Goal: Task Accomplishment & Management: Complete application form

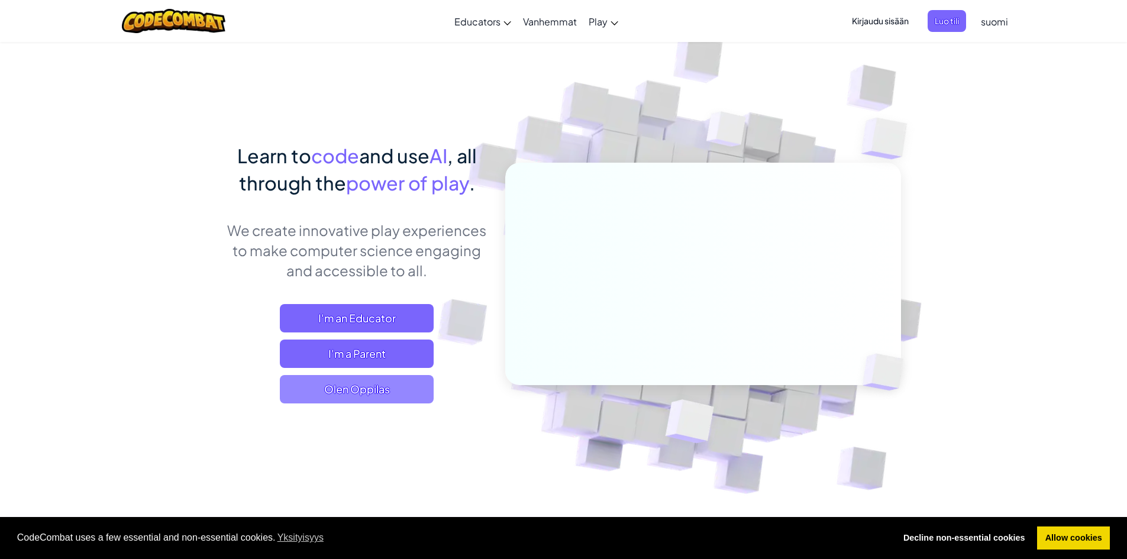
click at [392, 394] on span "Olen Oppilas" at bounding box center [357, 389] width 154 height 28
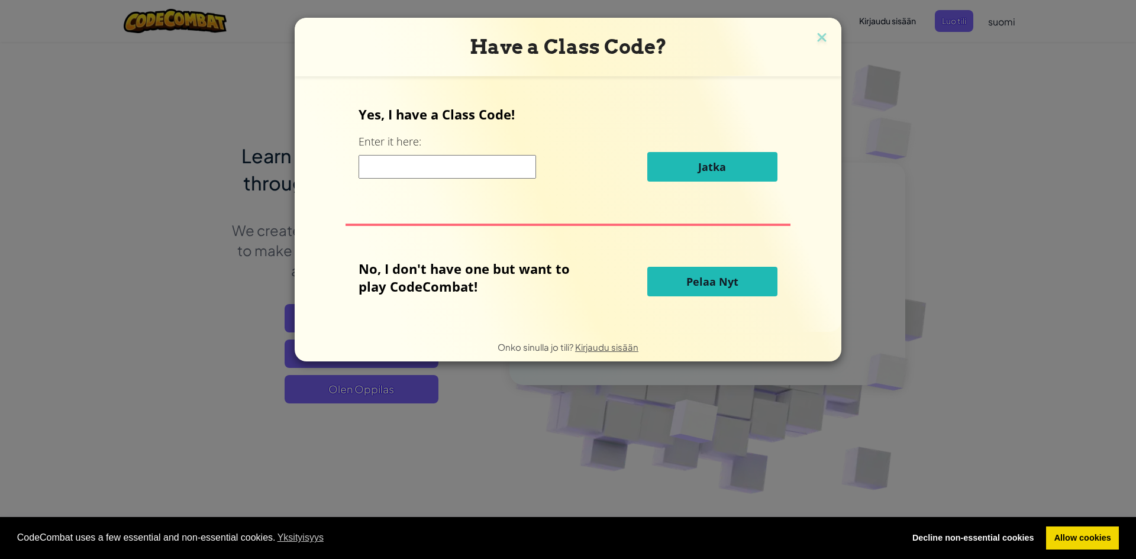
click at [458, 160] on input at bounding box center [448, 167] width 178 height 24
click at [478, 167] on input at bounding box center [448, 167] width 178 height 24
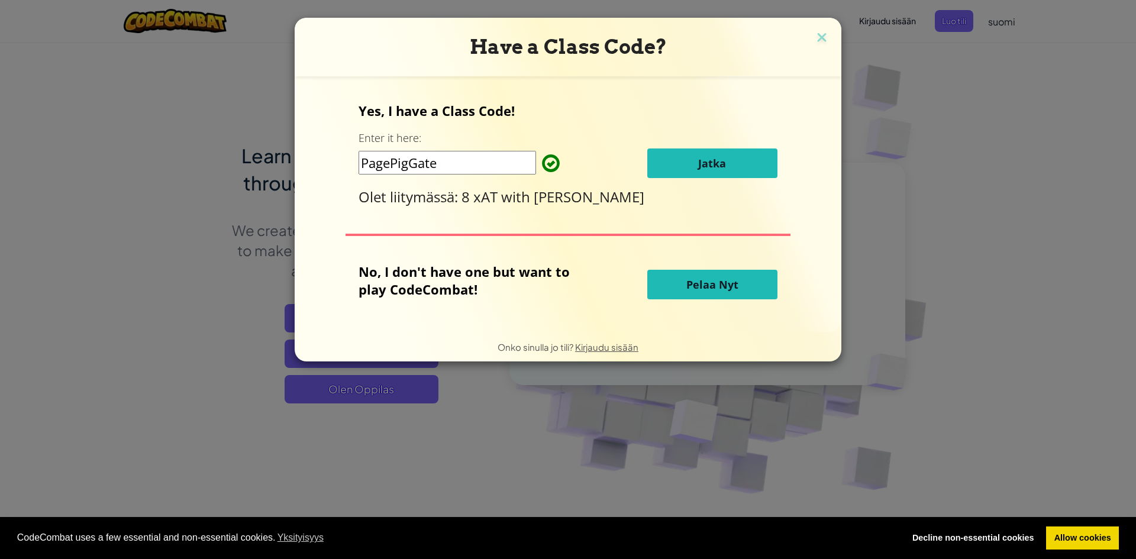
type input "PagePigGate"
click at [692, 158] on button "Jatka" at bounding box center [712, 164] width 130 height 30
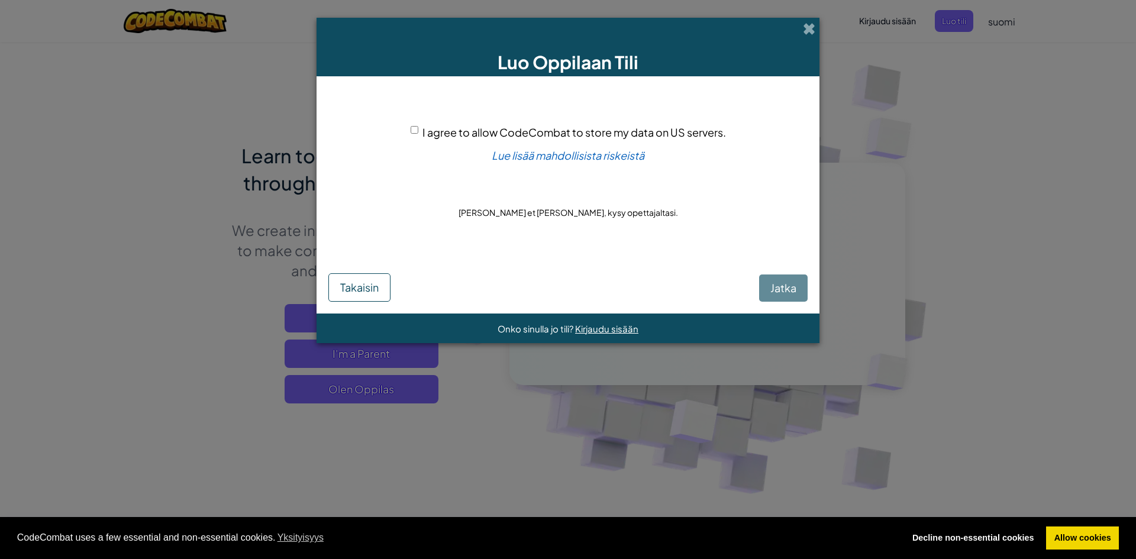
click at [425, 131] on span "I agree to allow CodeCombat to store my data on US servers." at bounding box center [575, 132] width 304 height 14
click at [418, 131] on input "I agree to allow CodeCombat to store my data on US servers." at bounding box center [415, 130] width 8 height 8
checkbox input "true"
click at [768, 294] on button "Jatka" at bounding box center [783, 288] width 49 height 27
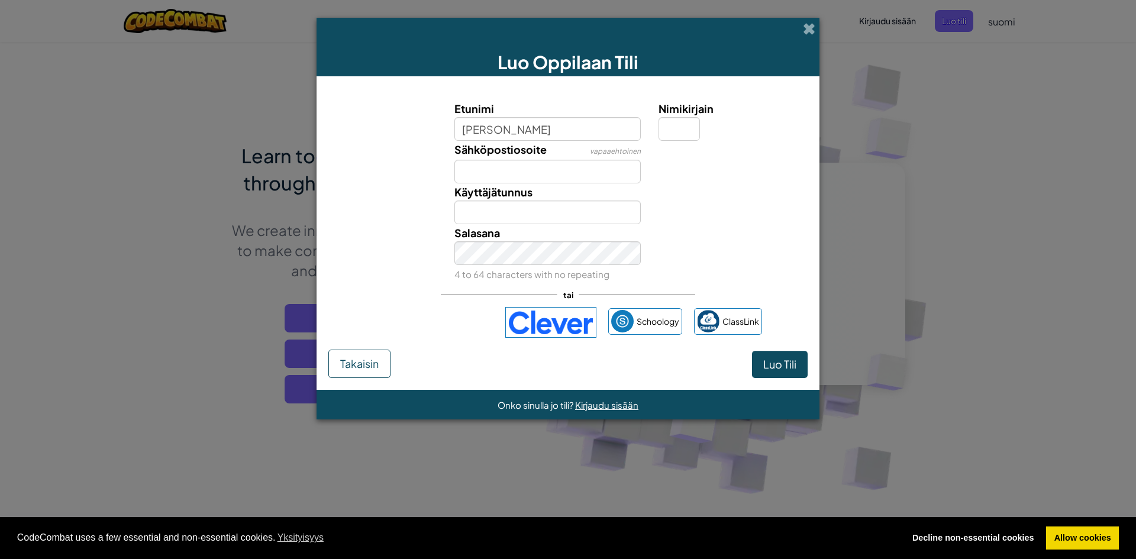
type input "Elias"
click at [671, 140] on input "Nimikirjain" at bounding box center [679, 129] width 41 height 24
type input "E"
type input "EliasE"
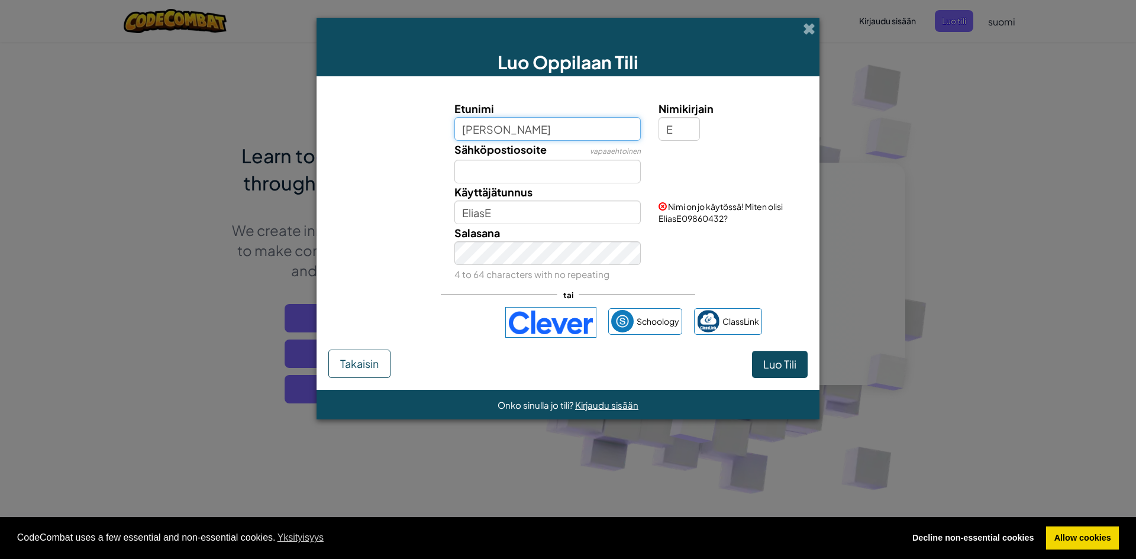
click at [533, 132] on input "Elias" at bounding box center [548, 129] width 187 height 24
type input "E"
click at [681, 127] on input "E" at bounding box center [679, 129] width 41 height 24
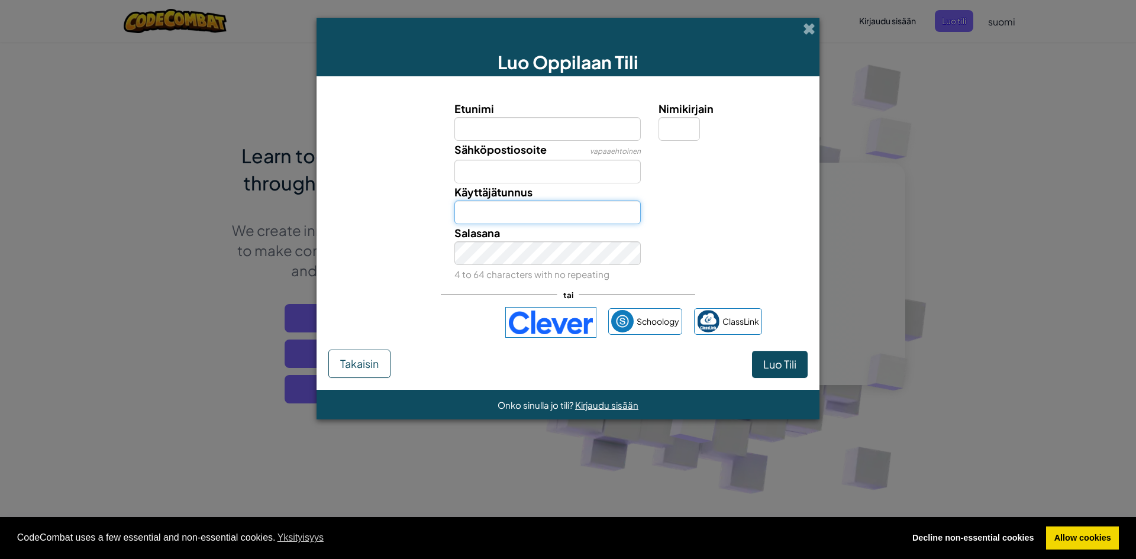
click at [514, 205] on input "Käyttäjätunnus" at bounding box center [548, 213] width 187 height 24
click at [469, 132] on input "Etunimi" at bounding box center [548, 129] width 187 height 24
type input "Elias"
click at [676, 128] on input "Nimikirjain" at bounding box center [679, 129] width 41 height 24
click at [534, 211] on input "Elias" at bounding box center [548, 213] width 187 height 24
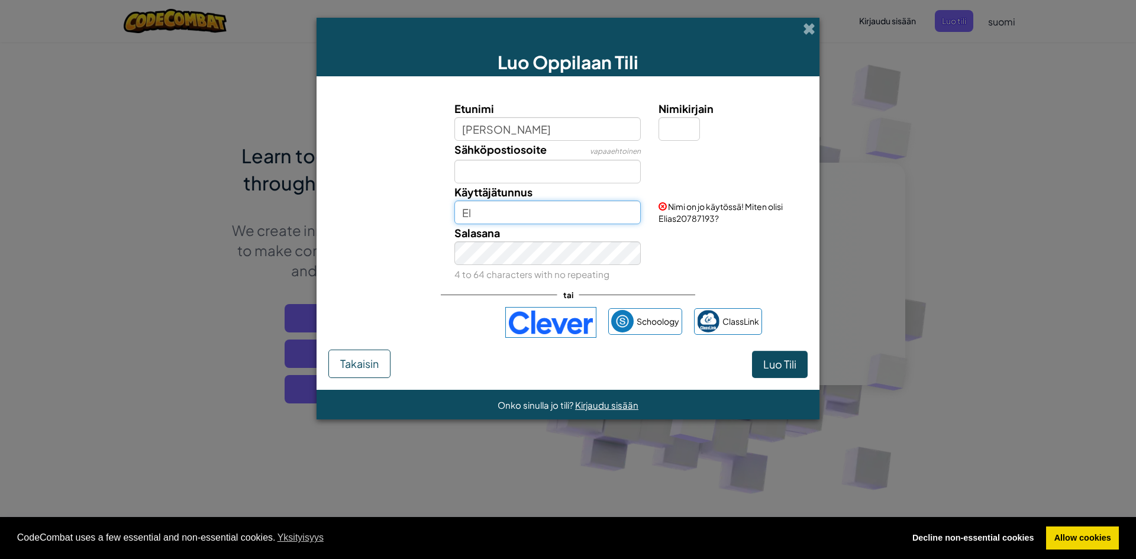
type input "E"
type input "e"
click at [512, 134] on input "Elias" at bounding box center [548, 129] width 187 height 24
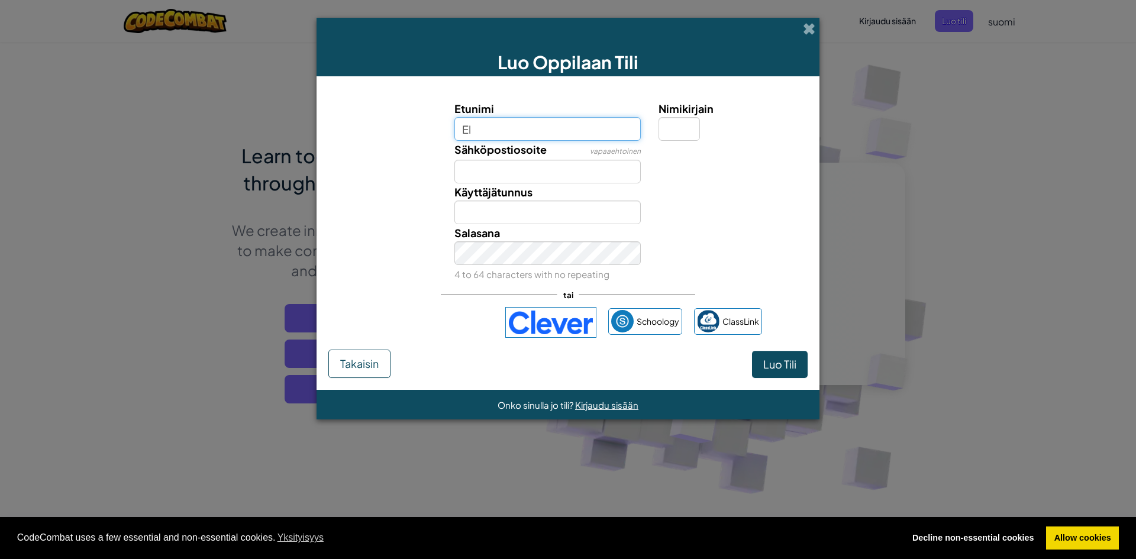
type input "E"
click at [688, 127] on input "Nimikirjain" at bounding box center [679, 129] width 41 height 24
type input "E"
click at [597, 129] on input "Etunimi" at bounding box center [548, 129] width 187 height 24
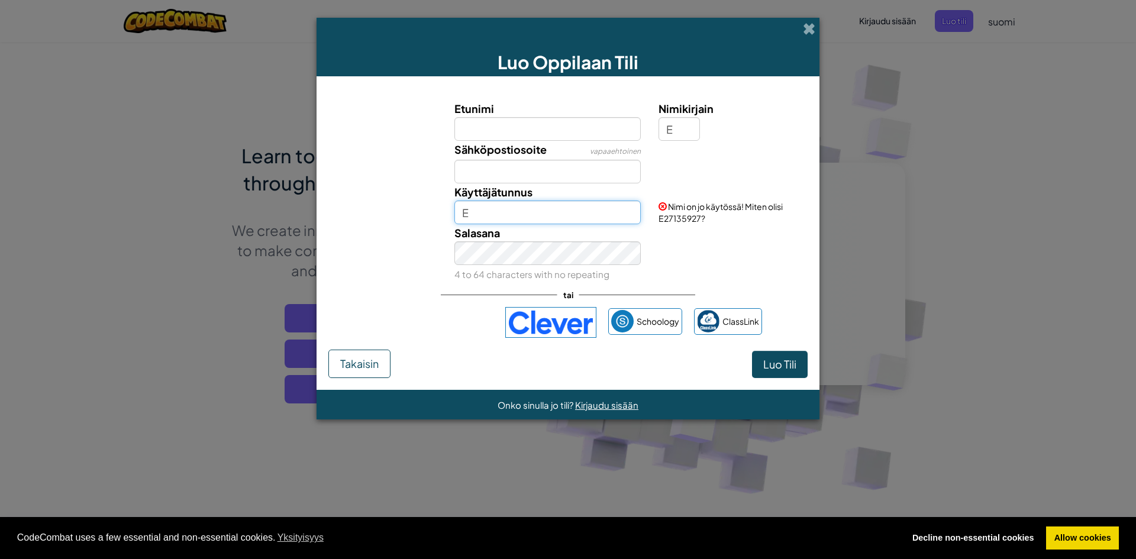
click at [565, 222] on input "E" at bounding box center [548, 213] width 187 height 24
drag, startPoint x: 510, startPoint y: 128, endPoint x: 520, endPoint y: 130, distance: 9.5
click at [511, 128] on input "Etunimi" at bounding box center [548, 129] width 187 height 24
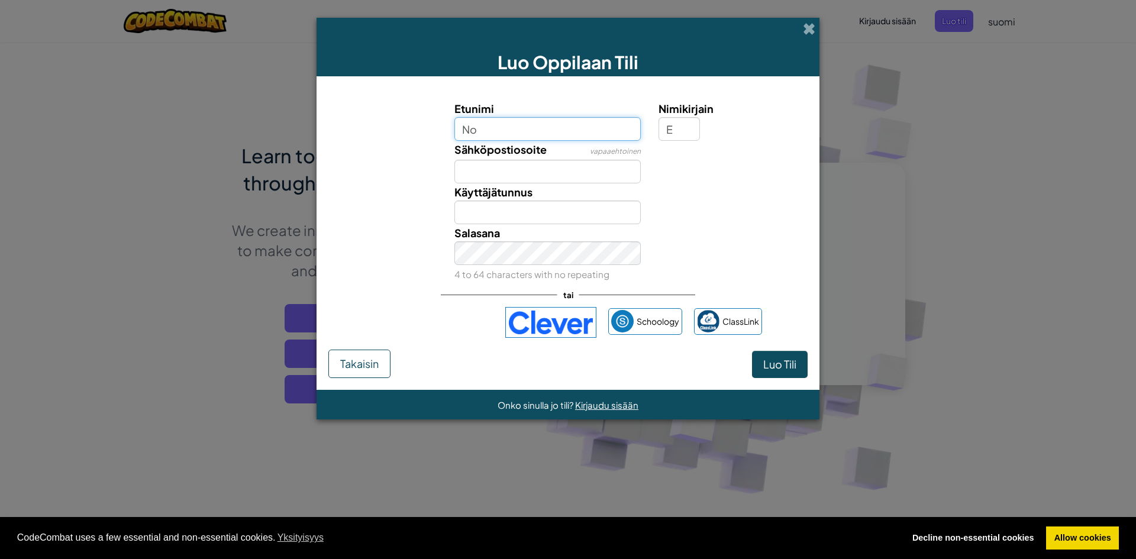
type input "N"
type input "Elias"
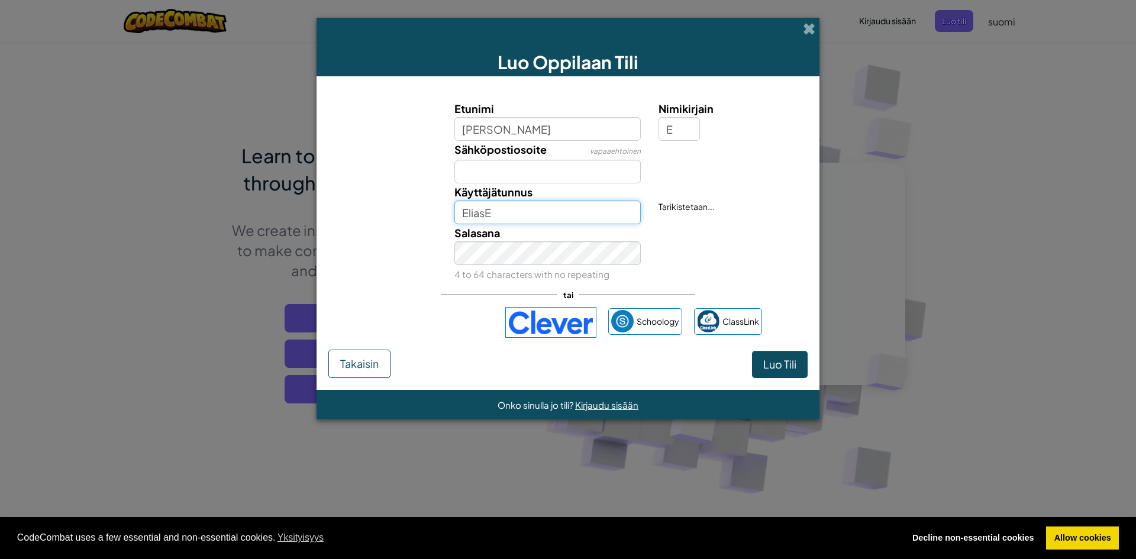
click at [528, 205] on input "EliasE" at bounding box center [548, 213] width 187 height 24
type input "E"
type input "No Morjesta"
click at [537, 127] on input "Elias" at bounding box center [548, 129] width 187 height 24
click at [771, 364] on span "Luo Tili" at bounding box center [780, 364] width 33 height 14
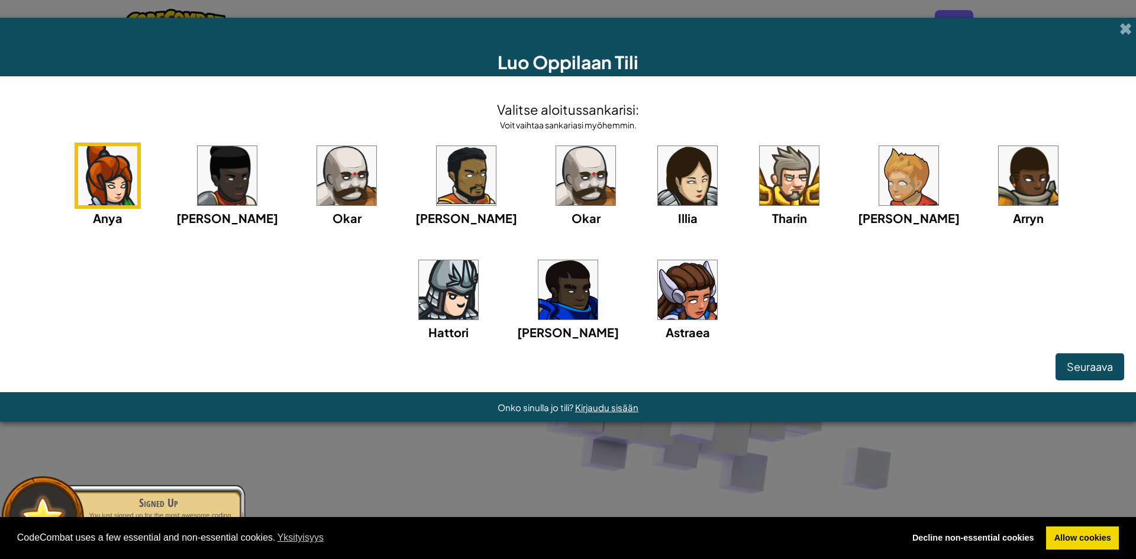
click at [760, 180] on img at bounding box center [789, 175] width 59 height 59
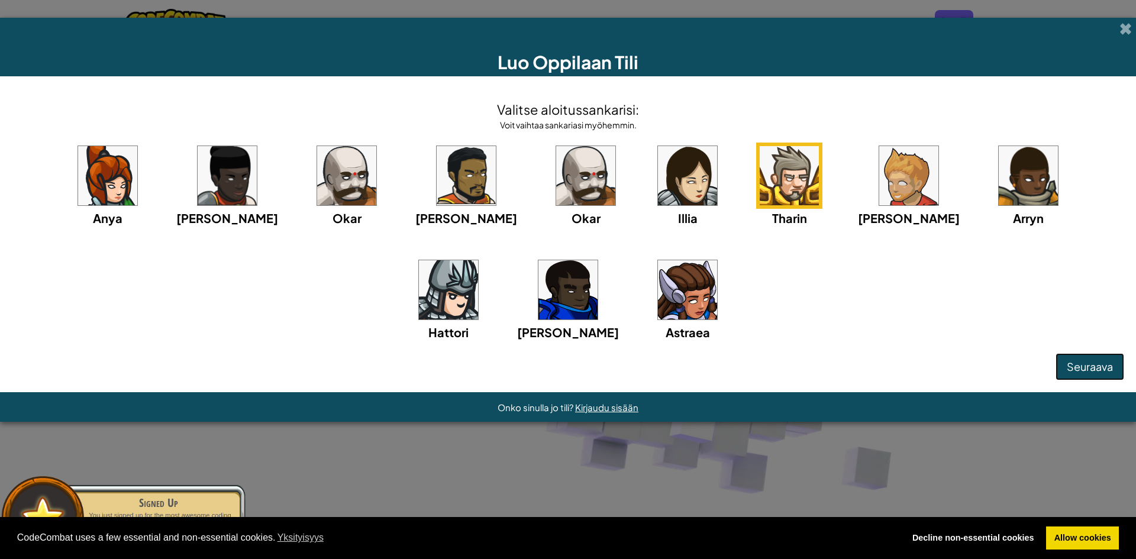
click at [1097, 366] on span "Seuraava" at bounding box center [1090, 367] width 46 height 14
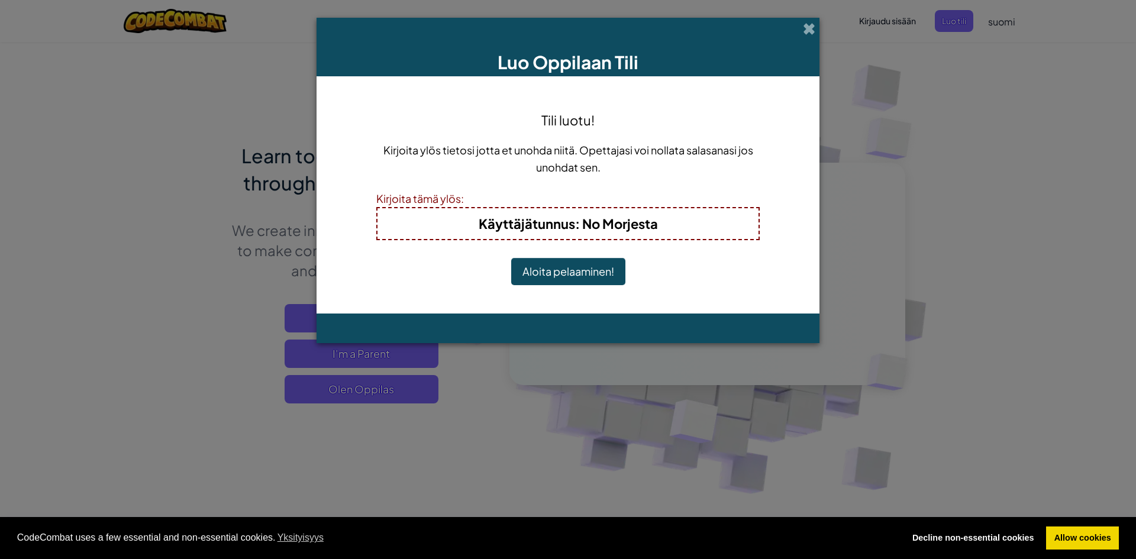
click at [585, 282] on button "Aloita pelaaminen!" at bounding box center [568, 271] width 114 height 27
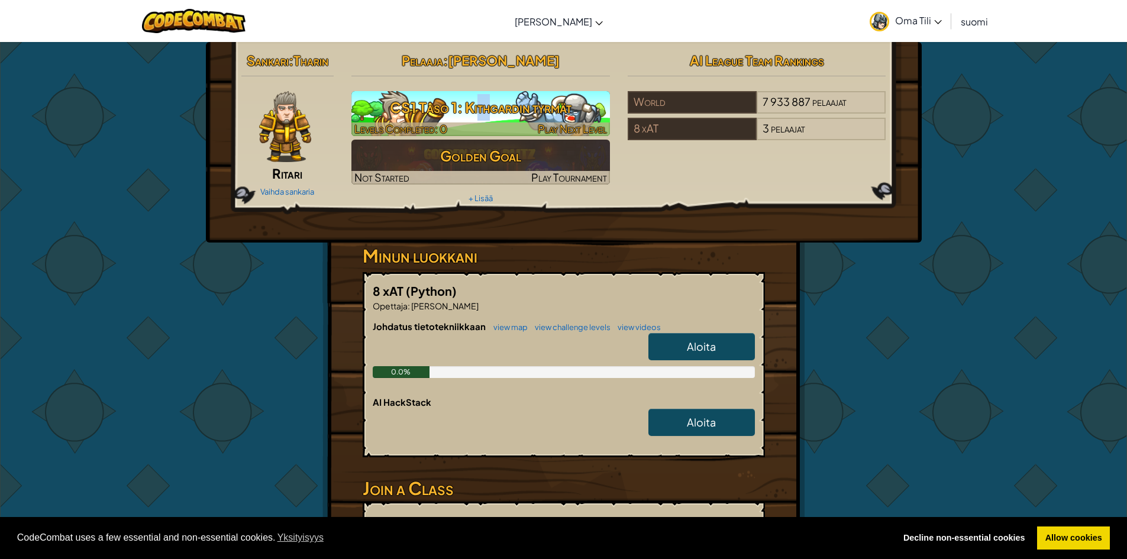
click at [487, 119] on h3 "CS1 Taso 1: Kithgardin tyrmät" at bounding box center [481, 107] width 259 height 27
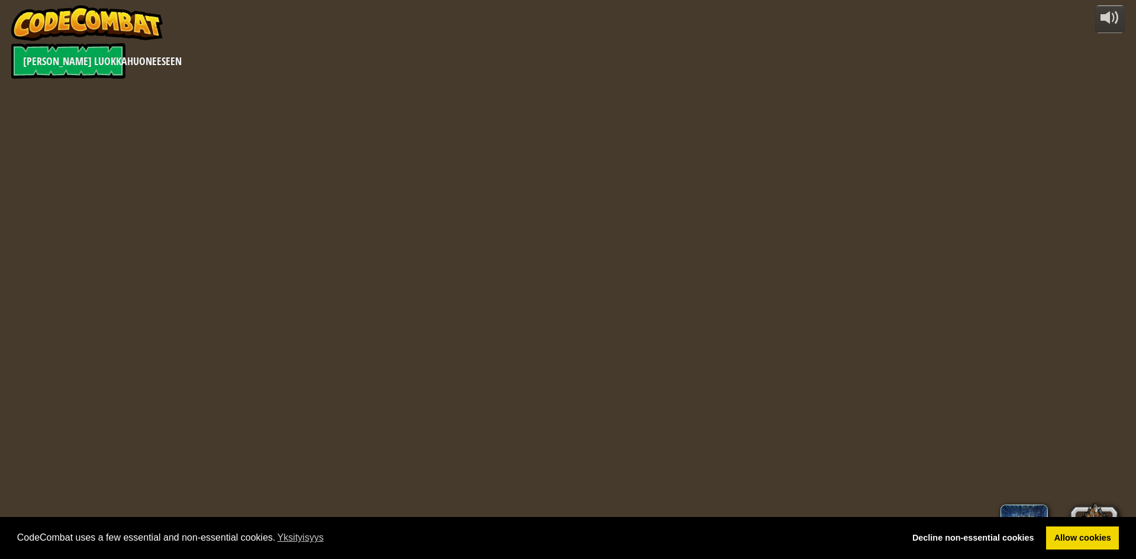
select select "fi"
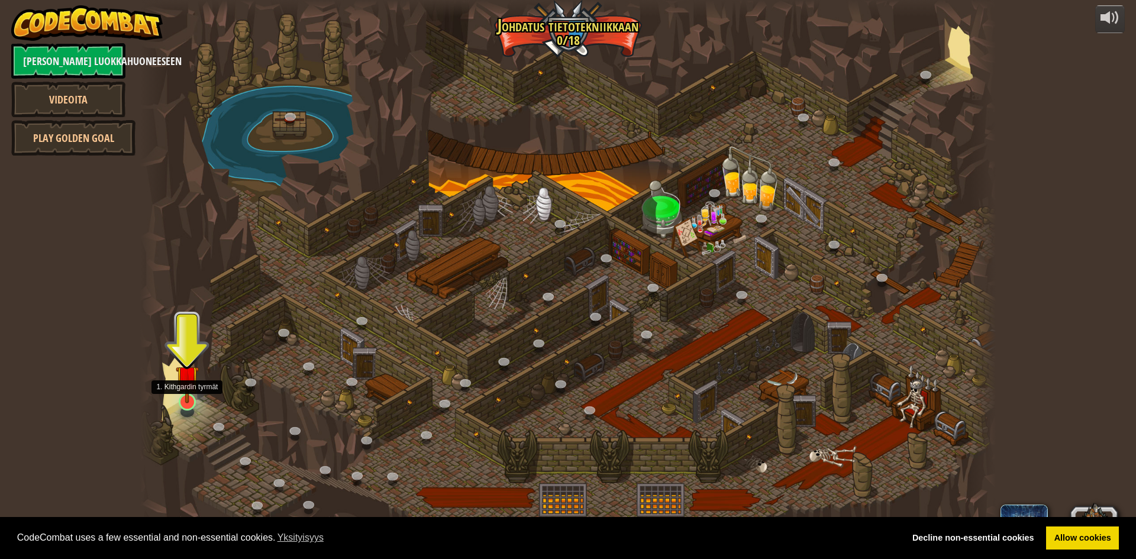
click at [189, 393] on img at bounding box center [187, 377] width 23 height 53
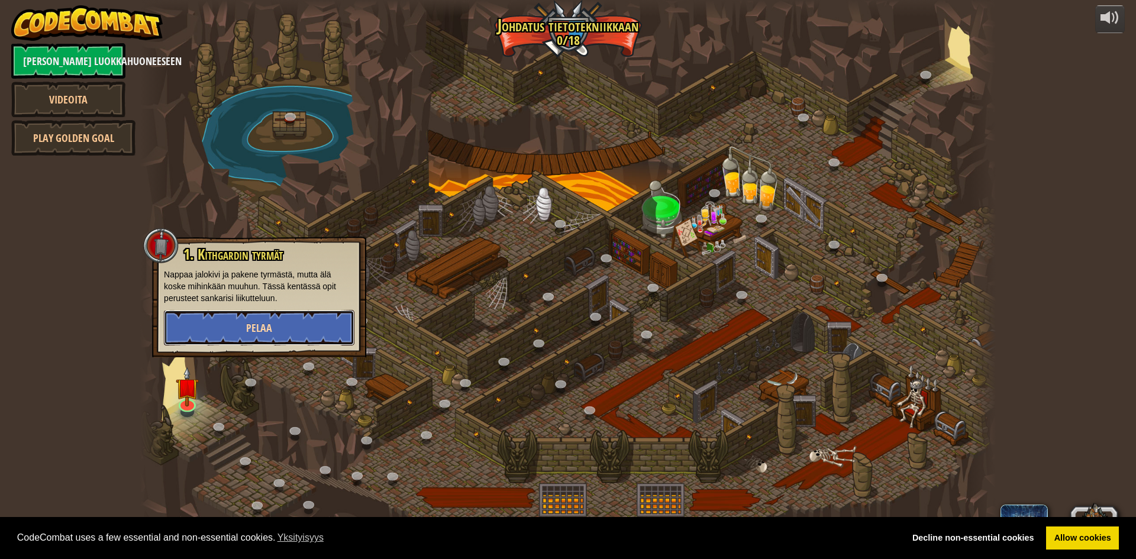
click at [276, 318] on button "Pelaa" at bounding box center [259, 328] width 191 height 36
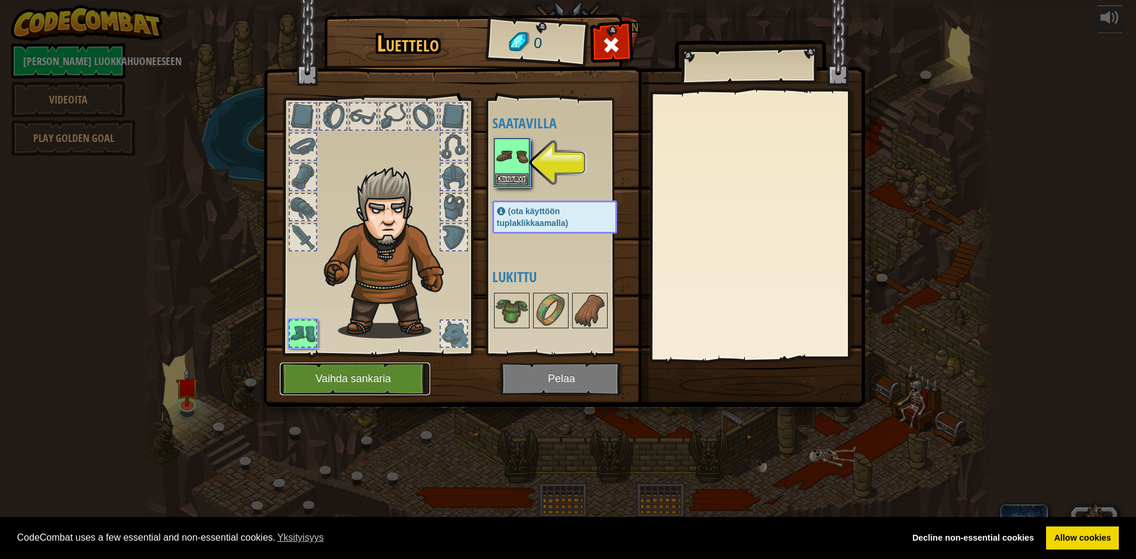
click at [373, 374] on button "Vaihda sankaria" at bounding box center [355, 379] width 150 height 33
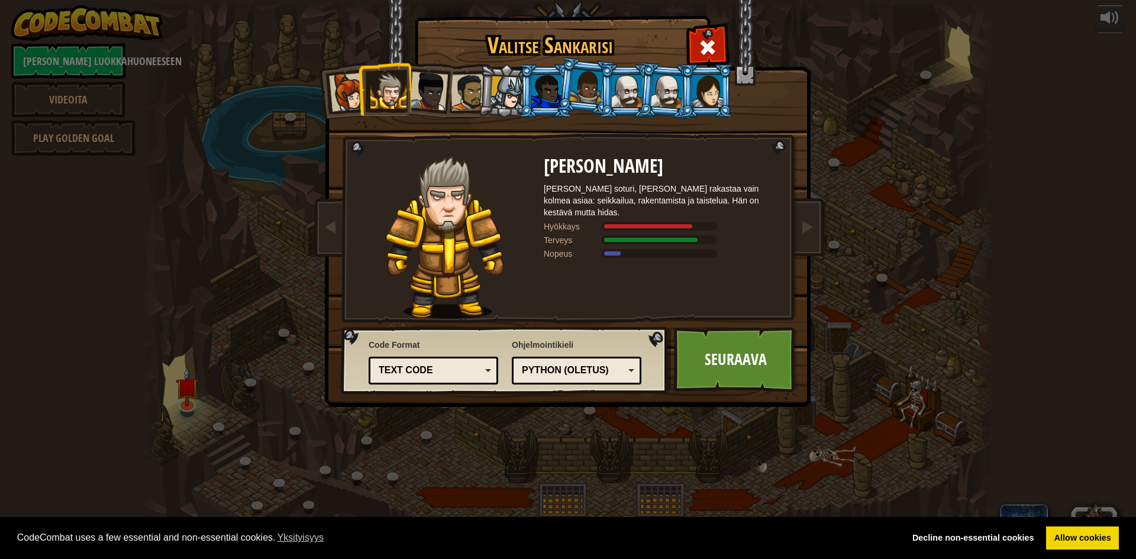
click at [507, 93] on div at bounding box center [508, 93] width 34 height 34
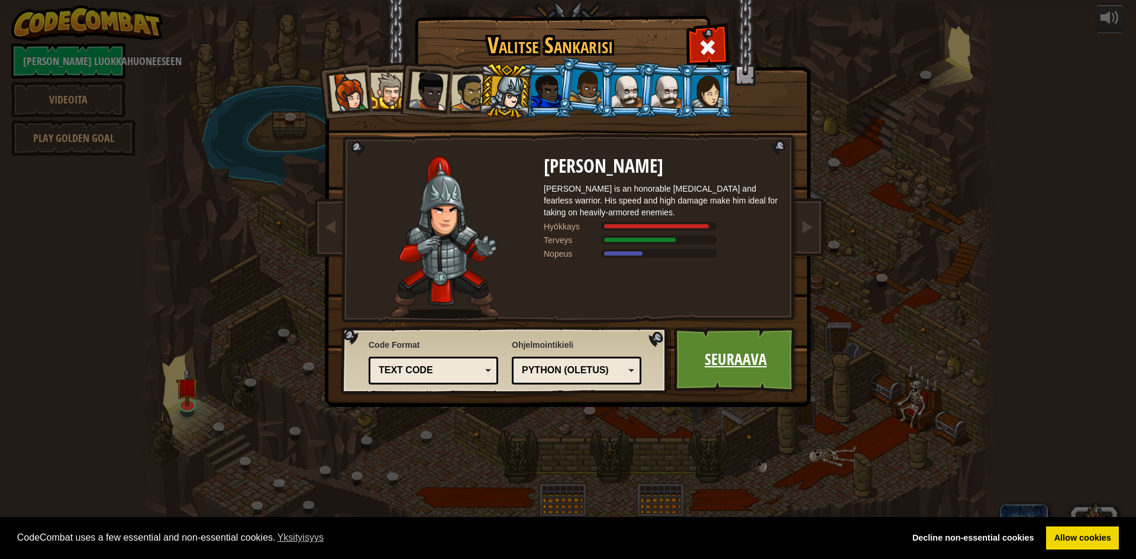
click at [748, 363] on link "Seuraava" at bounding box center [736, 359] width 124 height 65
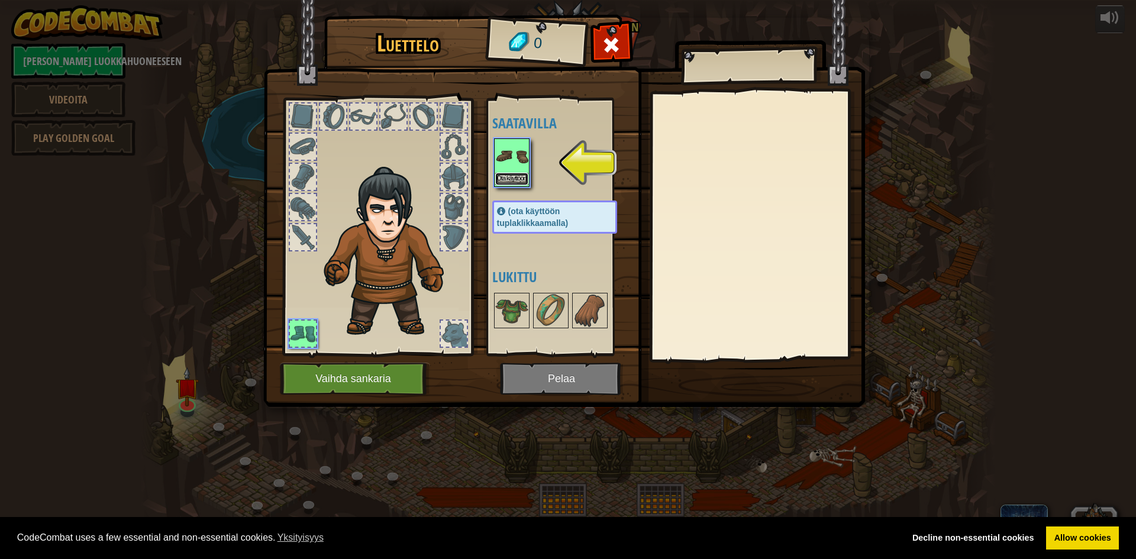
click at [511, 180] on button "Ota käyttöön" at bounding box center [511, 179] width 33 height 12
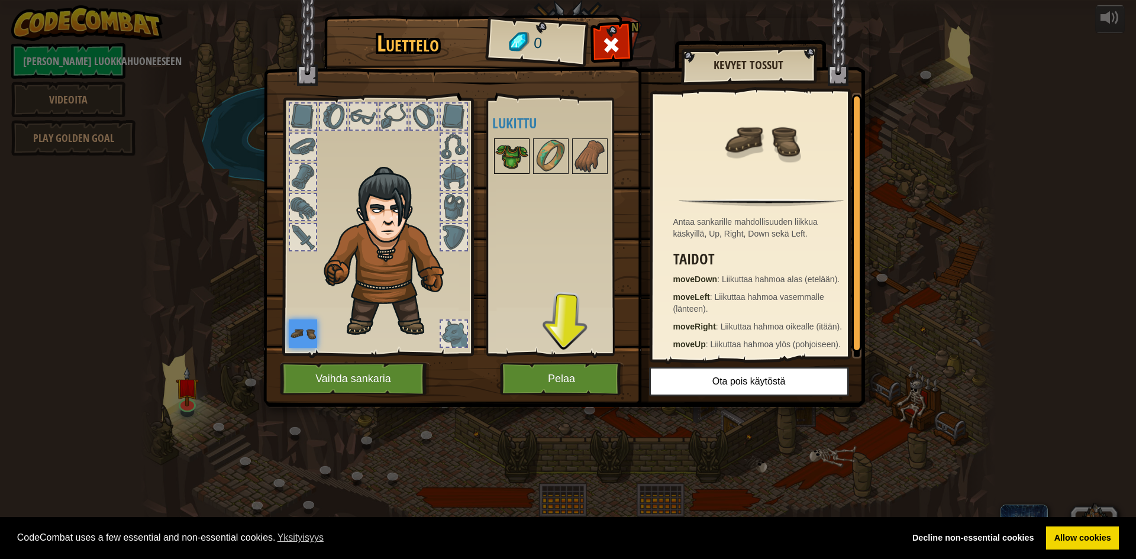
click at [516, 156] on img at bounding box center [511, 156] width 33 height 33
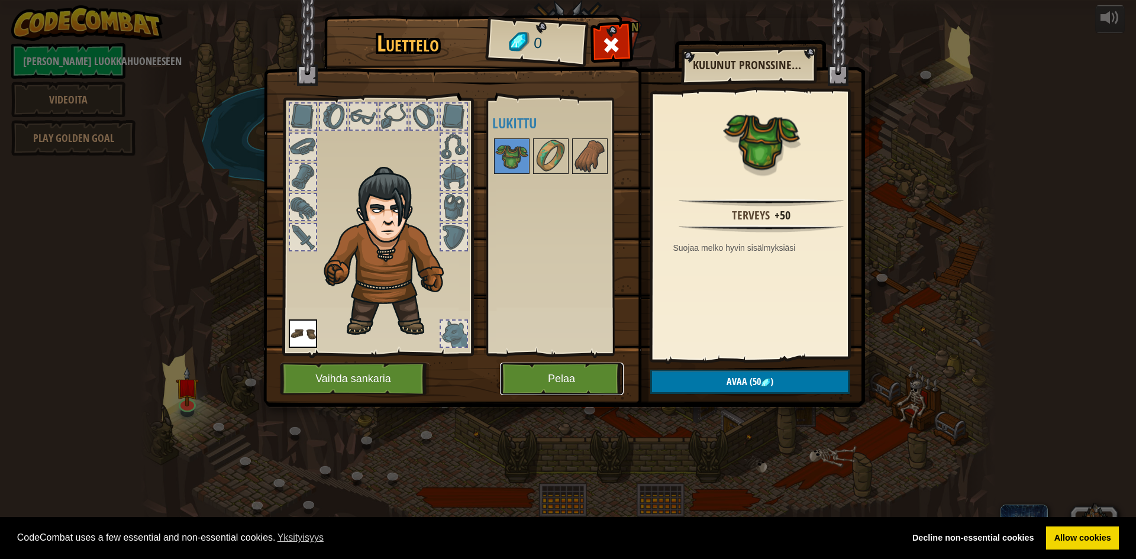
click at [574, 383] on button "Pelaa" at bounding box center [562, 379] width 124 height 33
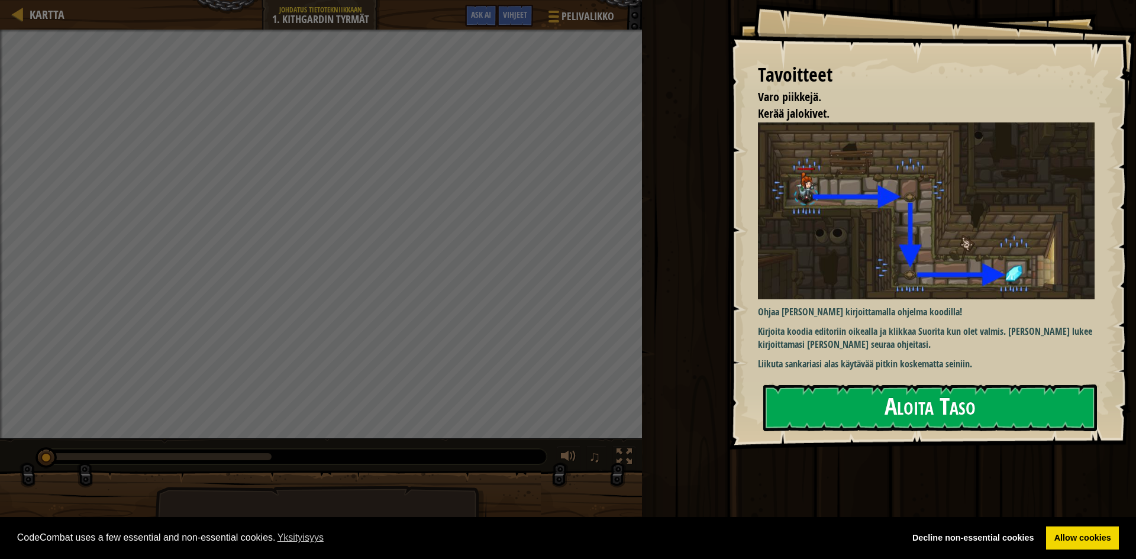
click at [889, 408] on button "Aloita Taso" at bounding box center [931, 408] width 334 height 47
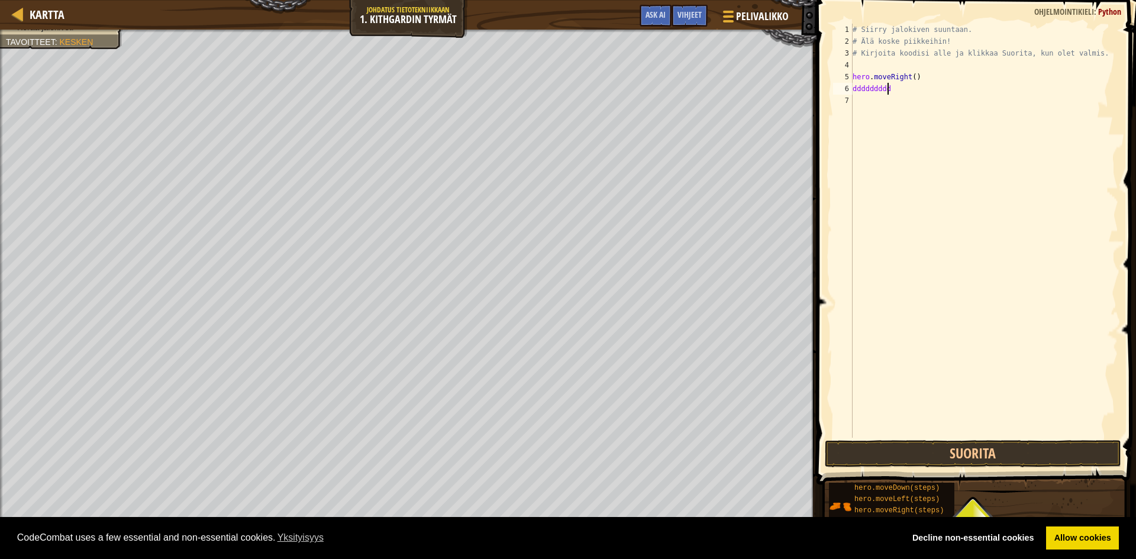
scroll to position [5, 1]
type textarea "d"
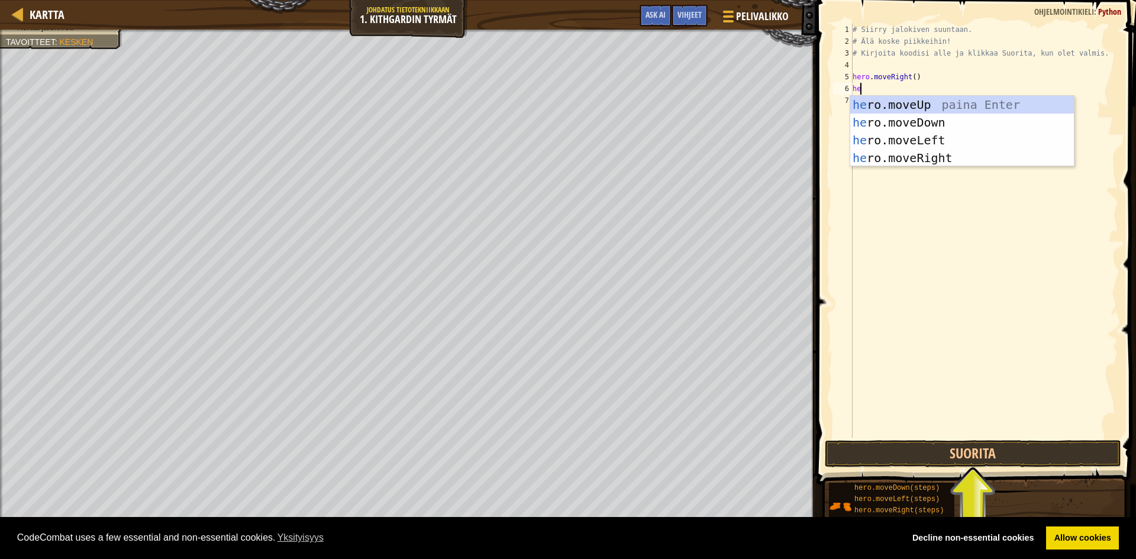
type textarea "her"
click at [989, 118] on div "her o.moveUp paina Enter her o.moveDown paina Enter her o.moveLeft paina Enter …" at bounding box center [963, 149] width 224 height 107
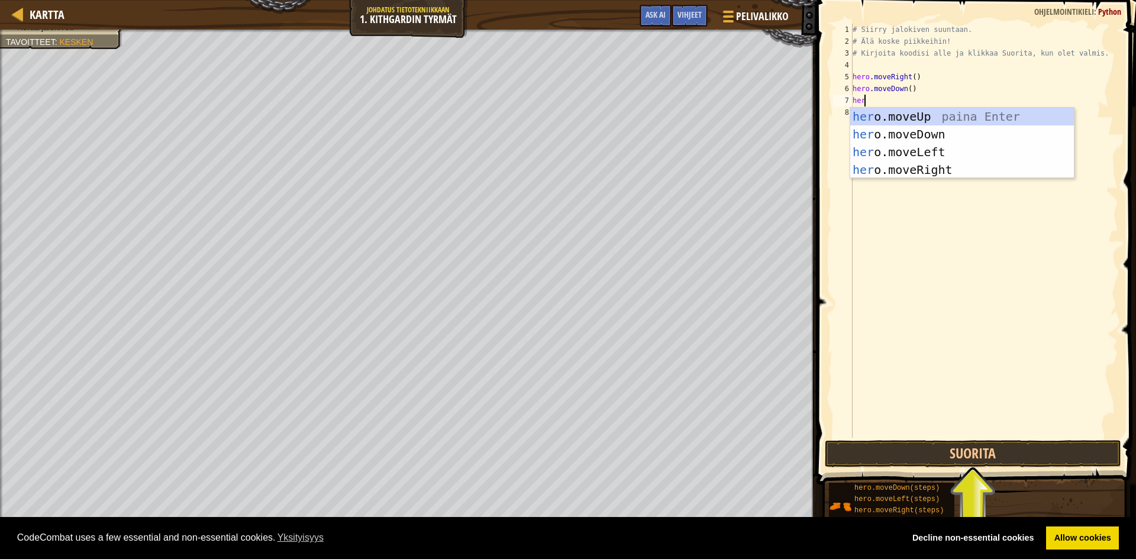
type textarea "hero"
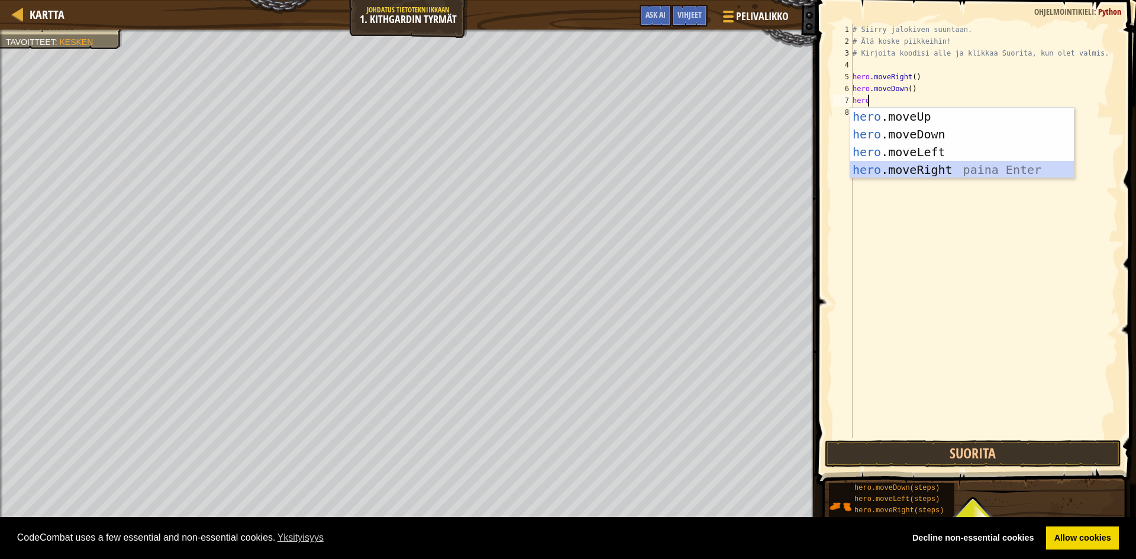
click at [937, 170] on div "hero .moveUp paina Enter hero .moveDown paina Enter hero .moveLeft paina Enter …" at bounding box center [963, 161] width 224 height 107
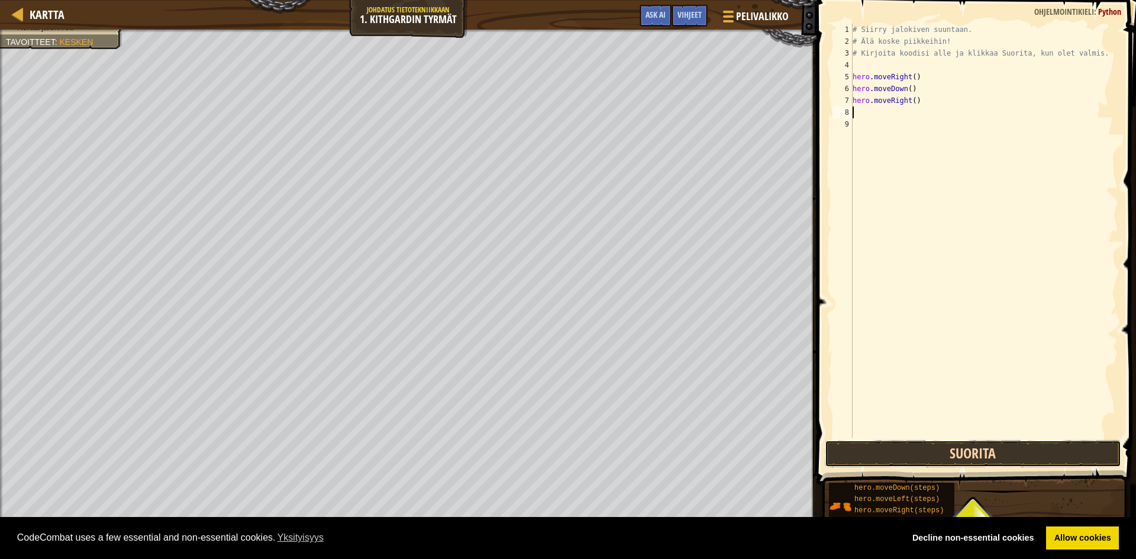
click at [932, 456] on button "Suorita" at bounding box center [973, 453] width 297 height 27
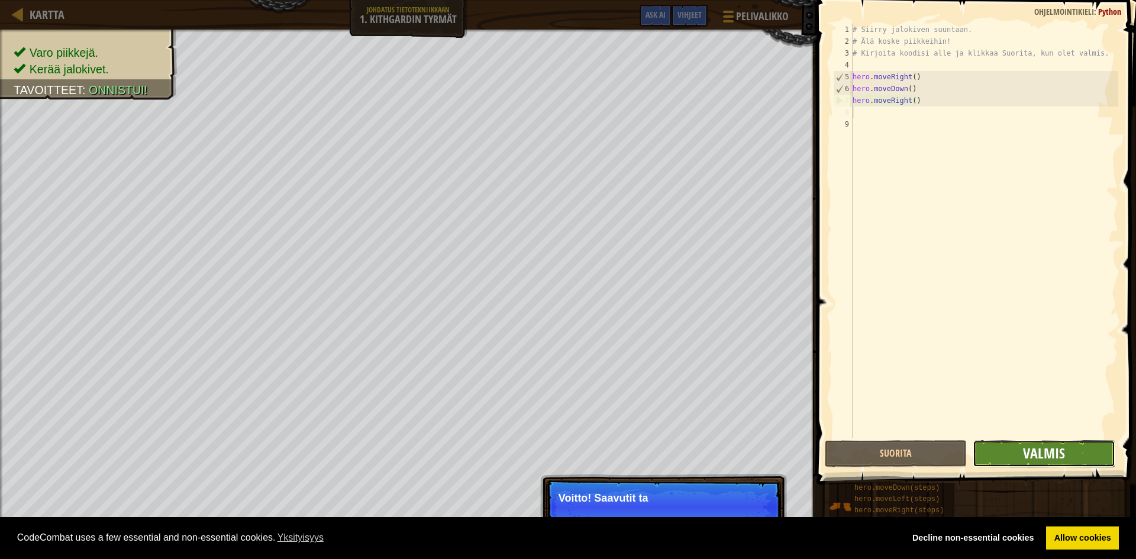
click at [1043, 455] on span "Valmis" at bounding box center [1044, 453] width 42 height 19
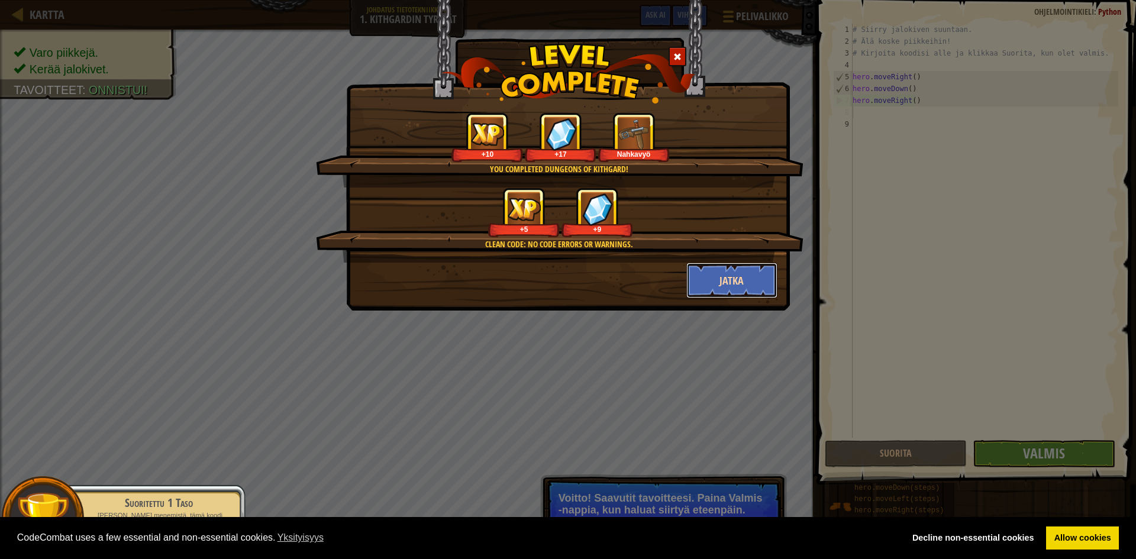
click at [730, 275] on button "Jatka" at bounding box center [733, 281] width 92 height 36
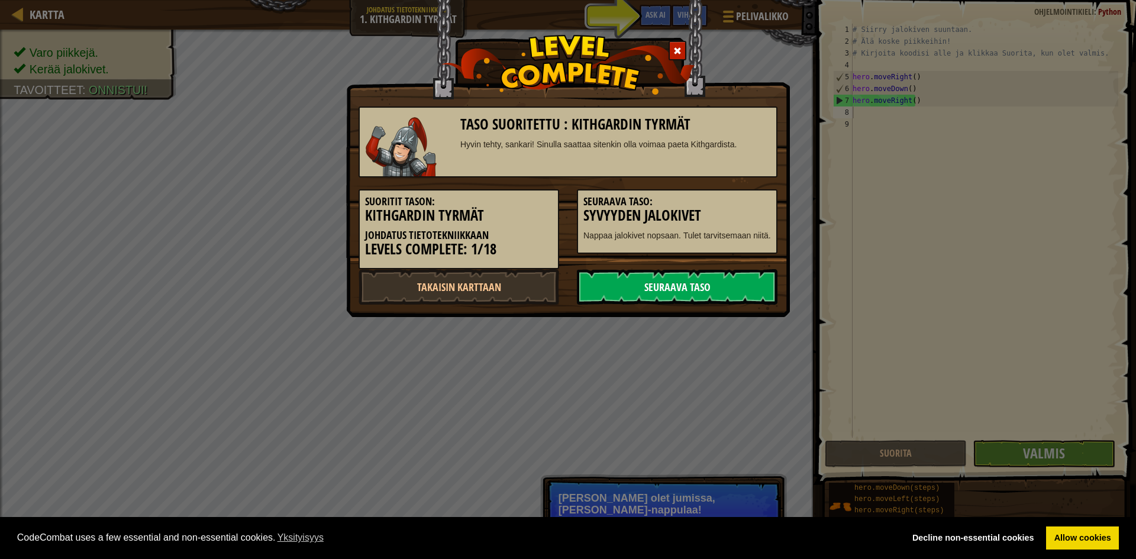
click at [729, 279] on link "Seuraava taso" at bounding box center [677, 287] width 201 height 36
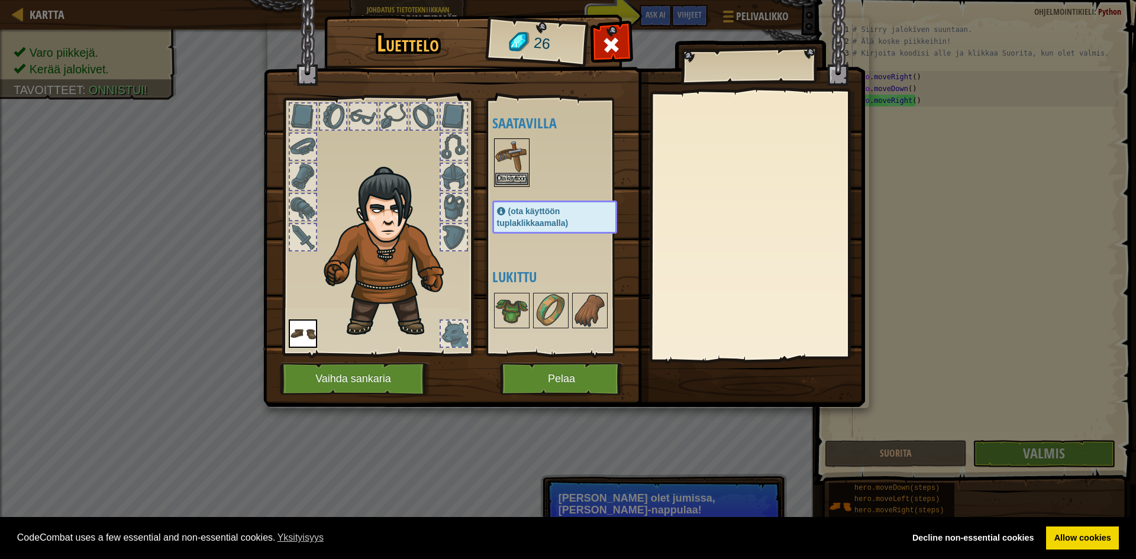
click at [508, 167] on img at bounding box center [511, 156] width 33 height 33
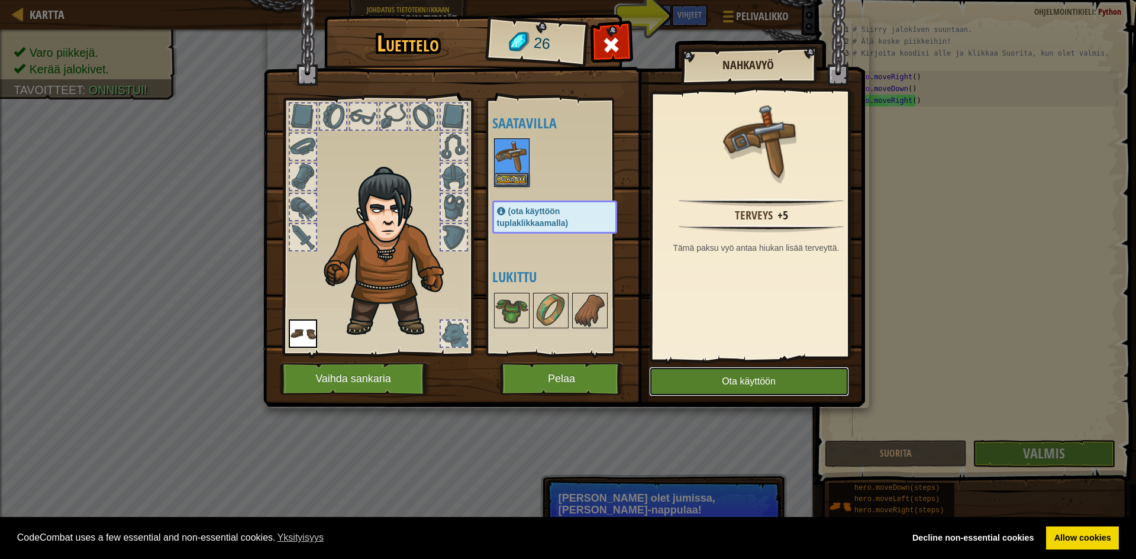
click at [735, 385] on button "Ota käyttöön" at bounding box center [749, 382] width 200 height 30
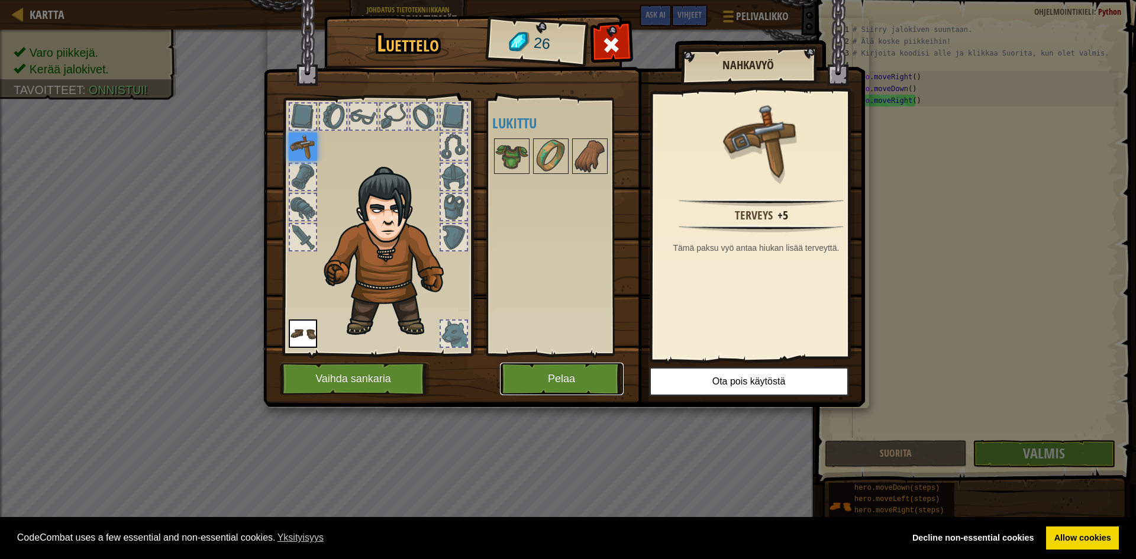
click at [577, 380] on button "Pelaa" at bounding box center [562, 379] width 124 height 33
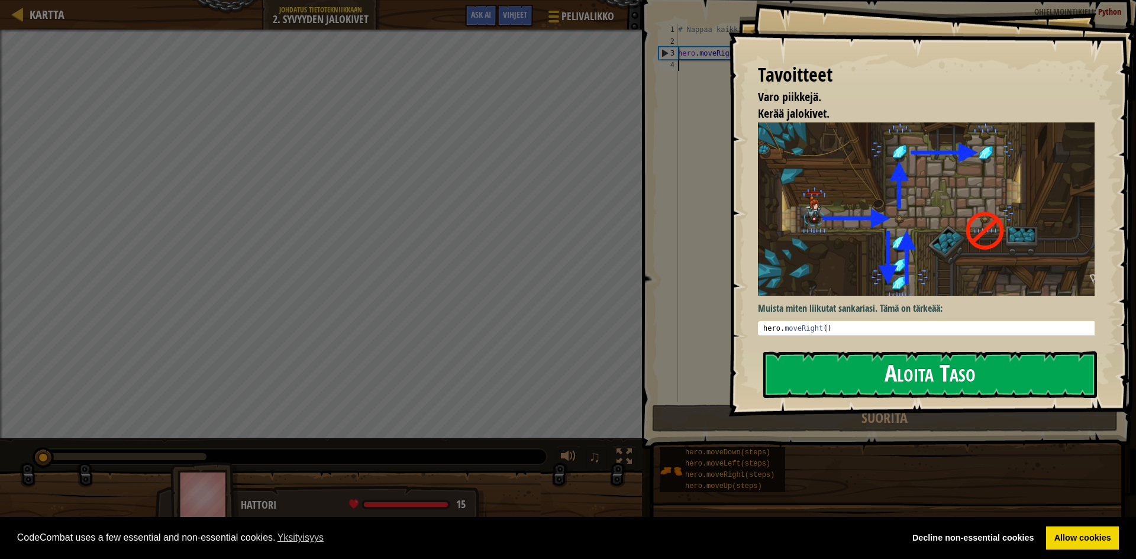
click at [825, 368] on button "Aloita Taso" at bounding box center [931, 375] width 334 height 47
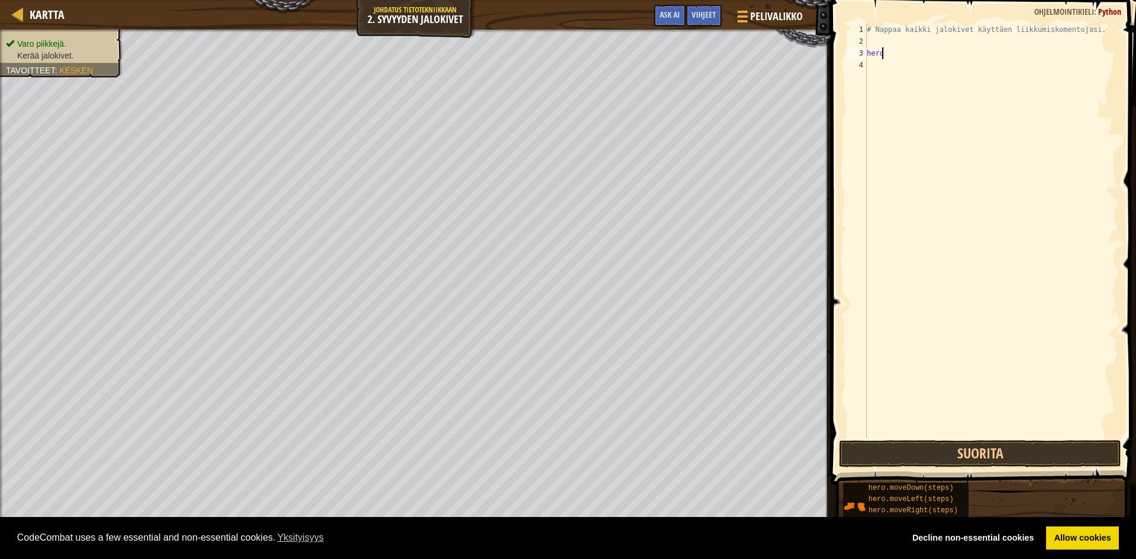
type textarea "h"
type textarea "hero.moveDown(steps)"
click at [978, 456] on button "Suorita" at bounding box center [980, 453] width 282 height 27
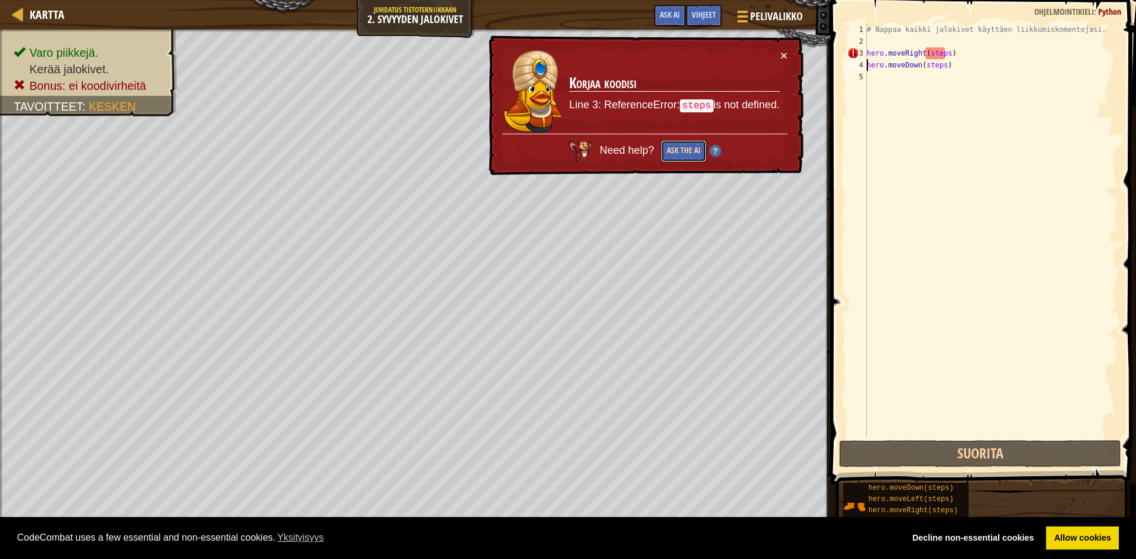
click at [680, 149] on button "Ask the AI" at bounding box center [684, 151] width 46 height 22
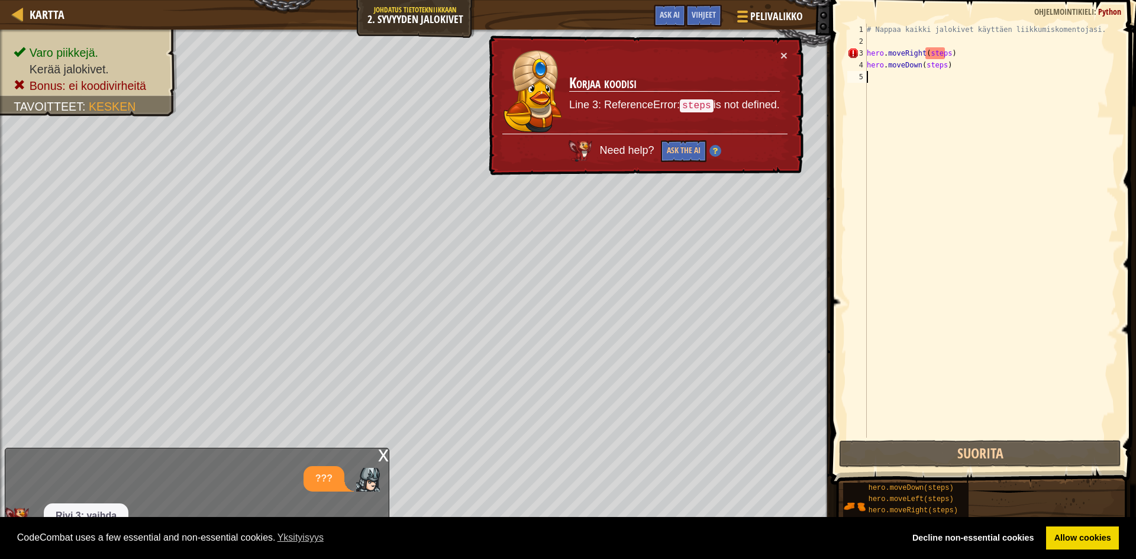
click at [952, 71] on div "# Nappaa kaikki jalokivet käyttäen liikkumiskomentojasi. hero . moveRight ( ste…" at bounding box center [992, 243] width 254 height 438
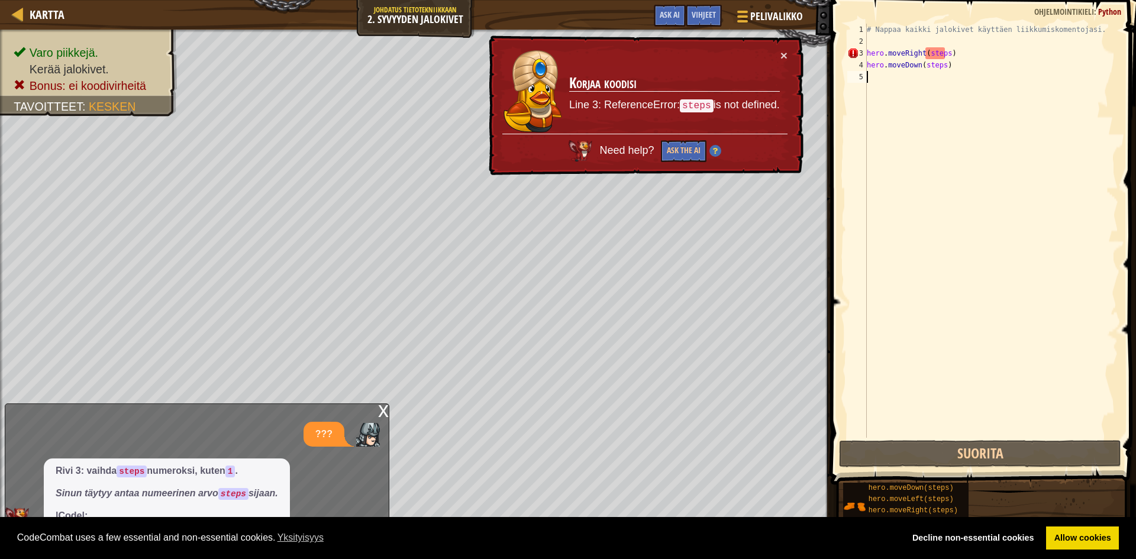
click at [952, 62] on div "# Nappaa kaikki jalokivet käyttäen liikkumiskomentojasi. hero . moveRight ( ste…" at bounding box center [992, 243] width 254 height 438
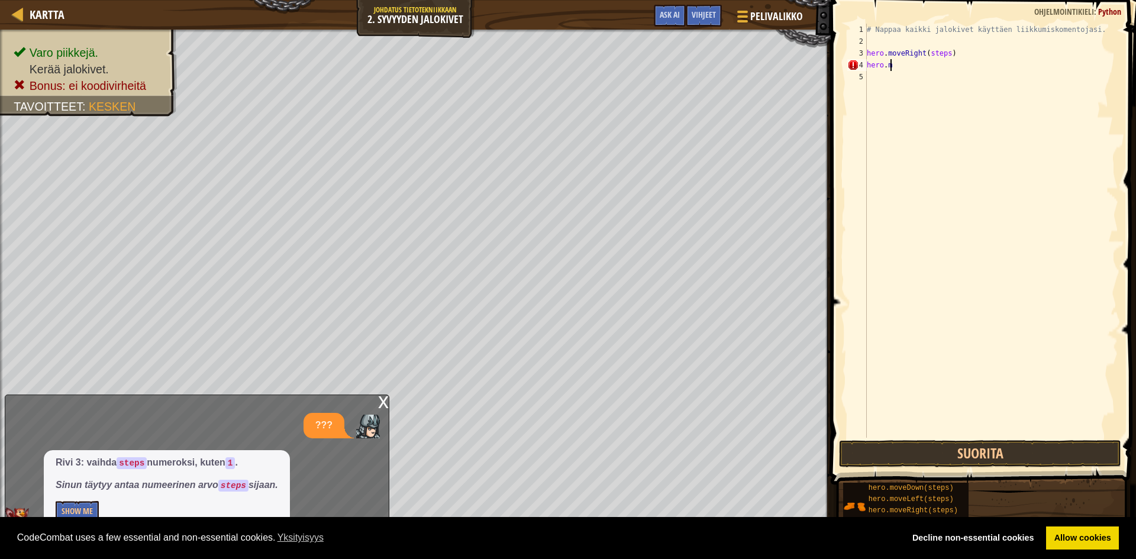
type textarea "h"
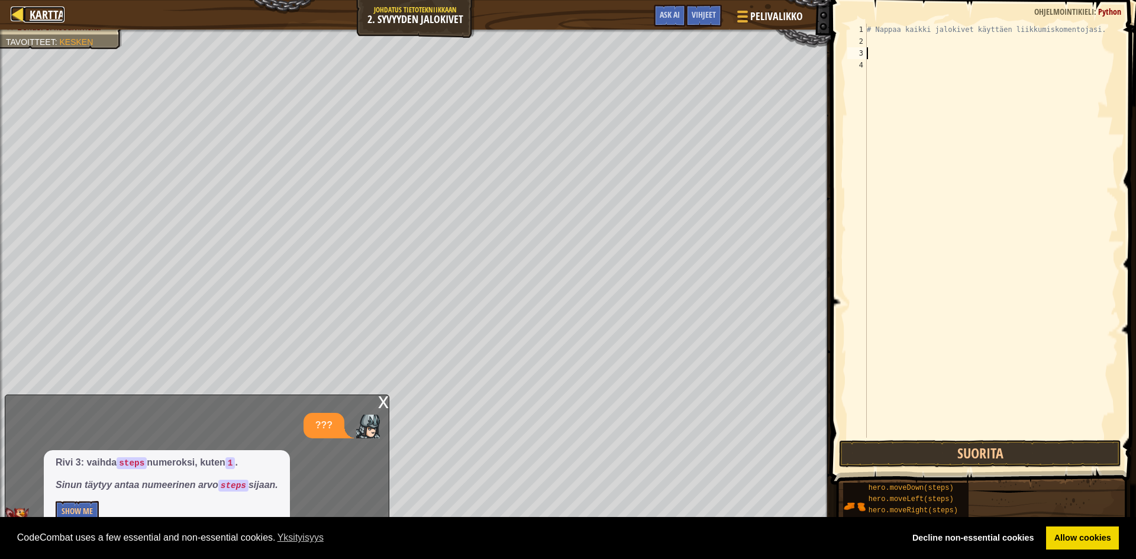
click at [19, 13] on div at bounding box center [18, 14] width 15 height 15
select select "fi"
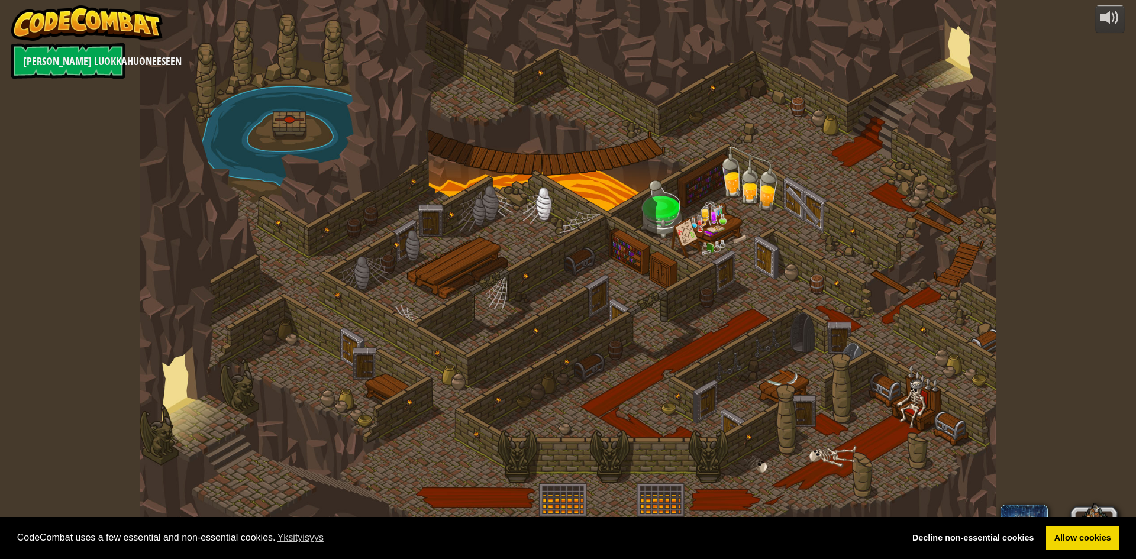
select select "fi"
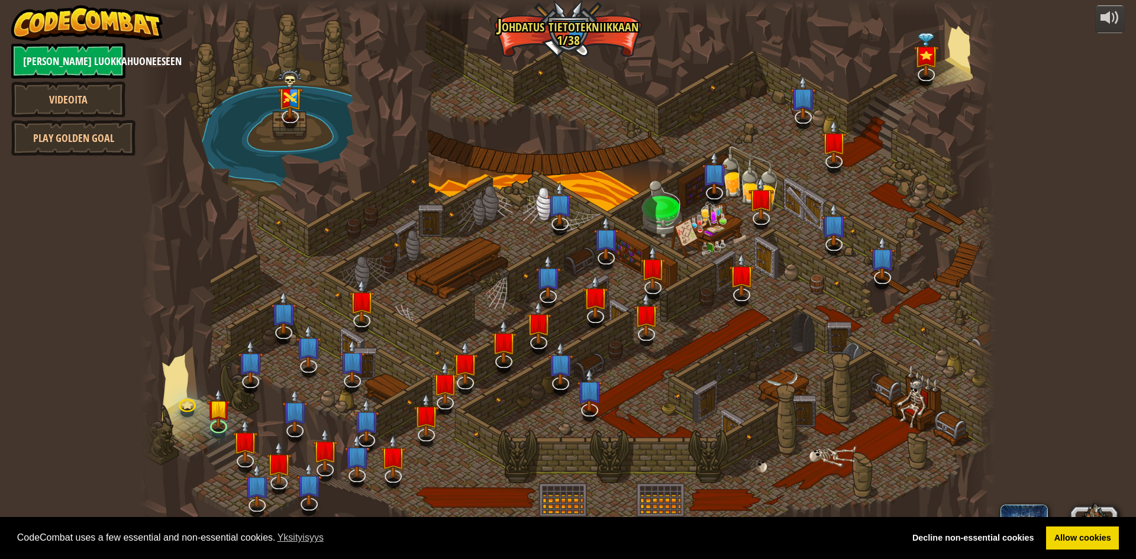
select select "fi"
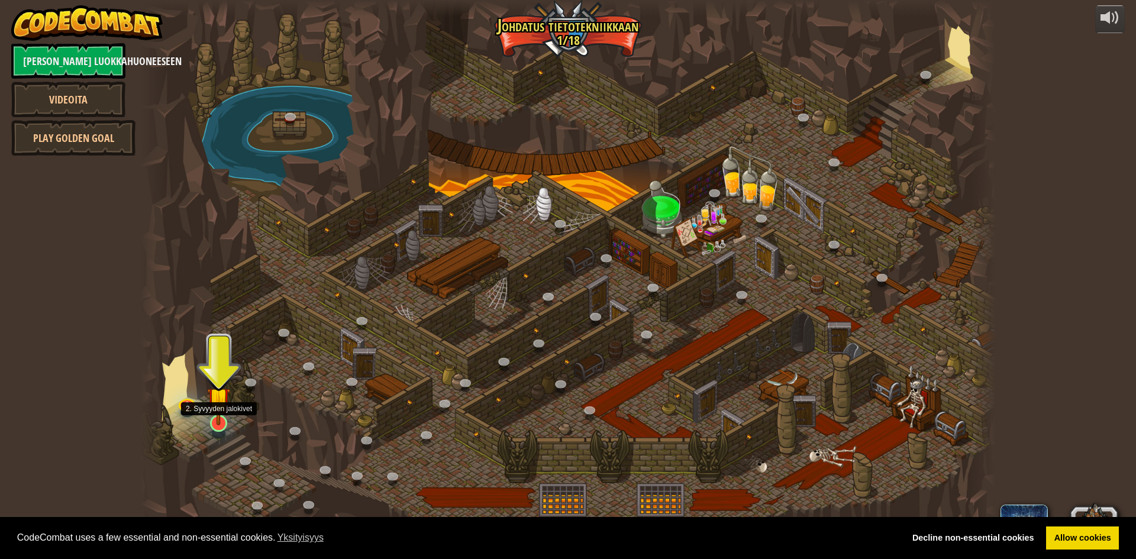
click at [218, 412] on img at bounding box center [218, 398] width 23 height 53
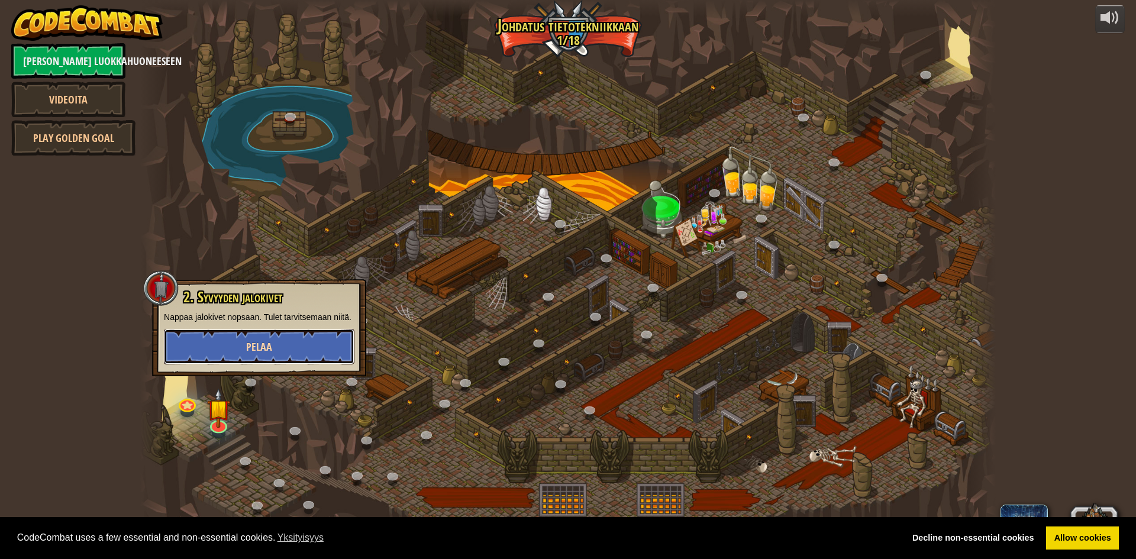
click at [246, 344] on button "Pelaa" at bounding box center [259, 347] width 191 height 36
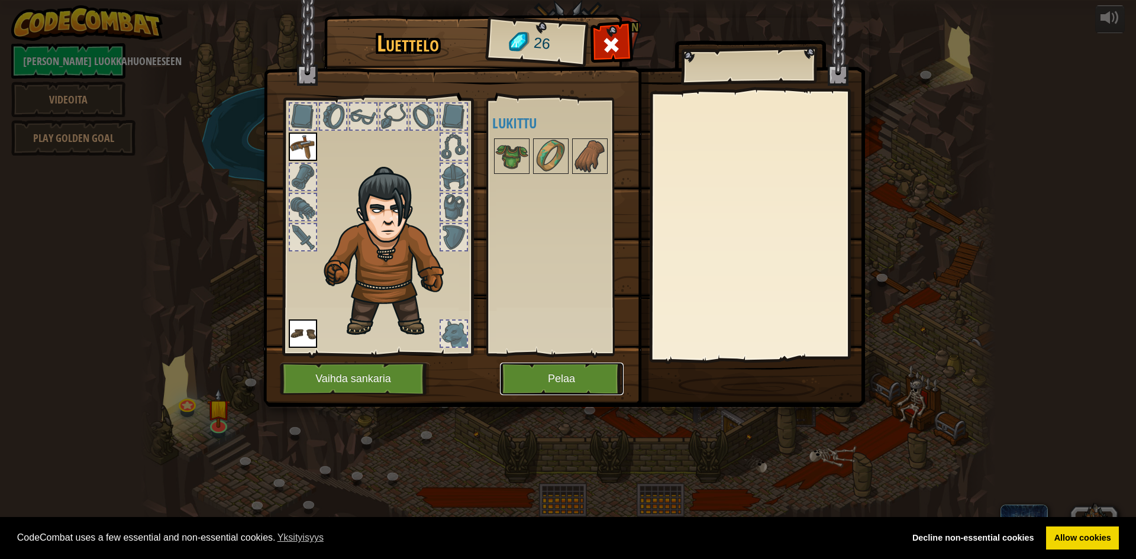
click at [549, 377] on button "Pelaa" at bounding box center [562, 379] width 124 height 33
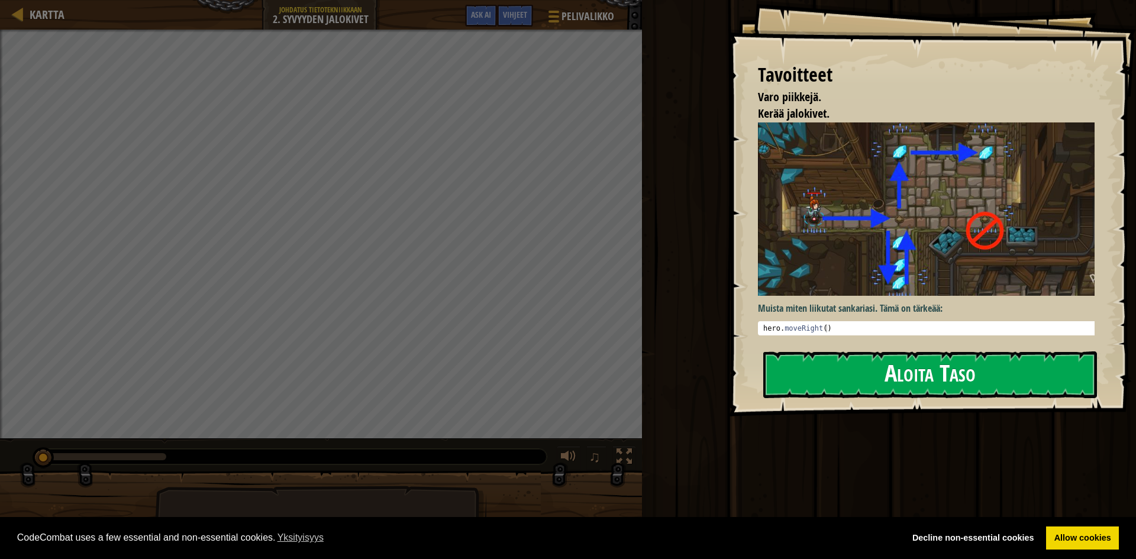
click at [846, 368] on button "Aloita Taso" at bounding box center [931, 375] width 334 height 47
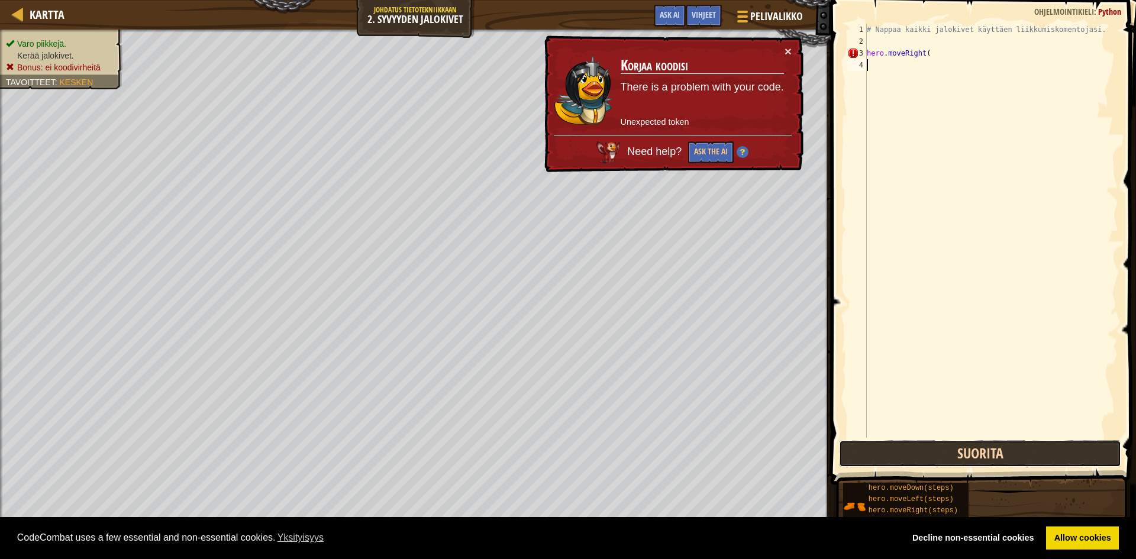
click at [972, 456] on button "Suorita" at bounding box center [980, 453] width 282 height 27
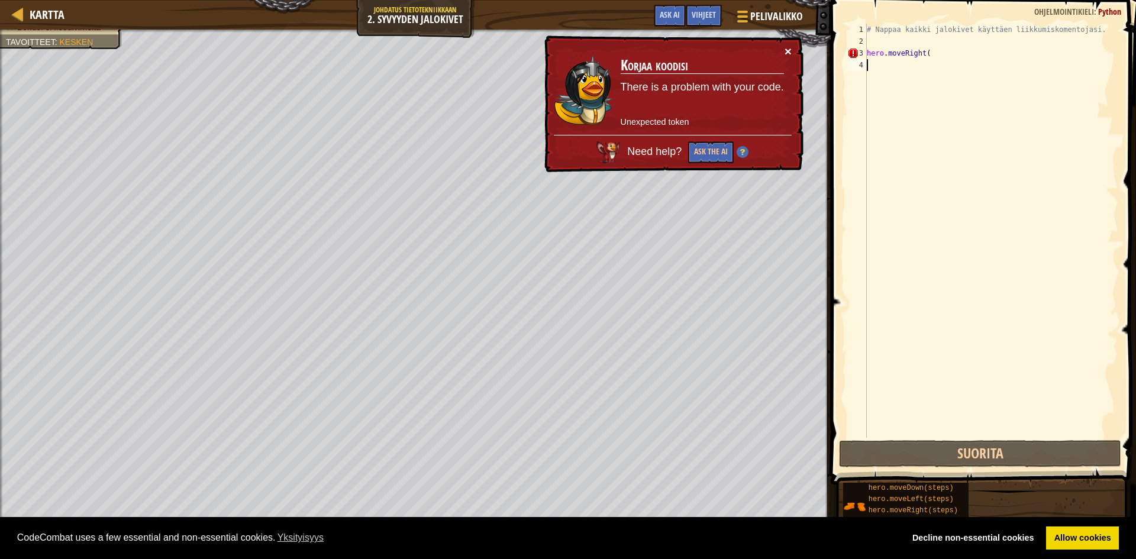
click at [786, 48] on button "×" at bounding box center [788, 51] width 7 height 12
click at [927, 56] on div "# Nappaa kaikki jalokivet käyttäen liikkumiskomentojasi. hero . moveRight (" at bounding box center [992, 243] width 254 height 438
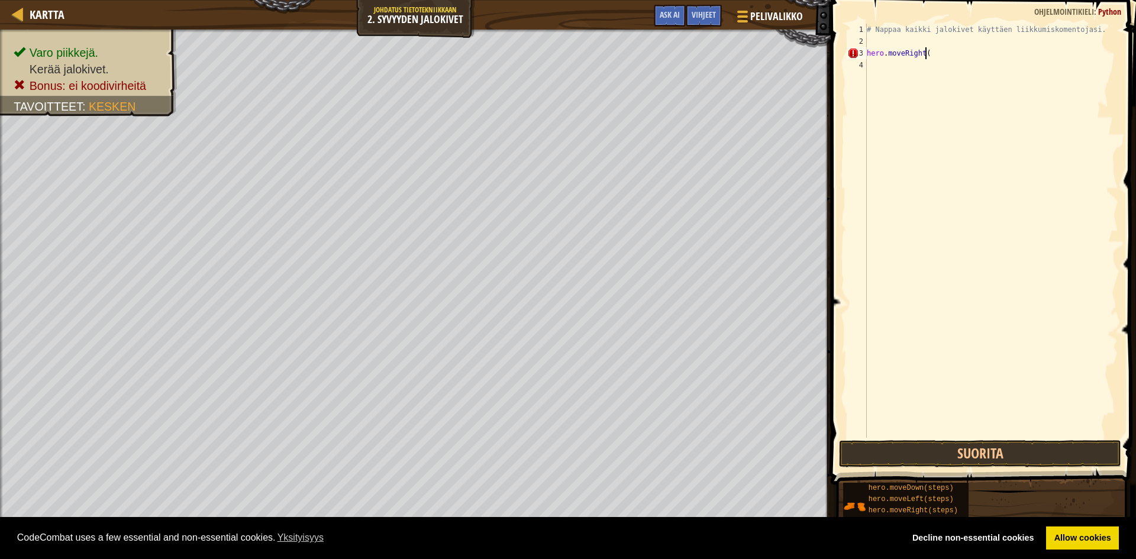
scroll to position [5, 4]
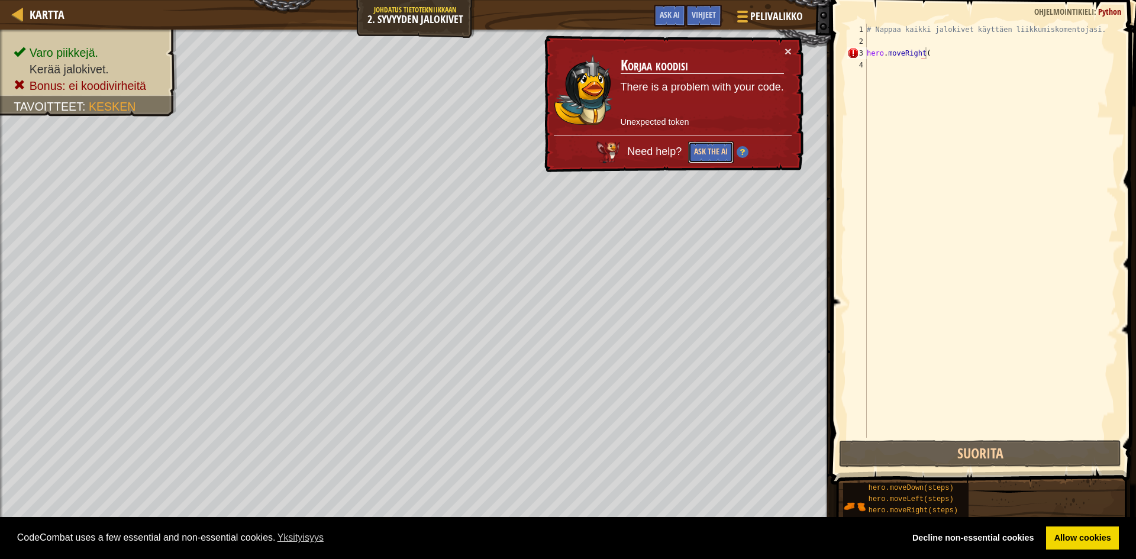
click at [709, 146] on button "Ask the AI" at bounding box center [711, 152] width 46 height 22
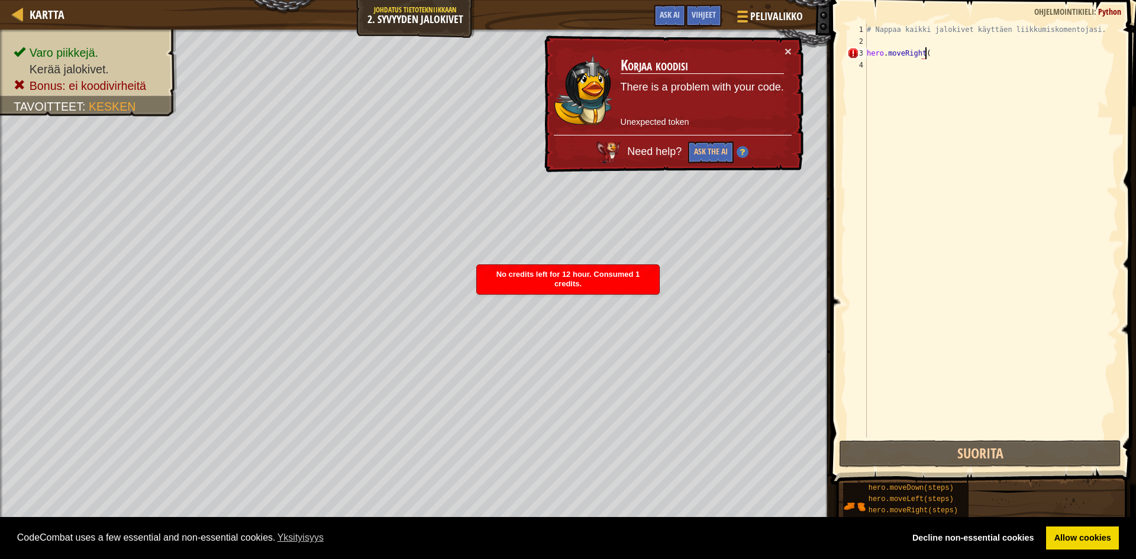
scroll to position [5, 5]
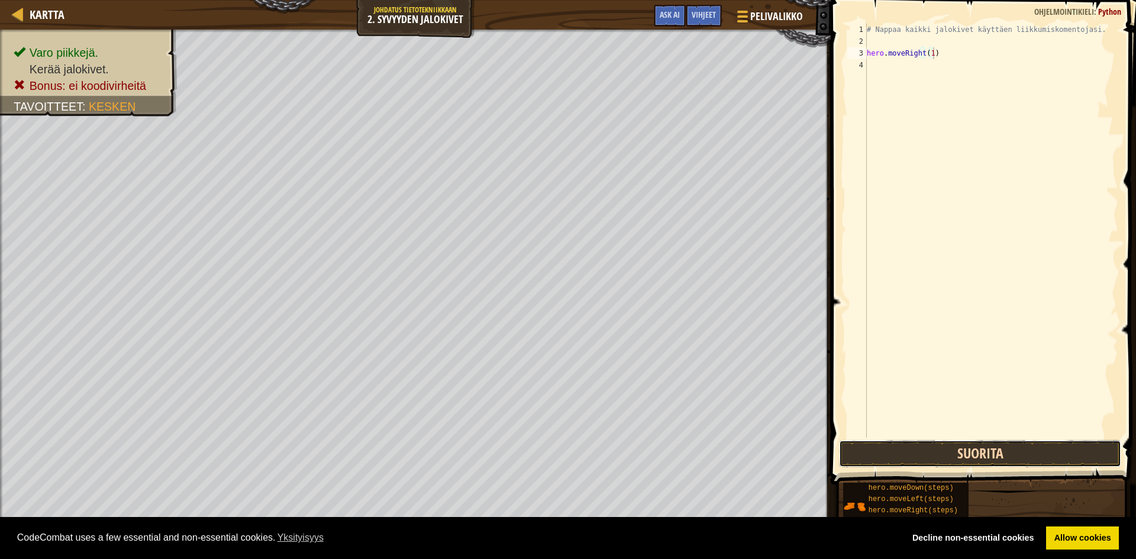
click at [1024, 445] on button "Suorita" at bounding box center [980, 453] width 282 height 27
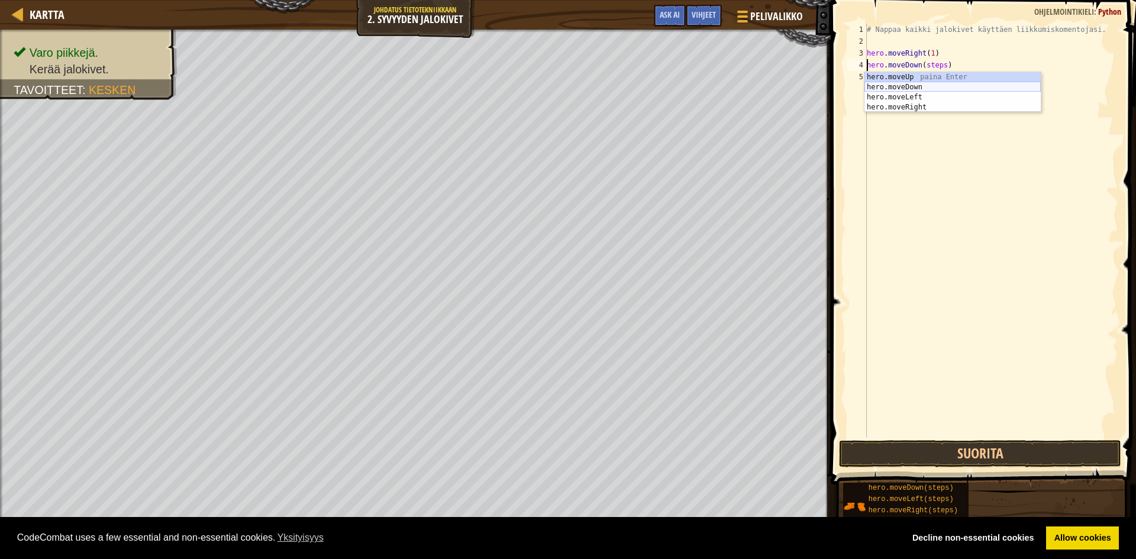
click at [924, 85] on div "hero.moveUp paina Enter hero.moveDown paina Enter hero.moveLeft paina Enter her…" at bounding box center [953, 102] width 176 height 60
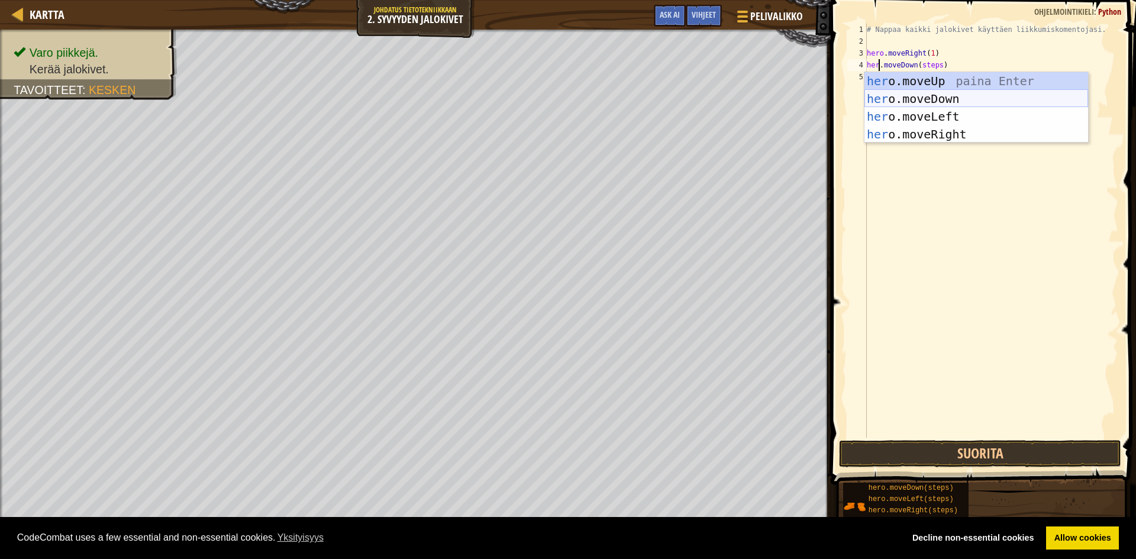
type textarea "hero.moveDown(steps)"
click at [962, 64] on div "# Nappaa kaikki jalokivet käyttäen liikkumiskomentojasi. hero . moveRight ( 1 )…" at bounding box center [992, 243] width 254 height 438
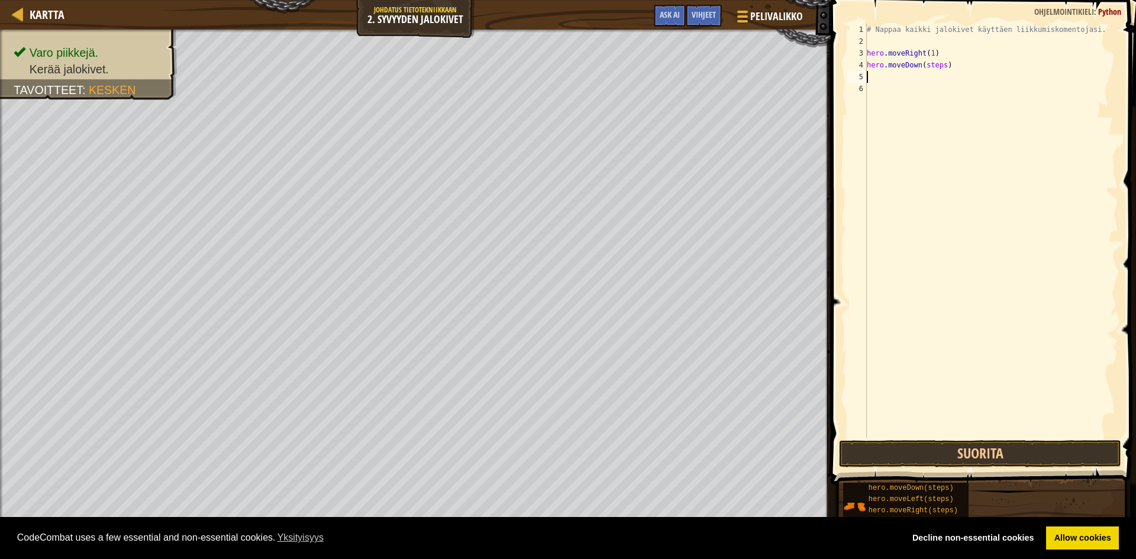
scroll to position [5, 0]
type textarea "h"
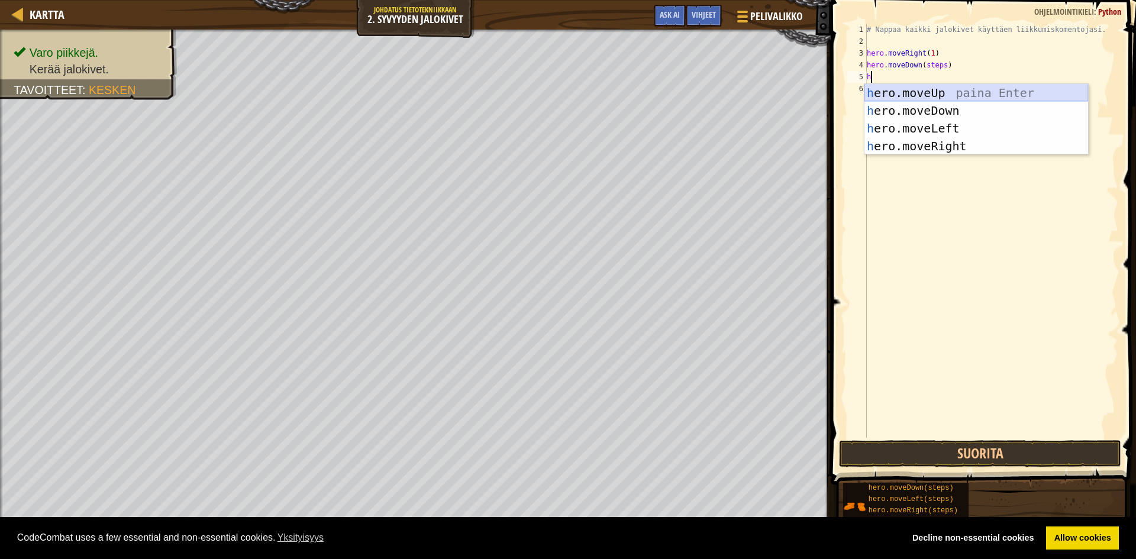
click at [936, 90] on div "h ero.moveUp paina Enter h ero.moveDown paina Enter h ero.moveLeft paina Enter …" at bounding box center [977, 137] width 224 height 107
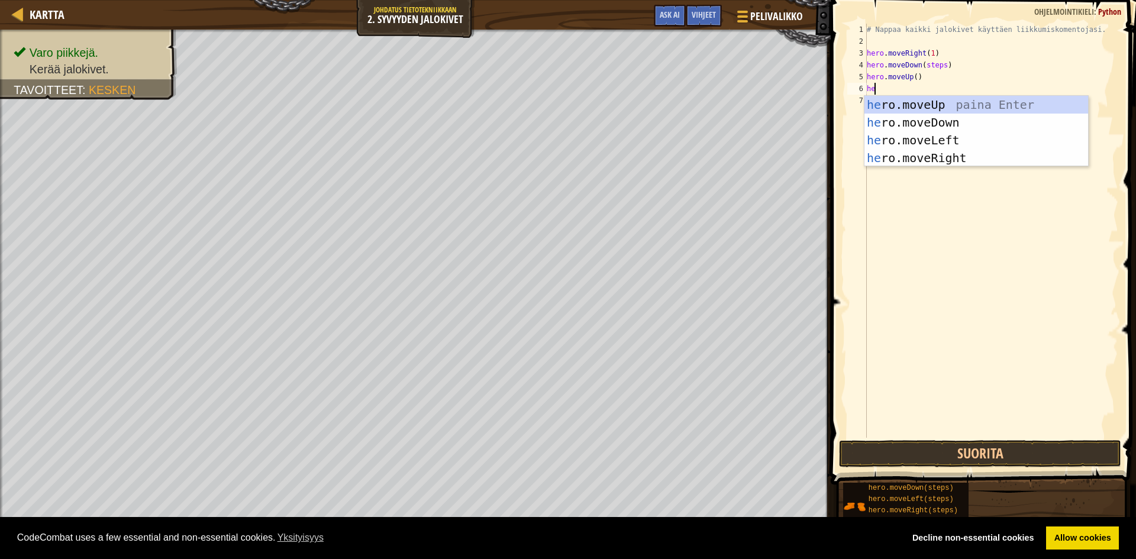
type textarea "her"
click at [915, 101] on div "her o.moveUp paina Enter her o.moveDown paina Enter her o.moveLeft paina Enter …" at bounding box center [977, 149] width 224 height 107
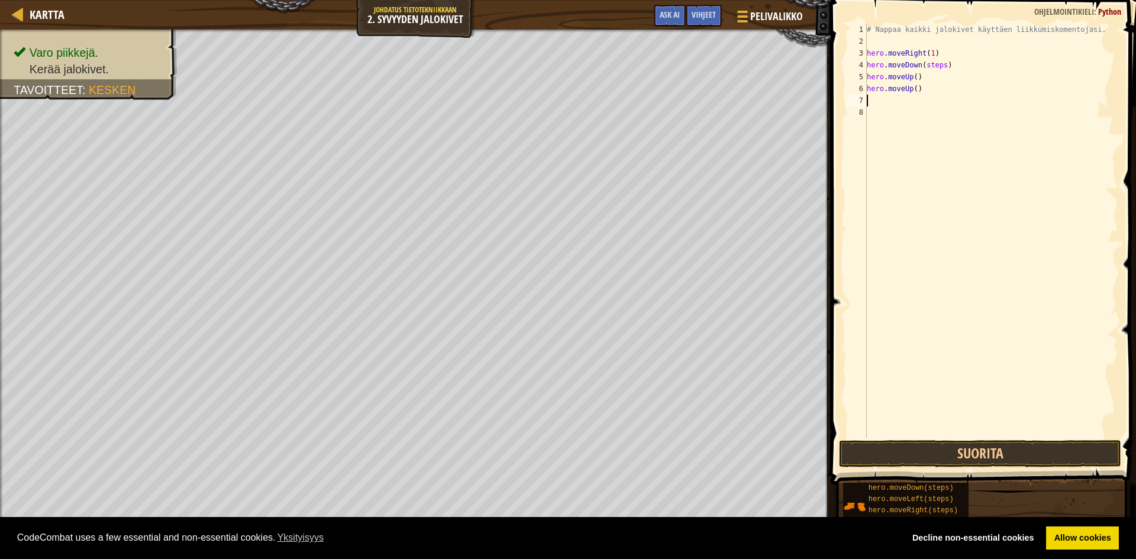
scroll to position [5, 0]
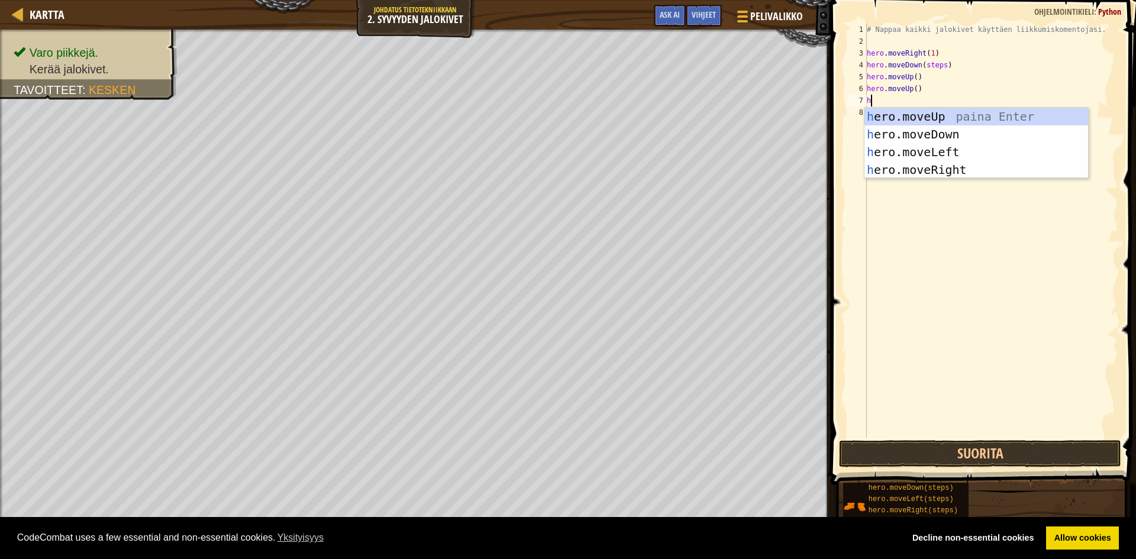
type textarea "he"
click at [949, 167] on div "he ro.moveUp paina Enter he ro.moveDown paina Enter he ro.moveLeft paina Enter …" at bounding box center [977, 161] width 224 height 107
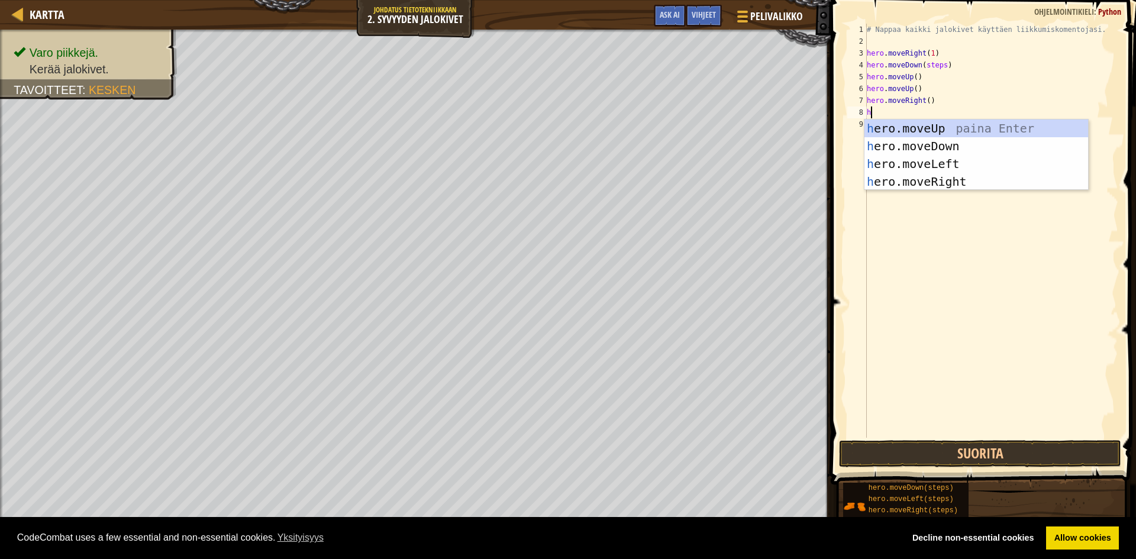
type textarea "he"
click at [931, 143] on div "he ro.moveUp paina Enter he ro.moveDown paina Enter he ro.moveLeft paina Enter …" at bounding box center [977, 173] width 224 height 107
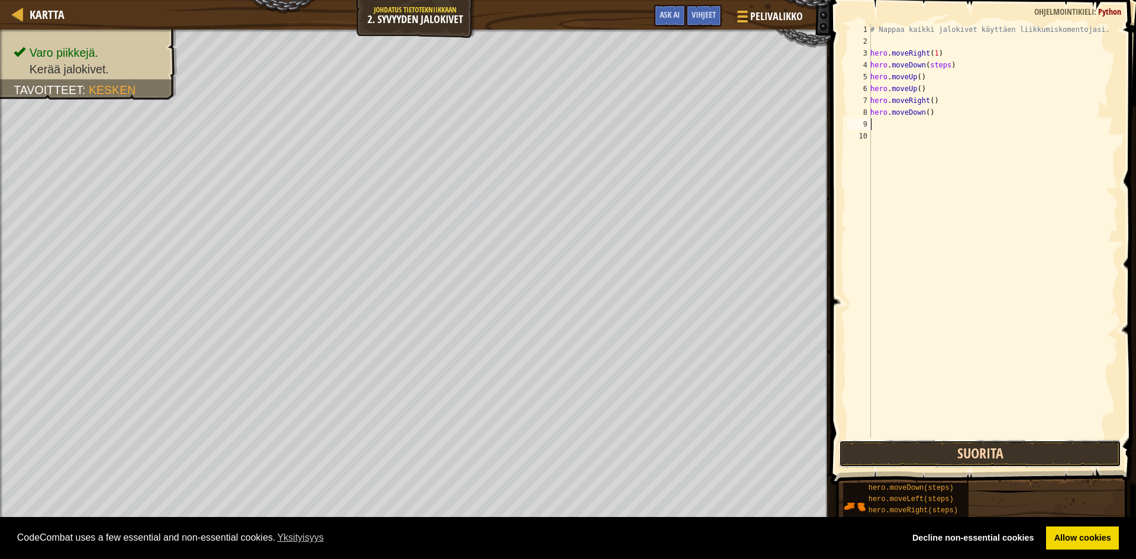
click at [1034, 455] on button "Suorita" at bounding box center [980, 453] width 282 height 27
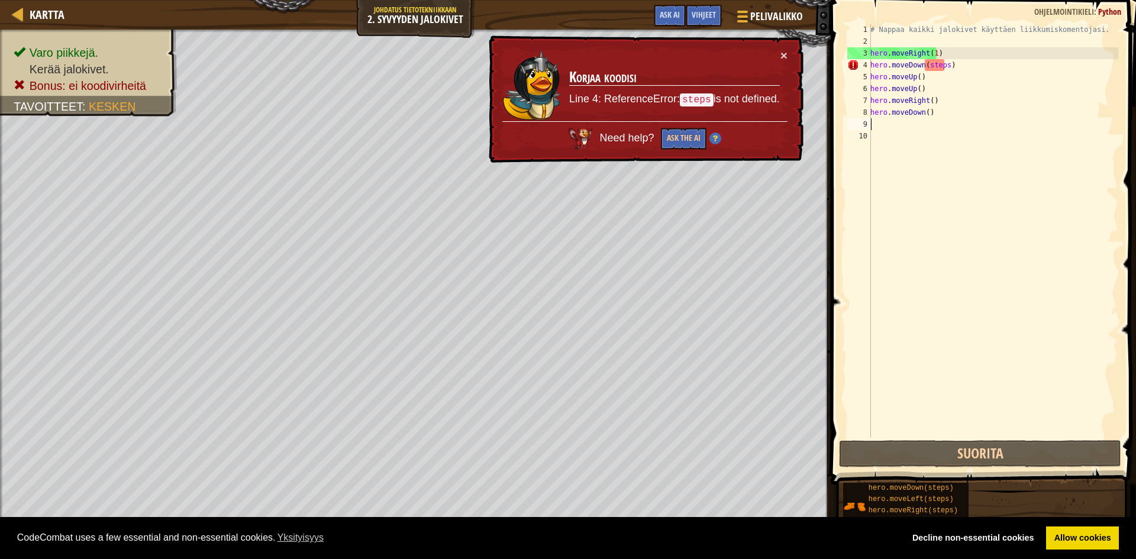
click at [945, 61] on div "# Nappaa kaikki jalokivet käyttäen liikkumiskomentojasi. hero . moveRight ( 1 )…" at bounding box center [993, 243] width 250 height 438
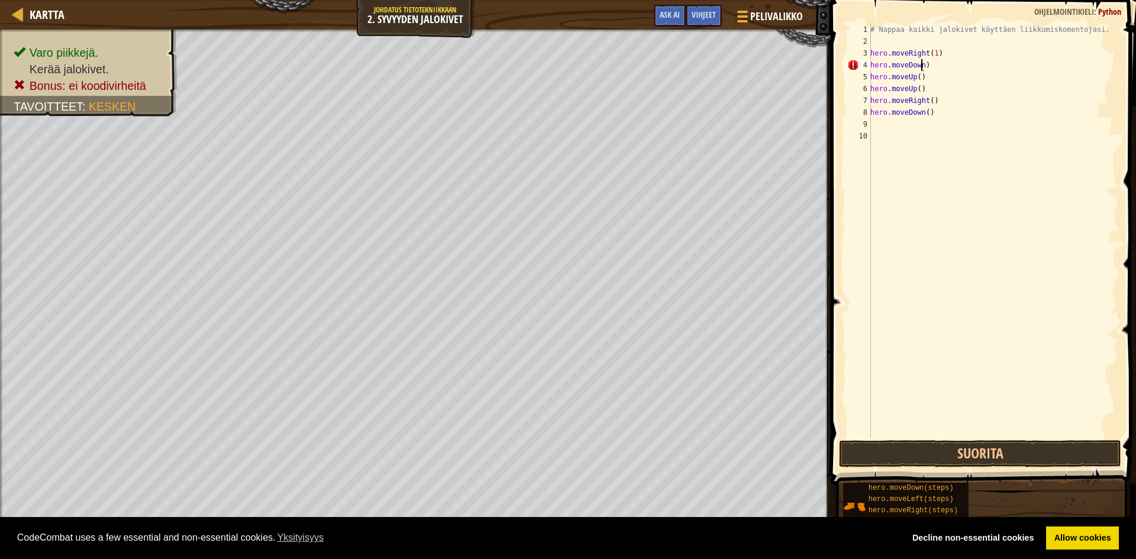
scroll to position [5, 4]
type textarea "hero.moveDown()"
click at [979, 453] on button "Suorita" at bounding box center [980, 453] width 282 height 27
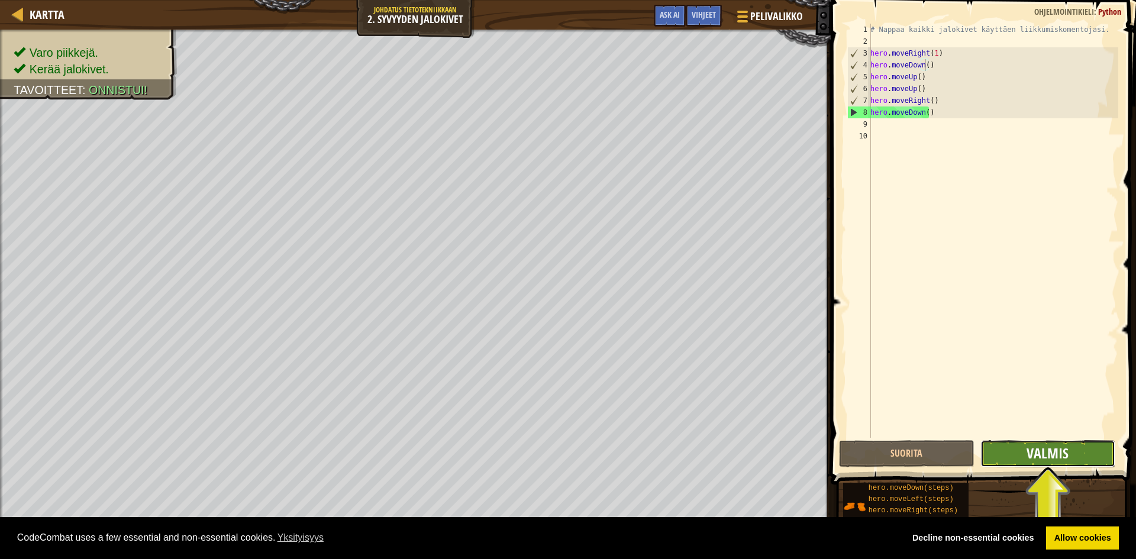
click at [1033, 451] on span "Valmis" at bounding box center [1048, 453] width 42 height 19
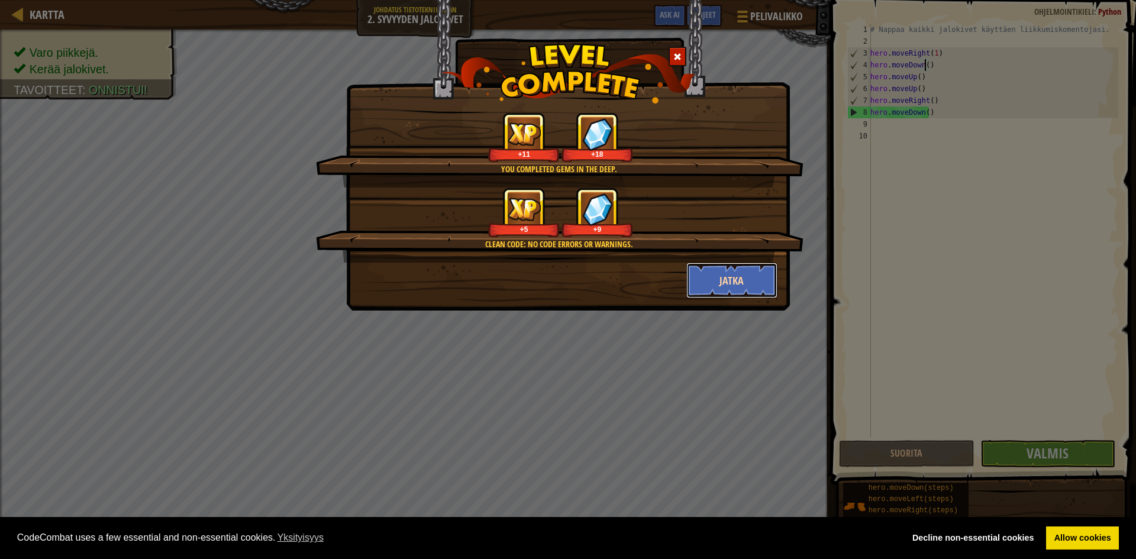
click at [742, 278] on button "Jatka" at bounding box center [733, 281] width 92 height 36
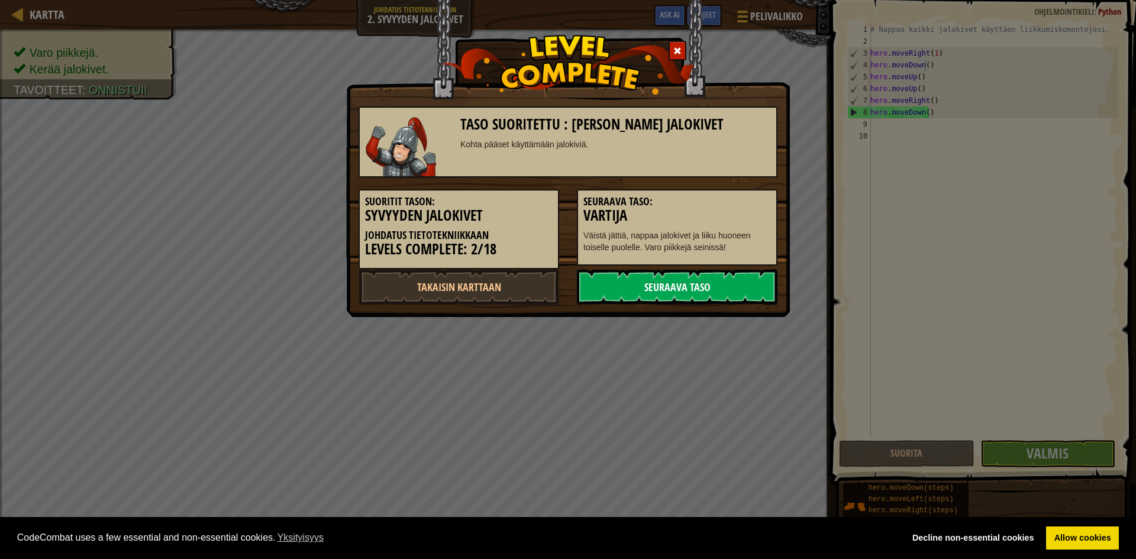
click at [687, 286] on link "Seuraava taso" at bounding box center [677, 287] width 201 height 36
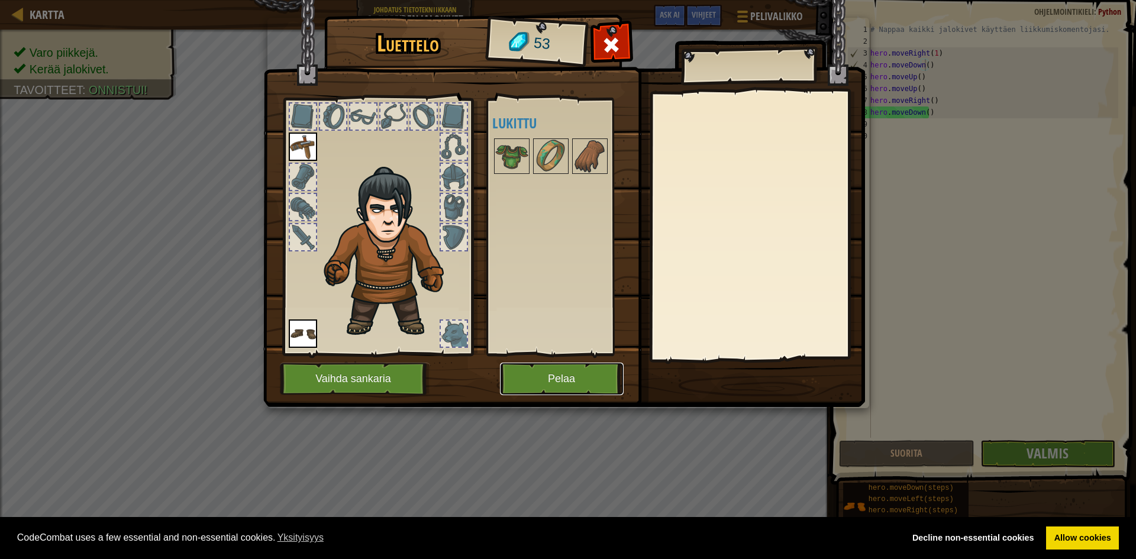
click at [553, 385] on button "Pelaa" at bounding box center [562, 379] width 124 height 33
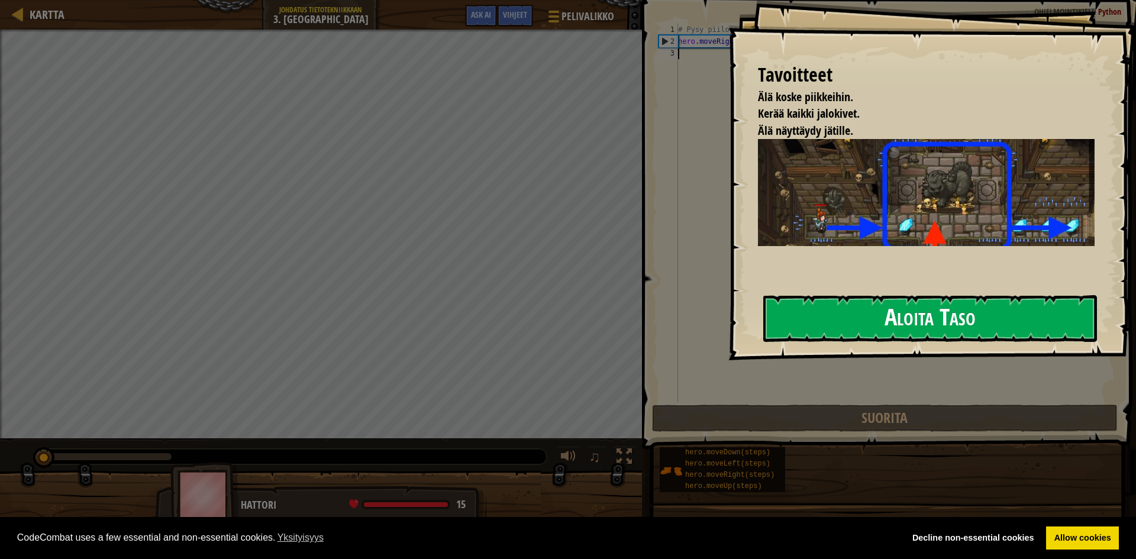
drag, startPoint x: 946, startPoint y: 325, endPoint x: 951, endPoint y: 342, distance: 17.7
click at [947, 327] on button "Aloita Taso" at bounding box center [931, 318] width 334 height 47
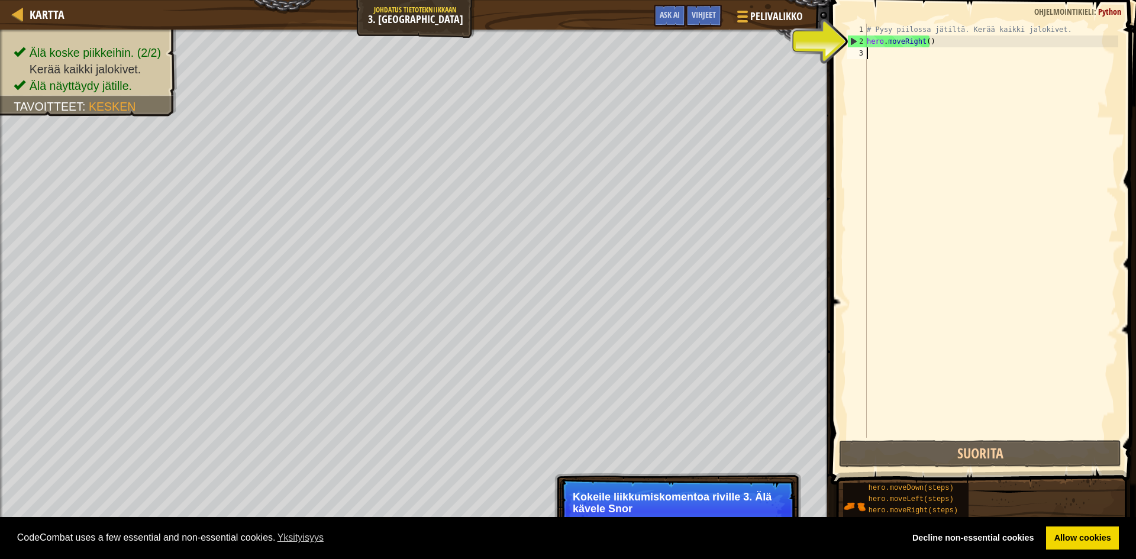
type textarea "h"
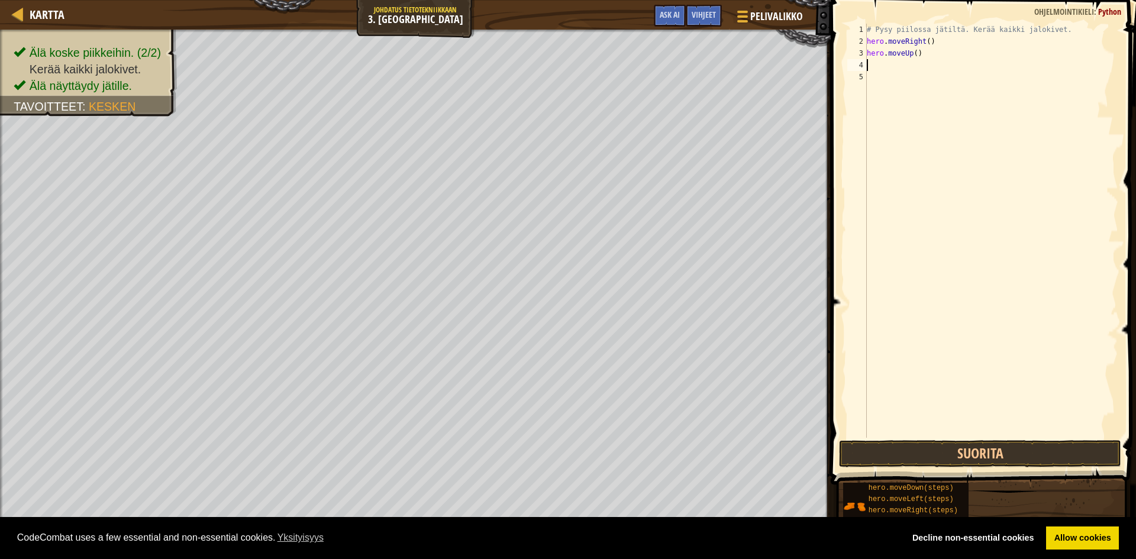
type textarea "gh"
click at [930, 76] on div "hero.moveRi gh t paina Enter" at bounding box center [977, 98] width 224 height 53
type textarea "h"
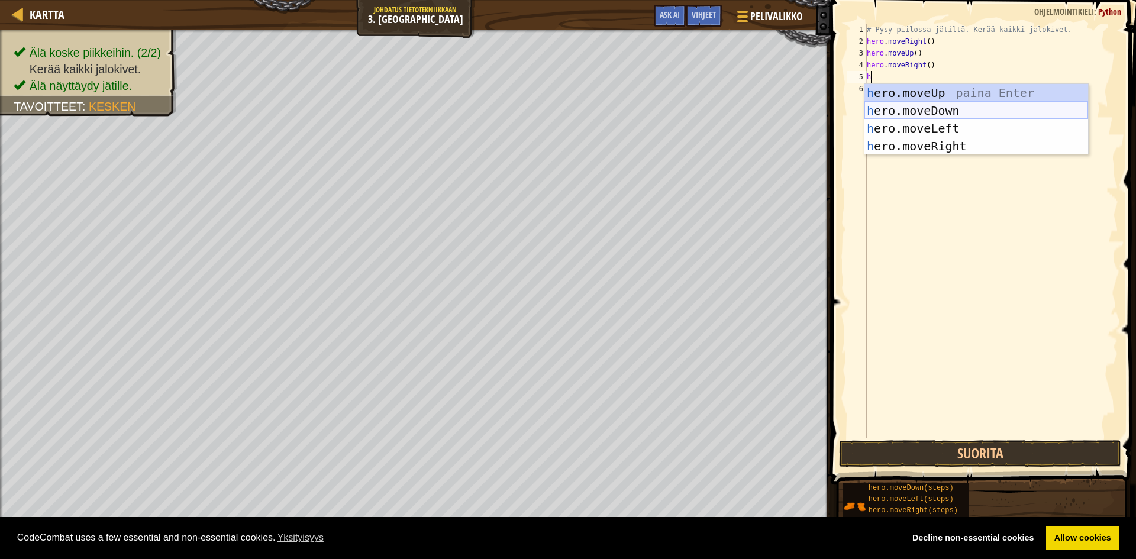
click at [952, 108] on div "h ero.moveUp paina Enter h ero.moveDown paina Enter h ero.moveLeft paina Enter …" at bounding box center [977, 137] width 224 height 107
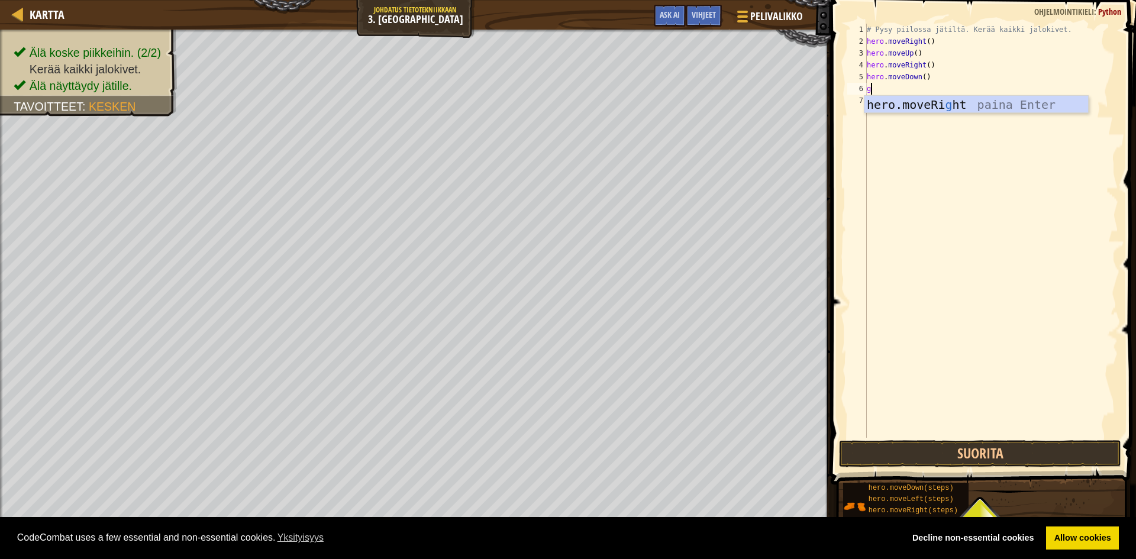
type textarea "gh"
click at [951, 108] on div "hero.moveRi gh t paina Enter" at bounding box center [977, 122] width 224 height 53
click at [1009, 452] on button "Suorita" at bounding box center [980, 453] width 282 height 27
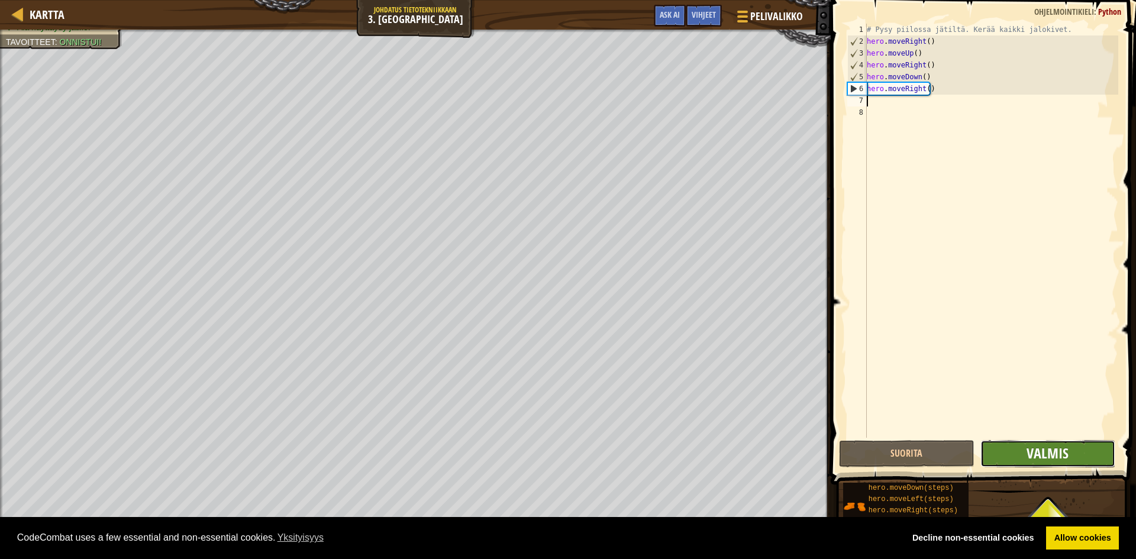
click at [1054, 452] on span "Valmis" at bounding box center [1048, 453] width 42 height 19
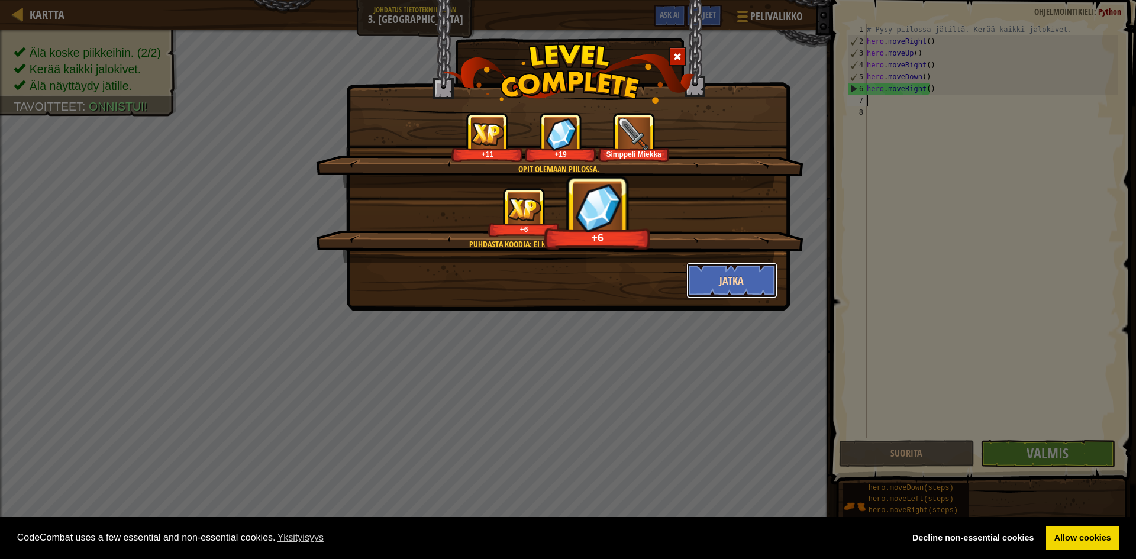
click at [748, 281] on button "Jatka" at bounding box center [733, 281] width 92 height 36
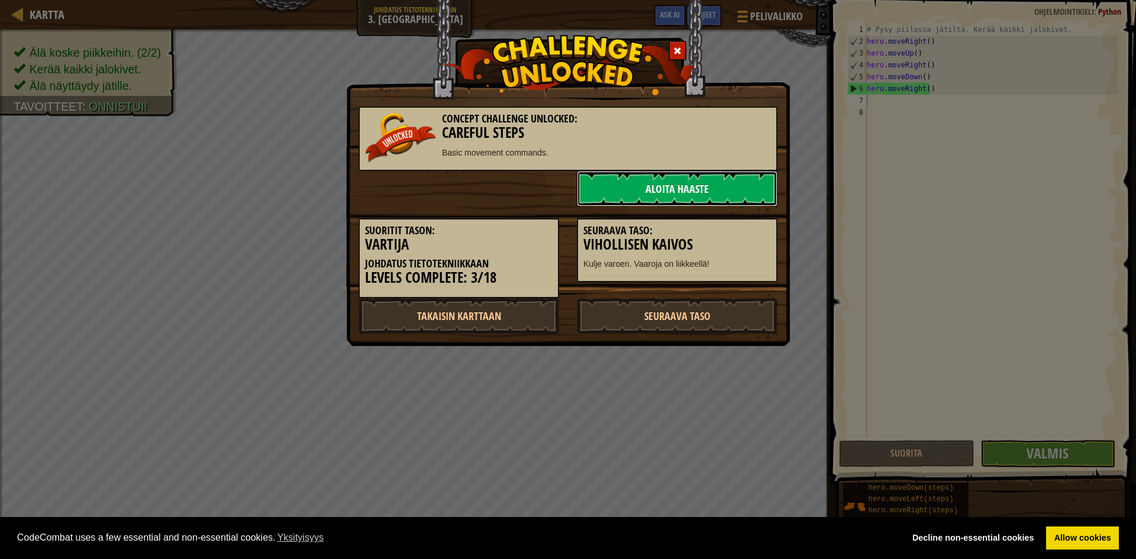
click at [721, 183] on link "Aloita haaste" at bounding box center [677, 189] width 201 height 36
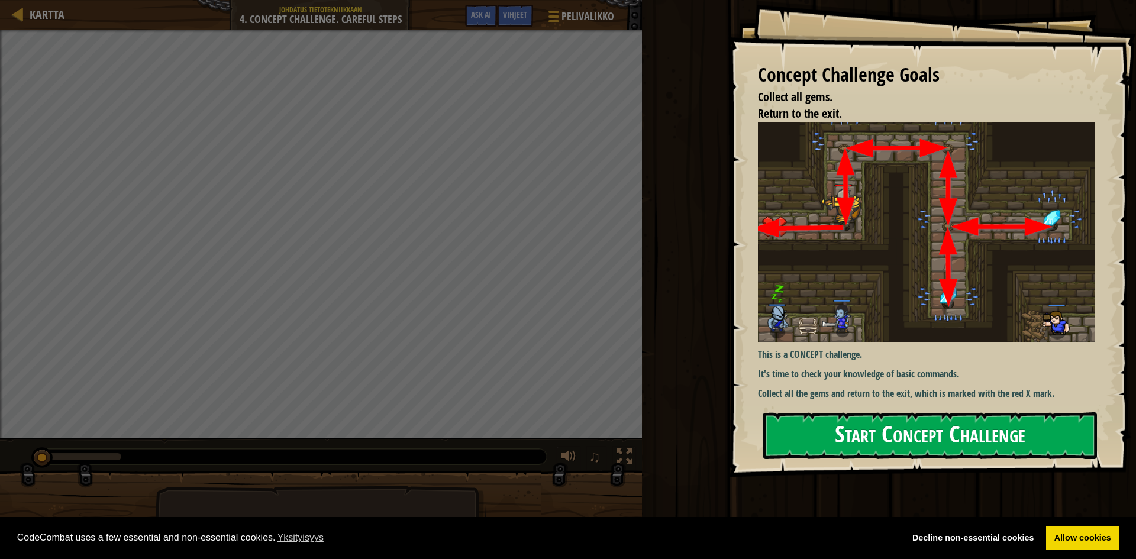
click at [851, 442] on button "Start Concept Challenge" at bounding box center [931, 436] width 334 height 47
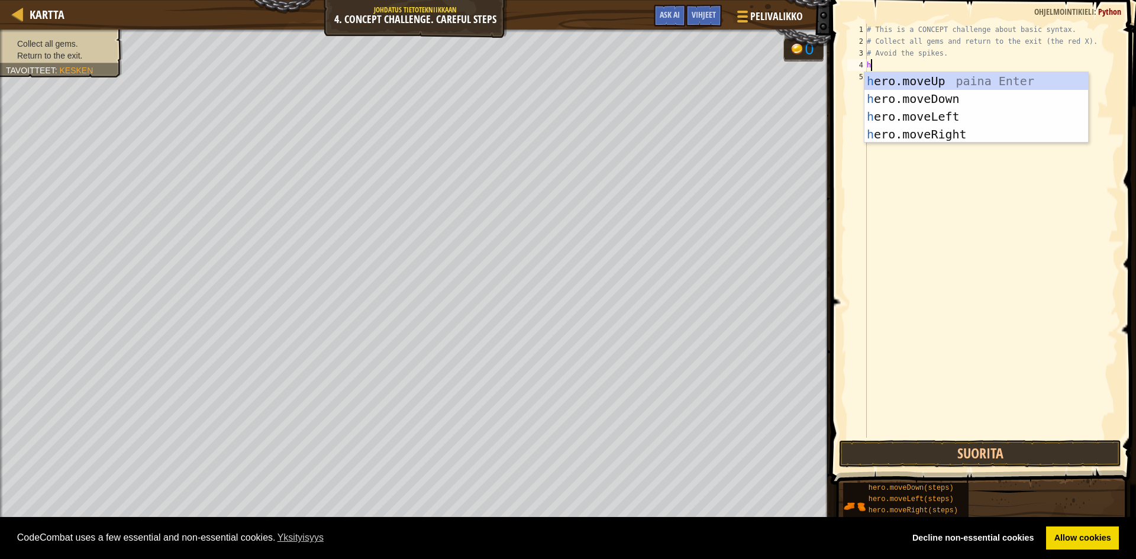
scroll to position [5, 0]
type textarea "he"
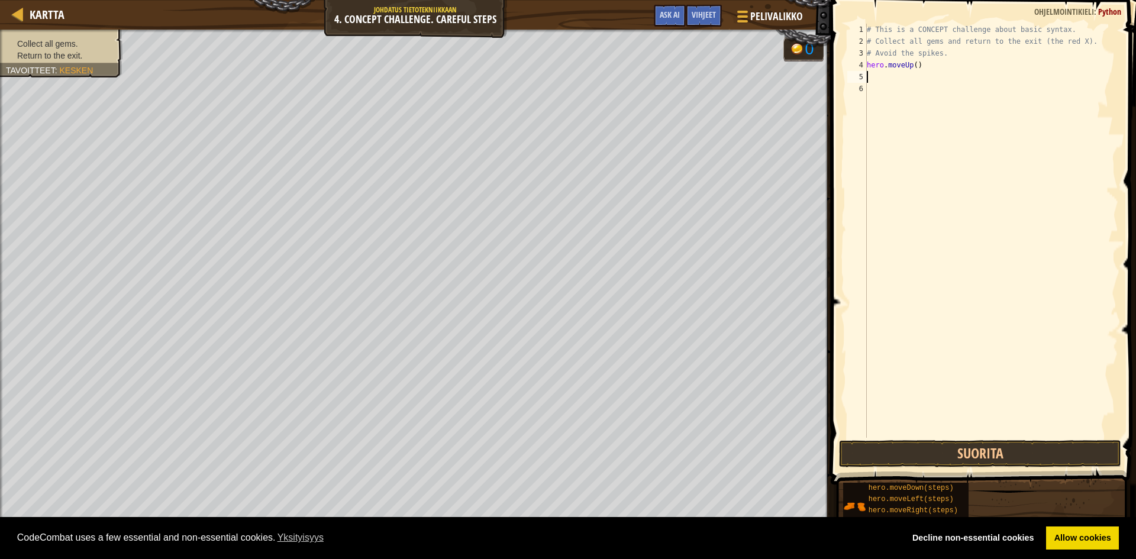
type textarea "g"
click at [926, 91] on div "hero.moveRi g ht paina Enter" at bounding box center [977, 110] width 224 height 53
type textarea "d"
click at [926, 98] on div "hero.move D own paina Enter" at bounding box center [977, 122] width 224 height 53
type textarea "g"
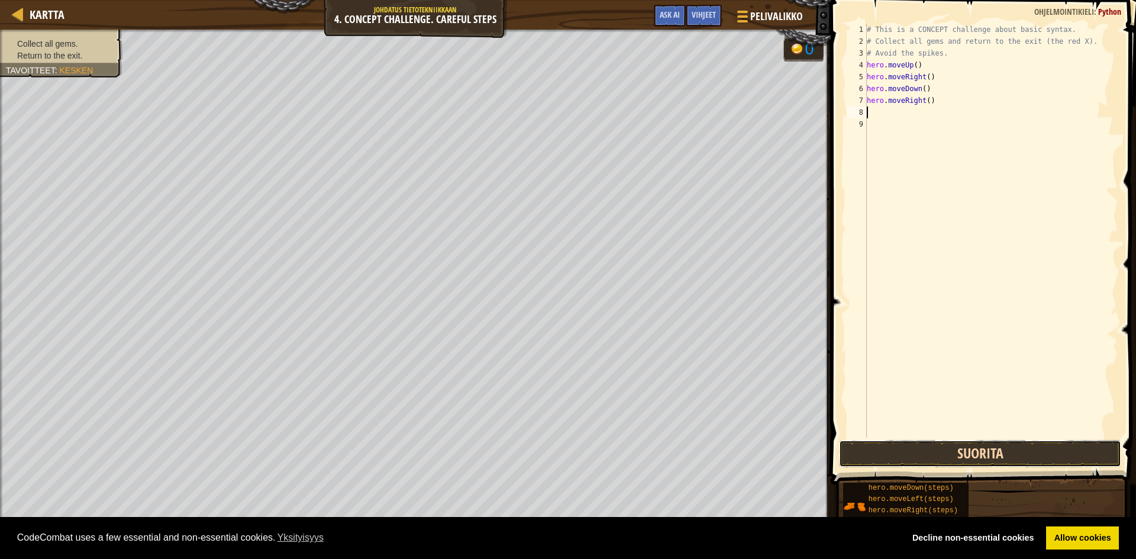
click at [1006, 456] on button "Suorita" at bounding box center [980, 453] width 282 height 27
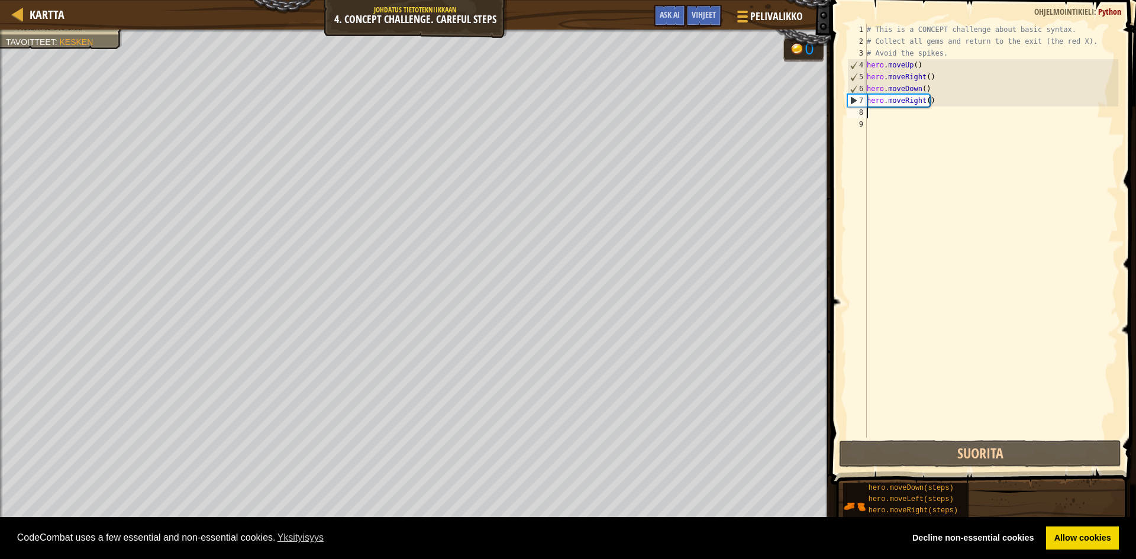
type textarea "l"
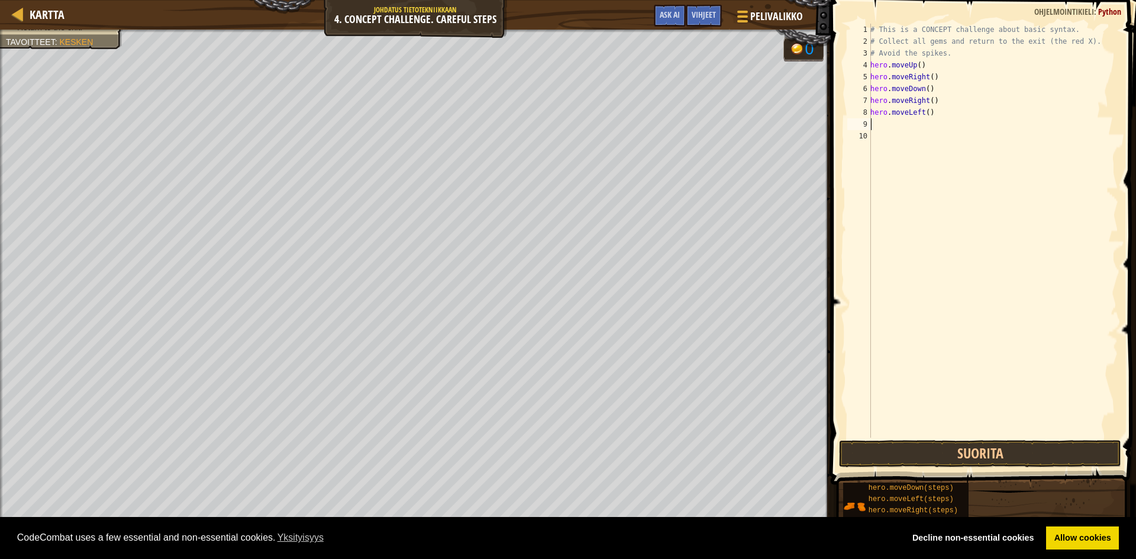
type textarea "d"
click at [947, 458] on button "Suorita" at bounding box center [980, 453] width 282 height 27
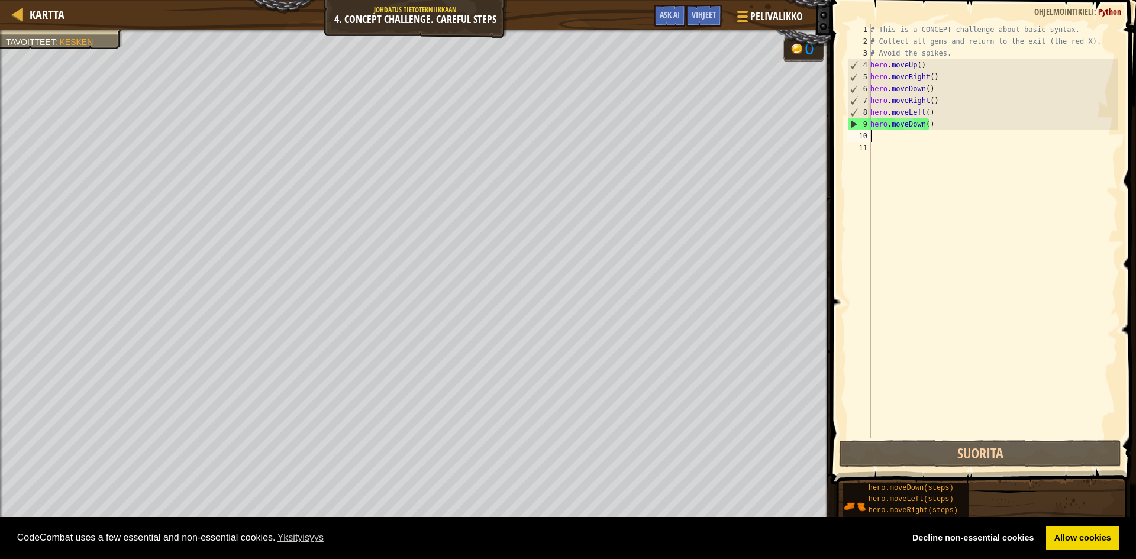
type textarea "u"
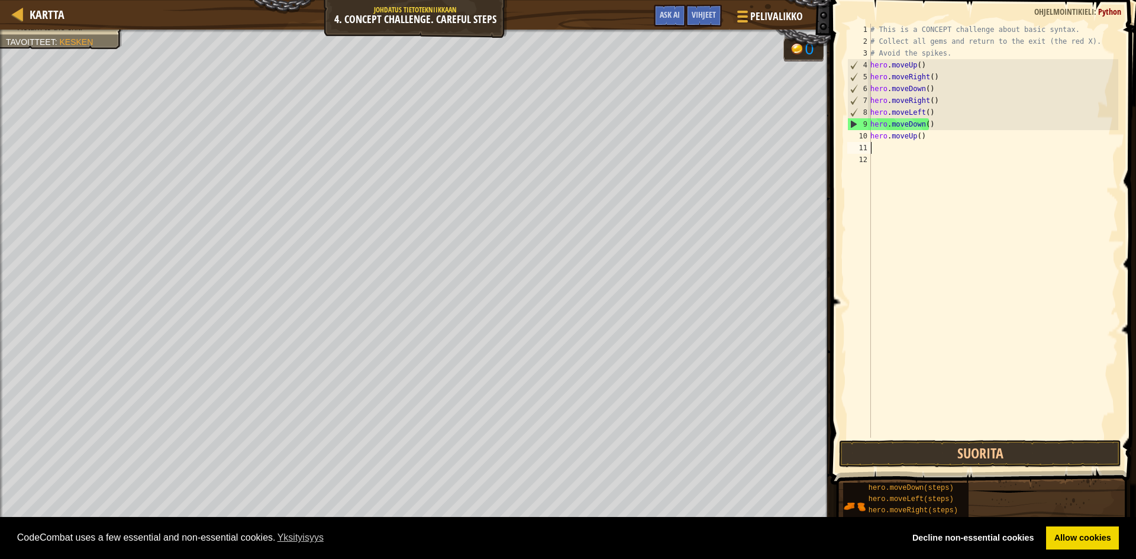
type textarea "u"
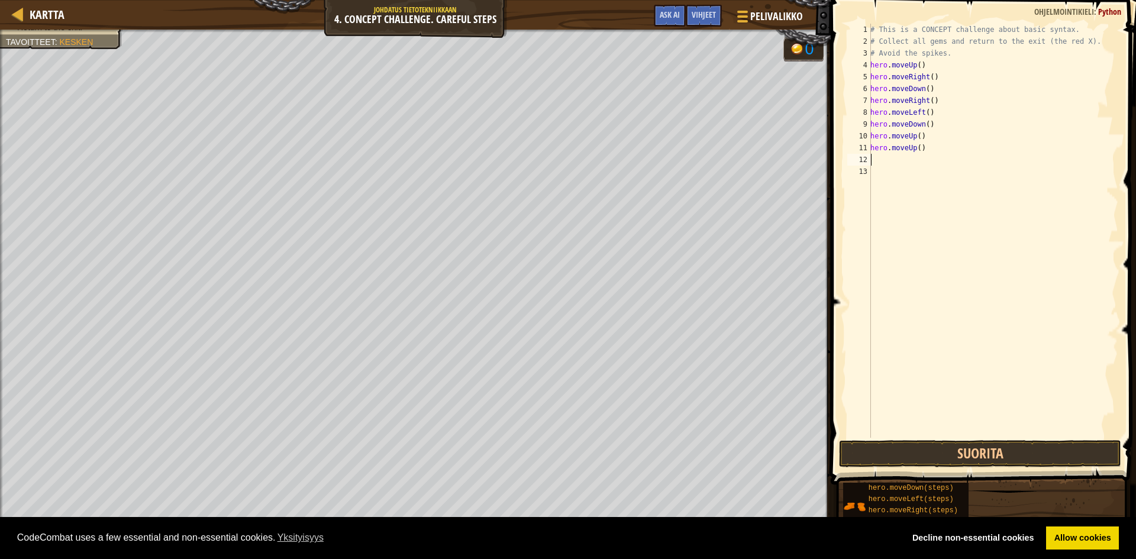
type textarea "l"
type textarea "d"
click at [986, 460] on button "Suorita" at bounding box center [980, 453] width 282 height 27
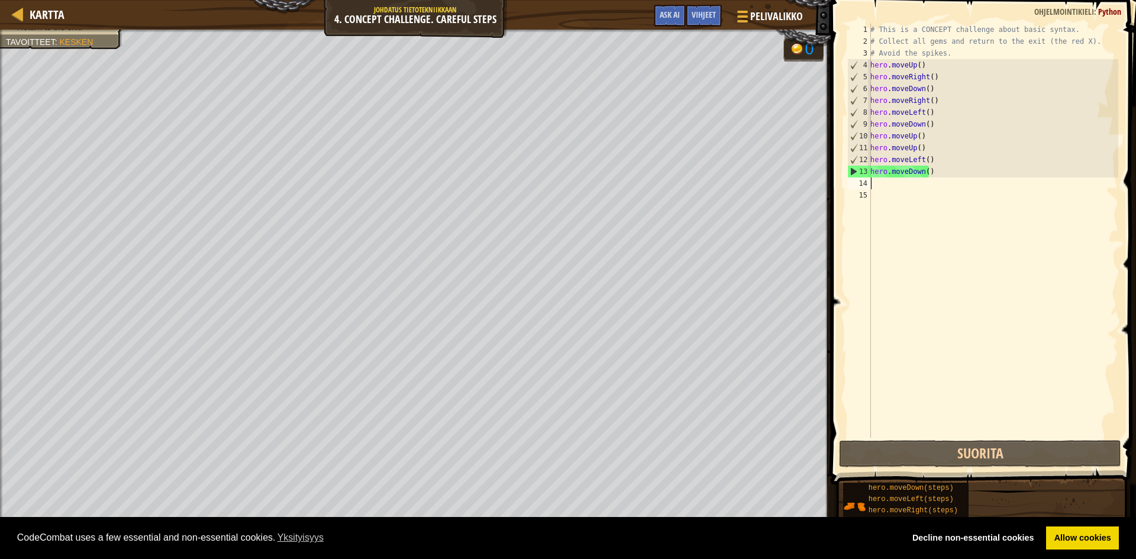
type textarea "l"
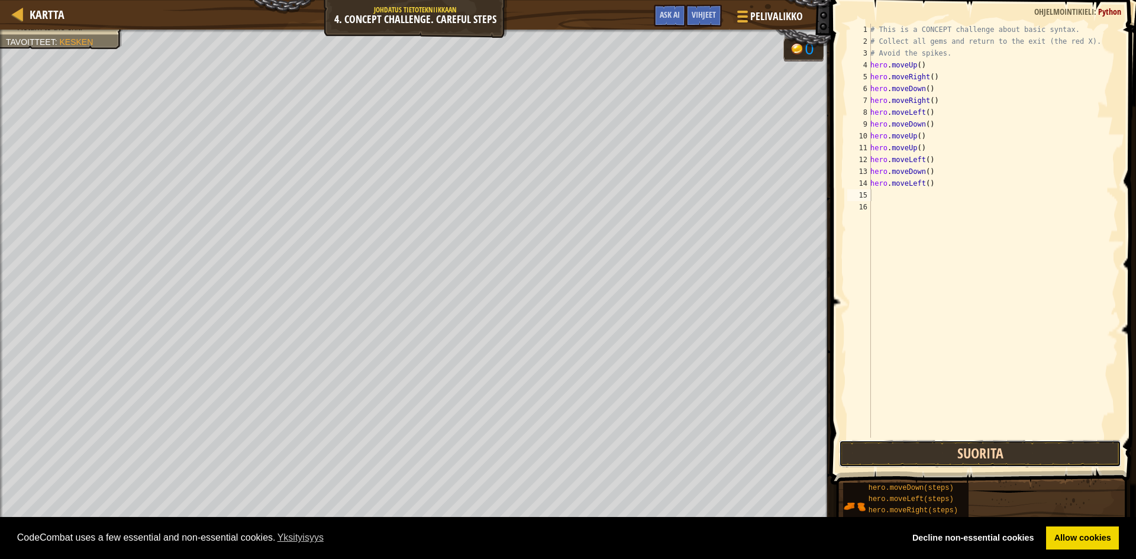
click at [1000, 453] on button "Suorita" at bounding box center [980, 453] width 282 height 27
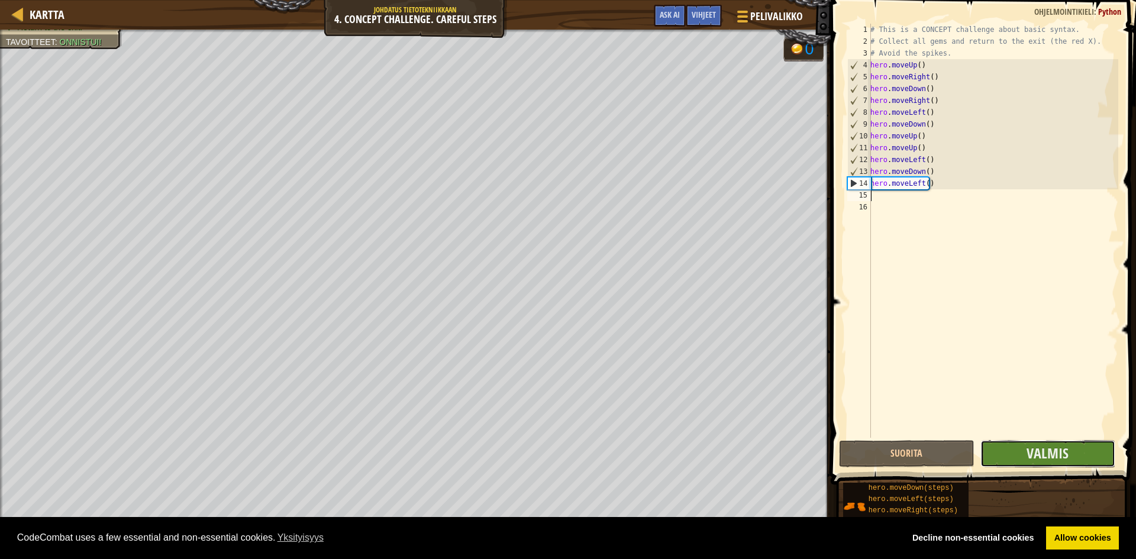
click at [1071, 456] on button "Valmis" at bounding box center [1049, 453] width 136 height 27
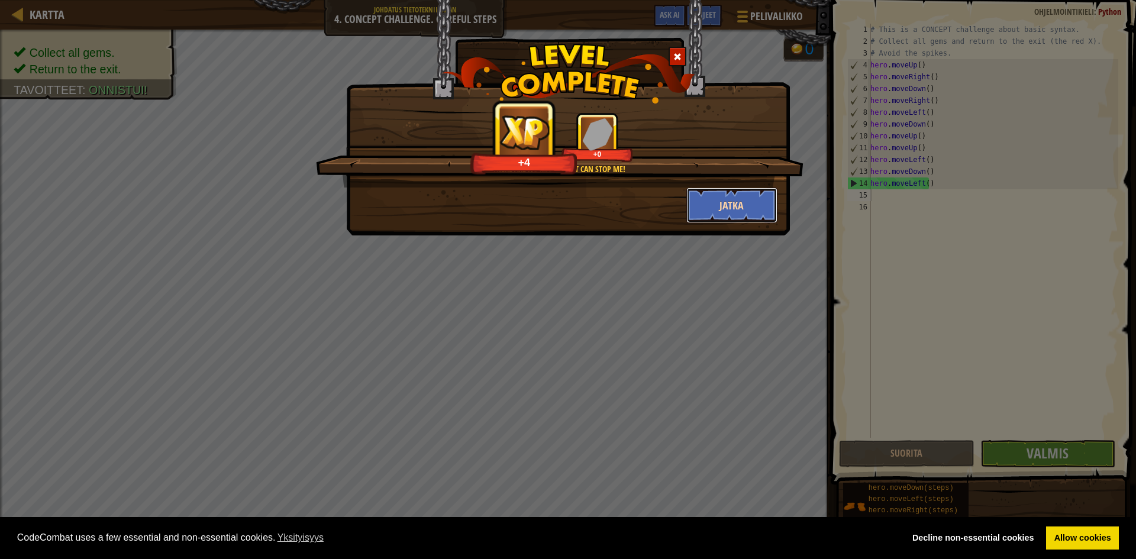
click at [735, 201] on button "Jatka" at bounding box center [733, 206] width 92 height 36
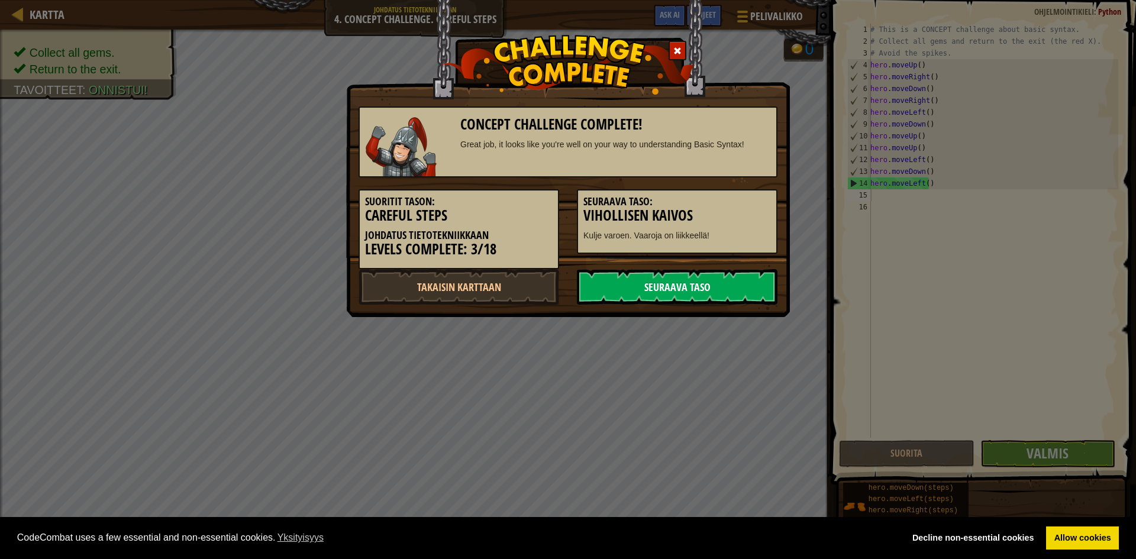
click at [683, 292] on link "Seuraava taso" at bounding box center [677, 287] width 201 height 36
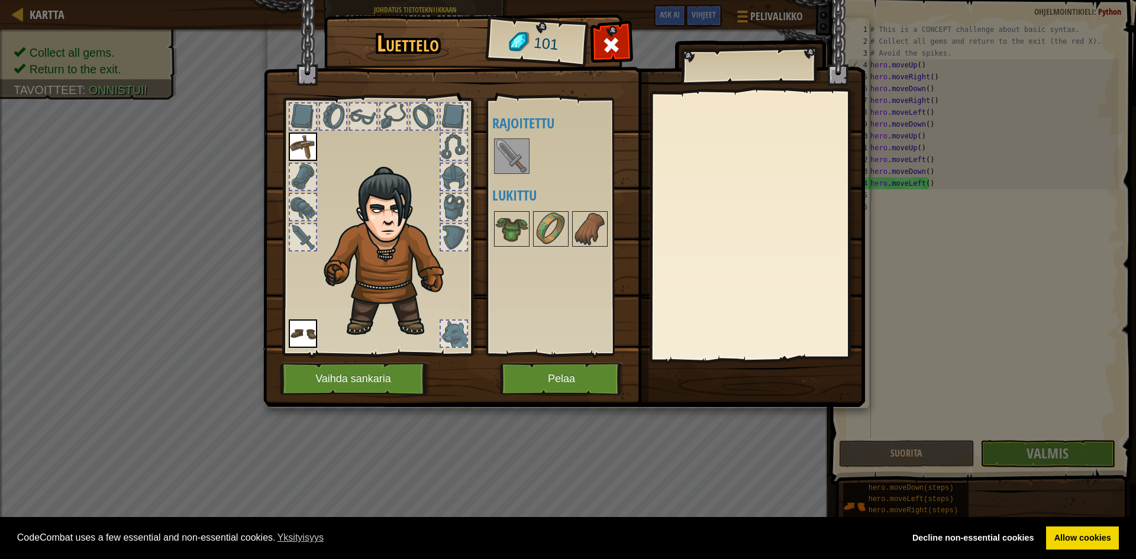
click at [502, 153] on img at bounding box center [511, 156] width 33 height 33
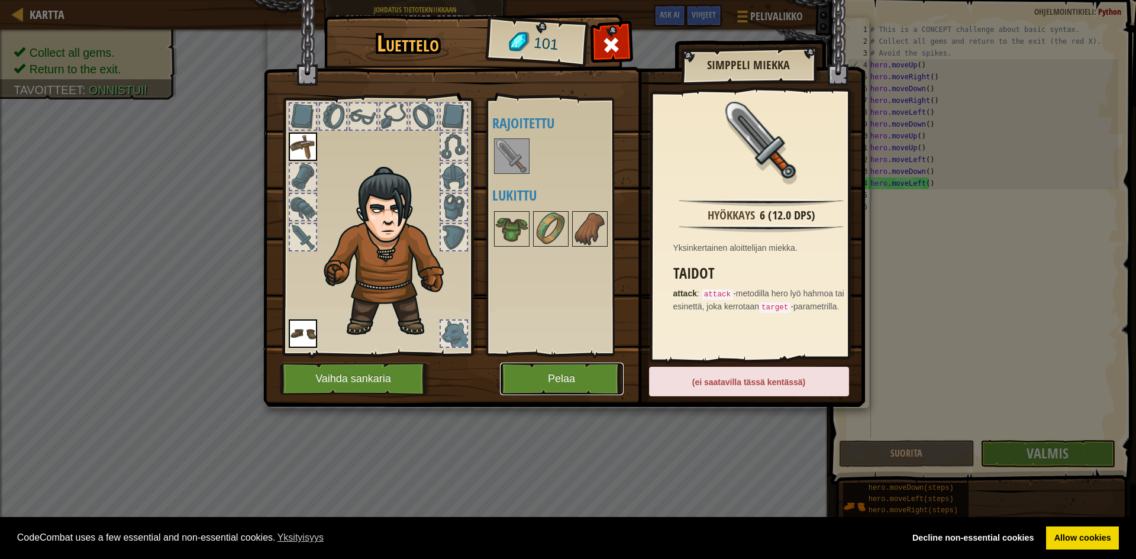
click at [575, 375] on button "Pelaa" at bounding box center [562, 379] width 124 height 33
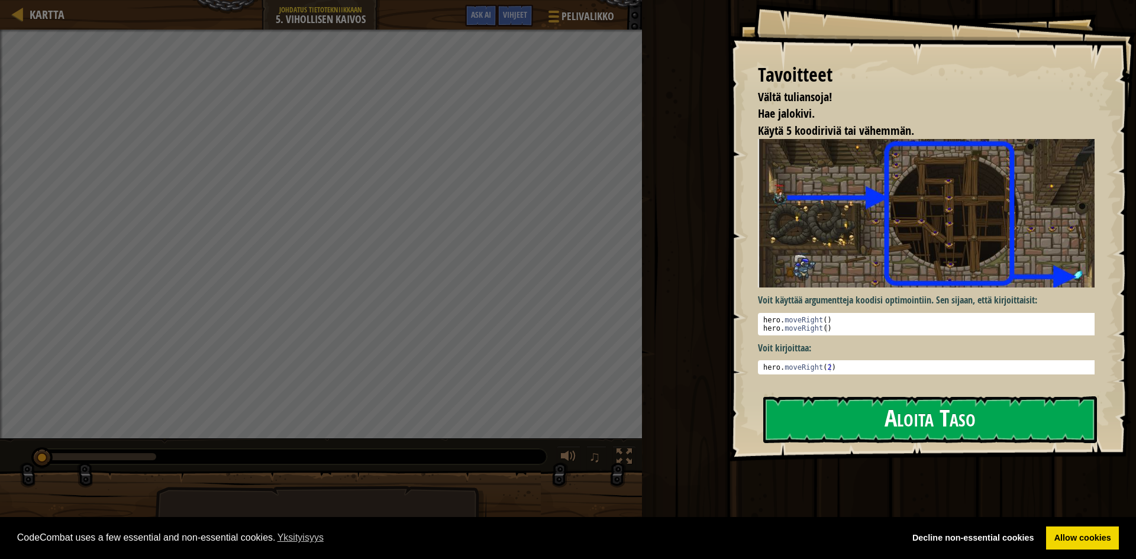
click at [929, 415] on button "Aloita Taso" at bounding box center [931, 420] width 334 height 47
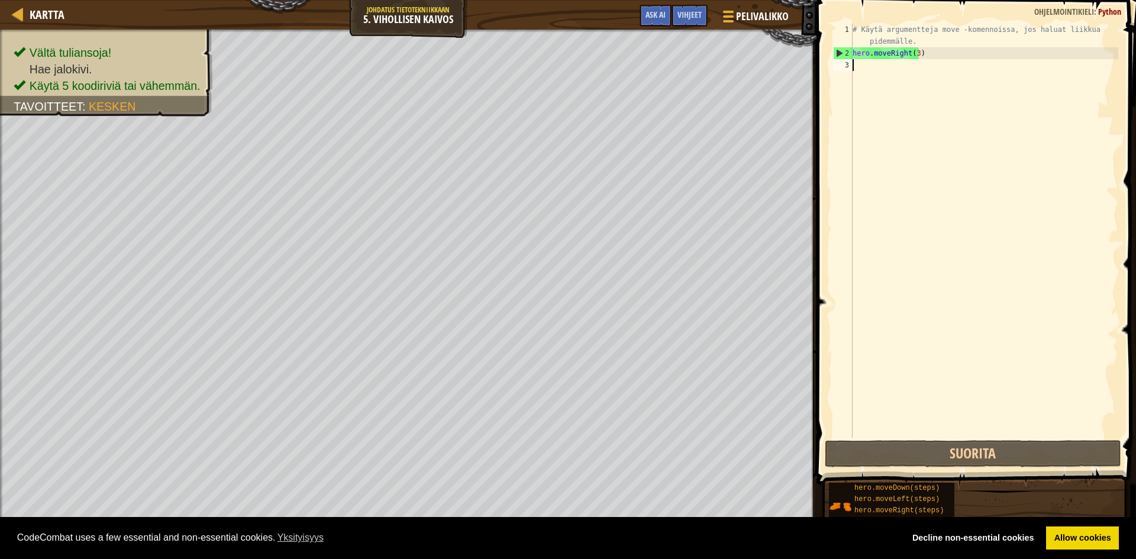
type textarea "u"
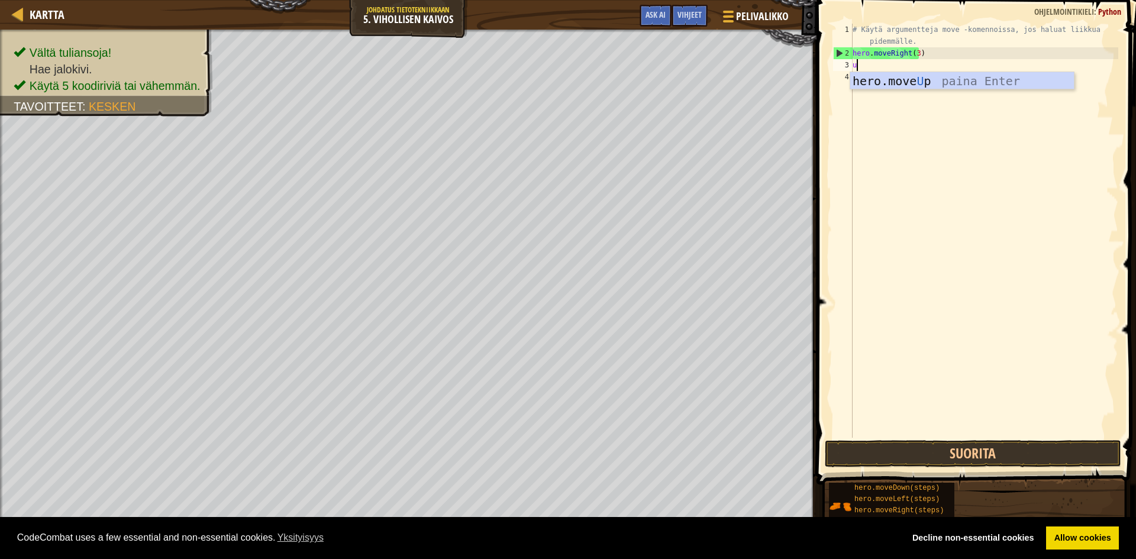
scroll to position [5, 0]
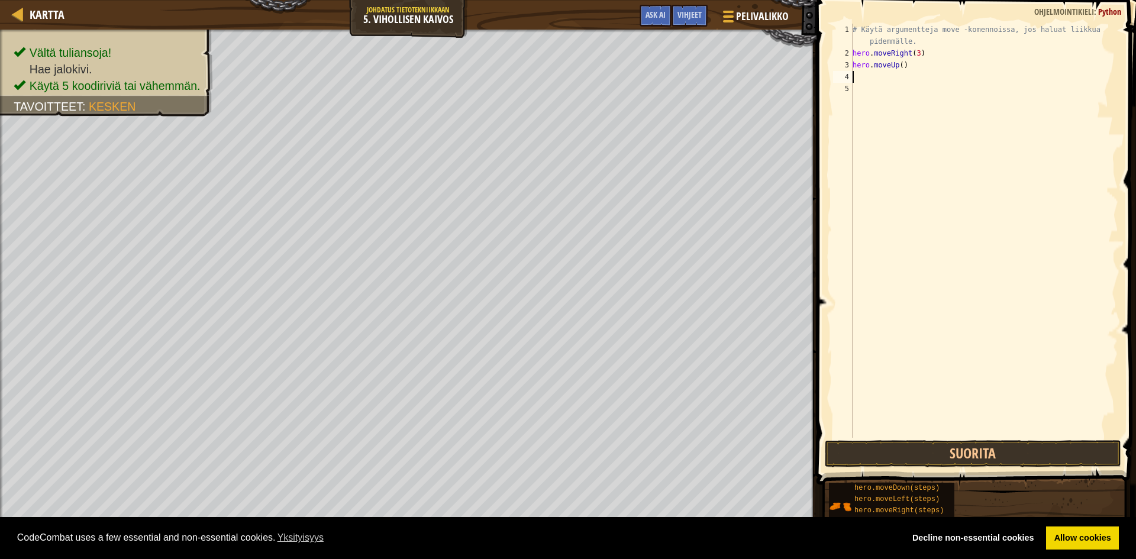
type textarea "l"
type textarea "d"
click at [907, 92] on div "# Käytä argumentteja move -komennoissa, jos haluat liikkua pidemmälle. hero . m…" at bounding box center [985, 249] width 268 height 450
type textarea "hero.moveDown(3)"
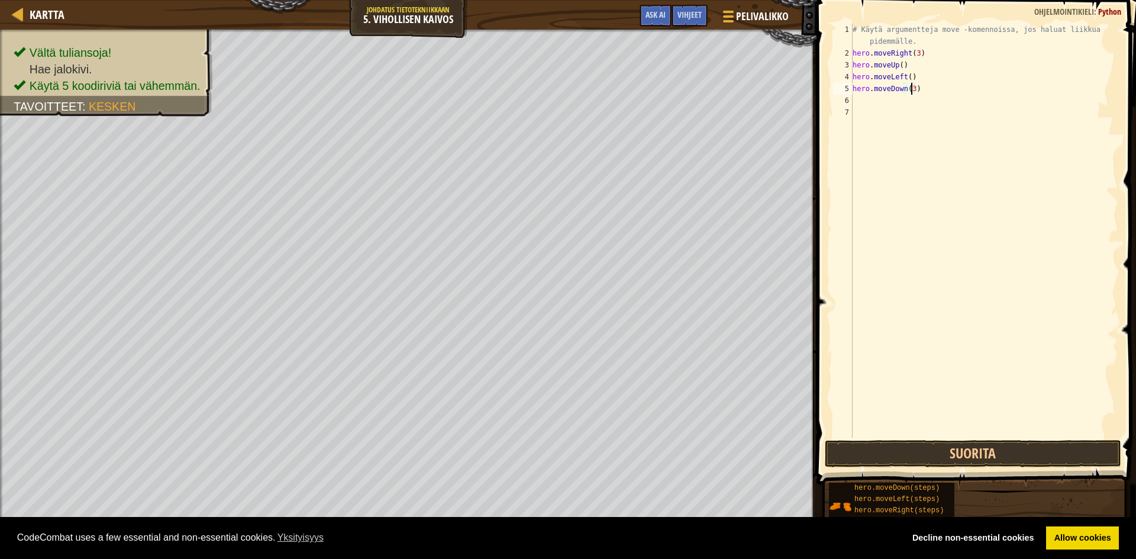
click at [925, 100] on div "# Käytä argumentteja move -komennoissa, jos haluat liikkua pidemmälle. hero . m…" at bounding box center [985, 249] width 268 height 450
type textarea "r"
click at [906, 102] on div "# Käytä argumentteja move -komennoissa, jos haluat liikkua pidemmälle. hero . m…" at bounding box center [985, 249] width 268 height 450
type textarea "h"
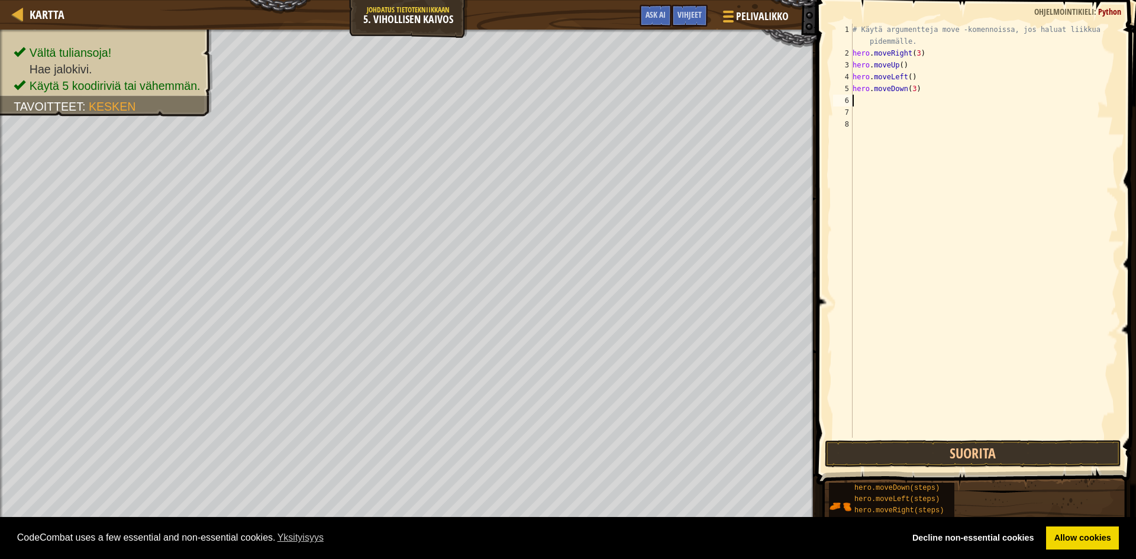
type textarea "r"
type textarea "g"
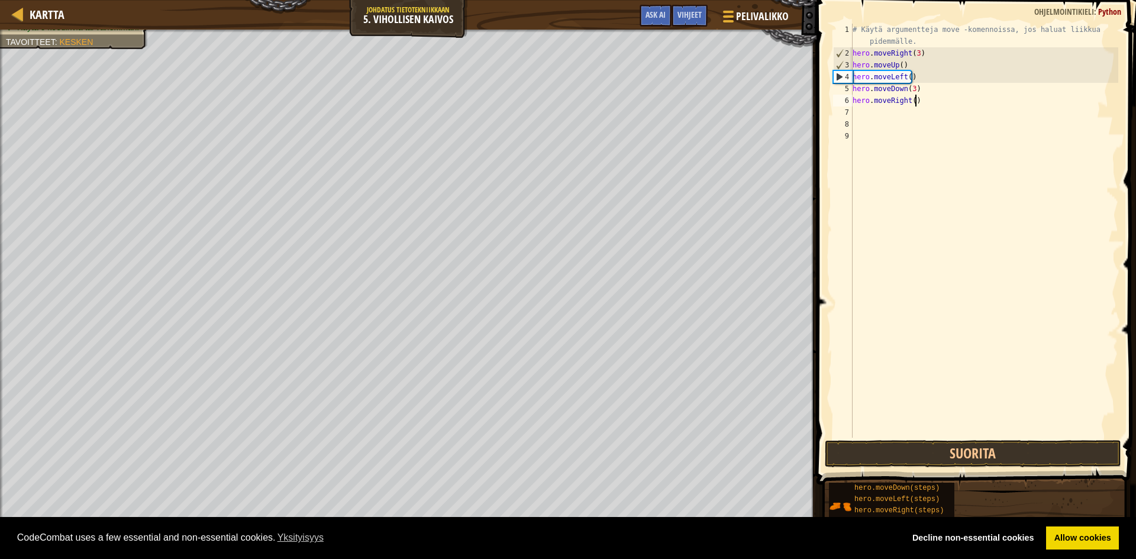
click at [913, 102] on div "# Käytä argumentteja move -komennoissa, jos haluat liikkua pidemmälle. hero . m…" at bounding box center [985, 249] width 268 height 450
click at [909, 98] on div "# Käytä argumentteja move -komennoissa, jos haluat liikkua pidemmälle. hero . m…" at bounding box center [985, 249] width 268 height 450
click at [910, 99] on div "# Käytä argumentteja move -komennoissa, jos haluat liikkua pidemmälle. hero . m…" at bounding box center [985, 249] width 268 height 450
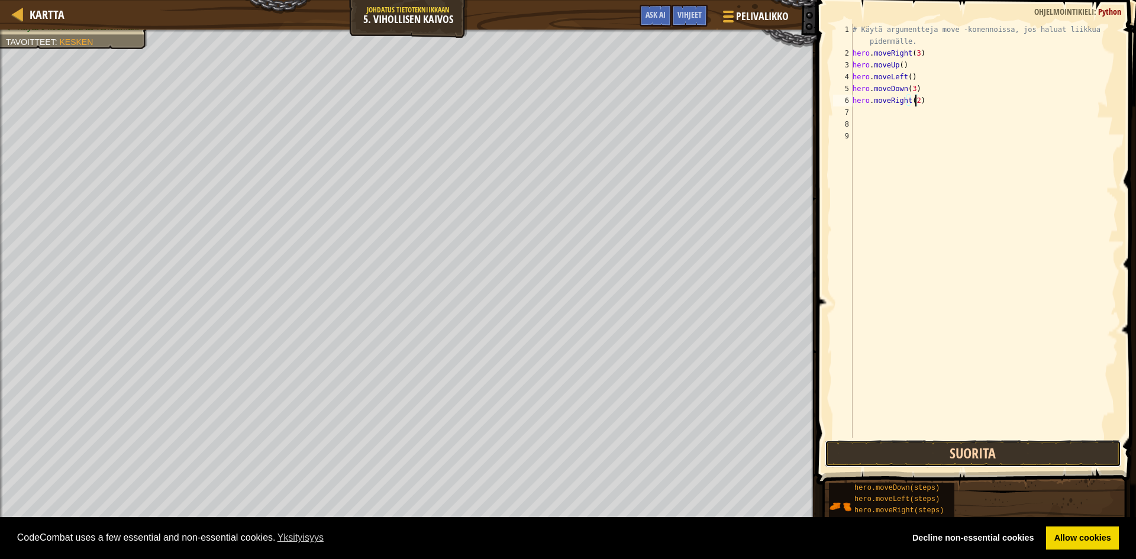
click at [996, 456] on button "Suorita" at bounding box center [973, 453] width 297 height 27
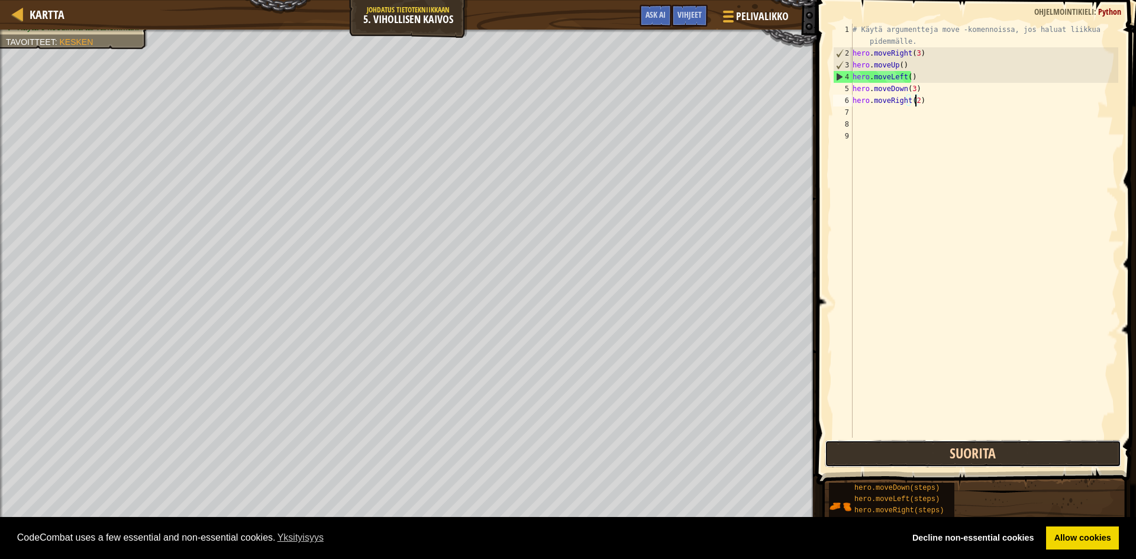
click at [868, 460] on button "Suorita" at bounding box center [973, 453] width 297 height 27
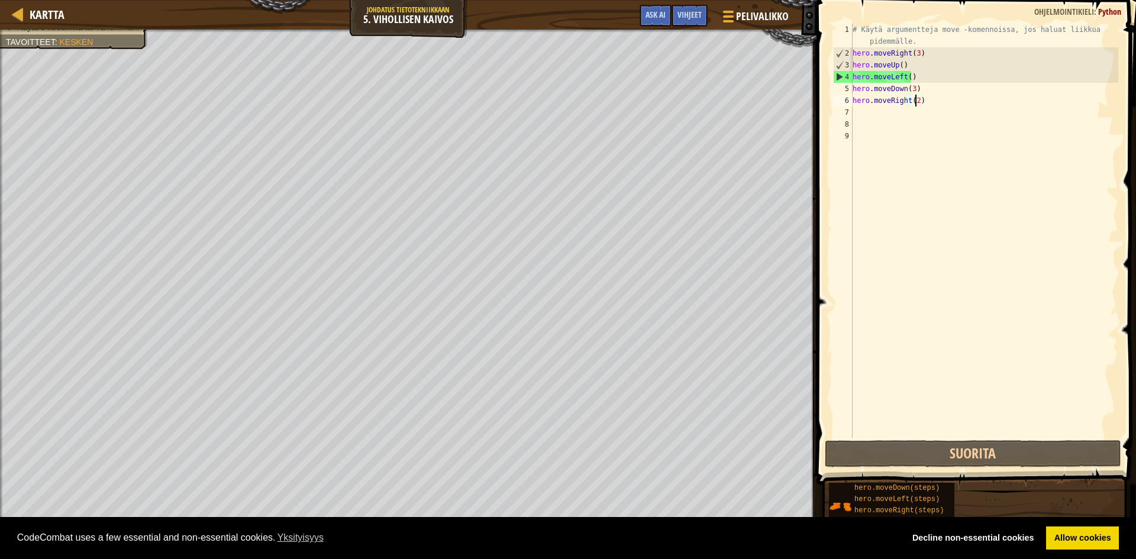
click at [913, 74] on div "# Käytä argumentteja move -komennoissa, jos haluat liikkua pidemmälle. hero . m…" at bounding box center [985, 249] width 268 height 450
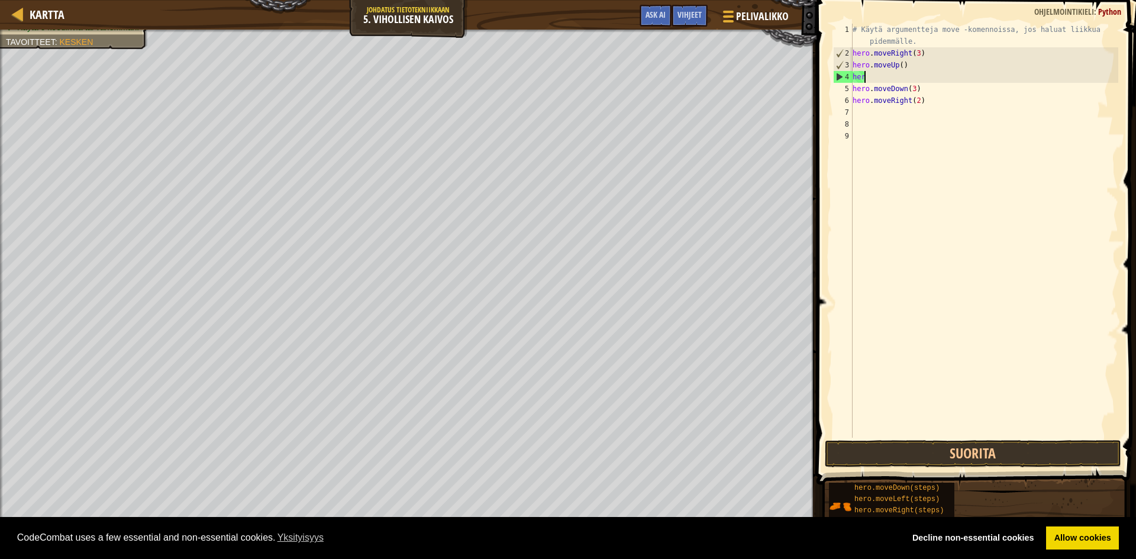
scroll to position [5, 0]
type textarea "h"
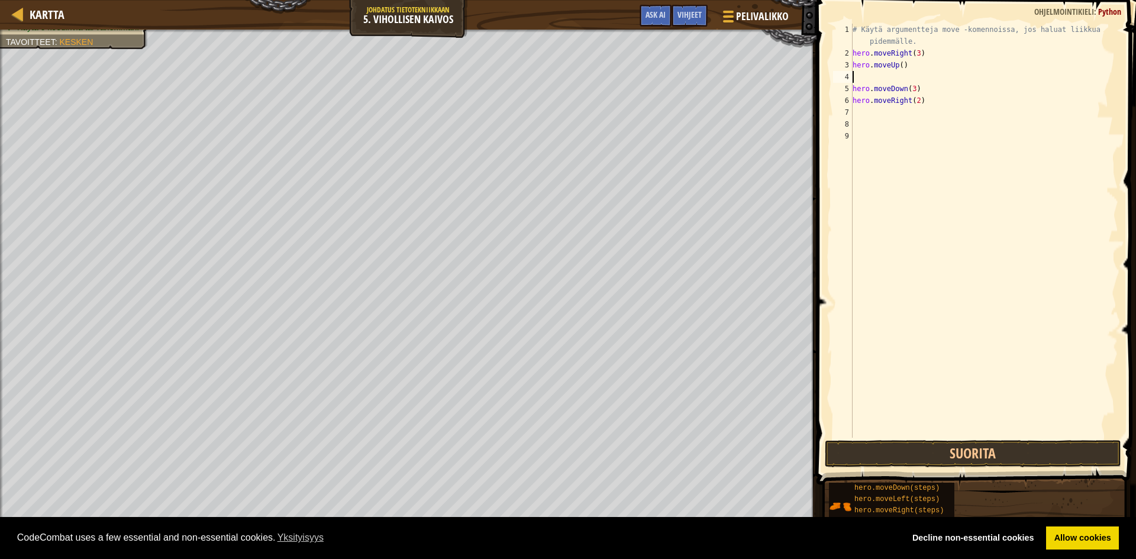
type textarea "g"
click at [855, 100] on div "6" at bounding box center [845, 101] width 24 height 12
type textarea "hero.moveDown(3)"
click at [969, 449] on button "Suorita" at bounding box center [973, 453] width 297 height 27
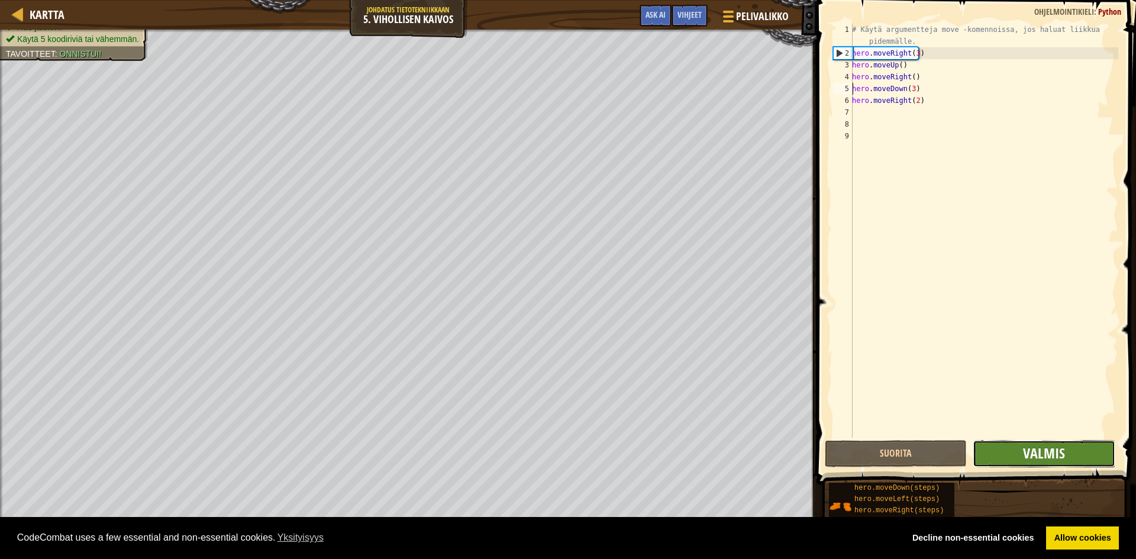
click at [1023, 446] on button "Valmis" at bounding box center [1044, 453] width 142 height 27
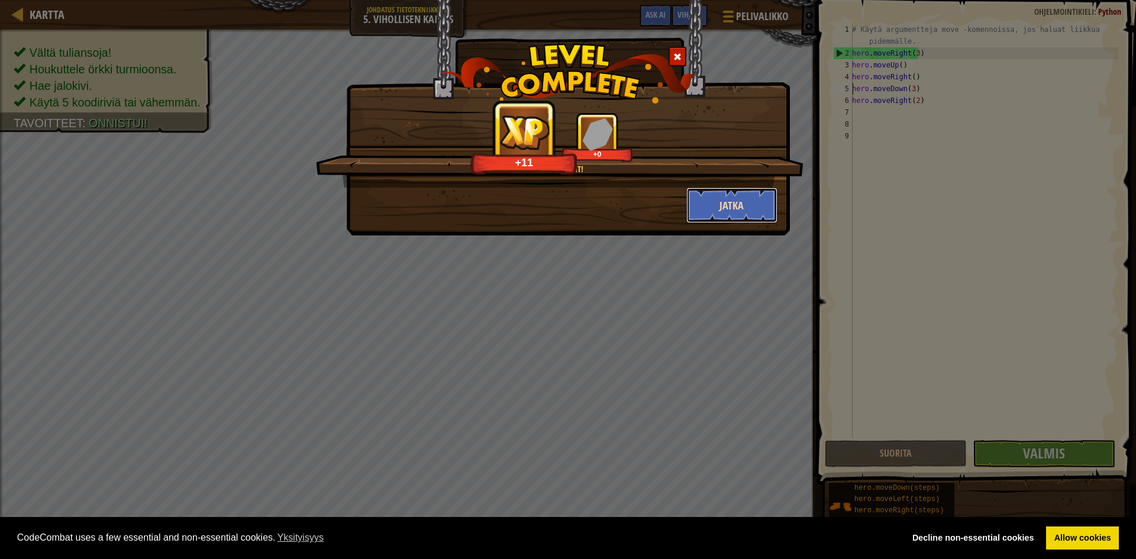
click at [739, 205] on button "Jatka" at bounding box center [733, 206] width 92 height 36
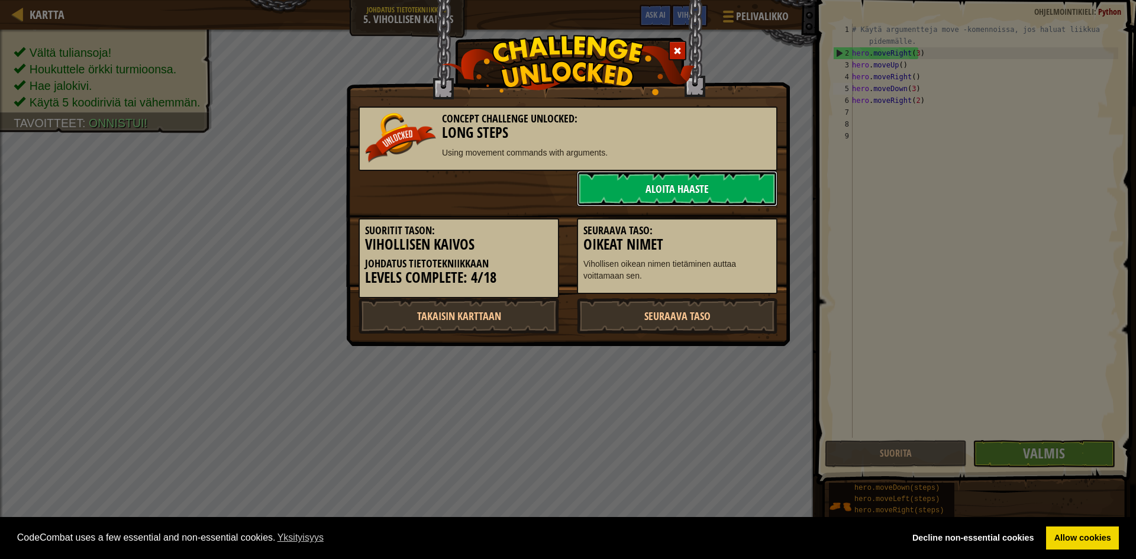
click at [716, 188] on link "Aloita haaste" at bounding box center [677, 189] width 201 height 36
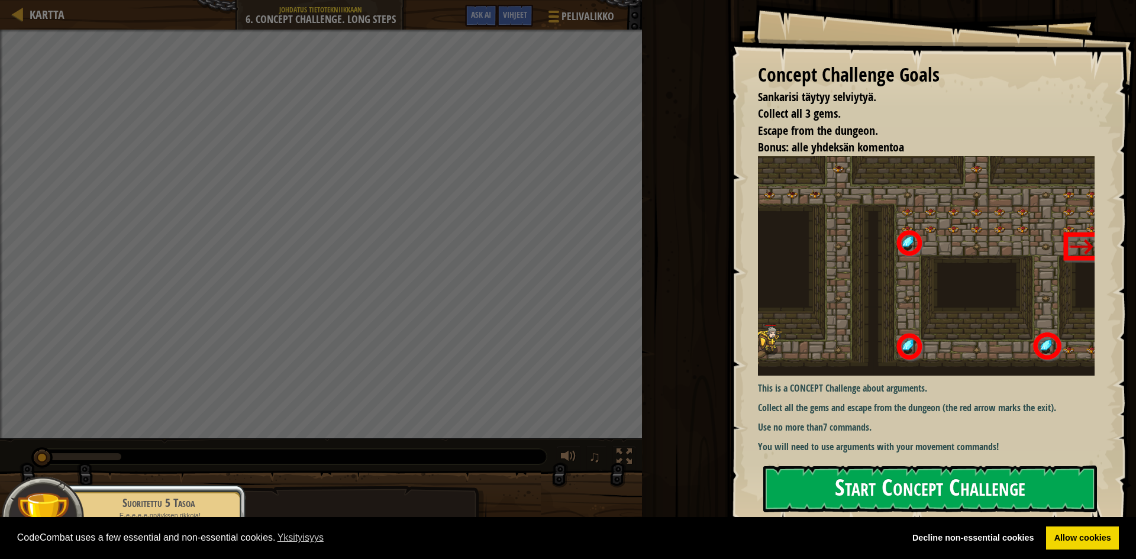
click at [897, 486] on button "Start Concept Challenge" at bounding box center [931, 489] width 334 height 47
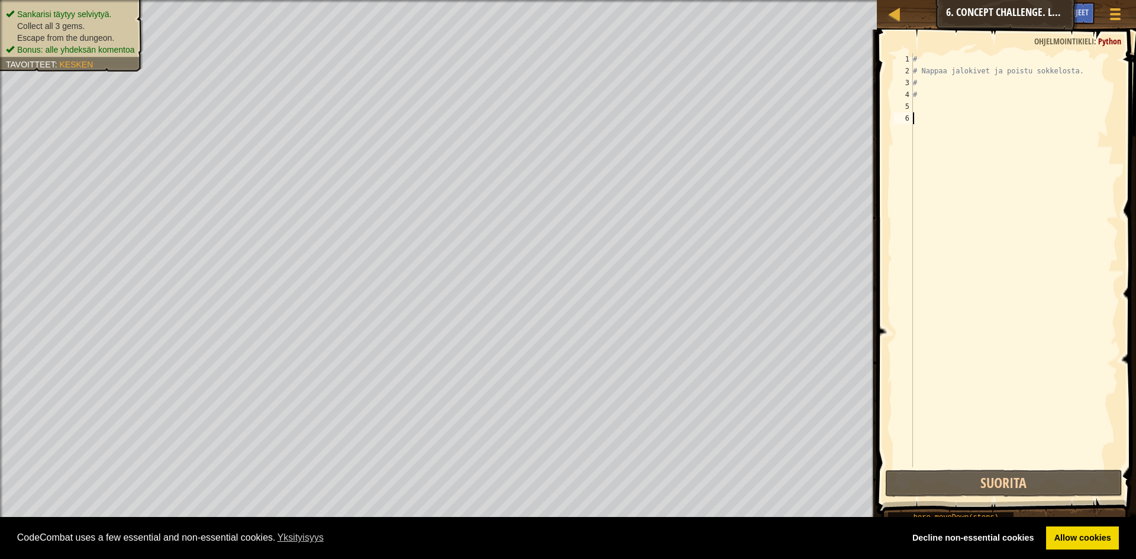
type textarea "g"
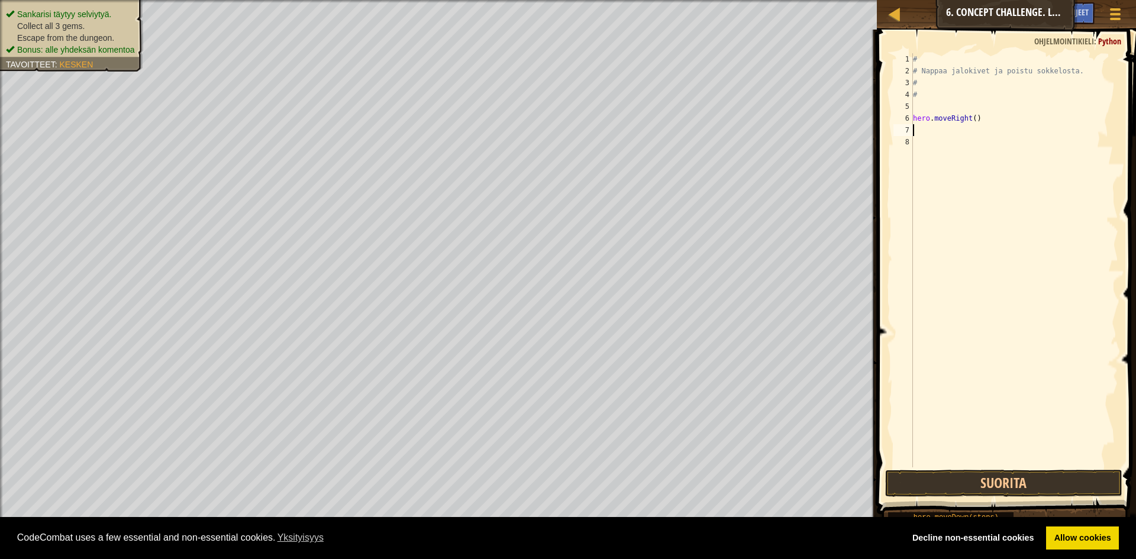
type textarea "u"
click at [960, 131] on div "# # Nappaa jalokivet ja poistu sokkelosta. # # hero . moveRight ( ) hero . move…" at bounding box center [1015, 272] width 208 height 438
type textarea "hero.moveUp(3)"
click at [932, 148] on div "# # Nappaa jalokivet ja poistu sokkelosta. # # hero . moveRight ( ) hero . move…" at bounding box center [1015, 272] width 208 height 438
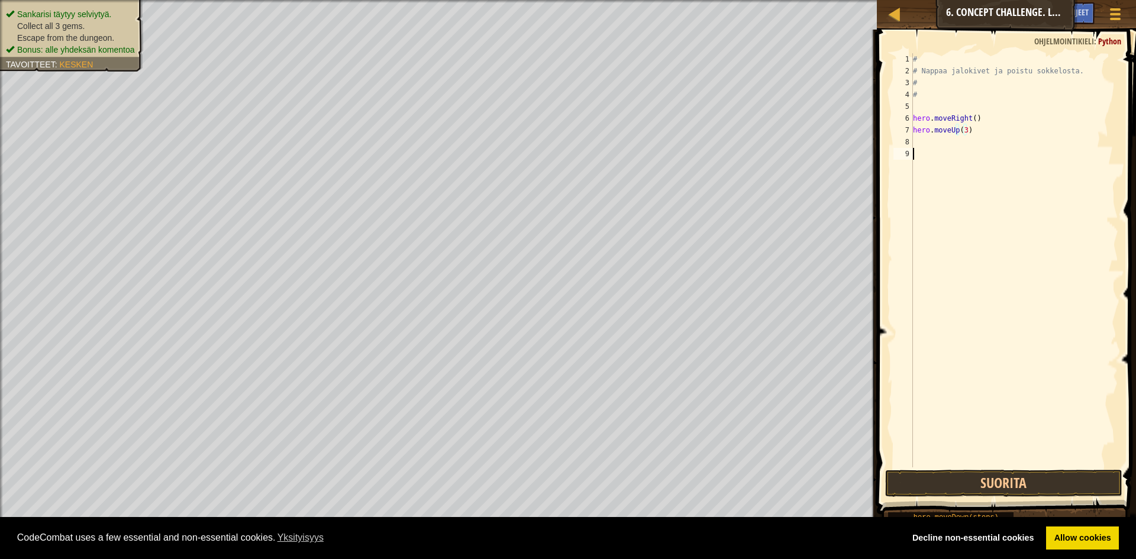
scroll to position [5, 0]
click at [931, 144] on div "# # Nappaa jalokivet ja poistu sokkelosta. # # hero . moveRight ( ) hero . move…" at bounding box center [1015, 272] width 208 height 438
click at [933, 486] on button "Suorita" at bounding box center [1003, 483] width 237 height 27
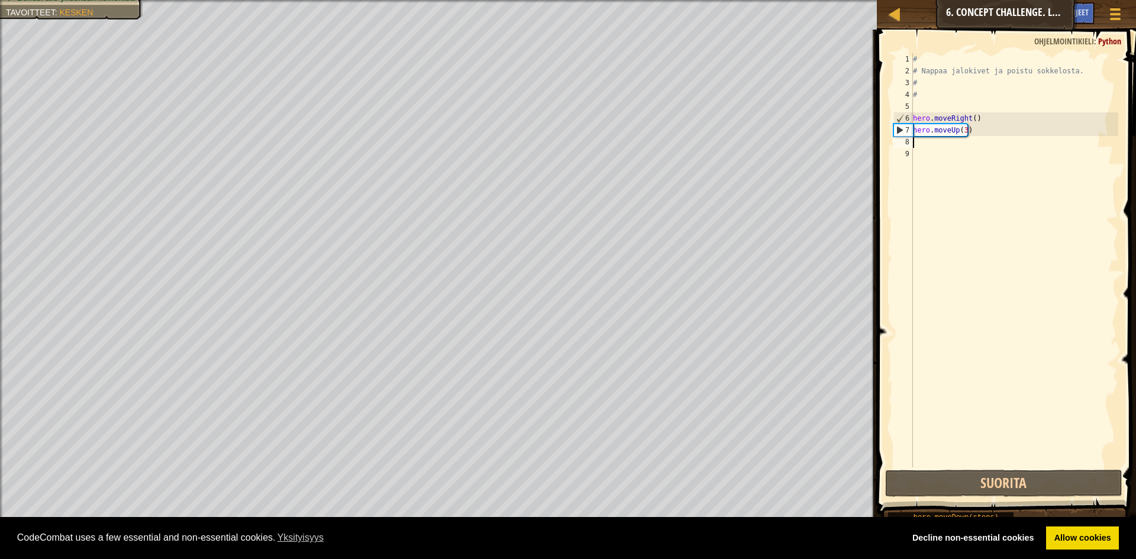
click at [919, 146] on div "# # Nappaa jalokivet ja poistu sokkelosta. # # hero . moveRight ( ) hero . move…" at bounding box center [1015, 272] width 208 height 438
type textarea "g"
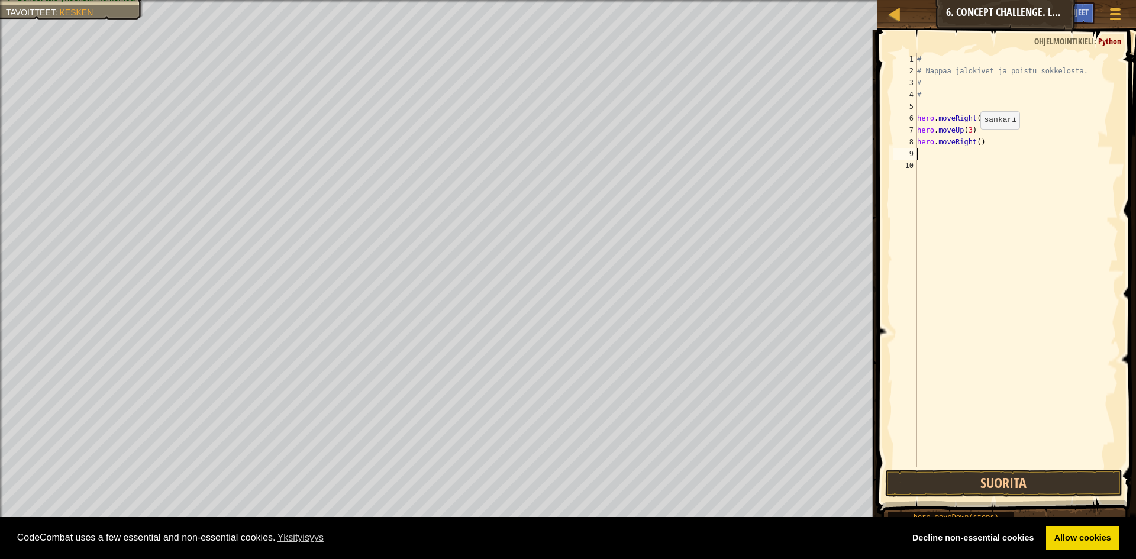
click at [975, 141] on div "# # Nappaa jalokivet ja poistu sokkelosta. # # hero . moveRight ( ) hero . move…" at bounding box center [1017, 272] width 204 height 438
type textarea "hero.moveRight(2)"
click at [927, 155] on div "# # Nappaa jalokivet ja poistu sokkelosta. # # hero . moveRight ( ) hero . move…" at bounding box center [1017, 272] width 204 height 438
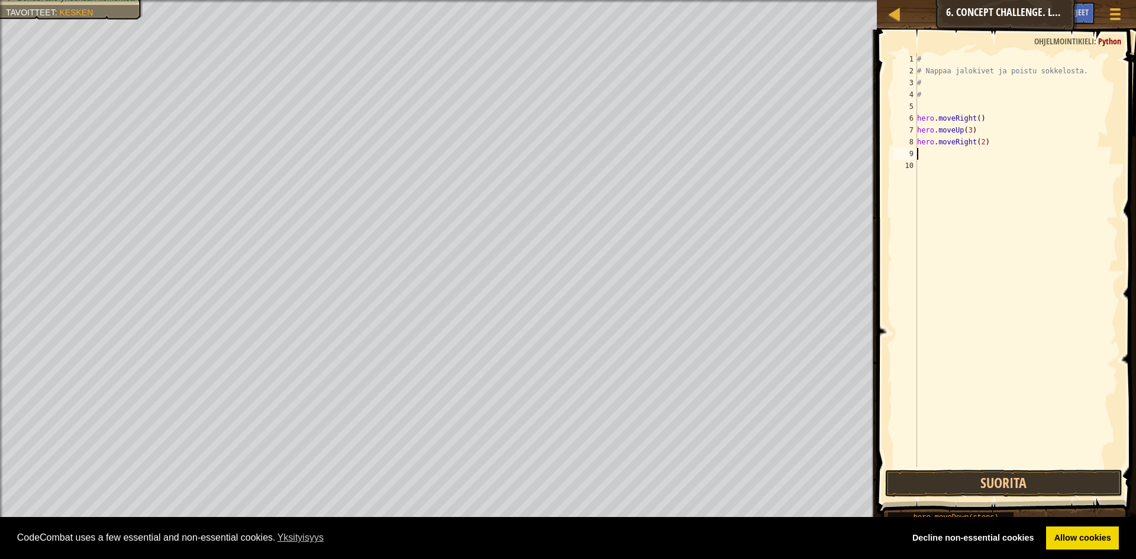
type textarea "d"
click at [971, 153] on div "# # Nappaa jalokivet ja poistu sokkelosta. # # hero . moveRight ( ) hero . move…" at bounding box center [1017, 272] width 204 height 438
type textarea "hero.moveDown(3)"
click at [938, 170] on div "# # Nappaa jalokivet ja poistu sokkelosta. # # hero . moveRight ( ) hero . move…" at bounding box center [1017, 272] width 204 height 438
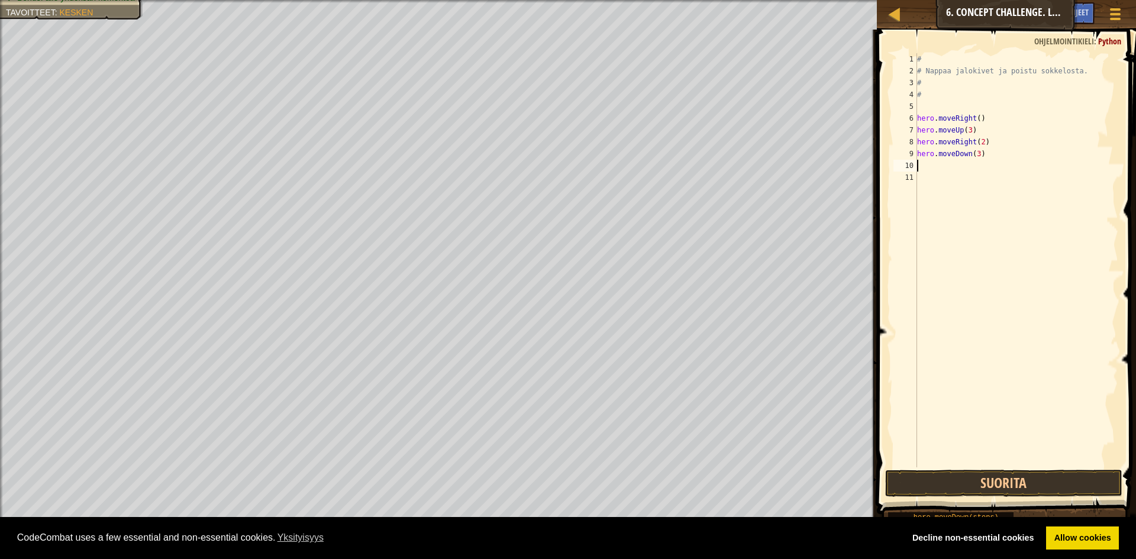
scroll to position [5, 0]
type textarea "g"
type textarea "l"
click at [972, 177] on div "# # Nappaa jalokivet ja poistu sokkelosta. # # hero . moveRight ( ) hero . move…" at bounding box center [1017, 272] width 204 height 438
type textarea "hero.moveLeft(2)"
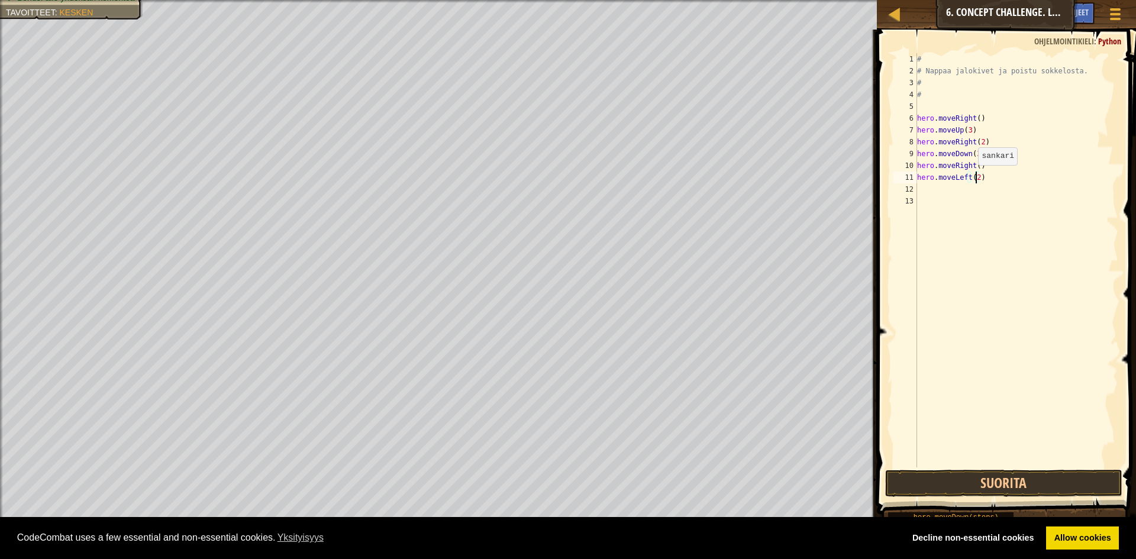
scroll to position [5, 5]
click at [935, 190] on div "# # Nappaa jalokivet ja poistu sokkelosta. # # hero . moveRight ( ) hero . move…" at bounding box center [1017, 272] width 204 height 438
type textarea "u"
click at [964, 187] on div "# # Nappaa jalokivet ja poistu sokkelosta. # # hero . moveRight ( ) hero . move…" at bounding box center [1017, 272] width 204 height 438
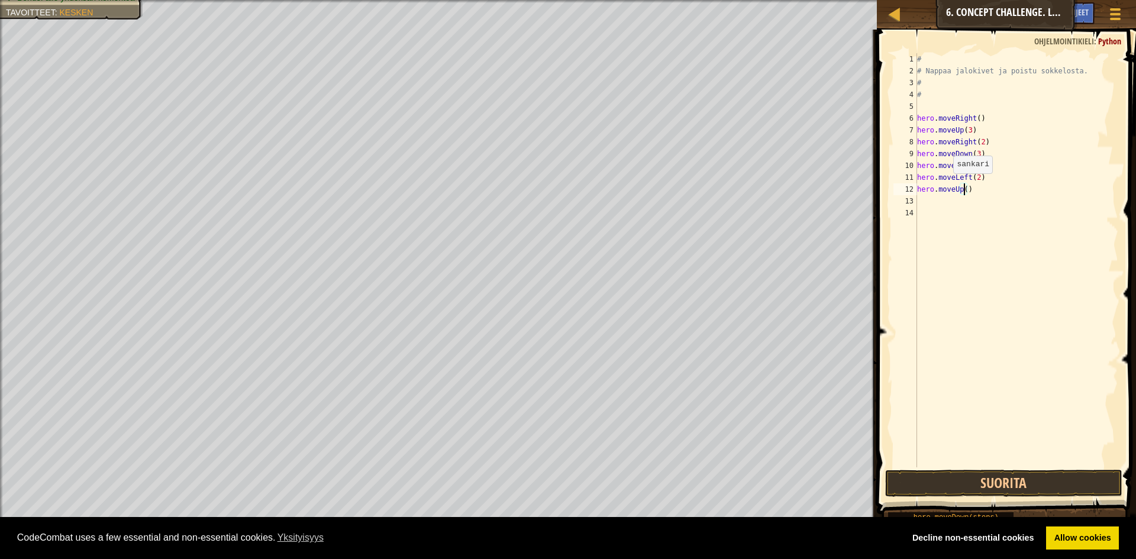
type textarea "hero.moveUp(2)"
click at [928, 205] on div "# # Nappaa jalokivet ja poistu sokkelosta. # # hero . moveRight ( ) hero . move…" at bounding box center [1017, 272] width 204 height 438
type textarea "r"
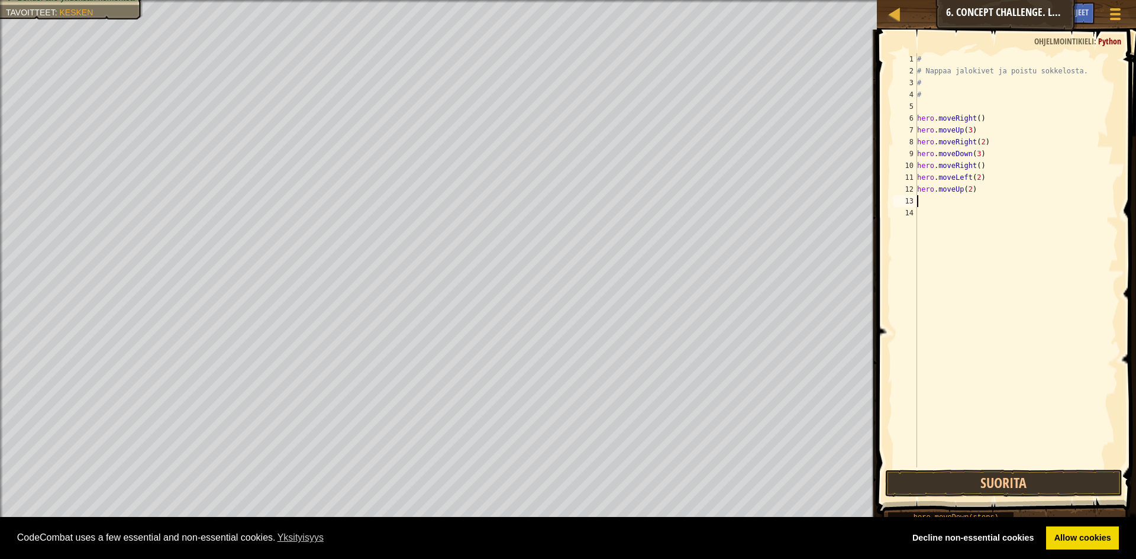
type textarea "g"
click at [974, 201] on div "# # Nappaa jalokivet ja poistu sokkelosta. # # hero . moveRight ( ) hero . move…" at bounding box center [1017, 272] width 204 height 438
click at [977, 200] on div "# # Nappaa jalokivet ja poistu sokkelosta. # # hero . moveRight ( ) hero . move…" at bounding box center [1017, 272] width 204 height 438
click at [988, 483] on button "Suorita" at bounding box center [1003, 483] width 237 height 27
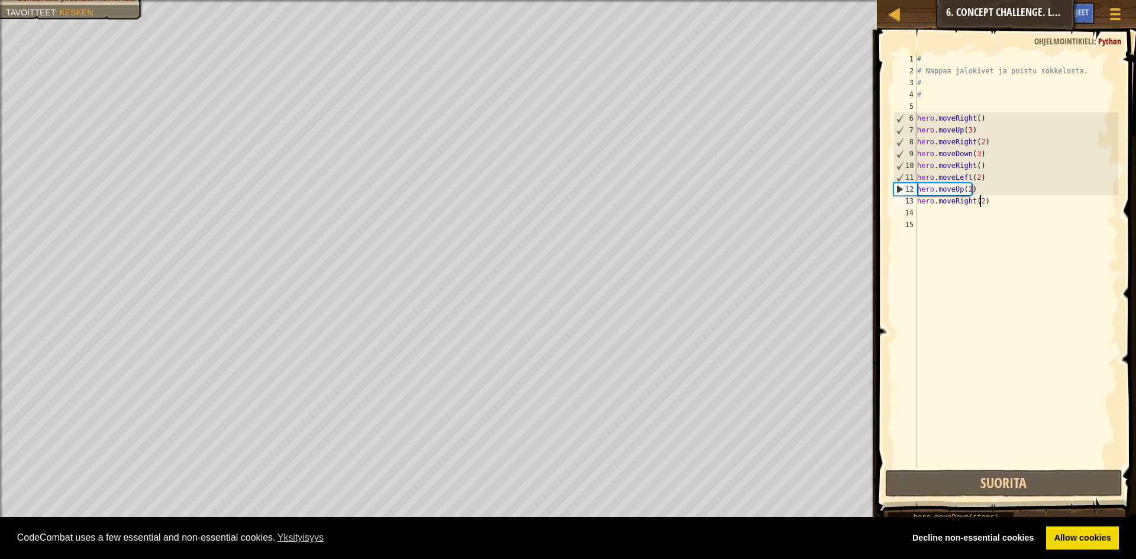
type textarea "hero.moveRight(3)"
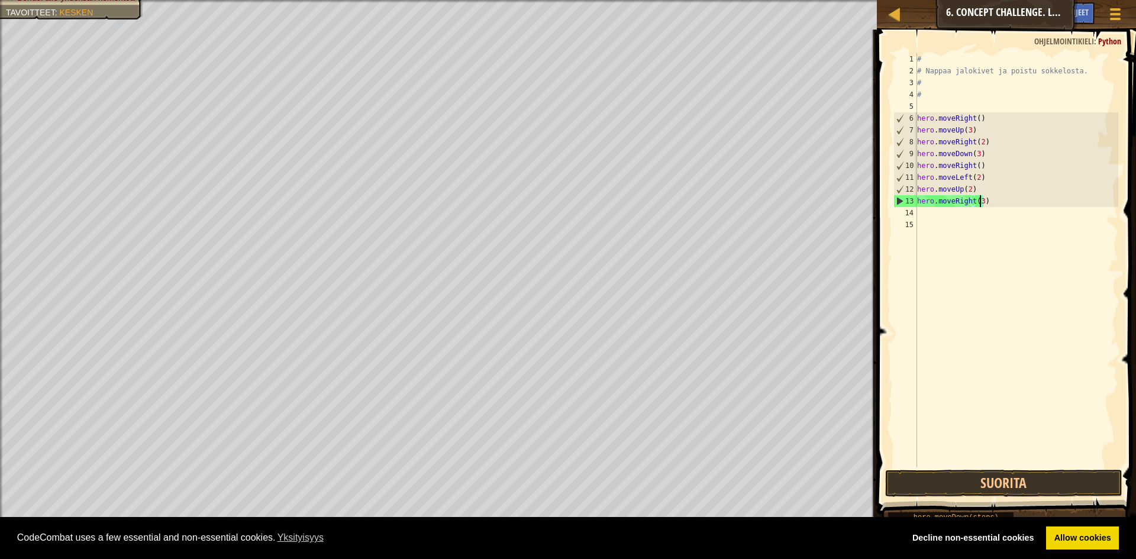
click at [928, 208] on div "# # Nappaa jalokivet ja poistu sokkelosta. # # hero . moveRight ( ) hero . move…" at bounding box center [1017, 272] width 204 height 438
type textarea "g"
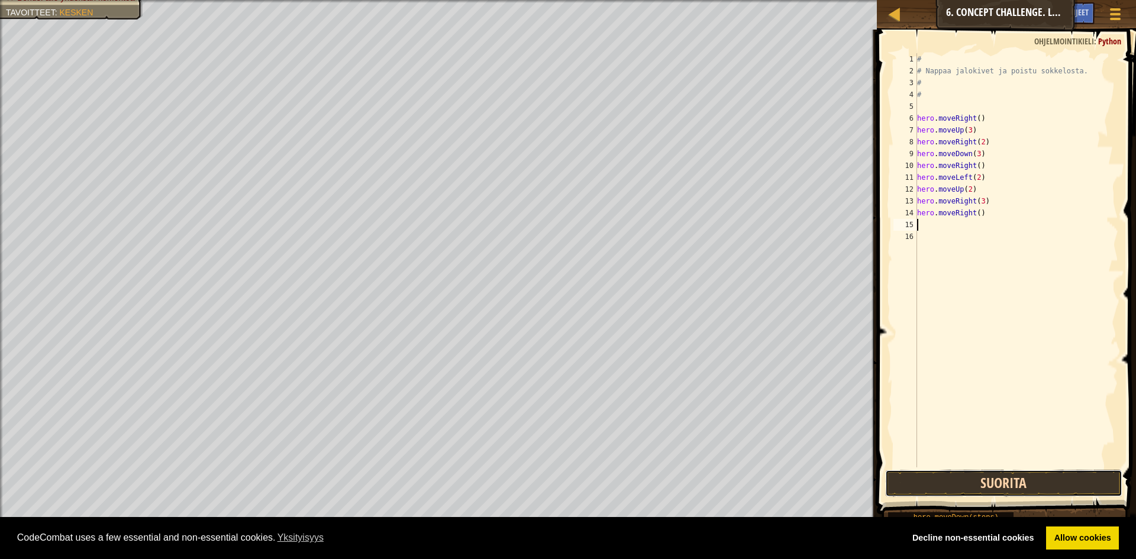
click at [1019, 487] on button "Suorita" at bounding box center [1003, 483] width 237 height 27
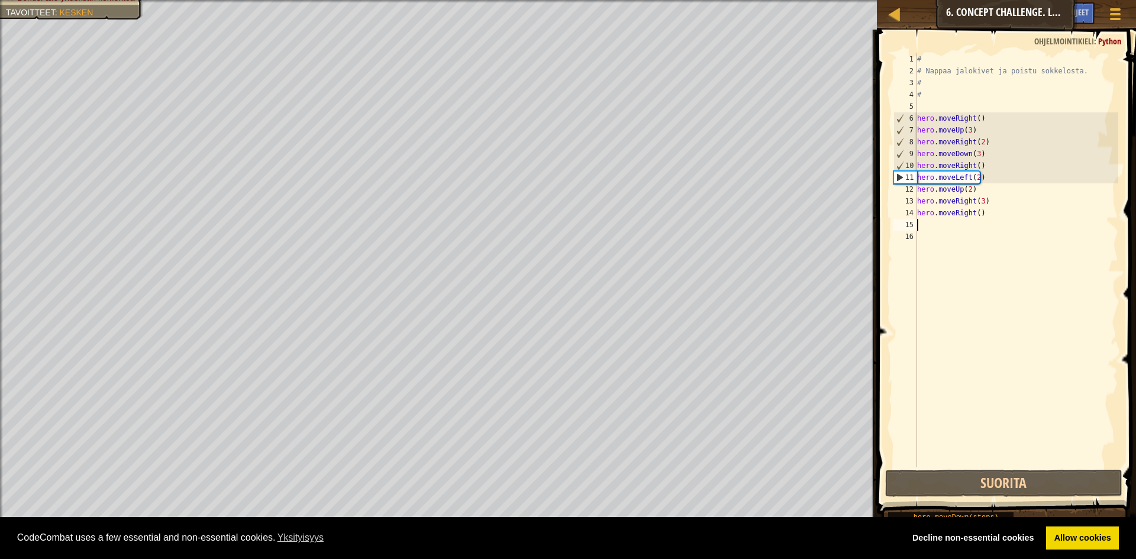
click at [984, 212] on div "# # Nappaa jalokivet ja poistu sokkelosta. # # hero . moveRight ( ) hero . move…" at bounding box center [1017, 272] width 204 height 438
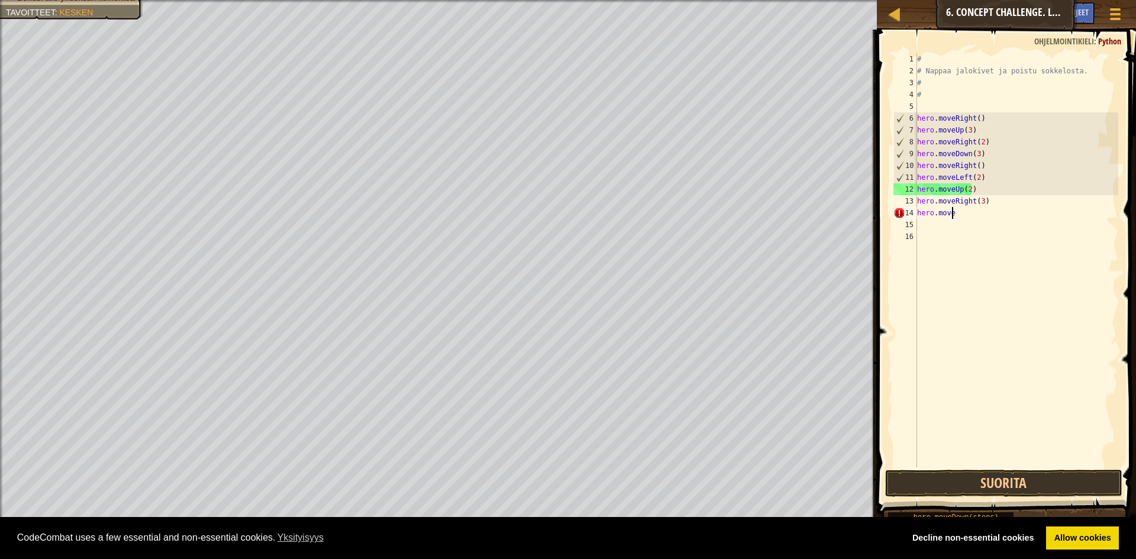
type textarea "h"
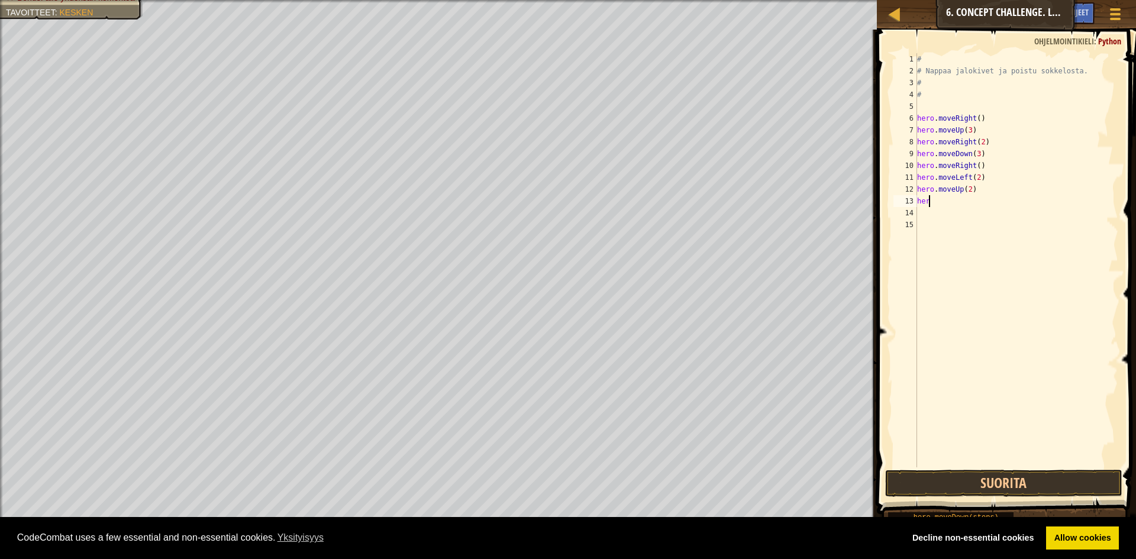
type textarea "h"
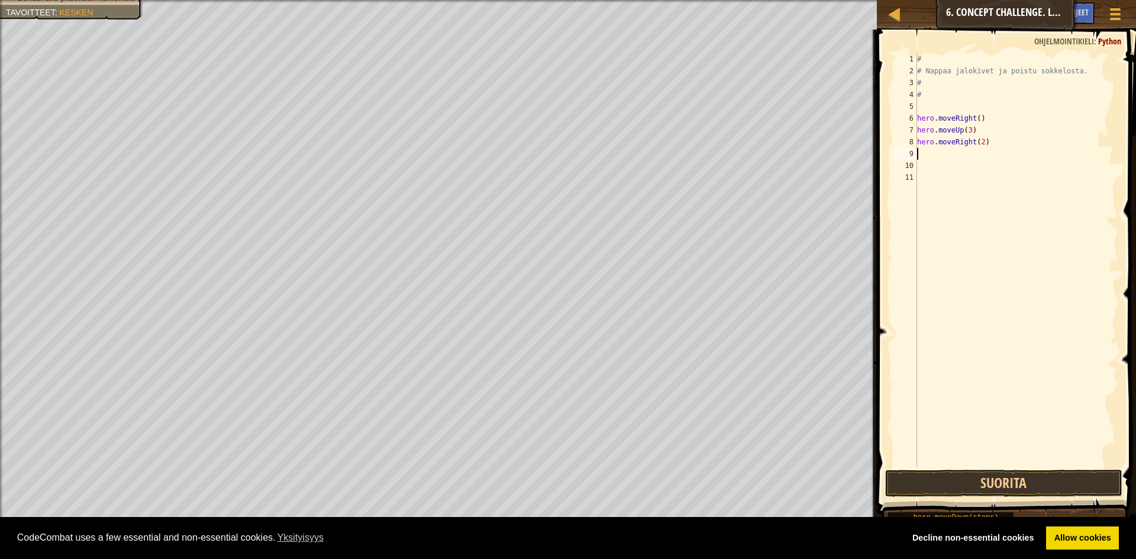
type textarea "d"
type textarea "l"
type textarea "d"
click at [972, 181] on div "# # Nappaa jalokivet ja poistu sokkelosta. # # hero . moveRight ( ) hero . move…" at bounding box center [1017, 272] width 204 height 438
type textarea "hero.moveDown(2)"
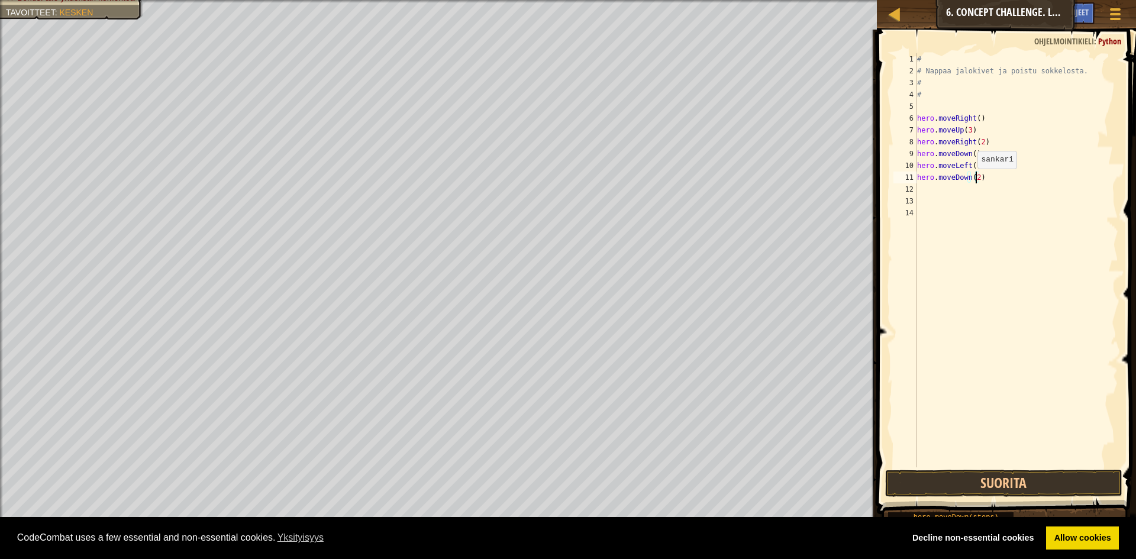
scroll to position [5, 5]
click at [945, 195] on div "# # Nappaa jalokivet ja poistu sokkelosta. # # hero . moveRight ( ) hero . move…" at bounding box center [1017, 272] width 204 height 438
click at [944, 190] on div "# # Nappaa jalokivet ja poistu sokkelosta. # # hero . moveRight ( ) hero . move…" at bounding box center [1017, 272] width 204 height 438
type textarea "g"
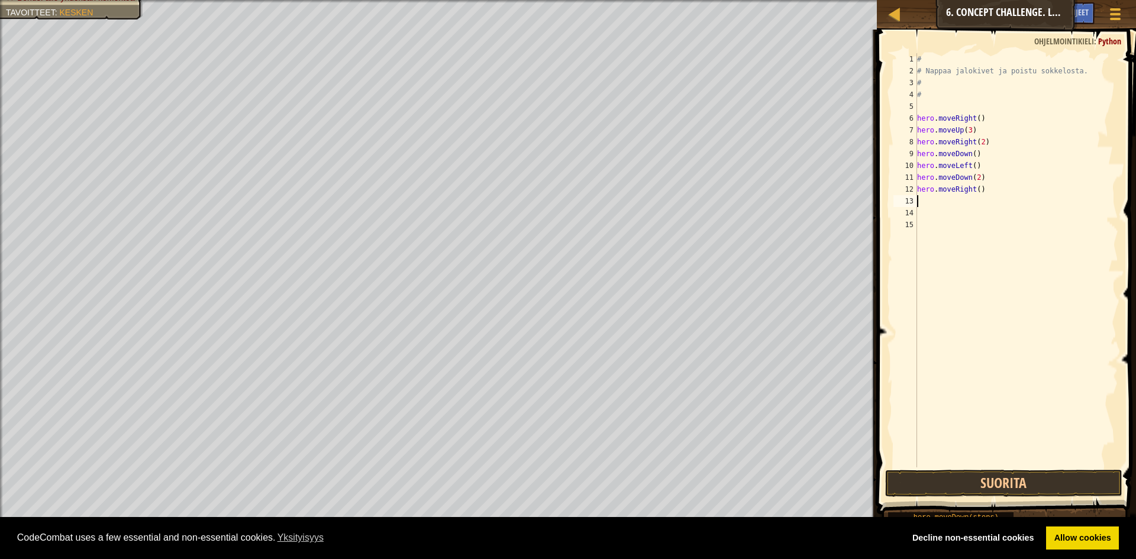
type textarea "u"
click at [962, 201] on div "# # Nappaa jalokivet ja poistu sokkelosta. # # hero . moveRight ( ) hero . move…" at bounding box center [1017, 272] width 204 height 438
click at [963, 201] on div "# # Nappaa jalokivet ja poistu sokkelosta. # # hero . moveRight ( ) hero . move…" at bounding box center [1017, 272] width 204 height 438
type textarea "hero.moveUp(2)"
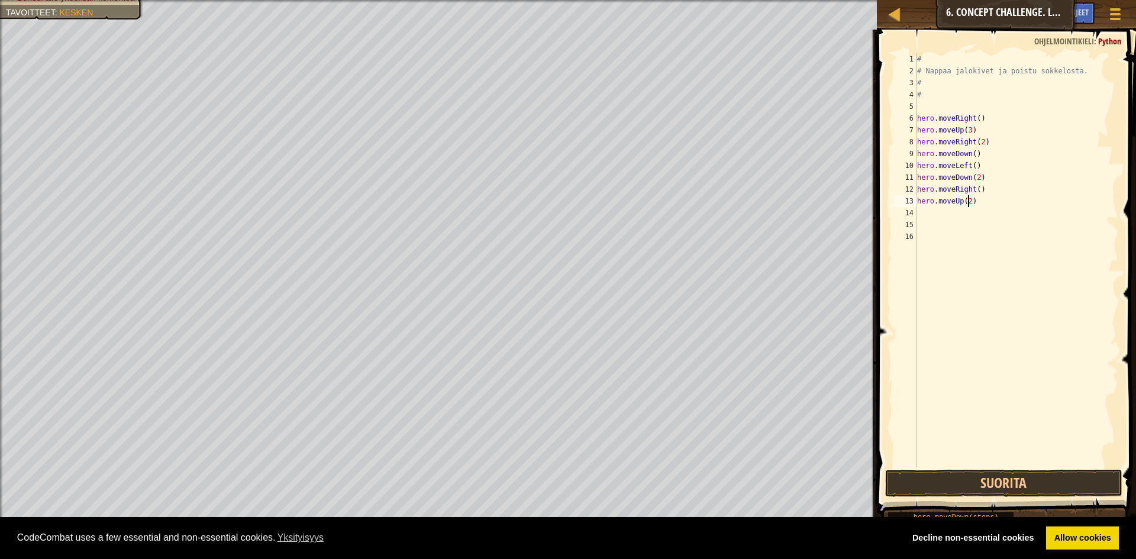
click at [962, 211] on div "# # Nappaa jalokivet ja poistu sokkelosta. # # hero . moveRight ( ) hero . move…" at bounding box center [1017, 272] width 204 height 438
type textarea "g"
click at [1061, 483] on button "Suorita" at bounding box center [1003, 483] width 237 height 27
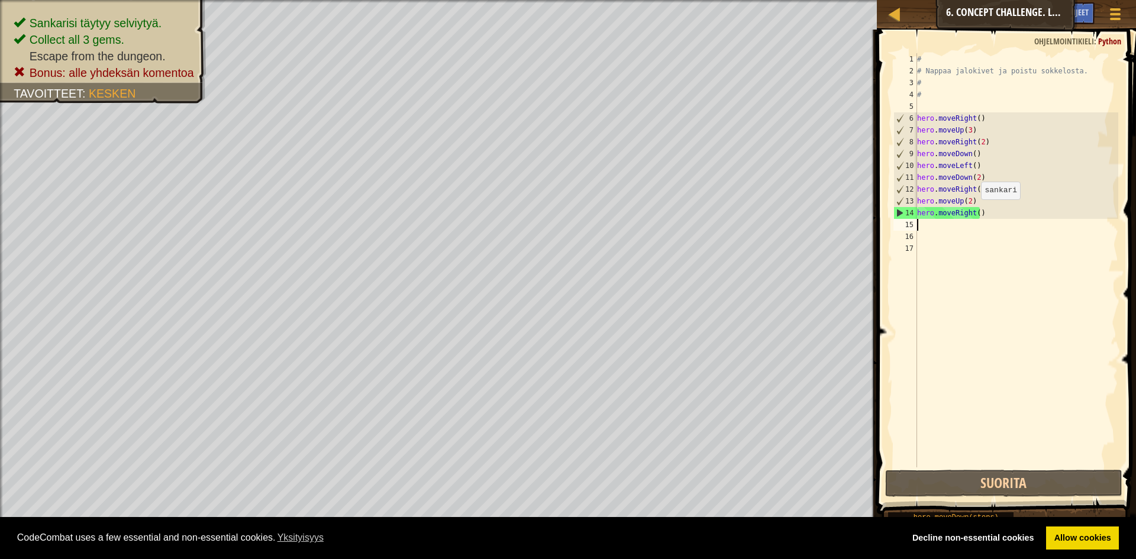
click at [974, 211] on div "# # Nappaa jalokivet ja poistu sokkelosta. # # hero . moveRight ( ) hero . move…" at bounding box center [1017, 272] width 204 height 438
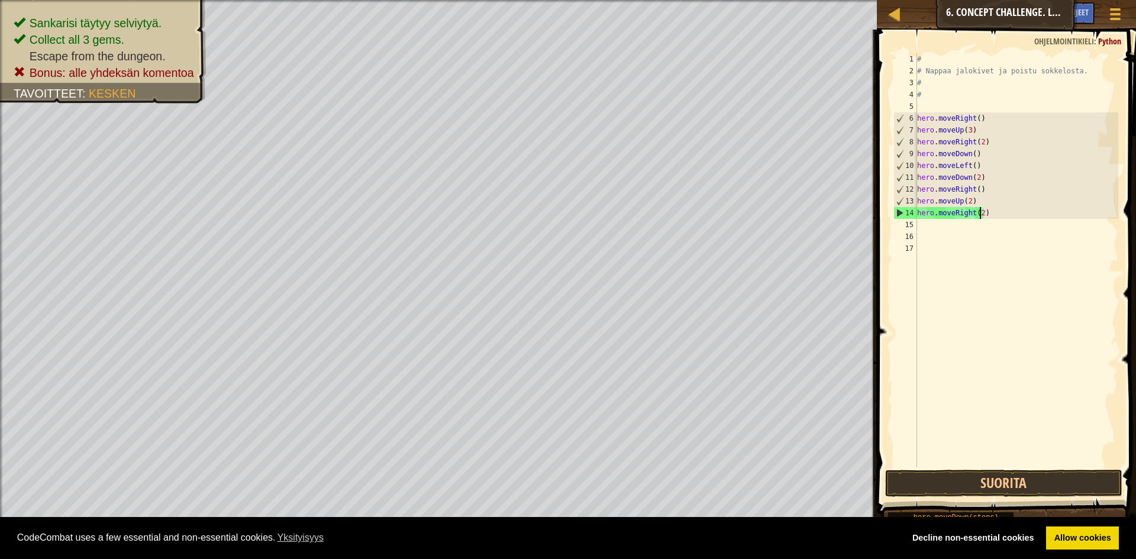
scroll to position [5, 5]
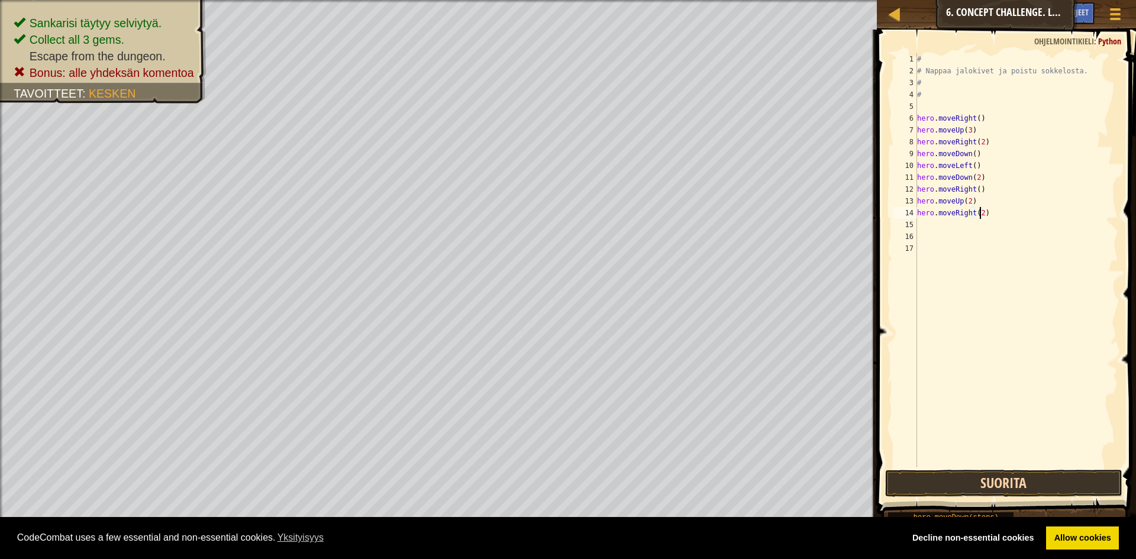
type textarea "hero.moveRight(2)"
click at [1027, 486] on button "Suorita" at bounding box center [1003, 483] width 237 height 27
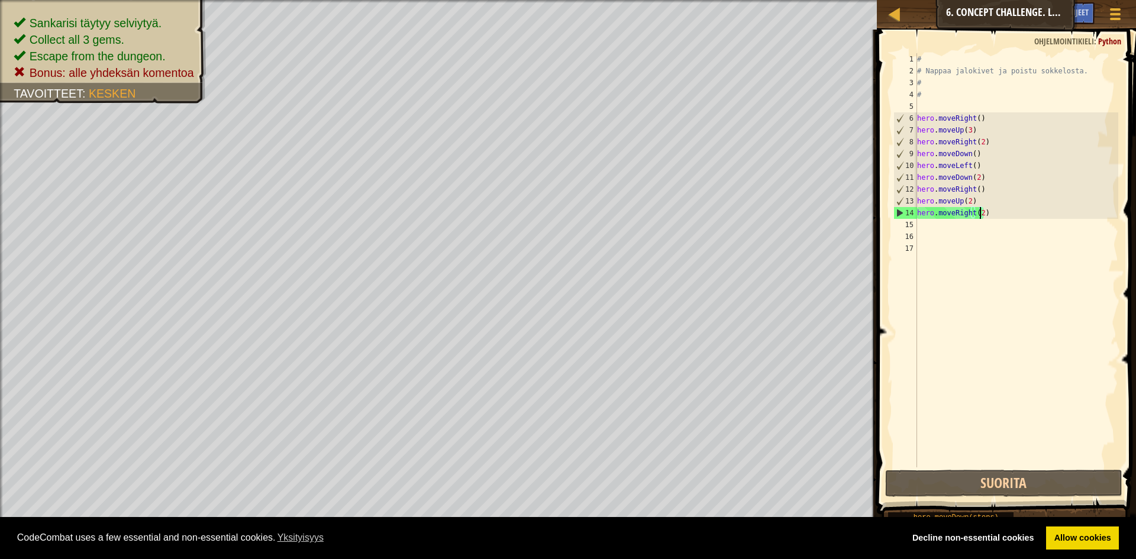
click at [920, 107] on div "# # Nappaa jalokivet ja poistu sokkelosta. # # hero . moveRight ( ) hero . move…" at bounding box center [1017, 272] width 204 height 438
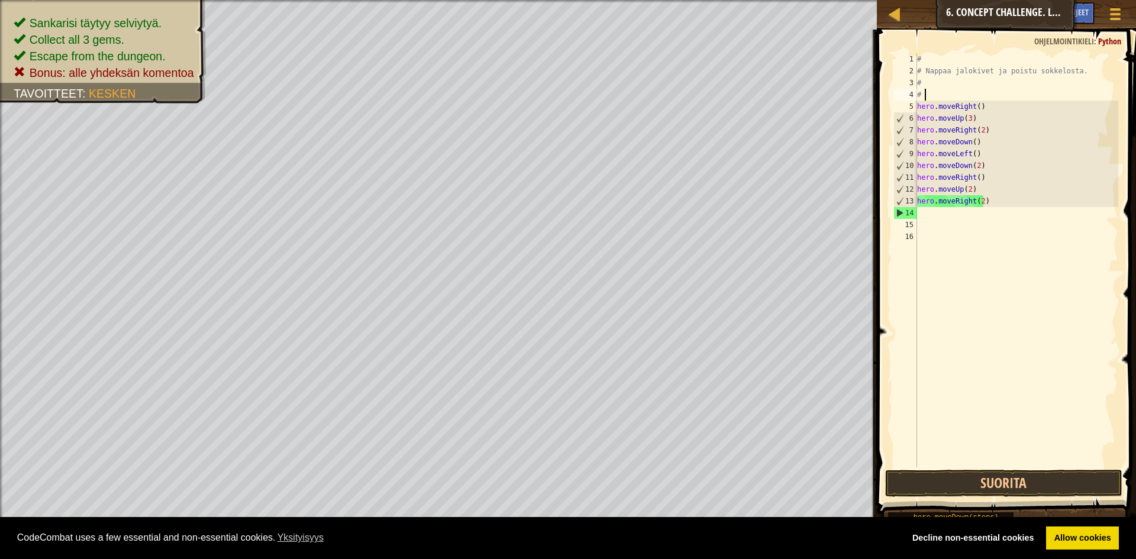
type textarea "#"
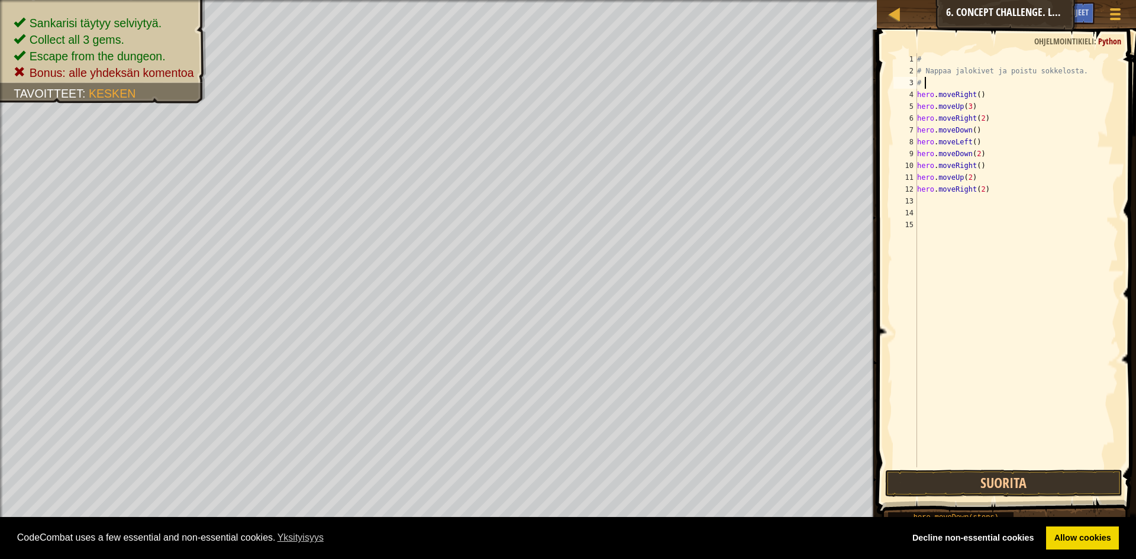
type textarea "#"
click at [917, 71] on div "hero . moveRight ( ) hero . moveUp ( 3 ) hero . moveRight ( 2 ) hero . moveDown…" at bounding box center [1017, 272] width 204 height 438
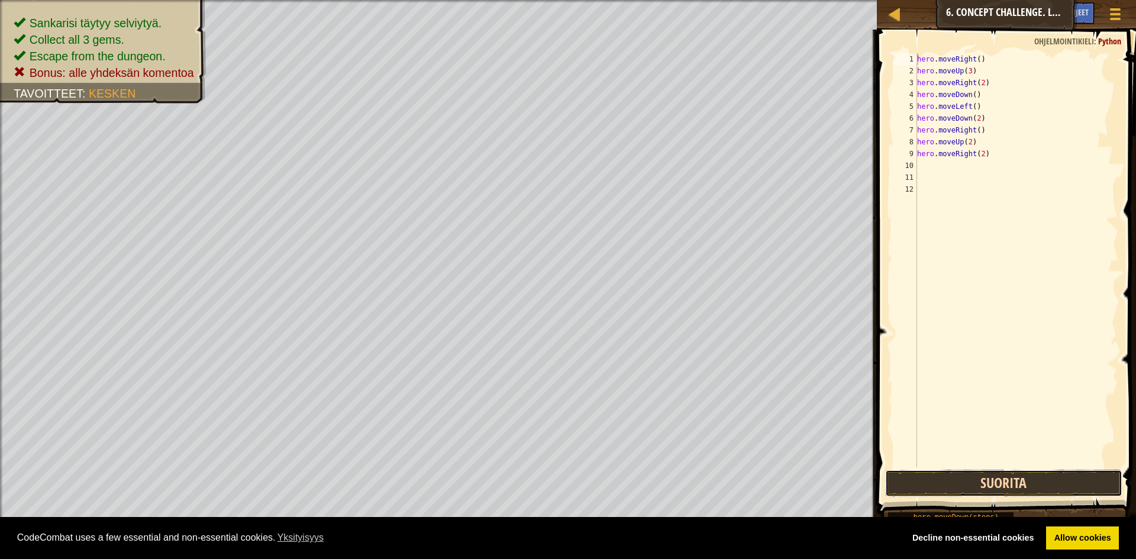
click at [1016, 489] on button "Suorita" at bounding box center [1003, 483] width 237 height 27
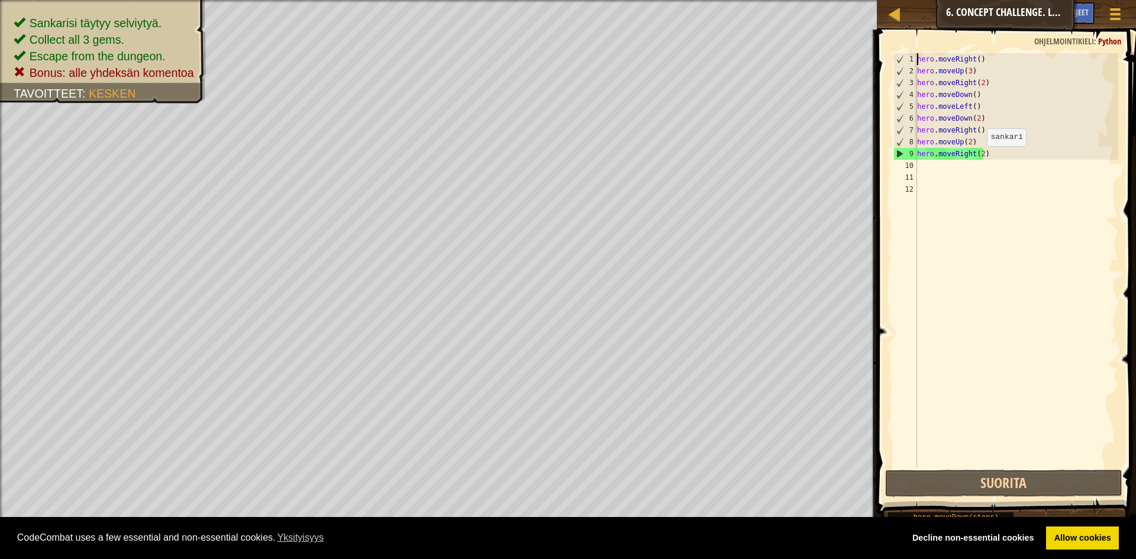
click at [979, 159] on div "hero . moveRight ( ) hero . moveUp ( 3 ) hero . moveRight ( 2 ) hero . moveDown…" at bounding box center [1017, 272] width 204 height 438
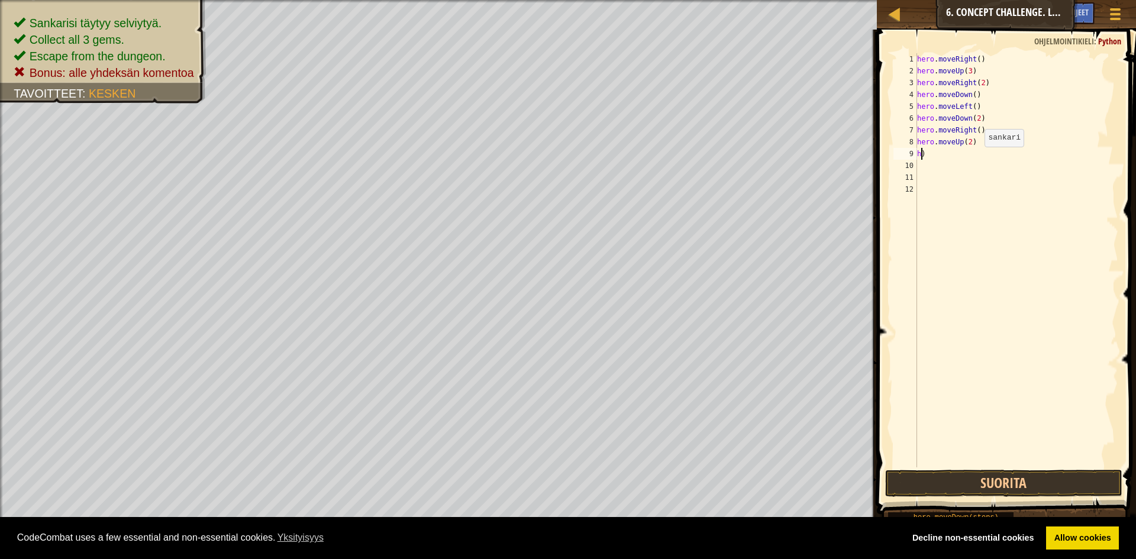
type textarea ")"
type textarea "h"
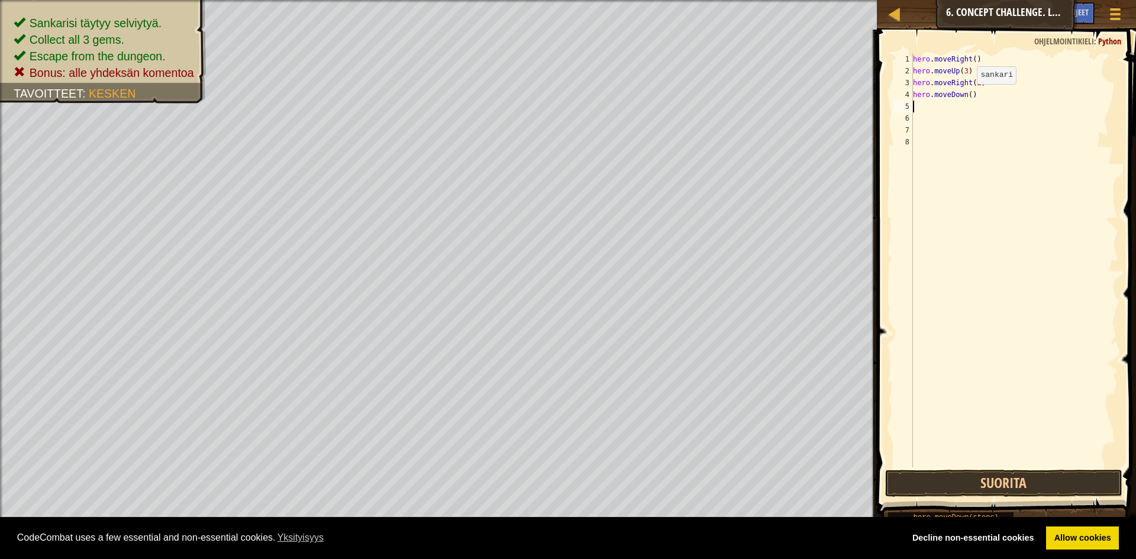
click at [967, 96] on div "hero . moveRight ( ) hero . moveUp ( 3 ) hero . moveRight ( 2 ) hero . moveDown…" at bounding box center [1015, 272] width 208 height 438
type textarea "hero.moveDown(3)"
click at [971, 490] on button "Suorita" at bounding box center [1003, 483] width 237 height 27
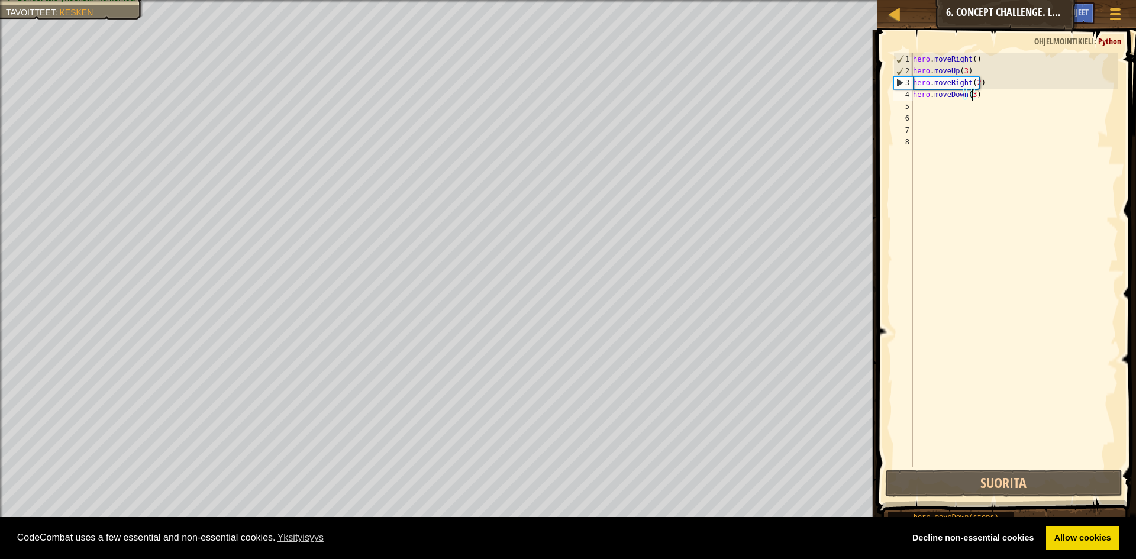
click at [945, 106] on div "hero . moveRight ( ) hero . moveUp ( 3 ) hero . moveRight ( 2 ) hero . moveDown…" at bounding box center [1015, 272] width 208 height 438
type textarea "l"
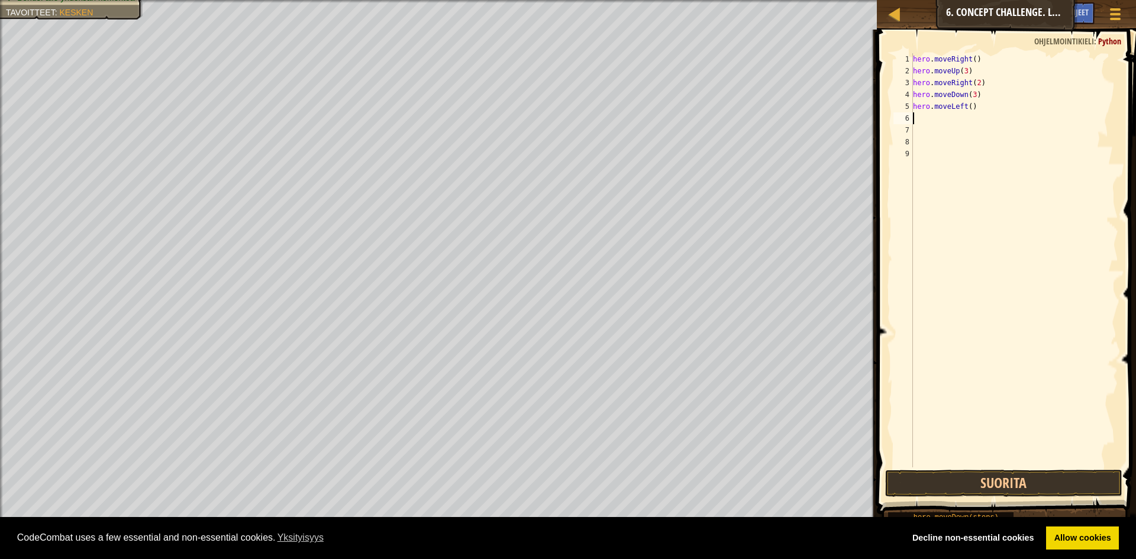
type textarea "u"
click at [969, 130] on div "hero.move U p paina Enter" at bounding box center [1023, 151] width 224 height 53
click at [962, 118] on div "hero . moveRight ( ) hero . moveUp ( 3 ) hero . moveRight ( 2 ) hero . moveDown…" at bounding box center [1017, 272] width 204 height 438
type textarea "hero.moveUp(2)"
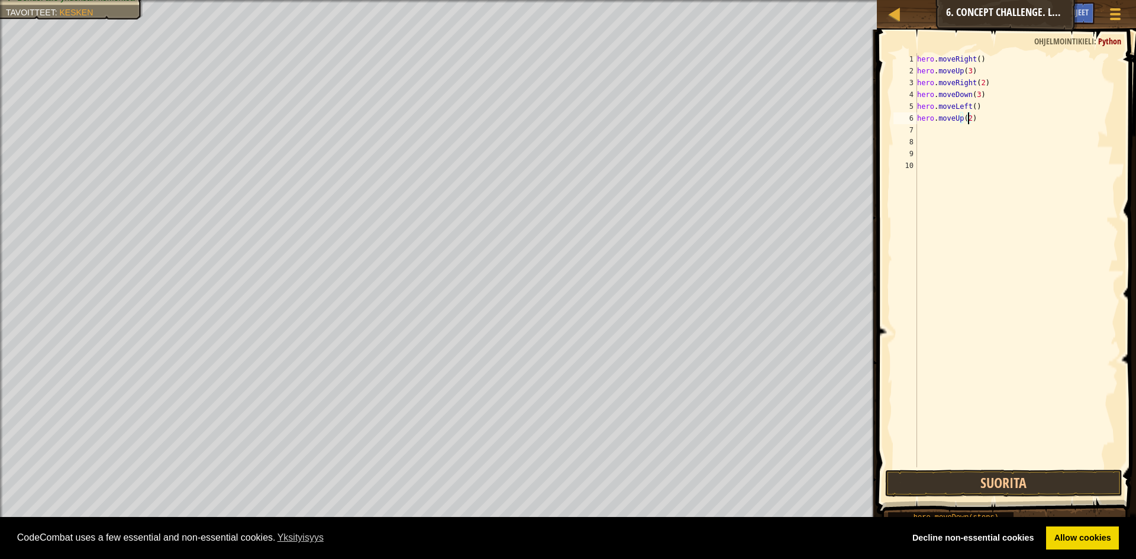
click at [942, 128] on div "hero . moveRight ( ) hero . moveUp ( 3 ) hero . moveRight ( 2 ) hero . moveDown…" at bounding box center [1017, 272] width 204 height 438
type textarea "g"
click at [958, 149] on div "hero.moveRi g ht paina Enter" at bounding box center [1024, 163] width 224 height 53
click at [976, 128] on div "hero . moveRight ( ) hero . moveUp ( 3 ) hero . moveRight ( 2 ) hero . moveDown…" at bounding box center [1017, 272] width 204 height 438
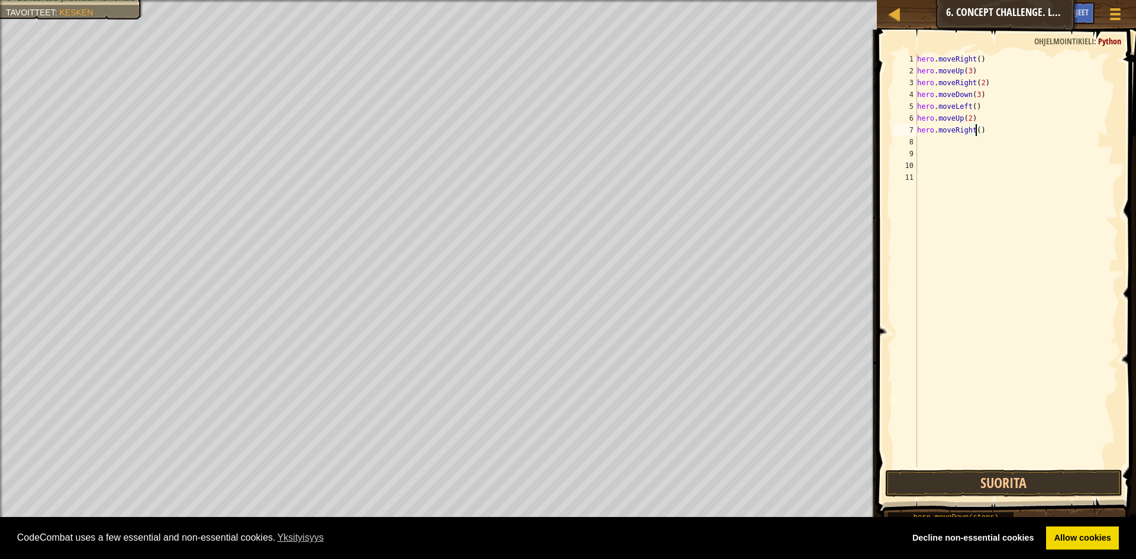
scroll to position [5, 5]
type textarea "hero.moveRight(3)"
click at [1019, 488] on button "Suorita" at bounding box center [1003, 483] width 237 height 27
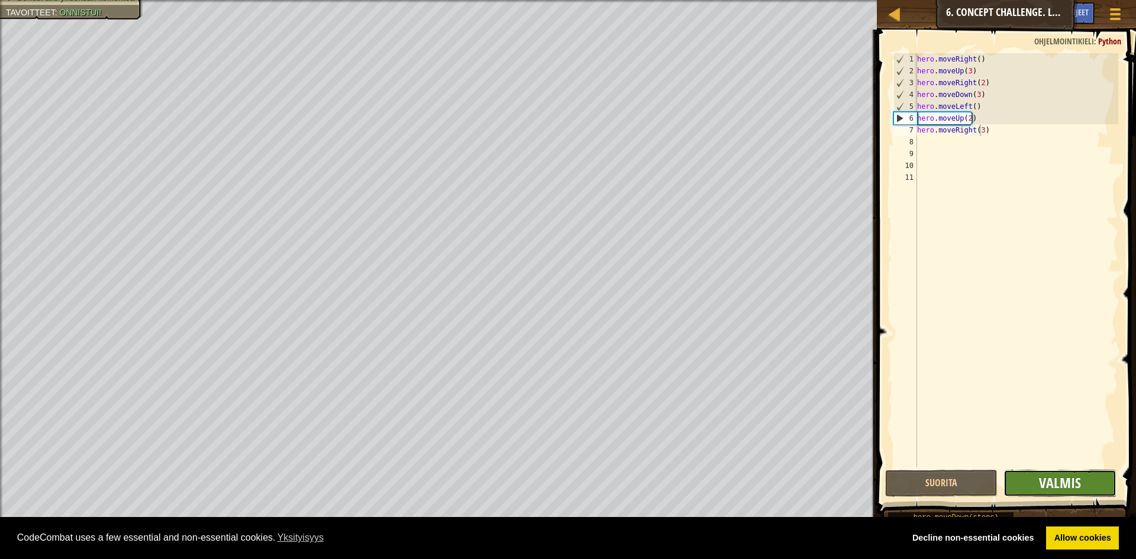
click at [1065, 480] on span "Valmis" at bounding box center [1060, 482] width 42 height 19
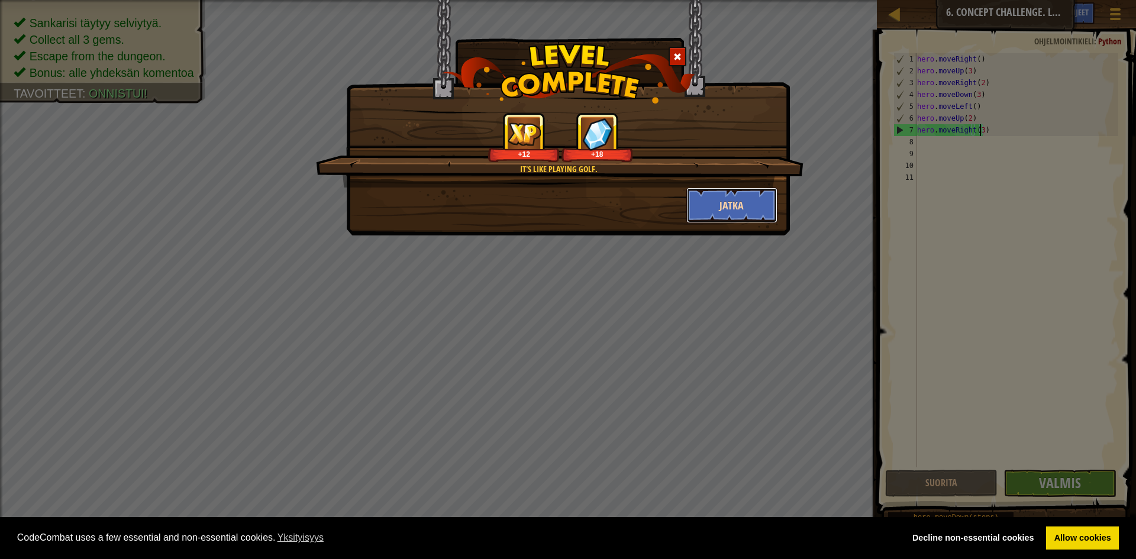
click at [743, 205] on button "Jatka" at bounding box center [733, 206] width 92 height 36
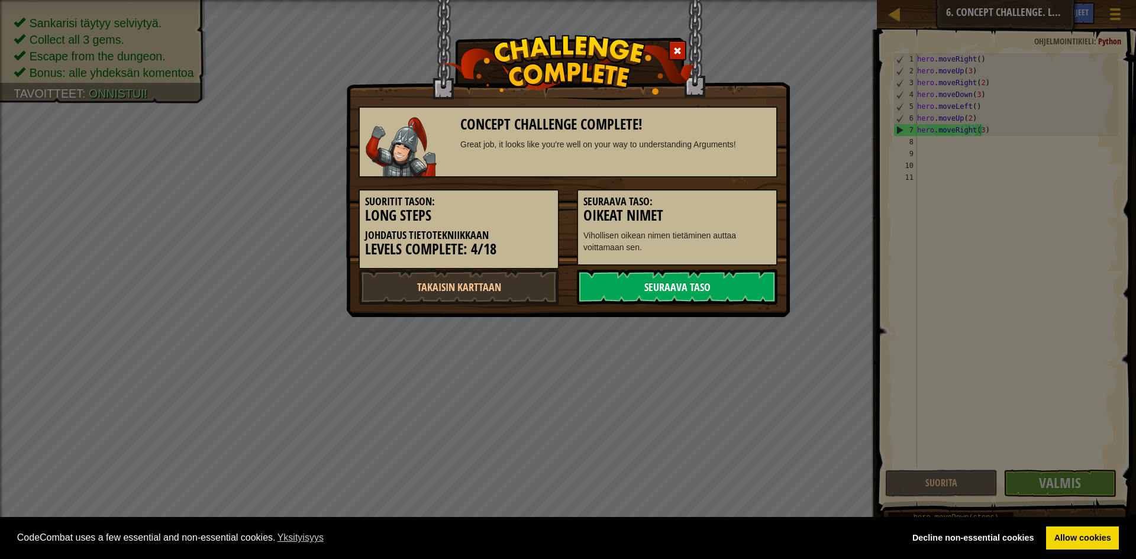
click at [717, 287] on link "Seuraava taso" at bounding box center [677, 287] width 201 height 36
click at [715, 291] on link "Seuraava taso" at bounding box center [677, 287] width 201 height 36
click at [713, 289] on link "Seuraava taso" at bounding box center [677, 287] width 201 height 36
click at [712, 286] on link "Seuraava taso" at bounding box center [677, 287] width 201 height 36
click at [710, 286] on link "Seuraava taso" at bounding box center [677, 287] width 201 height 36
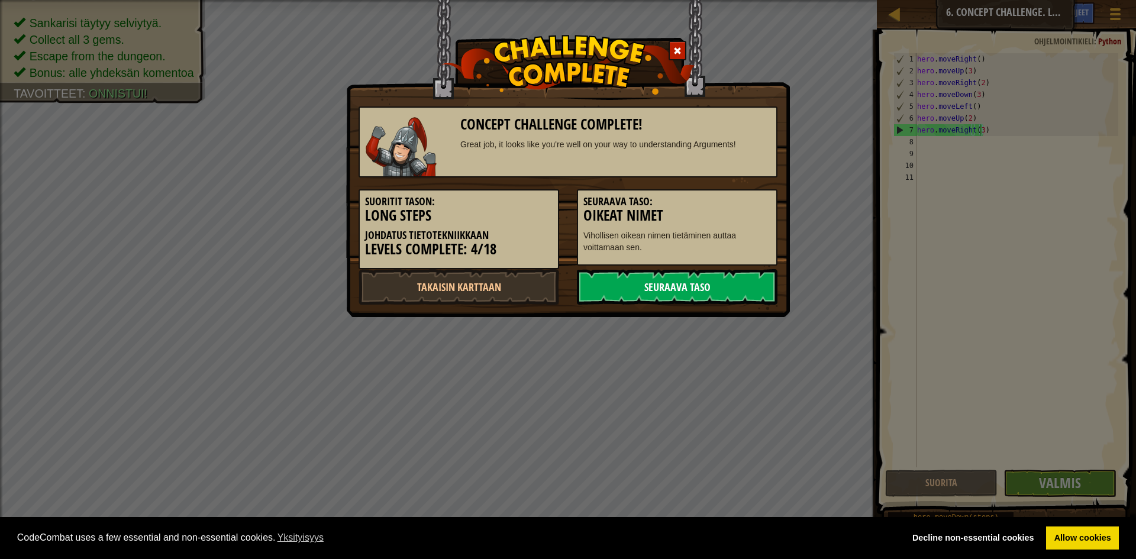
click at [710, 279] on link "Seuraava taso" at bounding box center [677, 287] width 201 height 36
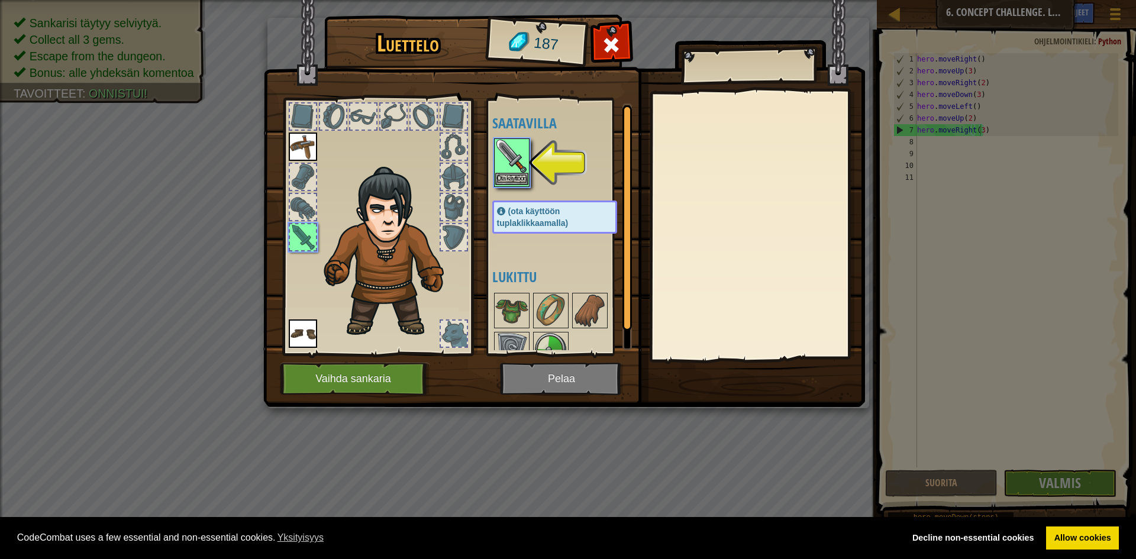
click at [509, 170] on img at bounding box center [511, 156] width 33 height 33
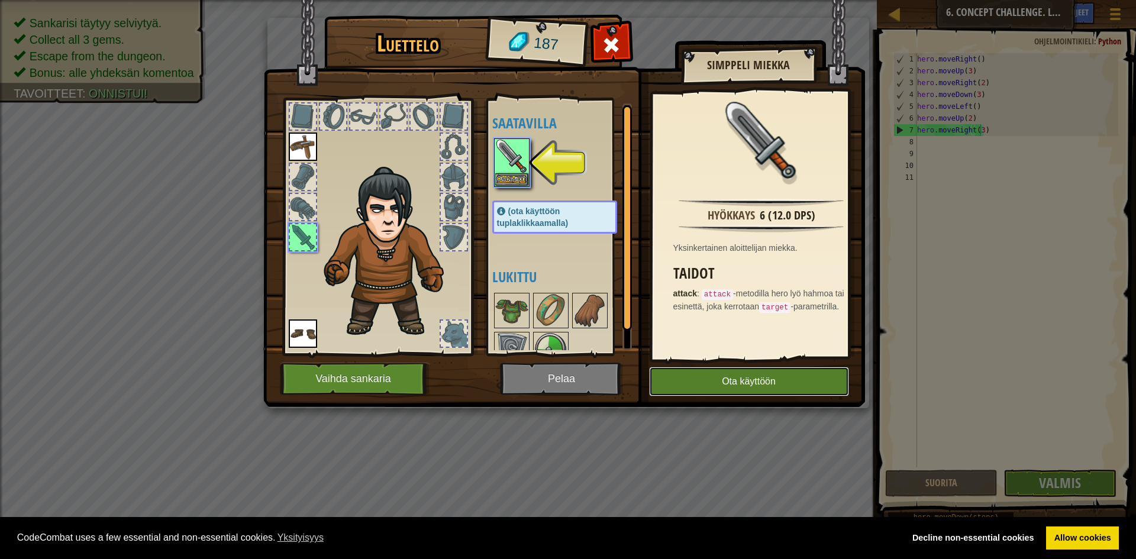
click at [789, 382] on button "Ota käyttöön" at bounding box center [749, 382] width 200 height 30
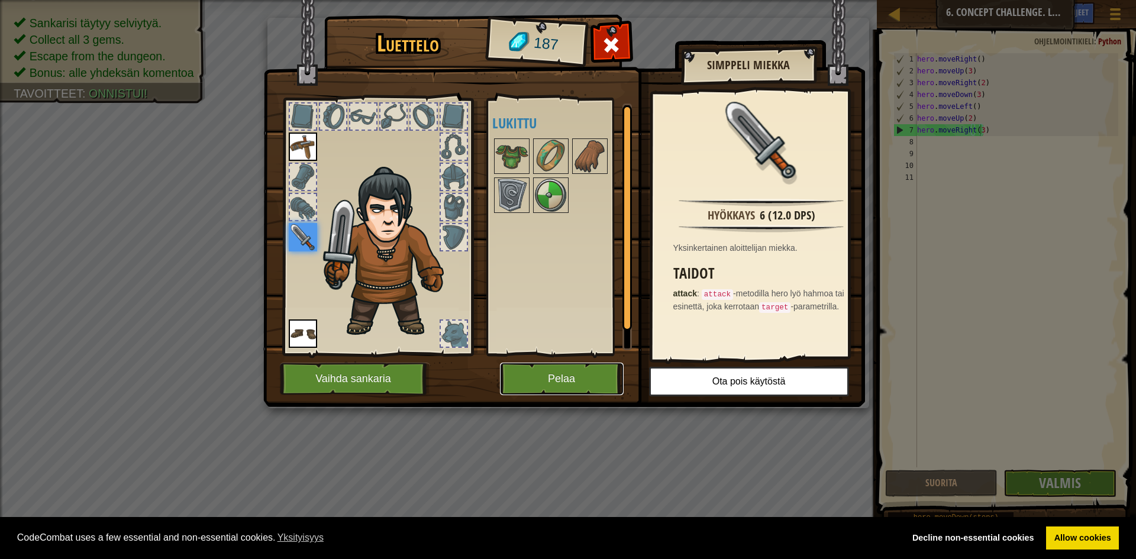
click at [533, 373] on button "Pelaa" at bounding box center [562, 379] width 124 height 33
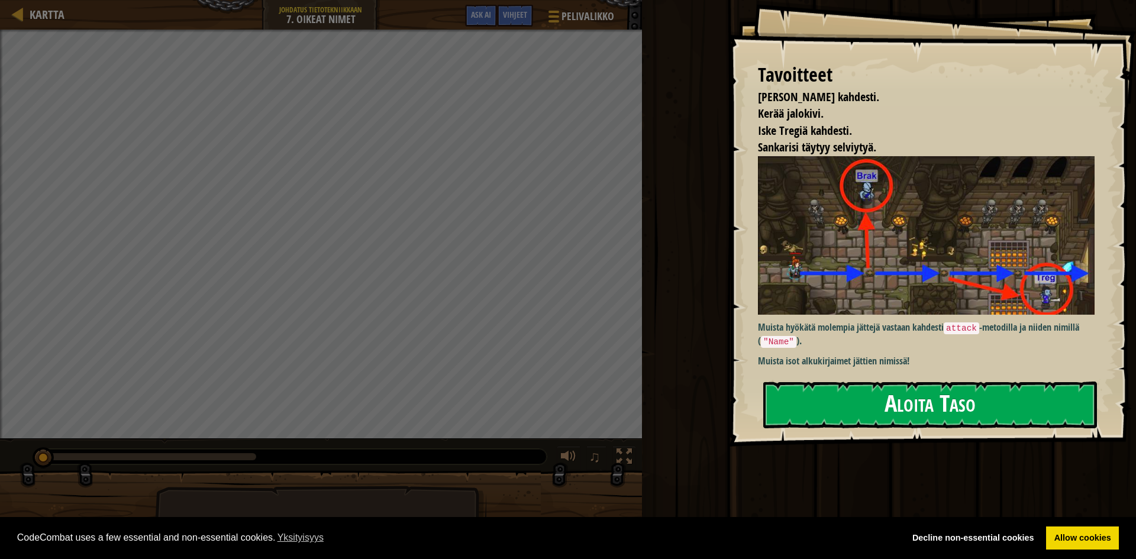
click at [872, 400] on button "Aloita Taso" at bounding box center [931, 405] width 334 height 47
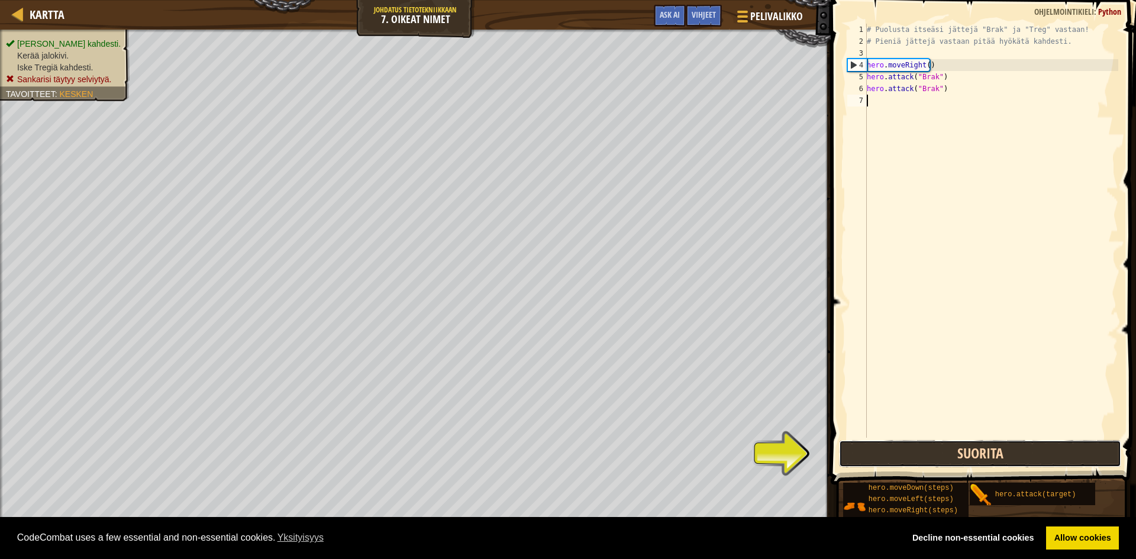
click at [947, 455] on button "Suorita" at bounding box center [980, 453] width 282 height 27
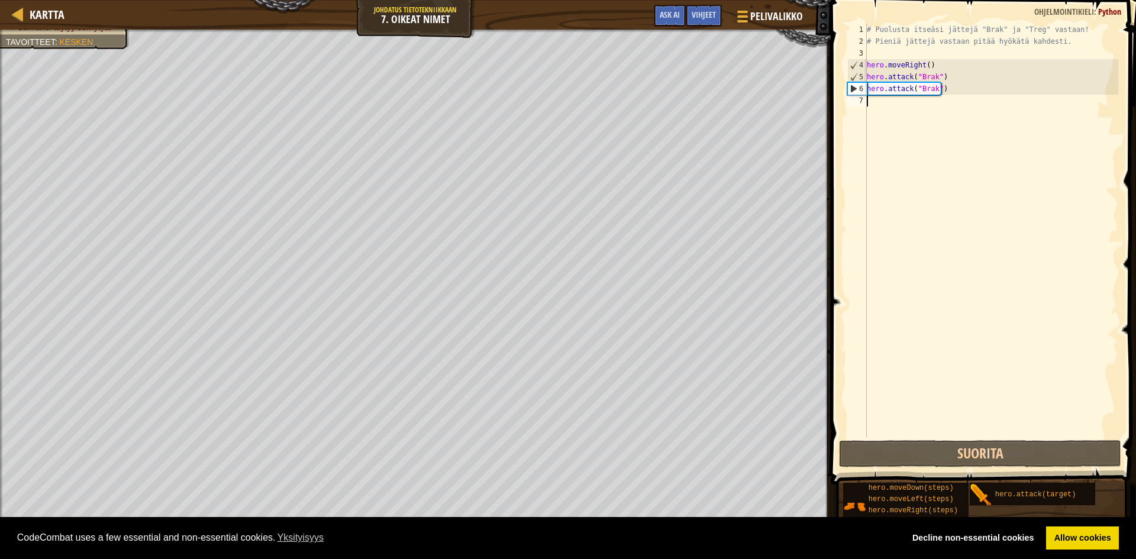
scroll to position [5, 0]
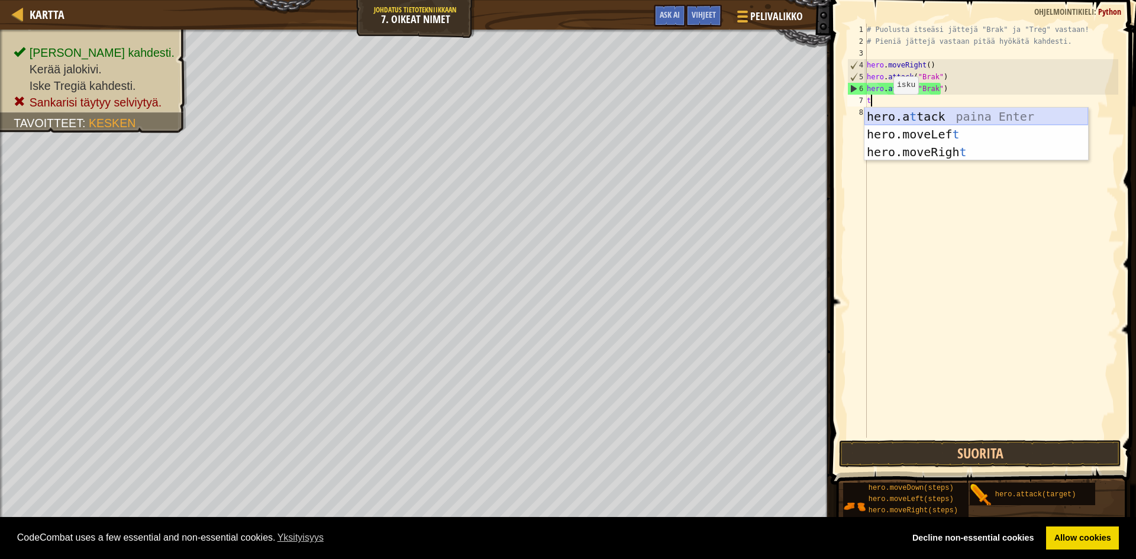
click at [913, 115] on div "hero.a t tack paina Enter hero.moveLef t paina Enter hero.moveRigh t paina Enter" at bounding box center [977, 152] width 224 height 89
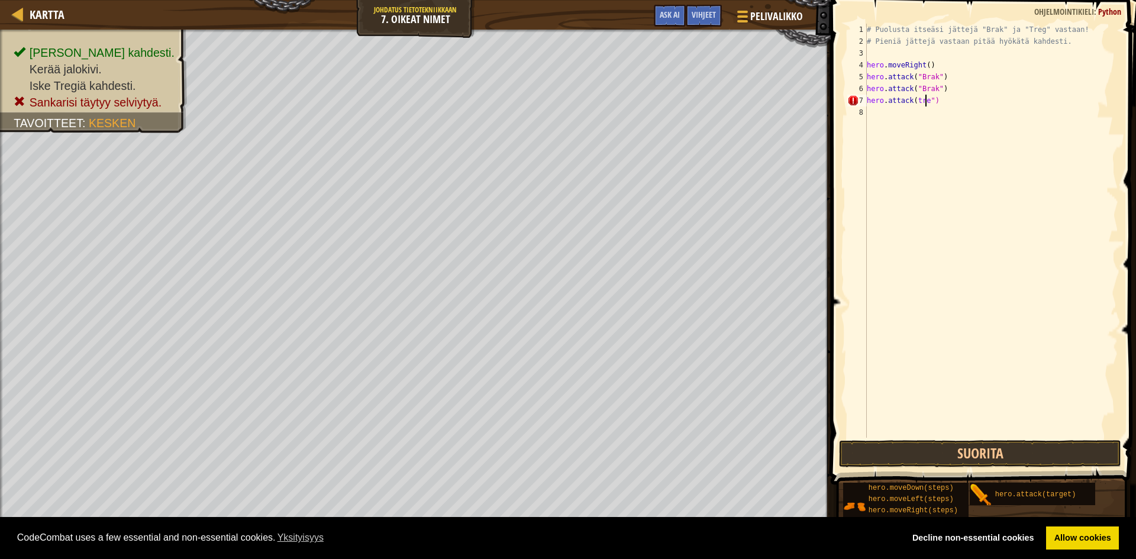
scroll to position [5, 5]
click at [911, 99] on div "# Puolusta itseäsi jättejä "Brak" ja "Treg" vastaan! # Pieniä jättejä vastaan p…" at bounding box center [992, 243] width 254 height 438
type textarea "hero.attack("treg")"
click at [874, 104] on div "# Puolusta itseäsi jättejä "Brak" ja "Treg" vastaan! # Pieniä jättejä vastaan p…" at bounding box center [992, 243] width 254 height 438
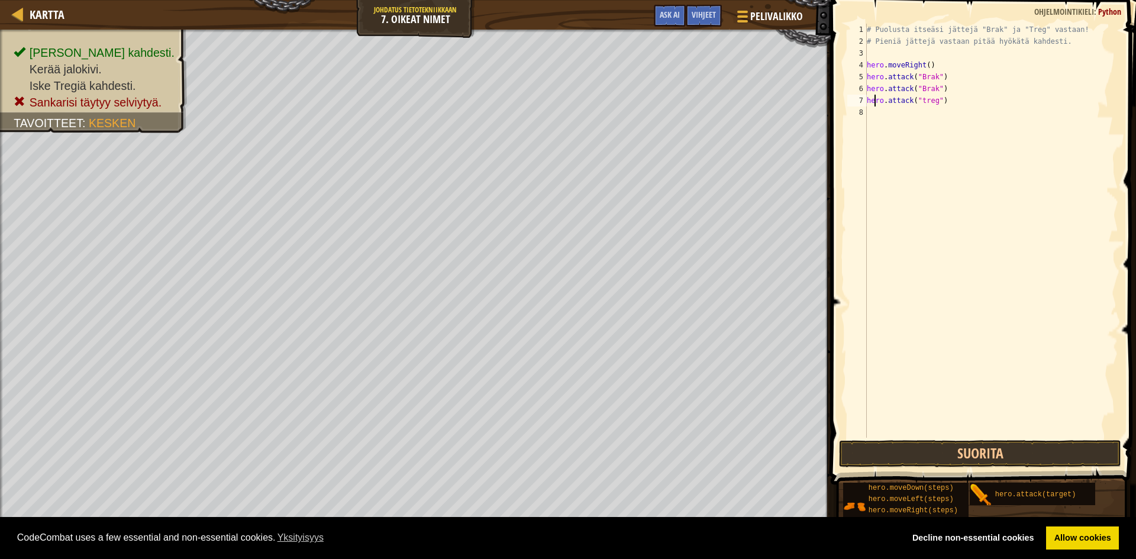
click at [874, 110] on div "# Puolusta itseäsi jättejä "Brak" ja "Treg" vastaan! # Pieniä jättejä vastaan p…" at bounding box center [992, 243] width 254 height 438
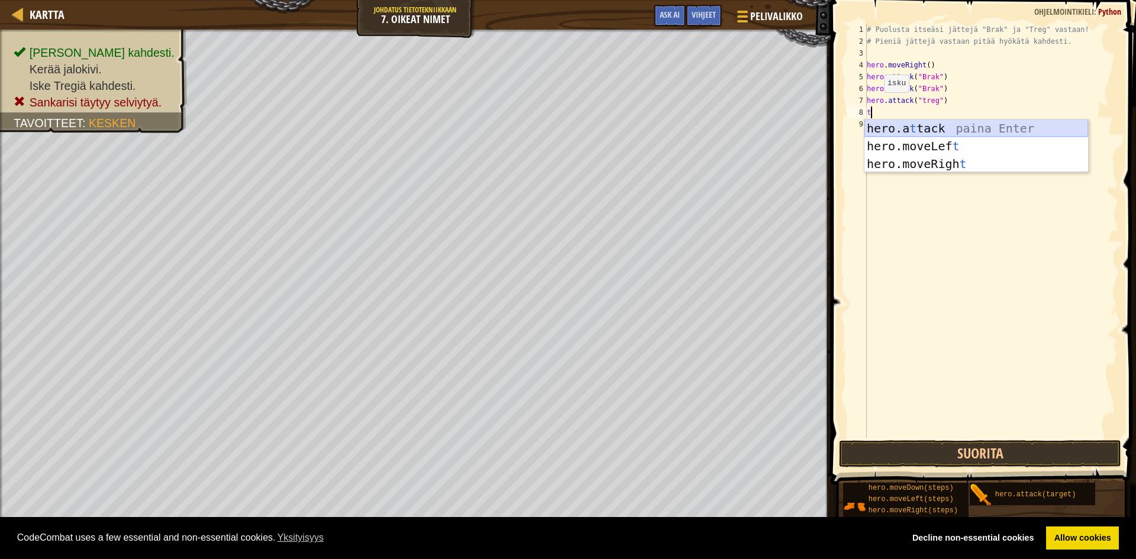
click at [903, 121] on div "hero.a t tack paina Enter hero.moveLef t paina Enter hero.moveRigh t paina Enter" at bounding box center [977, 164] width 224 height 89
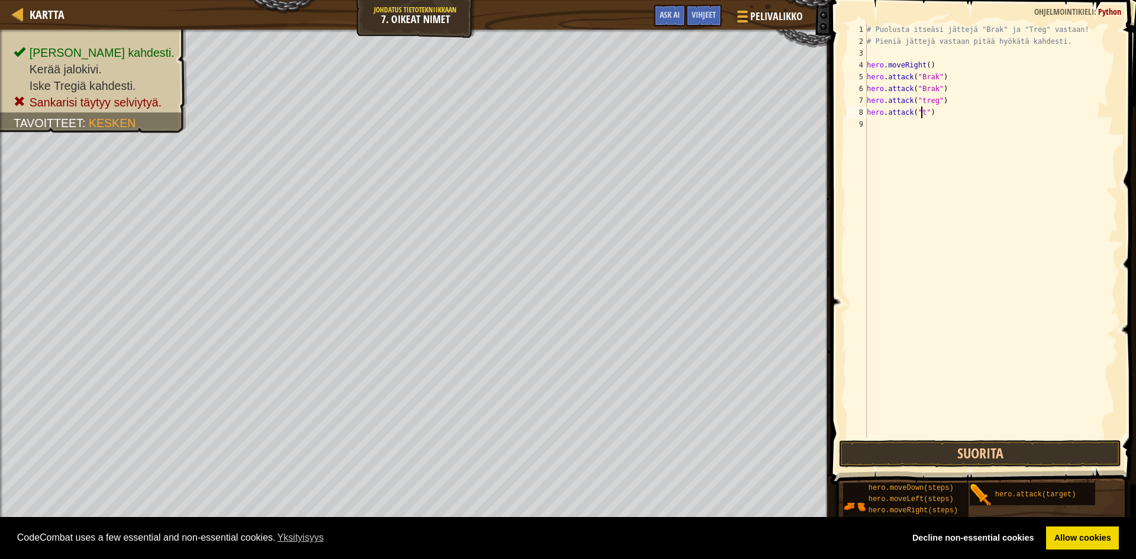
scroll to position [5, 5]
click at [992, 450] on button "Suorita" at bounding box center [980, 453] width 282 height 27
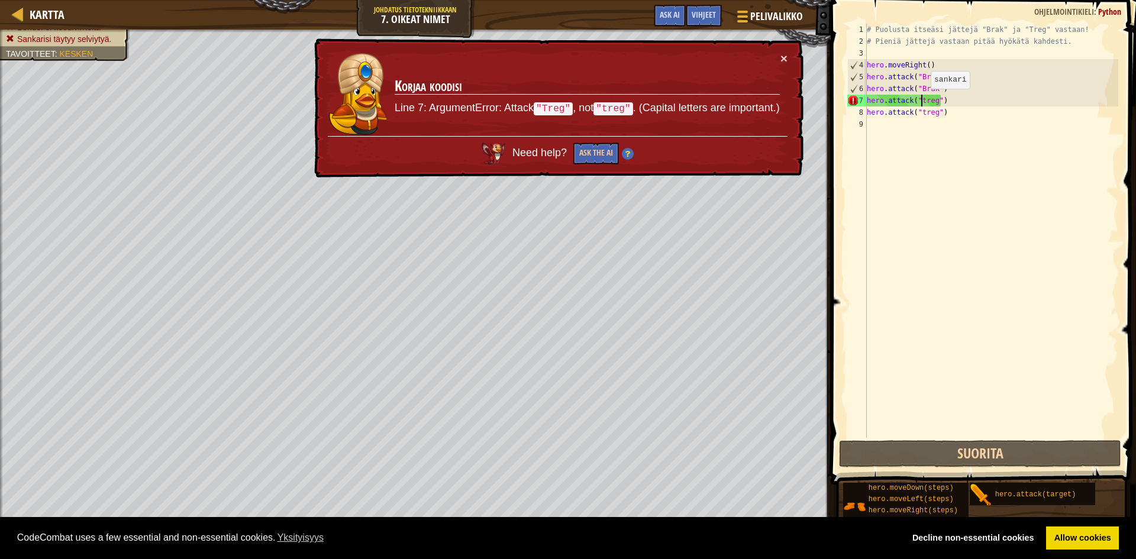
click at [921, 101] on div "# Puolusta itseäsi jättejä "Brak" ja "Treg" vastaan! # Pieniä jättejä vastaan p…" at bounding box center [992, 243] width 254 height 438
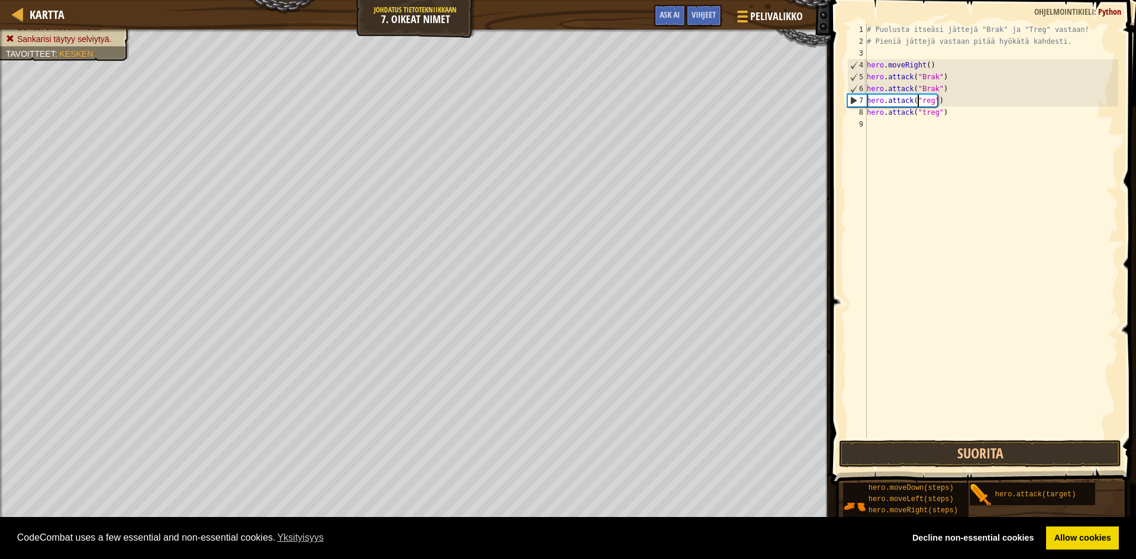
scroll to position [5, 5]
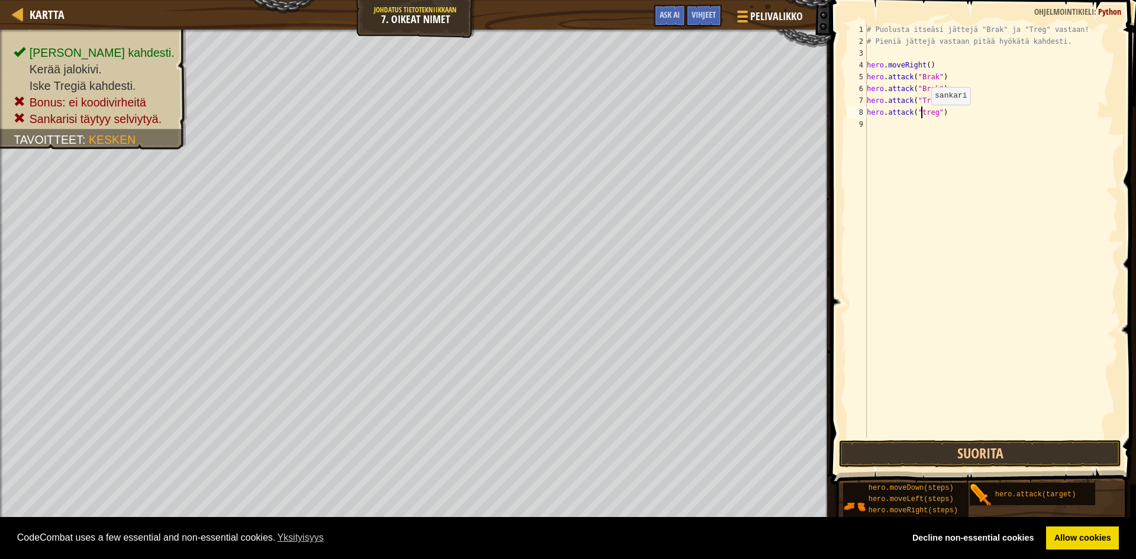
click at [922, 117] on div "# Puolusta itseäsi jättejä "Brak" ja "Treg" vastaan! # Pieniä jättejä vastaan p…" at bounding box center [992, 243] width 254 height 438
type textarea "hero.attack("Treg")"
click at [936, 444] on button "Suorita" at bounding box center [980, 453] width 282 height 27
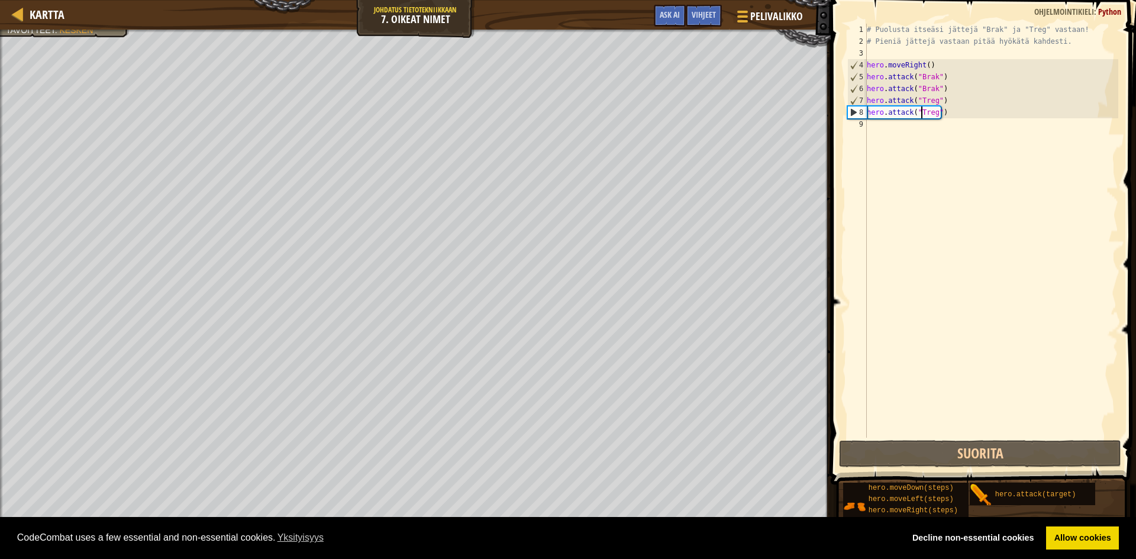
click at [878, 131] on div "# Puolusta itseäsi jättejä "Brak" ja "Treg" vastaan! # Pieniä jättejä vastaan p…" at bounding box center [992, 243] width 254 height 438
type textarea "g"
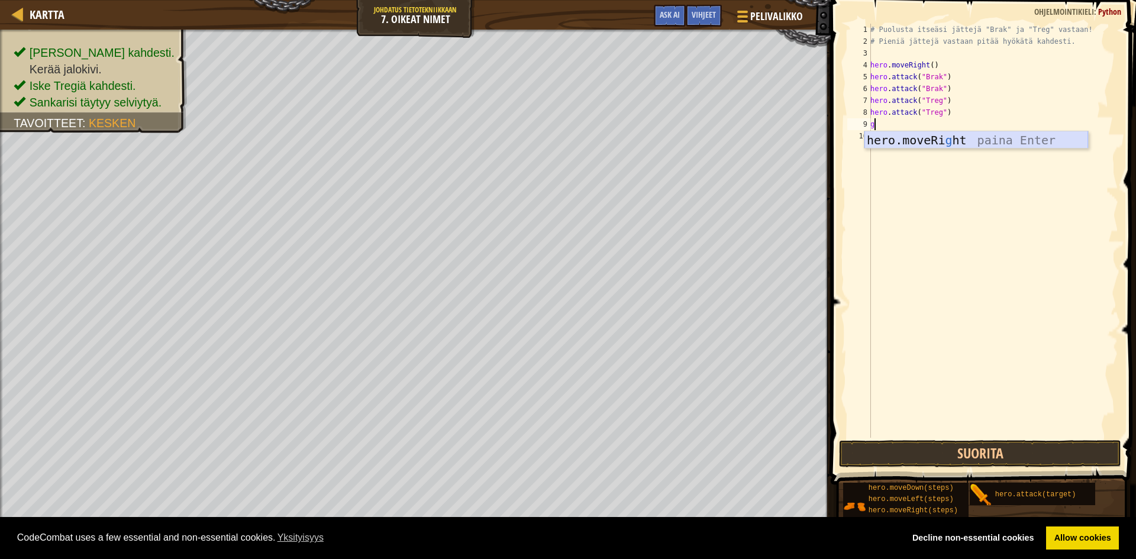
click at [912, 133] on div "hero.moveRi g ht paina Enter" at bounding box center [977, 157] width 224 height 53
click at [1002, 450] on button "Suorita" at bounding box center [980, 453] width 282 height 27
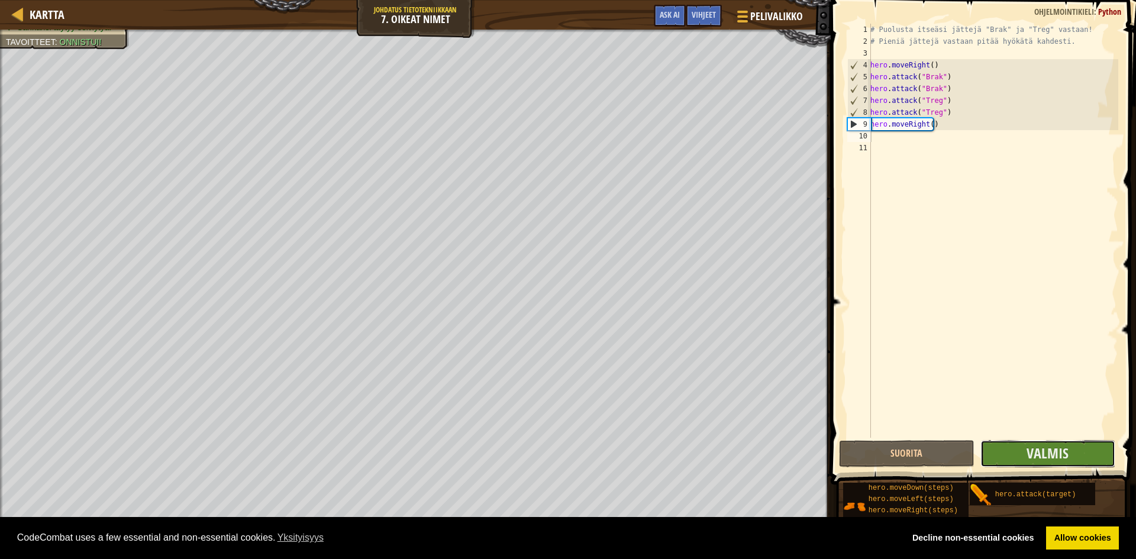
click at [1015, 452] on button "Valmis" at bounding box center [1049, 453] width 136 height 27
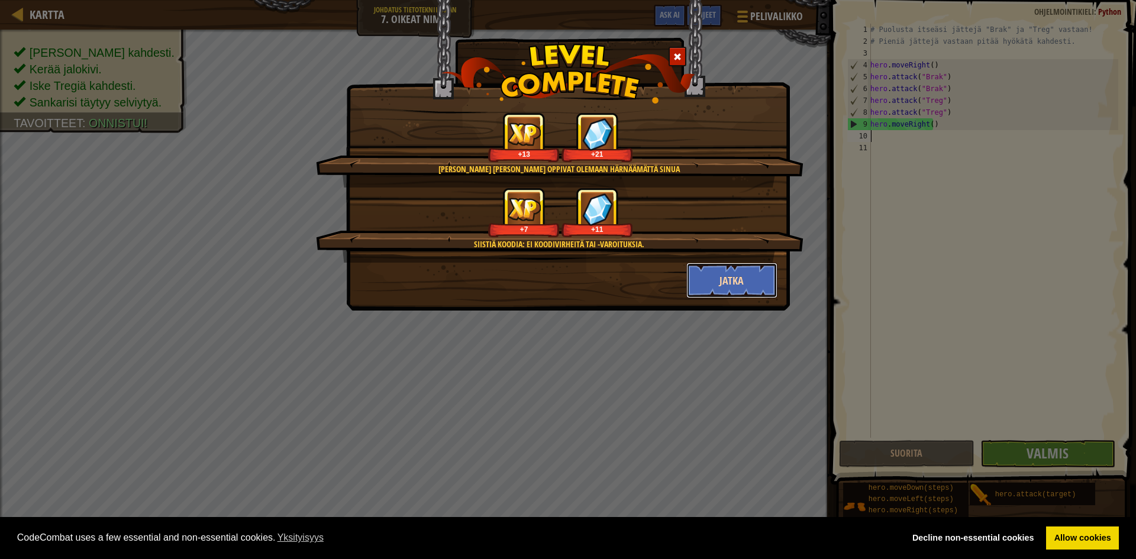
click at [748, 275] on button "Jatka" at bounding box center [733, 281] width 92 height 36
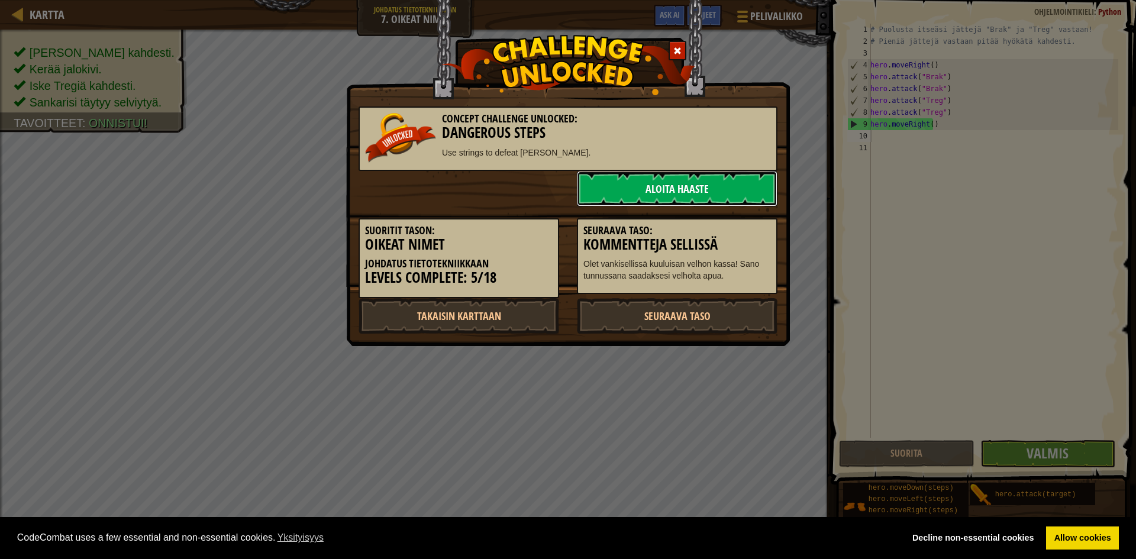
click at [681, 186] on link "Aloita haaste" at bounding box center [677, 189] width 201 height 36
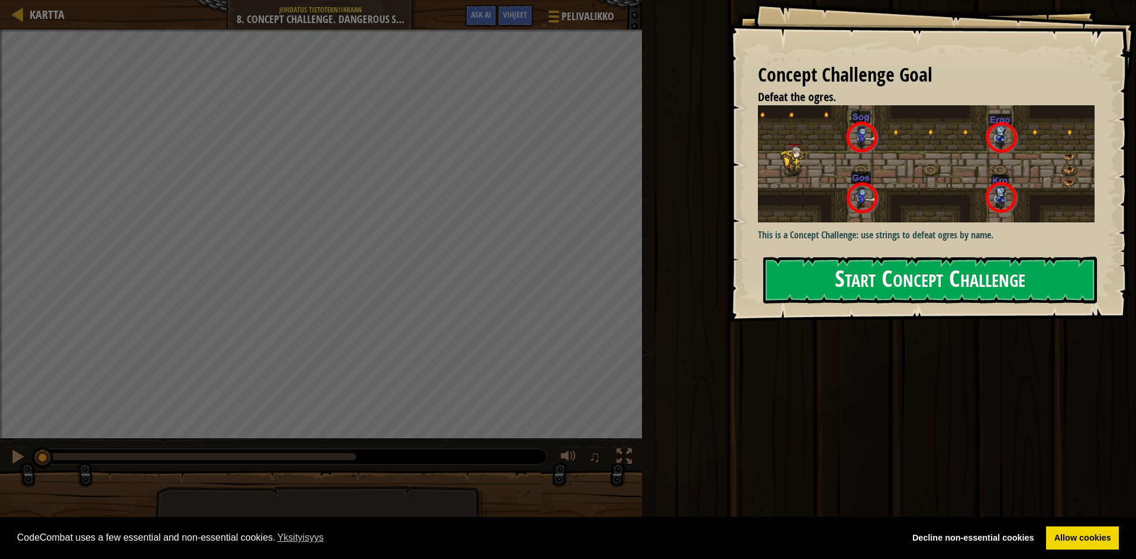
click at [802, 278] on button "Start Concept Challenge" at bounding box center [931, 280] width 334 height 47
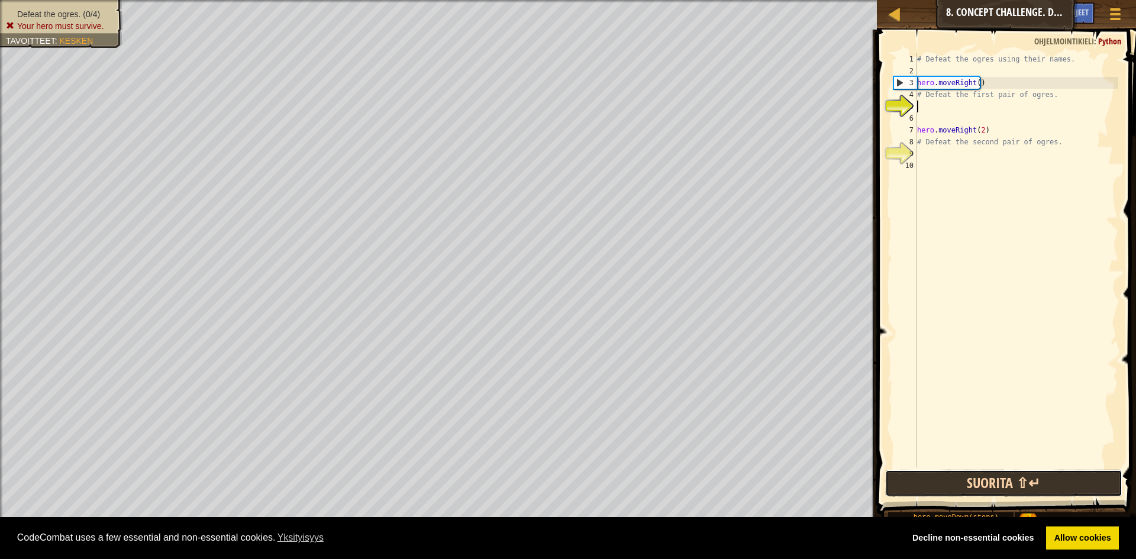
click at [1035, 476] on button "Suorita ⇧↵" at bounding box center [1003, 483] width 237 height 27
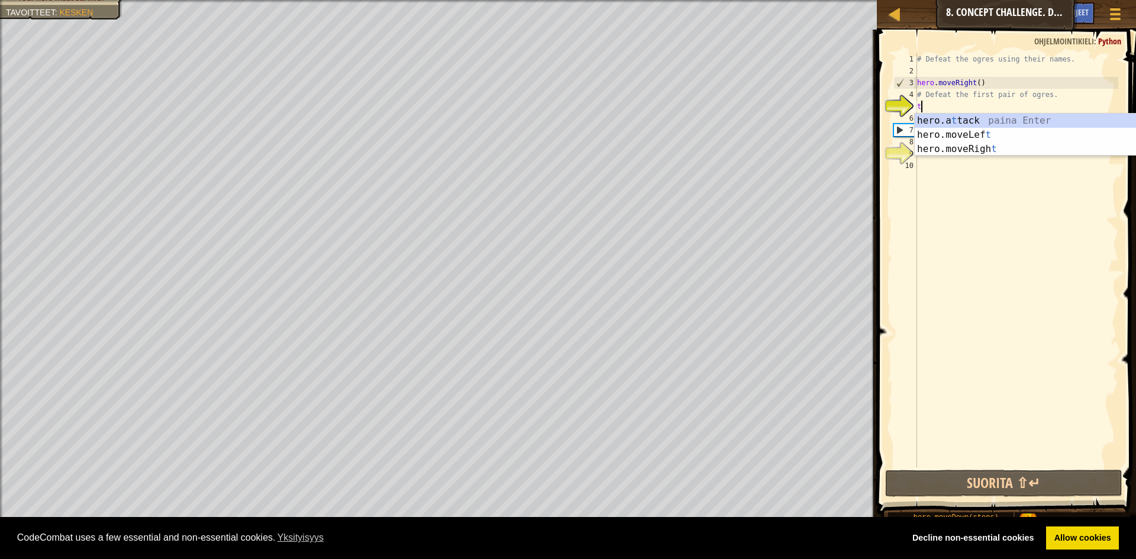
scroll to position [5, 0]
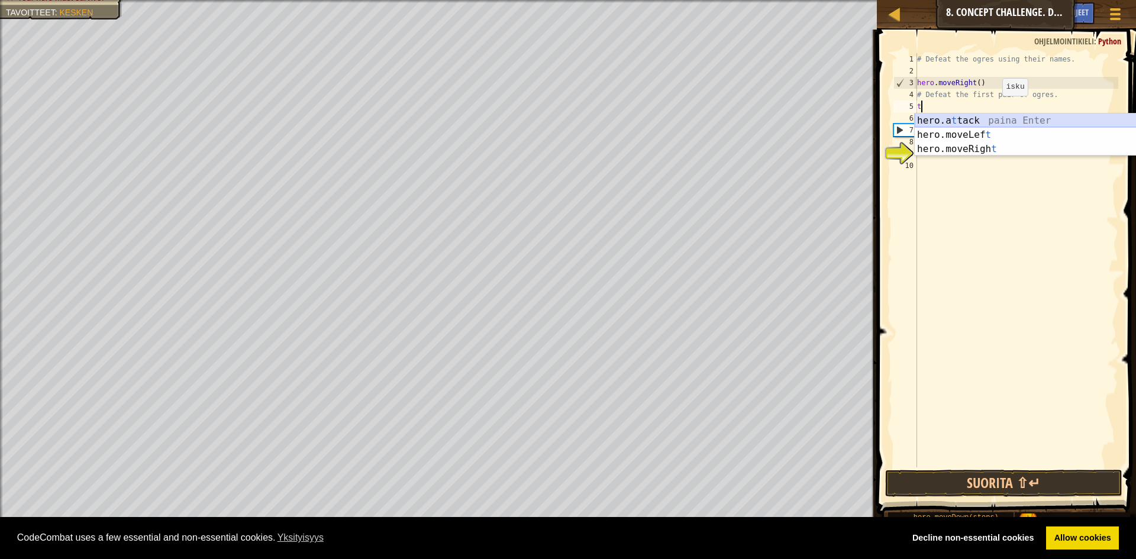
click at [994, 119] on div "hero.a t tack paina Enter hero.moveLef t paina Enter hero.moveRigh t paina Enter" at bounding box center [1027, 149] width 224 height 71
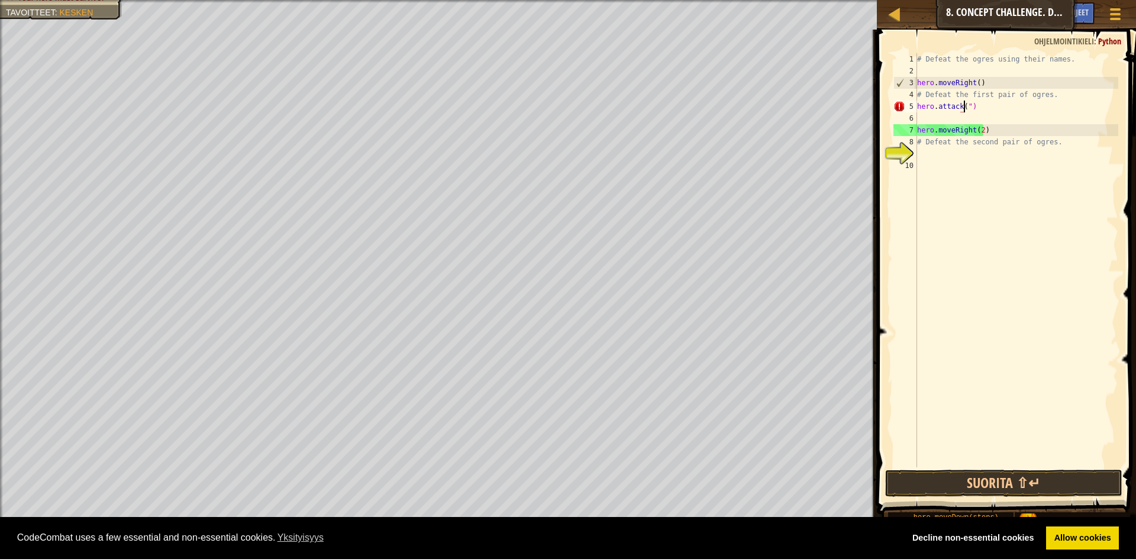
type textarea "hero.attack("")"
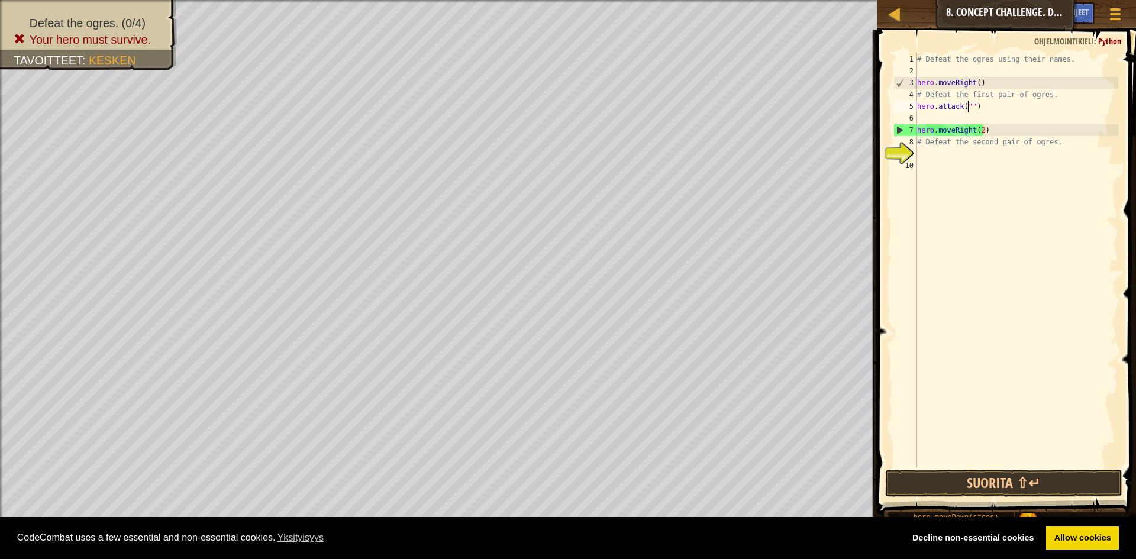
click at [894, 152] on div "9" at bounding box center [906, 154] width 24 height 12
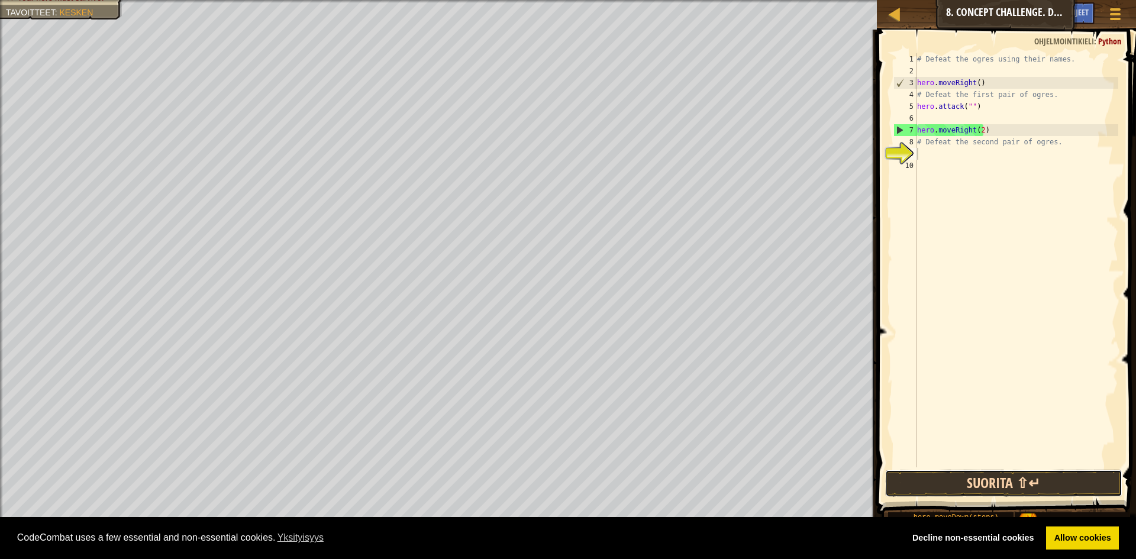
click at [987, 484] on button "Suorita ⇧↵" at bounding box center [1003, 483] width 237 height 27
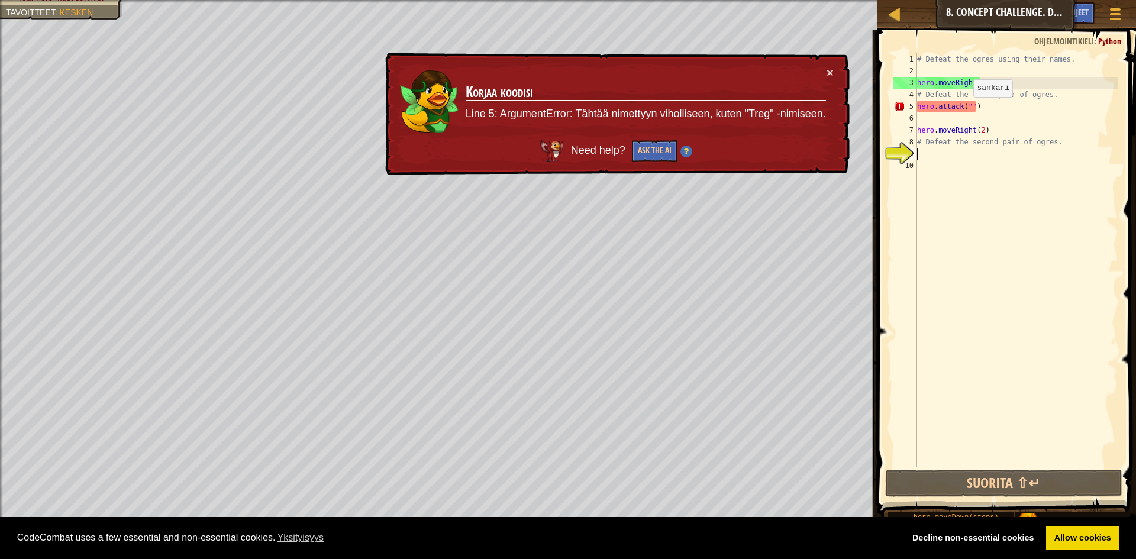
click at [968, 109] on div "# Defeat the ogres using their names. hero . moveRight ( ) # Defeat the first p…" at bounding box center [1017, 272] width 204 height 438
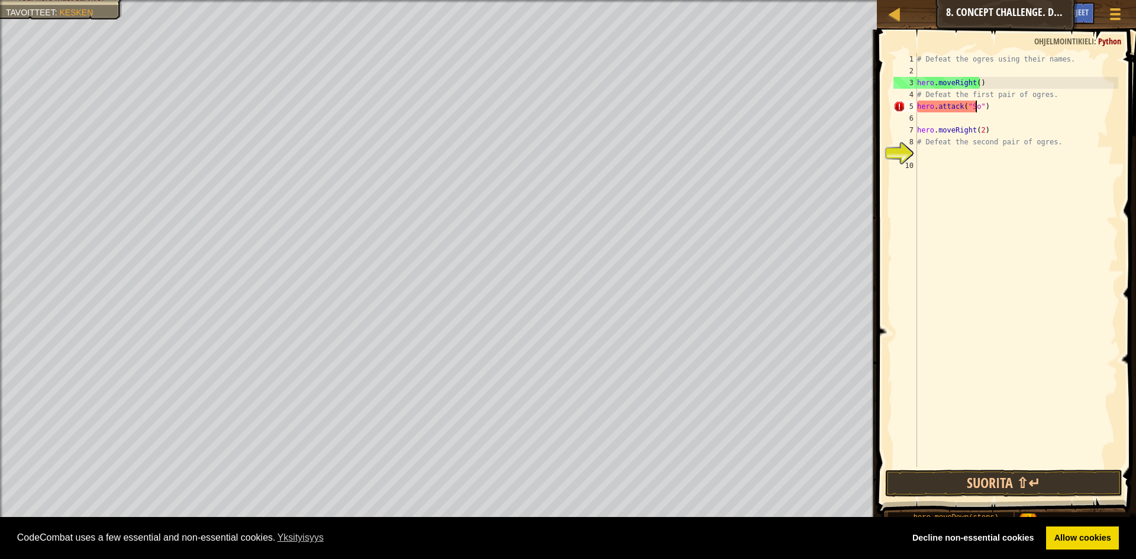
type textarea "hero.attack("Sog")"
click at [930, 118] on div "# Defeat the ogres using their names. hero . moveRight ( ) # Defeat the first p…" at bounding box center [1017, 272] width 204 height 438
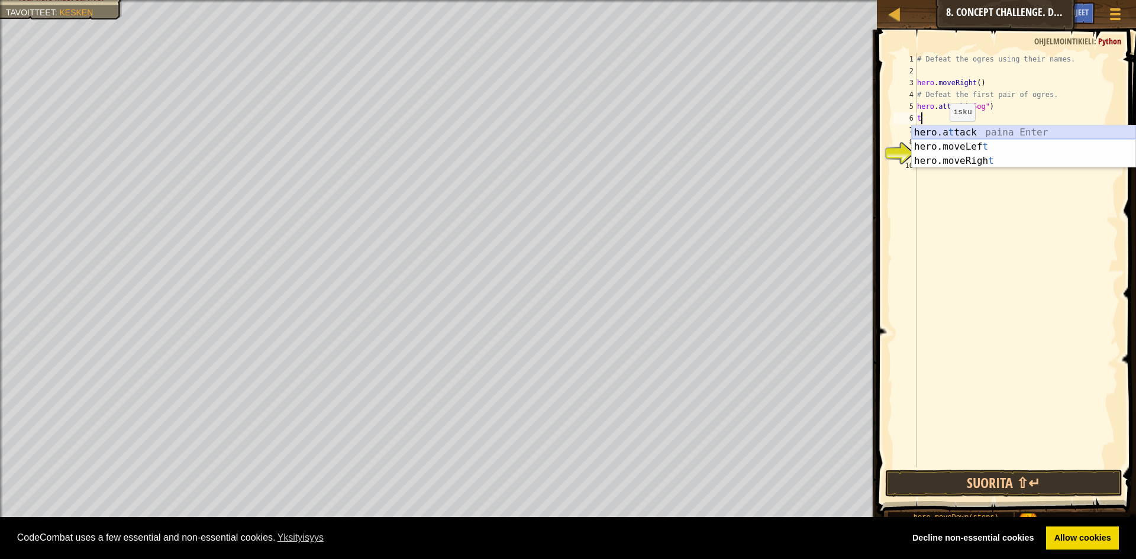
click at [974, 128] on div "hero.a t tack paina Enter hero.moveLef t paina Enter hero.moveRigh t paina Enter" at bounding box center [1024, 160] width 224 height 71
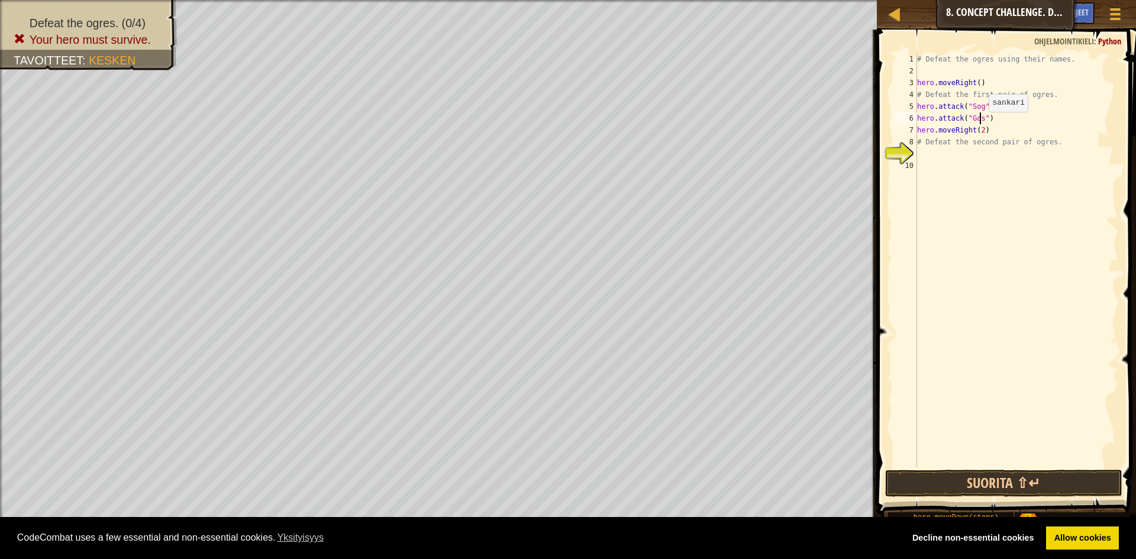
scroll to position [5, 5]
click at [1004, 479] on button "Suorita ⇧↵" at bounding box center [1003, 483] width 237 height 27
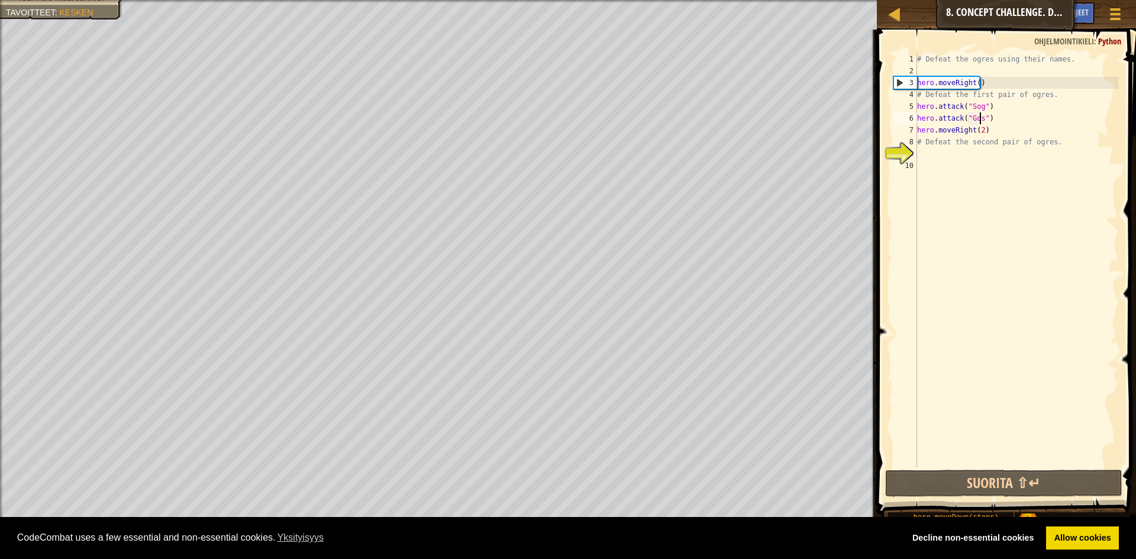
click at [990, 131] on div "# Defeat the ogres using their names. hero . moveRight ( ) # Defeat the first p…" at bounding box center [1017, 272] width 204 height 438
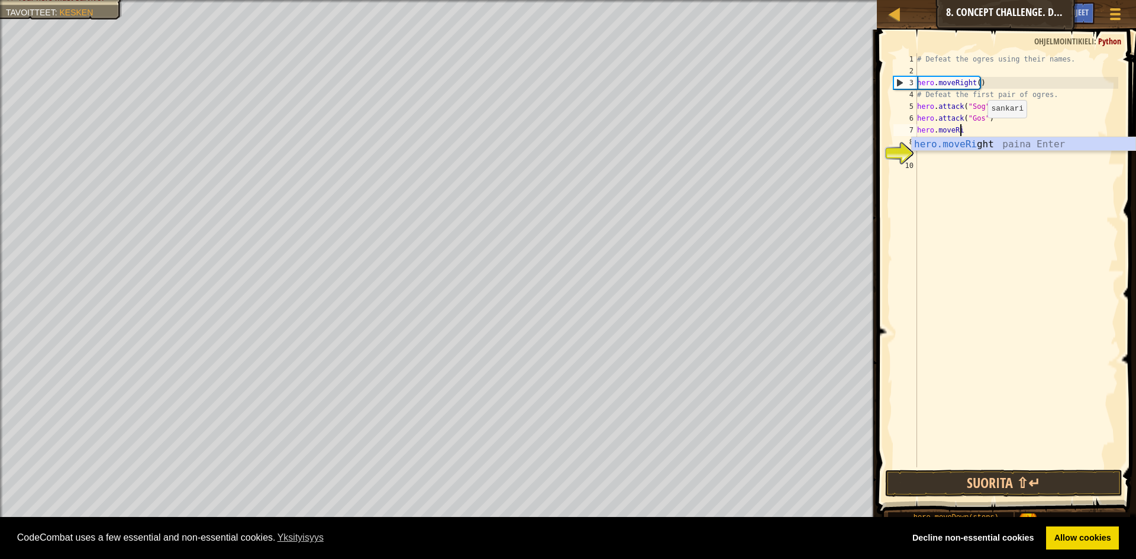
scroll to position [5, 1]
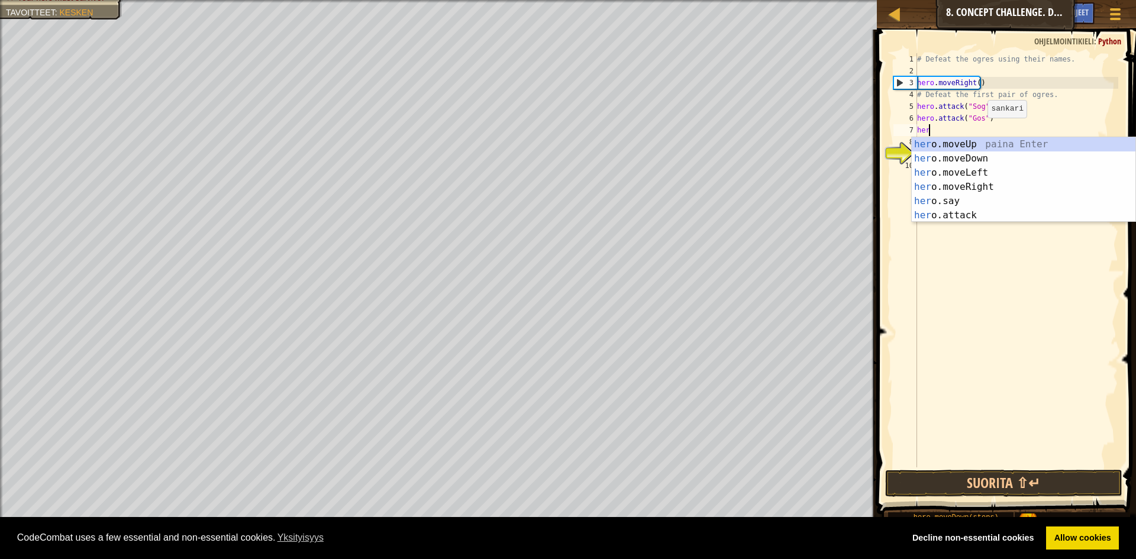
type textarea "h"
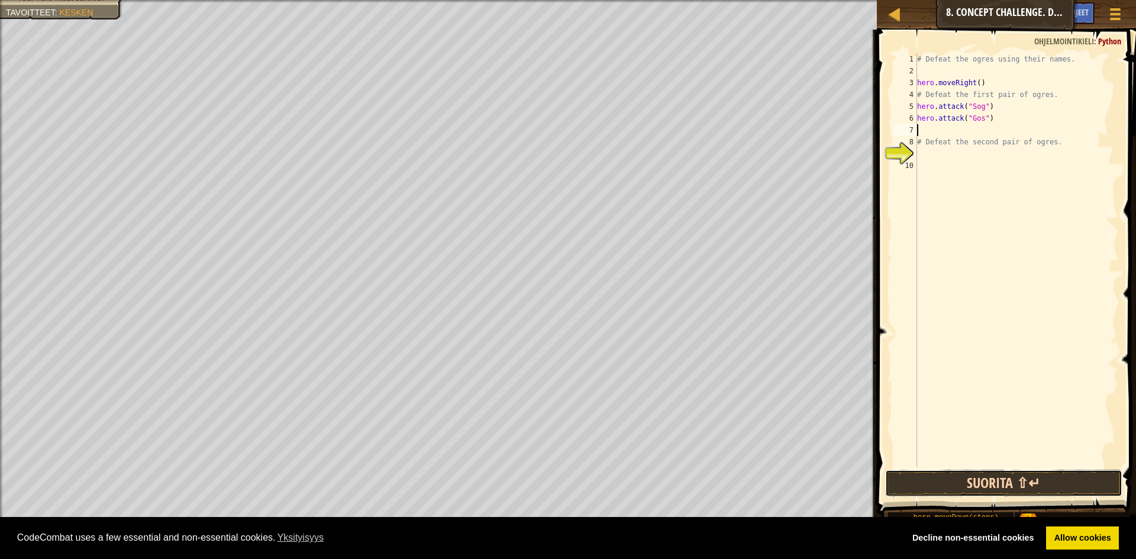
click at [993, 481] on button "Suorita ⇧↵" at bounding box center [1003, 483] width 237 height 27
click at [995, 473] on button "Suorita ⇧↵" at bounding box center [1003, 483] width 237 height 27
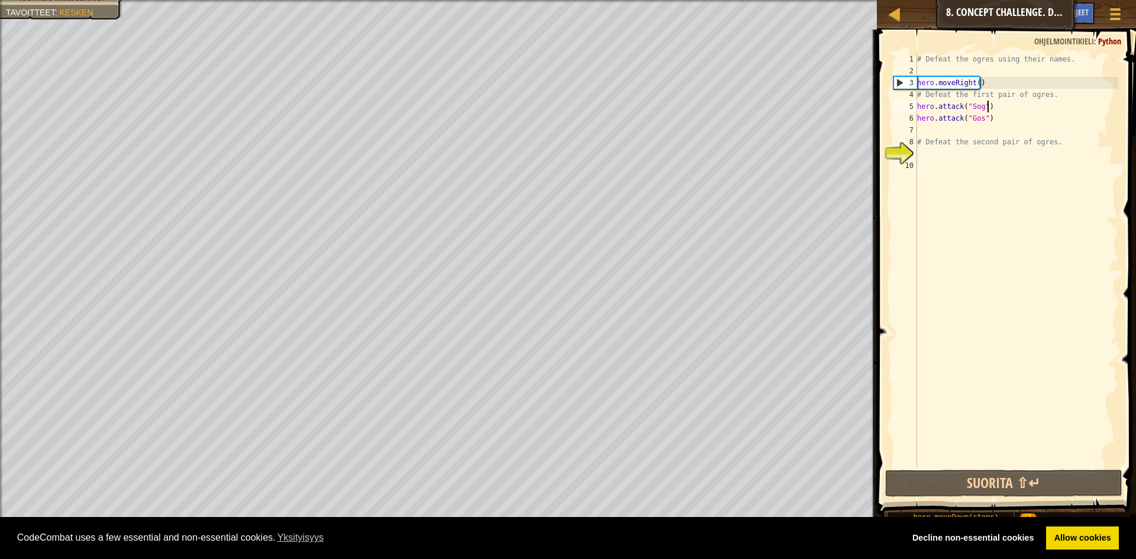
click at [991, 110] on div "# Defeat the ogres using their names. hero . moveRight ( ) # Defeat the first p…" at bounding box center [1017, 272] width 204 height 438
type textarea "hero.attack("Sog")"
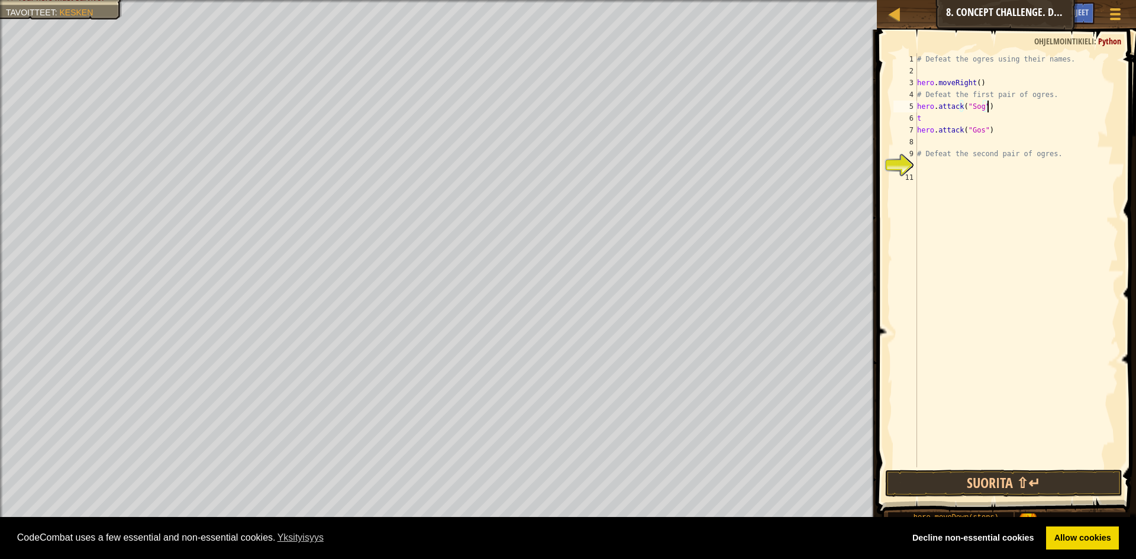
click at [1011, 106] on div "# Defeat the ogres using their names. hero . moveRight ( ) # Defeat the first p…" at bounding box center [1017, 272] width 204 height 438
drag, startPoint x: 989, startPoint y: 107, endPoint x: 903, endPoint y: 121, distance: 87.6
click at [904, 120] on div "hero.attack("Sog") 1 2 3 4 5 6 7 8 9 10 11 # Defeat the ogres using their names…" at bounding box center [1004, 260] width 227 height 414
click at [1006, 130] on div "# Defeat the ogres using their names. hero . moveRight ( ) # Defeat the first p…" at bounding box center [1017, 272] width 204 height 438
drag, startPoint x: 990, startPoint y: 107, endPoint x: 914, endPoint y: 113, distance: 76.0
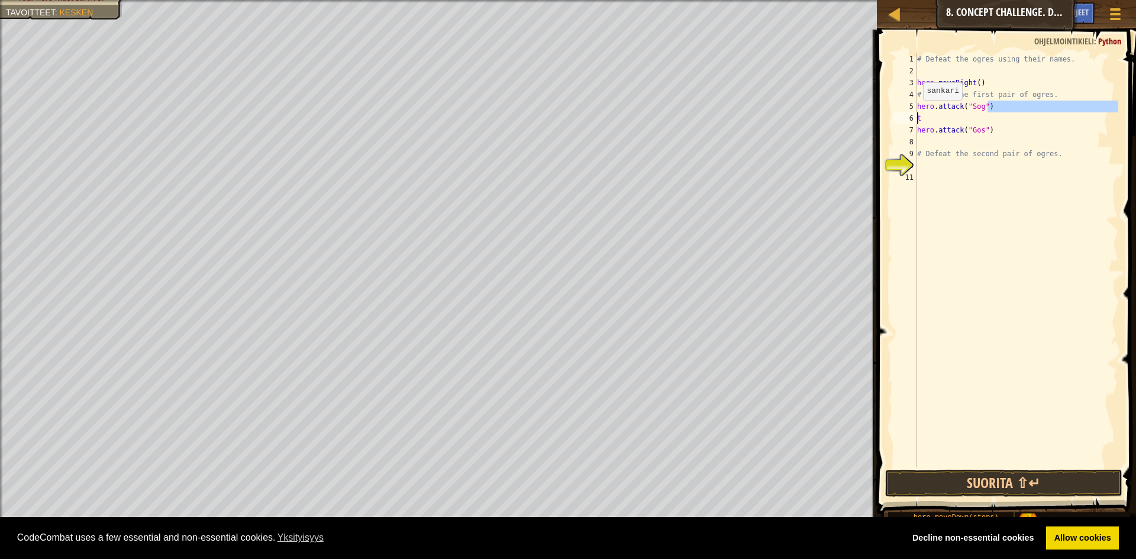
click at [914, 113] on div "hero.attack("Gos") 1 2 3 4 5 6 7 8 9 10 11 # Defeat the ogres using their names…" at bounding box center [1004, 260] width 227 height 414
click at [999, 121] on div "# Defeat the ogres using their names. hero . moveRight ( ) # Defeat the first p…" at bounding box center [1017, 272] width 204 height 438
drag, startPoint x: 982, startPoint y: 107, endPoint x: 907, endPoint y: 107, distance: 75.2
click at [907, 107] on div "t 1 2 3 4 5 6 7 8 9 10 11 # Defeat the ogres using their names. hero . moveRigh…" at bounding box center [1004, 260] width 227 height 414
click at [933, 120] on div "# Defeat the ogres using their names. hero . moveRight ( ) # Defeat the first p…" at bounding box center [1017, 272] width 204 height 438
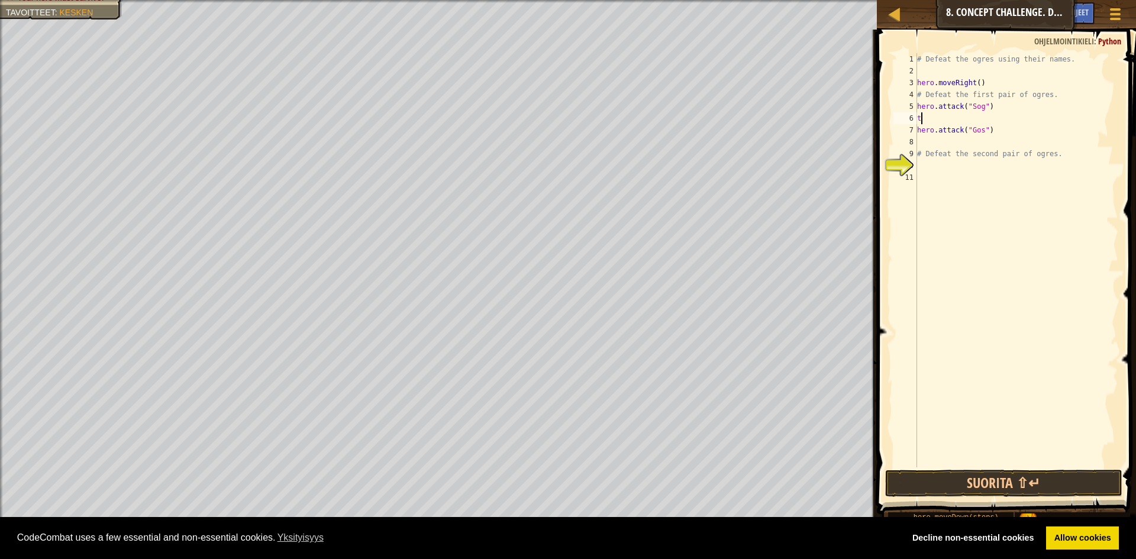
type textarea "t"
paste textarea "hero.attack("Sog")"
type textarea "hero.attack("Sog")"
click at [939, 138] on div "# Defeat the ogres using their names. hero . moveRight ( ) # Defeat the first p…" at bounding box center [1017, 272] width 204 height 438
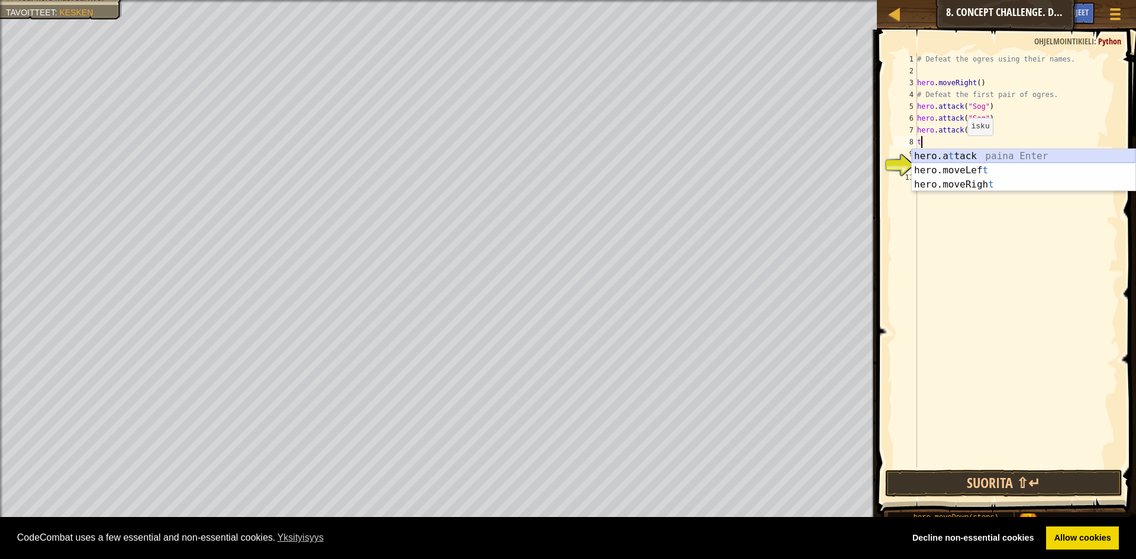
drag, startPoint x: 964, startPoint y: 156, endPoint x: 965, endPoint y: 150, distance: 6.0
click at [965, 156] on div "hero.a t tack paina Enter hero.moveLef t paina Enter hero.moveRigh t paina Enter" at bounding box center [1024, 184] width 224 height 71
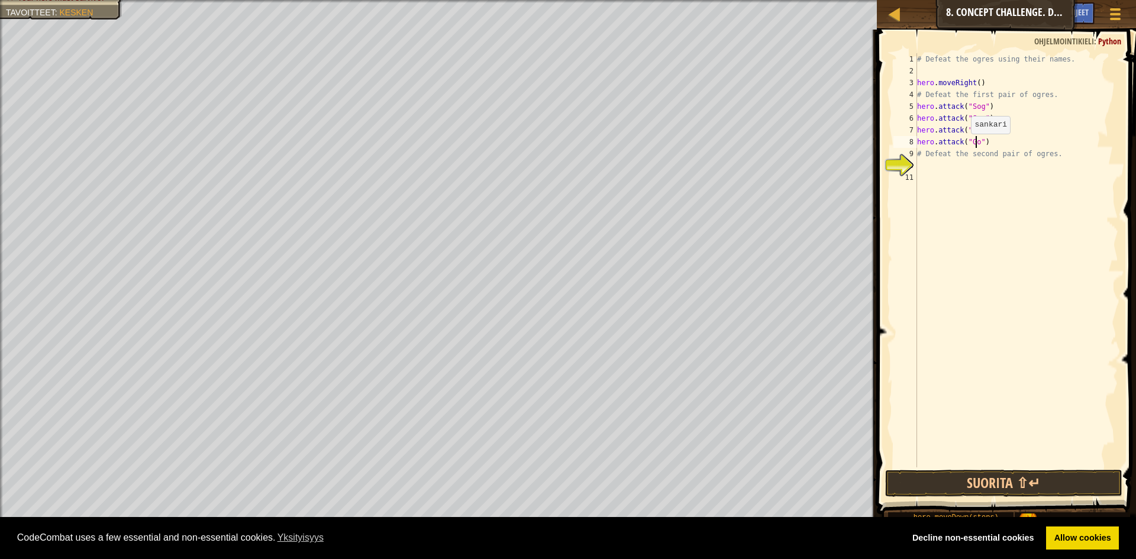
type textarea "hero.attack("Gos")"
click at [1023, 483] on button "Suorita ⇧↵" at bounding box center [1003, 483] width 237 height 27
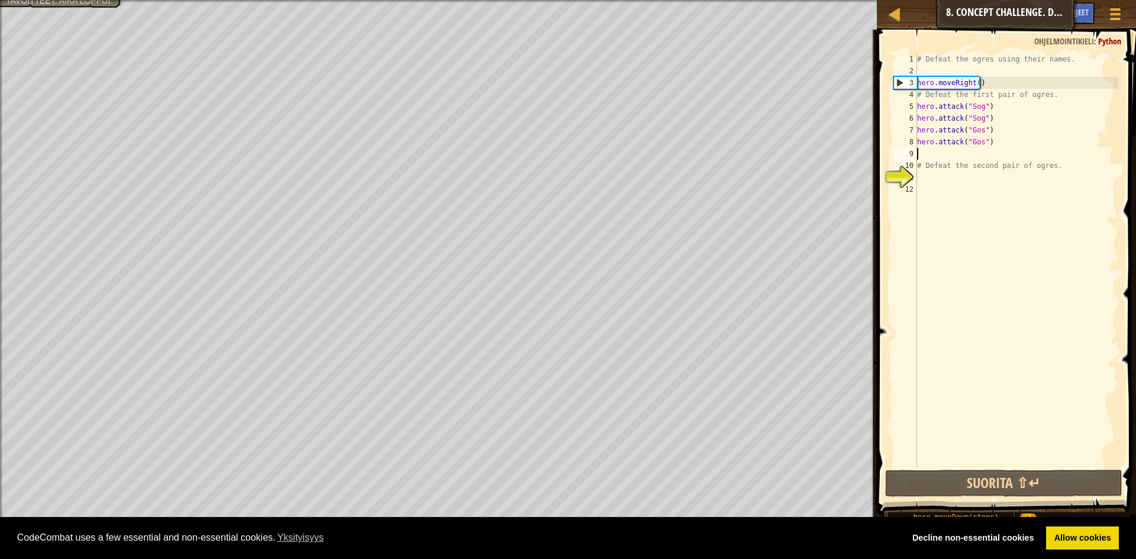
type textarea "d"
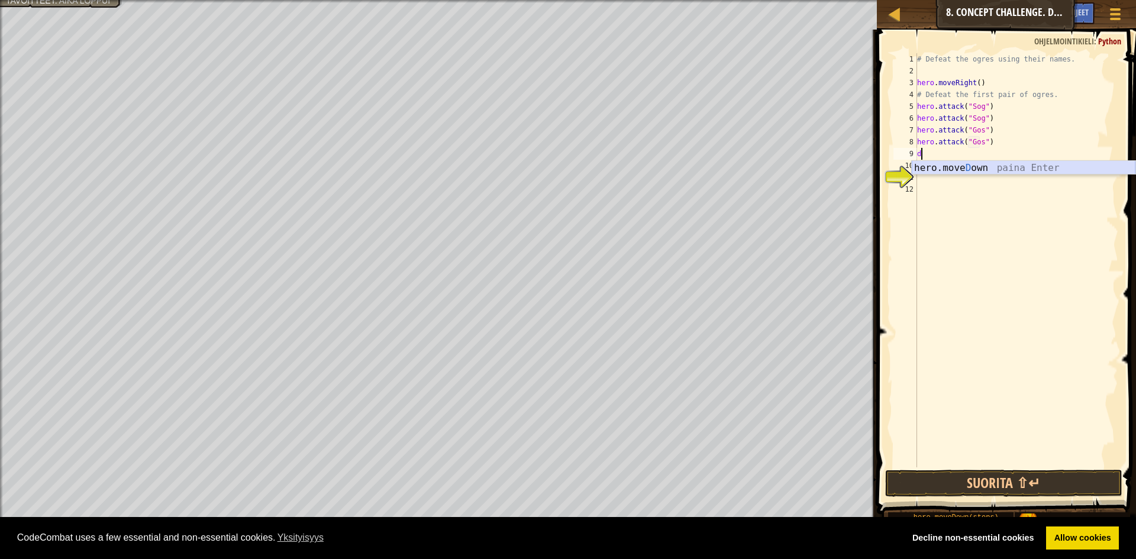
click at [946, 165] on div "hero.move D own paina Enter" at bounding box center [1024, 182] width 224 height 43
type textarea "u"
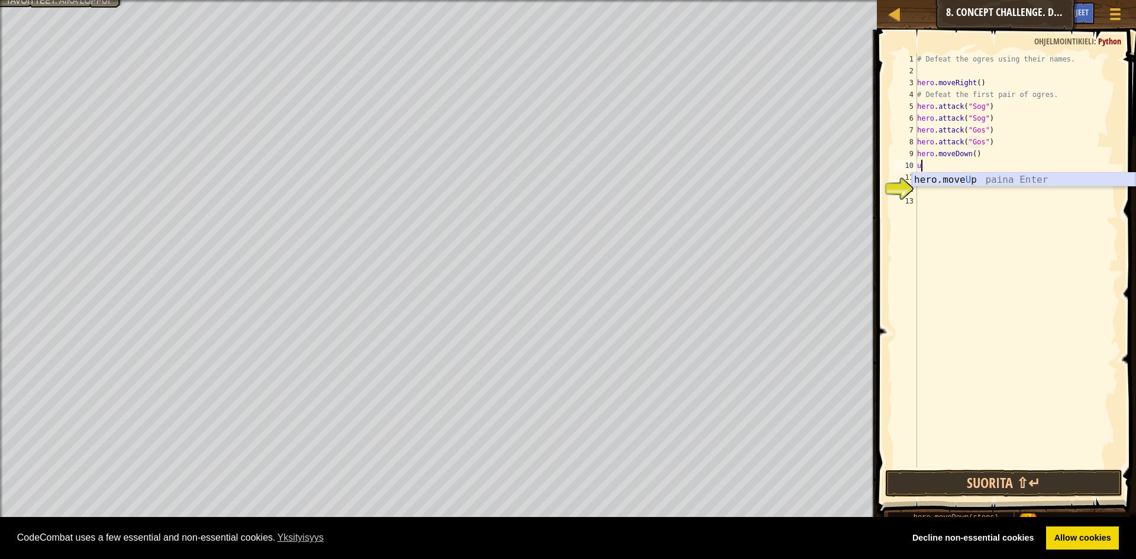
click at [939, 175] on div "hero.move U p paina Enter" at bounding box center [1024, 194] width 224 height 43
type textarea "g"
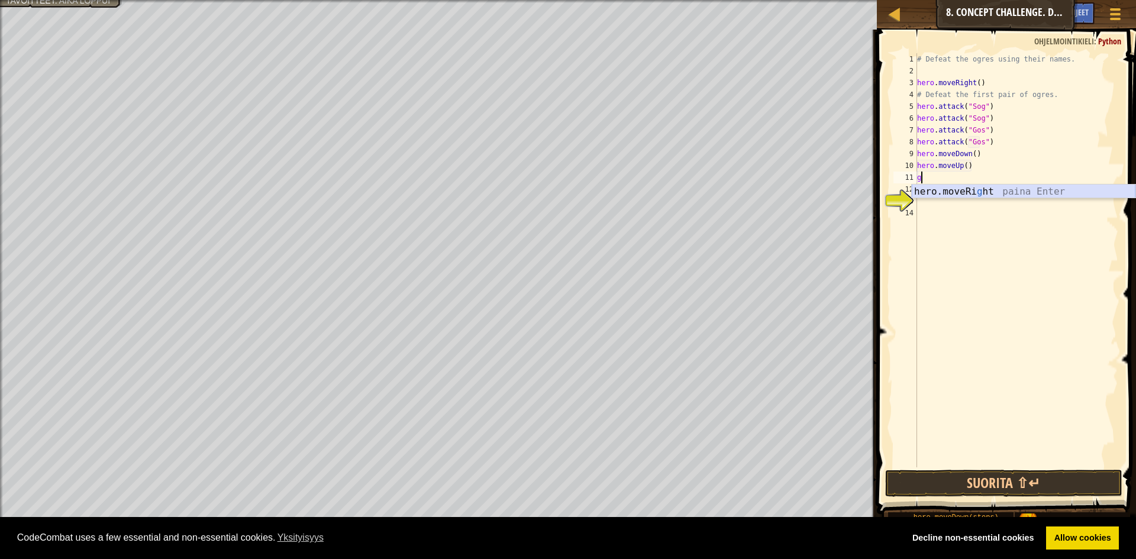
click at [947, 187] on div "hero.moveRi g ht paina Enter" at bounding box center [1024, 206] width 224 height 43
click at [974, 179] on div "# Defeat the ogres using their names. hero . moveRight ( ) # Defeat the first p…" at bounding box center [1017, 272] width 204 height 438
type textarea "hero.moveRight(2)"
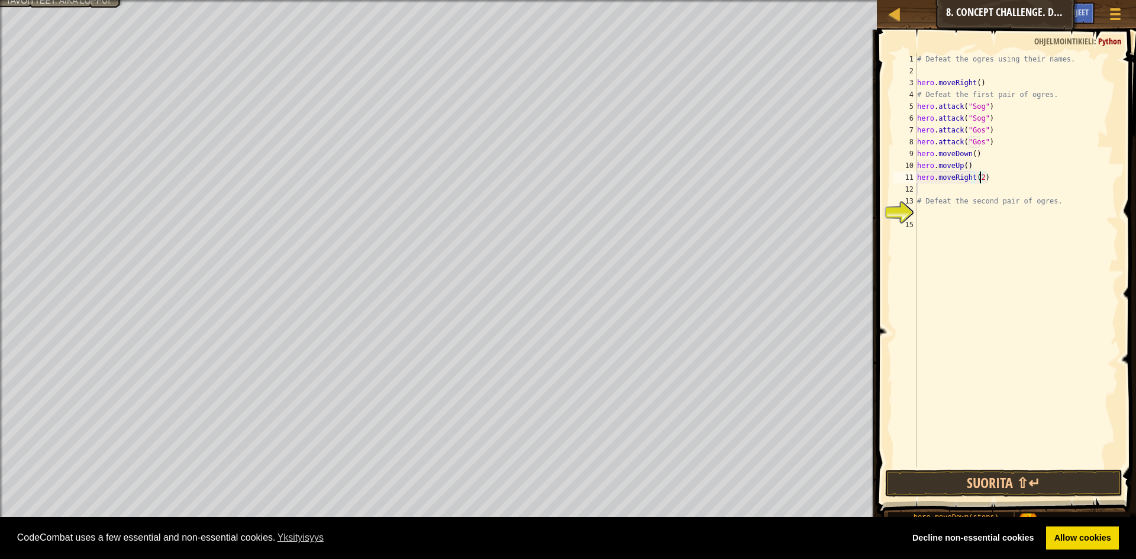
click at [952, 189] on div "# Defeat the ogres using their names. hero . moveRight ( ) # Defeat the first p…" at bounding box center [1017, 272] width 204 height 438
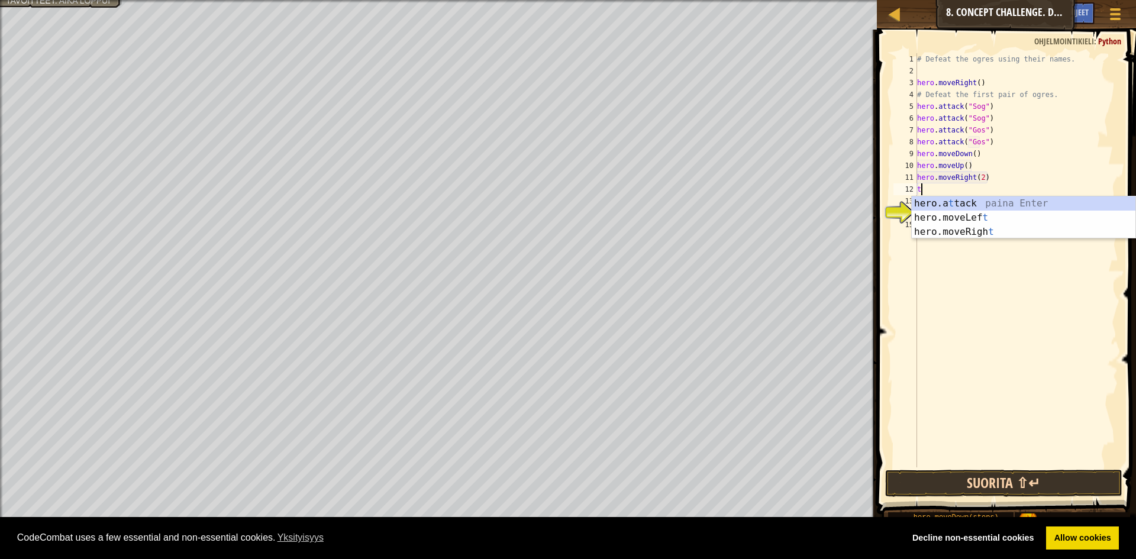
type textarea "t"
click at [1023, 486] on button "Suorita ⇧↵" at bounding box center [1003, 483] width 237 height 27
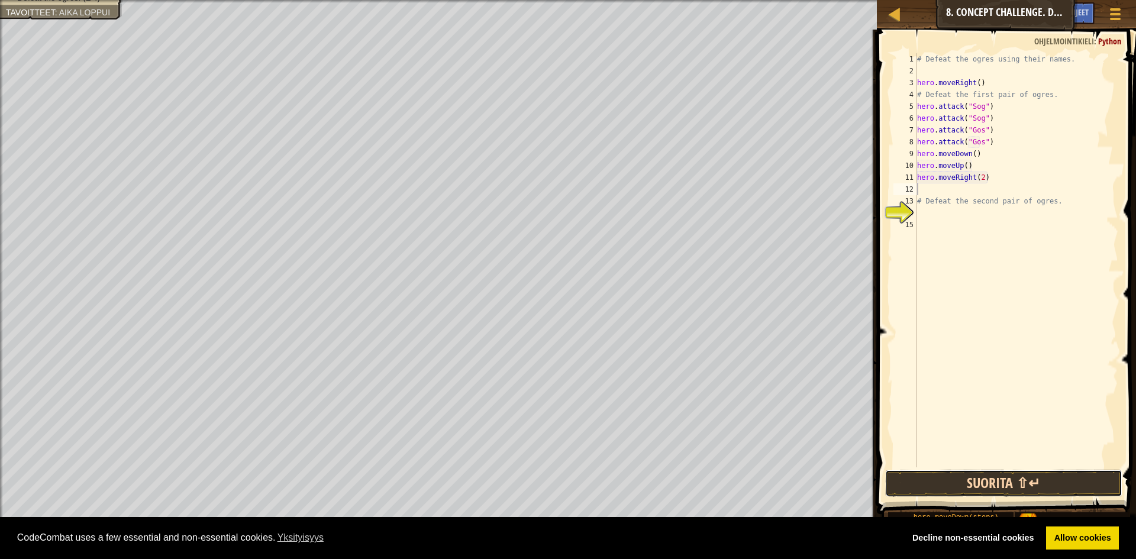
click at [971, 481] on button "Suorita ⇧↵" at bounding box center [1003, 483] width 237 height 27
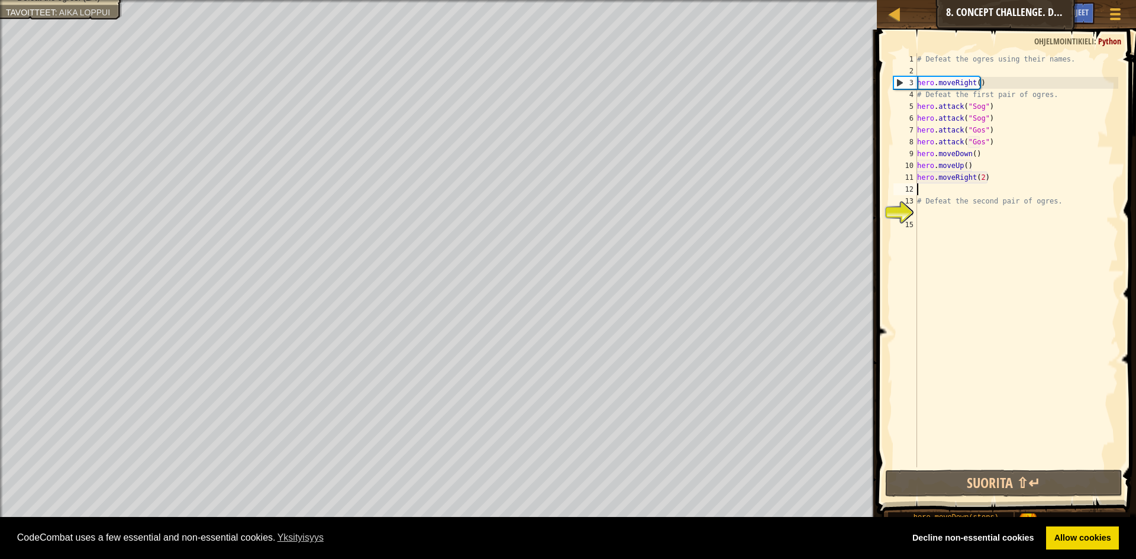
type textarea "d"
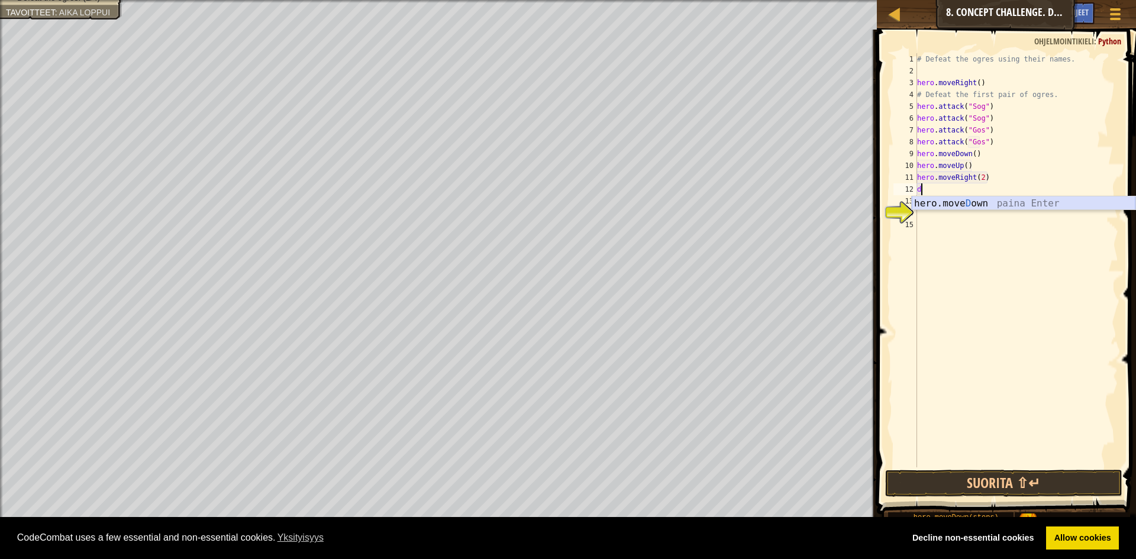
click at [940, 204] on div "hero.move D own paina Enter" at bounding box center [1024, 217] width 224 height 43
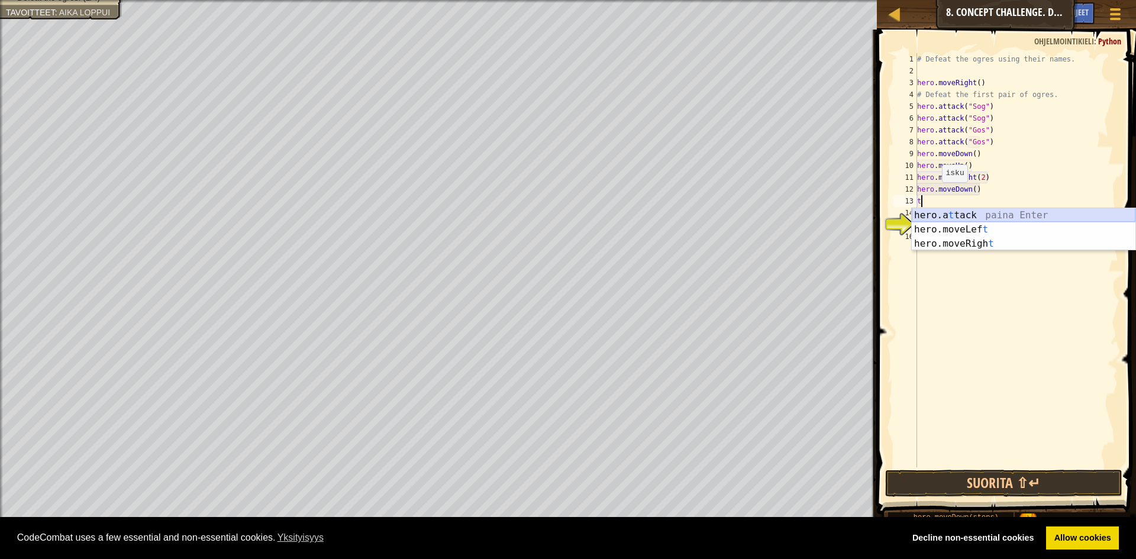
click at [960, 211] on div "hero.a t tack paina Enter hero.moveLef t paina Enter hero.moveRigh t paina Enter" at bounding box center [1024, 243] width 224 height 71
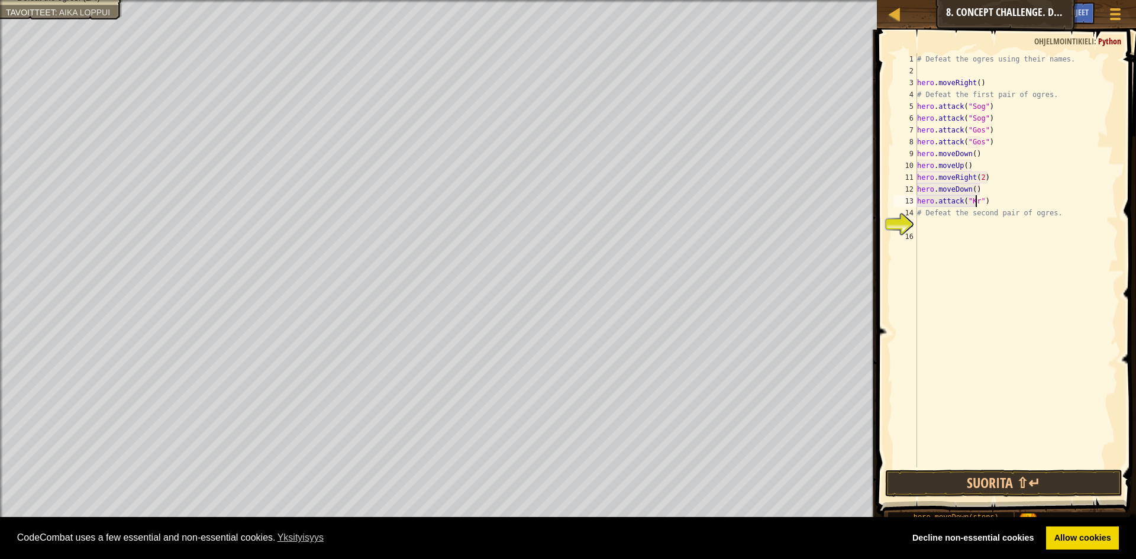
type textarea "hero.attack("Kro")"
click at [997, 205] on div "# Defeat the ogres using their names. hero . moveRight ( ) # Defeat the first p…" at bounding box center [1017, 272] width 204 height 438
type textarea "y"
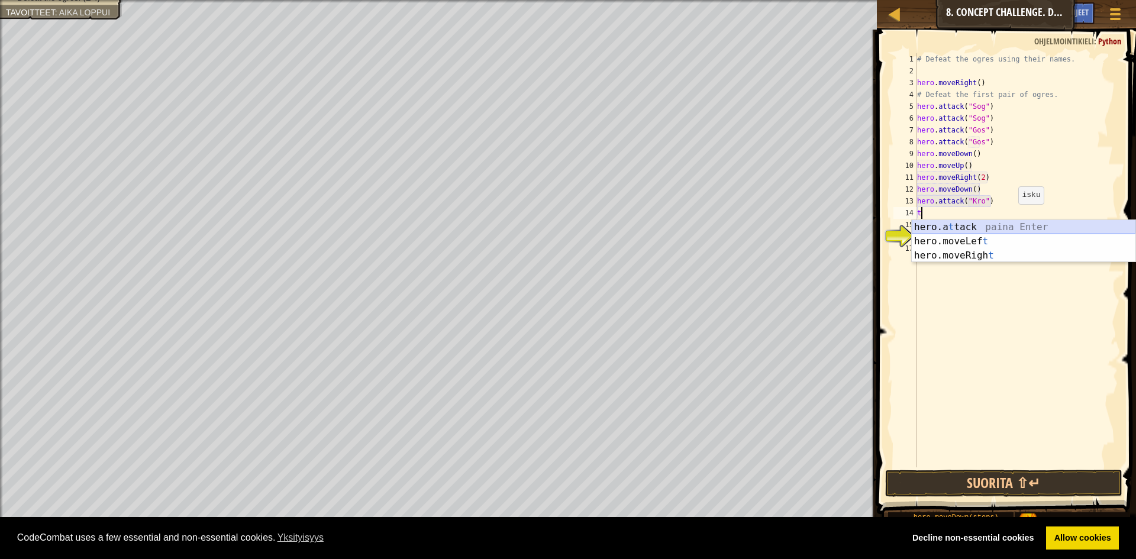
click at [1016, 224] on div "hero.a t tack paina Enter hero.moveLef t paina Enter hero.moveRigh t paina Enter" at bounding box center [1024, 255] width 224 height 71
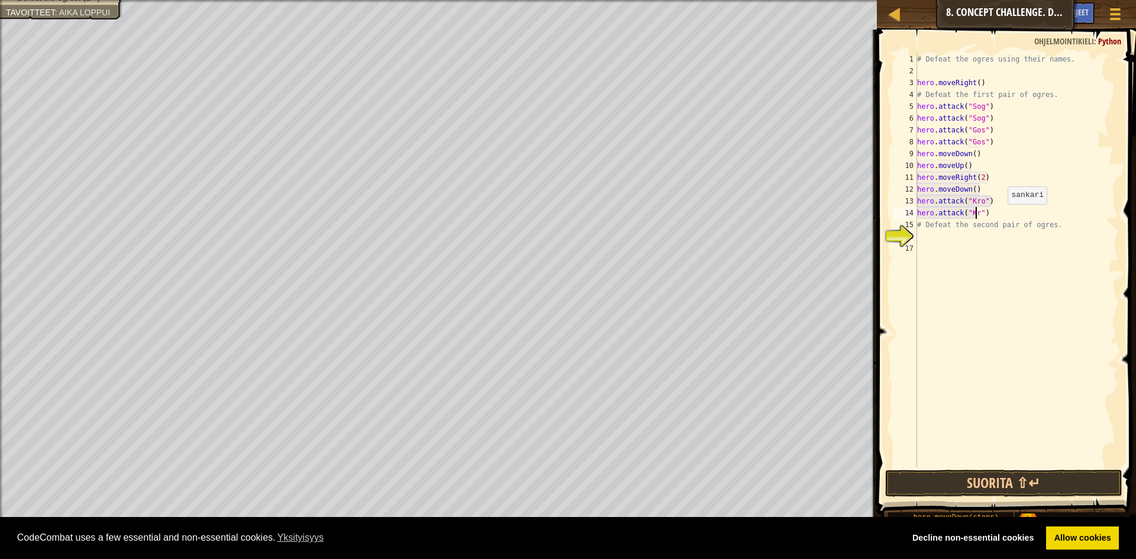
scroll to position [5, 5]
type textarea "hero.attack("Kro")"
click at [1001, 485] on button "Suorita ⇧↵" at bounding box center [1003, 483] width 237 height 27
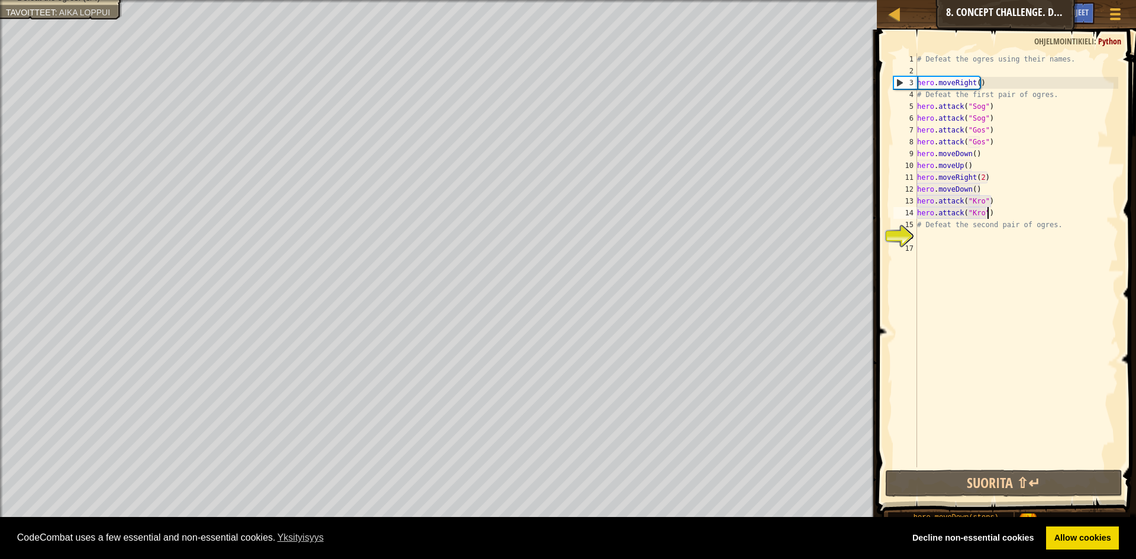
click at [990, 218] on div "# Defeat the ogres using their names. hero . moveRight ( ) # Defeat the first p…" at bounding box center [1017, 272] width 204 height 438
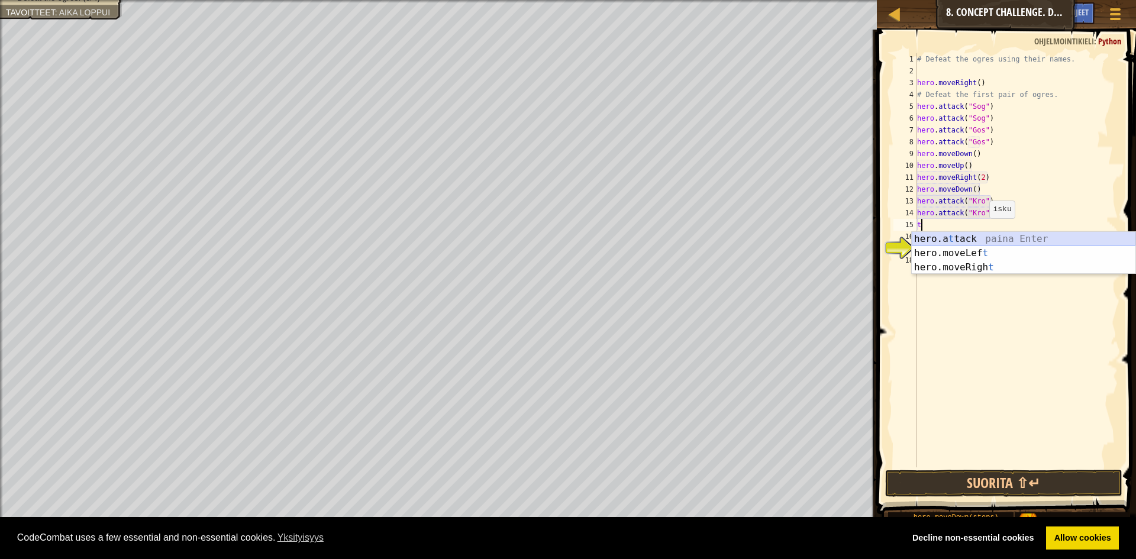
click at [989, 237] on div "hero.a t tack paina Enter hero.moveLef t paina Enter hero.moveRigh t paina Enter" at bounding box center [1024, 267] width 224 height 71
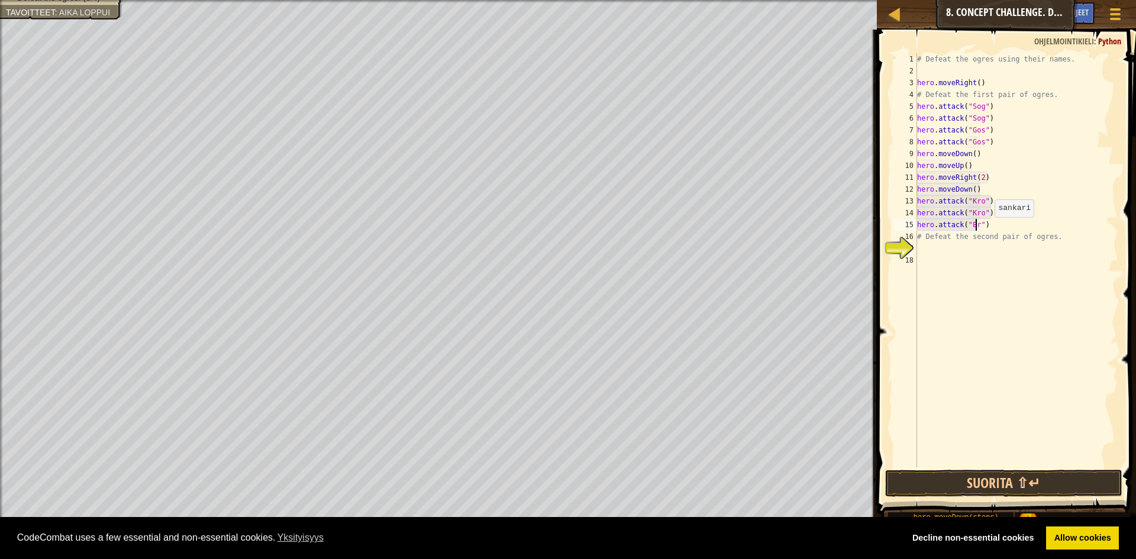
scroll to position [5, 5]
type textarea "hero.attack("Ergo")"
click at [1001, 224] on div "# Defeat the ogres using their names. hero . moveRight ( ) # Defeat the first p…" at bounding box center [1017, 272] width 204 height 438
type textarea "hero.attack("Ergo")"
click at [1032, 487] on button "Suorita ⇧↵" at bounding box center [1003, 483] width 237 height 27
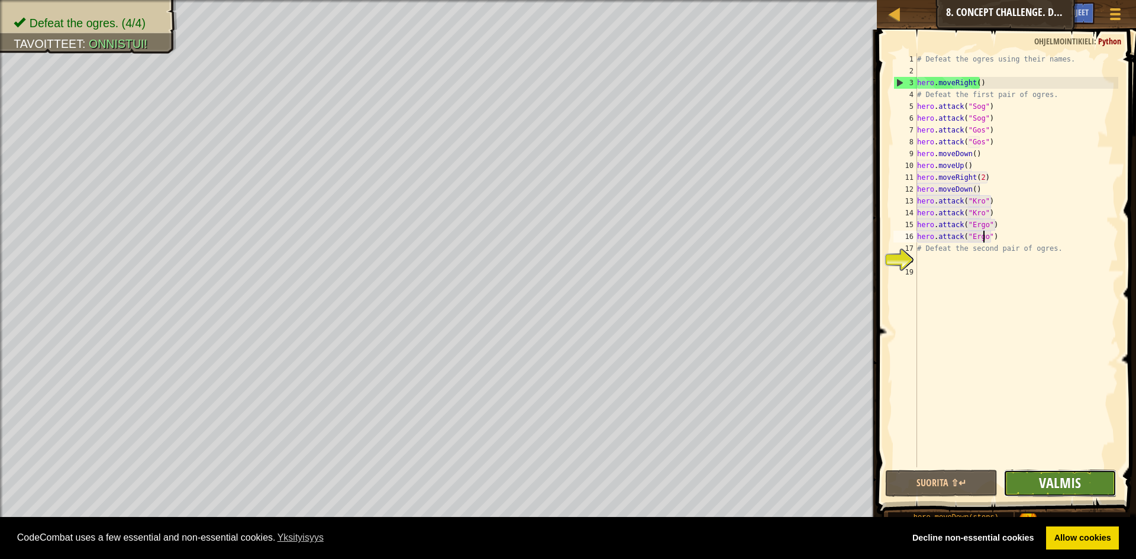
click at [1058, 479] on span "Valmis" at bounding box center [1060, 482] width 42 height 19
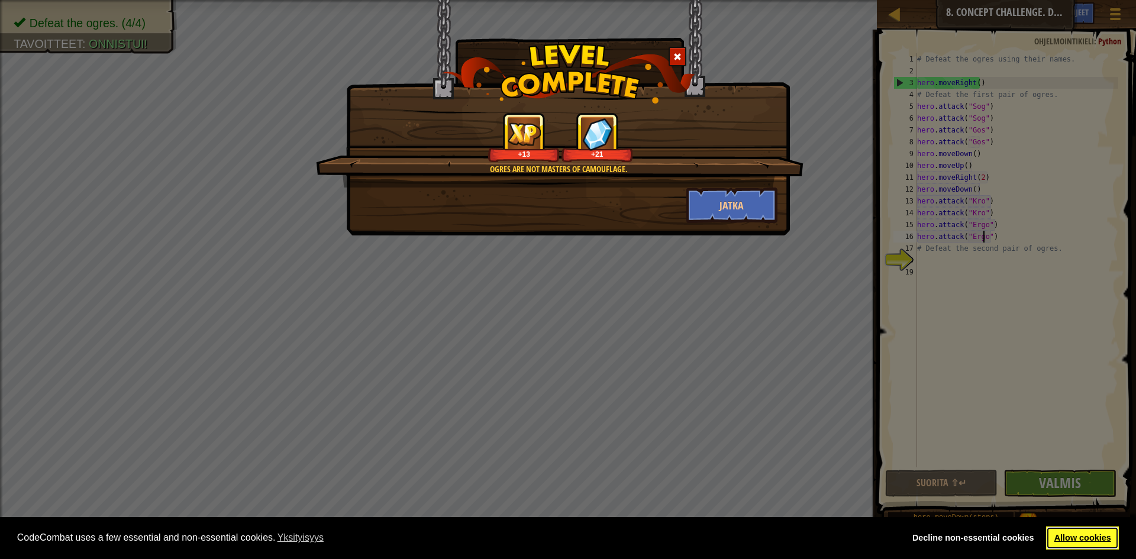
click at [1089, 535] on link "Allow cookies" at bounding box center [1082, 539] width 73 height 24
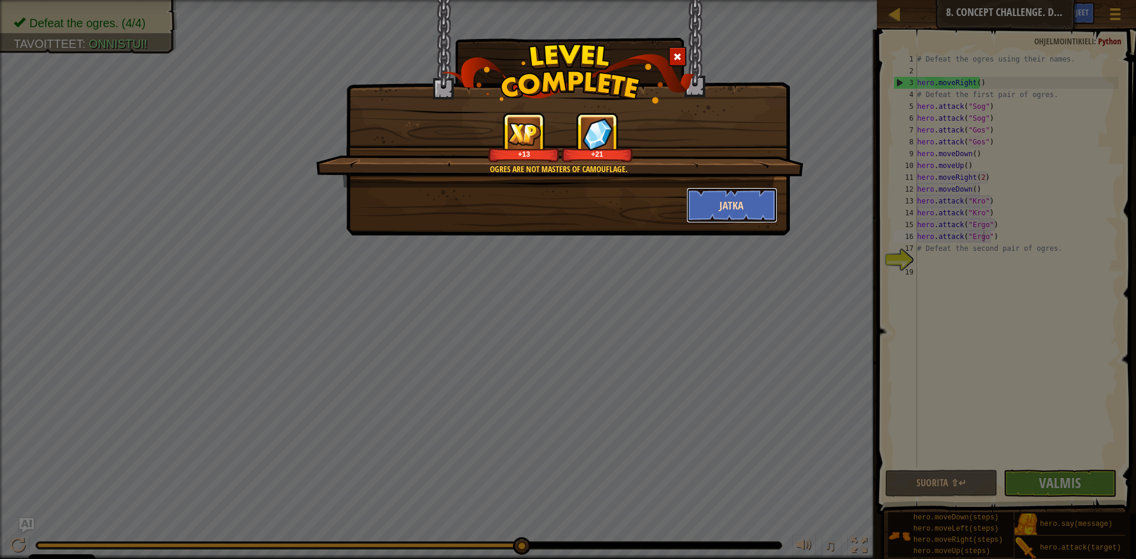
click at [714, 205] on button "Jatka" at bounding box center [733, 206] width 92 height 36
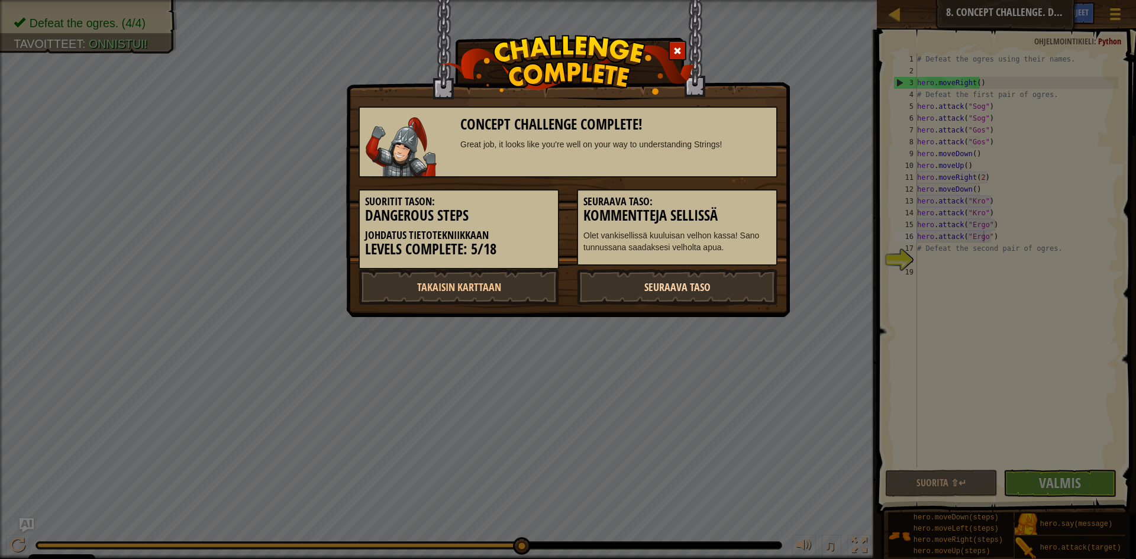
drag, startPoint x: 645, startPoint y: 278, endPoint x: 641, endPoint y: 282, distance: 6.3
click at [645, 279] on link "Seuraava taso" at bounding box center [677, 287] width 201 height 36
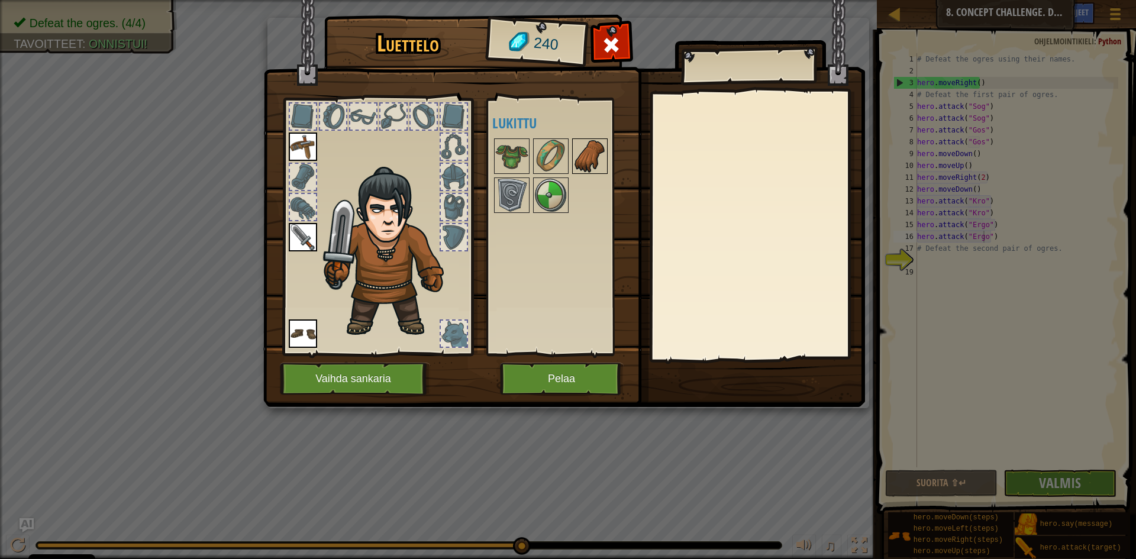
click at [575, 152] on img at bounding box center [590, 156] width 33 height 33
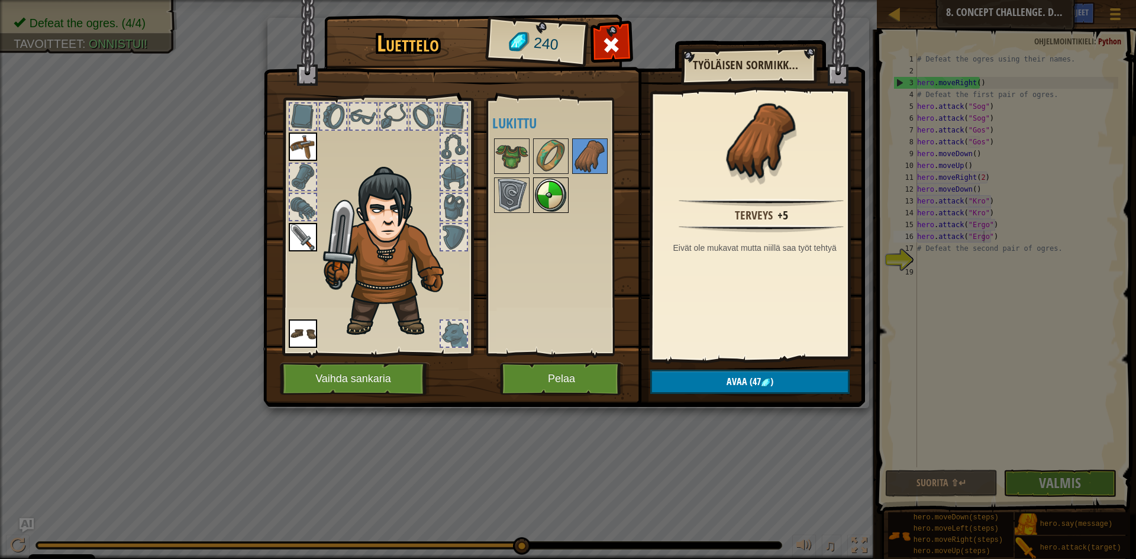
click at [556, 196] on img at bounding box center [550, 195] width 33 height 33
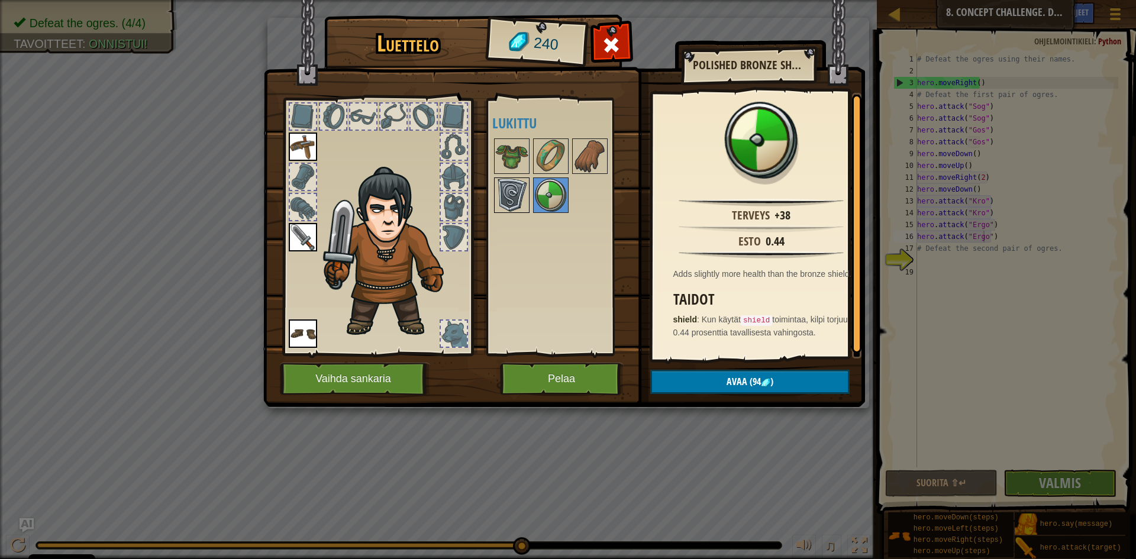
click at [510, 188] on img at bounding box center [511, 195] width 33 height 33
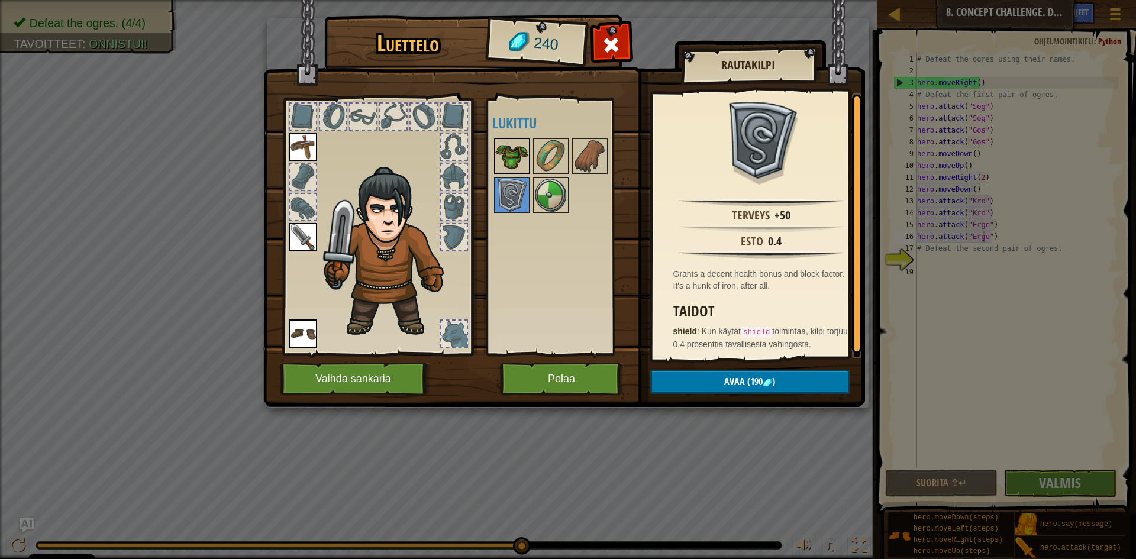
click at [511, 162] on img at bounding box center [511, 156] width 33 height 33
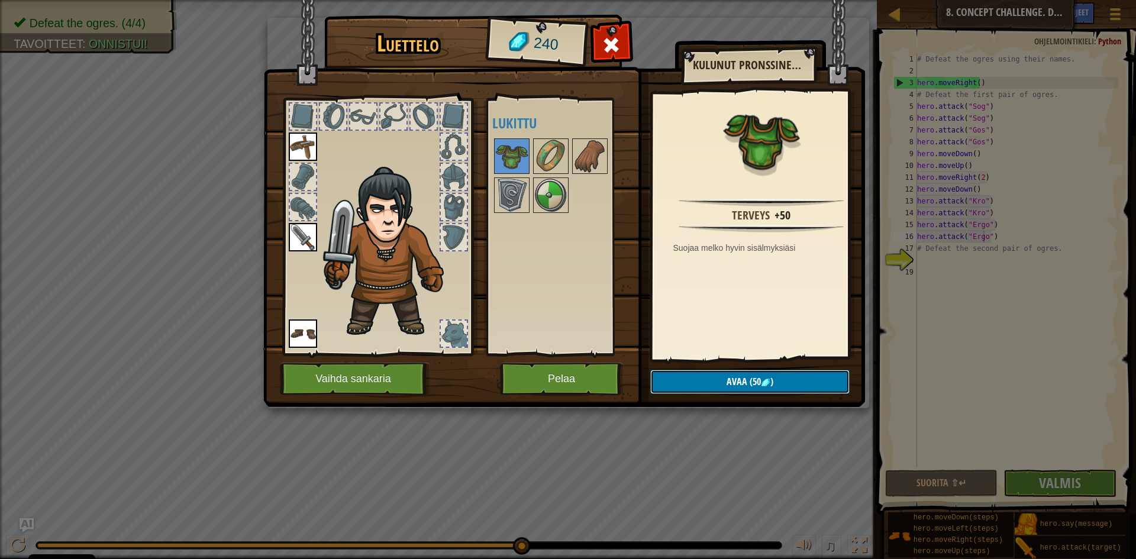
click at [740, 378] on span "Avaa" at bounding box center [737, 381] width 21 height 13
click at [738, 379] on button "Varmista" at bounding box center [749, 382] width 199 height 24
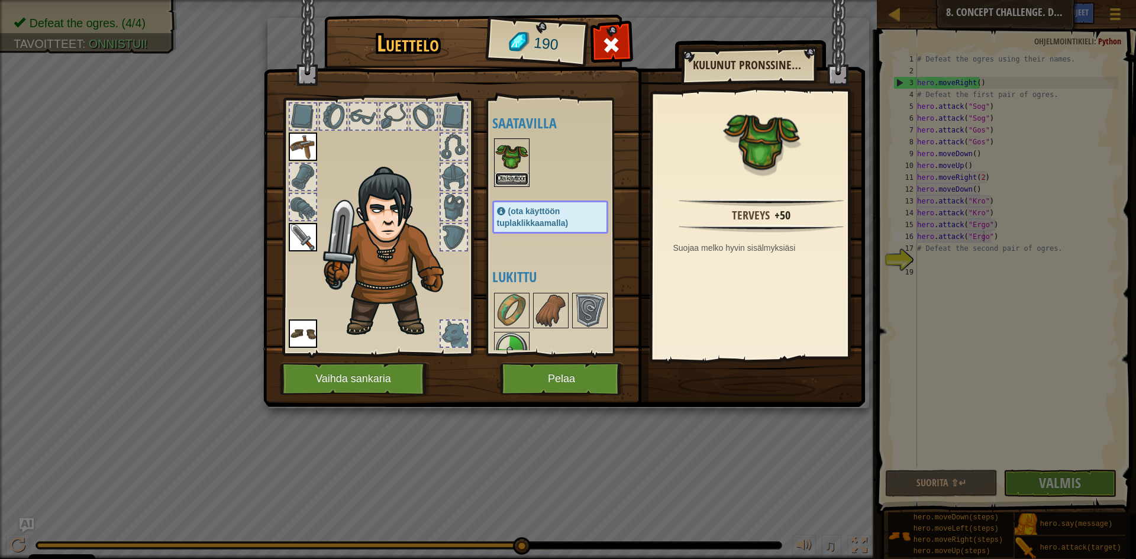
click at [503, 179] on button "Ota käyttöön" at bounding box center [511, 179] width 33 height 12
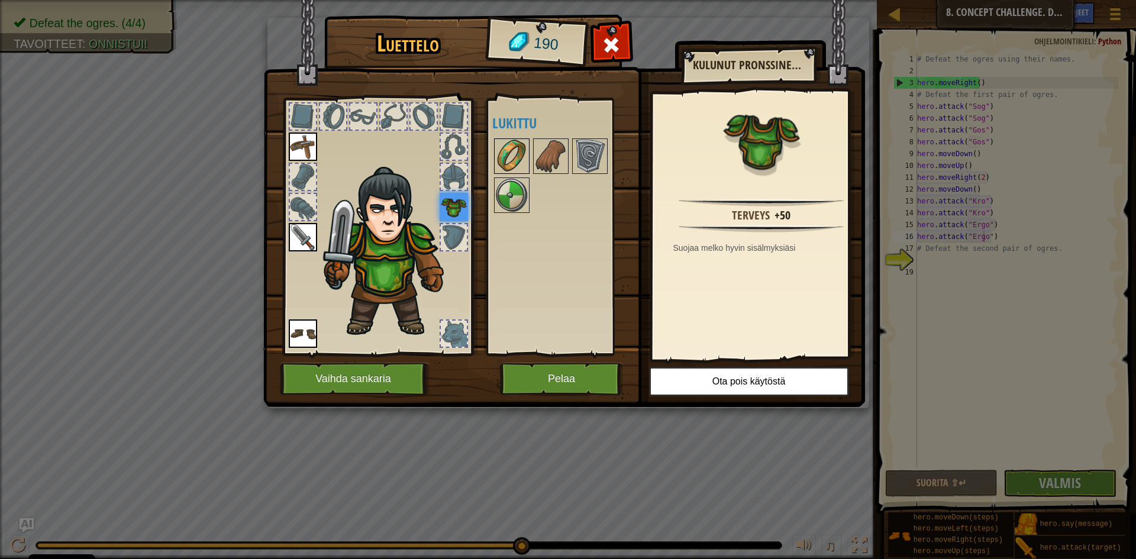
click at [505, 149] on img at bounding box center [511, 156] width 33 height 33
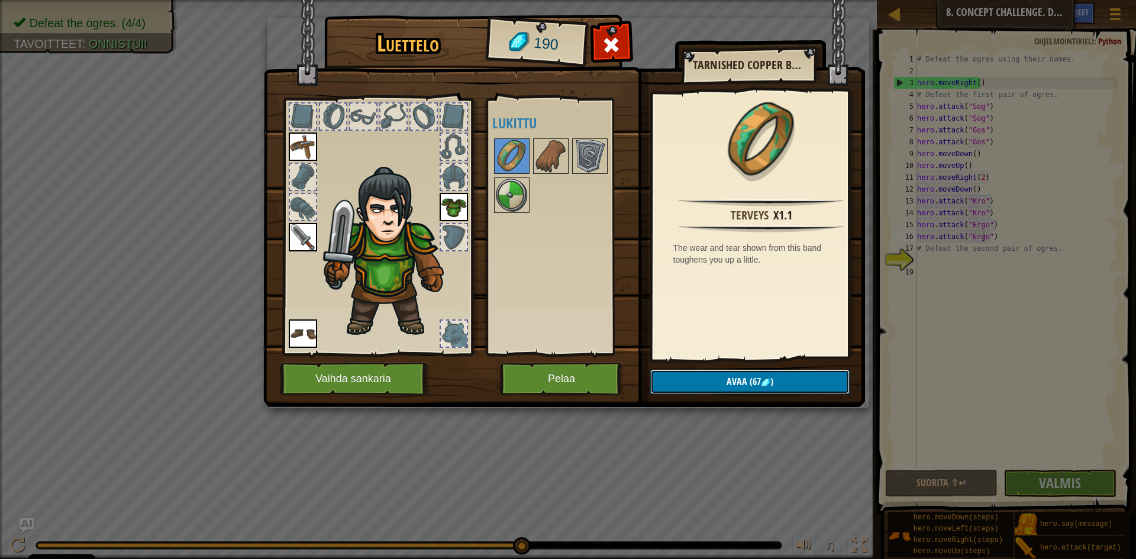
click at [730, 389] on button "Avaa (67 )" at bounding box center [749, 382] width 199 height 24
click at [727, 382] on button "Varmista" at bounding box center [749, 382] width 199 height 24
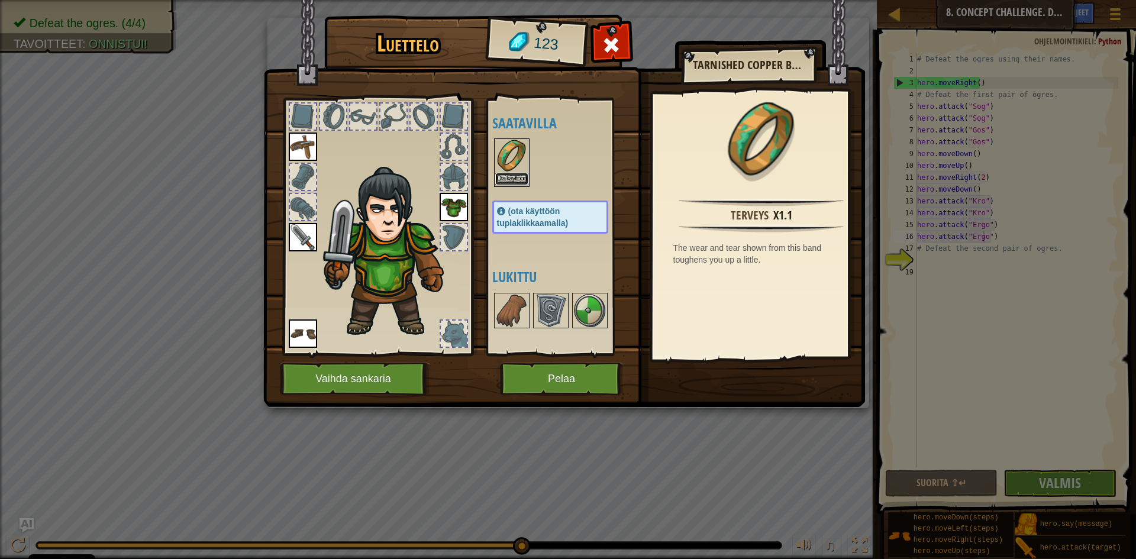
click at [504, 177] on button "Ota käyttöön" at bounding box center [511, 179] width 33 height 12
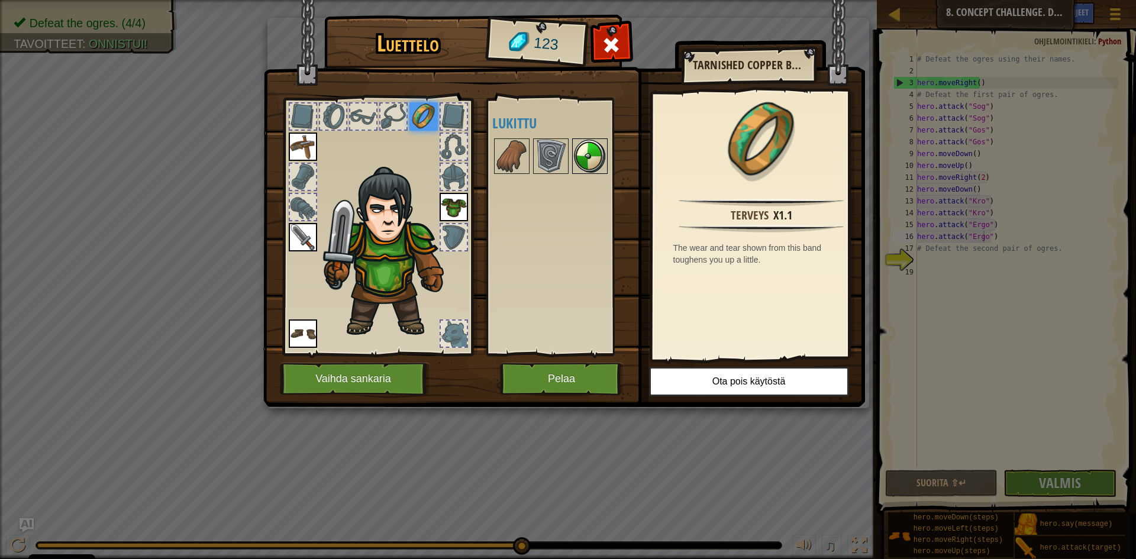
click at [575, 164] on img at bounding box center [590, 156] width 33 height 33
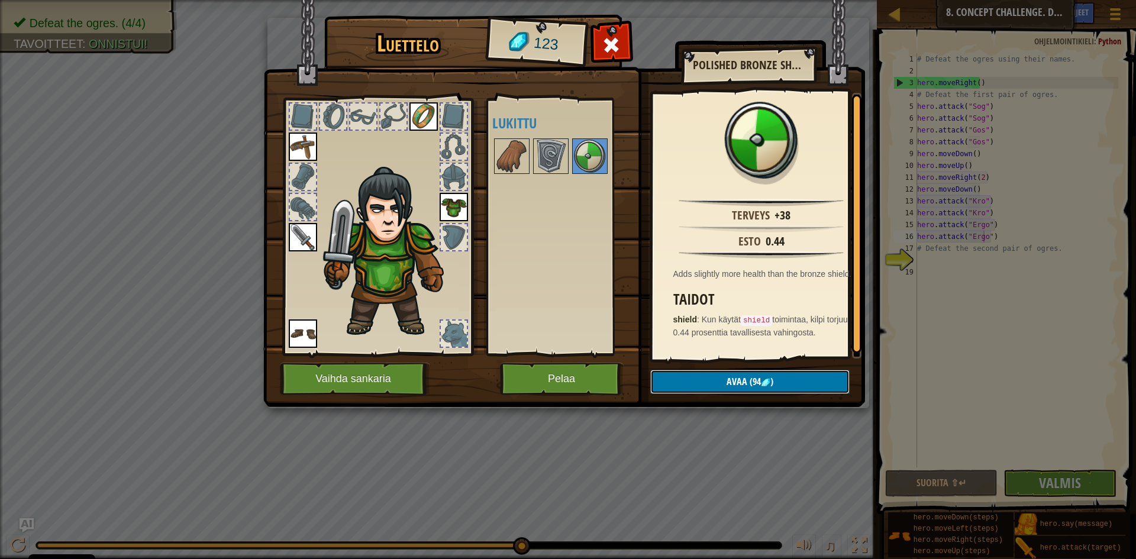
click at [713, 384] on button "Avaa (94 )" at bounding box center [749, 382] width 199 height 24
click at [714, 381] on button "Varmista" at bounding box center [749, 382] width 199 height 24
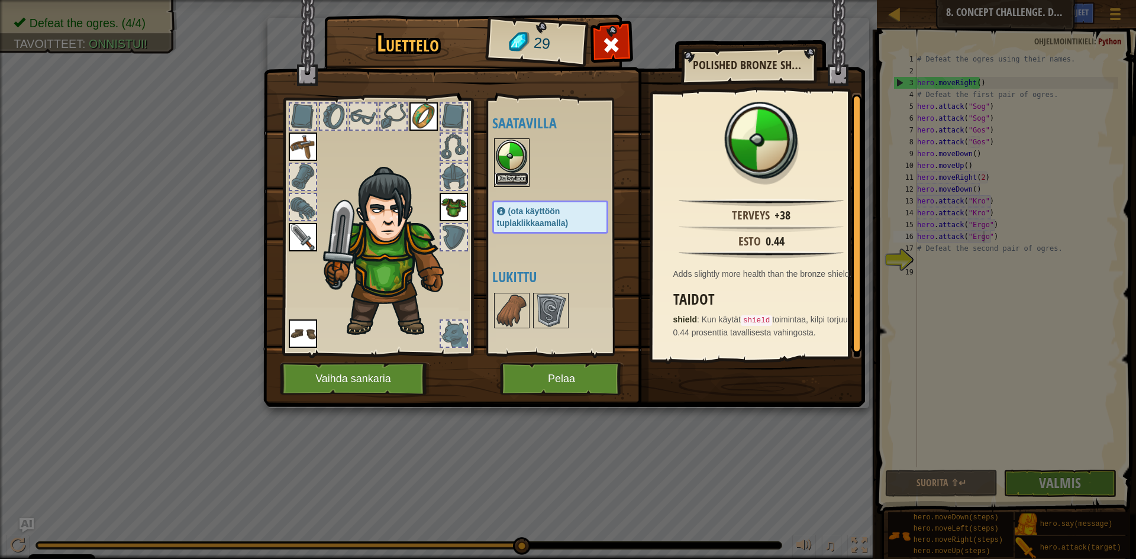
click at [502, 179] on button "Ota käyttöön" at bounding box center [511, 179] width 33 height 12
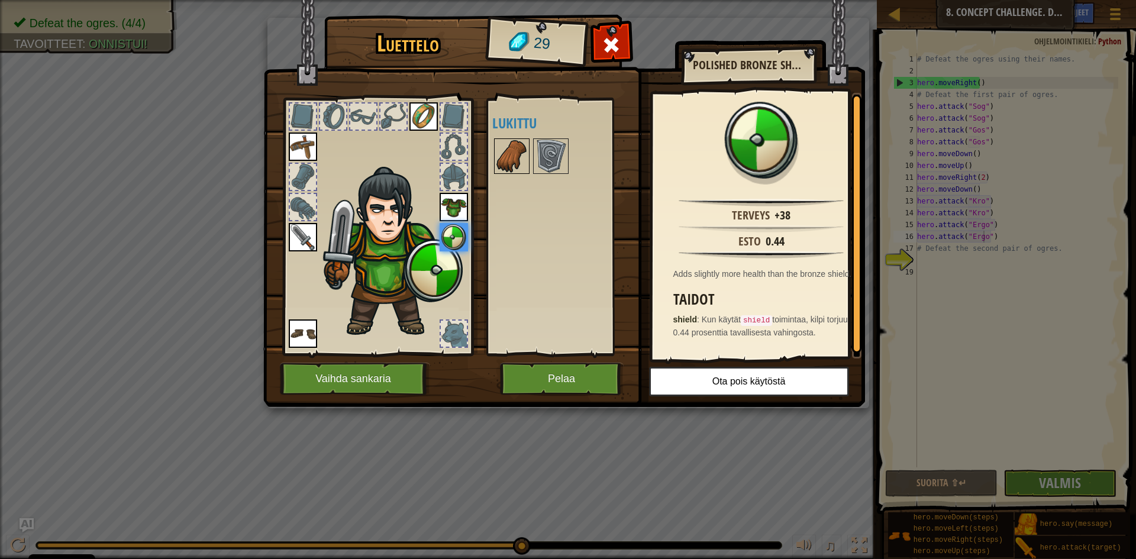
click at [503, 161] on img at bounding box center [511, 156] width 33 height 33
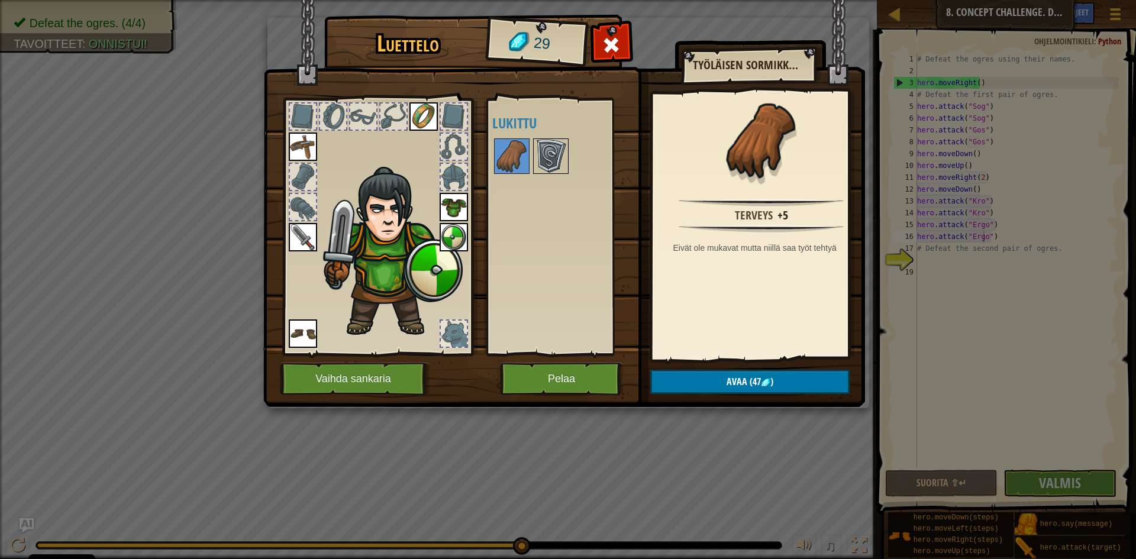
click at [546, 156] on img at bounding box center [550, 156] width 33 height 33
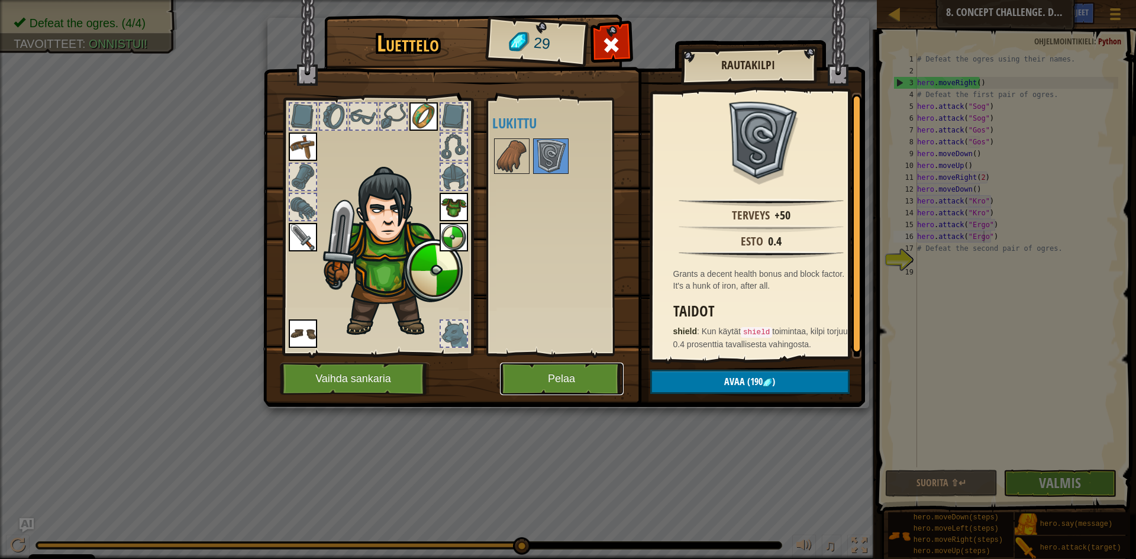
click at [564, 385] on button "Pelaa" at bounding box center [562, 379] width 124 height 33
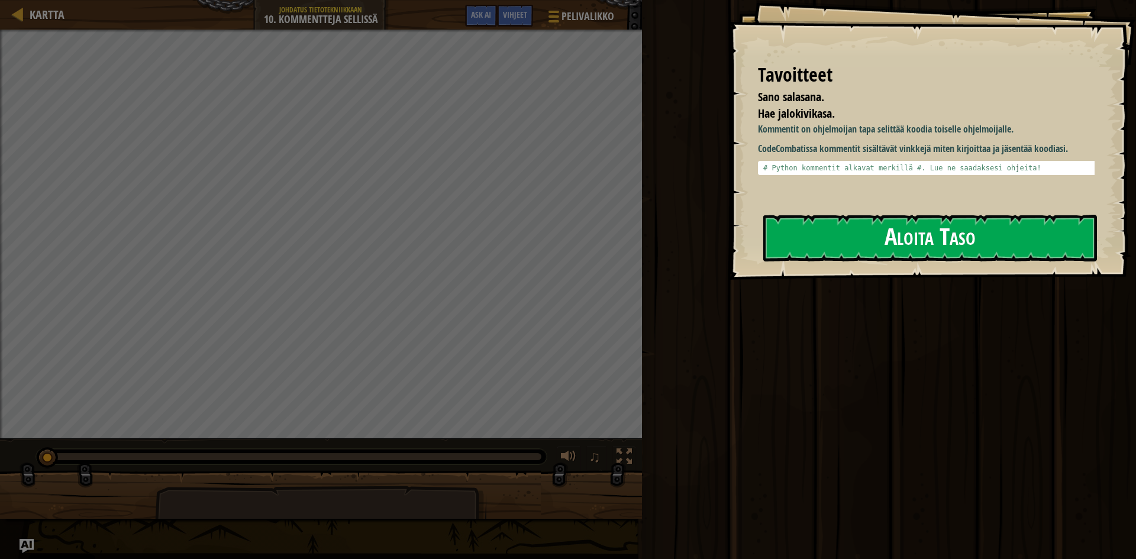
click at [880, 235] on button "Aloita Taso" at bounding box center [931, 238] width 334 height 47
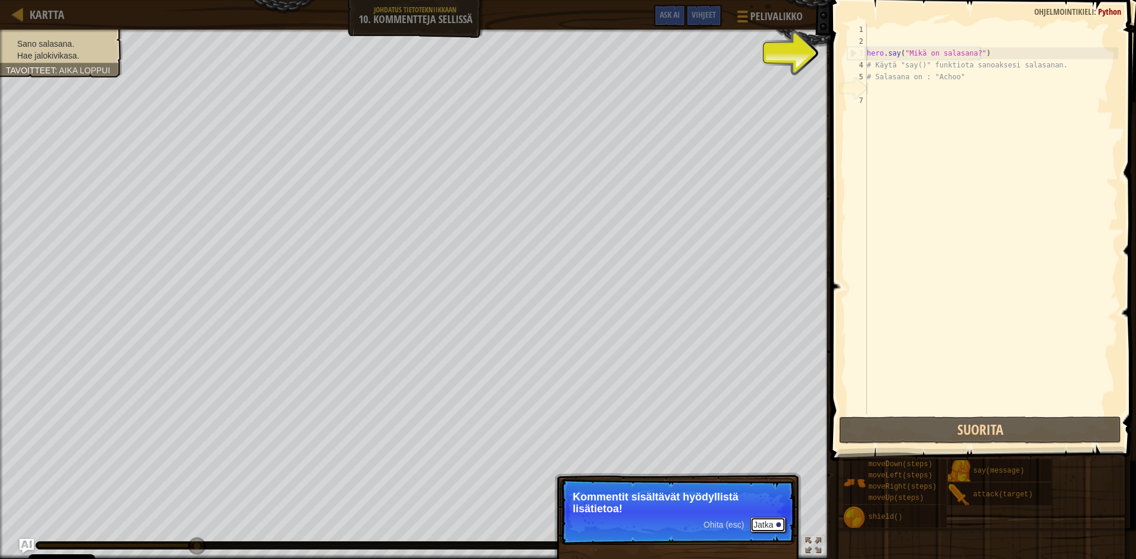
click at [764, 527] on button "Jatka" at bounding box center [768, 524] width 36 height 15
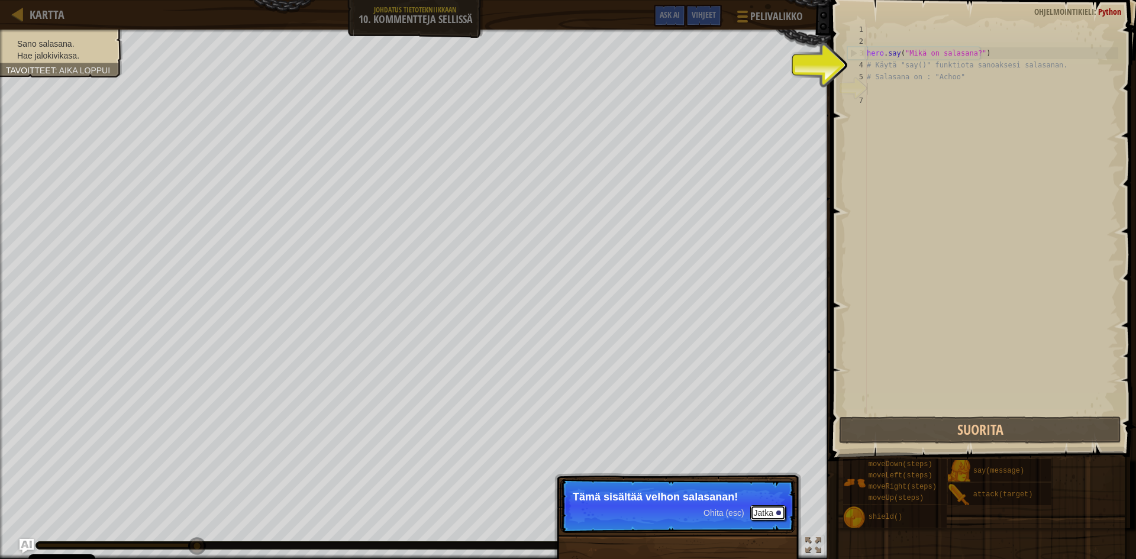
click at [760, 511] on button "Jatka" at bounding box center [768, 512] width 36 height 15
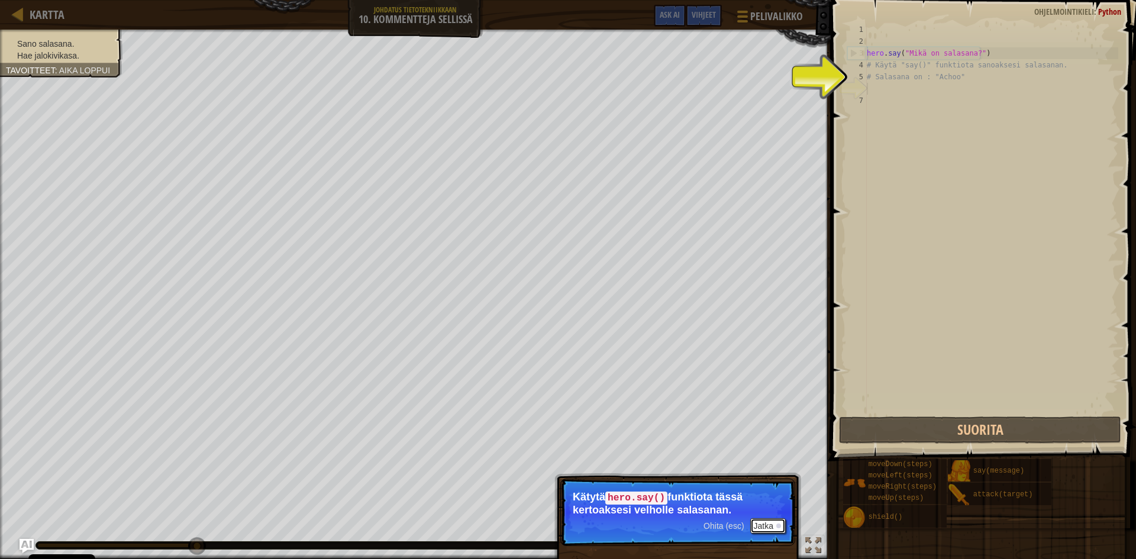
click at [764, 522] on button "Jatka" at bounding box center [768, 525] width 36 height 15
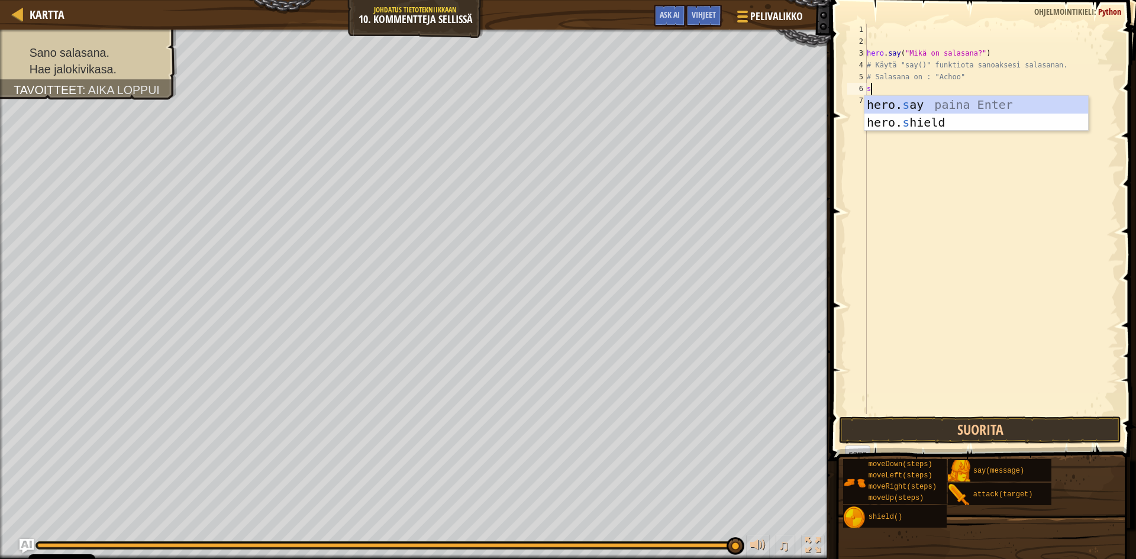
click at [887, 102] on div "hero. s ay paina Enter hero. s hield paina Enter" at bounding box center [977, 131] width 224 height 71
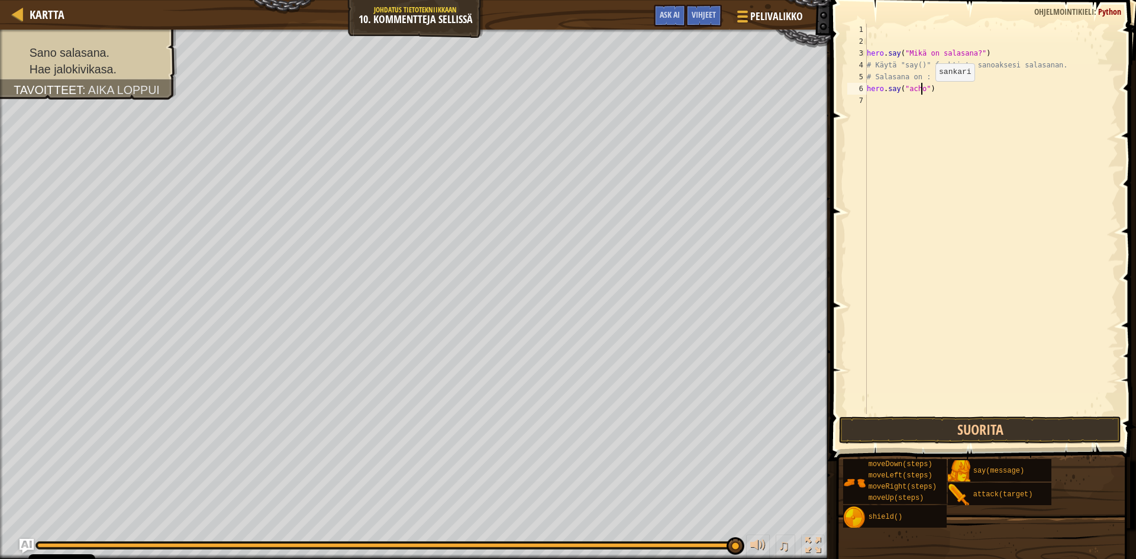
scroll to position [5, 5]
click at [951, 430] on button "Suorita" at bounding box center [980, 430] width 282 height 27
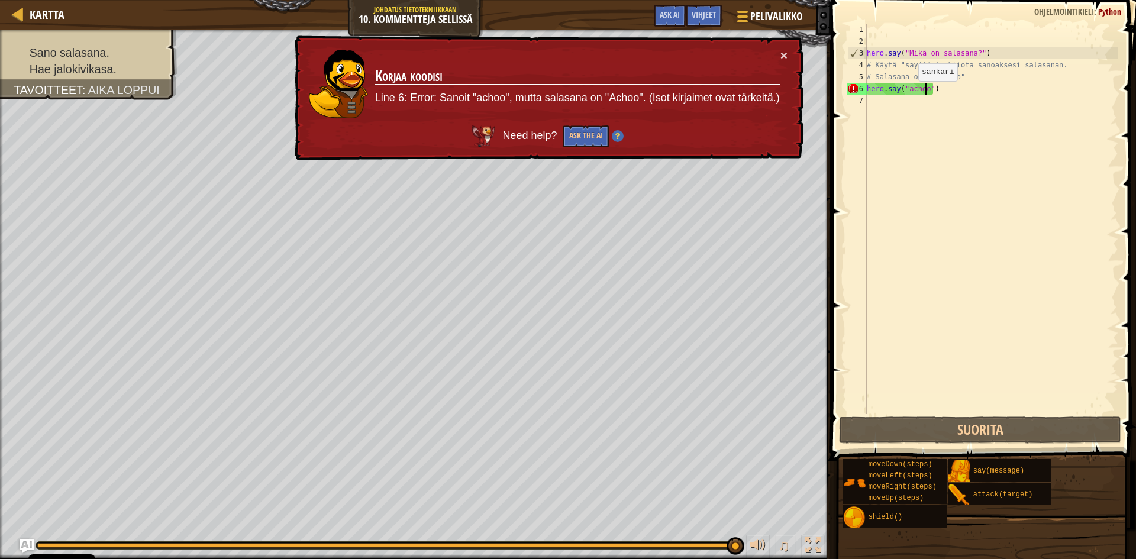
click at [908, 93] on div "hero . say ( "Mikä on salasana?" ) # Käytä "say()" funktiota sanoaksesi salasan…" at bounding box center [992, 231] width 254 height 414
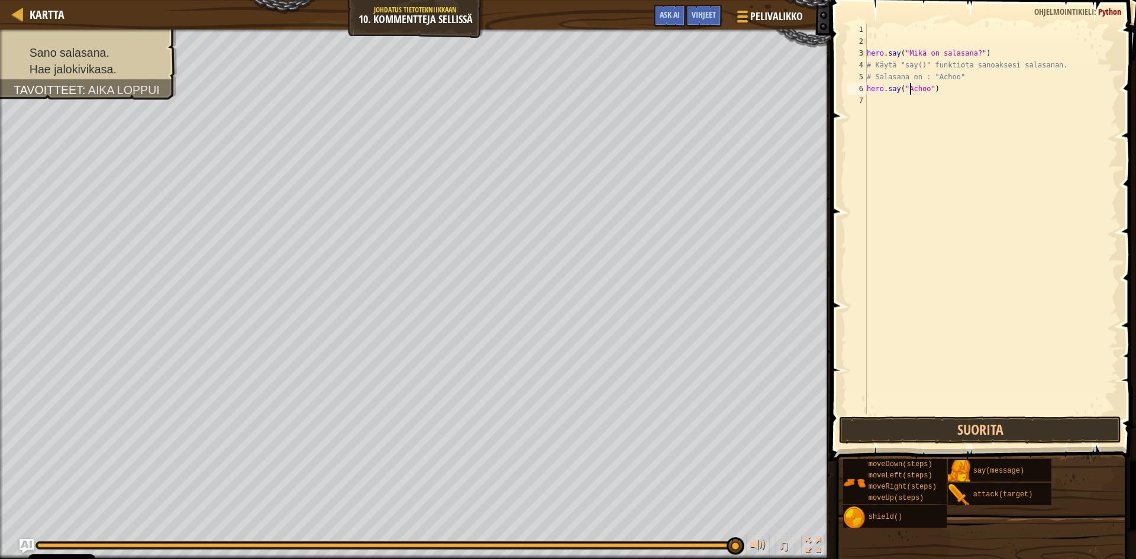
scroll to position [5, 4]
type textarea "hero.say("Achoo")"
click at [916, 424] on button "Suorita" at bounding box center [980, 430] width 282 height 27
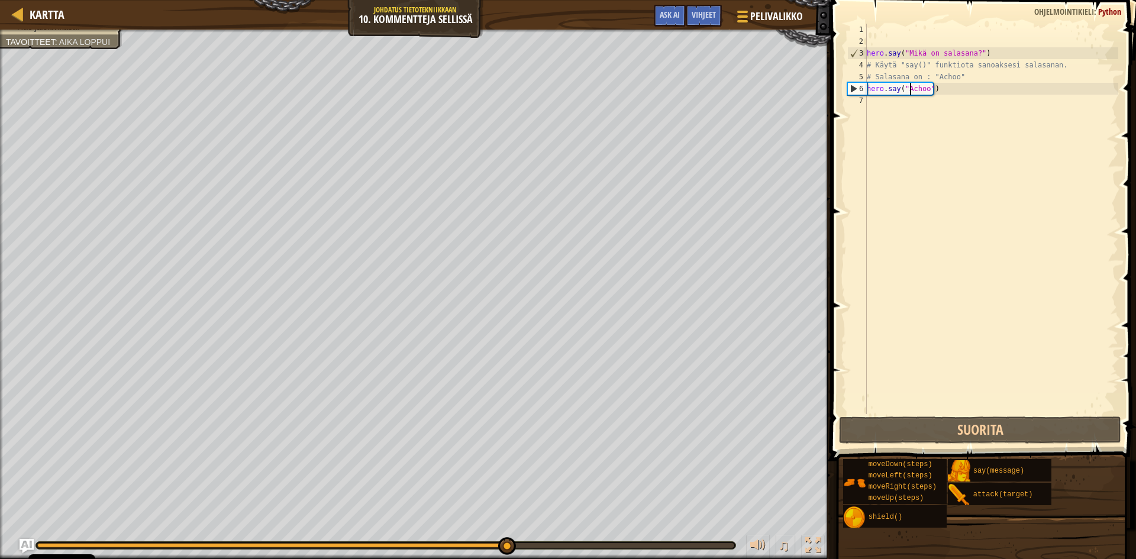
click at [952, 107] on div "hero . say ( "Mikä on salasana?" ) # Käytä "say()" funktiota sanoaksesi salasan…" at bounding box center [992, 231] width 254 height 414
type textarea "u"
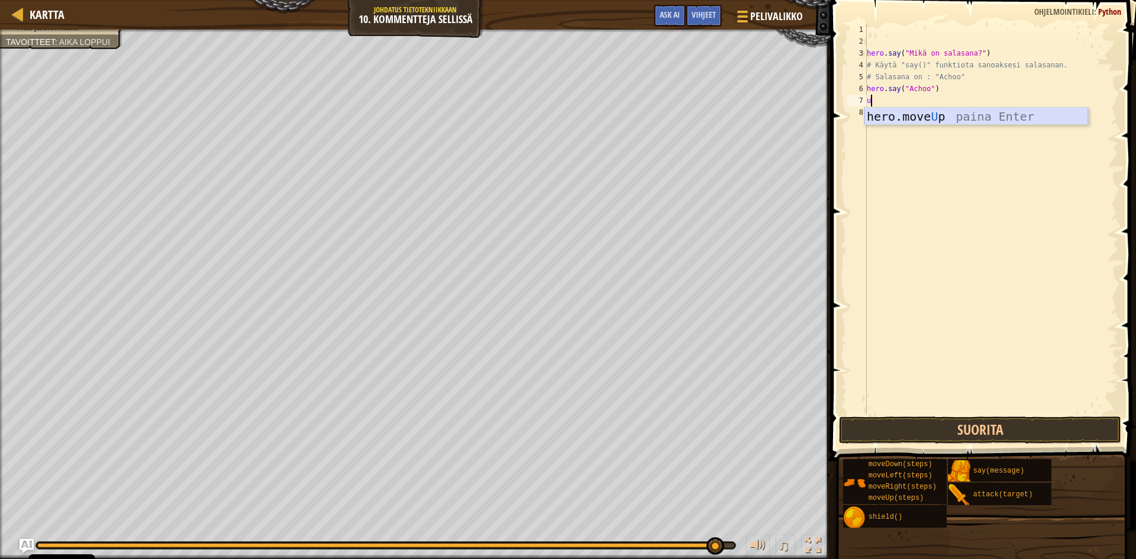
click at [927, 120] on div "hero.move U p paina Enter" at bounding box center [977, 134] width 224 height 53
click at [945, 426] on button "Suorita" at bounding box center [980, 430] width 282 height 27
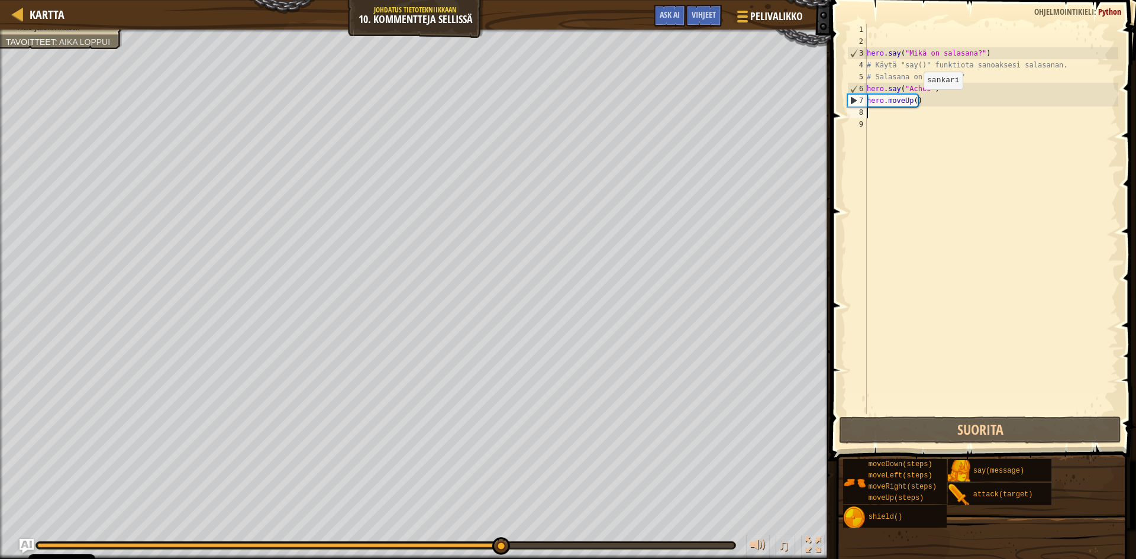
click at [914, 101] on div "hero . say ( "Mikä on salasana?" ) # Käytä "say()" funktiota sanoaksesi salasan…" at bounding box center [992, 231] width 254 height 414
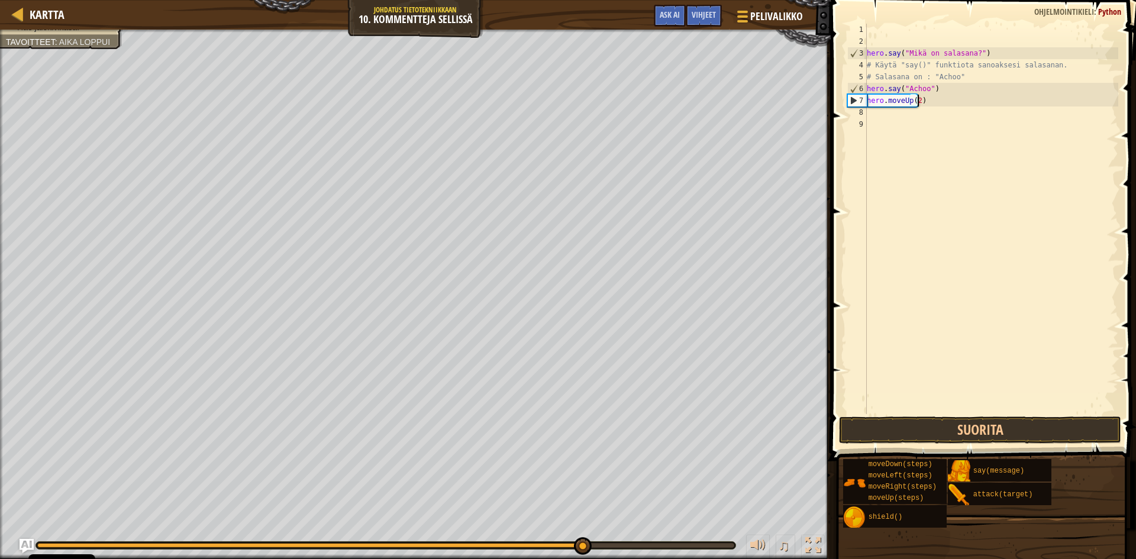
scroll to position [5, 4]
type textarea "hero.moveUp(2)"
click at [956, 434] on button "Suorita" at bounding box center [980, 430] width 282 height 27
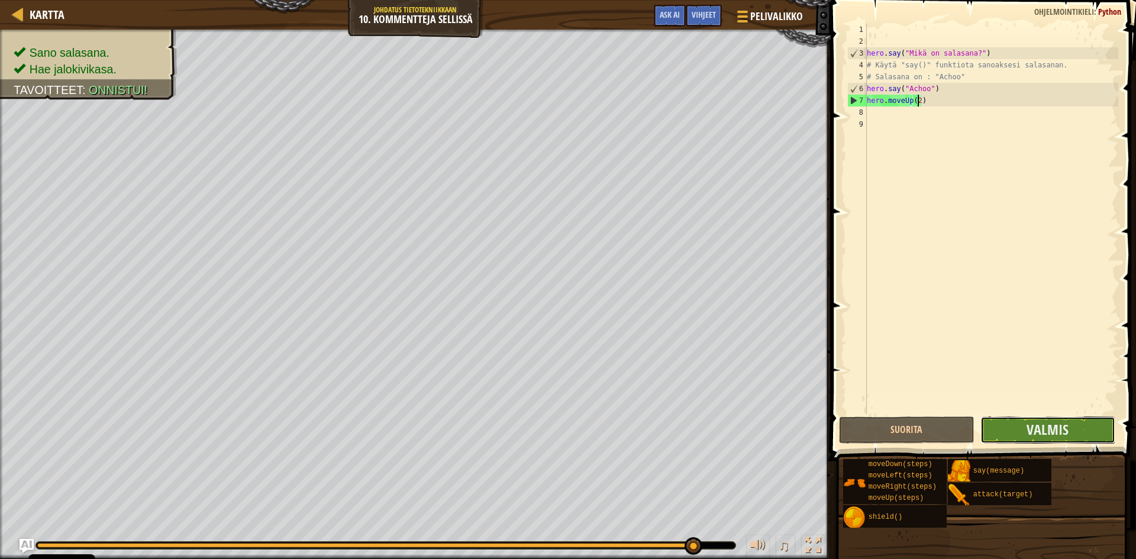
click at [1023, 431] on button "Valmis" at bounding box center [1049, 430] width 136 height 27
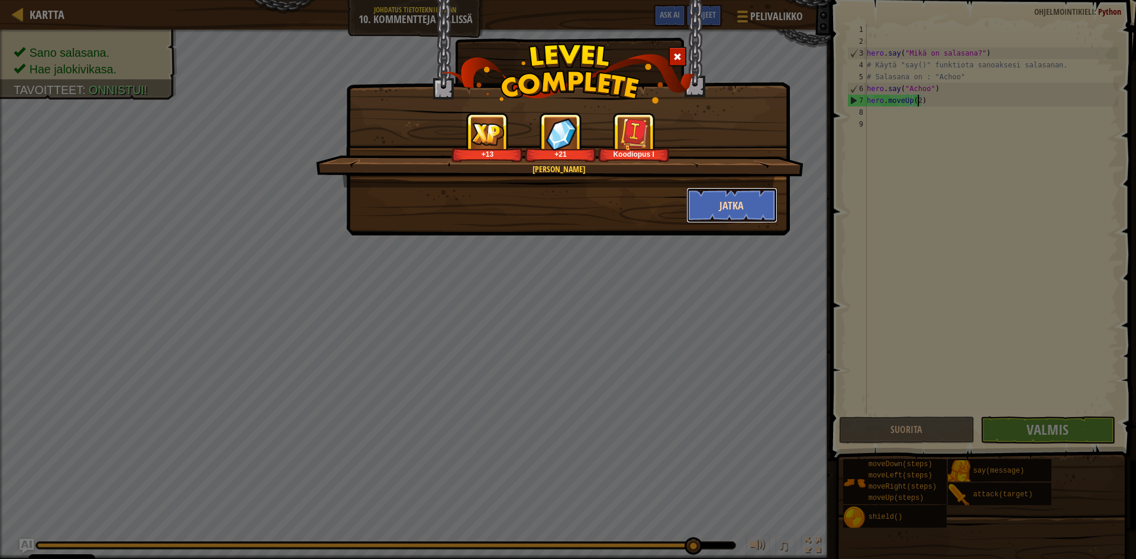
click at [740, 205] on button "Jatka" at bounding box center [733, 206] width 92 height 36
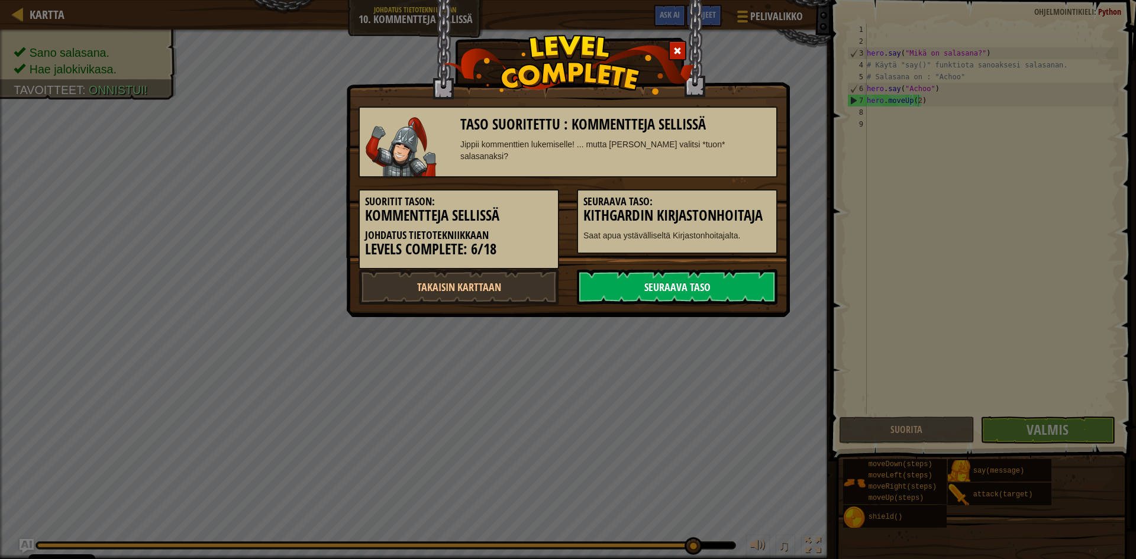
click at [727, 288] on link "Seuraava taso" at bounding box center [677, 287] width 201 height 36
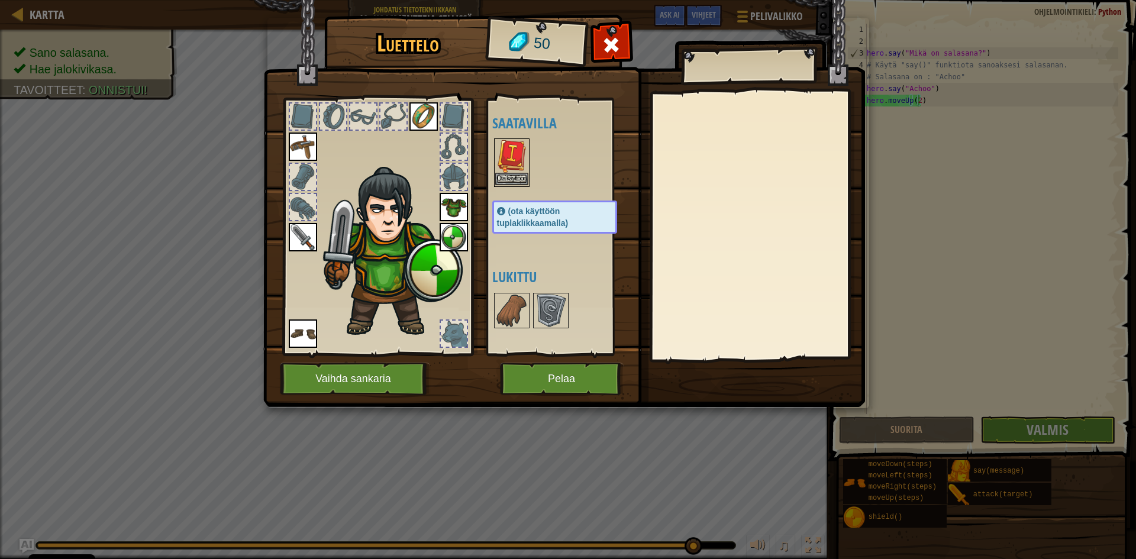
click at [516, 172] on img at bounding box center [511, 156] width 33 height 33
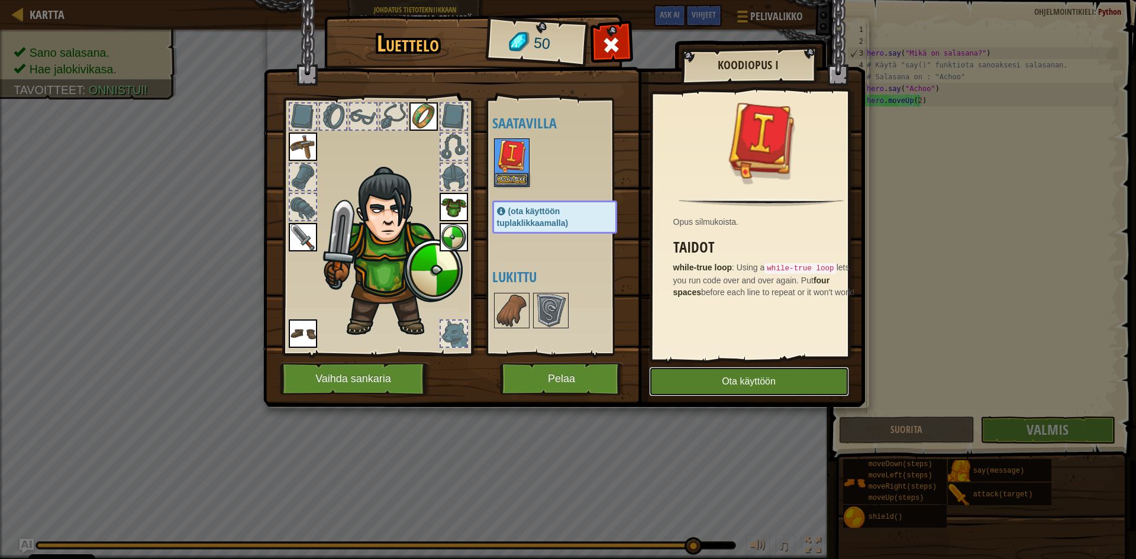
click at [733, 379] on button "Ota käyttöön" at bounding box center [749, 382] width 200 height 30
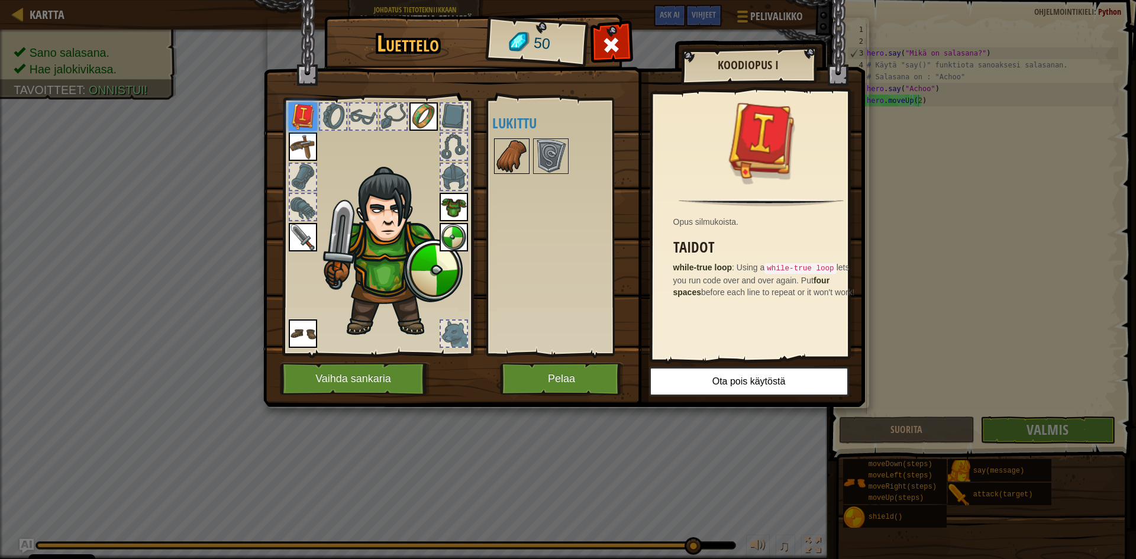
click at [508, 159] on img at bounding box center [511, 156] width 33 height 33
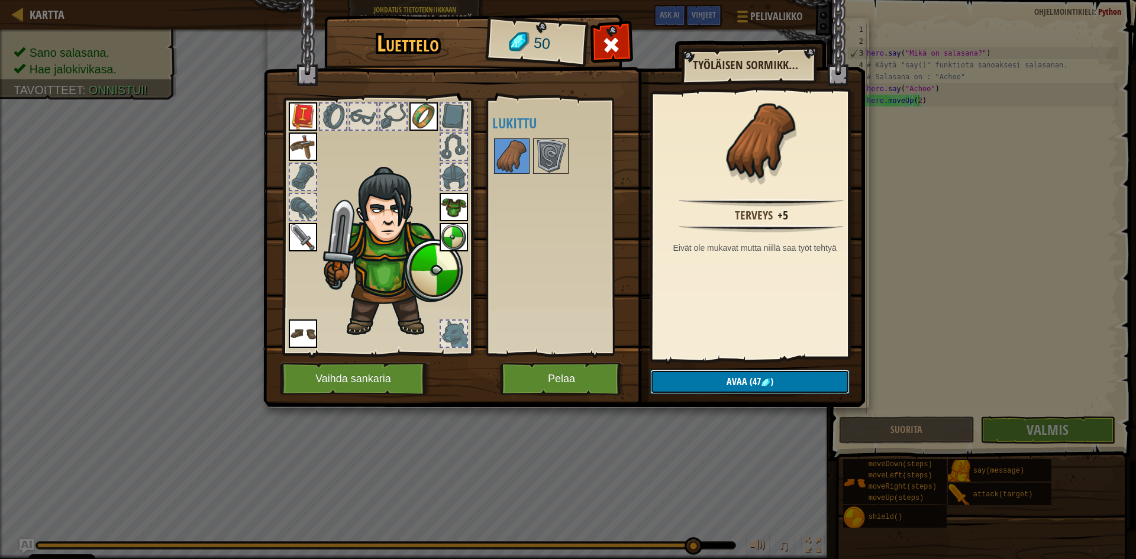
click at [729, 380] on span "Avaa" at bounding box center [737, 381] width 21 height 13
click at [727, 379] on button "Varmista" at bounding box center [749, 382] width 199 height 24
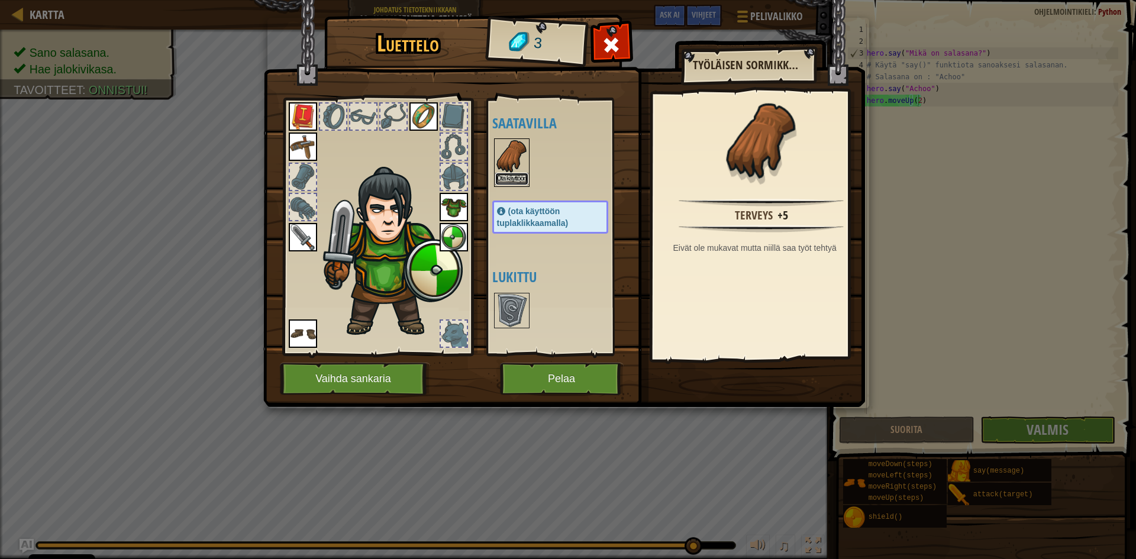
click at [517, 180] on button "Ota käyttöön" at bounding box center [511, 179] width 33 height 12
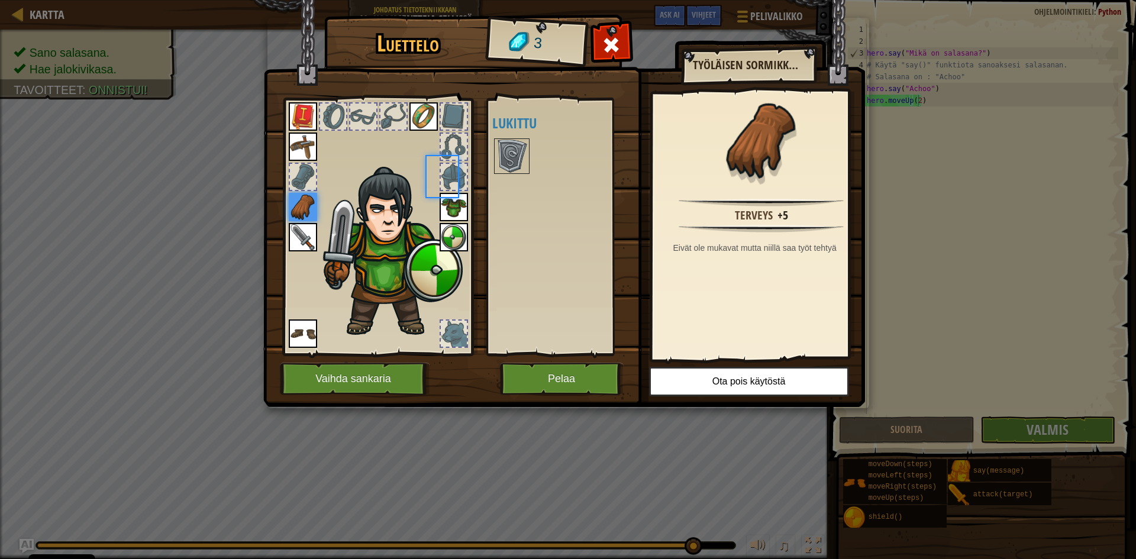
click at [517, 180] on div "Saatavilla Ota käyttöön Ota käyttöön Ota käyttöön Ota käyttöön Ota käyttöön Ota…" at bounding box center [562, 227] width 140 height 247
click at [607, 376] on button "Pelaa" at bounding box center [562, 379] width 124 height 33
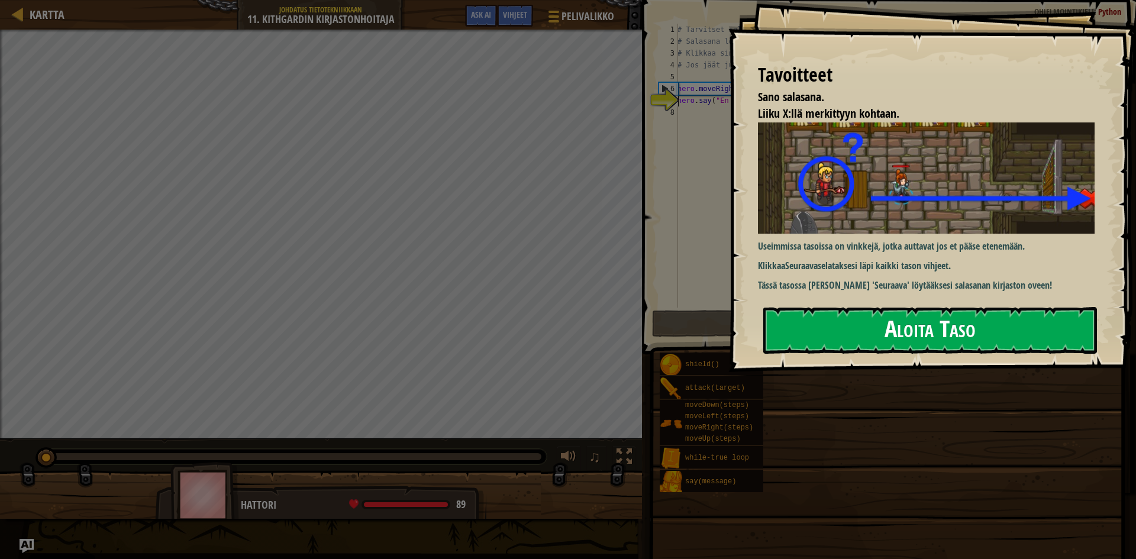
click at [927, 335] on button "Aloita Taso" at bounding box center [931, 330] width 334 height 47
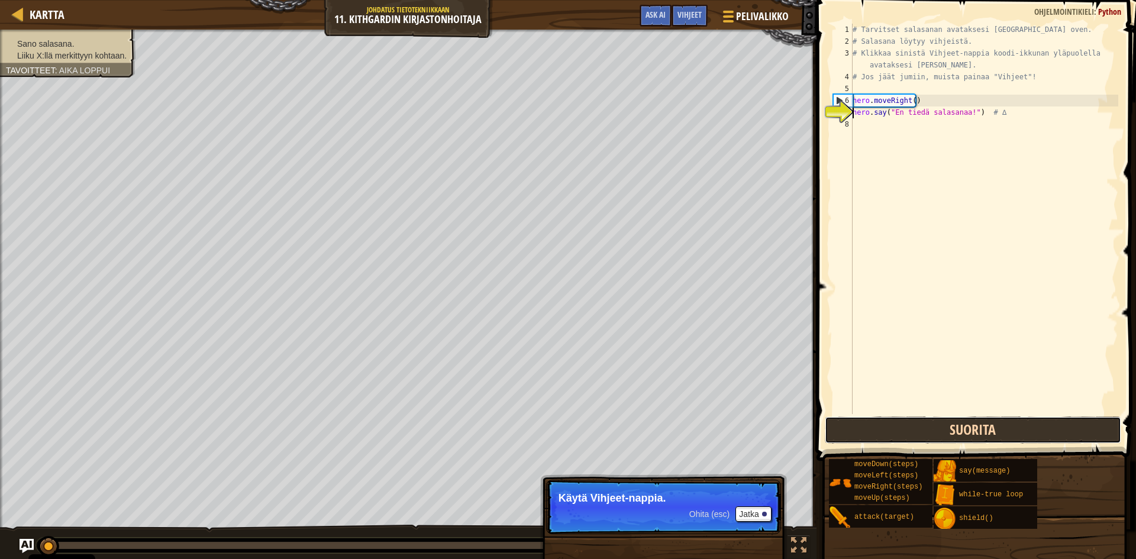
click at [951, 426] on button "Suorita" at bounding box center [973, 430] width 297 height 27
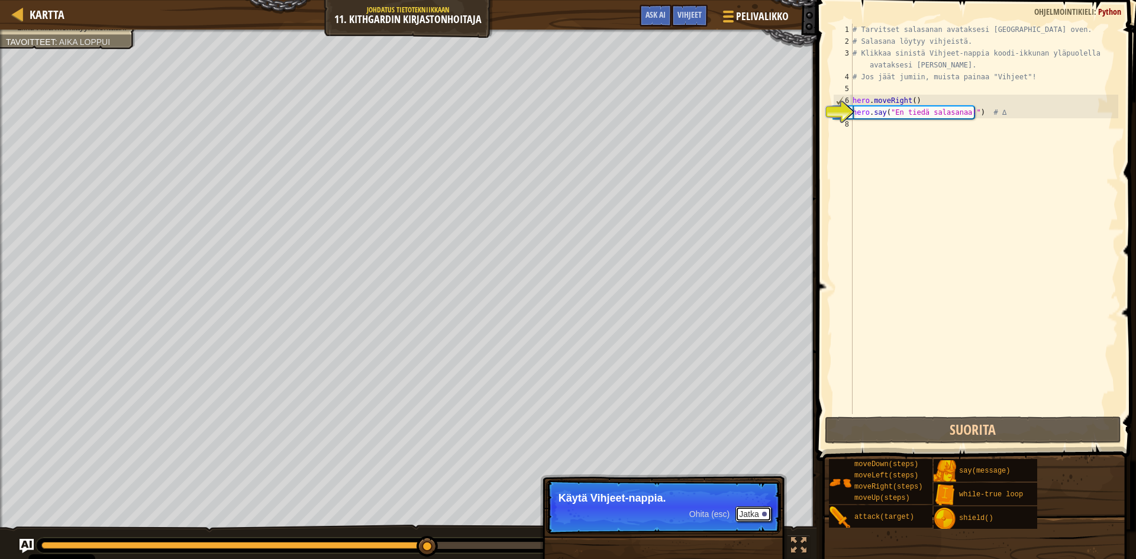
click at [758, 516] on button "Jatka" at bounding box center [754, 514] width 36 height 15
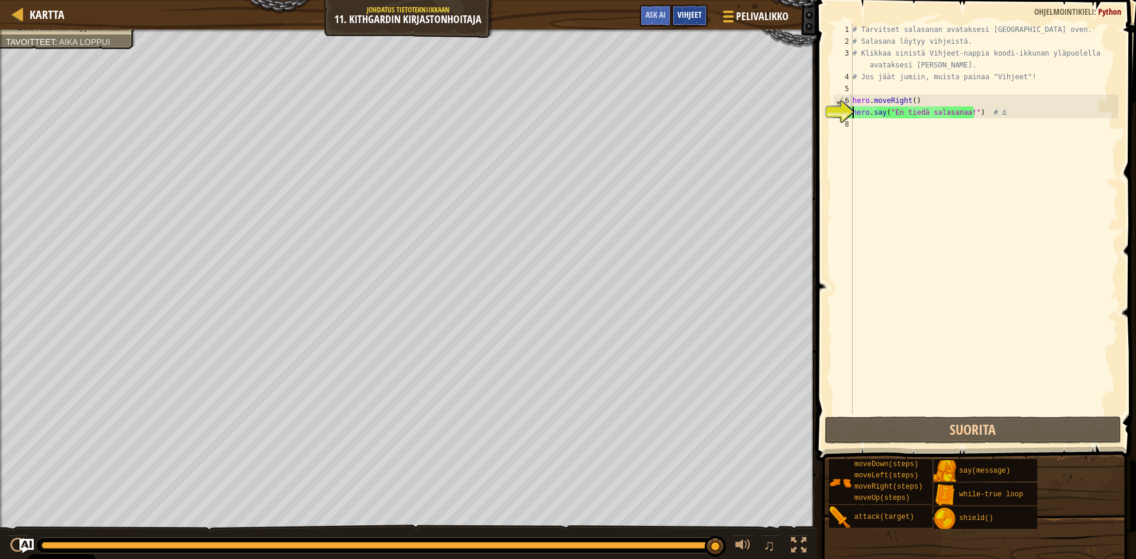
click at [684, 14] on span "Vihjeet" at bounding box center [690, 14] width 24 height 11
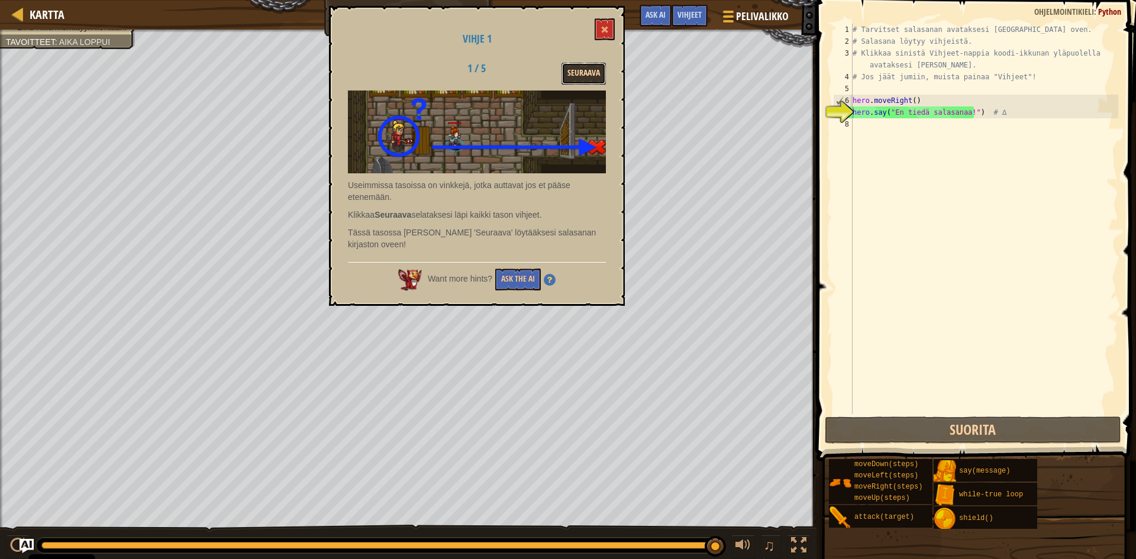
click at [585, 77] on button "Seuraava" at bounding box center [584, 74] width 44 height 22
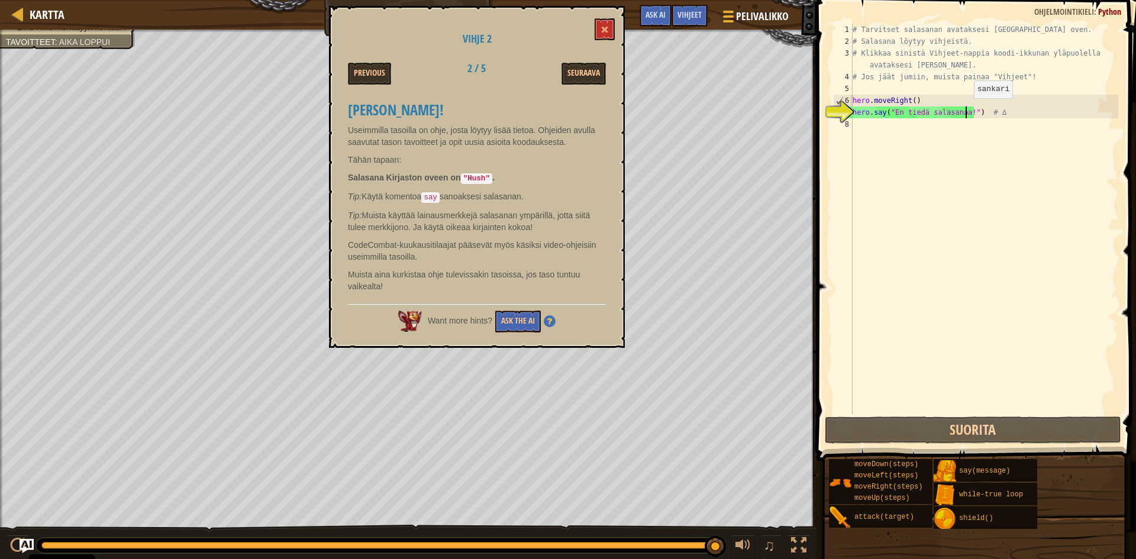
click at [964, 110] on div "# Tarvitset salasanan avataksesi [GEOGRAPHIC_DATA] oven. # Salasana löytyy vihj…" at bounding box center [985, 231] width 268 height 414
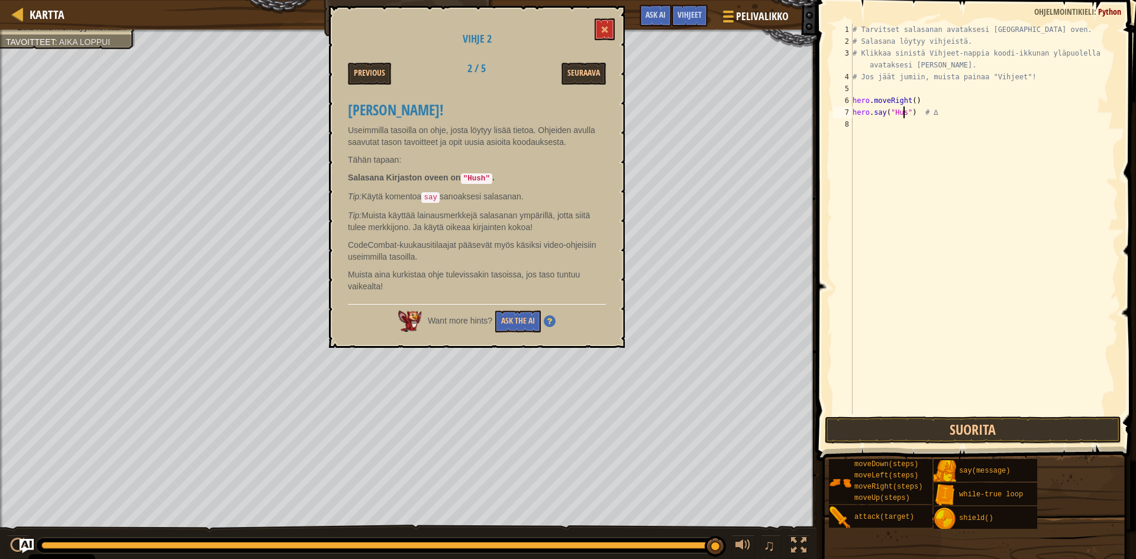
scroll to position [5, 4]
type textarea "hero.say("Hush") # ∆"
click at [994, 436] on button "Suorita" at bounding box center [973, 430] width 297 height 27
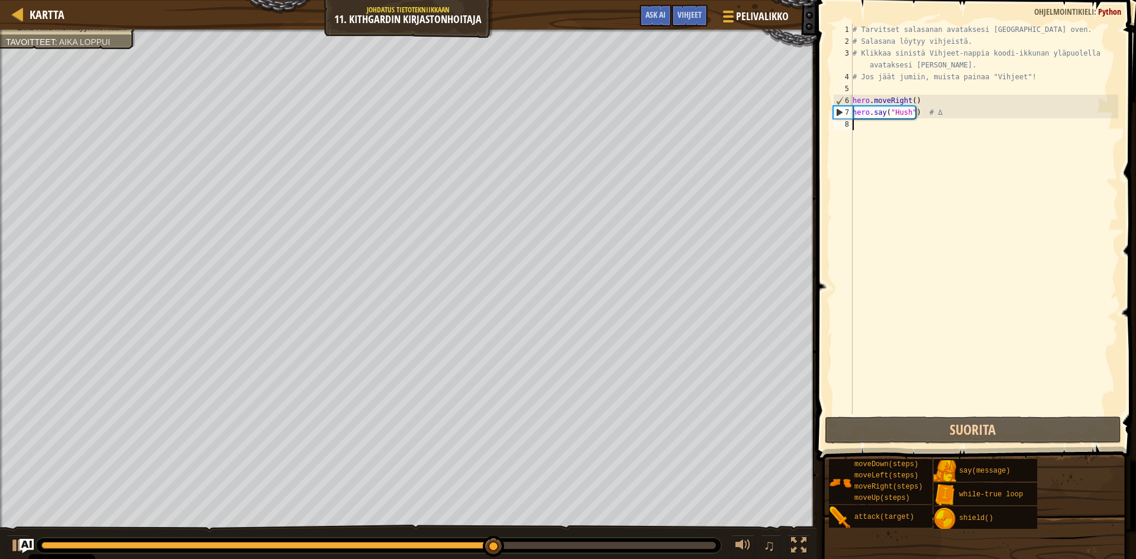
click at [880, 126] on div "# Tarvitset salasanan avataksesi [GEOGRAPHIC_DATA] oven. # Salasana löytyy vihj…" at bounding box center [985, 231] width 268 height 414
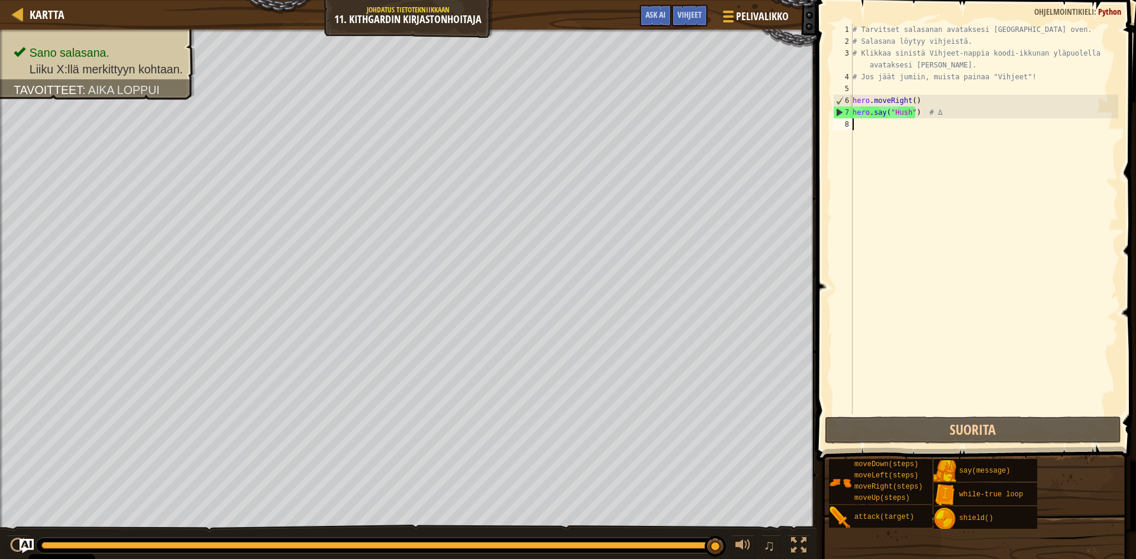
type textarea "g"
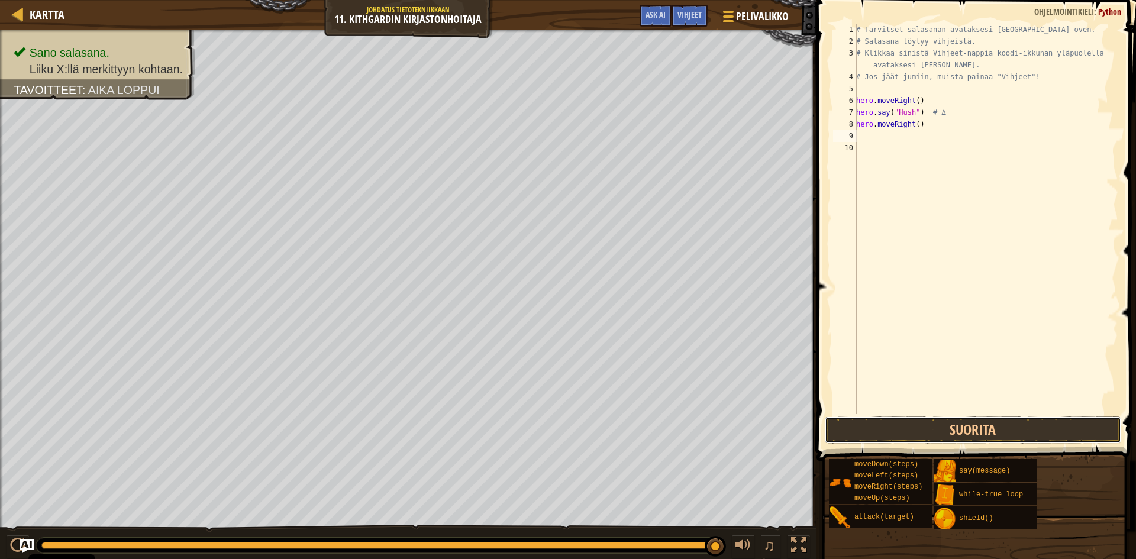
click at [993, 430] on button "Suorita" at bounding box center [973, 430] width 297 height 27
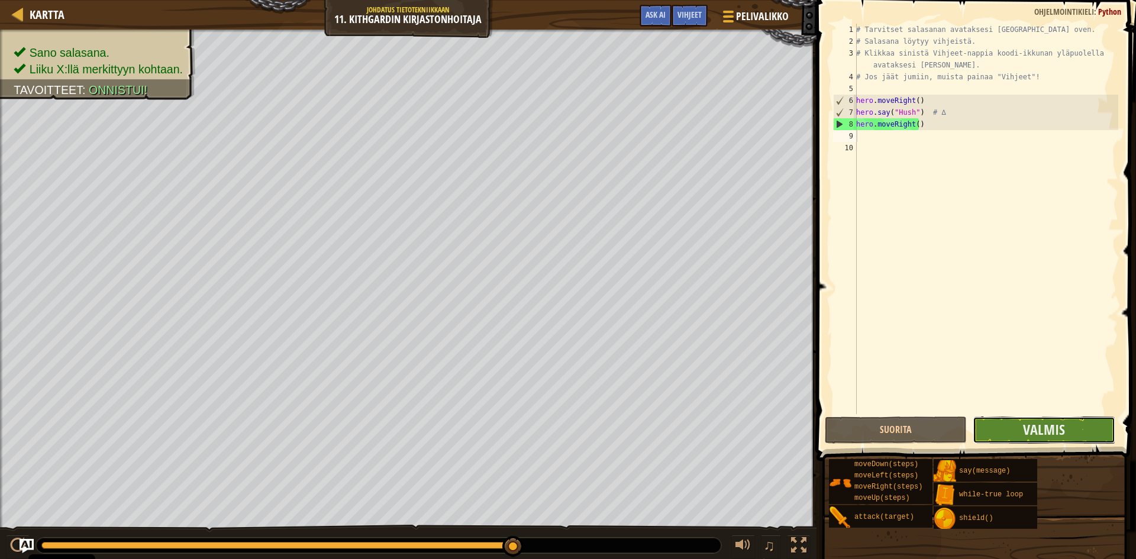
click at [1005, 433] on button "Valmis" at bounding box center [1044, 430] width 142 height 27
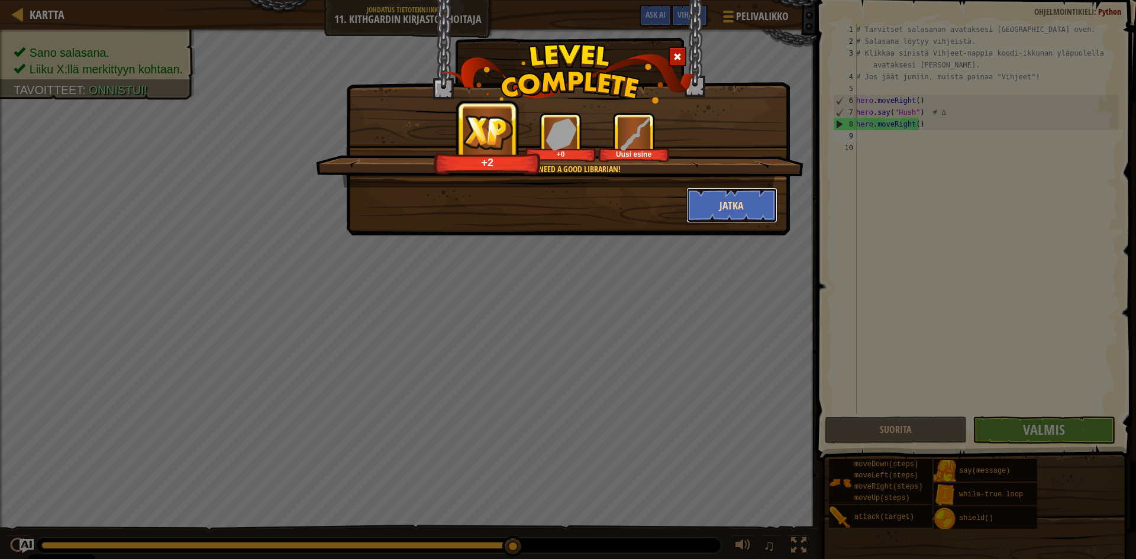
click at [742, 203] on button "Jatka" at bounding box center [733, 206] width 92 height 36
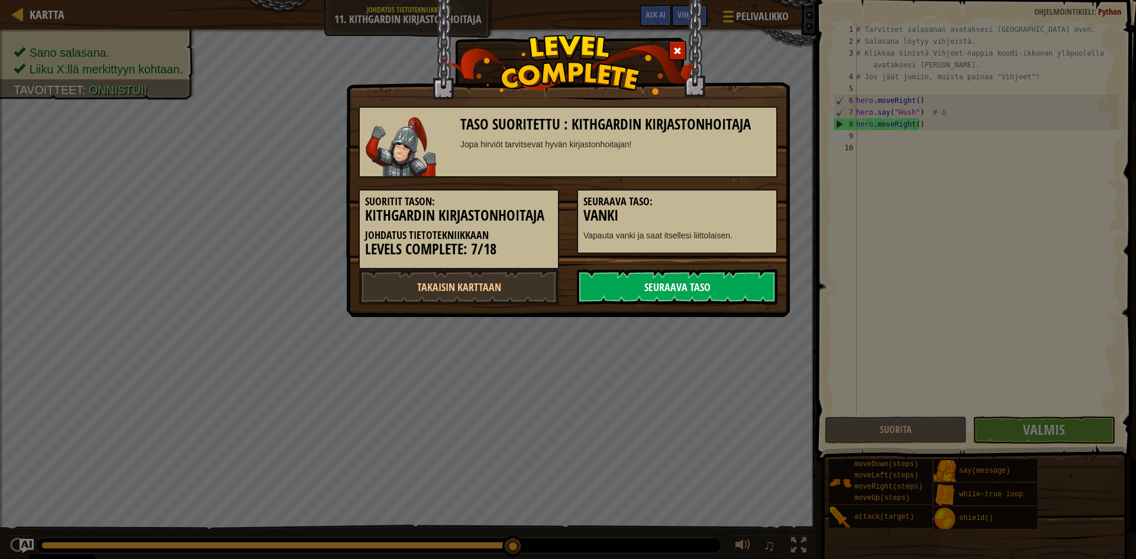
click at [713, 288] on link "Seuraava taso" at bounding box center [677, 287] width 201 height 36
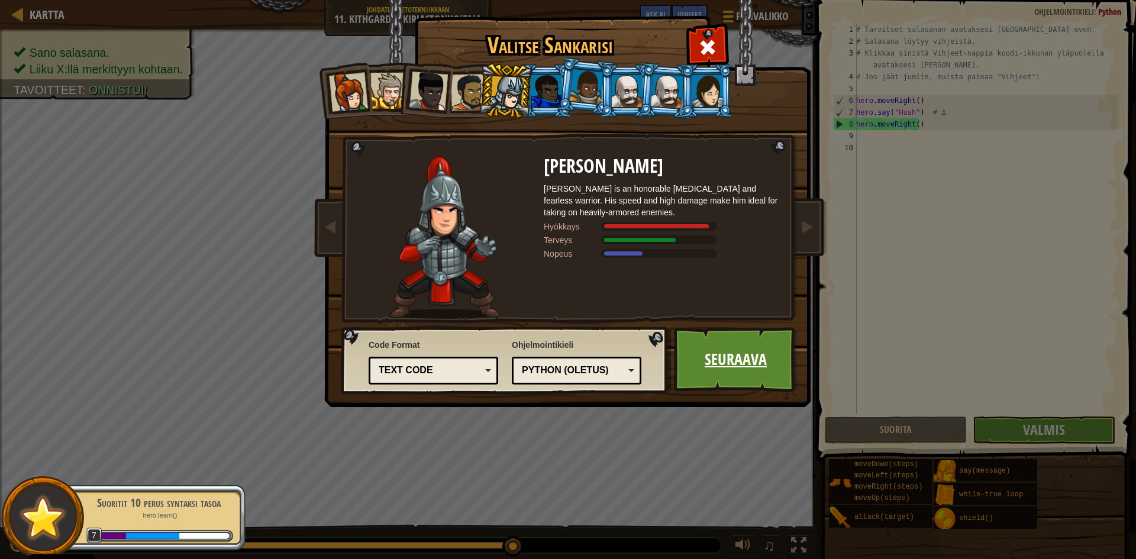
click at [734, 351] on link "Seuraava" at bounding box center [736, 359] width 124 height 65
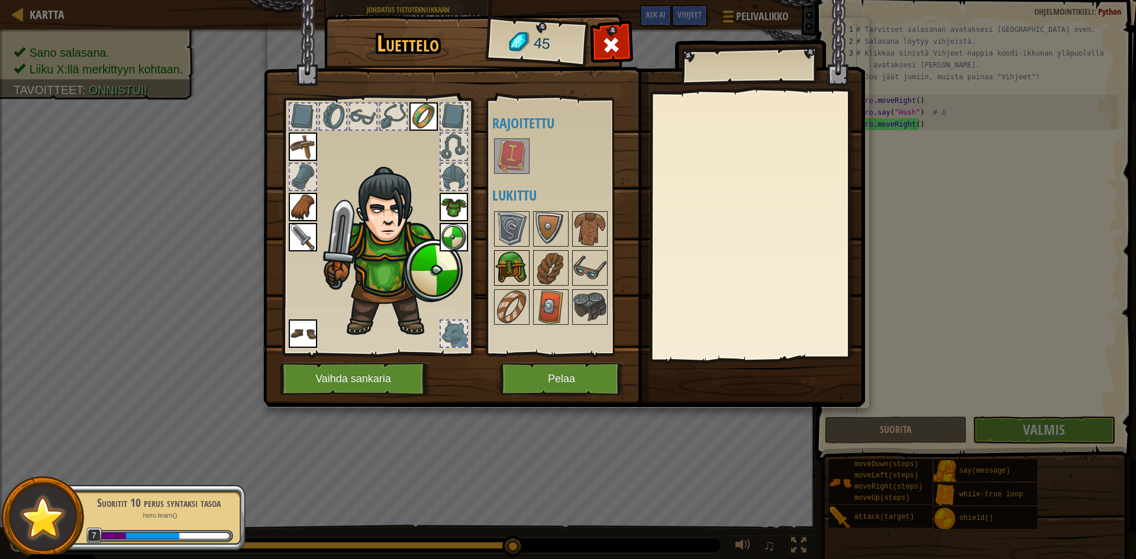
click at [514, 258] on img at bounding box center [511, 268] width 33 height 33
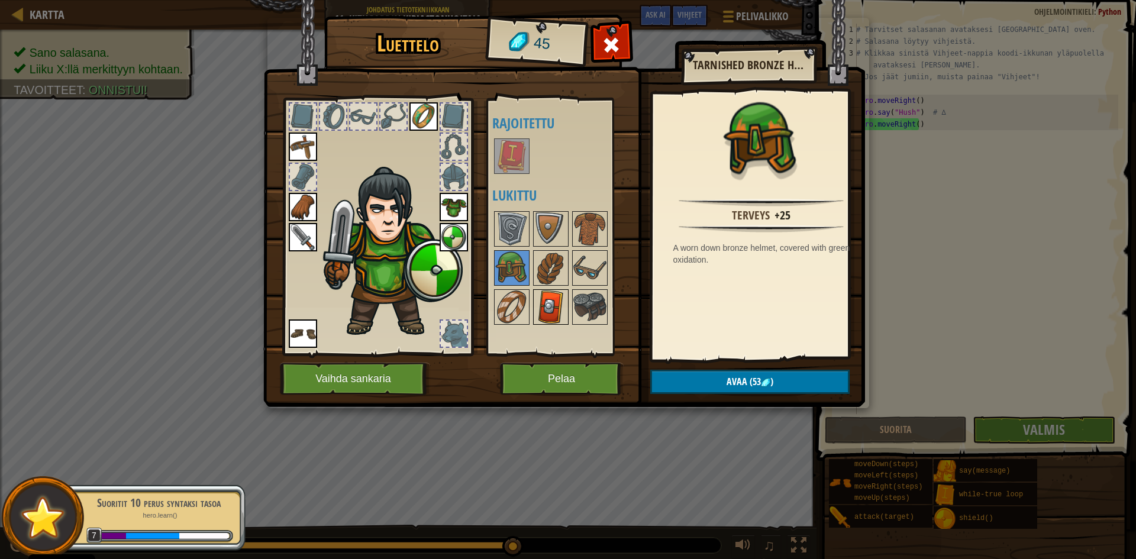
click at [549, 311] on img at bounding box center [550, 307] width 33 height 33
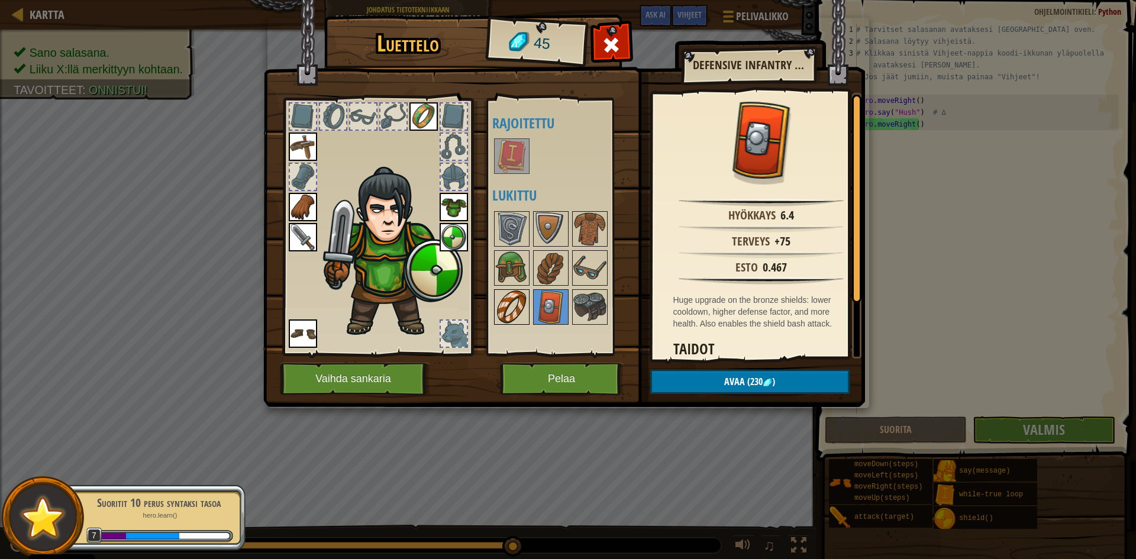
click at [513, 304] on img at bounding box center [511, 307] width 33 height 33
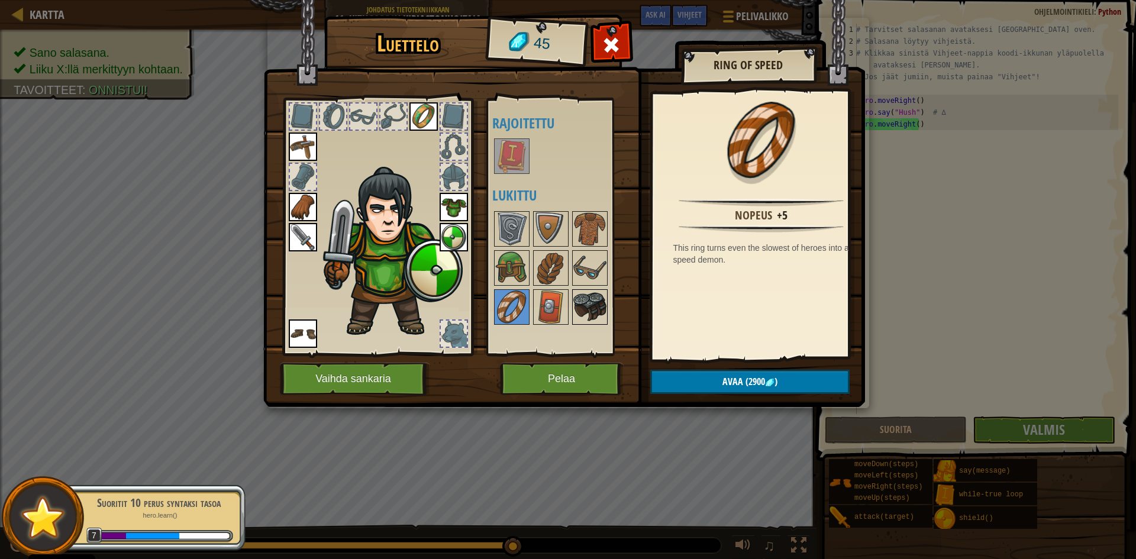
click at [583, 306] on img at bounding box center [590, 307] width 33 height 33
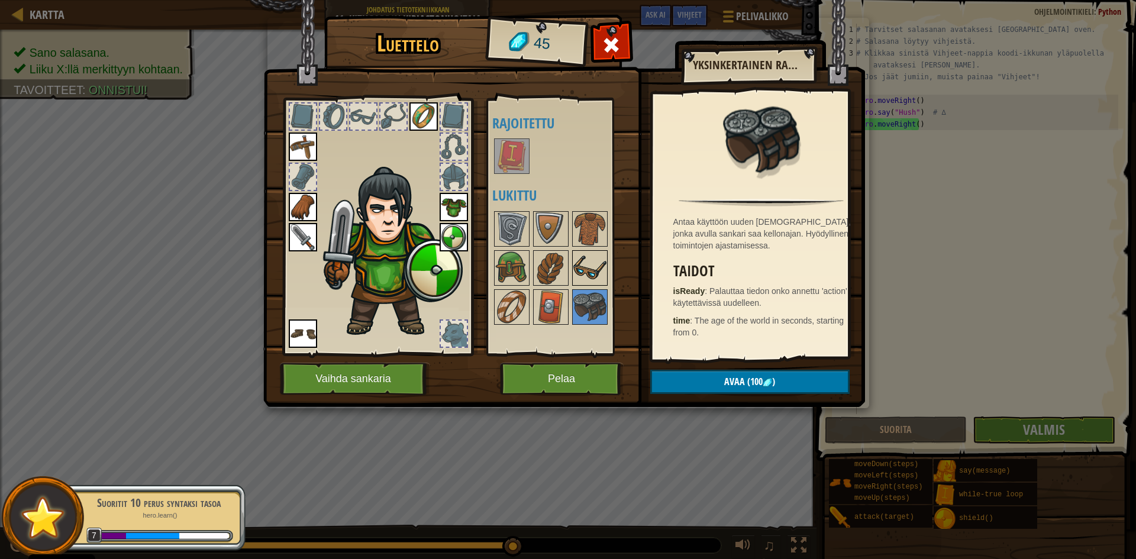
click at [589, 278] on img at bounding box center [590, 268] width 33 height 33
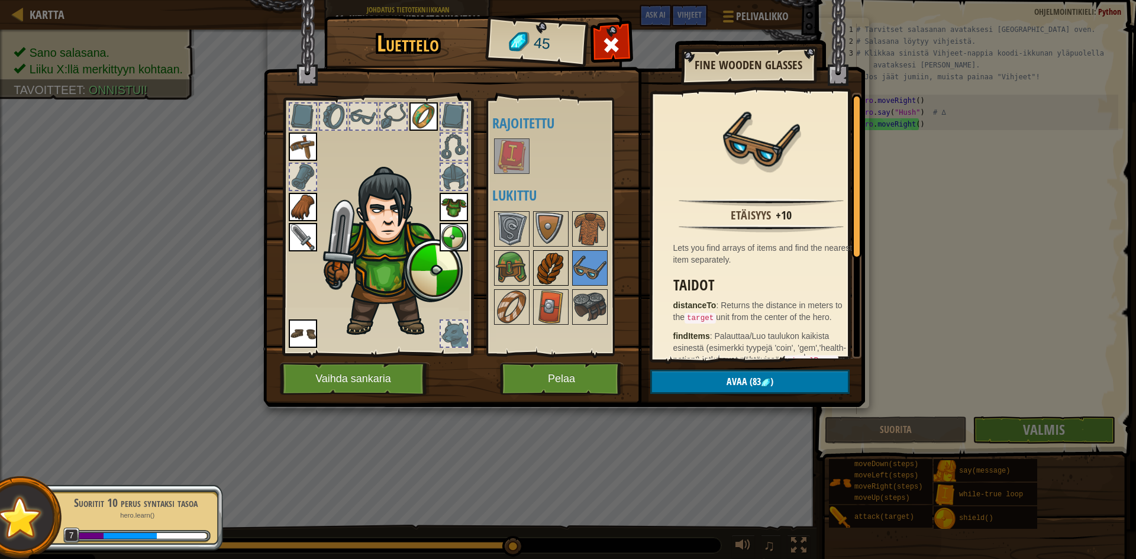
click at [536, 259] on img at bounding box center [550, 268] width 33 height 33
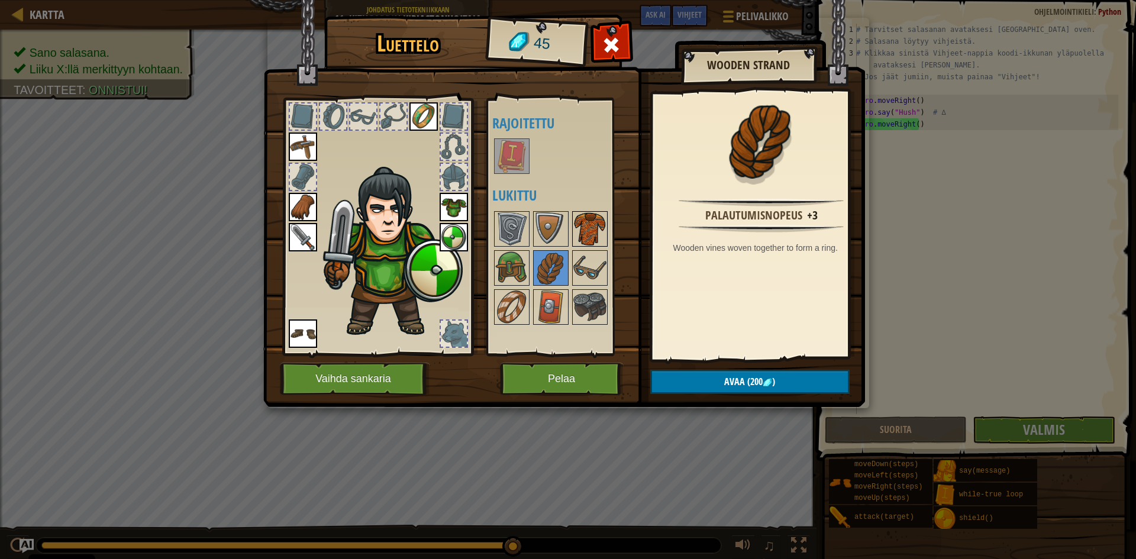
click at [581, 236] on img at bounding box center [590, 228] width 33 height 33
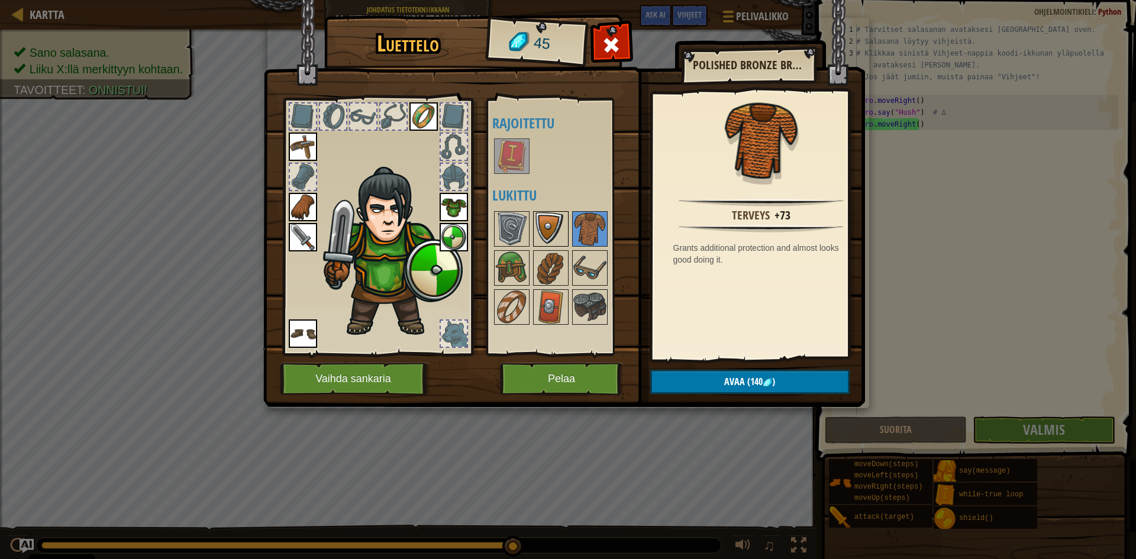
click at [567, 232] on img at bounding box center [550, 228] width 33 height 33
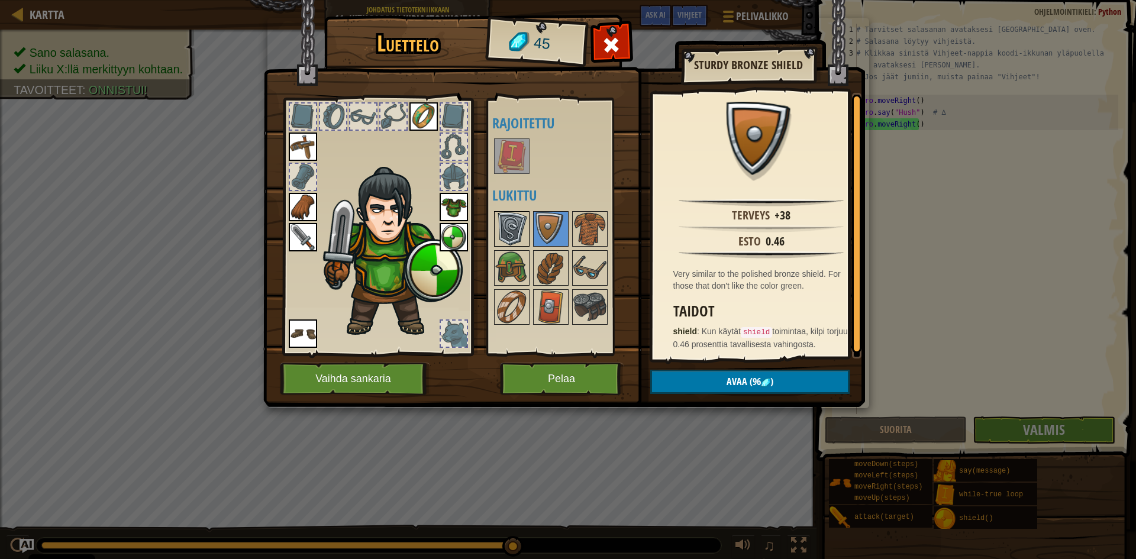
click at [523, 231] on img at bounding box center [511, 228] width 33 height 33
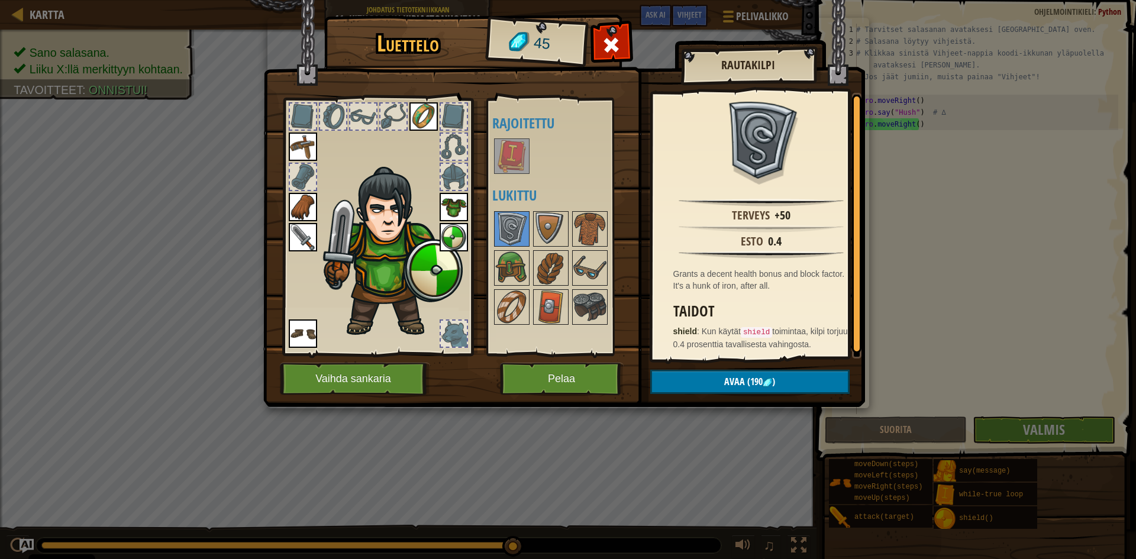
drag, startPoint x: 554, startPoint y: 303, endPoint x: 557, endPoint y: 356, distance: 52.8
click at [553, 303] on img at bounding box center [550, 307] width 33 height 33
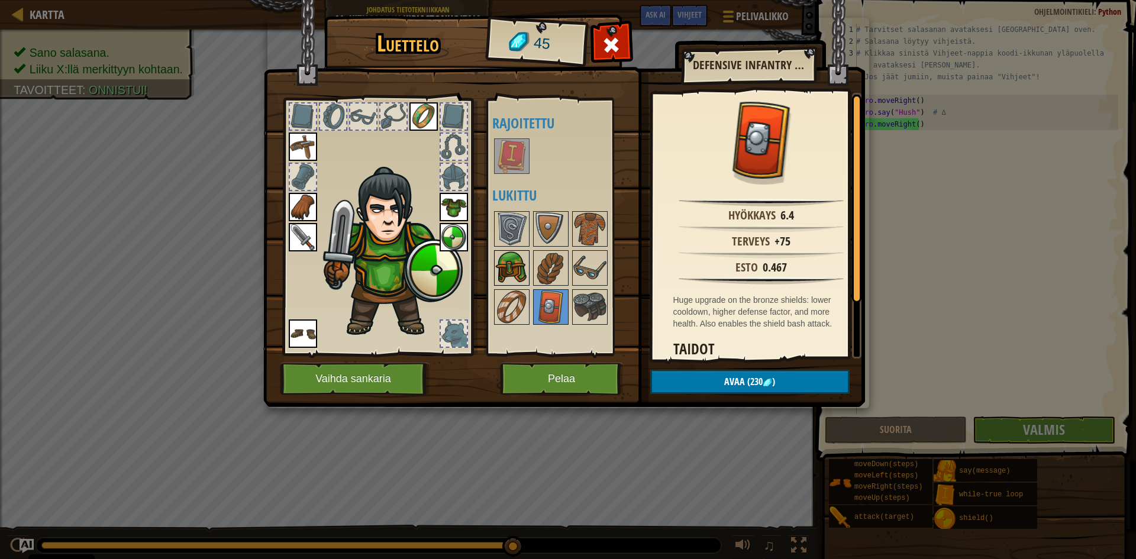
drag, startPoint x: 517, startPoint y: 258, endPoint x: 507, endPoint y: 279, distance: 23.8
click at [516, 259] on img at bounding box center [511, 268] width 33 height 33
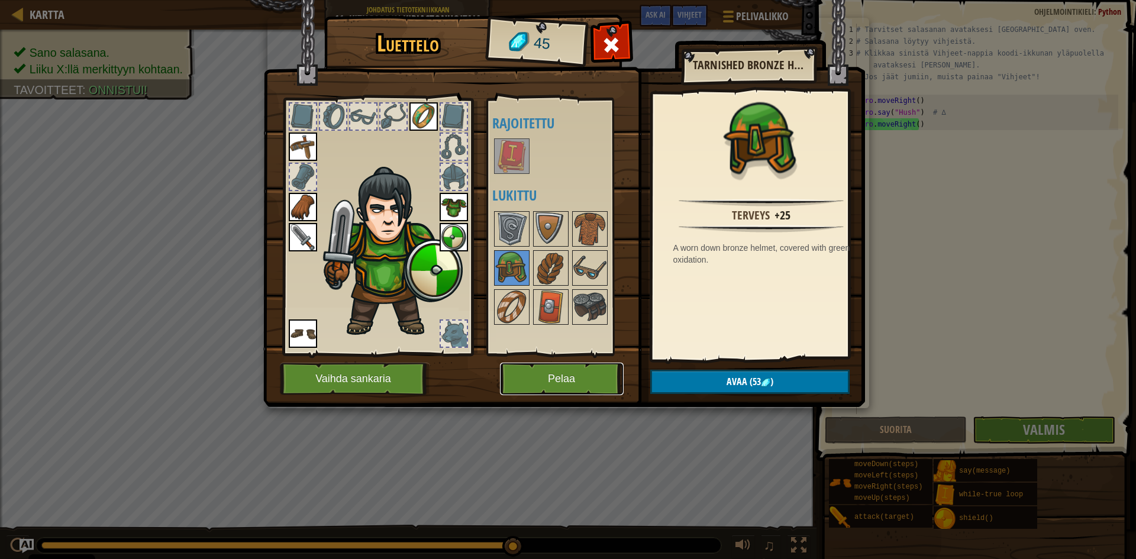
click at [556, 371] on button "Pelaa" at bounding box center [562, 379] width 124 height 33
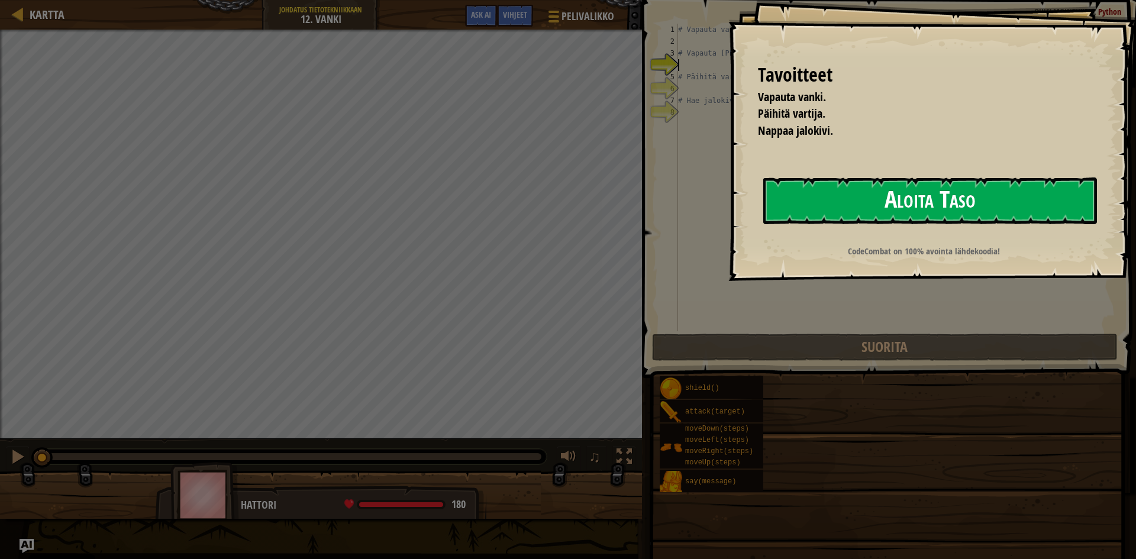
click at [978, 201] on button "Aloita Taso" at bounding box center [931, 201] width 334 height 47
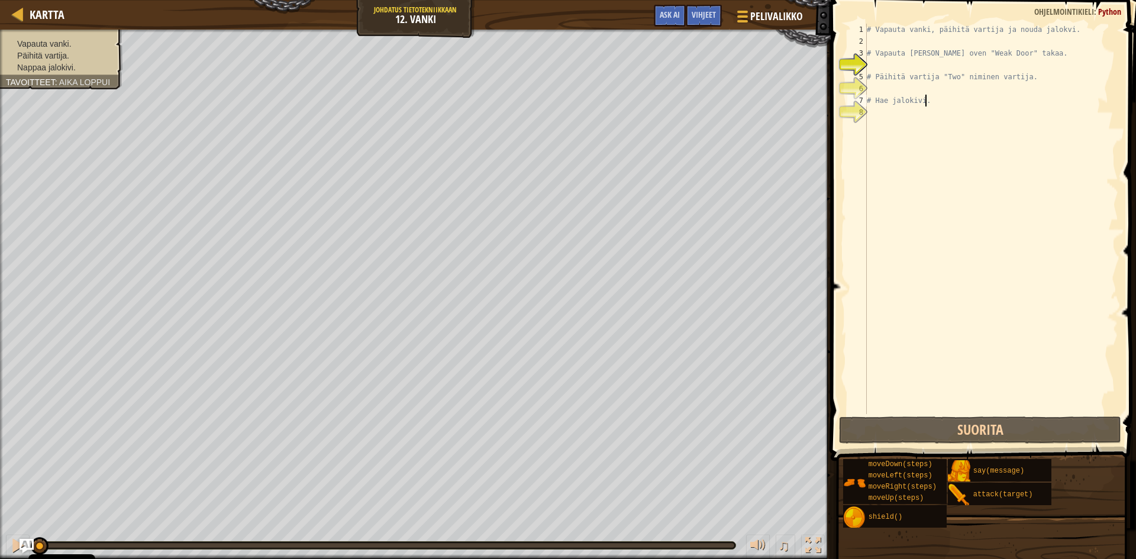
click at [929, 104] on div "# Vapauta vanki, päihitä vartija [PERSON_NAME] jalokvi. # Vapauta [PERSON_NAME]…" at bounding box center [992, 231] width 254 height 414
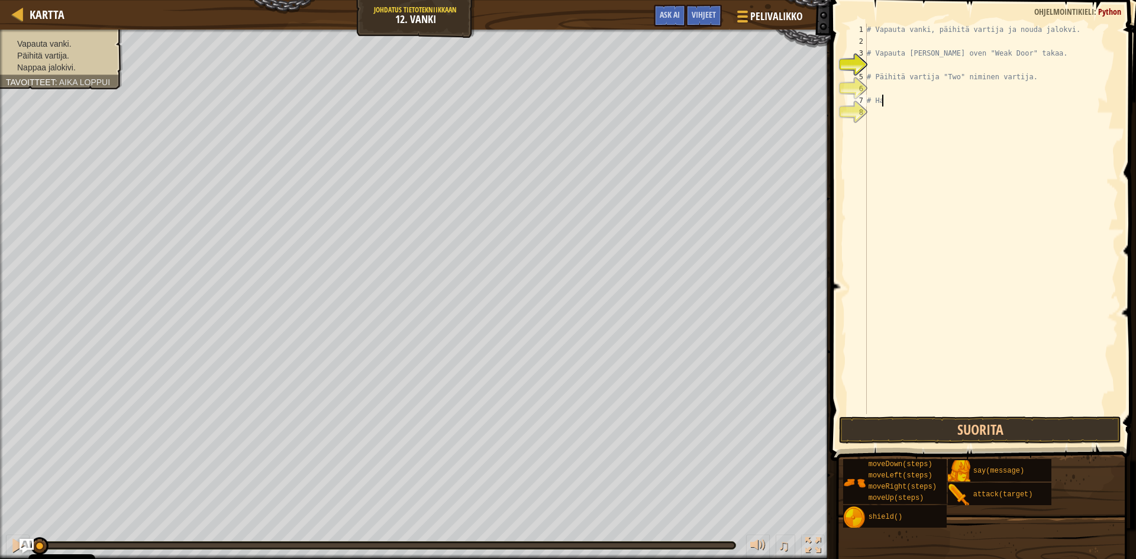
type textarea "#"
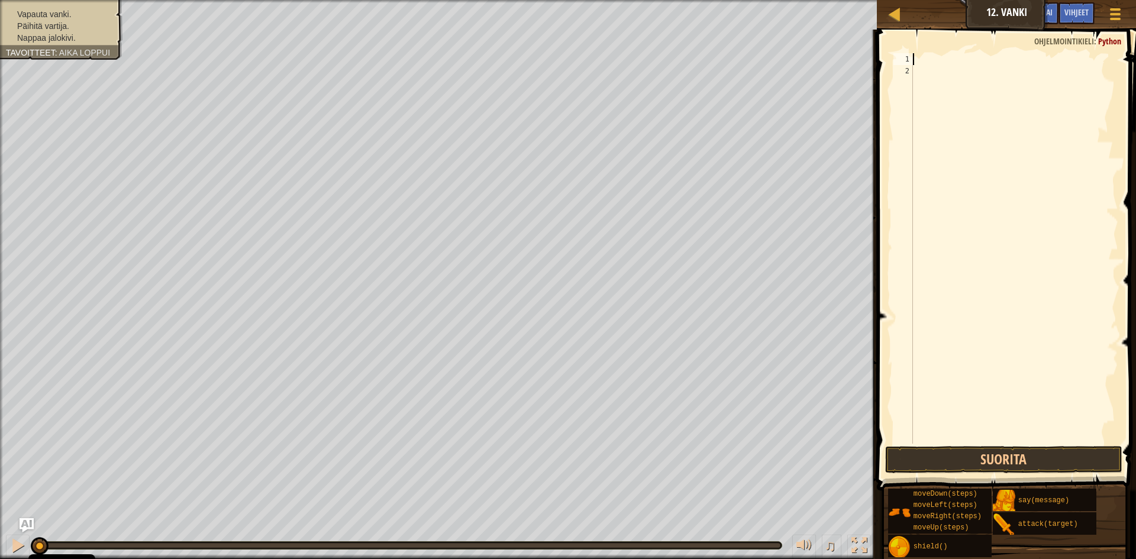
type textarea "g"
click at [993, 69] on div "hero.moveRi g ht paina Enter" at bounding box center [1023, 92] width 224 height 53
click at [1075, 12] on span "Vihjeet" at bounding box center [1077, 12] width 24 height 11
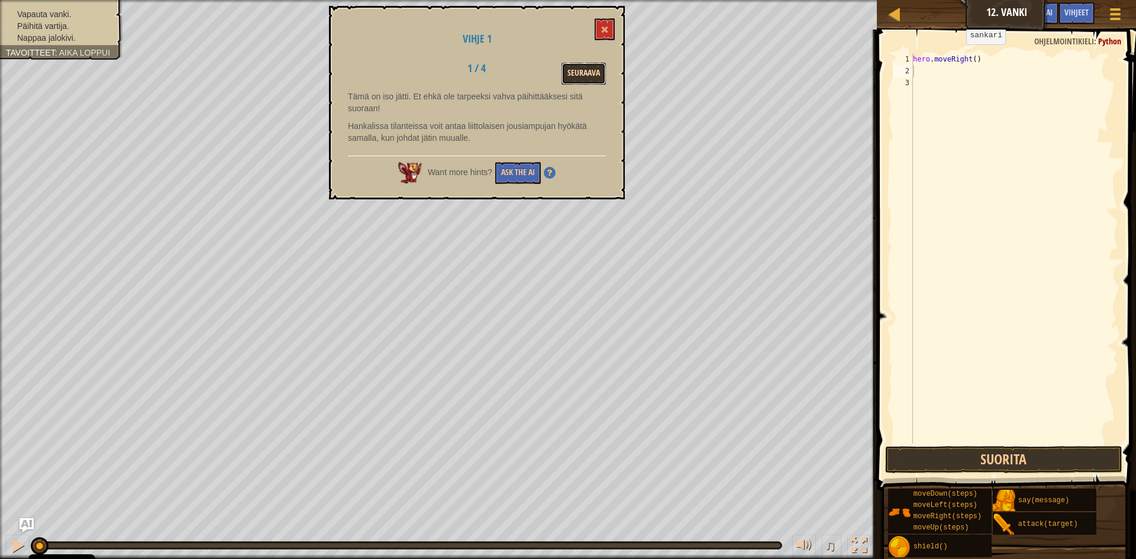
click at [576, 66] on button "Seuraava" at bounding box center [584, 74] width 44 height 22
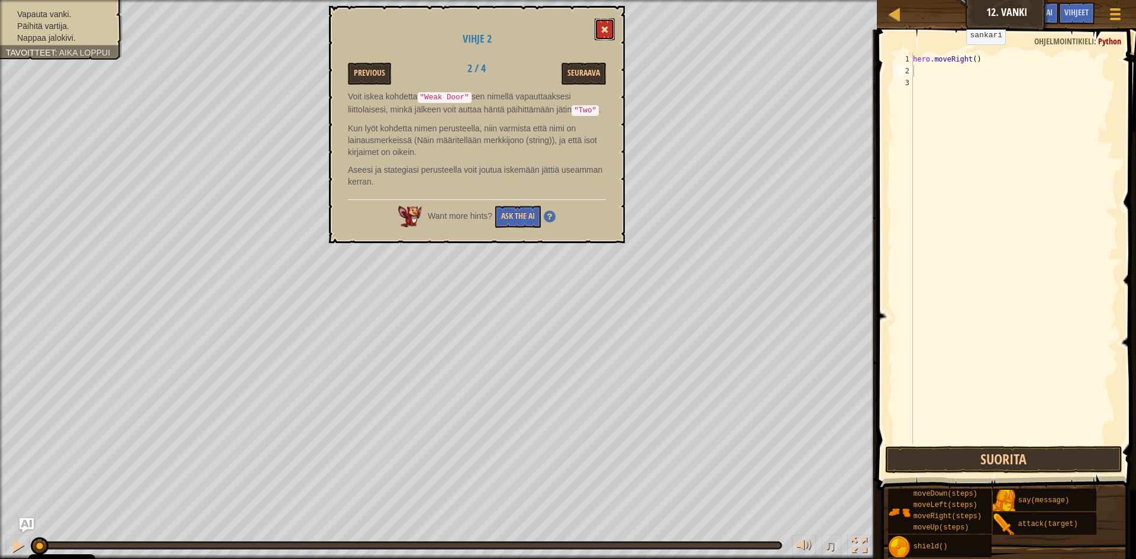
click at [607, 29] on span at bounding box center [605, 29] width 8 height 8
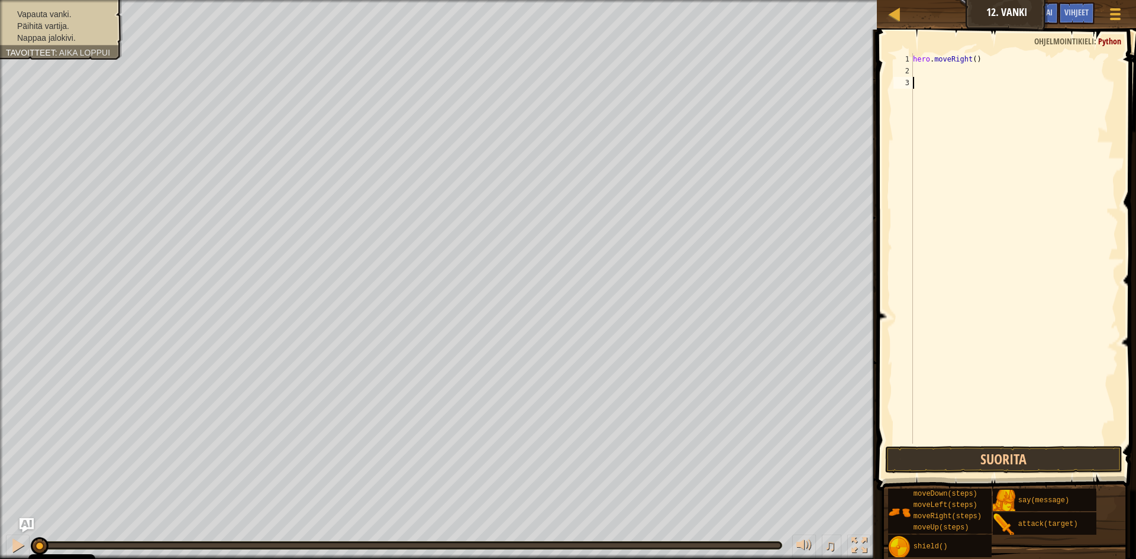
click at [925, 80] on div "hero . moveRight ( )" at bounding box center [1015, 260] width 208 height 414
click at [925, 72] on div "hero . moveRight ( )" at bounding box center [1015, 260] width 208 height 414
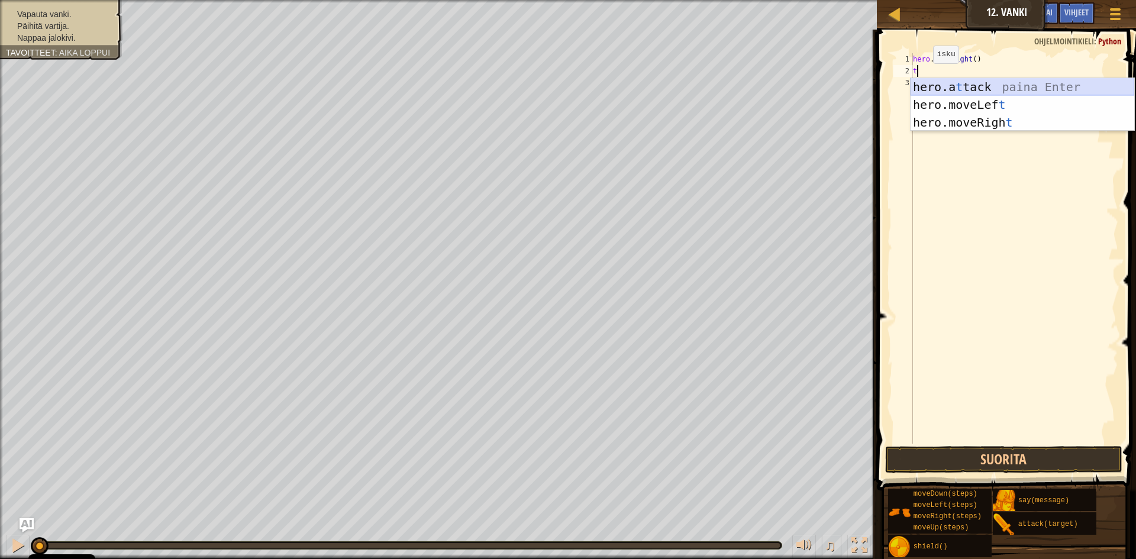
click at [943, 86] on div "hero.a t tack paina Enter hero.moveLef t paina Enter hero.moveRigh t paina Enter" at bounding box center [1023, 122] width 224 height 89
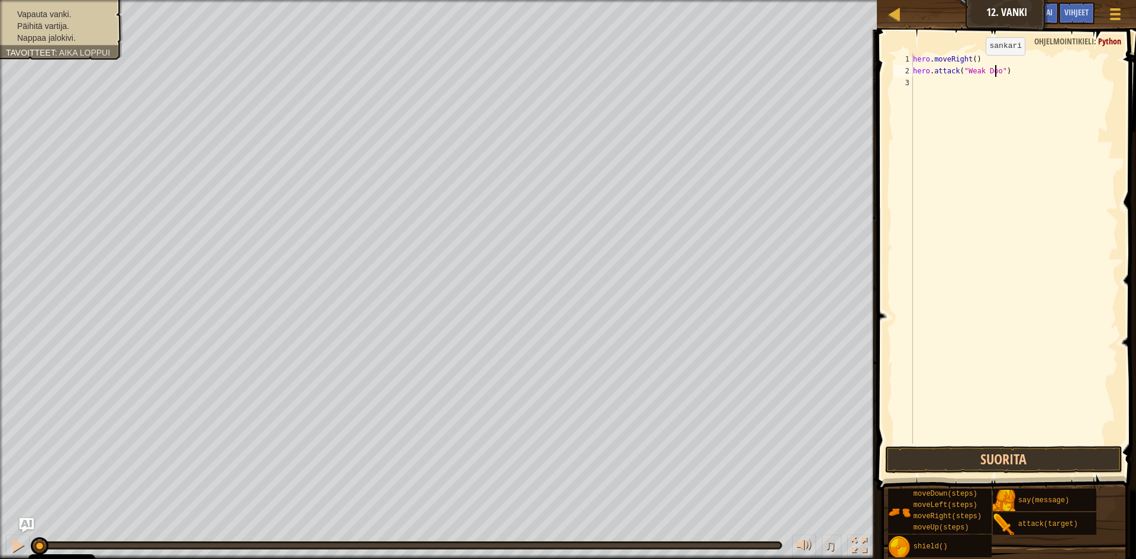
scroll to position [5, 7]
type textarea "hero.attack("Weak Door")"
click at [1022, 458] on button "Suorita" at bounding box center [1003, 459] width 237 height 27
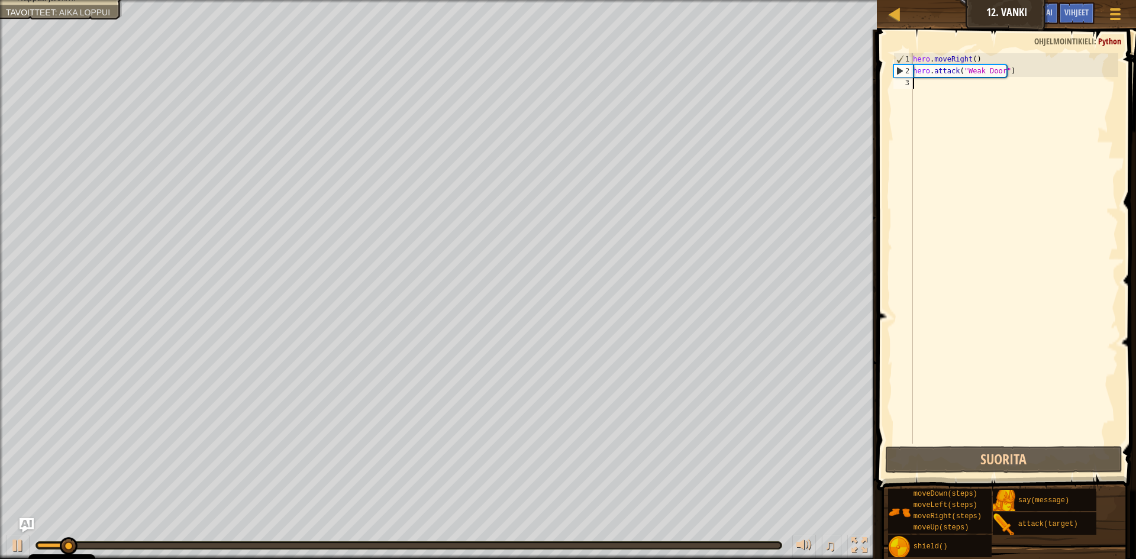
click at [924, 83] on div "hero . moveRight ( ) hero . attack ( "Weak Door" )" at bounding box center [1015, 260] width 208 height 414
type textarea "g"
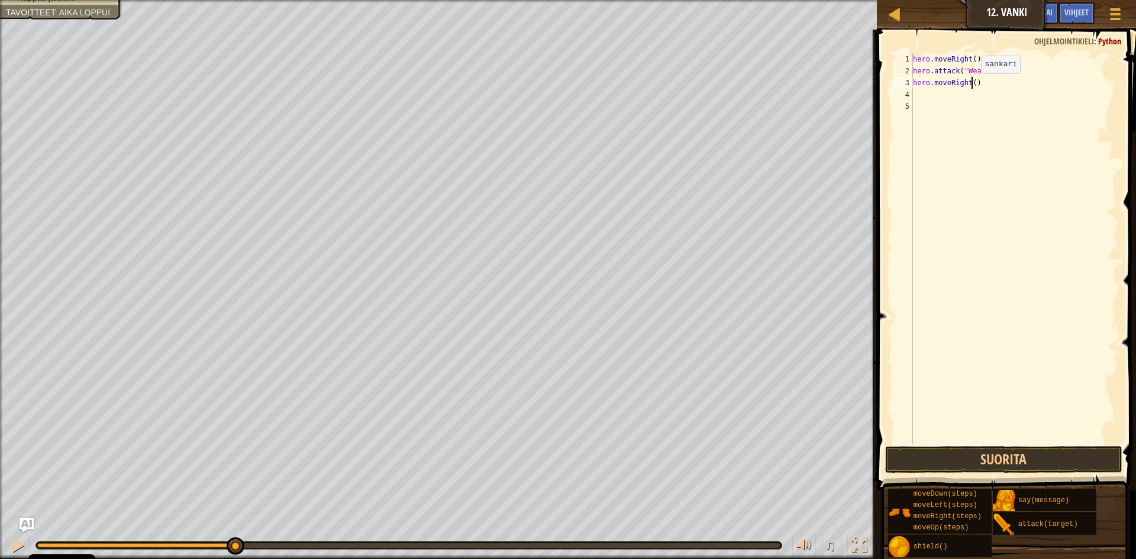
click at [972, 85] on div "hero . moveRight ( ) hero . attack ( "Weak Door" ) hero . moveRight ( )" at bounding box center [1015, 260] width 208 height 414
type textarea "hero.moveRight(3)"
click at [966, 463] on button "Suorita" at bounding box center [1003, 459] width 237 height 27
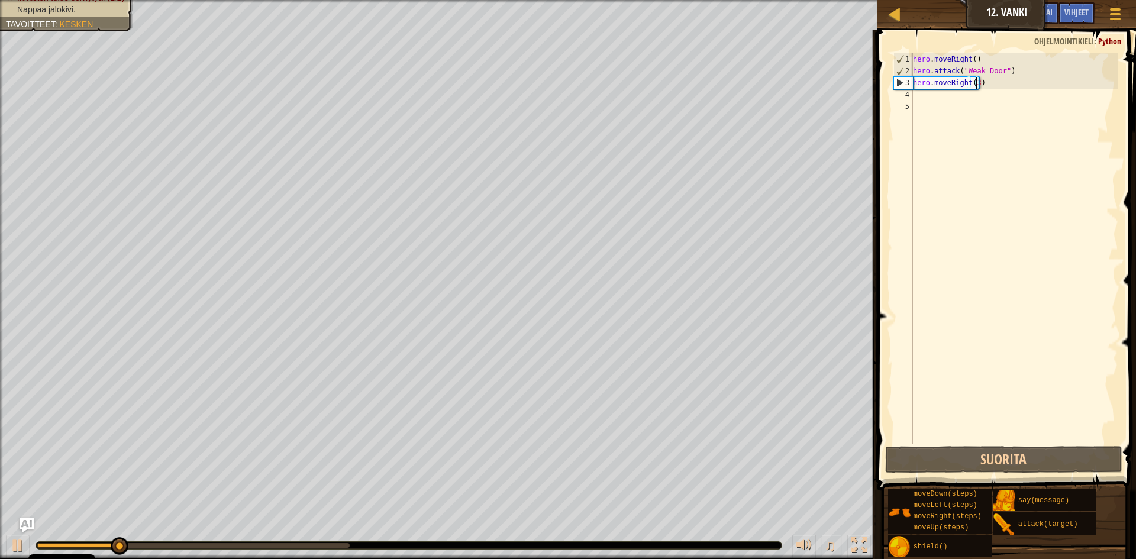
click at [935, 102] on div "hero . moveRight ( ) hero . attack ( "Weak Door" ) hero . moveRight ( 3 )" at bounding box center [1015, 260] width 208 height 414
click at [937, 92] on div "hero . moveRight ( ) hero . attack ( "Weak Door" ) hero . moveRight ( 3 )" at bounding box center [1015, 260] width 208 height 414
type textarea "D"
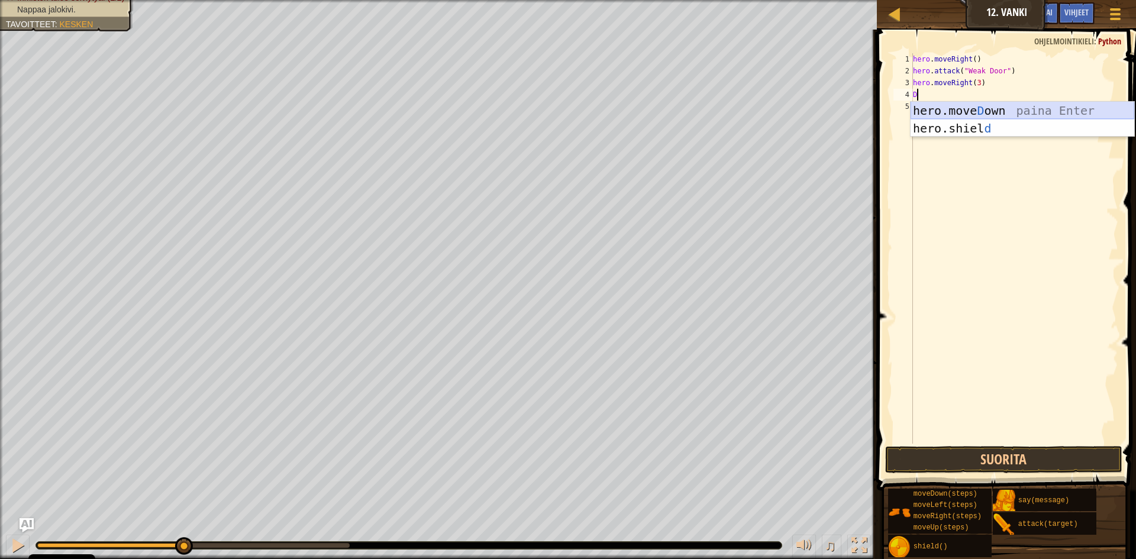
click at [959, 107] on div "hero.move D own paina Enter hero.shiel d paina Enter" at bounding box center [1023, 137] width 224 height 71
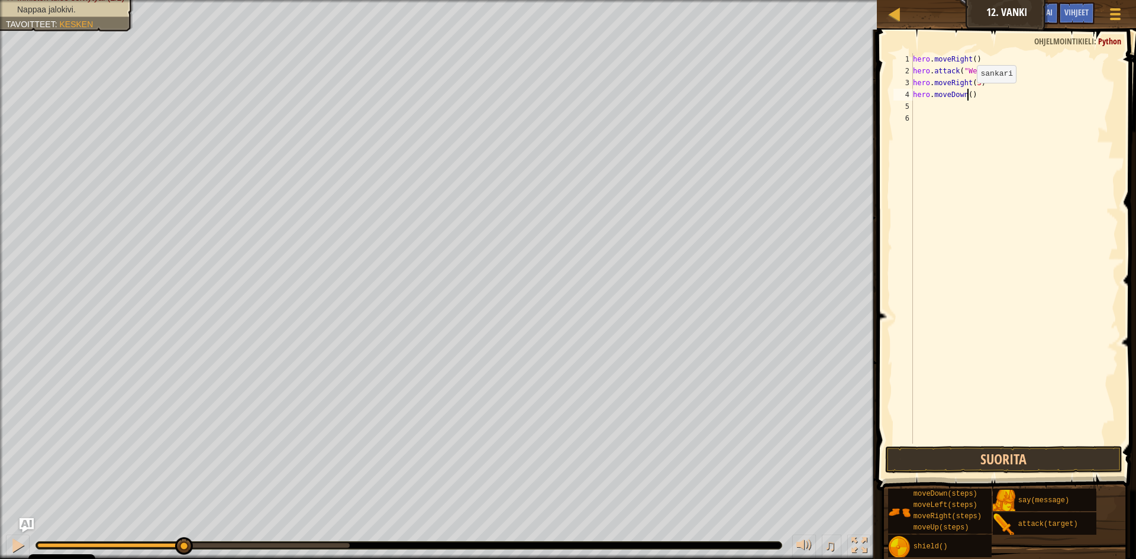
click at [967, 94] on div "hero . moveRight ( ) hero . attack ( "Weak Door" ) hero . moveRight ( 3 ) hero …" at bounding box center [1015, 260] width 208 height 414
type textarea "hero.moveDown(3)"
click at [1027, 455] on button "Suorita" at bounding box center [1003, 459] width 237 height 27
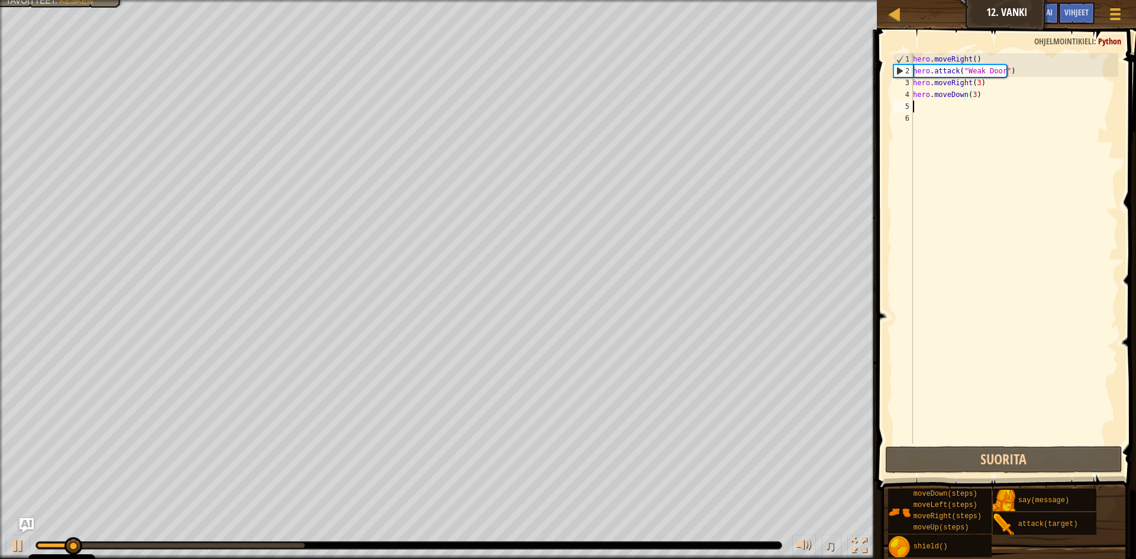
click at [922, 109] on div "hero . moveRight ( ) hero . attack ( "Weak Door" ) hero . moveRight ( 3 ) hero …" at bounding box center [1015, 260] width 208 height 414
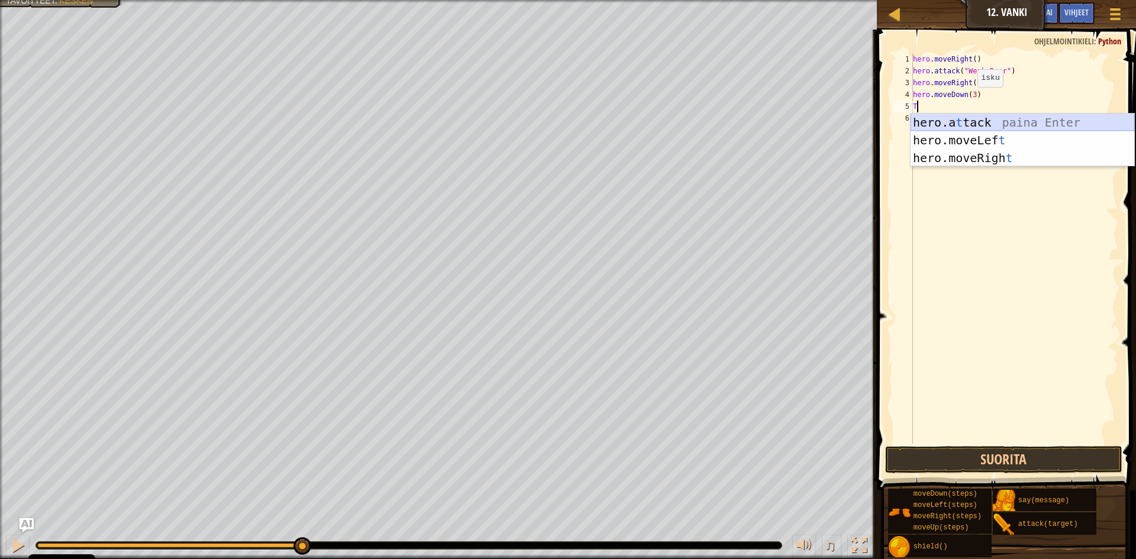
click at [1000, 115] on div "hero.a t tack paina Enter hero.moveLef t paina Enter hero.moveRigh t paina Enter" at bounding box center [1023, 158] width 224 height 89
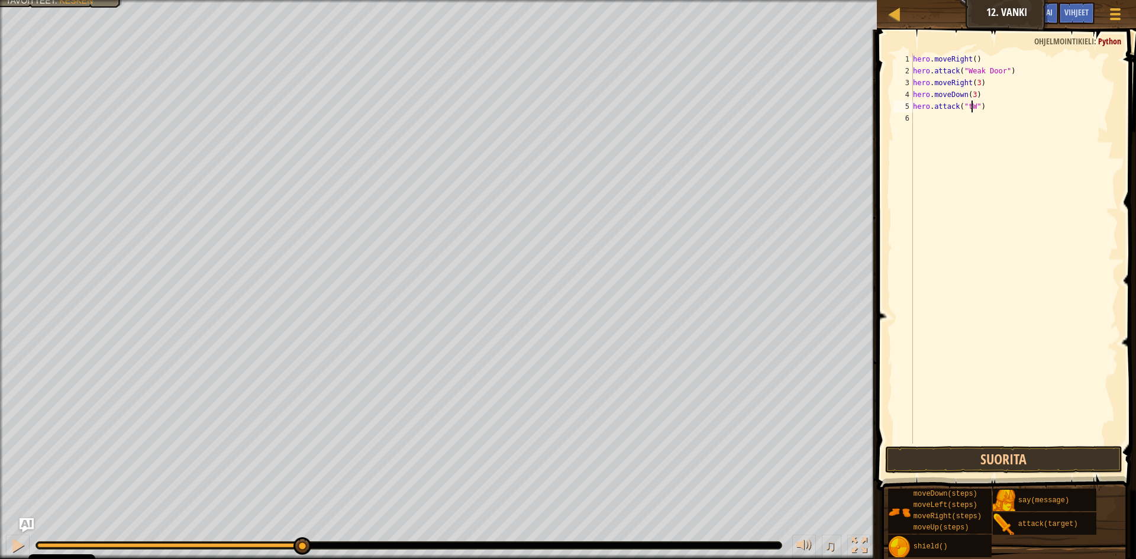
scroll to position [5, 5]
click at [972, 105] on div "hero . moveRight ( ) hero . attack ( "Weak Door" ) hero . moveRight ( 3 ) hero …" at bounding box center [1015, 260] width 208 height 414
click at [974, 107] on div "hero . moveRight ( ) hero . attack ( "Weak Door" ) hero . moveRight ( 3 ) hero …" at bounding box center [1015, 260] width 208 height 414
click at [973, 105] on div "hero . moveRight ( ) hero . attack ( "Weak Door" ) hero . moveRight ( 3 ) hero …" at bounding box center [1015, 260] width 208 height 414
click at [975, 104] on div "hero . moveRight ( ) hero . attack ( "Weak Door" ) hero . moveRight ( 3 ) hero …" at bounding box center [1015, 260] width 208 height 414
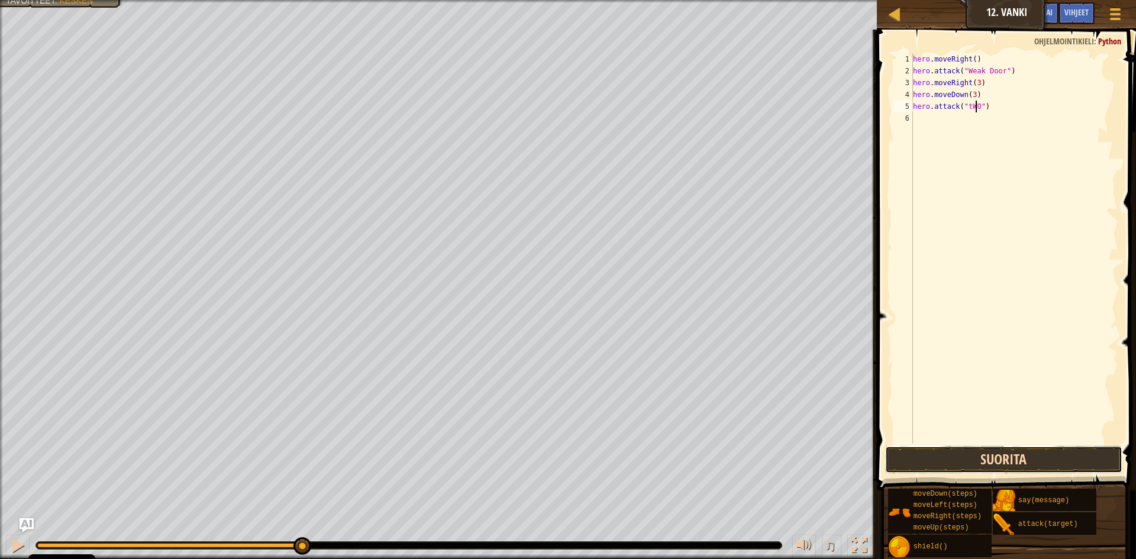
click at [1006, 465] on button "Suorita" at bounding box center [1003, 459] width 237 height 27
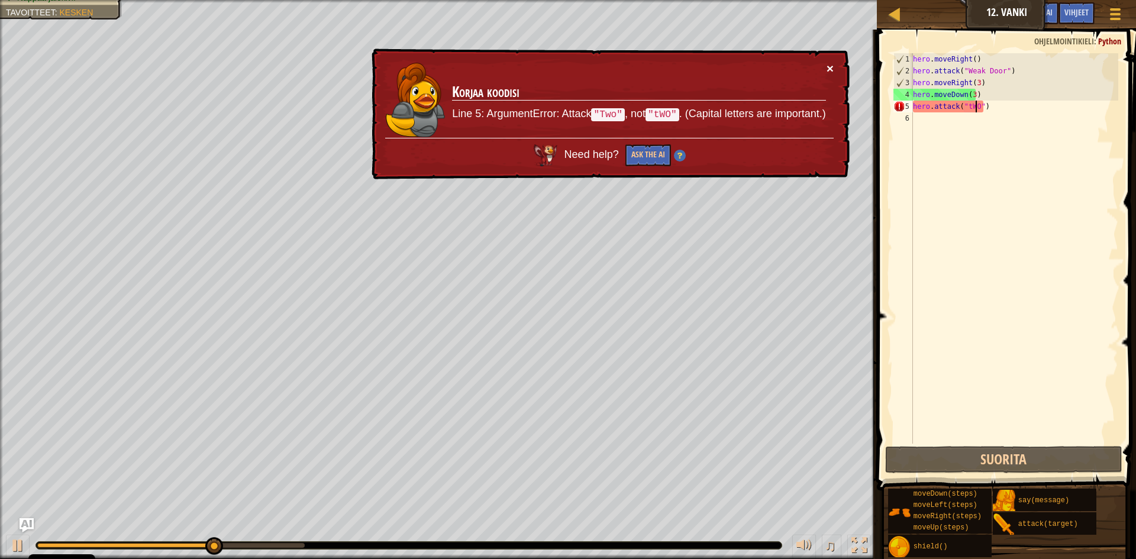
click at [831, 66] on button "×" at bounding box center [830, 68] width 7 height 12
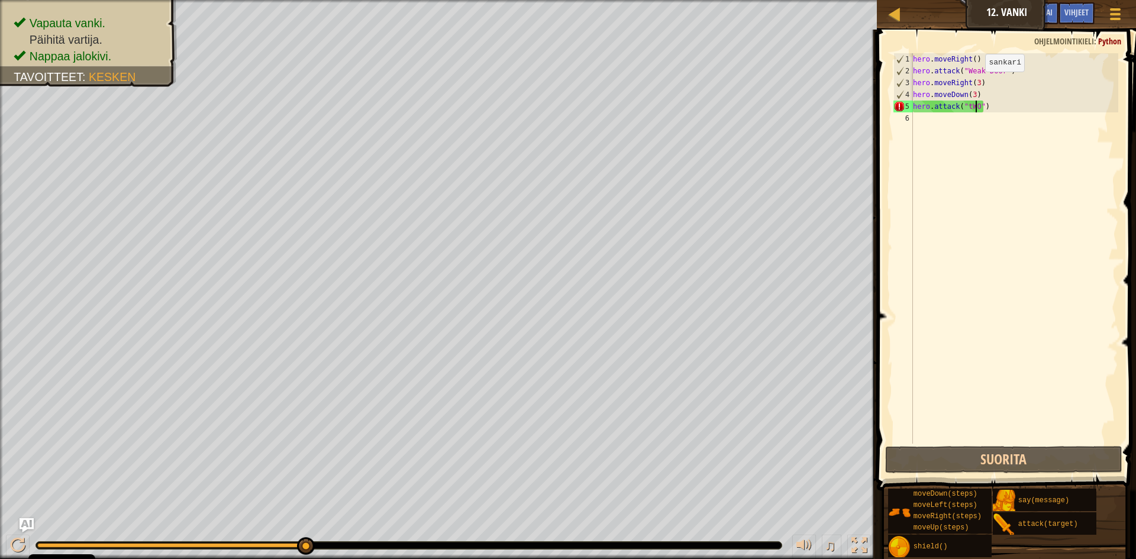
click at [975, 83] on div "hero . moveRight ( ) hero . attack ( "Weak Door" ) hero . moveRight ( 3 ) hero …" at bounding box center [1015, 260] width 208 height 414
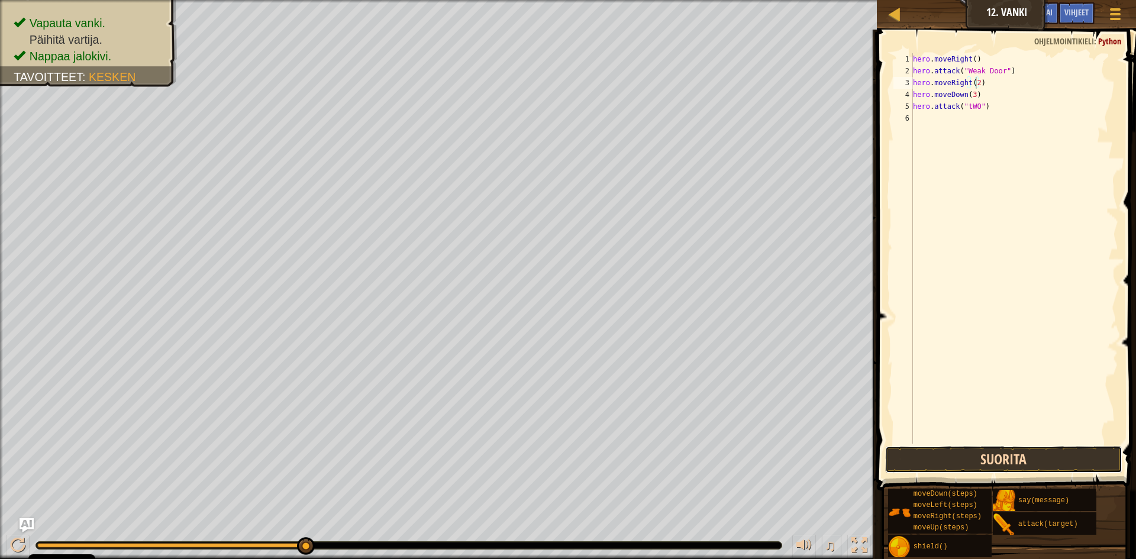
click at [998, 462] on button "Suorita" at bounding box center [1003, 459] width 237 height 27
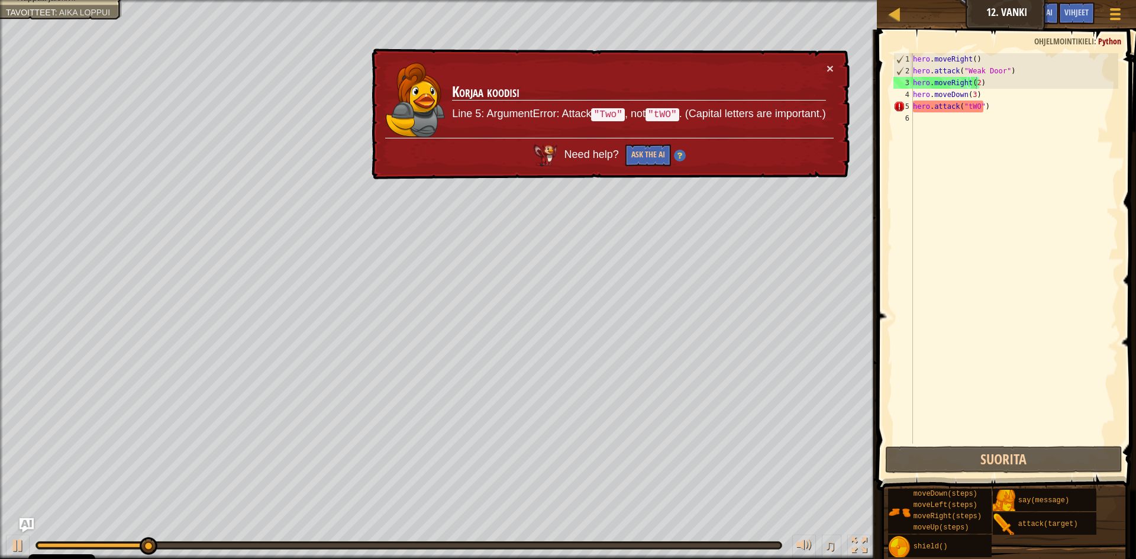
click at [820, 62] on td "Korjaa koodisi Line 5: ArgumentError: Attack "Two" , not "tWO" . (Capital lette…" at bounding box center [639, 100] width 375 height 76
click at [828, 63] on button "×" at bounding box center [830, 68] width 7 height 12
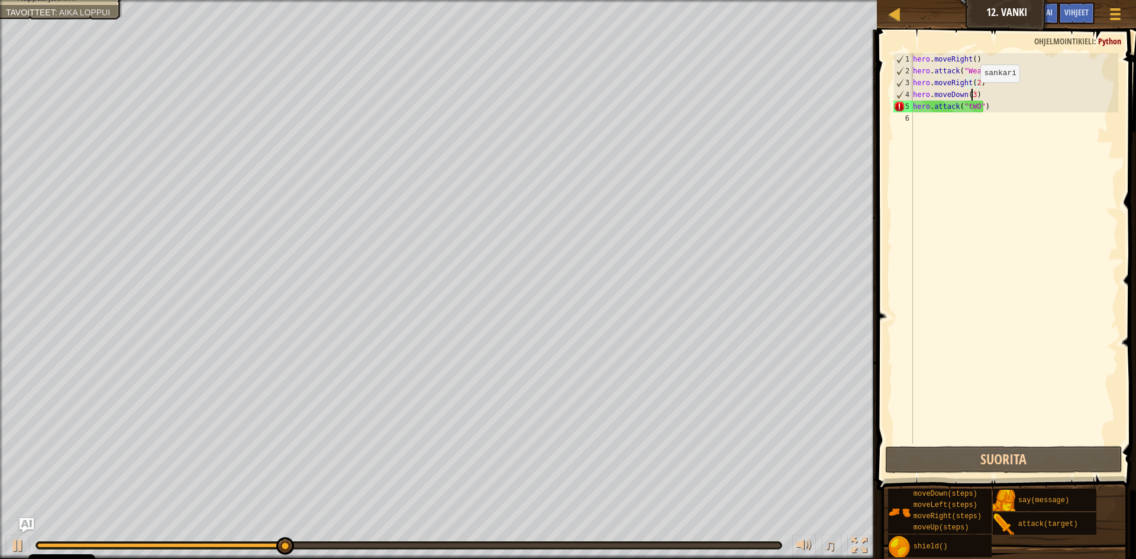
click at [971, 94] on div "hero . moveRight ( ) hero . attack ( "Weak Door" ) hero . moveRight ( 2 ) hero …" at bounding box center [1015, 260] width 208 height 414
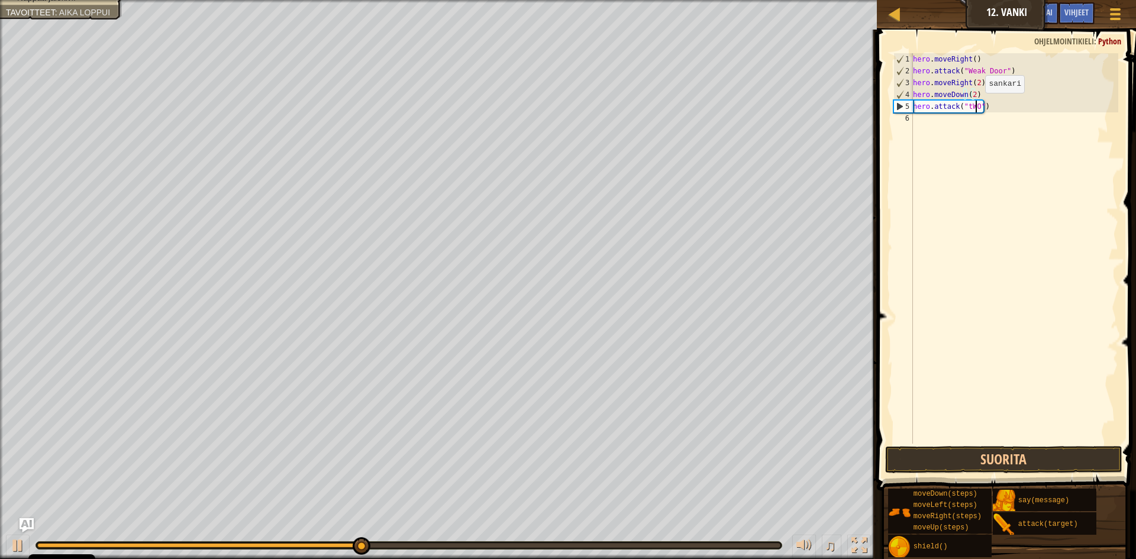
click at [975, 105] on div "hero . moveRight ( ) hero . attack ( "Weak Door" ) hero . moveRight ( 2 ) hero …" at bounding box center [1015, 260] width 208 height 414
type textarea "hero.attack("")"
click at [980, 113] on div "hero . moveRight ( ) hero . attack ( "Weak Door" ) hero . moveRight ( 2 ) hero …" at bounding box center [1015, 260] width 208 height 414
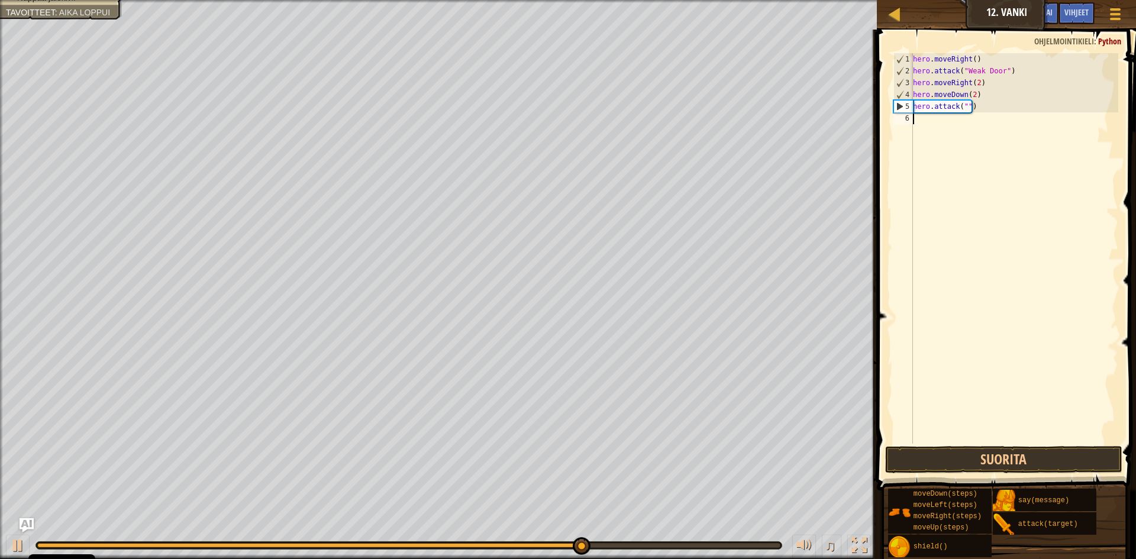
click at [977, 104] on div "hero . moveRight ( ) hero . attack ( "Weak Door" ) hero . moveRight ( 2 ) hero …" at bounding box center [1015, 260] width 208 height 414
type textarea "h"
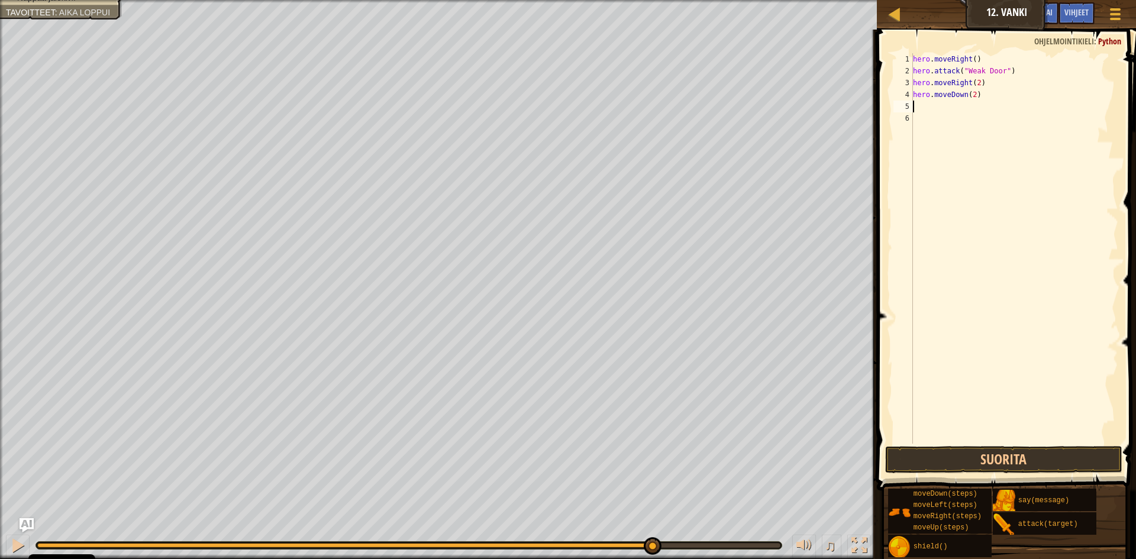
type textarea "G"
drag, startPoint x: 1017, startPoint y: 128, endPoint x: 1016, endPoint y: 143, distance: 14.8
click at [1016, 128] on div "hero.moveRi g ht paina Enter" at bounding box center [1023, 140] width 224 height 53
click at [1030, 456] on button "Suorita" at bounding box center [1003, 459] width 237 height 27
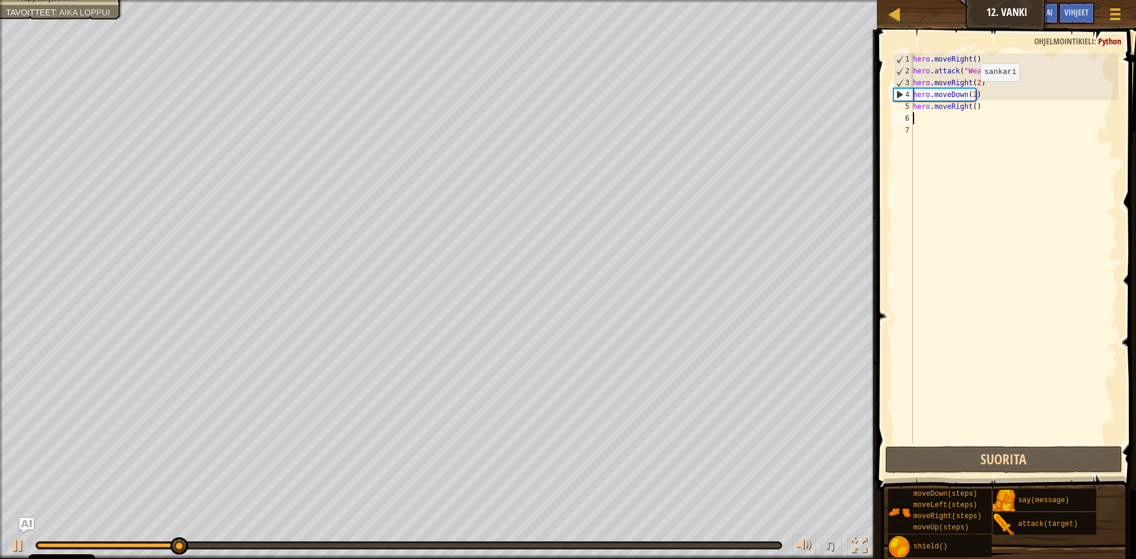
click at [972, 94] on div "hero . moveRight ( ) hero . attack ( "Weak Door" ) hero . moveRight ( 2 ) hero …" at bounding box center [1015, 260] width 208 height 414
type textarea "hero.moveDown(2)"
click at [941, 121] on div "hero . moveRight ( ) hero . attack ( "Weak Door" ) hero . moveRight ( 2 ) hero …" at bounding box center [1015, 260] width 208 height 414
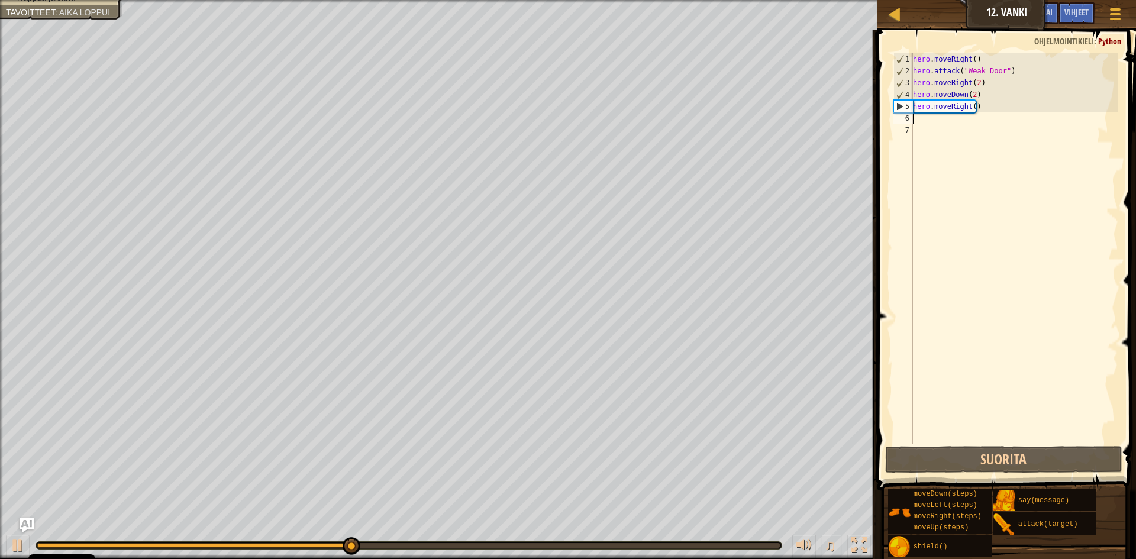
type textarea "D"
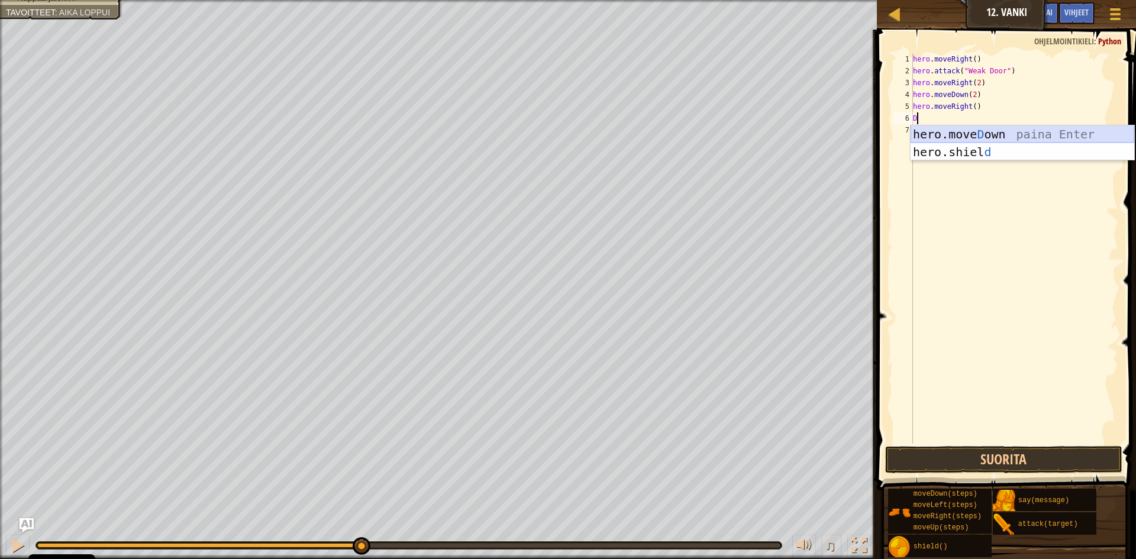
click at [985, 128] on div "hero.move D own paina Enter hero.shiel d paina Enter" at bounding box center [1023, 160] width 224 height 71
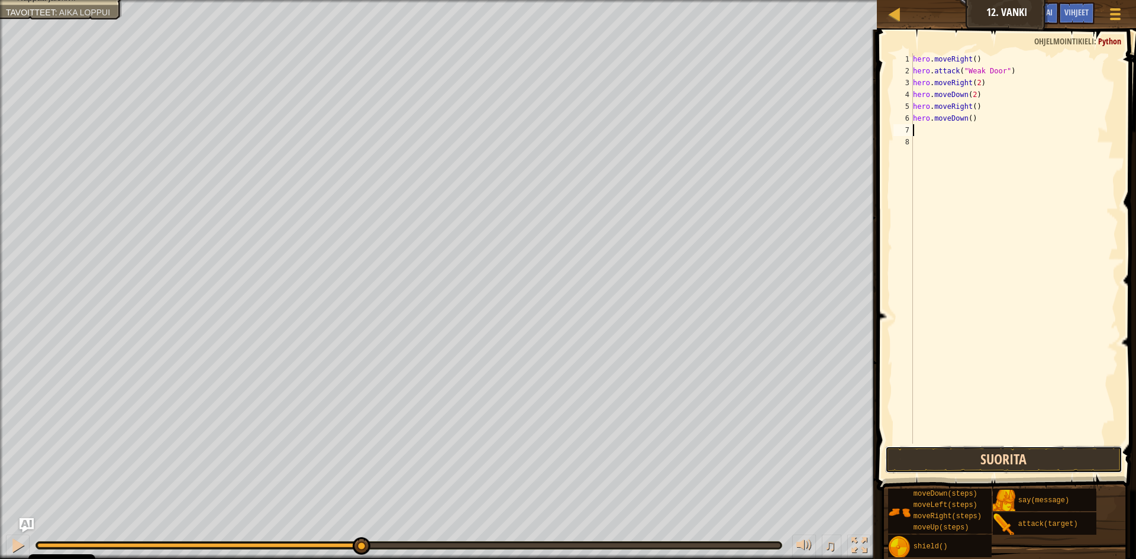
click at [1034, 452] on button "Suorita" at bounding box center [1003, 459] width 237 height 27
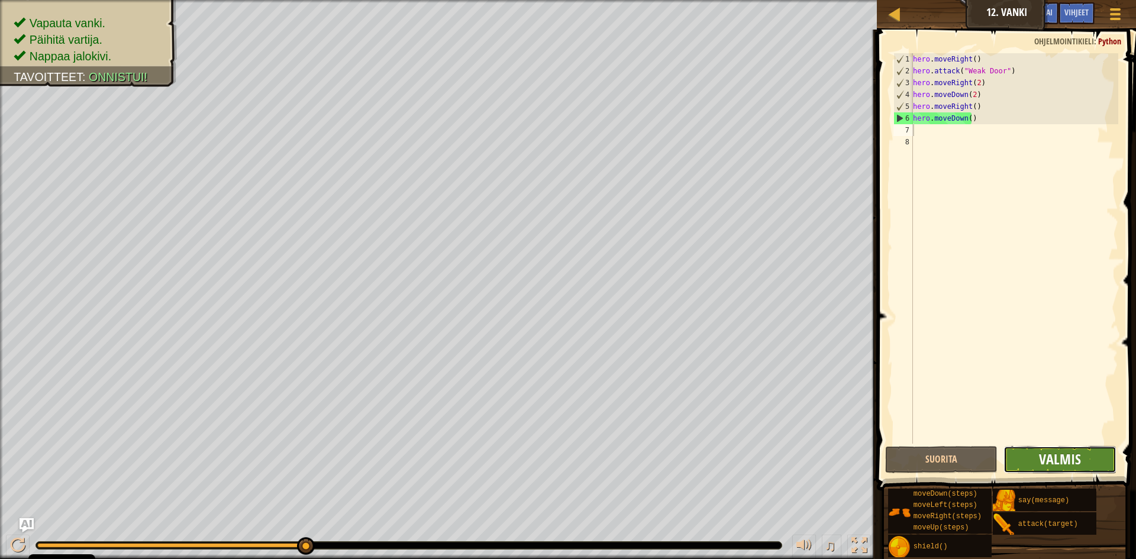
click at [1062, 452] on span "Valmis" at bounding box center [1060, 459] width 42 height 19
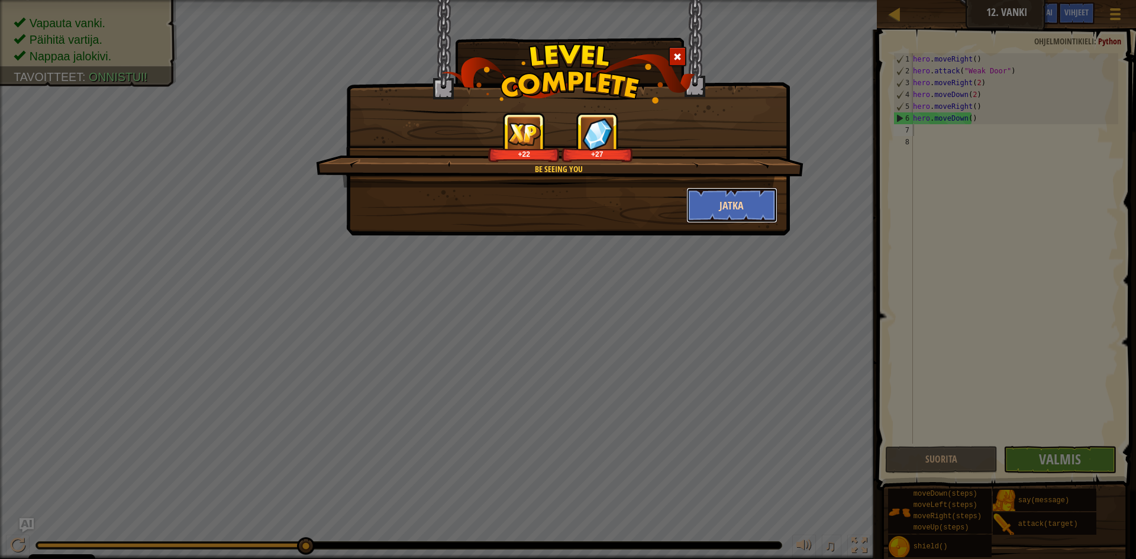
click at [713, 210] on button "Jatka" at bounding box center [733, 206] width 92 height 36
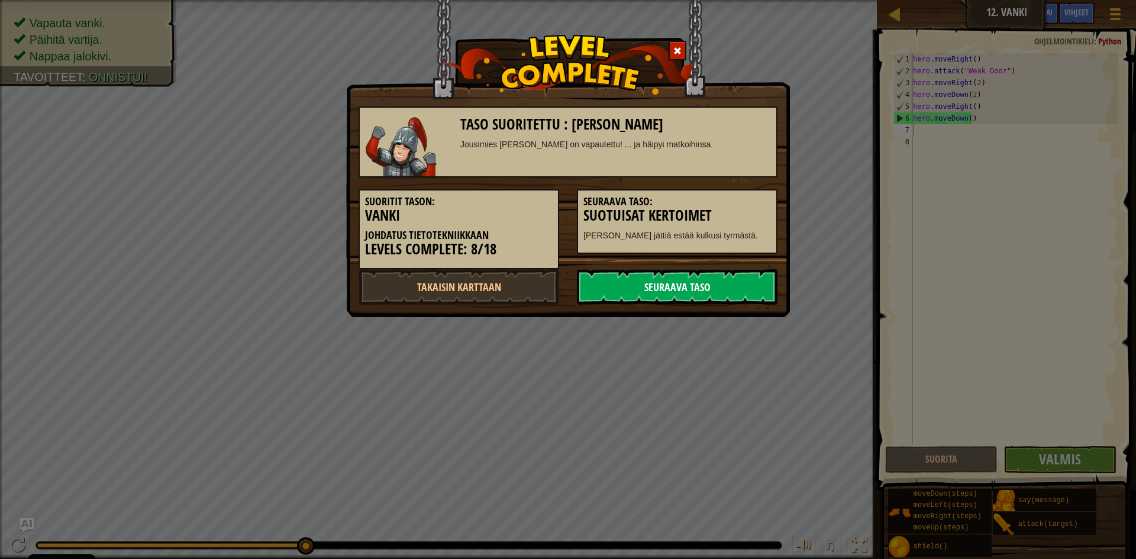
click at [707, 288] on link "Seuraava taso" at bounding box center [677, 287] width 201 height 36
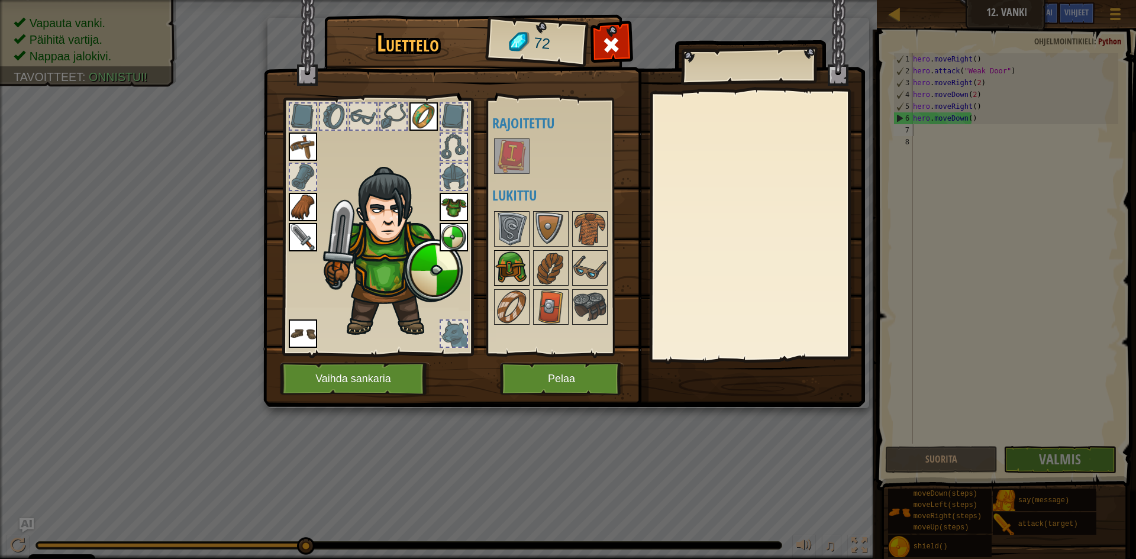
drag, startPoint x: 511, startPoint y: 260, endPoint x: 516, endPoint y: 270, distance: 10.9
click at [511, 261] on img at bounding box center [511, 268] width 33 height 33
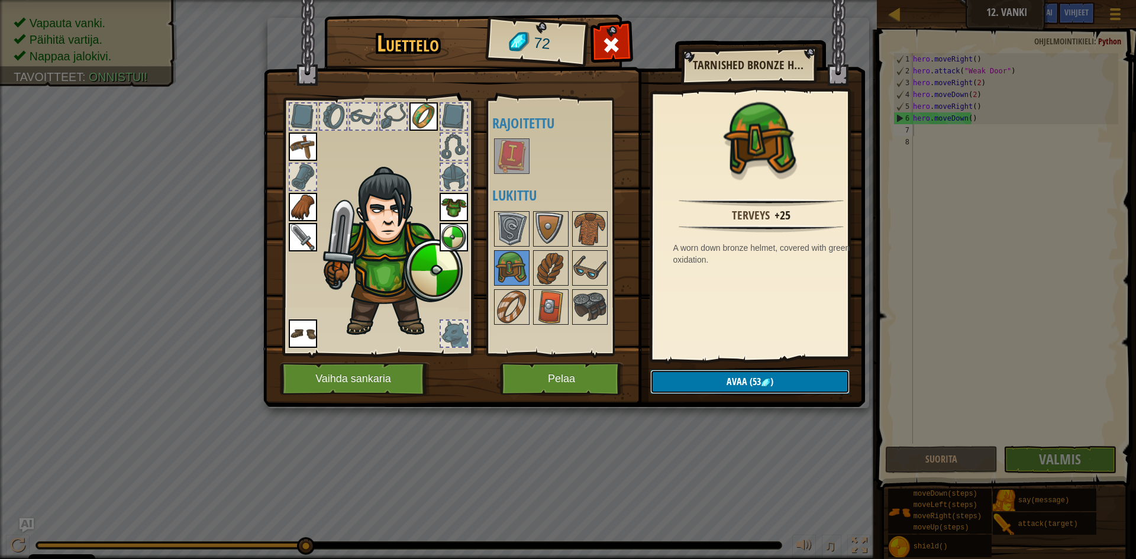
click at [732, 380] on span "Avaa" at bounding box center [737, 381] width 21 height 13
click at [717, 373] on button "Varmista" at bounding box center [749, 382] width 199 height 24
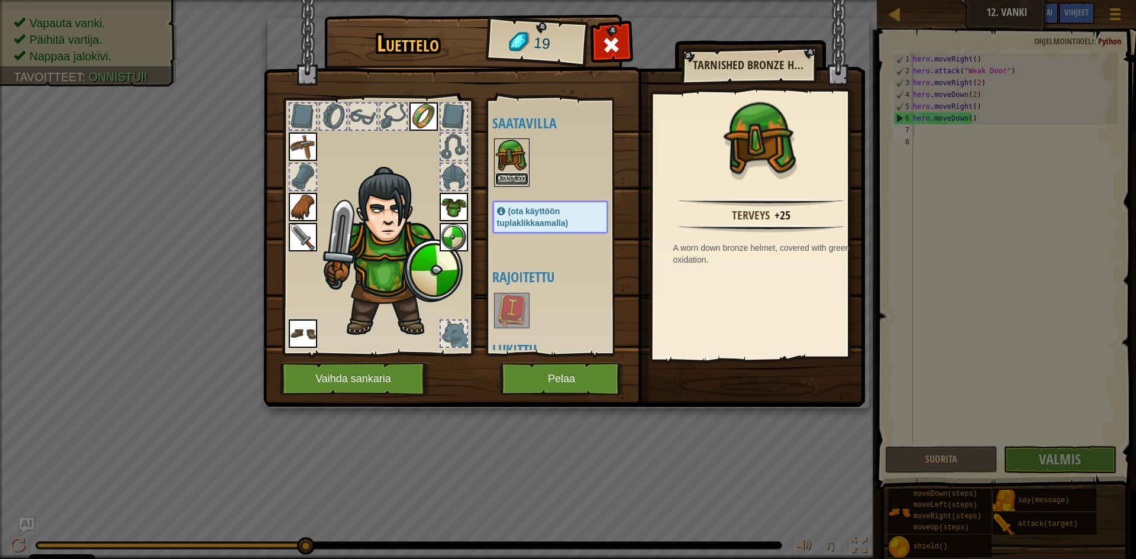
click at [507, 175] on button "Ota käyttöön" at bounding box center [511, 179] width 33 height 12
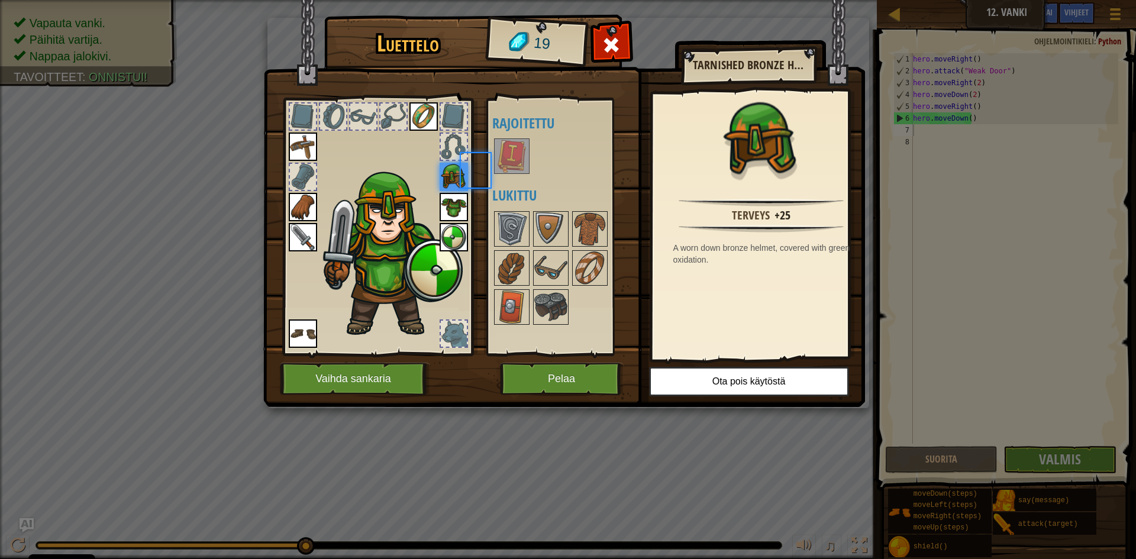
click at [507, 175] on div at bounding box center [562, 156] width 140 height 39
click at [582, 387] on button "Pelaa" at bounding box center [562, 379] width 124 height 33
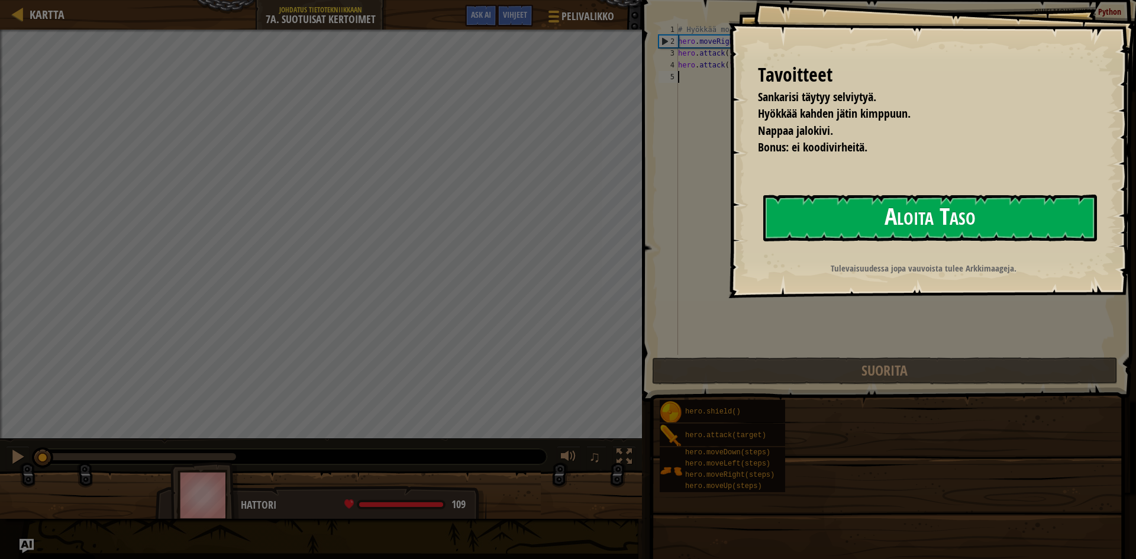
click at [967, 210] on button "Aloita Taso" at bounding box center [931, 218] width 334 height 47
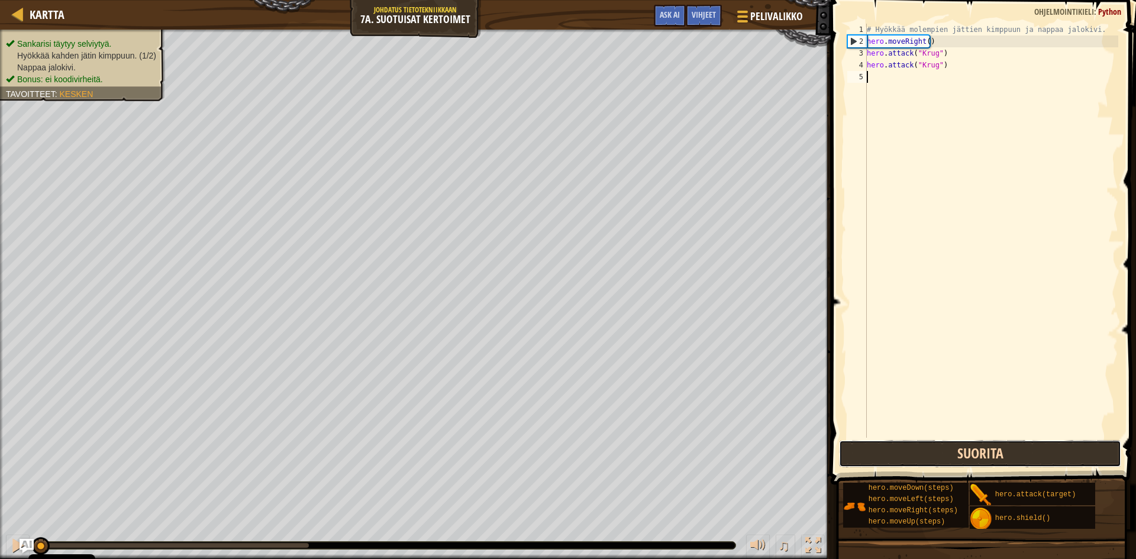
click at [948, 455] on button "Suorita" at bounding box center [980, 453] width 282 height 27
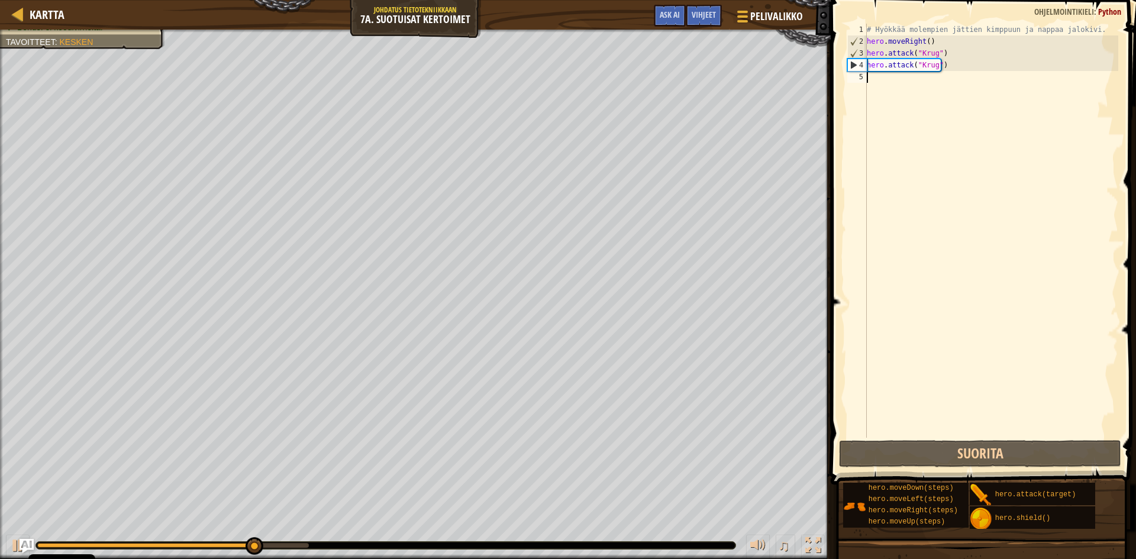
type textarea "G"
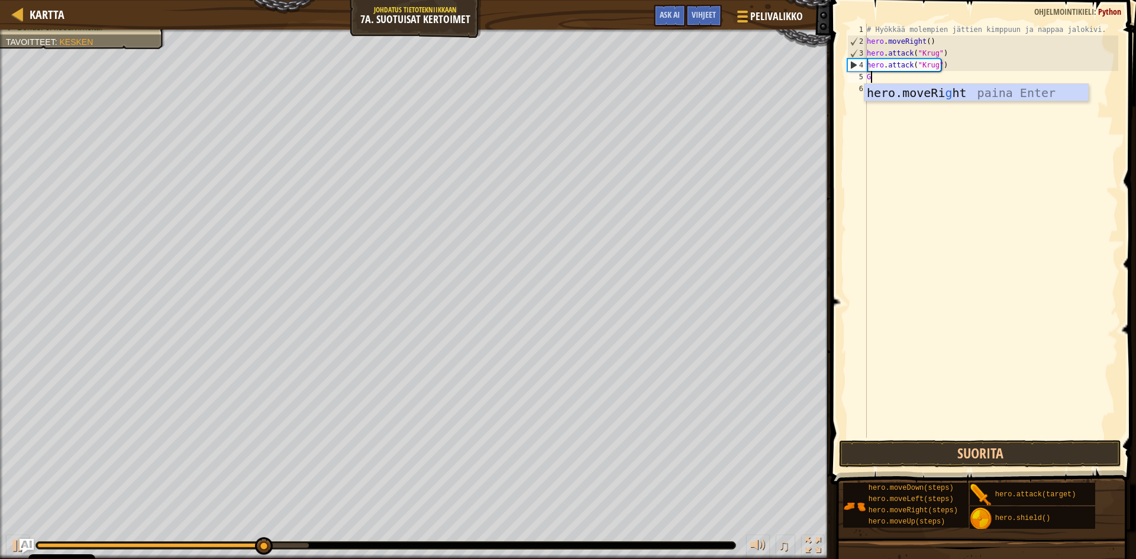
scroll to position [5, 0]
click at [911, 89] on div "hero.moveRi g ht paina Enter" at bounding box center [977, 110] width 224 height 53
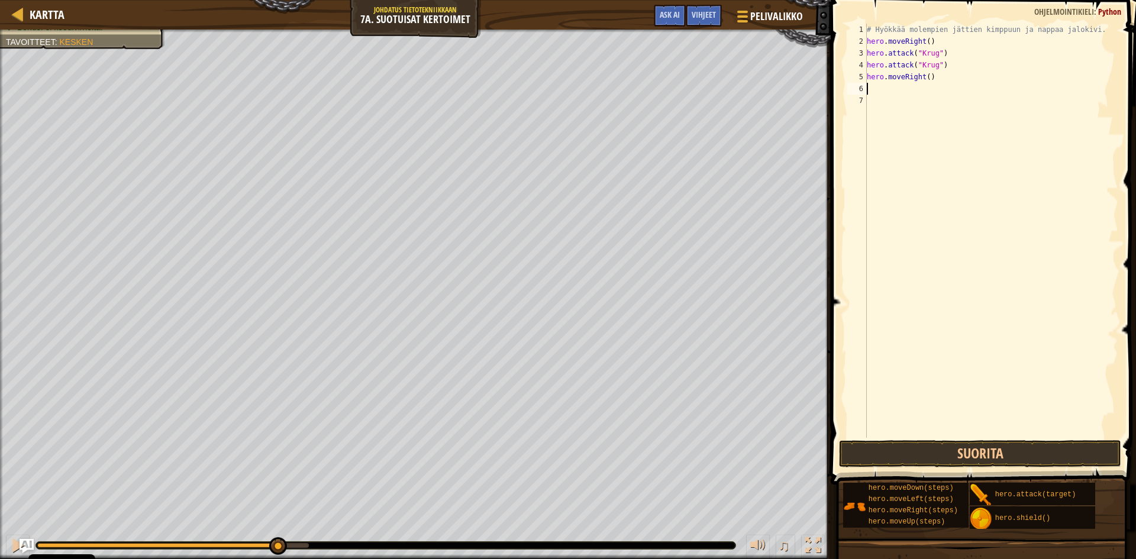
type textarea "U"
click at [911, 101] on div "hero.move U p paina Enter" at bounding box center [977, 122] width 224 height 53
type textarea "L"
drag, startPoint x: 952, startPoint y: 109, endPoint x: 1010, endPoint y: 104, distance: 58.3
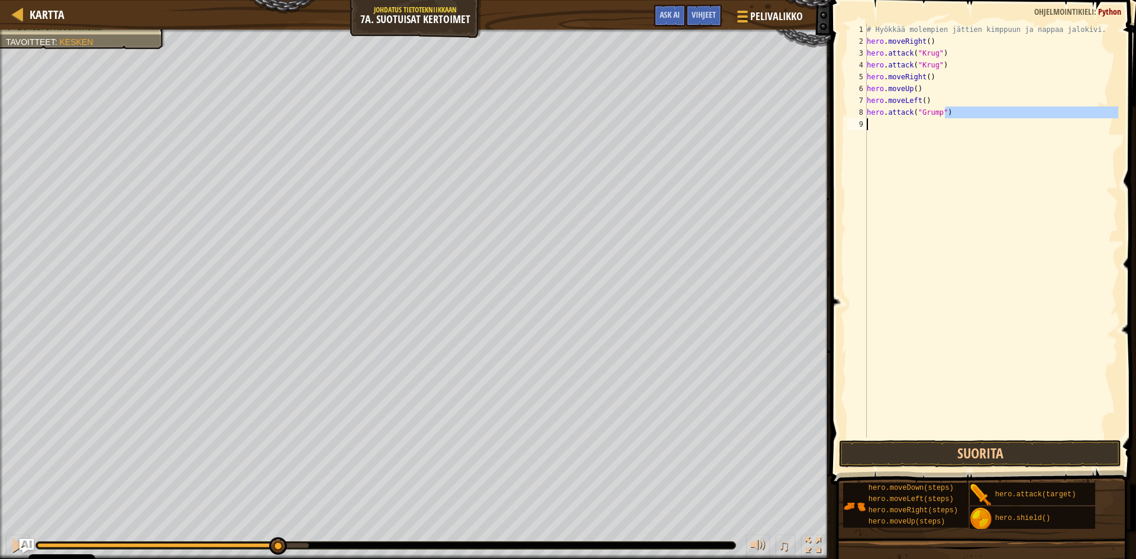
click at [916, 123] on div "# Hyökkää molempien jättien kimppuun ja nappaa jalokivi. hero . moveRight ( ) h…" at bounding box center [992, 243] width 254 height 438
type textarea "hero.attack("Grump")"
click at [968, 137] on div "# Hyökkää molempien jättien kimppuun ja nappaa jalokivi. hero . moveRight ( ) h…" at bounding box center [992, 231] width 254 height 414
drag, startPoint x: 945, startPoint y: 109, endPoint x: 839, endPoint y: 116, distance: 105.6
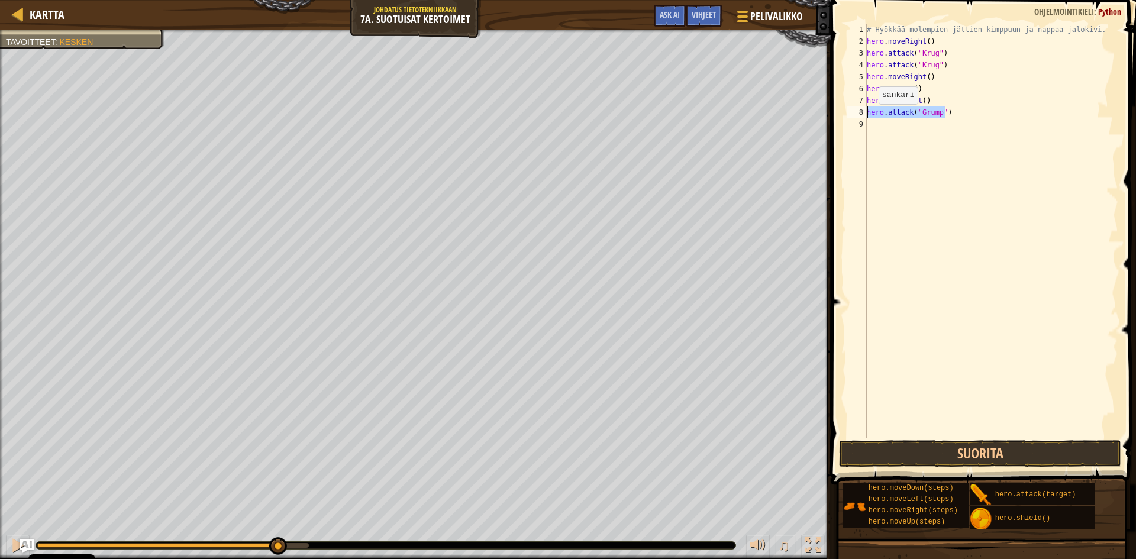
click at [839, 116] on div "1 2 3 4 5 6 7 8 9 # Hyökkää molempien jättien kimppuun ja nappaa jalokivi. hero…" at bounding box center [981, 266] width 309 height 520
type textarea "hero.attack("Grump")"
click at [893, 128] on div "# Hyökkää molempien jättien kimppuun ja nappaa jalokivi. hero . moveRight ( ) h…" at bounding box center [992, 243] width 254 height 438
paste textarea "hero.attack("Grump")"
type textarea "hero.attack("Grump")"
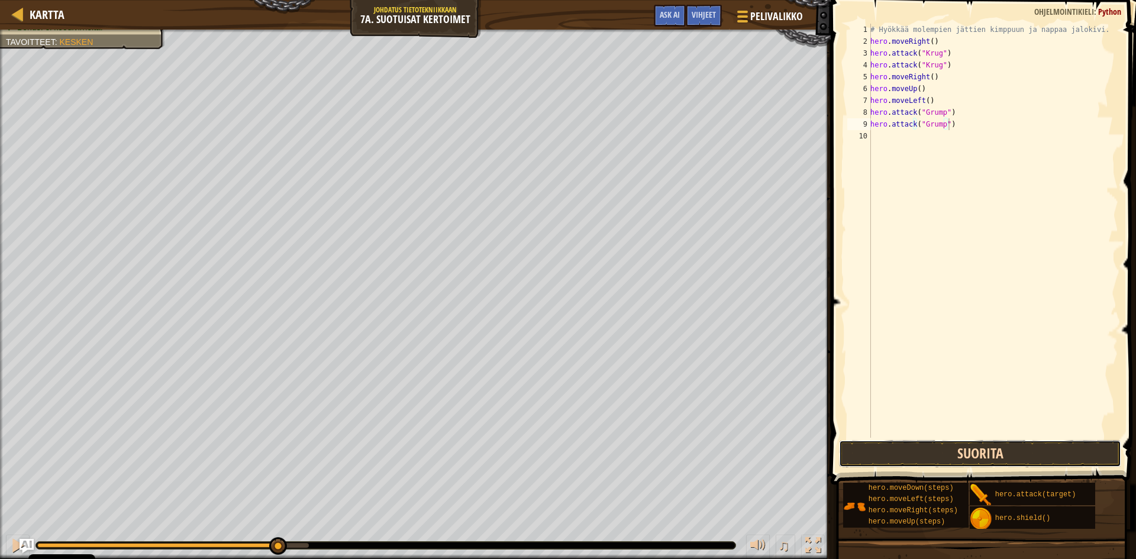
click at [988, 455] on button "Suorita" at bounding box center [980, 453] width 282 height 27
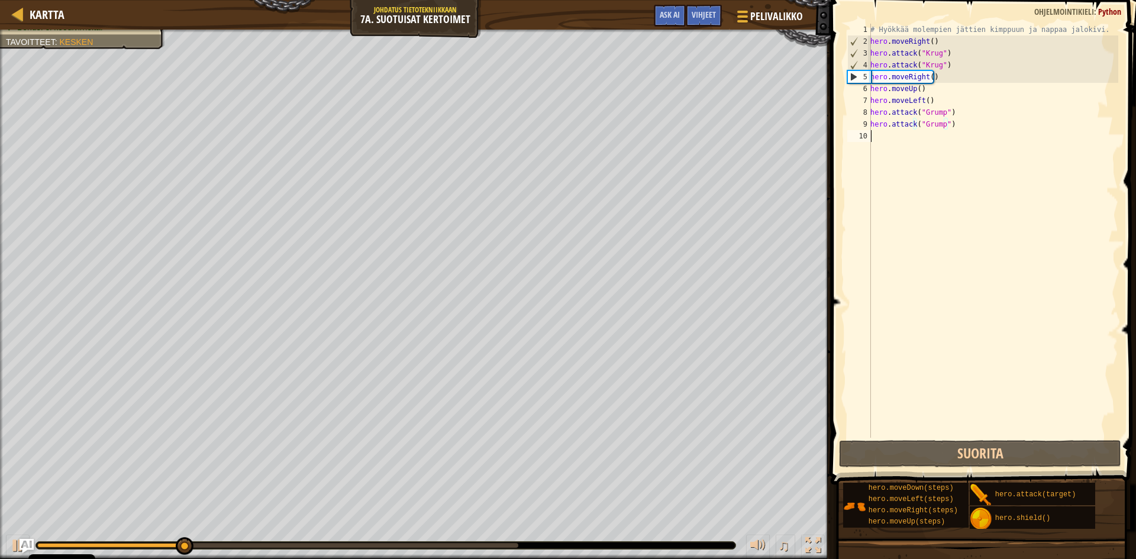
click at [895, 135] on div "# Hyökkää molempien jättien kimppuun ja nappaa jalokivi. hero . moveRight ( ) h…" at bounding box center [993, 243] width 250 height 438
type textarea "l"
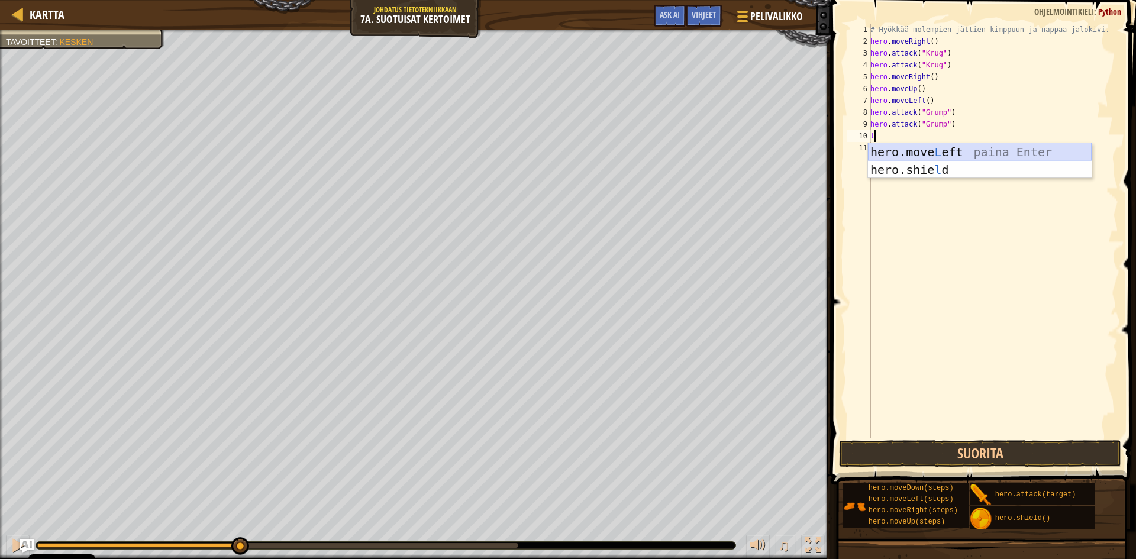
click at [914, 147] on div "hero.move L eft paina Enter hero.shie l d paina Enter" at bounding box center [980, 178] width 224 height 71
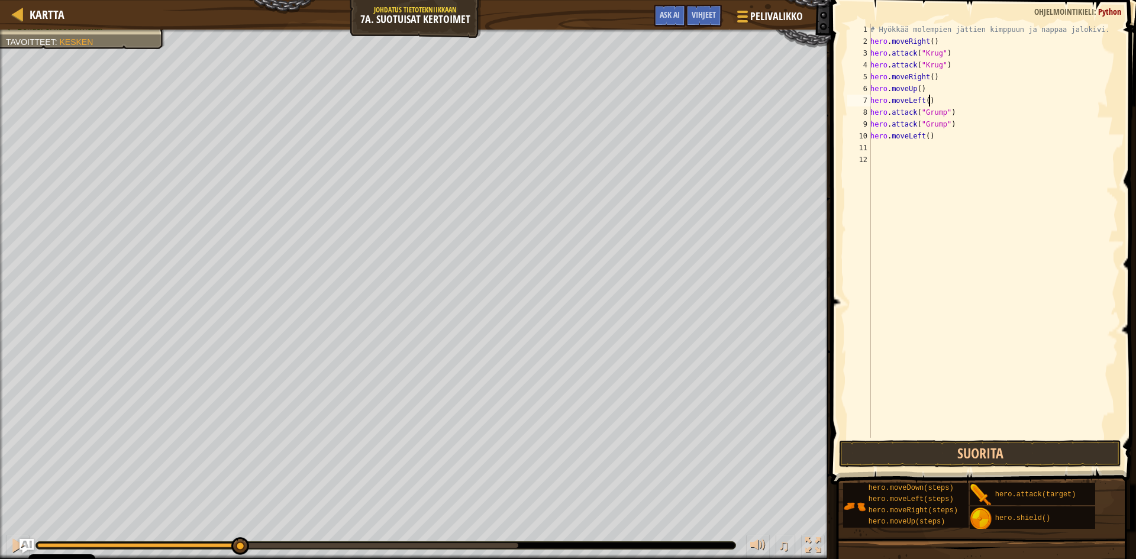
click at [927, 101] on div "# Hyökkää molempien jättien kimppuun ja nappaa jalokivi. hero . moveRight ( ) h…" at bounding box center [993, 243] width 250 height 438
type textarea "h"
click at [981, 457] on button "Suorita" at bounding box center [980, 453] width 282 height 27
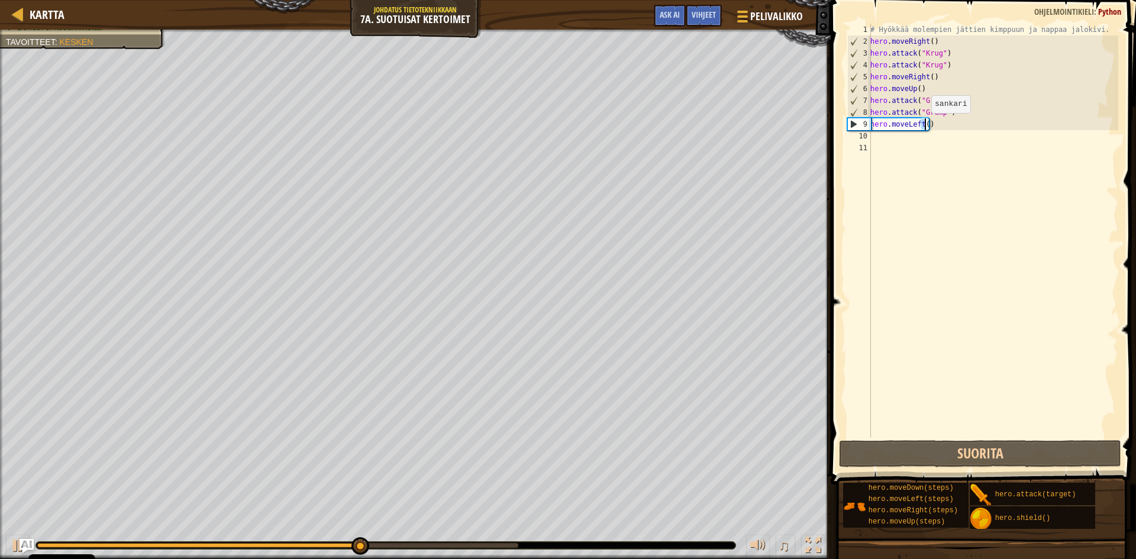
click at [927, 125] on div "# Hyökkää molempien jättien kimppuun ja nappaa jalokivi. hero . moveRight ( ) h…" at bounding box center [993, 243] width 250 height 438
click at [925, 125] on div "# Hyökkää molempien jättien kimppuun ja nappaa jalokivi. hero . moveRight ( ) h…" at bounding box center [993, 231] width 250 height 414
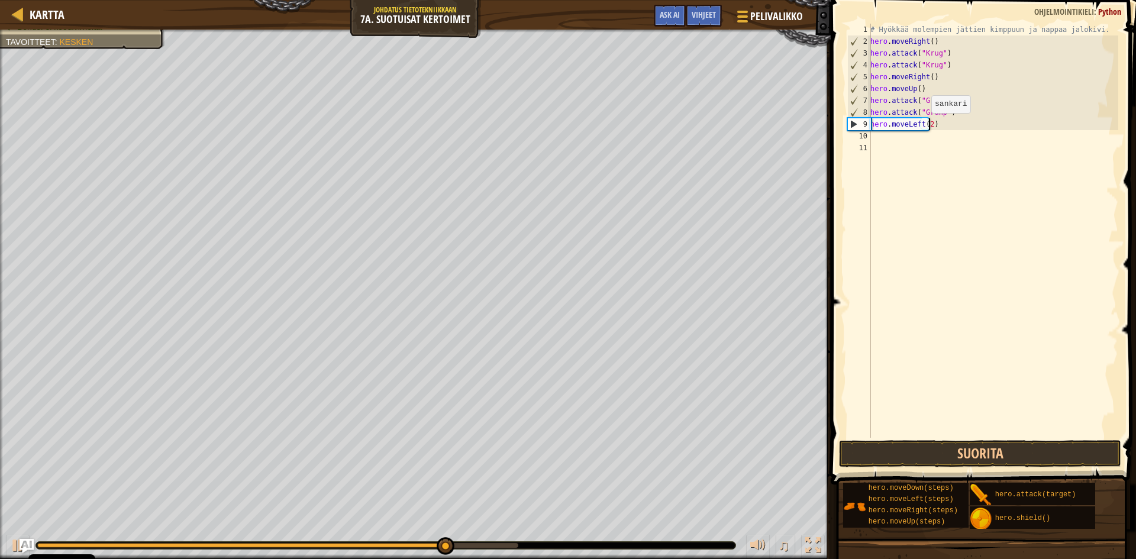
scroll to position [5, 5]
type textarea "hero.moveLeft(2)"
click at [998, 459] on button "Suorita" at bounding box center [980, 453] width 282 height 27
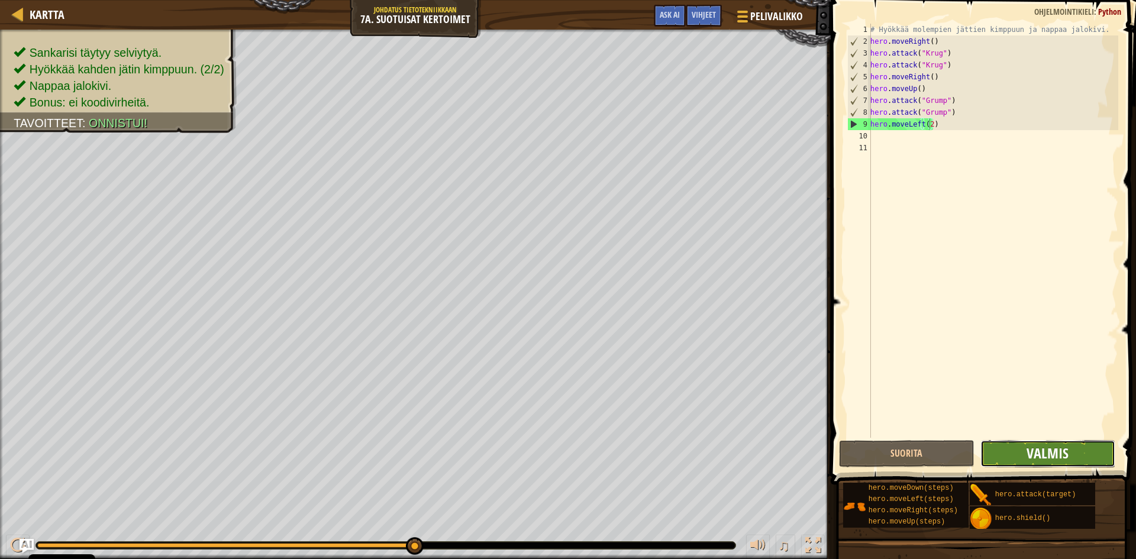
click at [1049, 455] on span "Valmis" at bounding box center [1048, 453] width 42 height 19
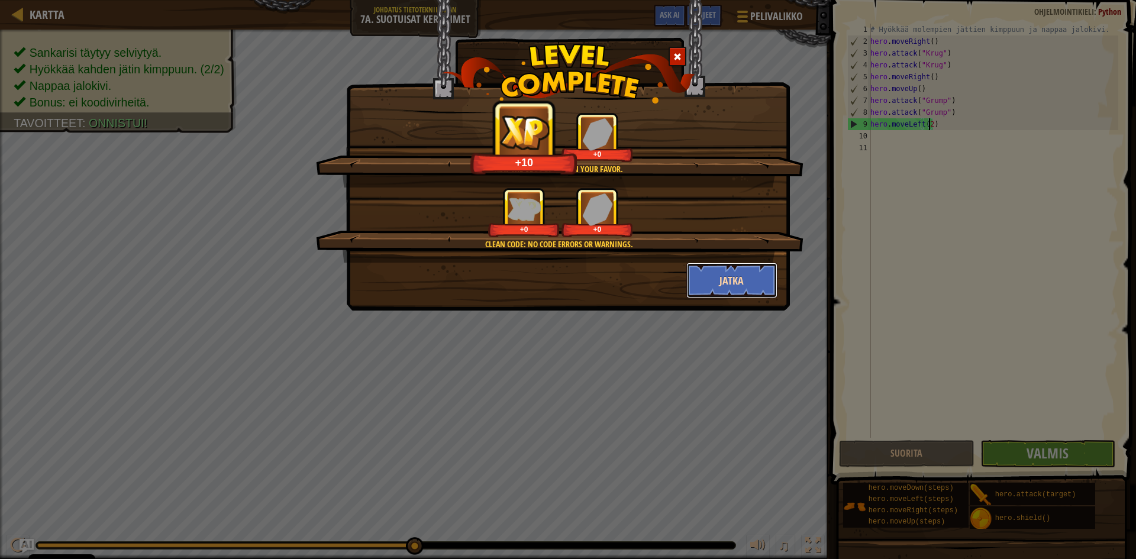
click at [725, 283] on button "Jatka" at bounding box center [733, 281] width 92 height 36
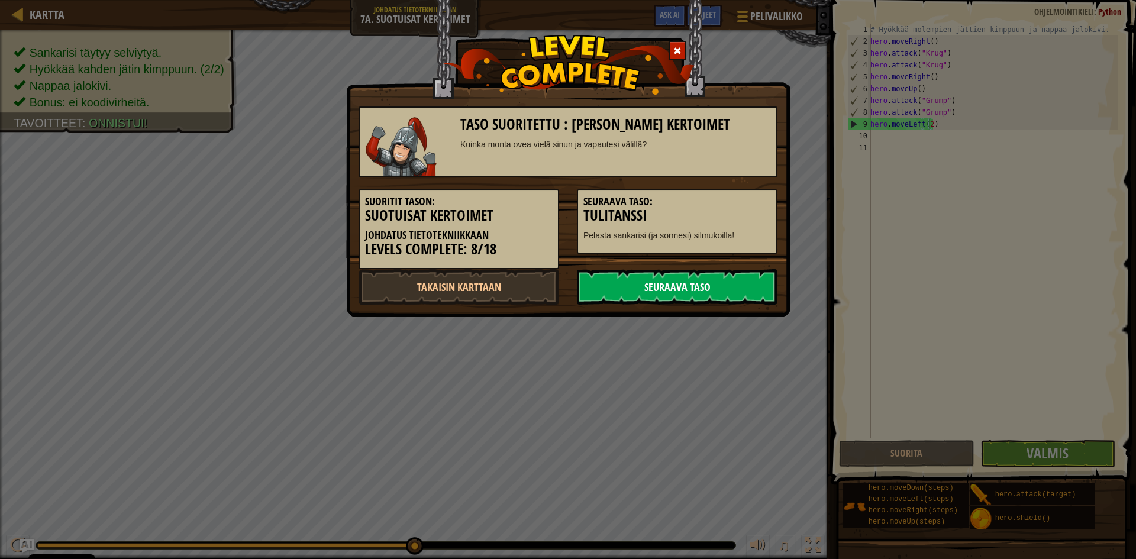
click at [704, 285] on link "Seuraava taso" at bounding box center [677, 287] width 201 height 36
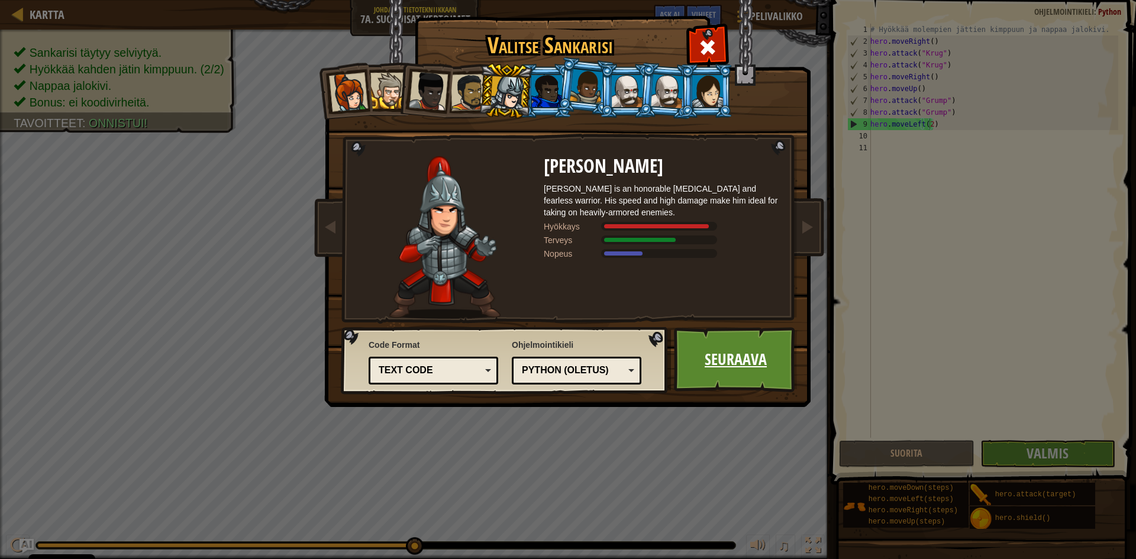
click at [761, 366] on link "Seuraava" at bounding box center [736, 359] width 124 height 65
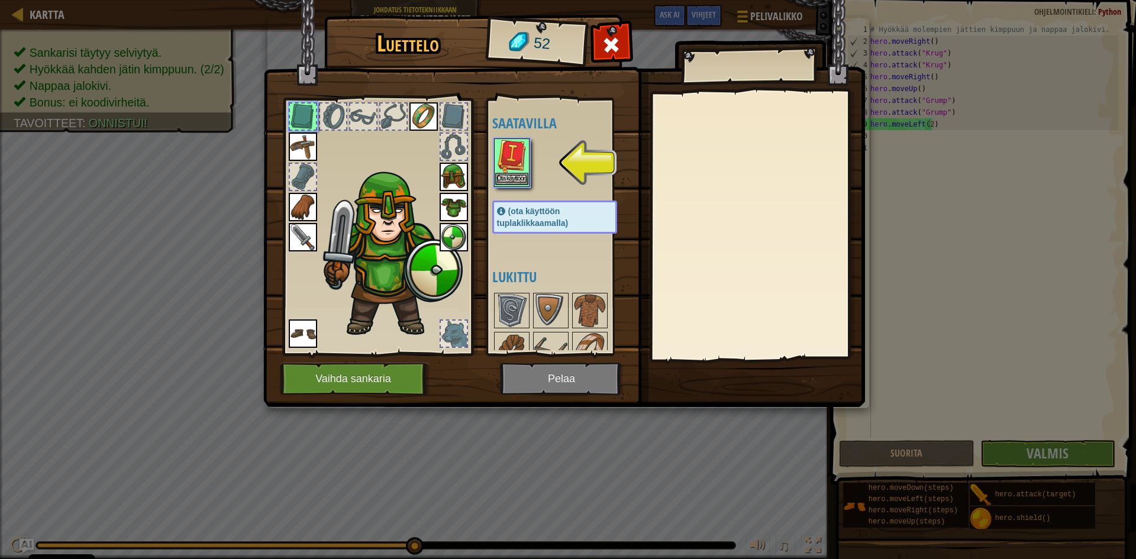
click at [515, 166] on img at bounding box center [511, 156] width 33 height 33
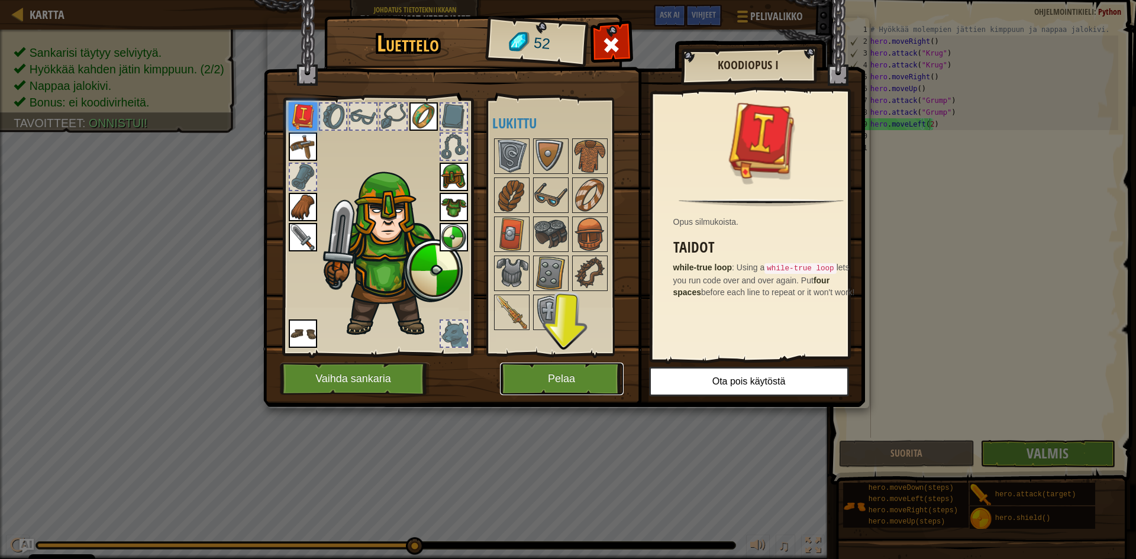
click at [586, 375] on button "Pelaa" at bounding box center [562, 379] width 124 height 33
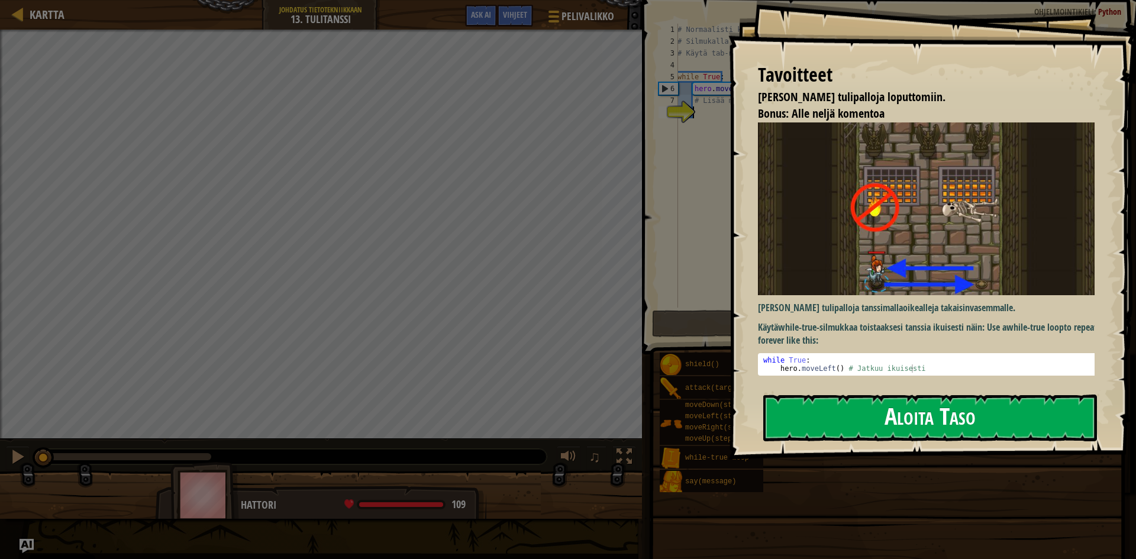
click at [912, 423] on button "Aloita Taso" at bounding box center [931, 418] width 334 height 47
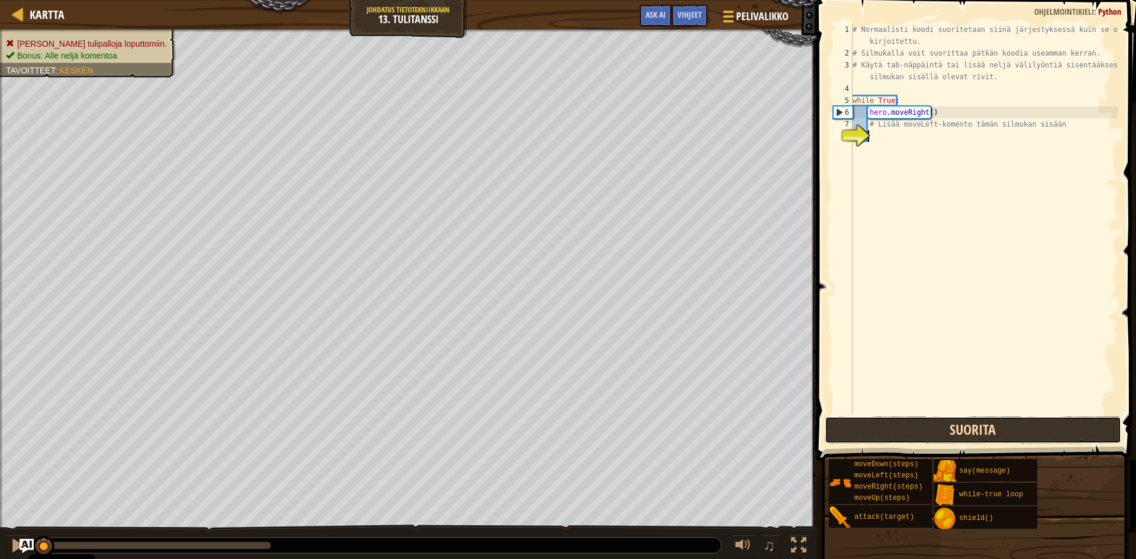
click at [945, 421] on button "Suorita" at bounding box center [973, 430] width 297 height 27
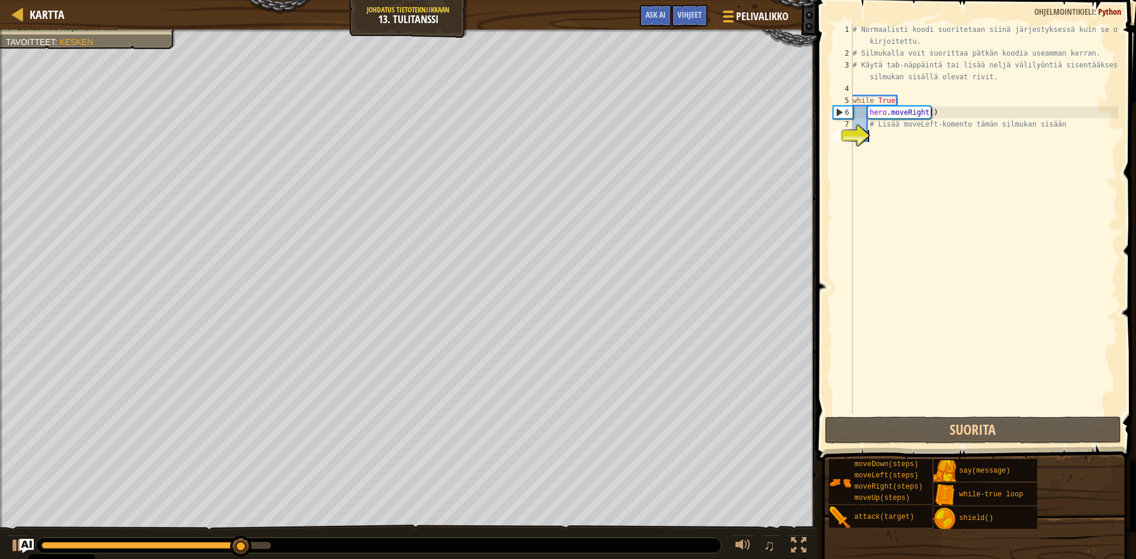
click at [887, 136] on div "# Normaalisti koodi suoritetaan siinä järjestyksessä kuin se on kirjoitettu. # …" at bounding box center [985, 237] width 268 height 426
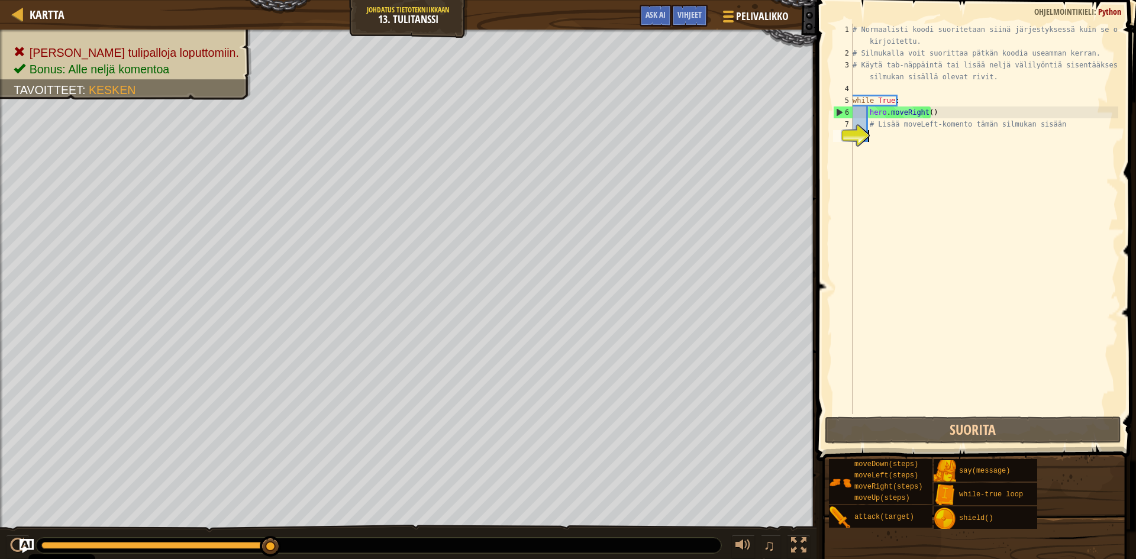
type textarea "l"
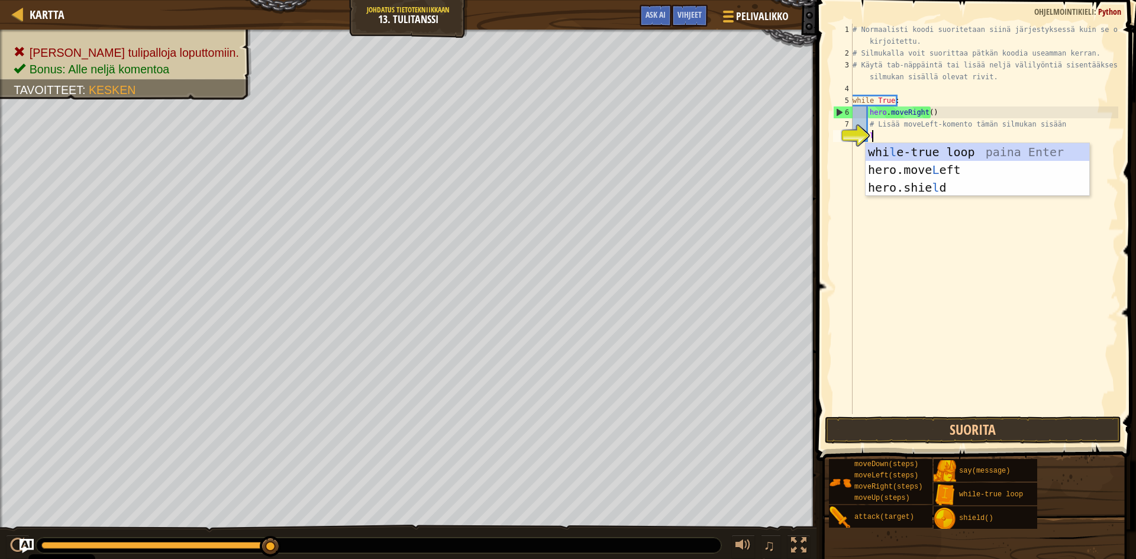
scroll to position [5, 1]
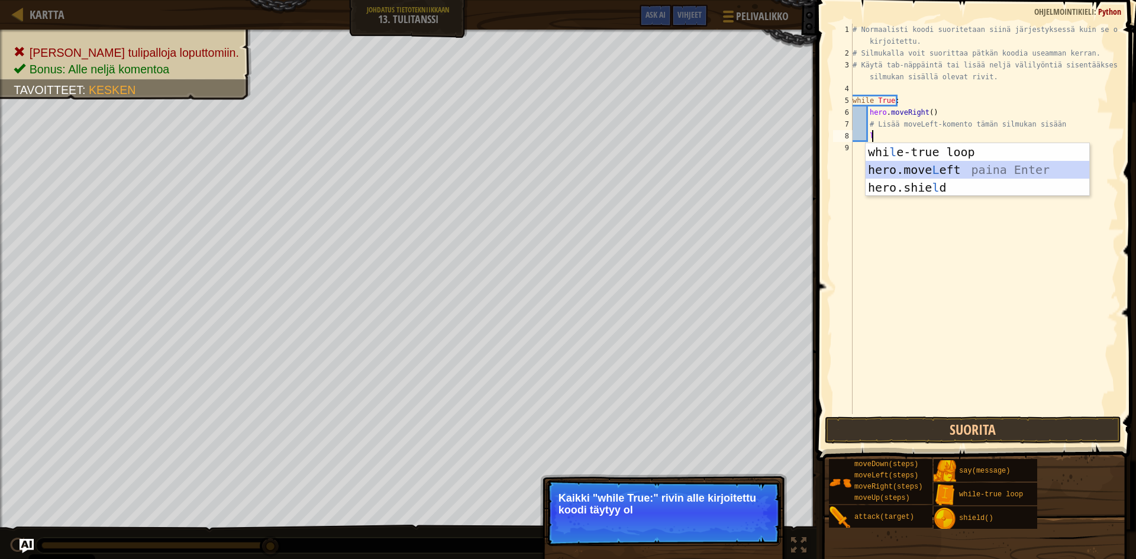
click at [919, 169] on div "whi l e-true loop paina Enter hero.move L eft paina Enter hero.shie l d paina E…" at bounding box center [978, 187] width 224 height 89
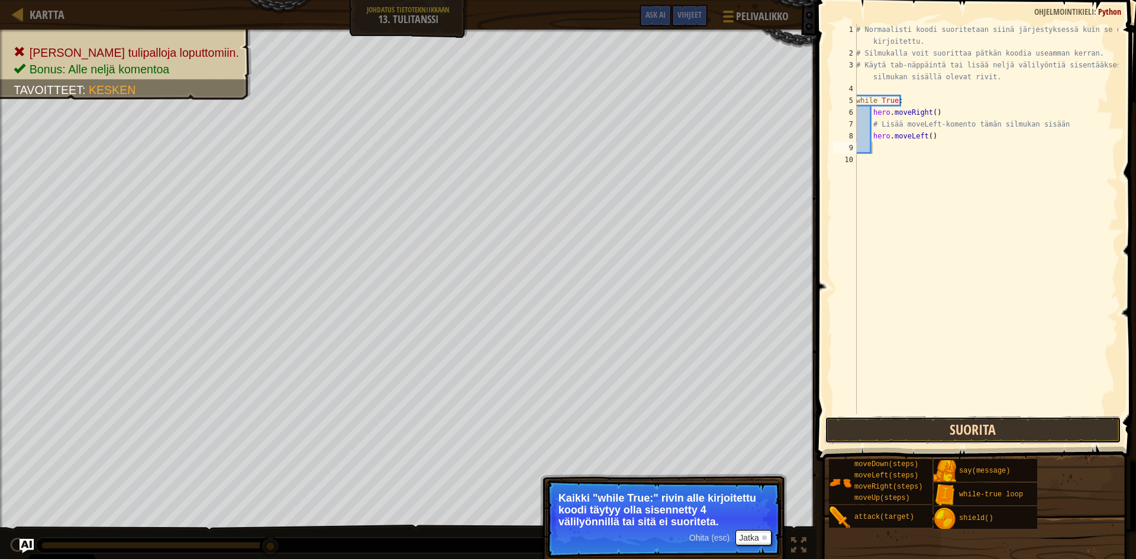
click at [971, 438] on button "Suorita" at bounding box center [973, 430] width 297 height 27
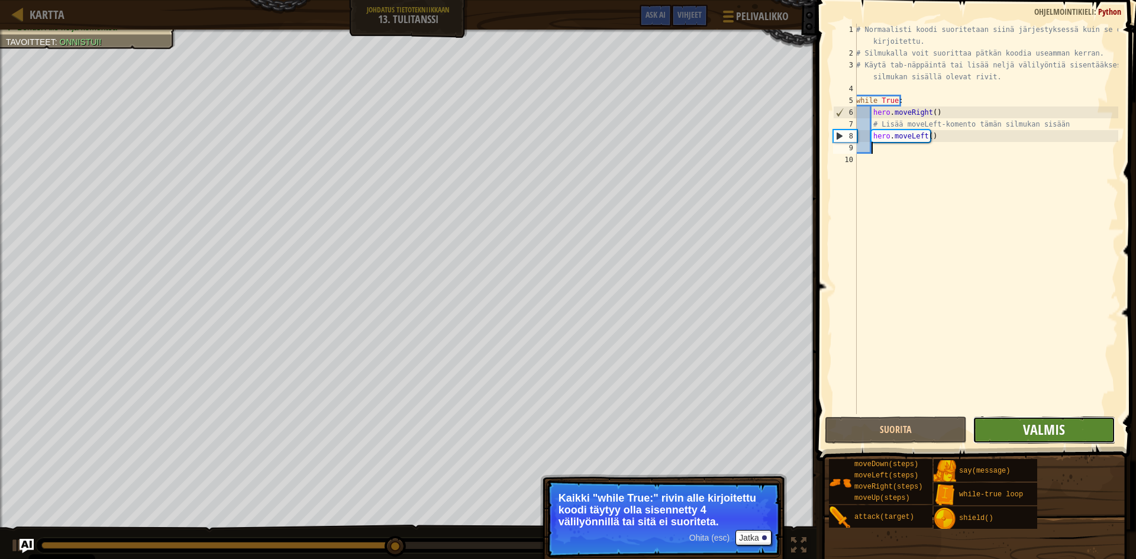
click at [1026, 430] on span "Valmis" at bounding box center [1044, 429] width 42 height 19
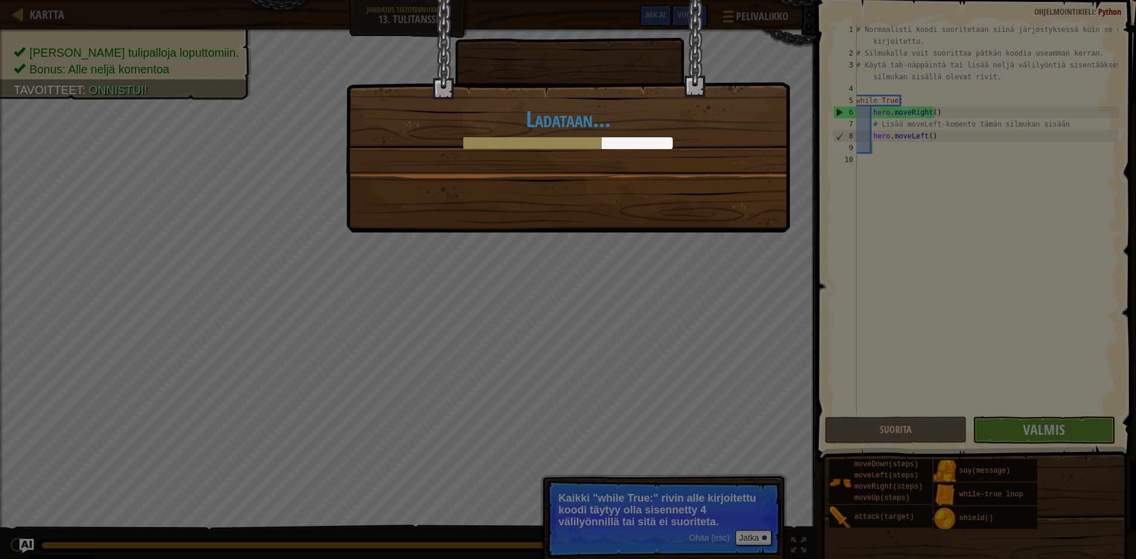
drag, startPoint x: 611, startPoint y: 162, endPoint x: 604, endPoint y: 153, distance: 11.0
click at [607, 158] on div "Ladataan..." at bounding box center [568, 86] width 443 height 173
click at [604, 152] on div "Ladataan..." at bounding box center [568, 86] width 443 height 173
click at [633, 154] on div "Ladataan..." at bounding box center [568, 86] width 443 height 173
click at [637, 153] on div "Ladataan..." at bounding box center [568, 86] width 443 height 173
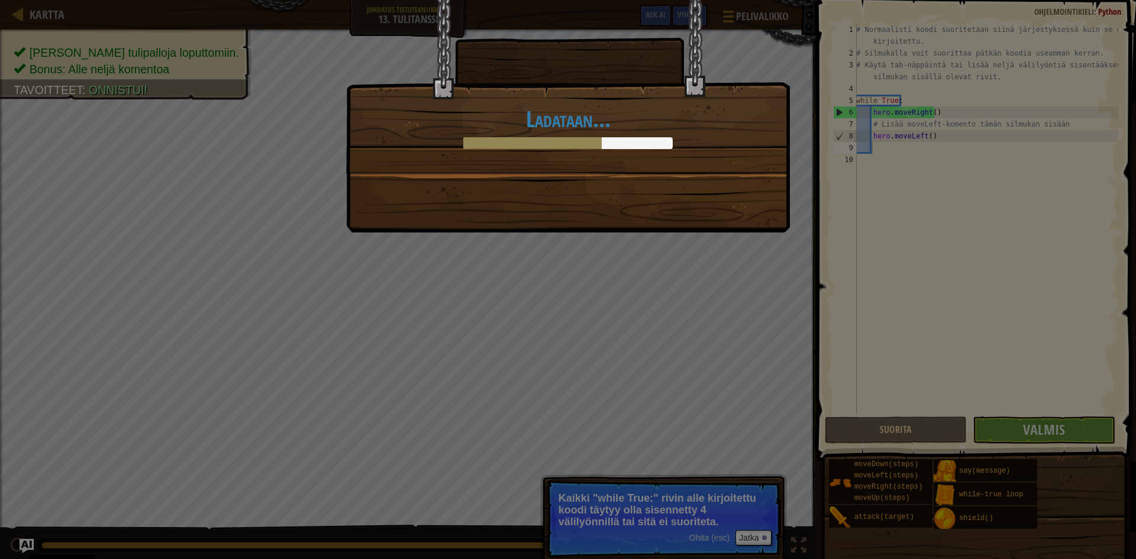
drag, startPoint x: 657, startPoint y: 181, endPoint x: 732, endPoint y: 439, distance: 269.2
click at [676, 324] on div "Ladataan..." at bounding box center [568, 279] width 1136 height 559
click at [755, 536] on div "Ladataan..." at bounding box center [568, 279] width 1136 height 559
click at [756, 538] on div "Ladataan..." at bounding box center [568, 279] width 1136 height 559
drag, startPoint x: 756, startPoint y: 538, endPoint x: 727, endPoint y: 527, distance: 30.9
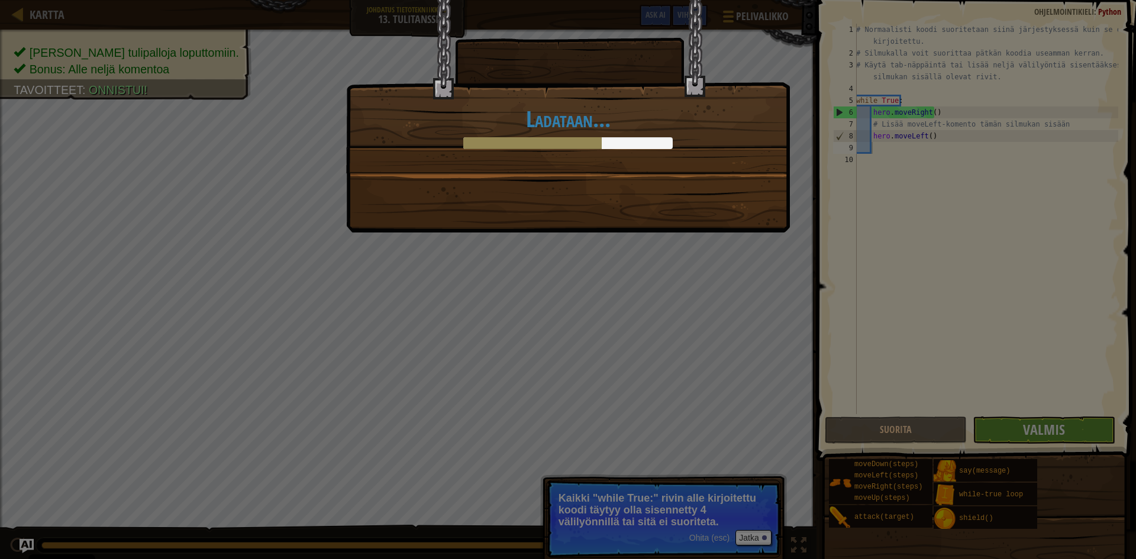
click at [730, 529] on div "Ladataan..." at bounding box center [568, 279] width 1136 height 559
drag, startPoint x: 684, startPoint y: 520, endPoint x: 596, endPoint y: 262, distance: 272.5
click at [596, 262] on div "Ladataan..." at bounding box center [568, 279] width 1136 height 559
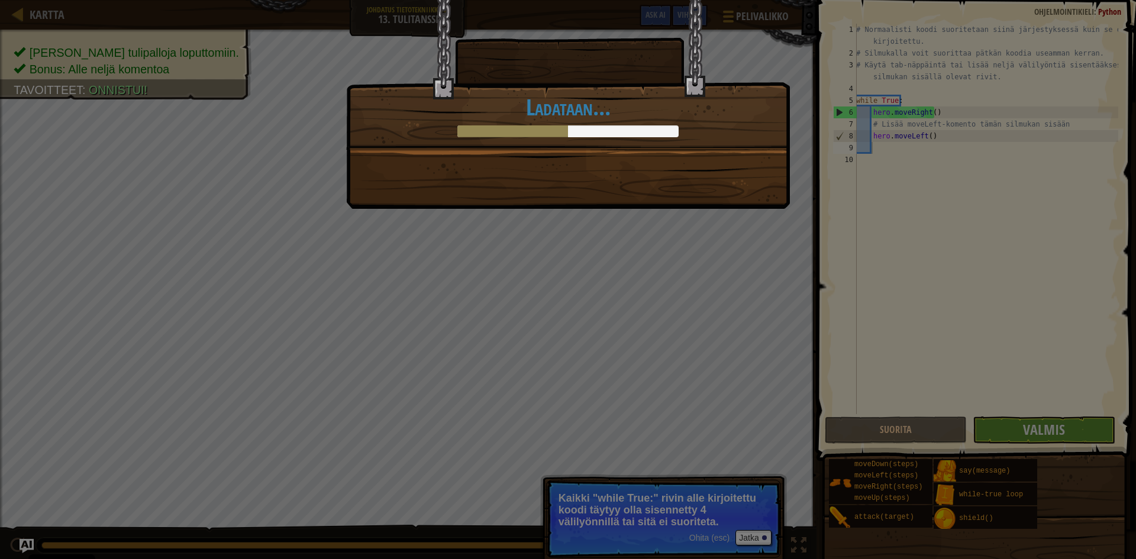
drag, startPoint x: 345, startPoint y: 51, endPoint x: 255, endPoint y: 24, distance: 94.6
click at [263, 2] on div "Jump to the left. Step to the right. Repeat. +11 +10 Uusi esine Clean code: no …" at bounding box center [568, 279] width 1136 height 559
drag, startPoint x: 502, startPoint y: 101, endPoint x: 587, endPoint y: 152, distance: 98.0
click at [584, 147] on div "Jump to the left. Step to the right. Repeat. +11 +10 Uusi esine Clean code: no …" at bounding box center [568, 74] width 444 height 150
click at [603, 95] on h1 "Ladataan..." at bounding box center [568, 107] width 443 height 25
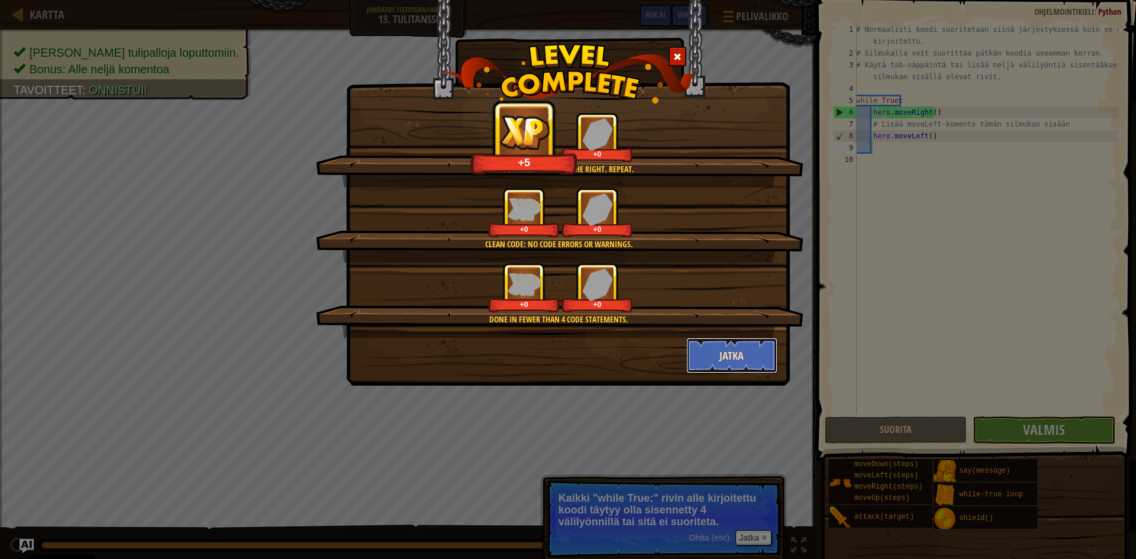
click at [736, 357] on button "Jatka" at bounding box center [733, 356] width 92 height 36
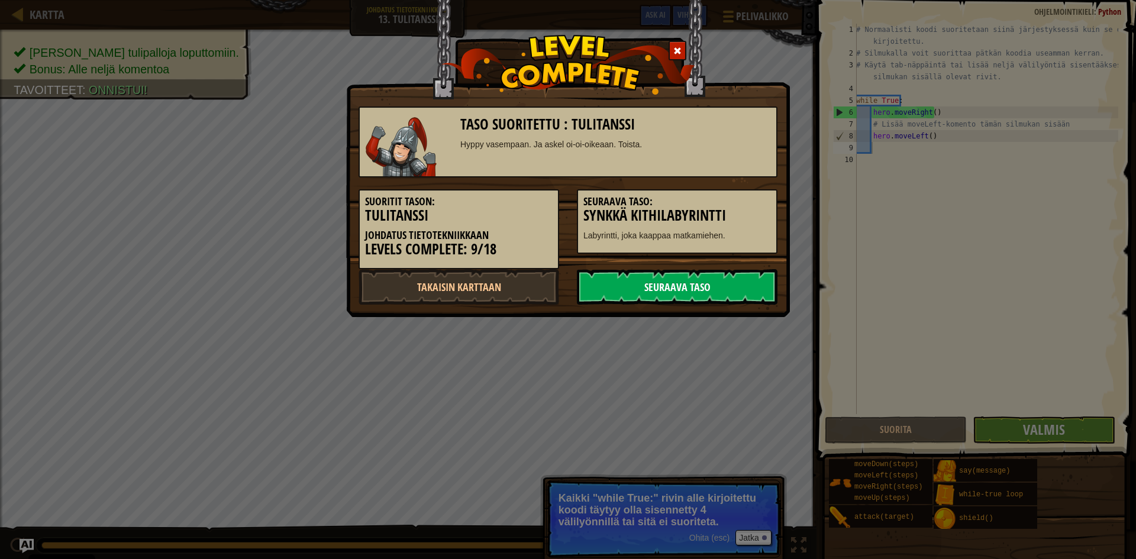
click at [666, 288] on link "Seuraava taso" at bounding box center [677, 287] width 201 height 36
click at [668, 282] on link "Seuraava taso" at bounding box center [677, 287] width 201 height 36
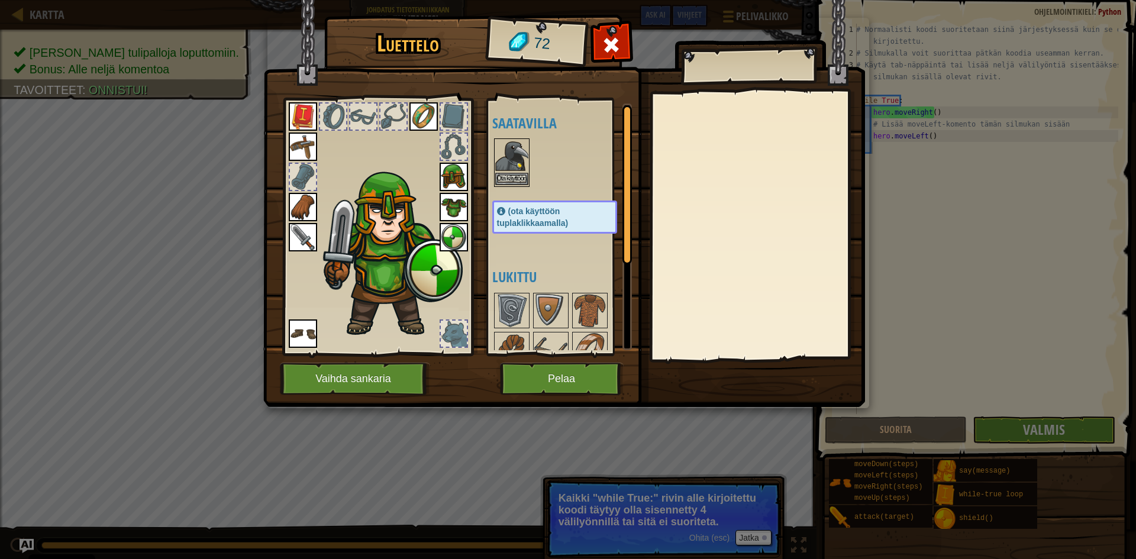
click at [511, 172] on img at bounding box center [511, 156] width 33 height 33
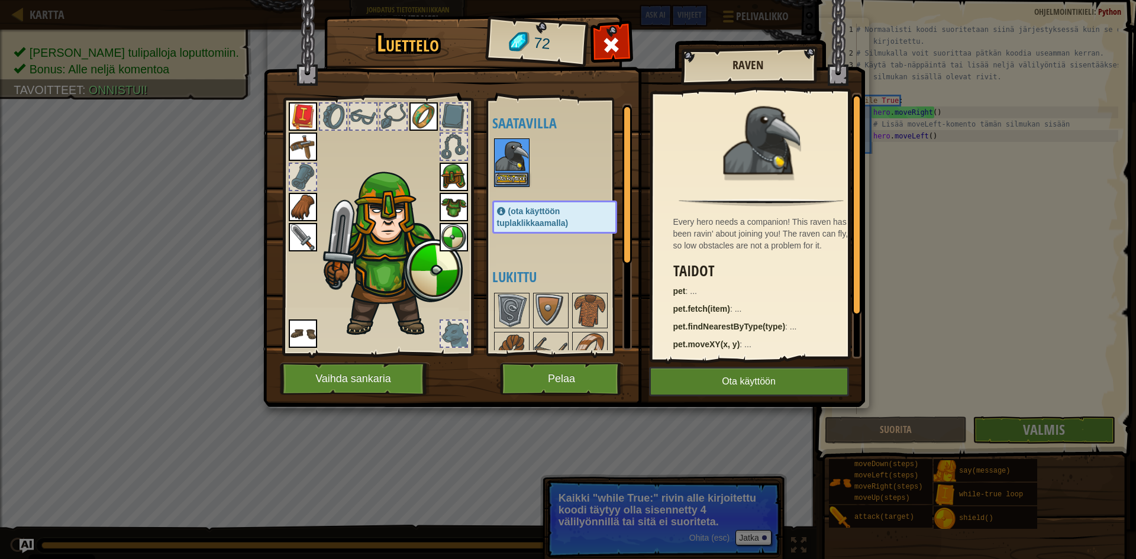
click at [511, 173] on div "Ota käyttöön" at bounding box center [512, 162] width 36 height 49
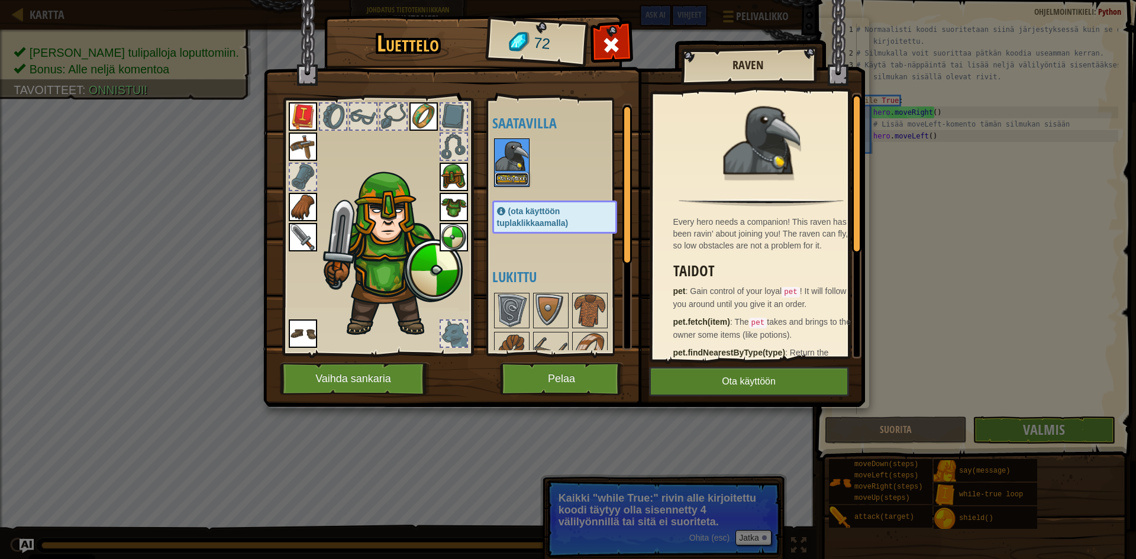
click at [514, 183] on button "Ota käyttöön" at bounding box center [511, 179] width 33 height 12
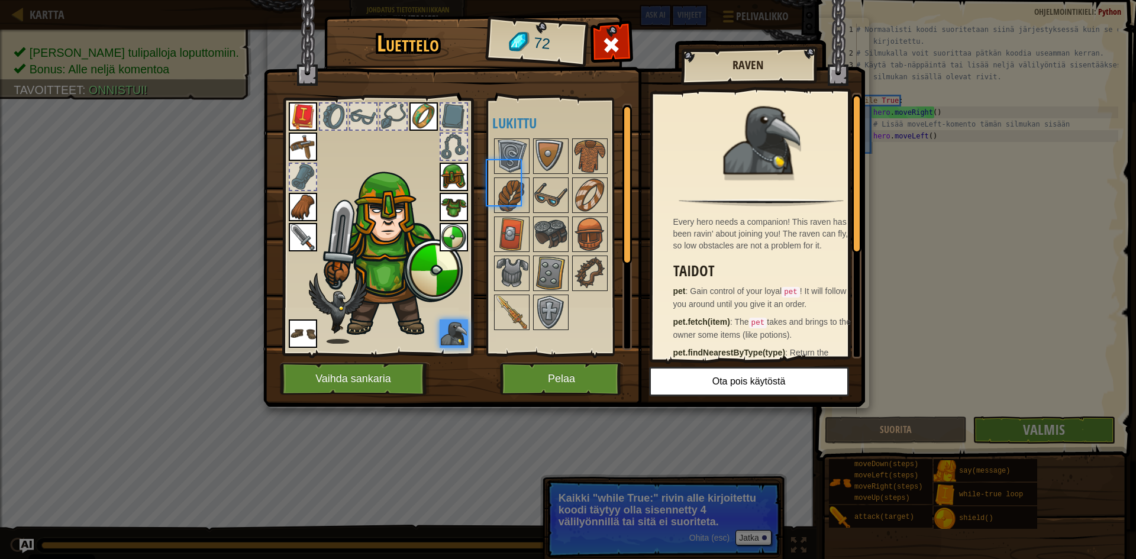
click at [514, 183] on img at bounding box center [511, 195] width 33 height 33
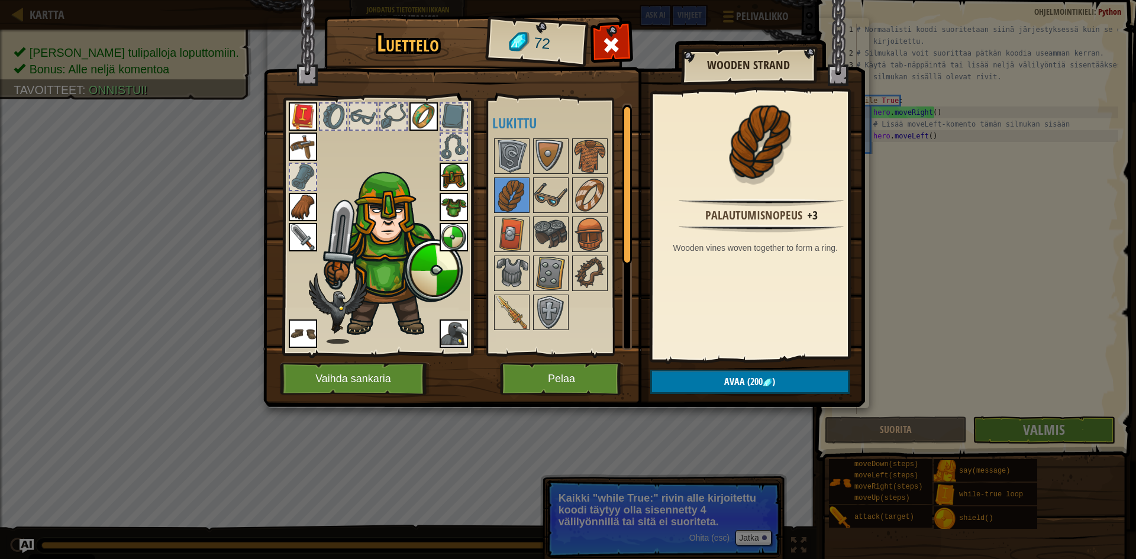
drag, startPoint x: 552, startPoint y: 232, endPoint x: 532, endPoint y: 230, distance: 19.6
click at [551, 232] on img at bounding box center [550, 234] width 33 height 33
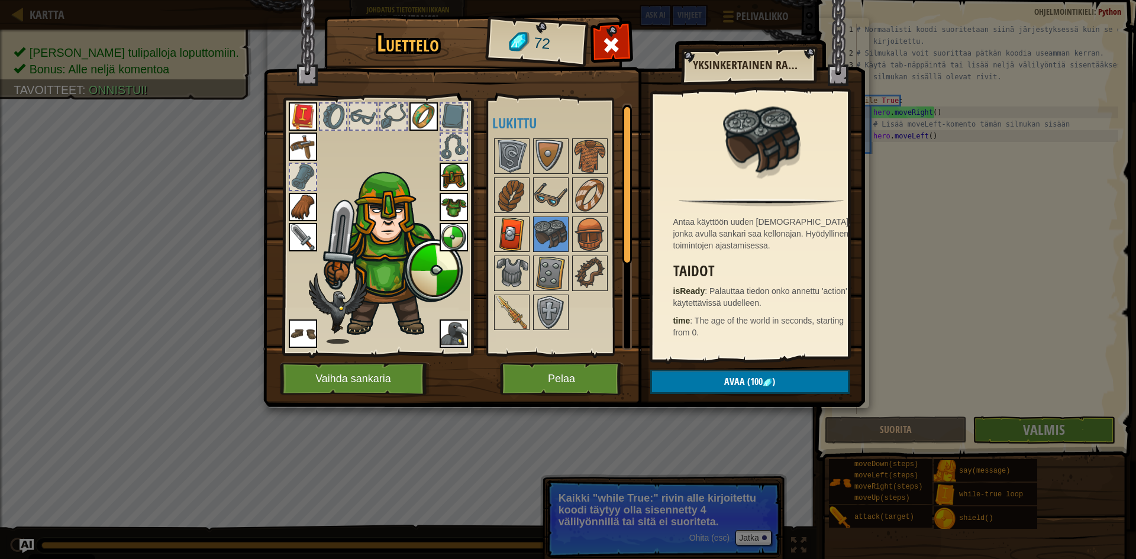
click at [508, 235] on img at bounding box center [511, 234] width 33 height 33
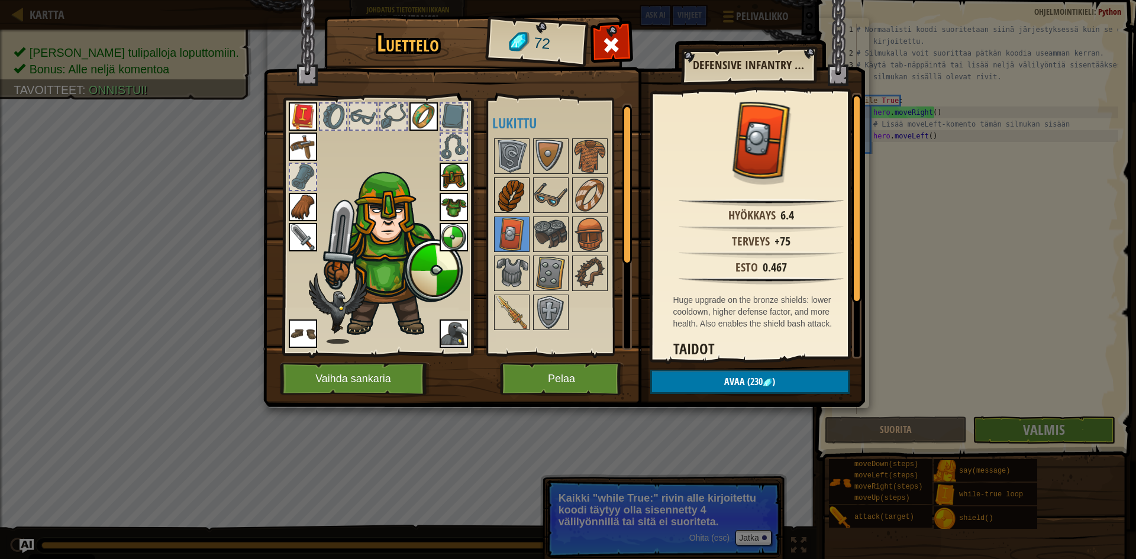
click at [508, 201] on img at bounding box center [511, 195] width 33 height 33
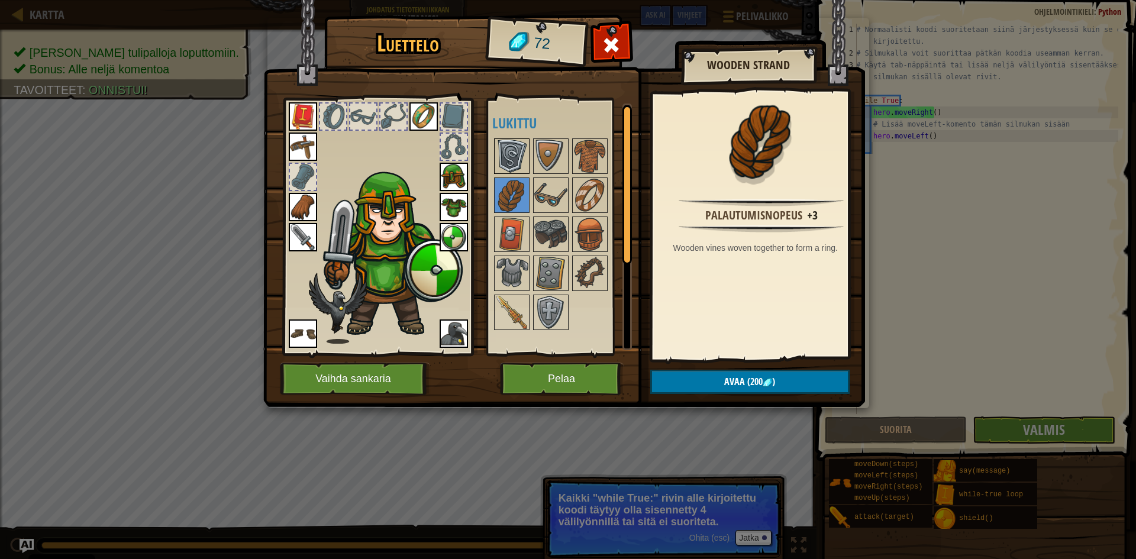
click at [505, 166] on img at bounding box center [511, 156] width 33 height 33
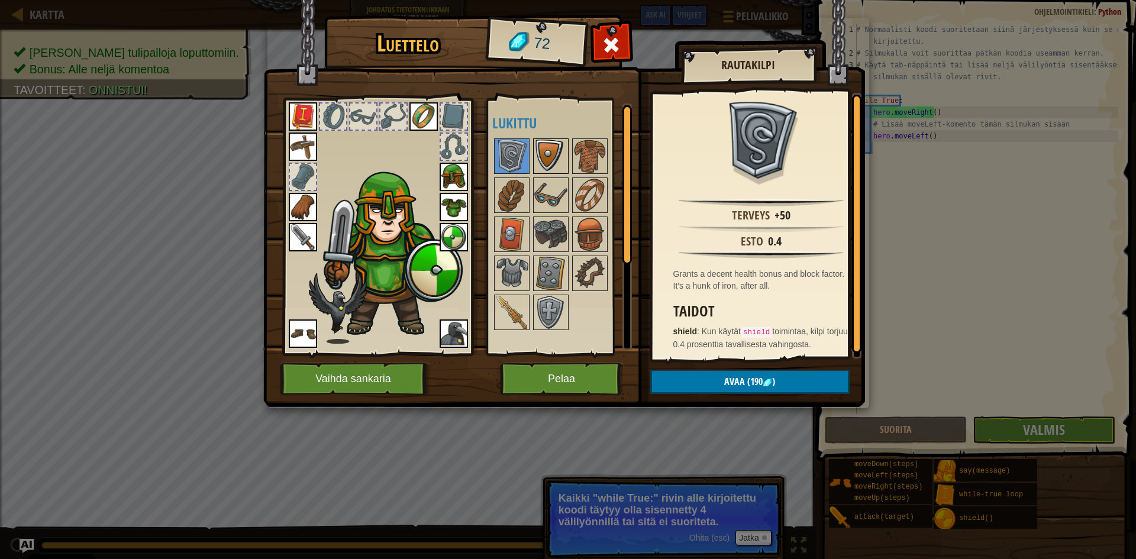
click at [544, 157] on img at bounding box center [550, 156] width 33 height 33
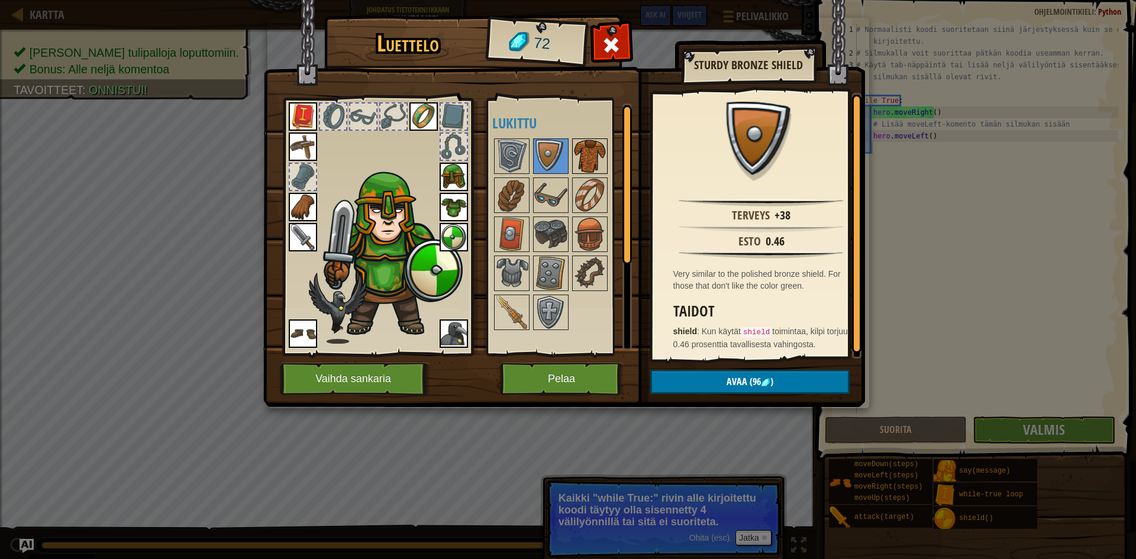
click at [591, 160] on img at bounding box center [590, 156] width 33 height 33
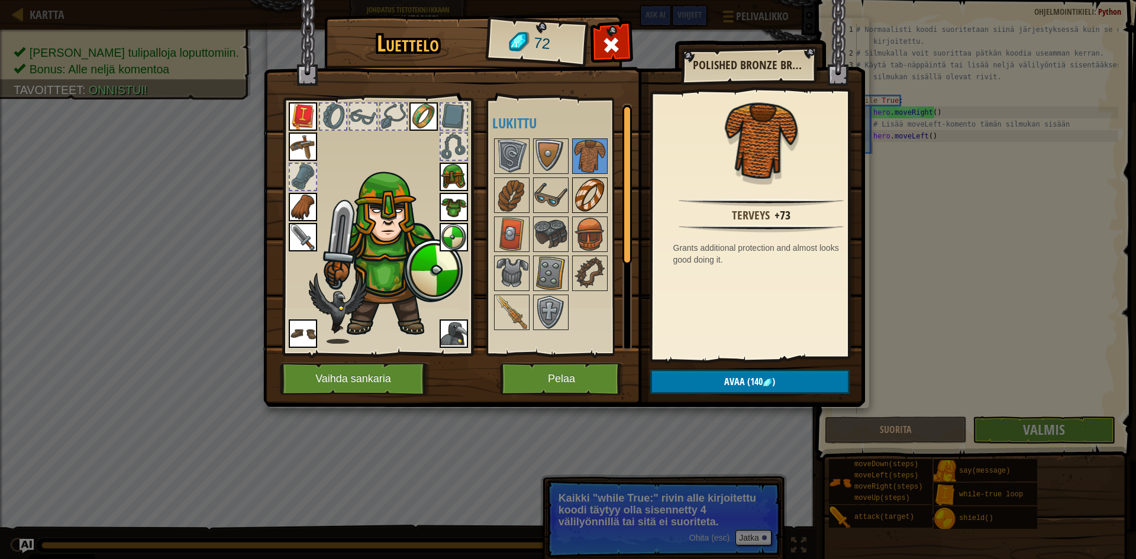
click at [599, 202] on img at bounding box center [590, 195] width 33 height 33
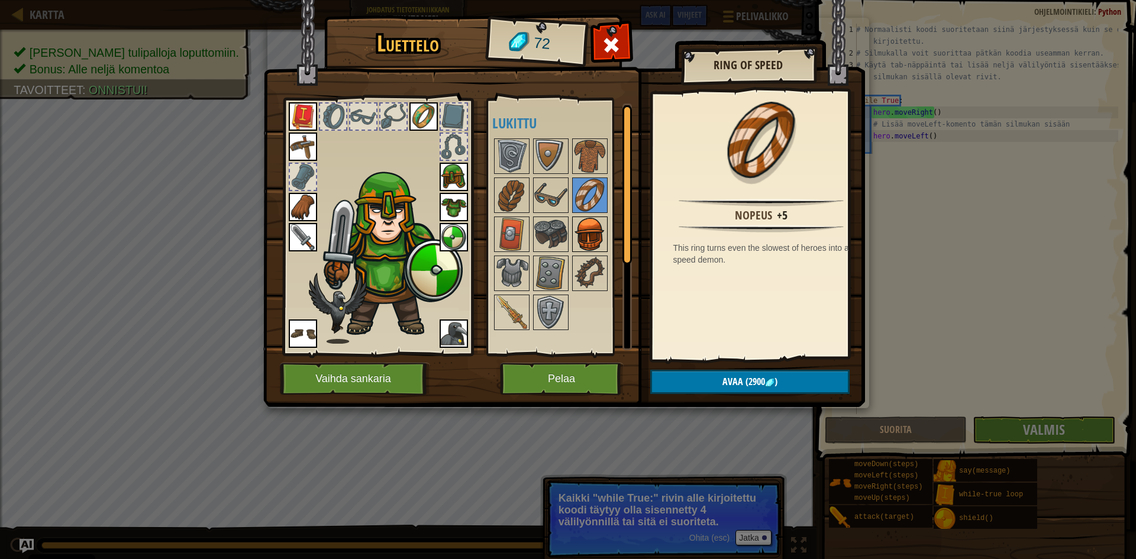
click at [596, 225] on img at bounding box center [590, 234] width 33 height 33
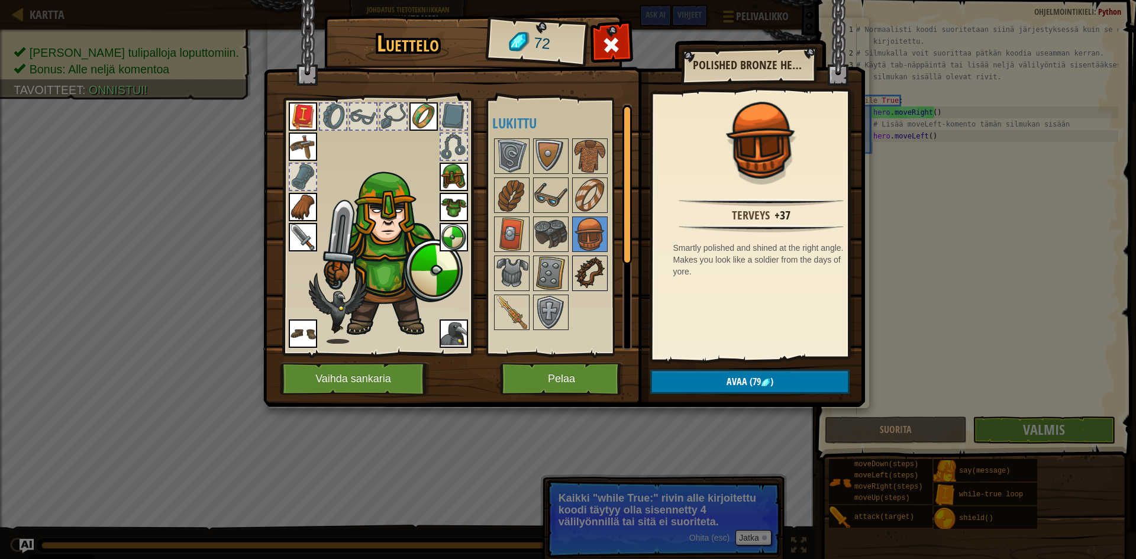
click at [594, 258] on img at bounding box center [590, 273] width 33 height 33
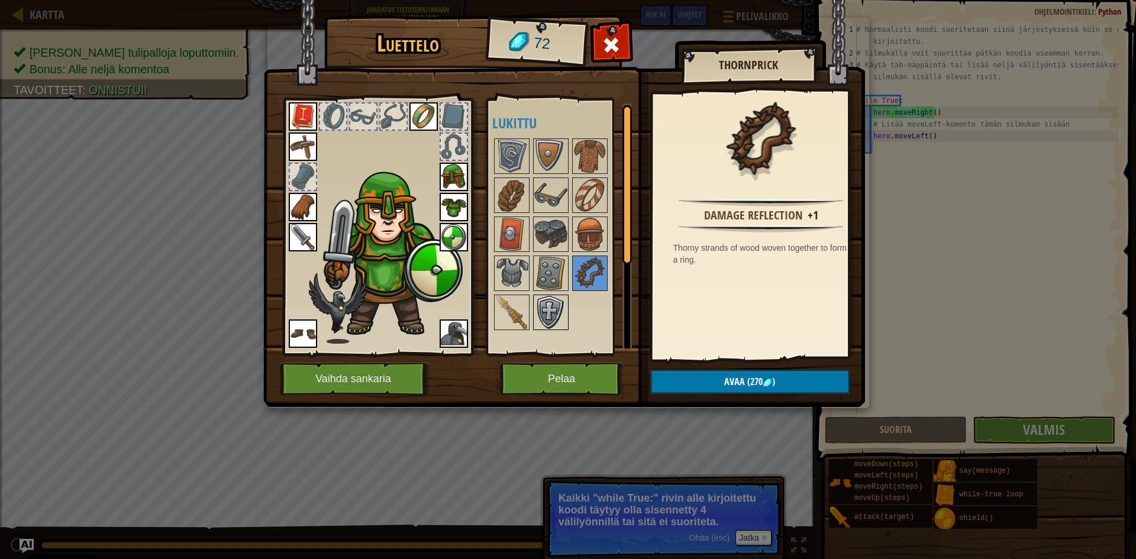
click at [555, 309] on img at bounding box center [550, 312] width 33 height 33
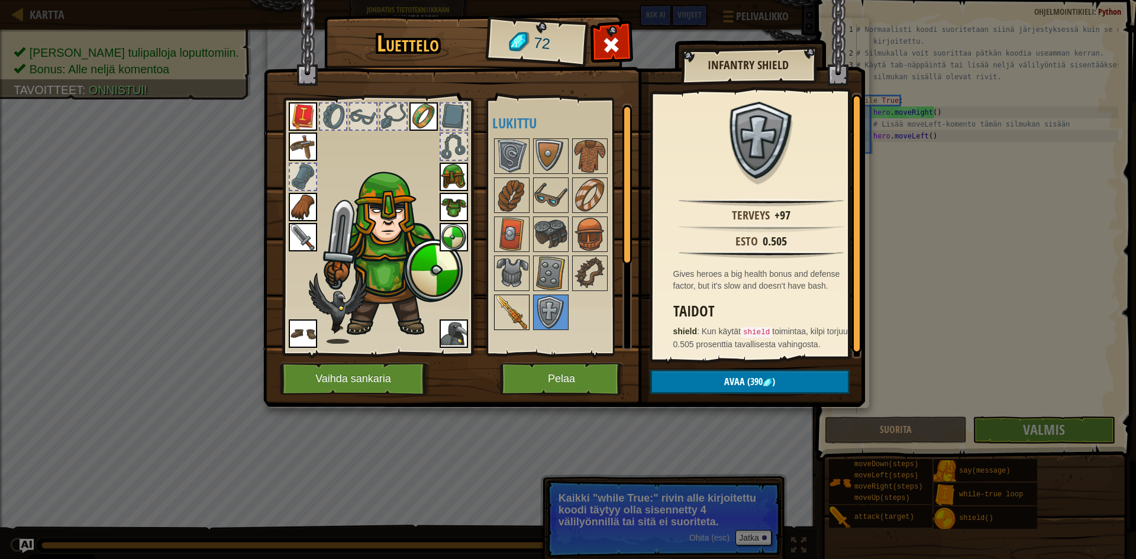
click at [514, 318] on img at bounding box center [511, 312] width 33 height 33
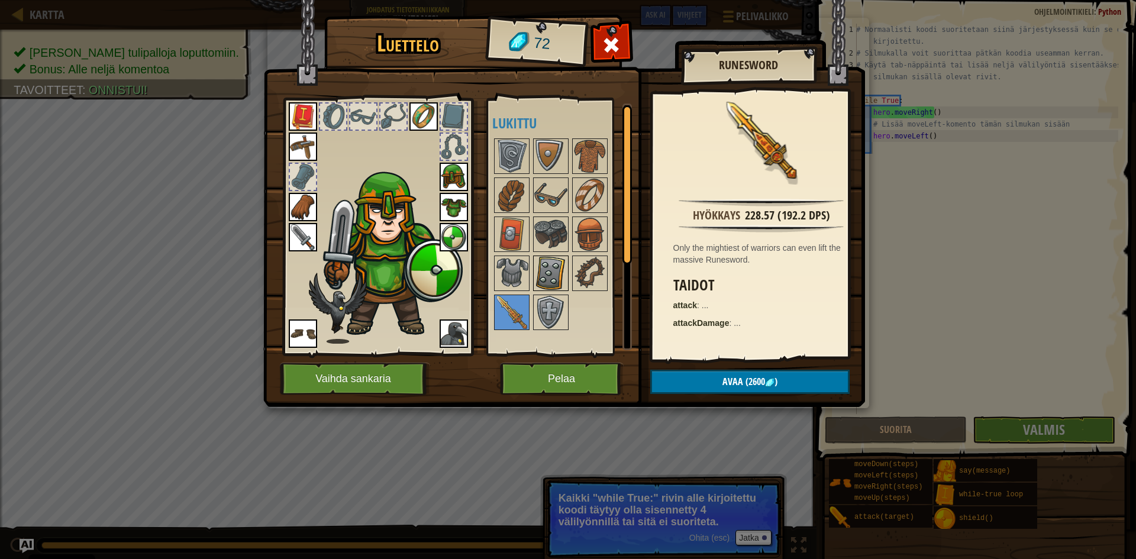
click at [551, 270] on img at bounding box center [550, 273] width 33 height 33
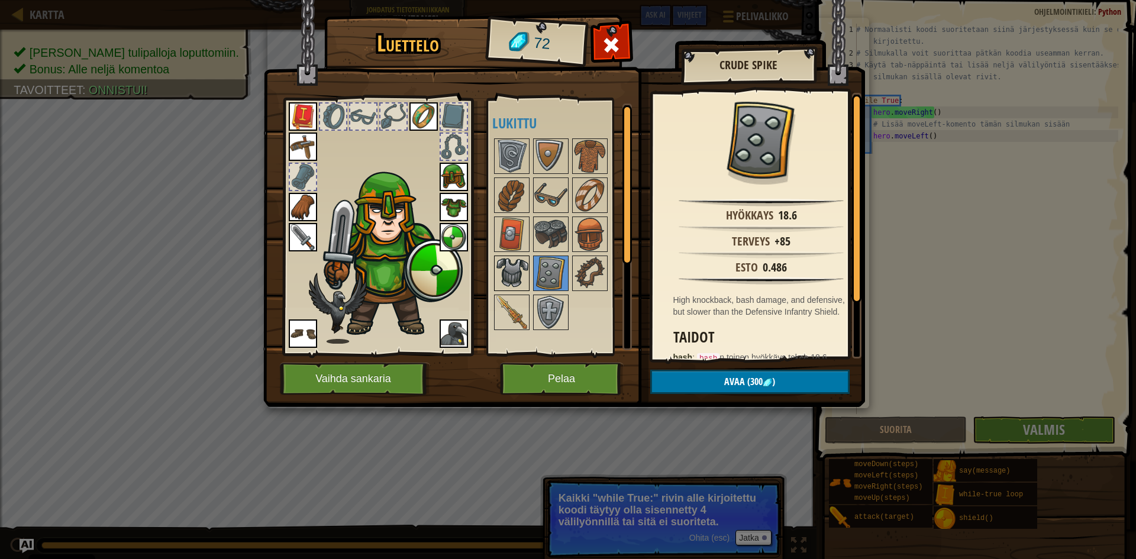
click at [519, 270] on img at bounding box center [511, 273] width 33 height 33
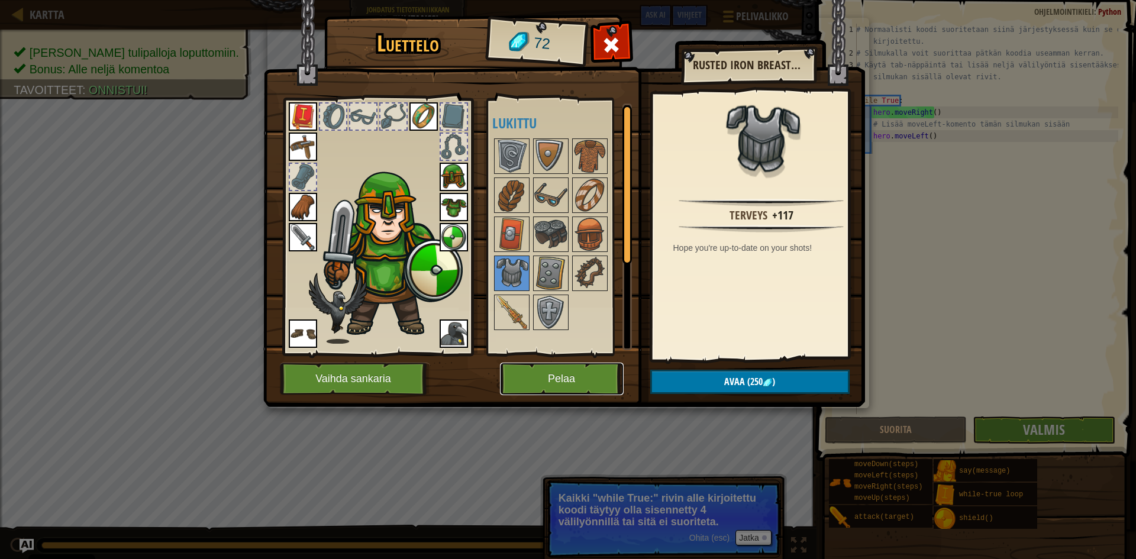
click at [571, 368] on button "Pelaa" at bounding box center [562, 379] width 124 height 33
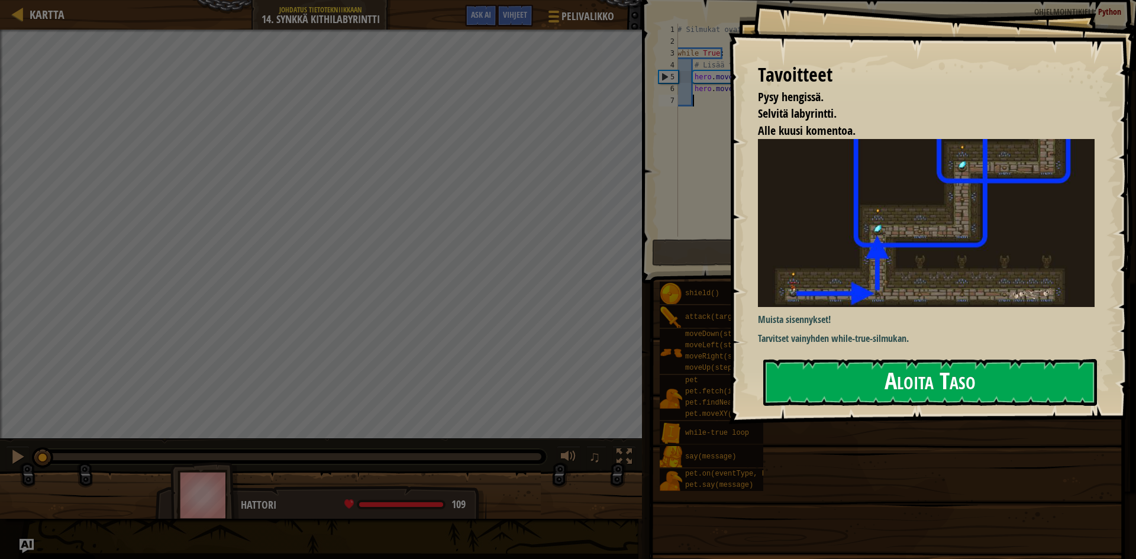
click at [903, 388] on button "Aloita Taso" at bounding box center [931, 382] width 334 height 47
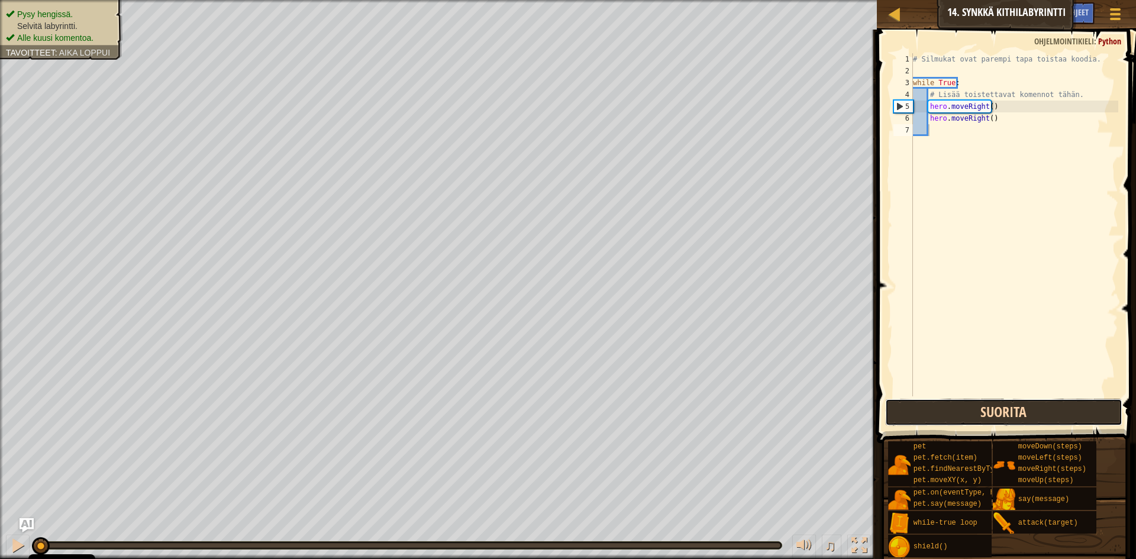
click at [940, 419] on button "Suorita" at bounding box center [1003, 412] width 237 height 27
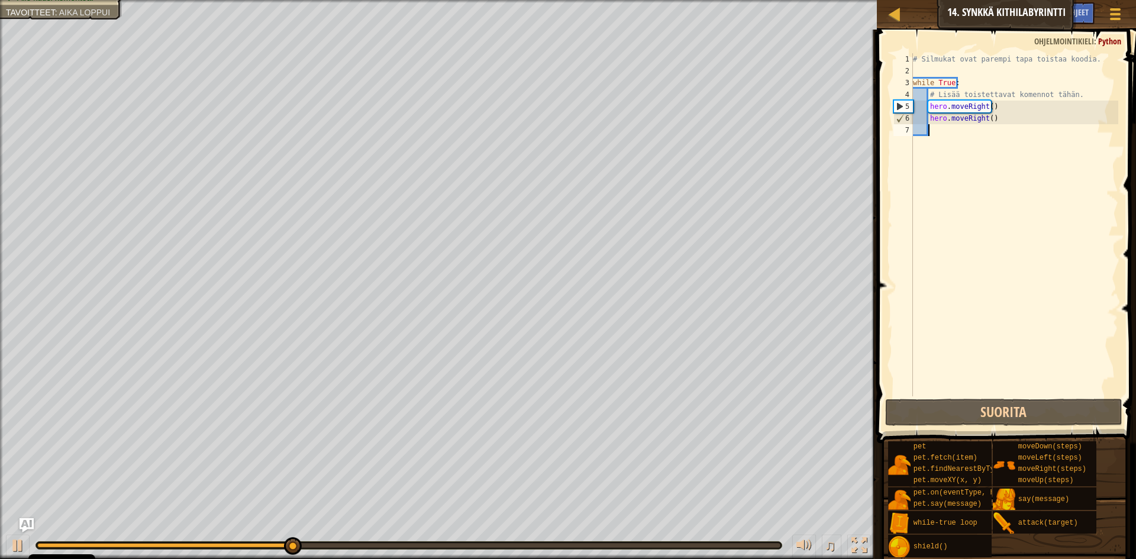
click at [994, 120] on div "# Silmukat ovat parempi tapa toistaa koodia. while True : # Lisää toistettavat …" at bounding box center [1015, 236] width 208 height 367
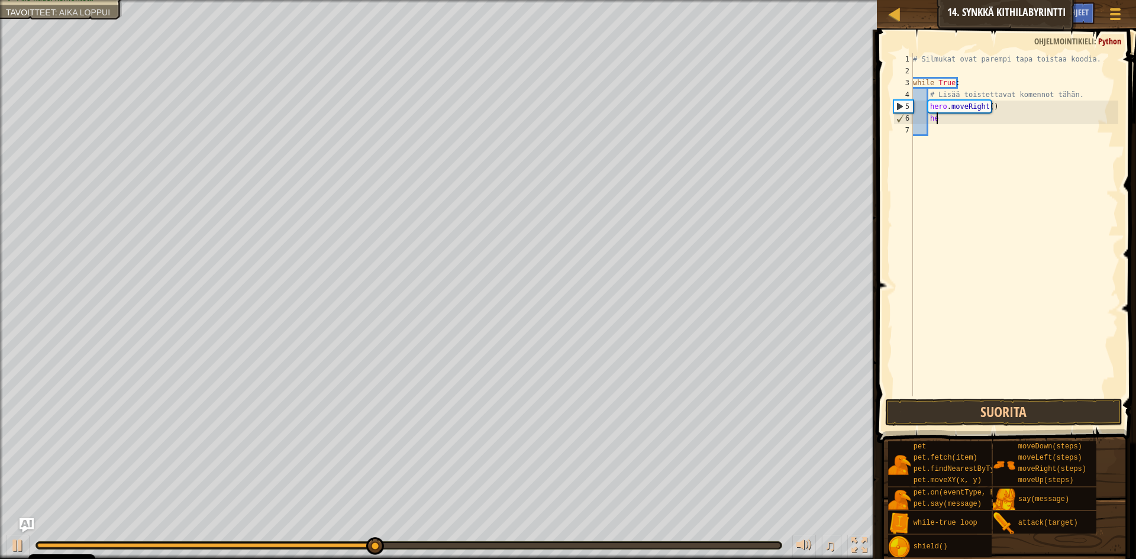
type textarea "h"
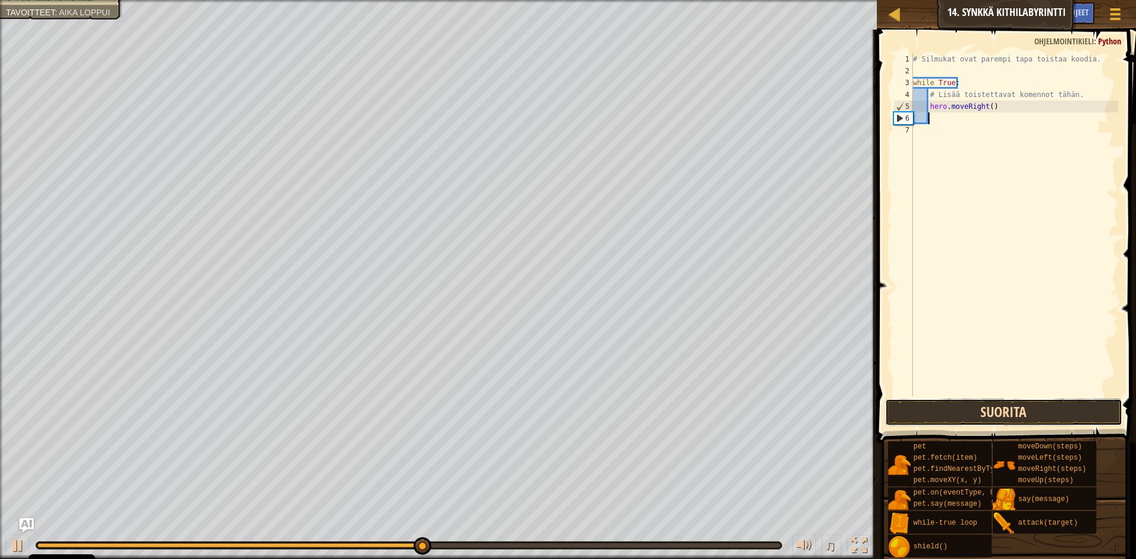
click at [1037, 415] on button "Suorita" at bounding box center [1003, 412] width 237 height 27
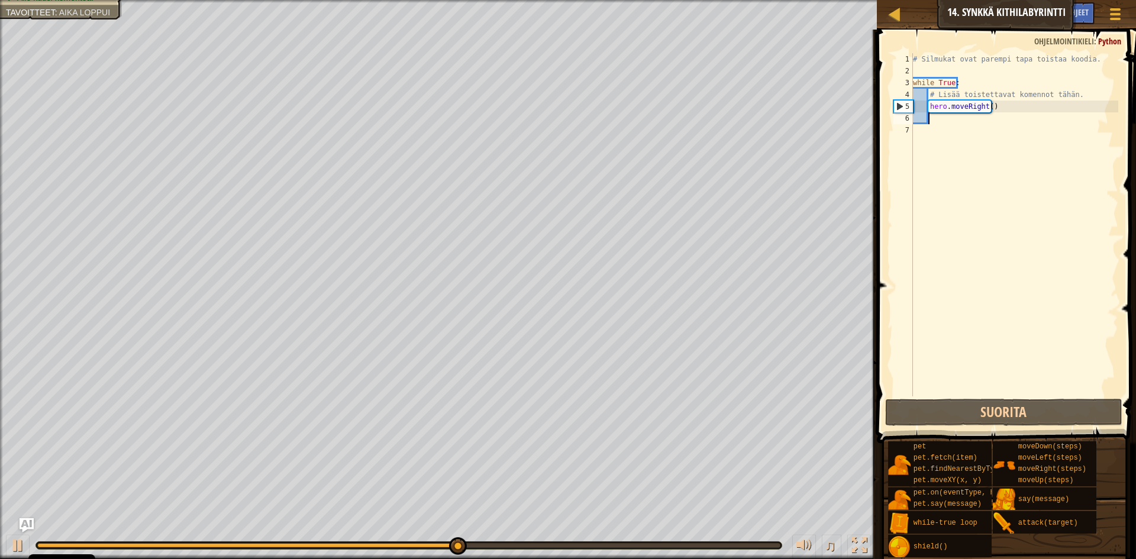
type textarea "g"
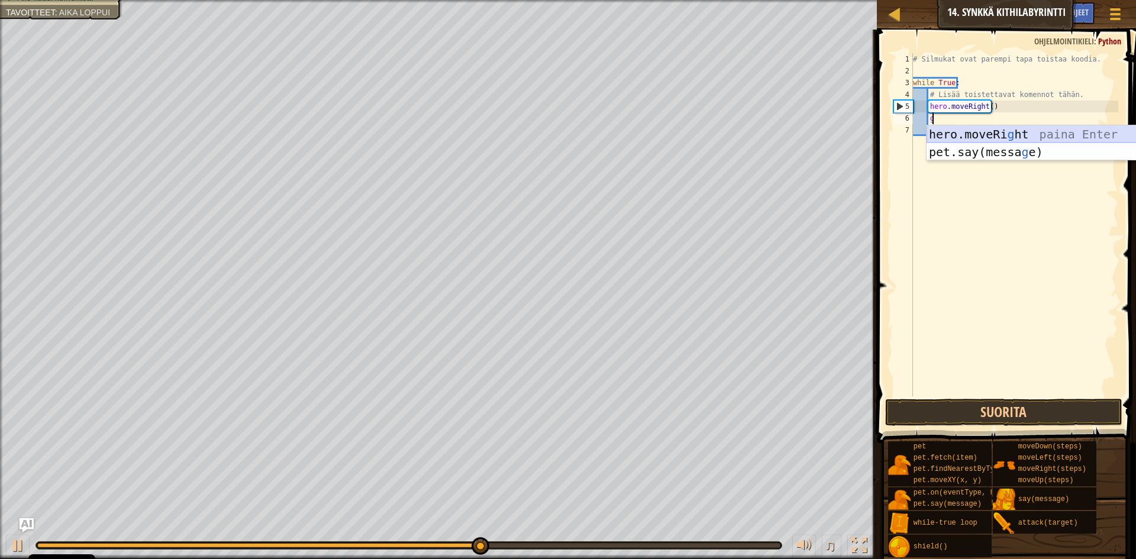
click at [976, 136] on div "hero.moveRi g ht paina Enter pet.say(messa g e) paina Enter" at bounding box center [1039, 160] width 224 height 71
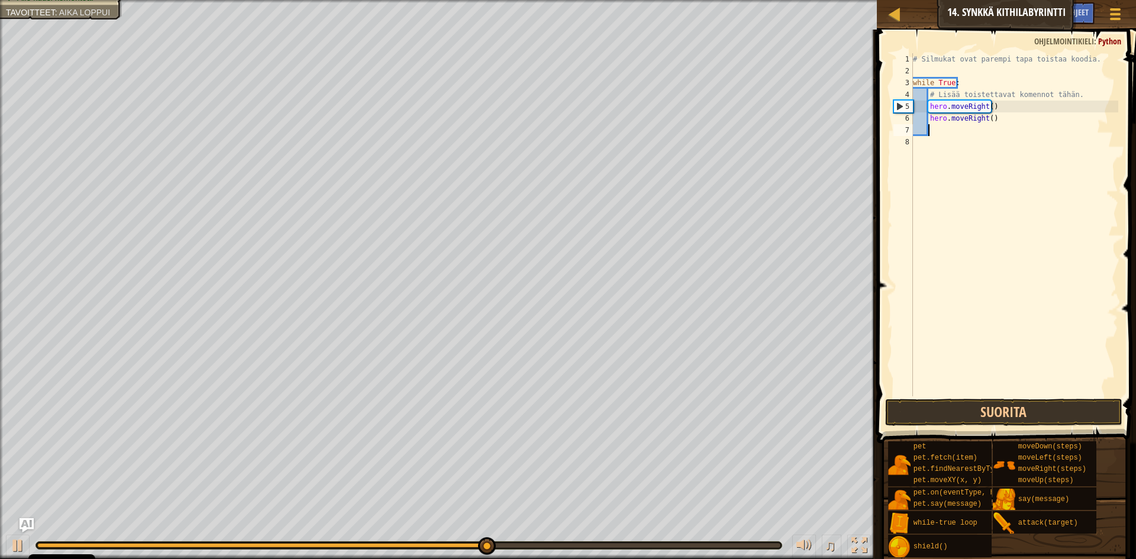
scroll to position [5, 1]
type textarea "d"
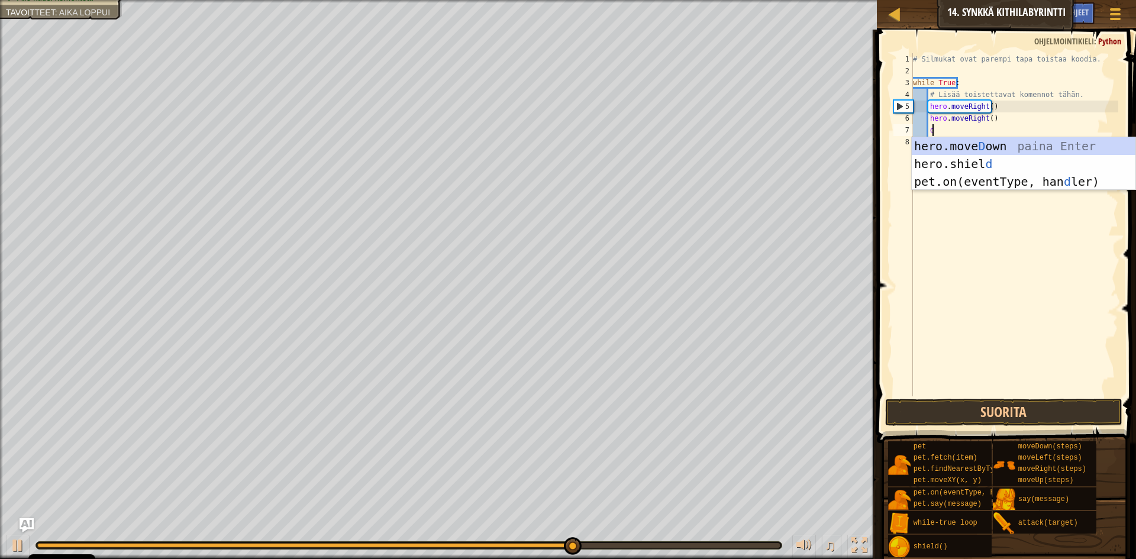
scroll to position [5, 1]
click at [953, 140] on div "hero.move D own paina Enter hero.shiel d paina Enter pet.on(eventType, han d le…" at bounding box center [1024, 181] width 224 height 89
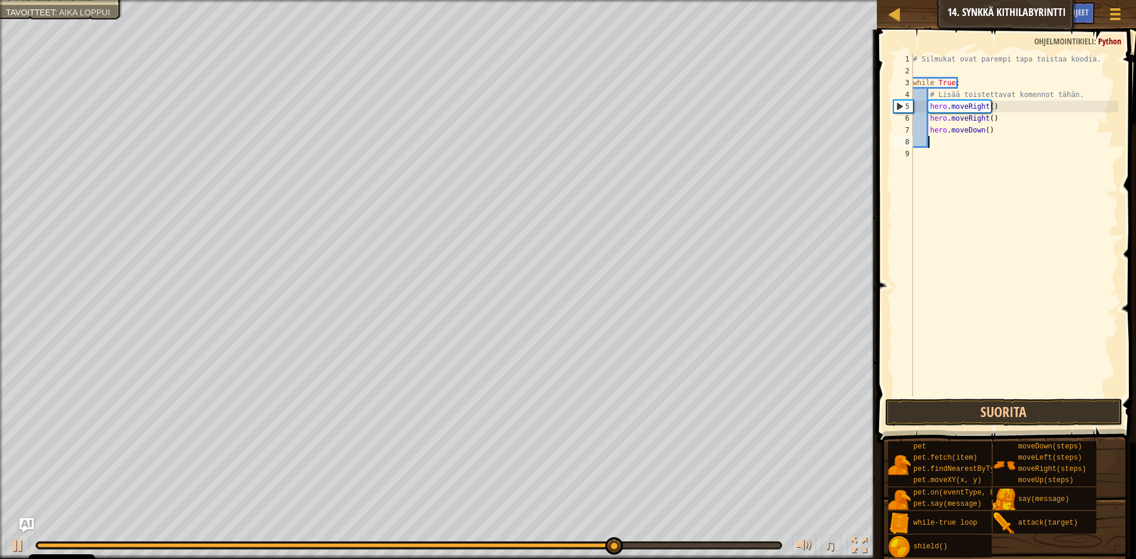
type textarea "d"
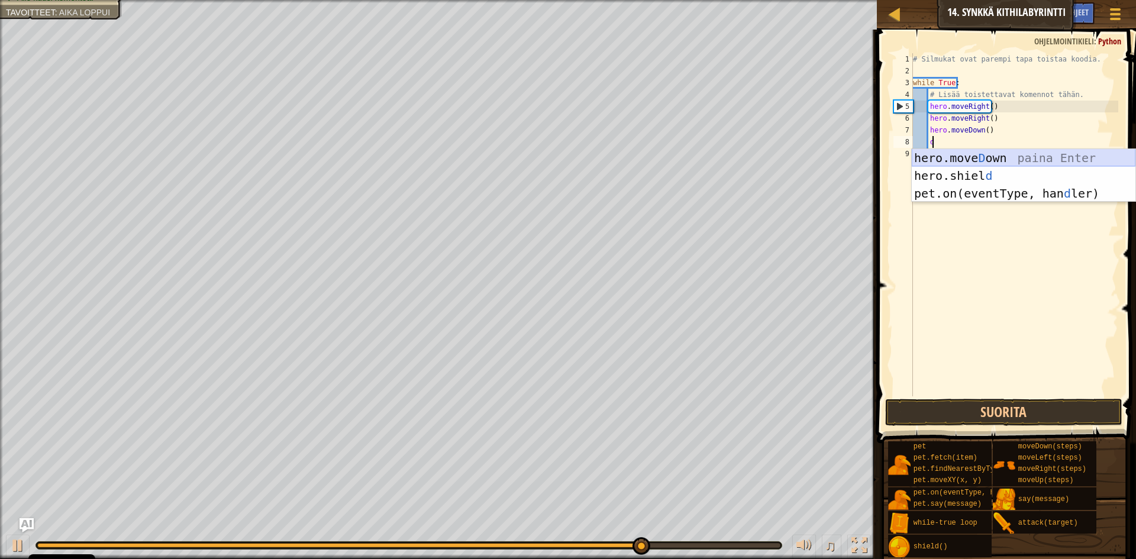
click at [961, 157] on div "hero.move D own paina Enter hero.shiel d paina Enter pet.on(eventType, han d le…" at bounding box center [1024, 193] width 224 height 89
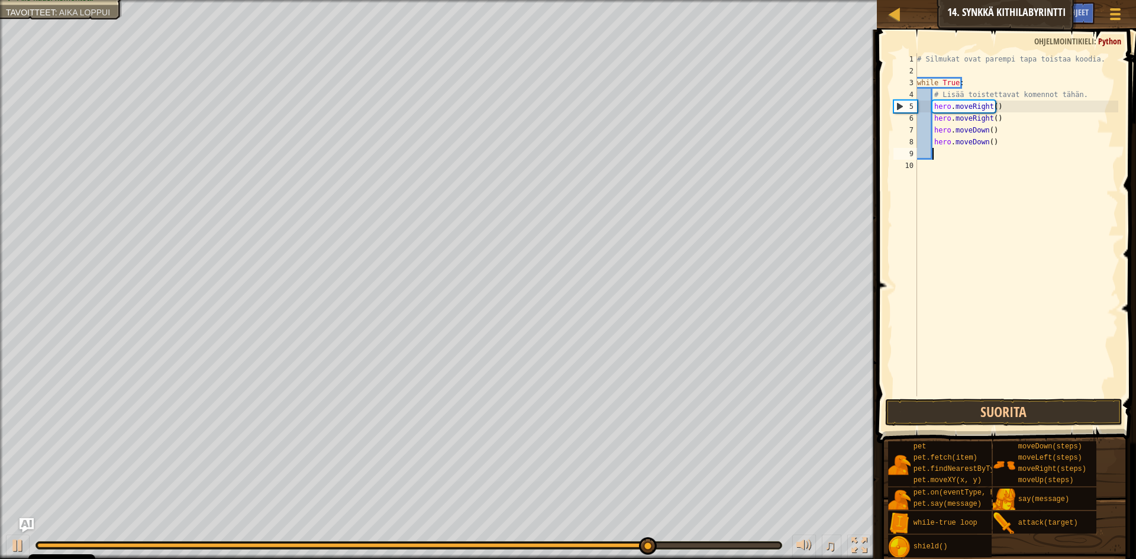
scroll to position [5, 1]
type textarea "g"
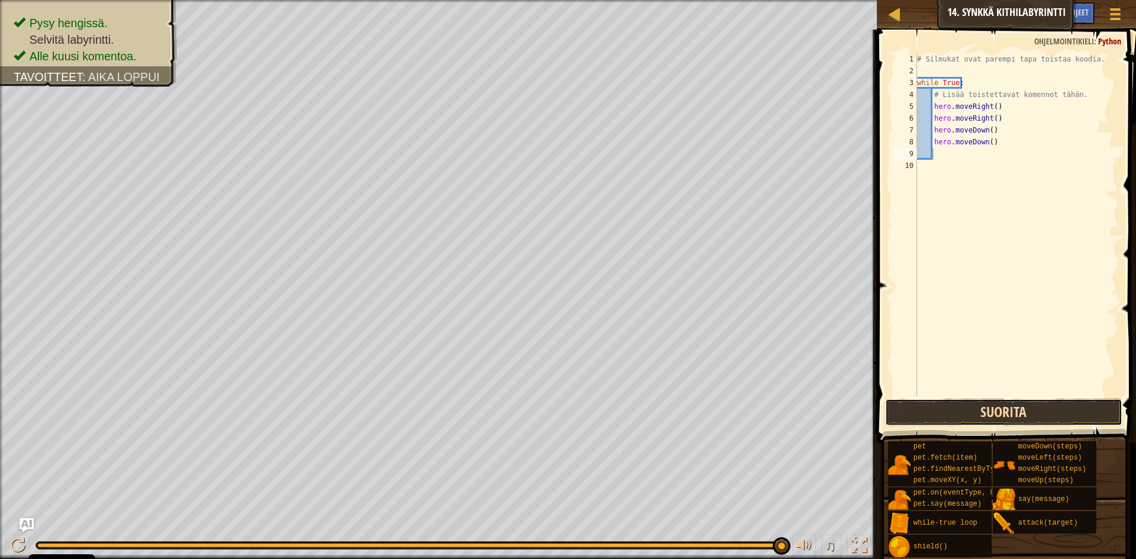
click at [1016, 411] on button "Suorita" at bounding box center [1003, 412] width 237 height 27
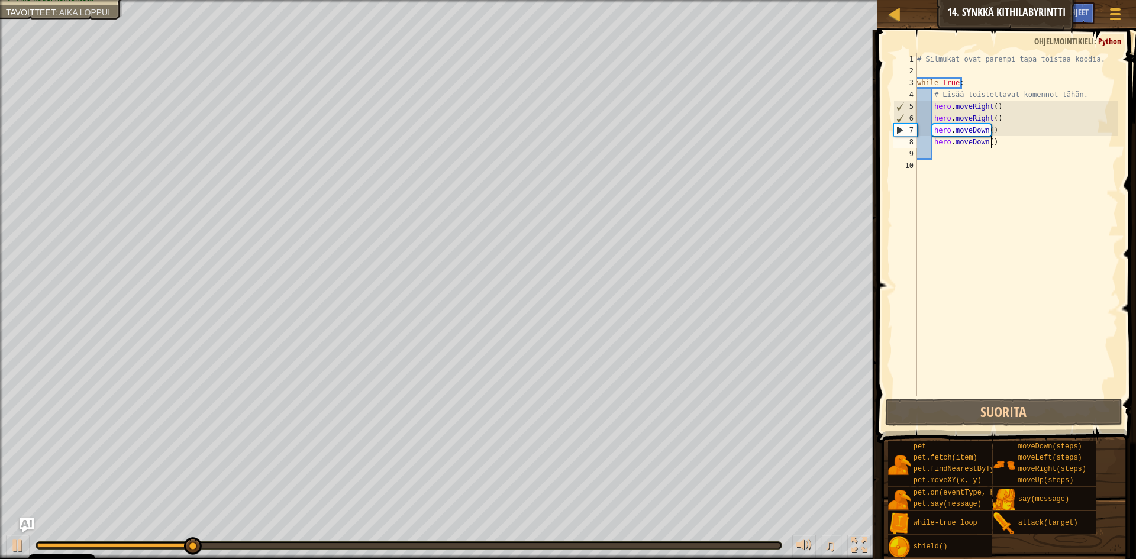
click at [993, 146] on div "# Silmukat ovat parempi tapa toistaa koodia. while True : # Lisää toistettavat …" at bounding box center [1017, 236] width 204 height 367
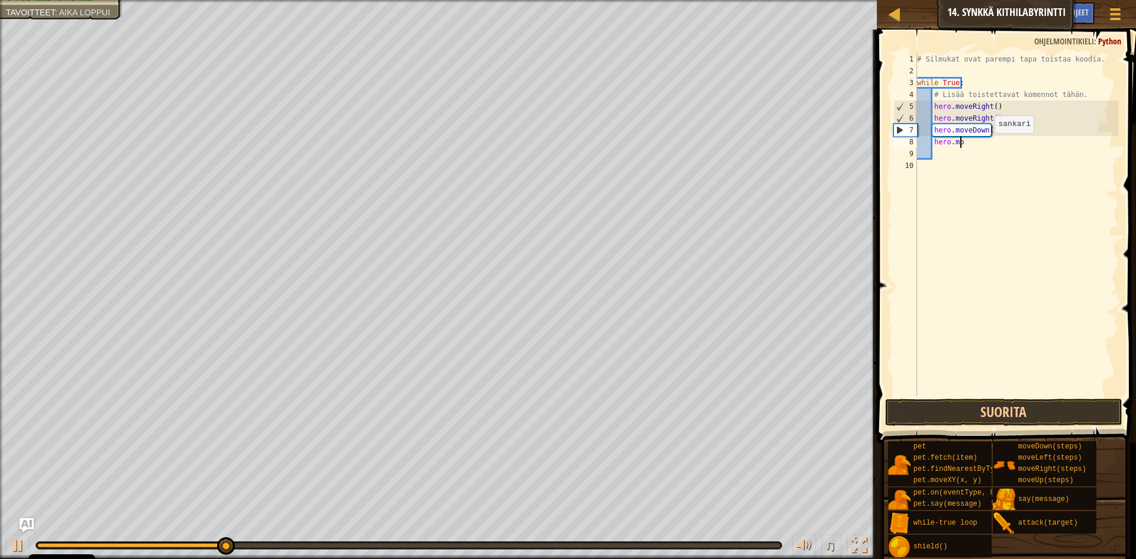
type textarea "h"
type textarea "u"
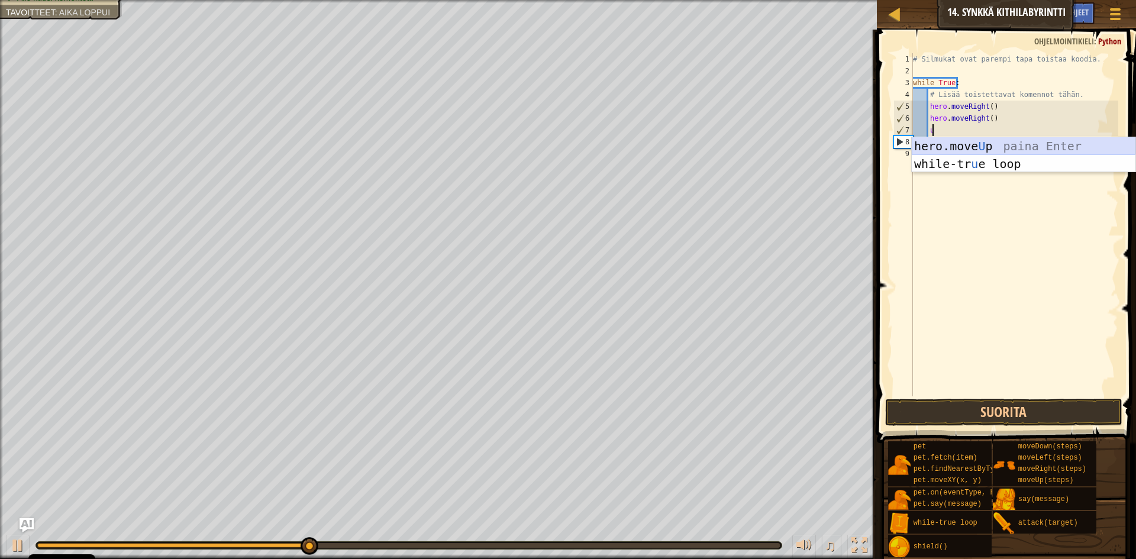
click at [987, 143] on div "hero.move U p paina Enter while-tr u e loop paina Enter" at bounding box center [1024, 172] width 224 height 71
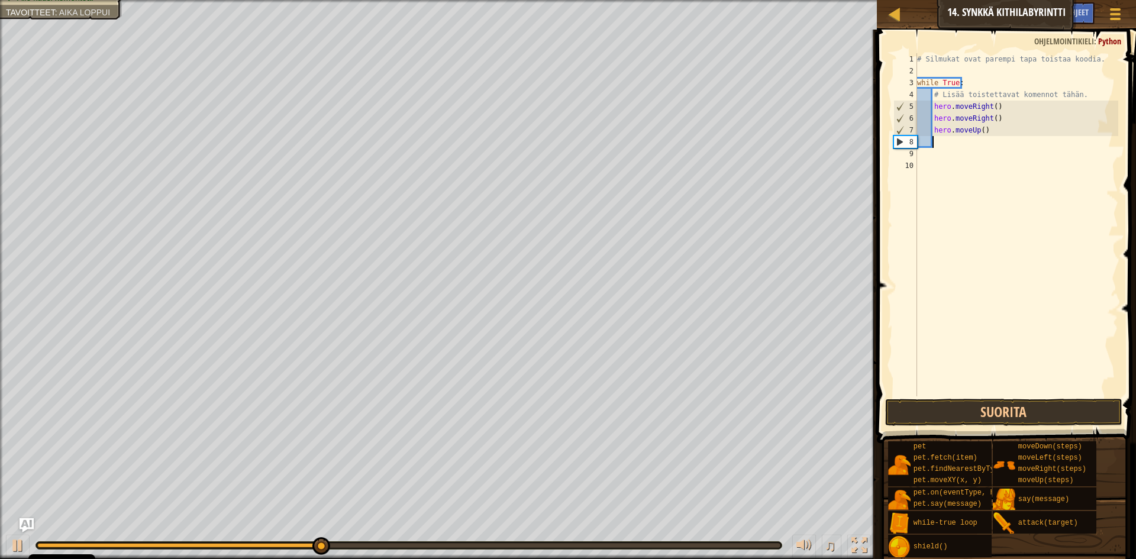
type textarea "u"
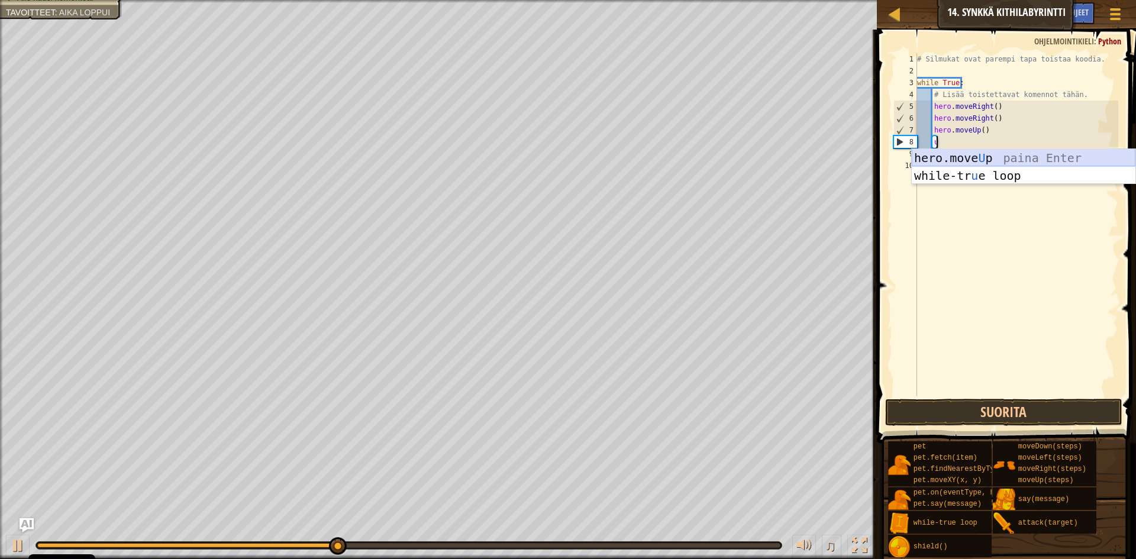
drag, startPoint x: 990, startPoint y: 160, endPoint x: 987, endPoint y: 169, distance: 8.8
click at [988, 160] on div "hero.move U p paina Enter while-tr u e loop paina Enter" at bounding box center [1024, 184] width 224 height 71
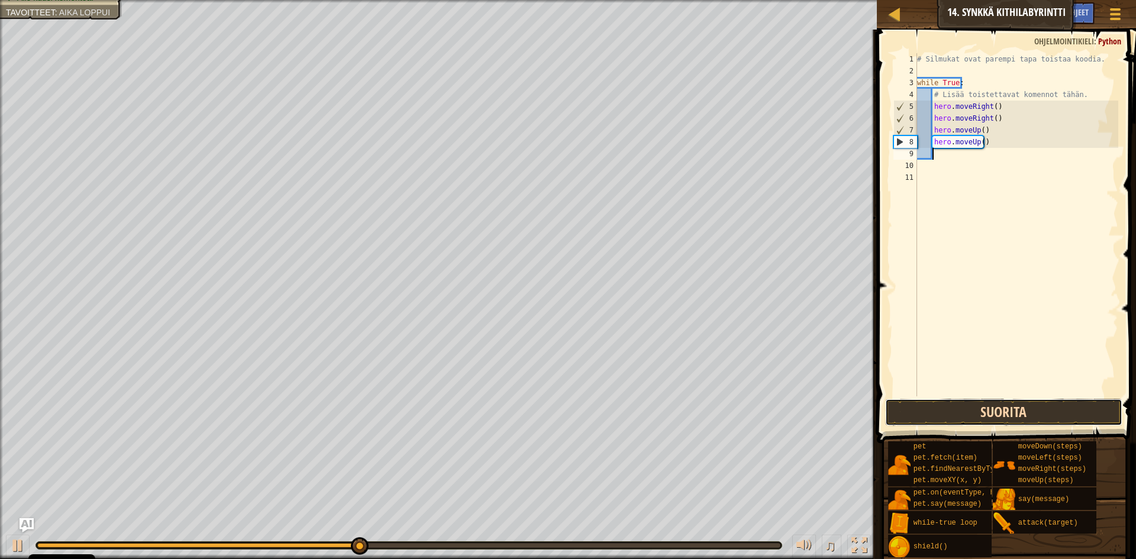
click at [1014, 417] on button "Suorita" at bounding box center [1003, 412] width 237 height 27
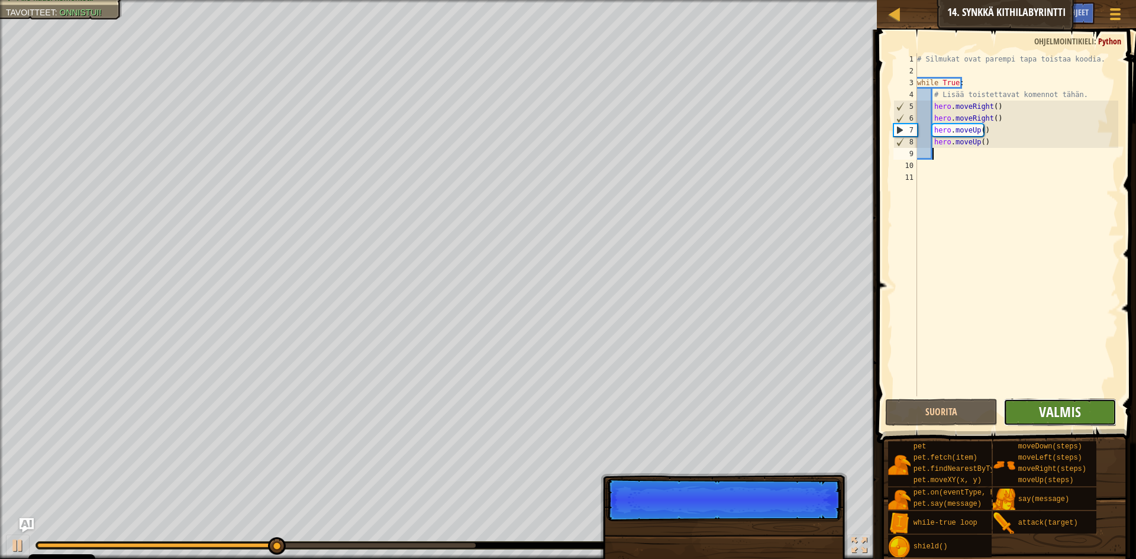
click at [1048, 410] on span "Valmis" at bounding box center [1060, 411] width 42 height 19
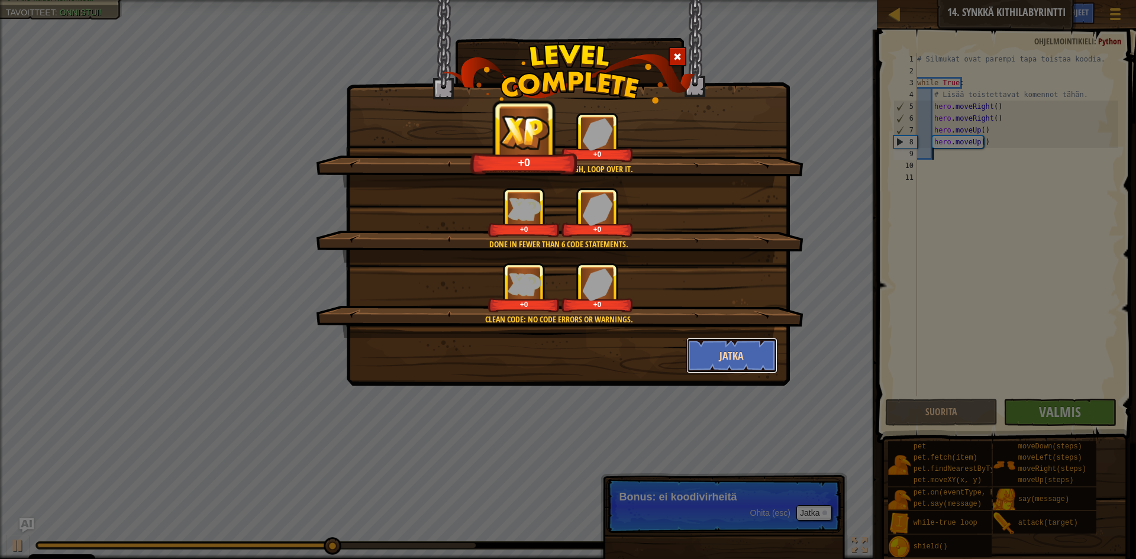
click at [729, 359] on button "Jatka" at bounding box center [733, 356] width 92 height 36
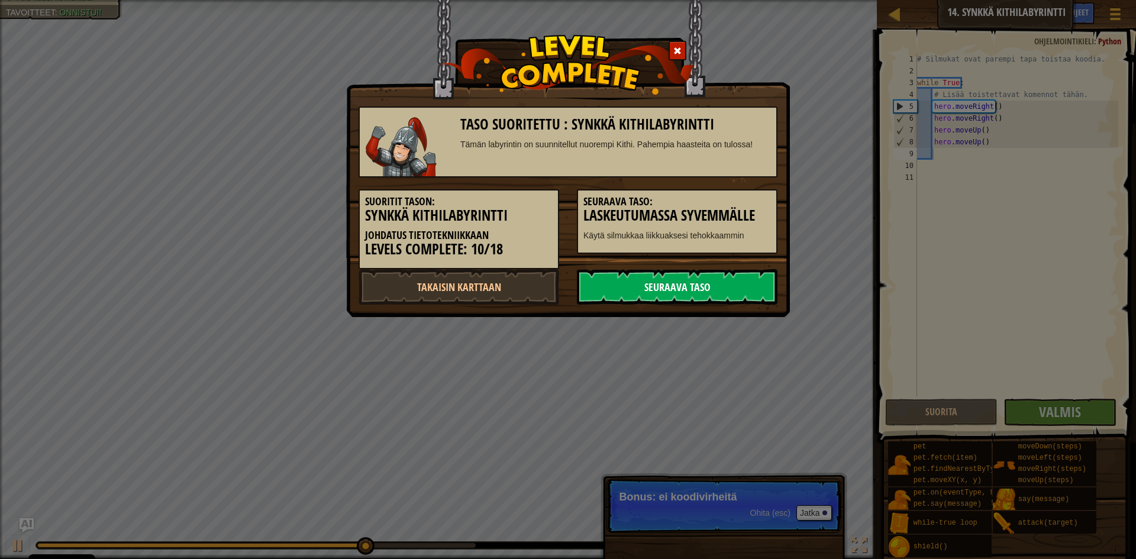
click at [694, 282] on link "Seuraava taso" at bounding box center [677, 287] width 201 height 36
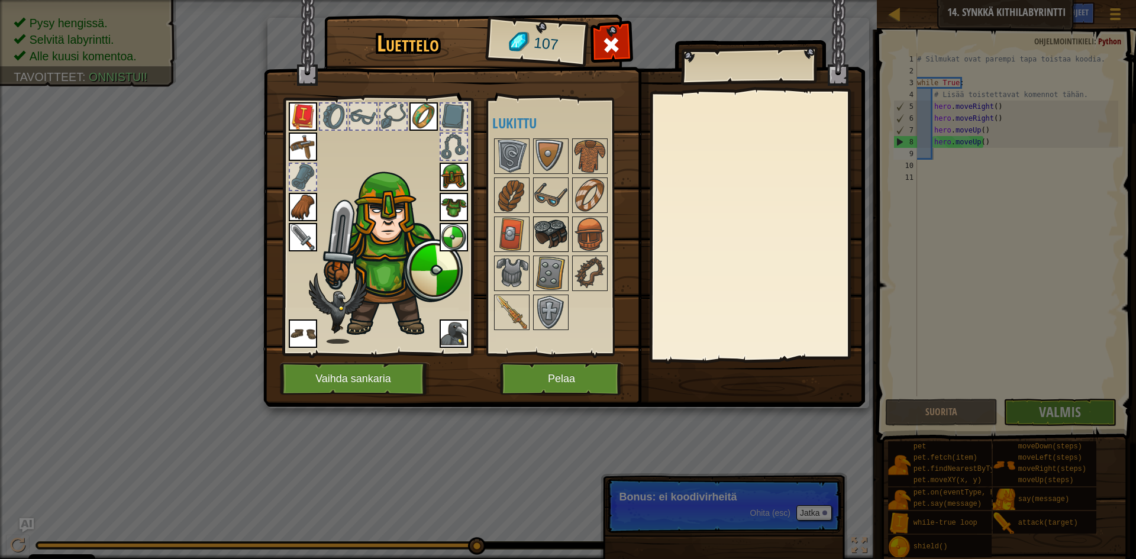
click at [559, 239] on img at bounding box center [550, 234] width 33 height 33
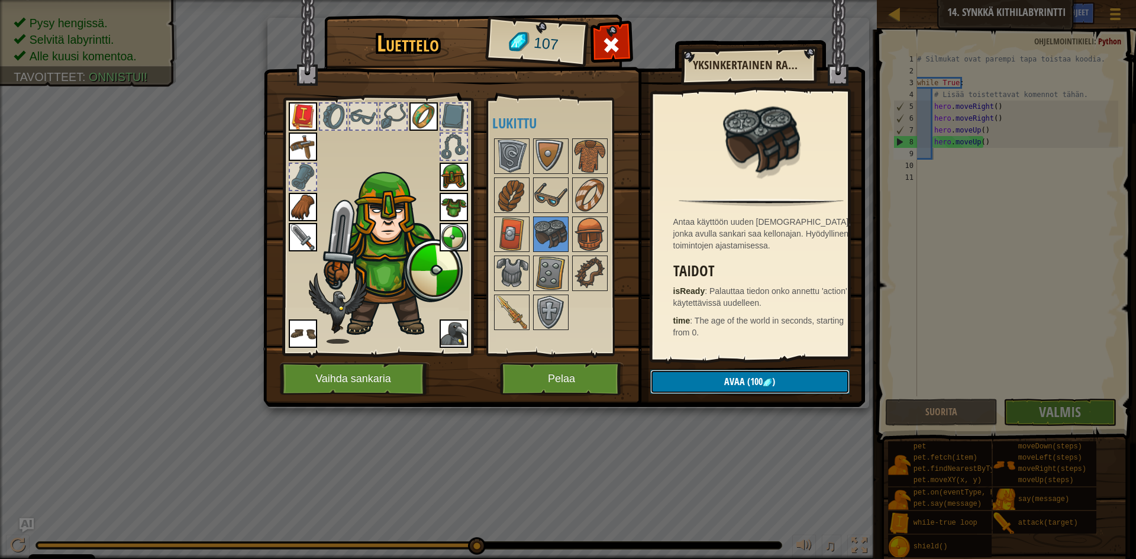
click at [771, 385] on img at bounding box center [767, 382] width 9 height 9
click at [762, 386] on button "Varmista" at bounding box center [749, 382] width 199 height 24
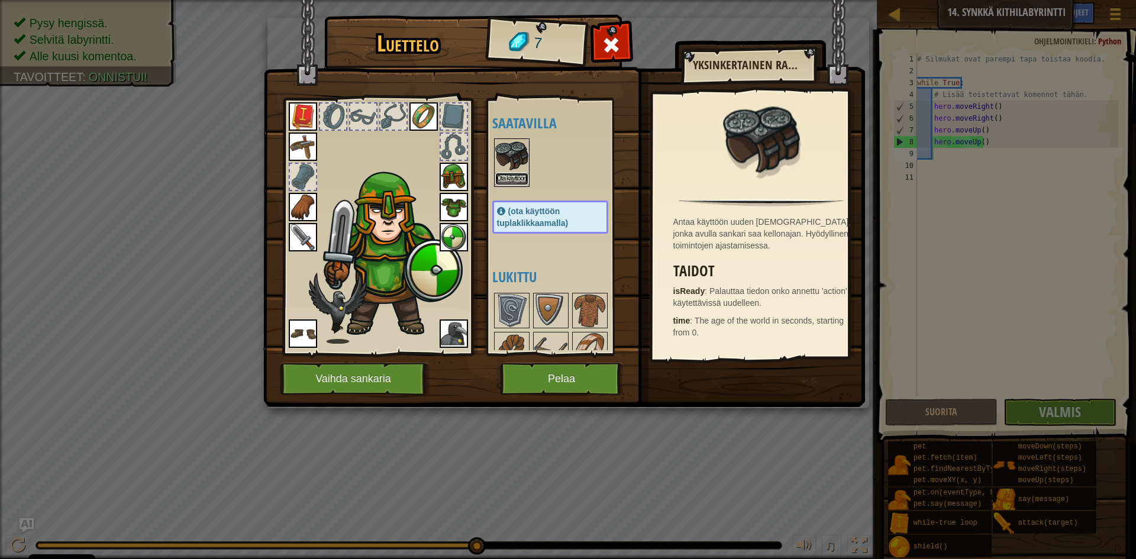
click at [518, 177] on button "Ota käyttöön" at bounding box center [511, 179] width 33 height 12
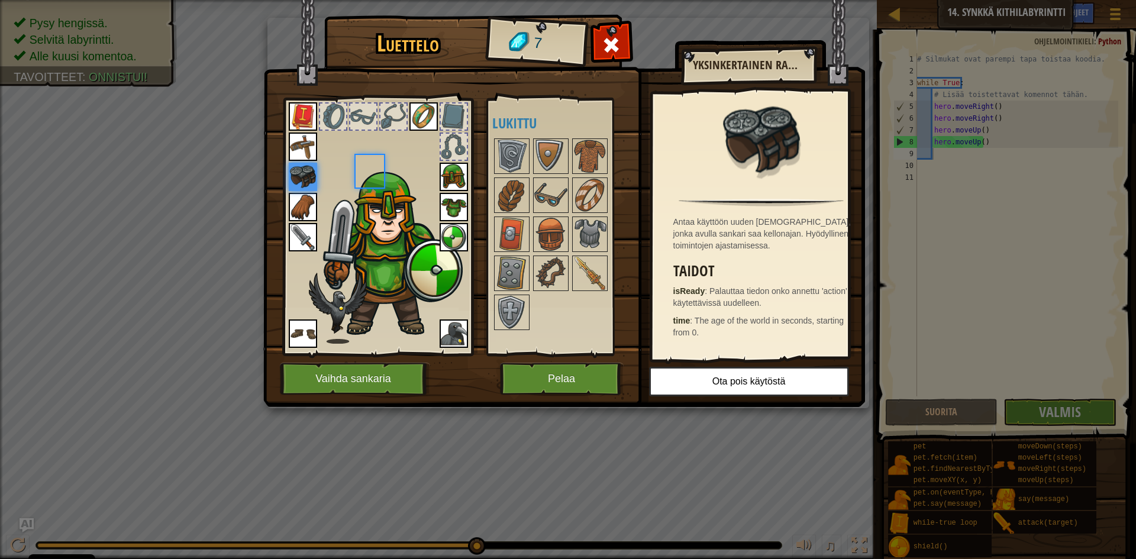
click at [518, 177] on div at bounding box center [562, 234] width 140 height 195
click at [575, 377] on button "Pelaa" at bounding box center [562, 379] width 124 height 33
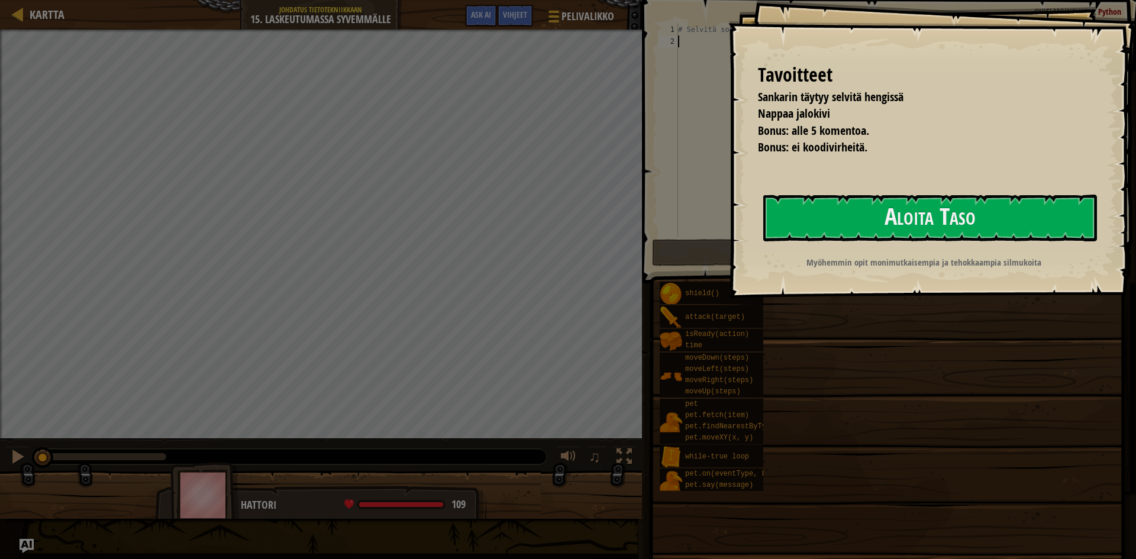
drag, startPoint x: 869, startPoint y: 218, endPoint x: 861, endPoint y: 276, distance: 58.5
click at [872, 225] on button "Aloita Taso" at bounding box center [931, 218] width 334 height 47
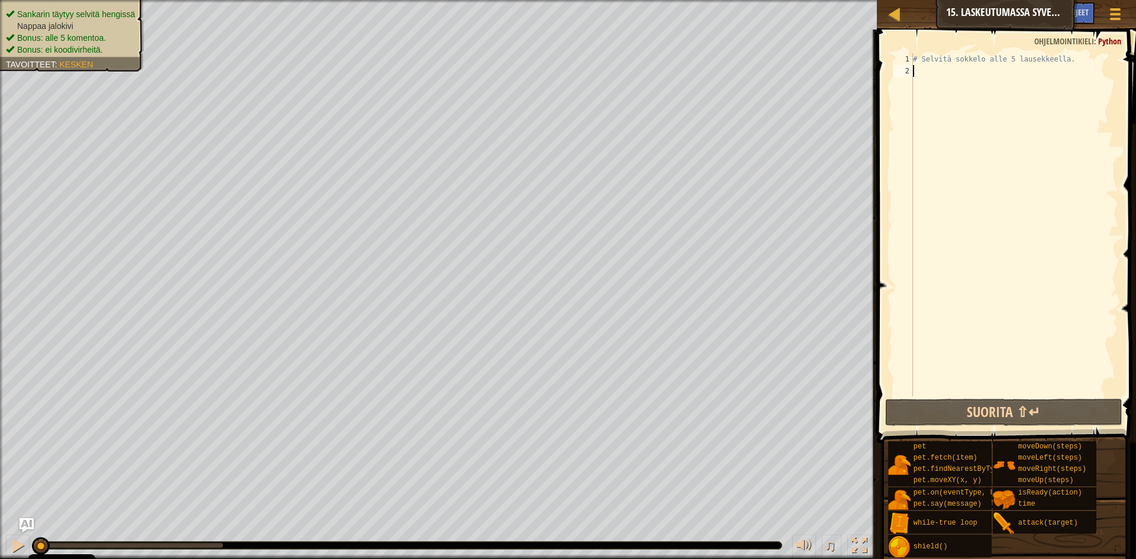
type textarea "g"
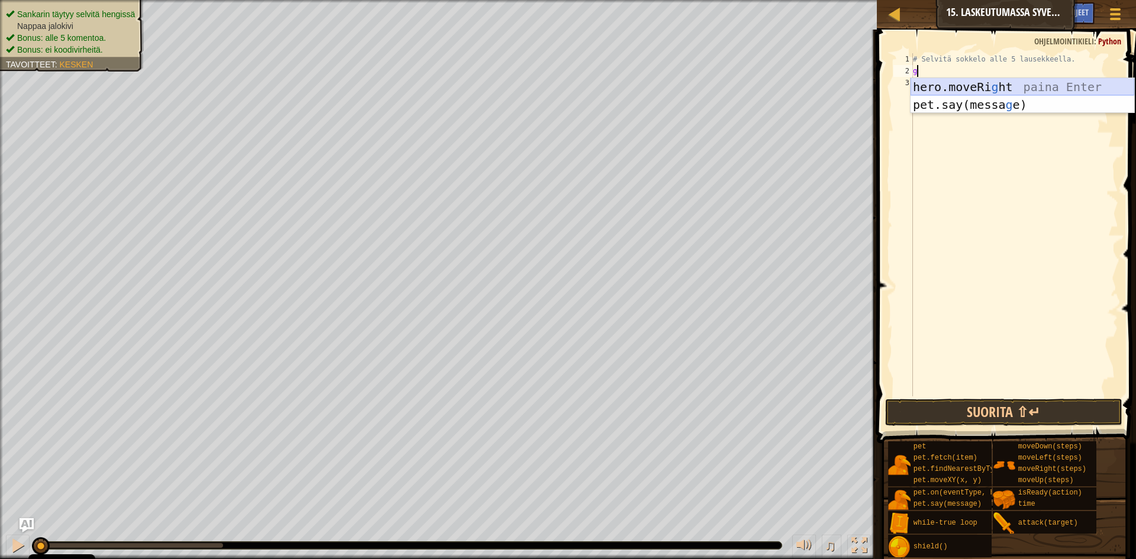
click at [966, 83] on div "hero.moveRi g ht paina Enter pet.say(messa g e) paina Enter" at bounding box center [1023, 113] width 224 height 71
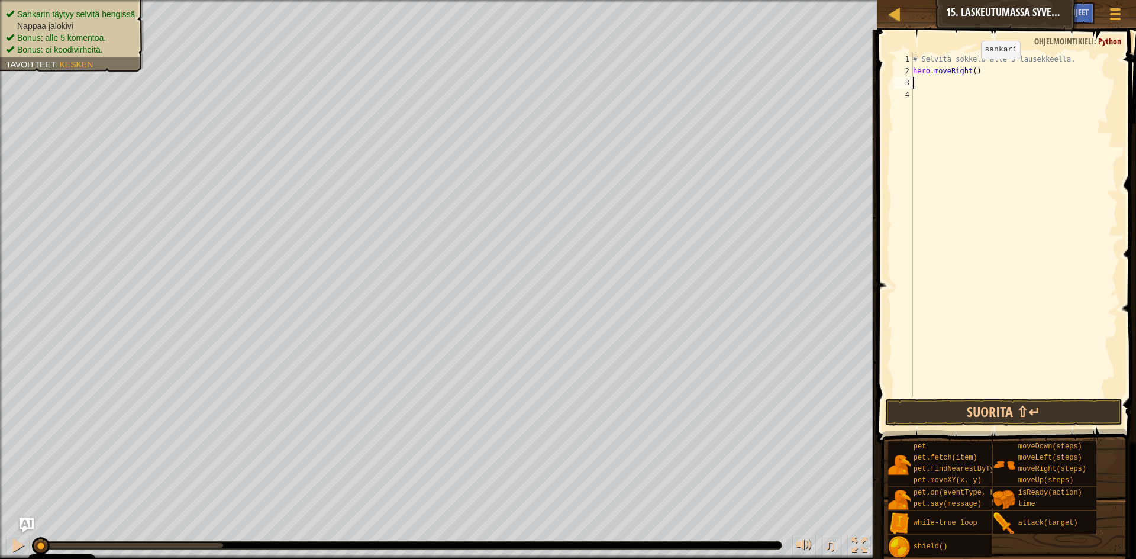
click at [971, 70] on div "# Selvitä sokkelo alle 5 lausekkeella. hero . moveRight ( )" at bounding box center [1015, 236] width 208 height 367
type textarea "hero.moveRight(2)"
click at [962, 80] on div "# Selvitä sokkelo alle 5 lausekkeella. hero . moveRight ( 2 )" at bounding box center [1015, 236] width 208 height 367
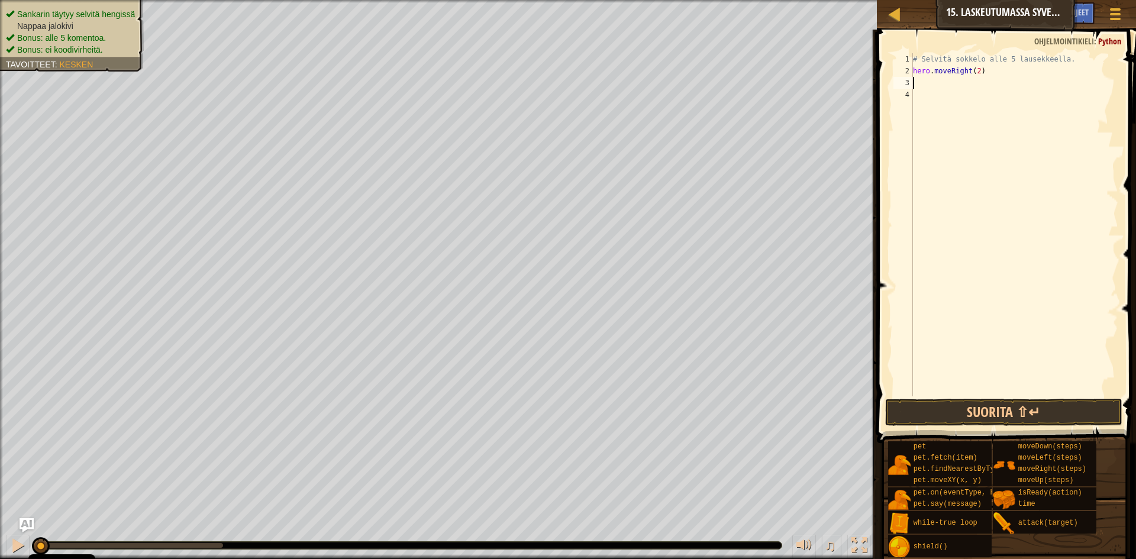
type textarea "d"
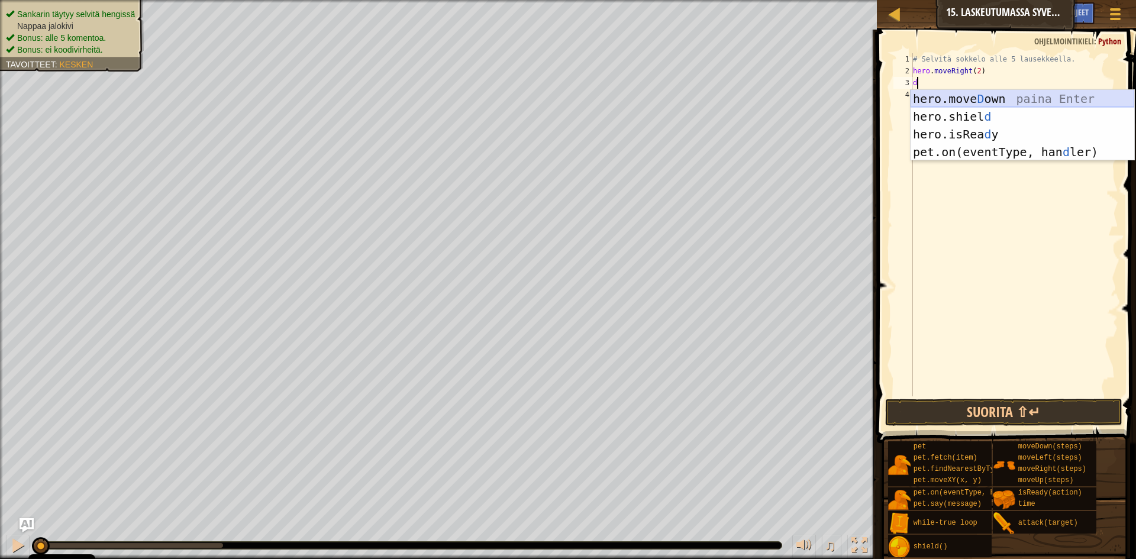
click at [963, 95] on div "hero.move D own paina Enter hero.shiel d paina Enter hero.isRea d y paina Enter…" at bounding box center [1023, 143] width 224 height 107
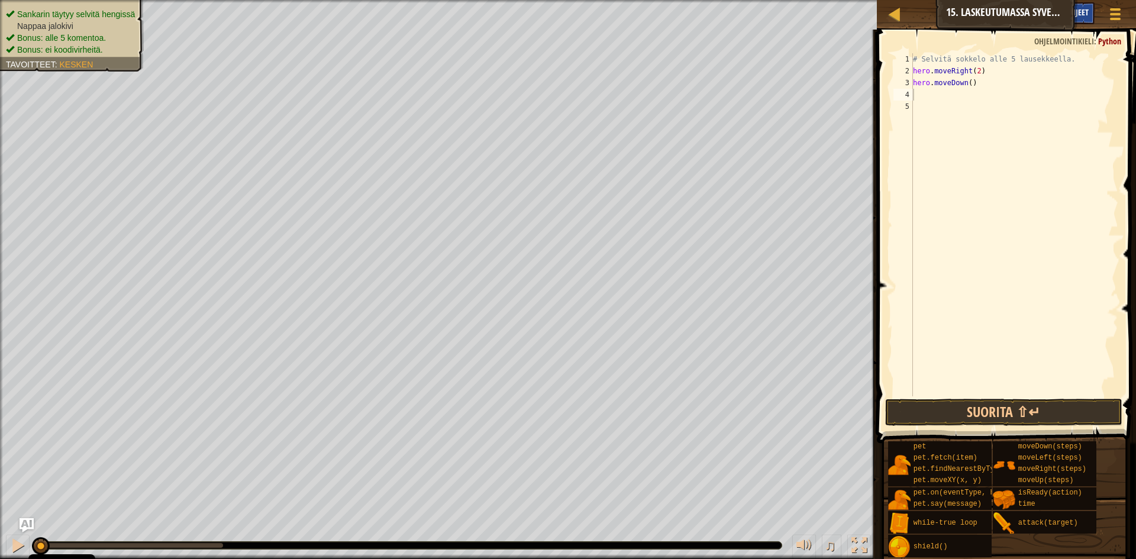
click at [1085, 14] on span "Vihjeet" at bounding box center [1077, 12] width 24 height 11
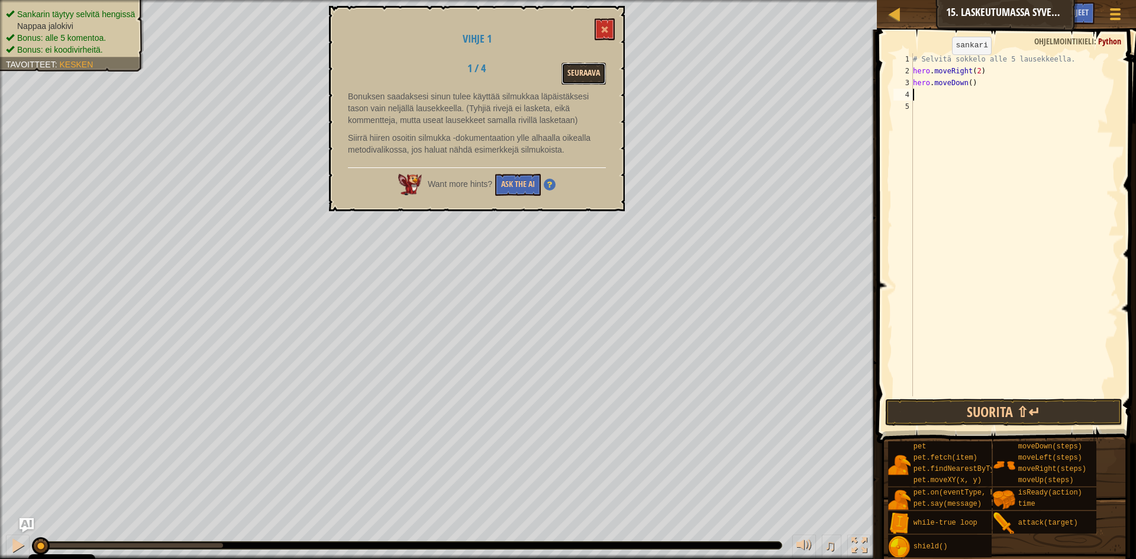
click at [586, 78] on button "Seuraava" at bounding box center [584, 74] width 44 height 22
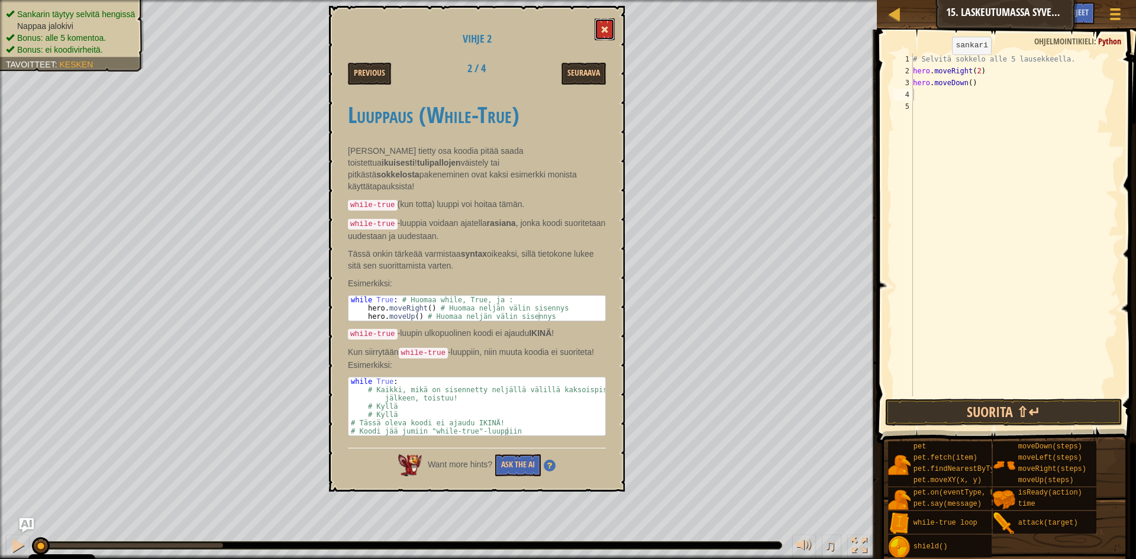
drag, startPoint x: 604, startPoint y: 22, endPoint x: 611, endPoint y: 26, distance: 8.2
click at [607, 24] on button at bounding box center [605, 29] width 20 height 22
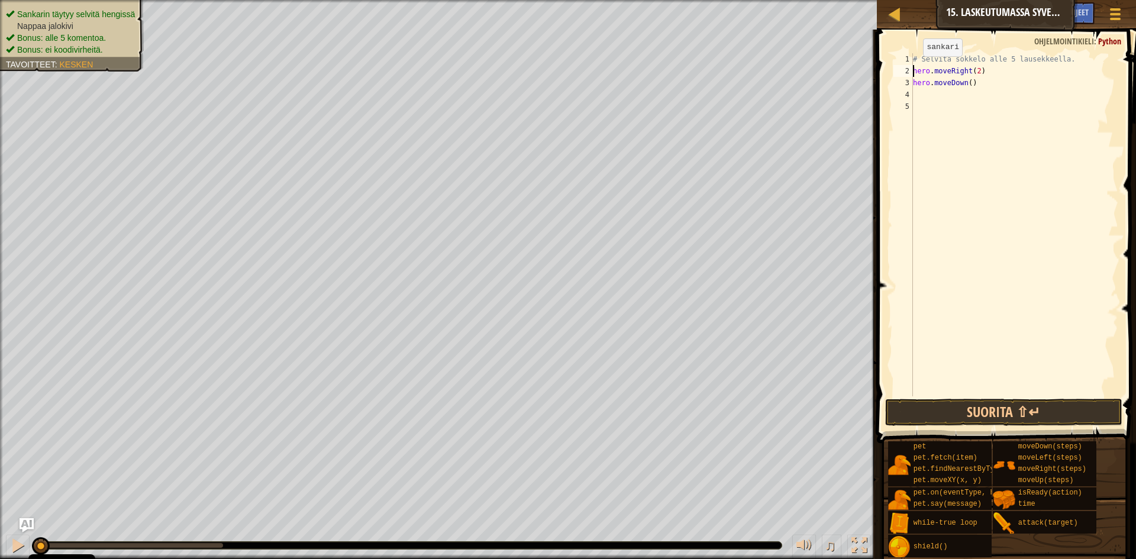
click at [913, 68] on div "# Selvitä sokkelo alle 5 lausekkeella. hero . moveRight ( 2 ) hero . moveDown (…" at bounding box center [1015, 236] width 208 height 367
type textarea "hero.moveRight(2)"
click at [1033, 415] on button "Suorita ⇧↵" at bounding box center [1003, 412] width 237 height 27
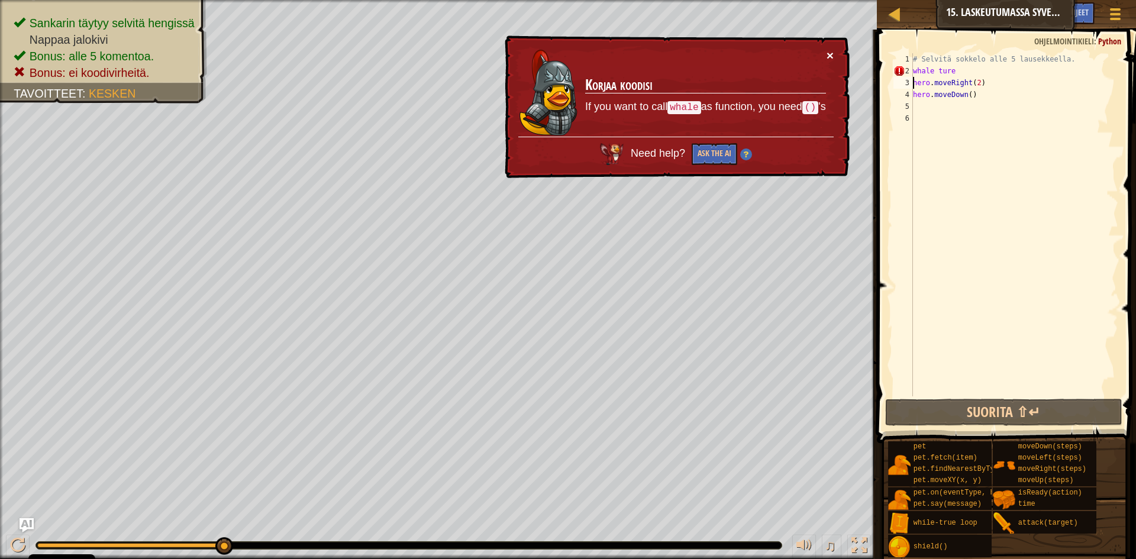
click at [830, 51] on button "×" at bounding box center [830, 55] width 7 height 12
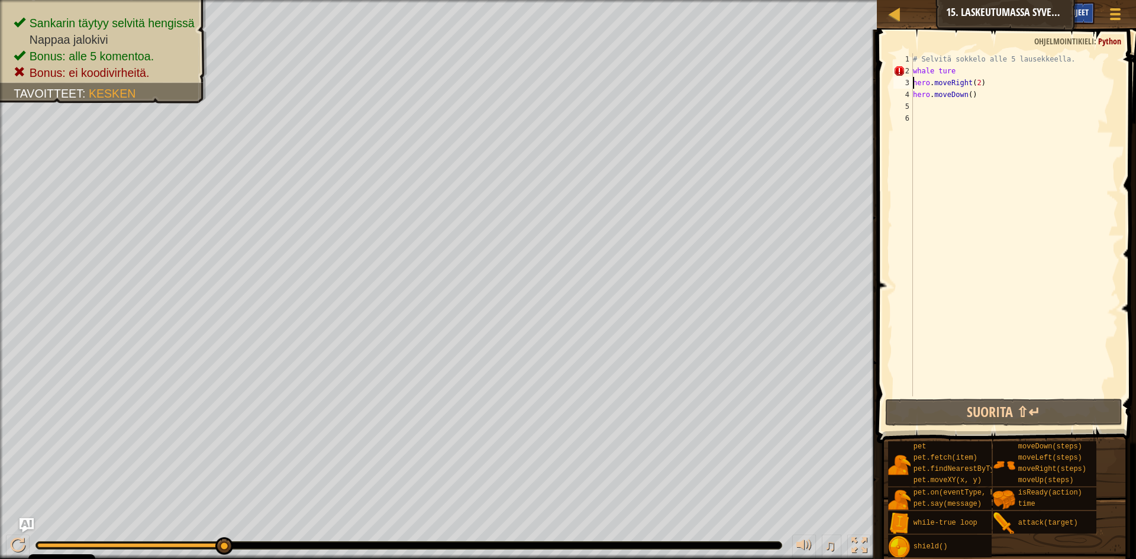
click at [1085, 15] on span "Vihjeet" at bounding box center [1077, 12] width 24 height 11
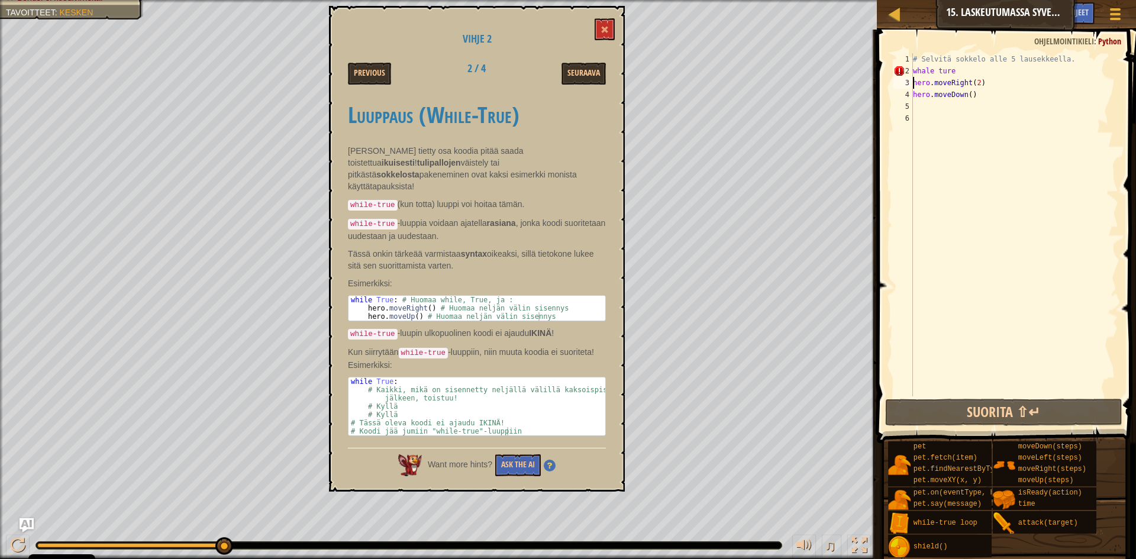
scroll to position [5, 4]
drag, startPoint x: 598, startPoint y: 27, endPoint x: 609, endPoint y: 26, distance: 10.7
click at [608, 26] on button at bounding box center [605, 29] width 20 height 22
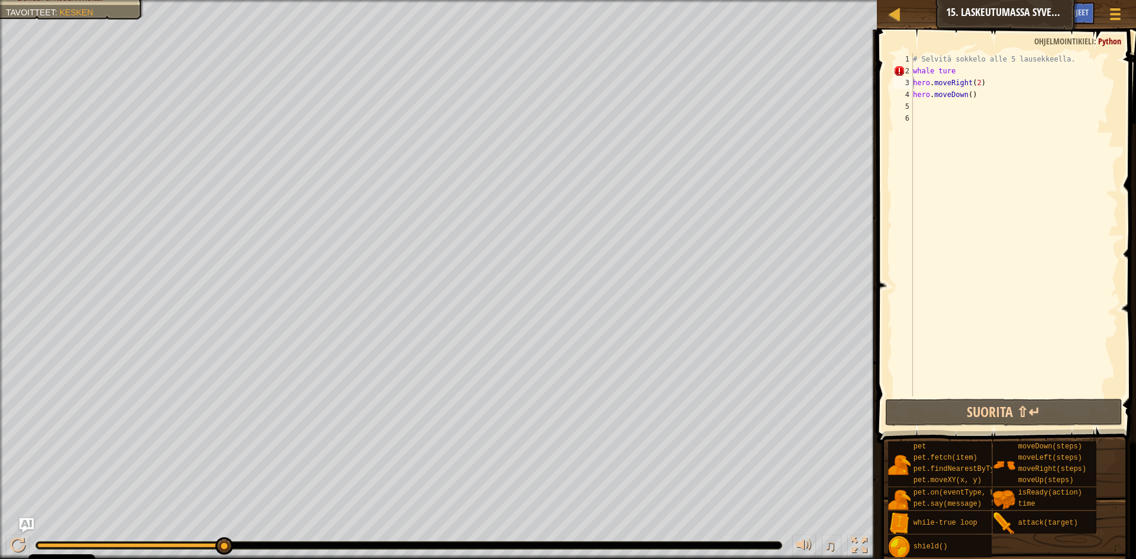
drag, startPoint x: 969, startPoint y: 63, endPoint x: 969, endPoint y: 72, distance: 9.5
click at [969, 72] on div "# Selvitä sokkelo alle 5 lausekkeella. whale ture hero . moveRight ( 2 ) hero .…" at bounding box center [1015, 236] width 208 height 367
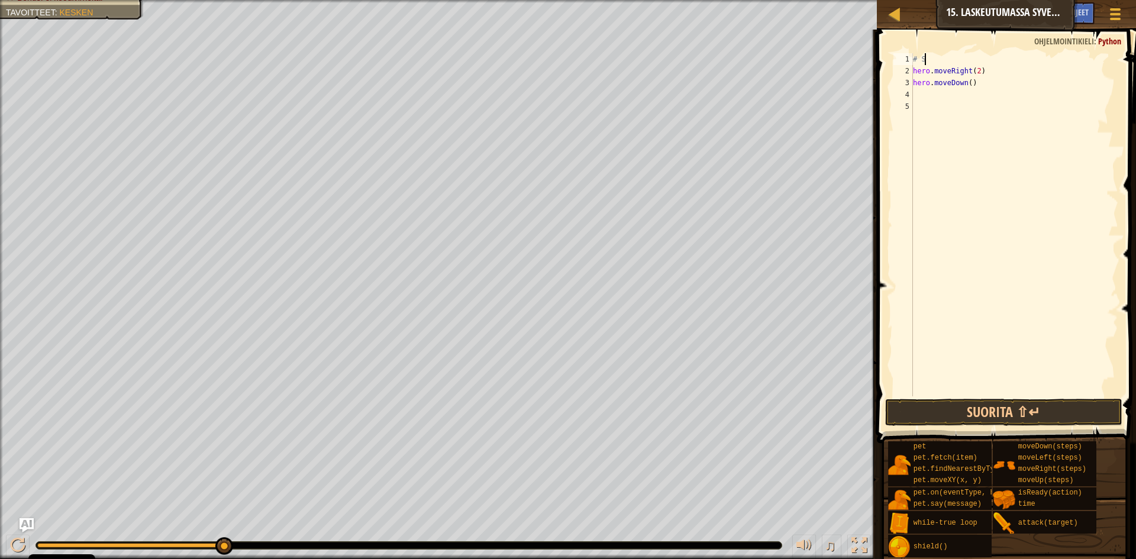
scroll to position [5, 0]
type textarea "#"
click at [911, 71] on div "2" at bounding box center [904, 71] width 20 height 12
type textarea "hero.moveRight(2)"
click at [917, 83] on div "hero . moveRight ( 2 ) hero . moveDown ( )" at bounding box center [1015, 236] width 208 height 367
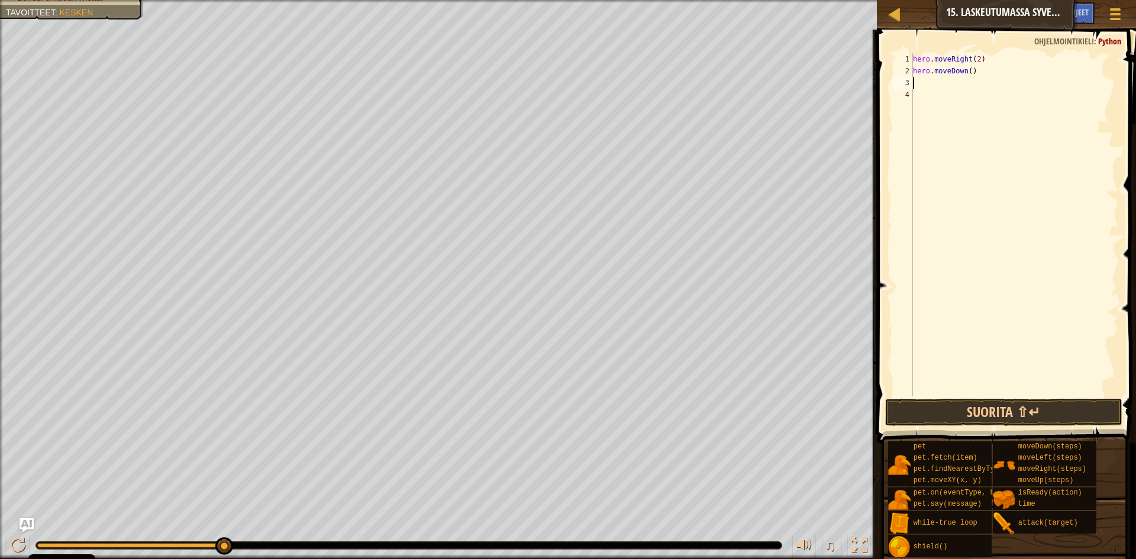
type textarea "g"
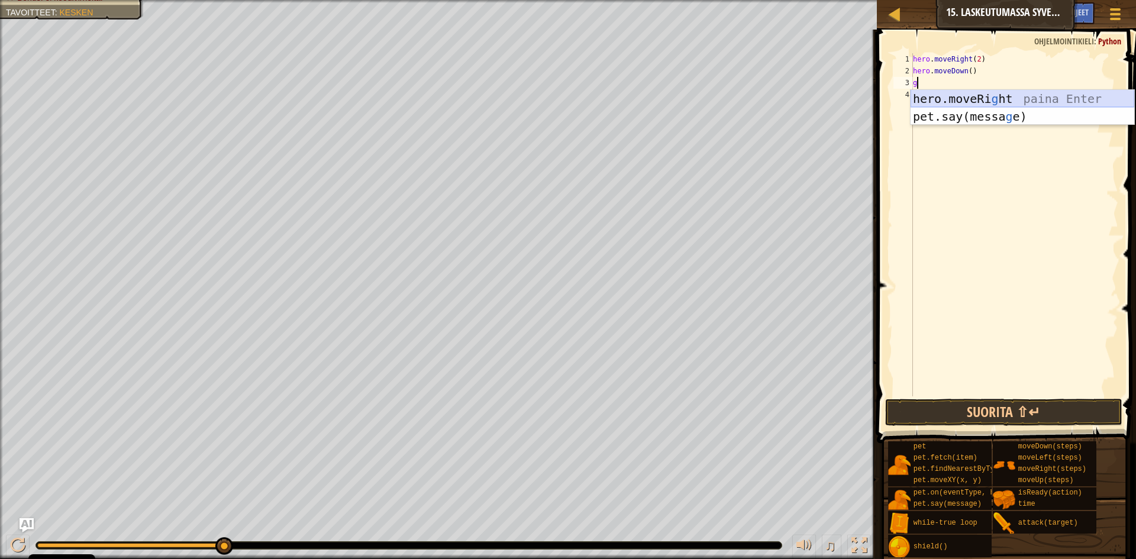
click at [974, 95] on div "hero.moveRi g ht paina Enter pet.say(messa g e) paina Enter" at bounding box center [1023, 125] width 224 height 71
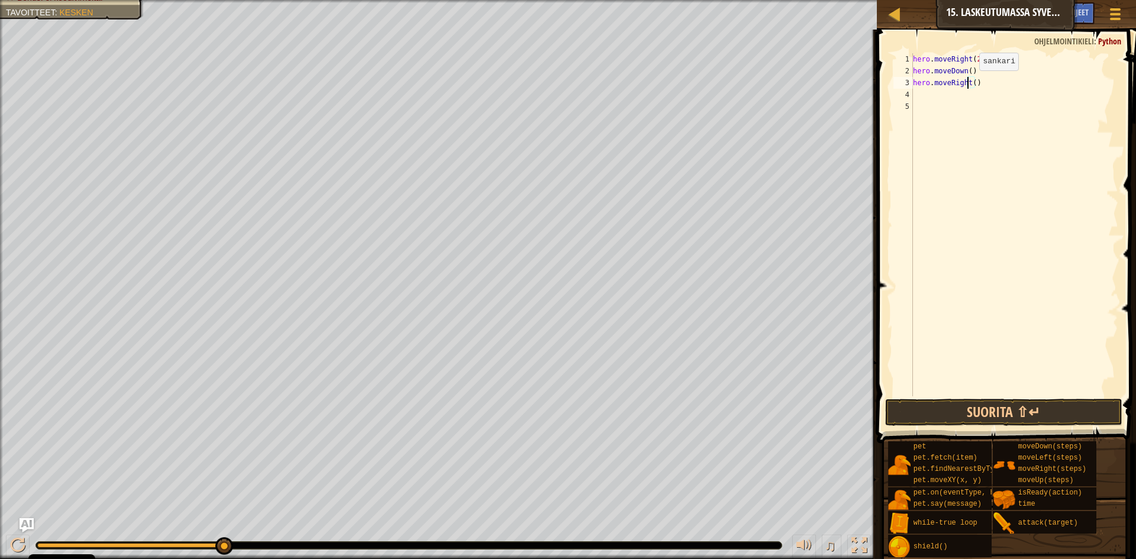
click at [969, 82] on div "hero . moveRight ( 2 ) hero . moveDown ( ) hero . moveRight ( )" at bounding box center [1015, 236] width 208 height 367
click at [972, 82] on div "hero . moveRight ( 2 ) hero . moveDown ( ) hero . moveRight ( )" at bounding box center [1015, 236] width 208 height 367
type textarea "hero.moveRight(2)"
click at [943, 98] on div "hero . moveRight ( 2 ) hero . moveDown ( ) hero . moveRight ( 2 )" at bounding box center [1015, 236] width 208 height 367
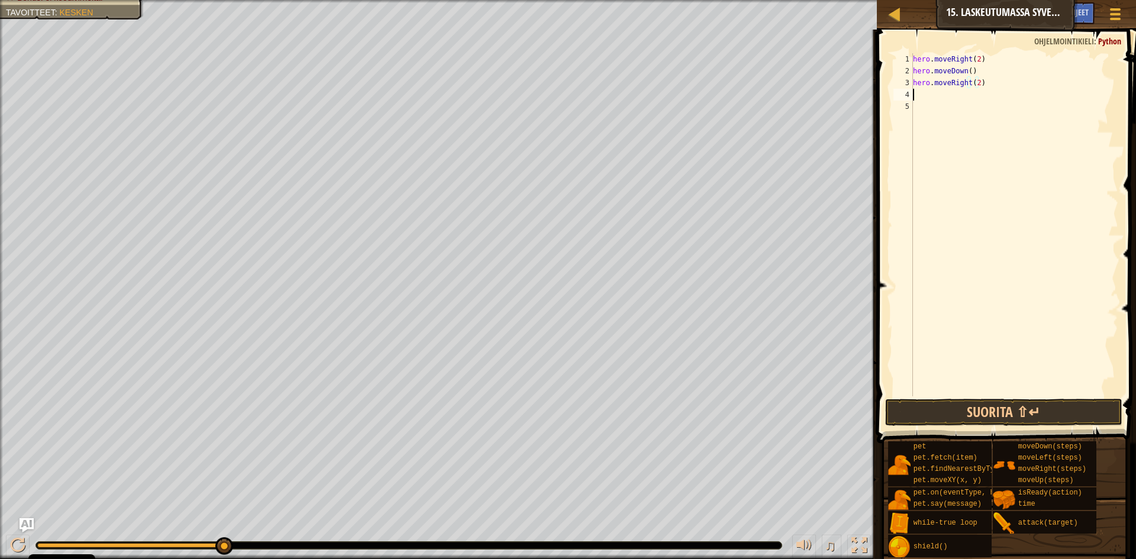
scroll to position [5, 0]
type textarea "d"
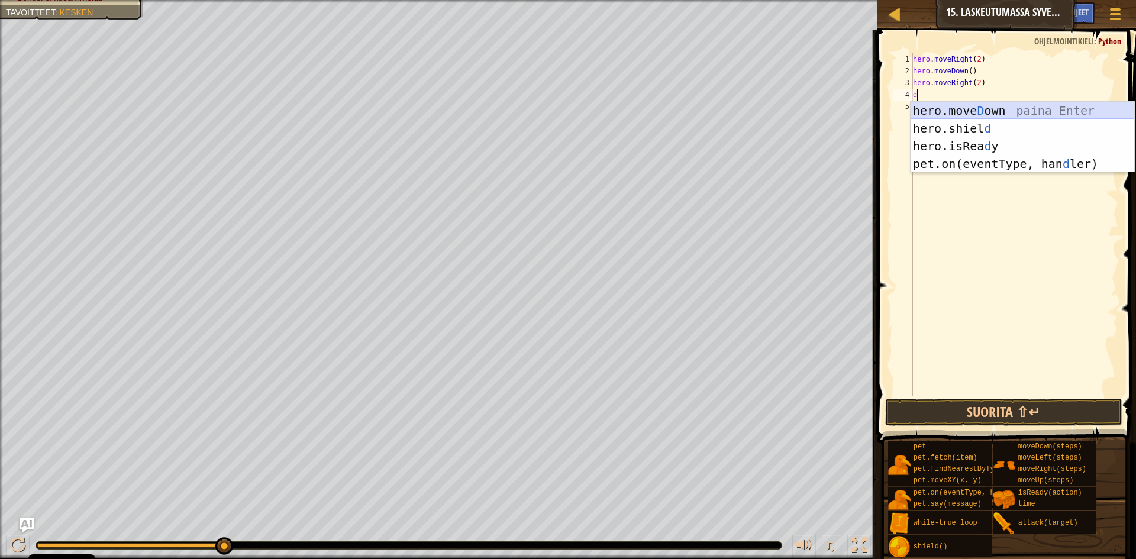
click at [948, 108] on div "hero.move D own paina Enter hero.shiel d paina Enter hero.isRea d y paina Enter…" at bounding box center [1023, 155] width 224 height 107
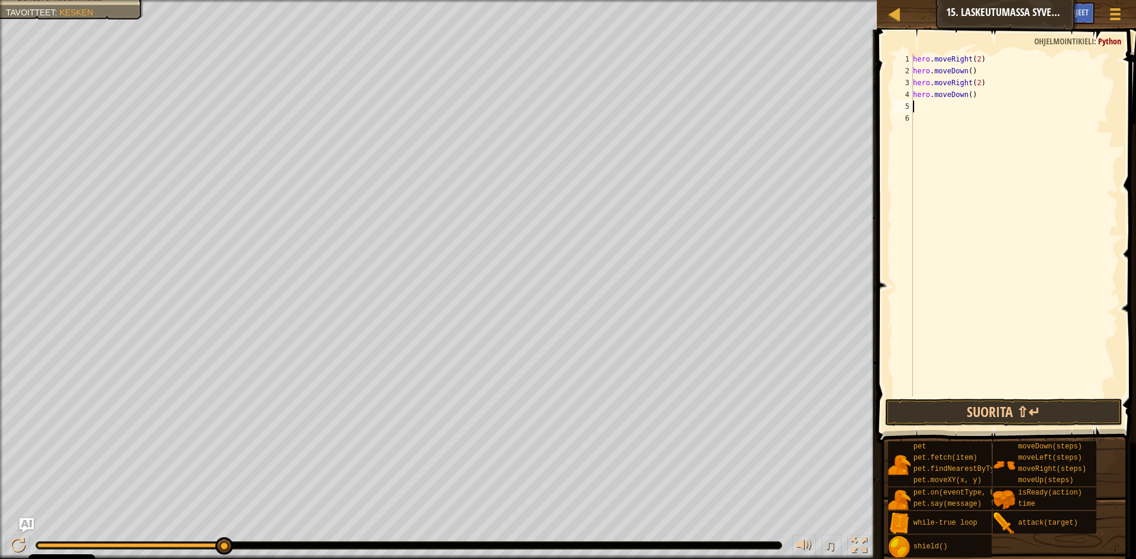
type textarea "d"
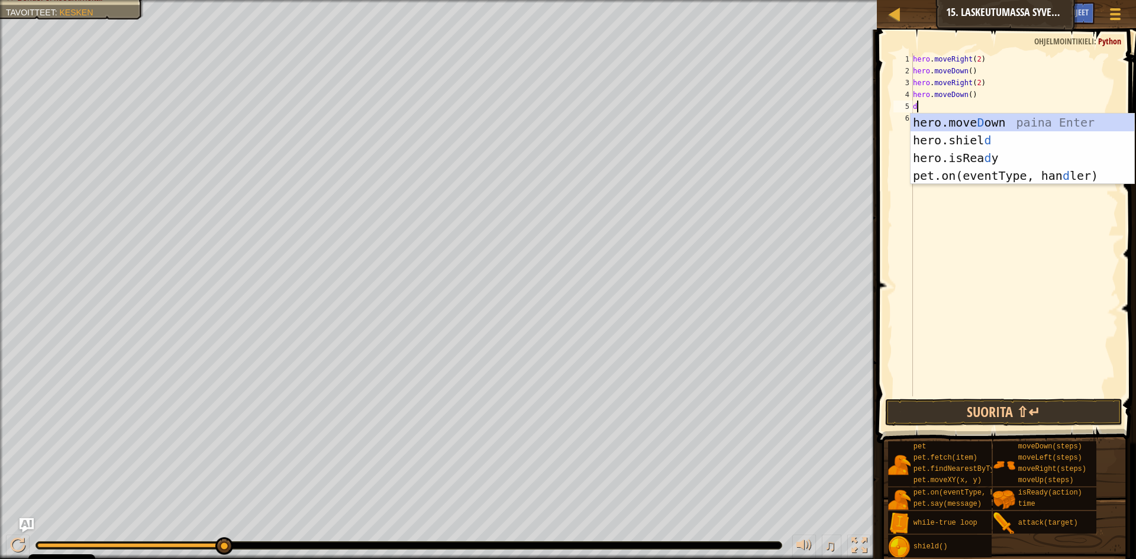
click at [984, 197] on div "hero . moveRight ( 2 ) hero . moveDown ( ) hero . moveRight ( 2 ) hero . moveDo…" at bounding box center [1015, 236] width 208 height 367
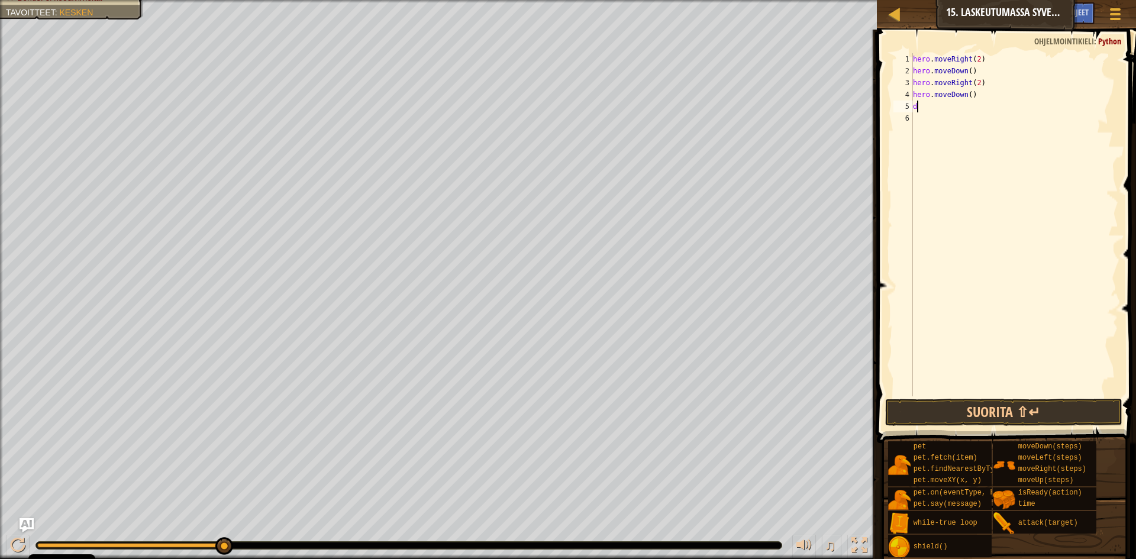
click at [935, 107] on div "hero . moveRight ( 2 ) hero . moveDown ( ) hero . moveRight ( 2 ) hero . moveDo…" at bounding box center [1015, 236] width 208 height 367
type textarea "d"
type textarea "g"
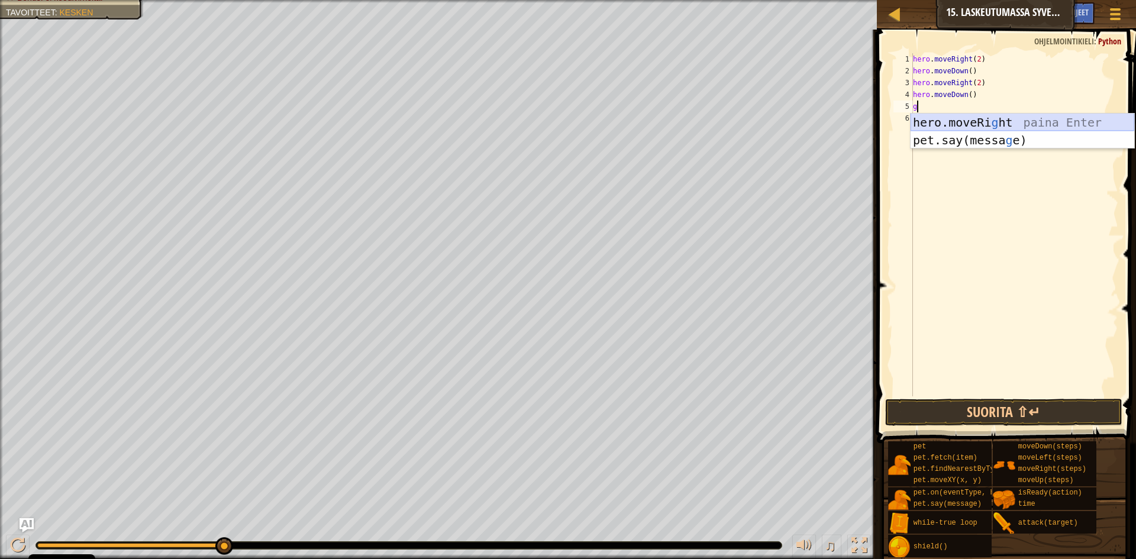
click at [964, 115] on div "hero.moveRi g ht paina Enter pet.say(messa g e) paina Enter" at bounding box center [1023, 149] width 224 height 71
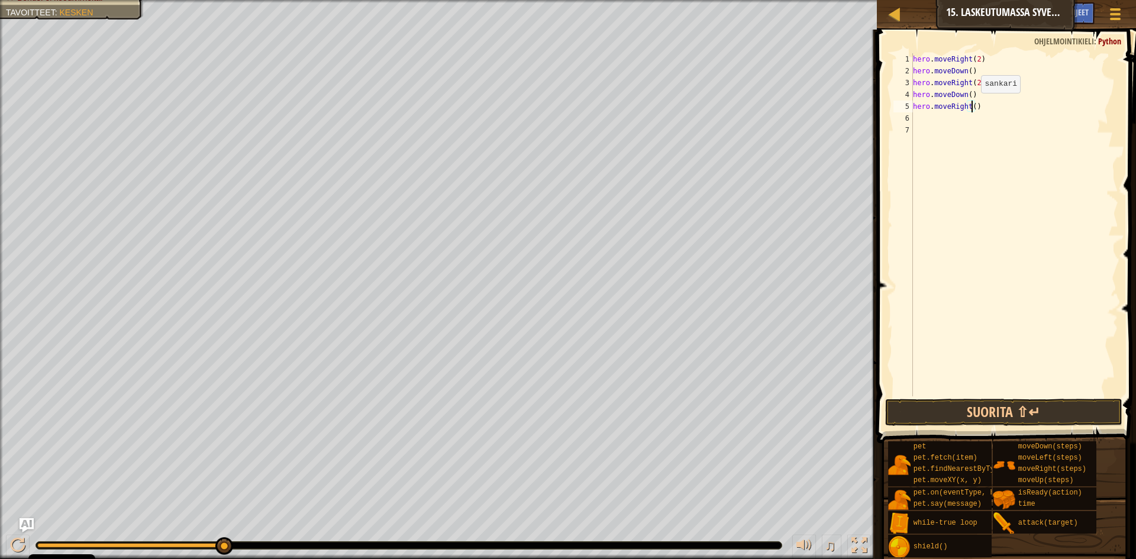
click at [971, 105] on div "hero . moveRight ( 2 ) hero . moveDown ( ) hero . moveRight ( 2 ) hero . moveDo…" at bounding box center [1015, 236] width 208 height 367
type textarea "hero.moveRight(2)"
click at [981, 408] on button "Suorita ⇧↵" at bounding box center [1003, 412] width 237 height 27
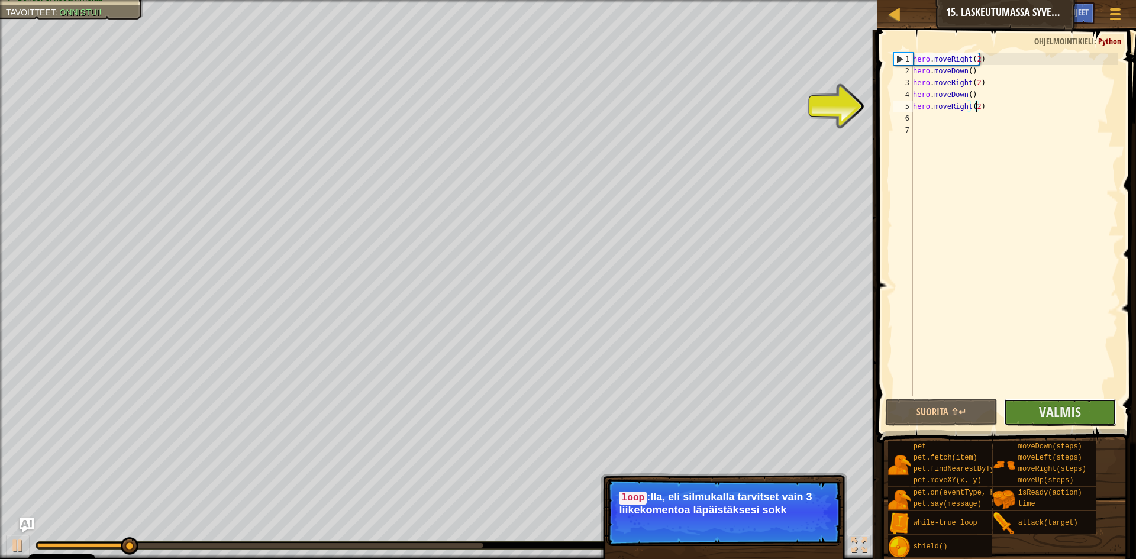
click at [1027, 404] on button "Valmis" at bounding box center [1060, 412] width 113 height 27
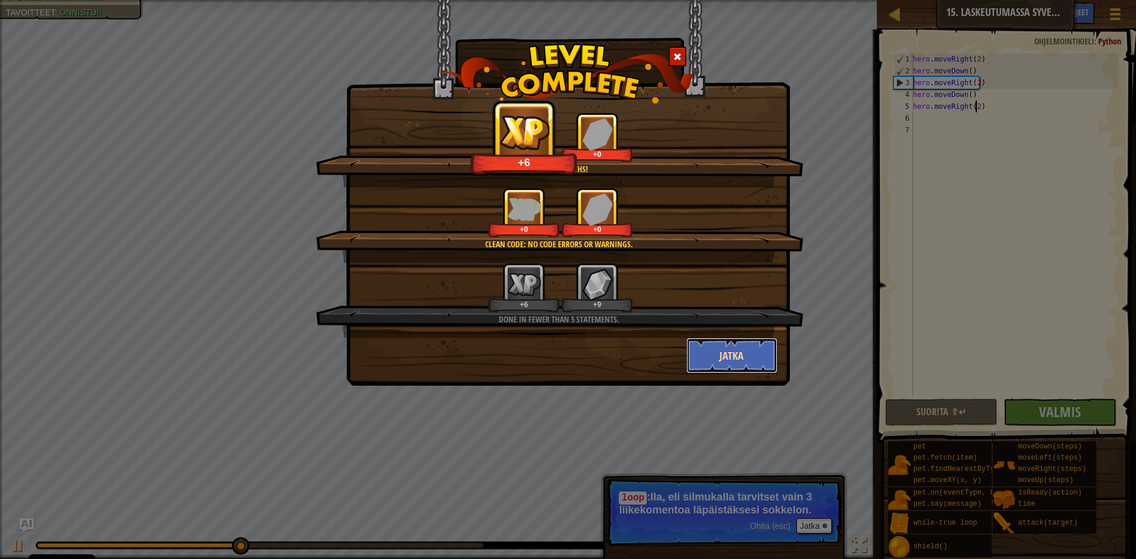
click at [747, 357] on button "Jatka" at bounding box center [733, 356] width 92 height 36
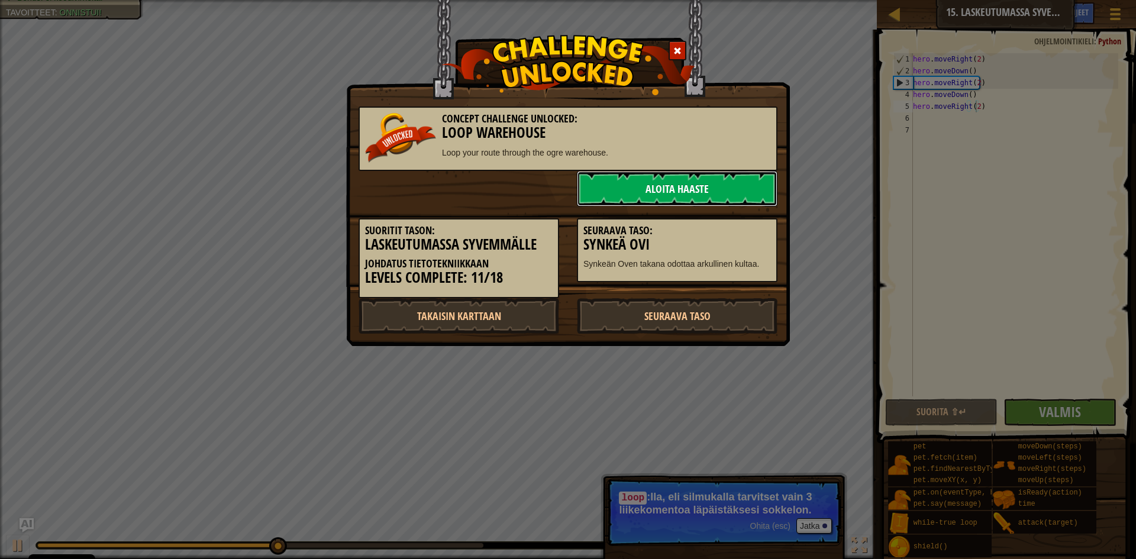
click at [680, 184] on link "Aloita haaste" at bounding box center [677, 189] width 201 height 36
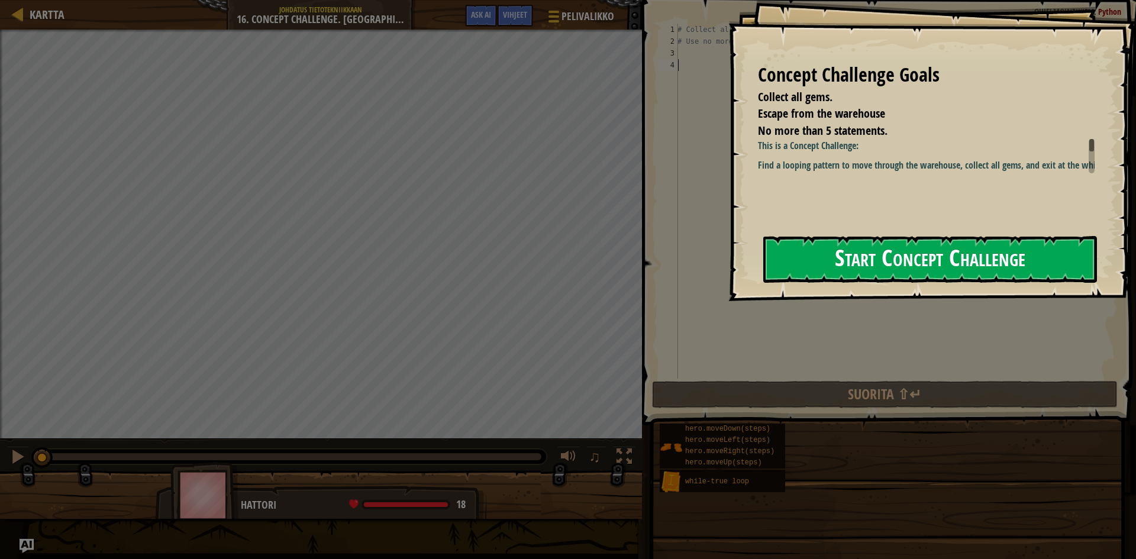
drag, startPoint x: 883, startPoint y: 266, endPoint x: 842, endPoint y: 262, distance: 41.6
click at [881, 265] on button "Start Concept Challenge" at bounding box center [931, 259] width 334 height 47
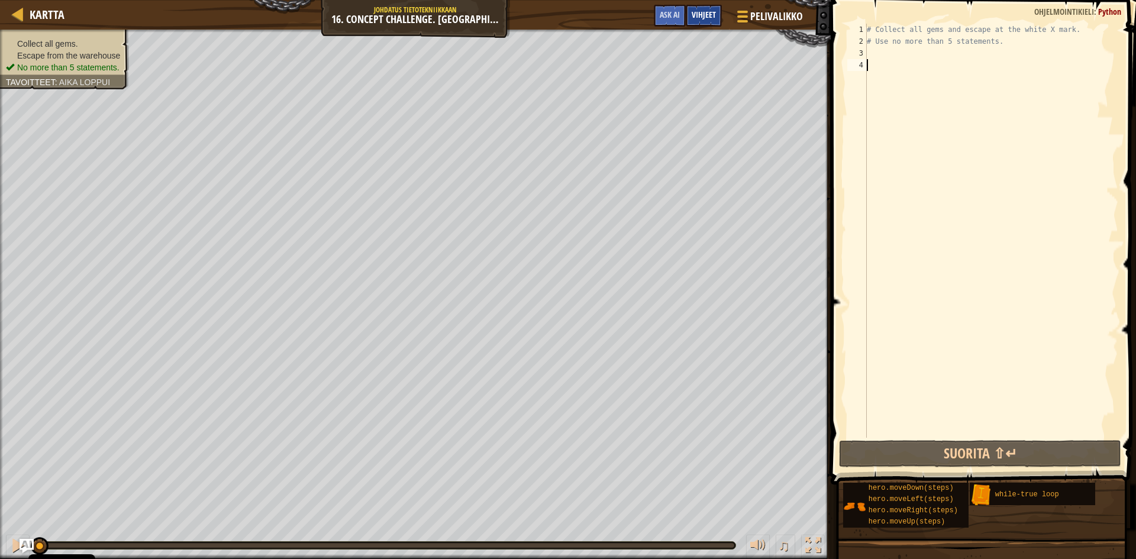
click at [709, 15] on span "Vihjeet" at bounding box center [704, 14] width 24 height 11
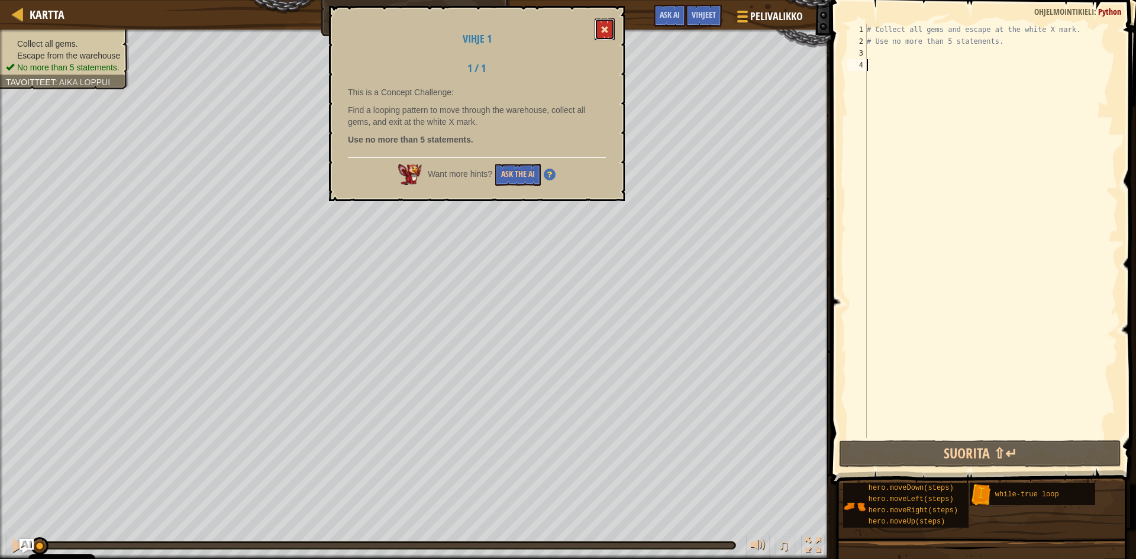
click at [606, 21] on button at bounding box center [605, 29] width 20 height 22
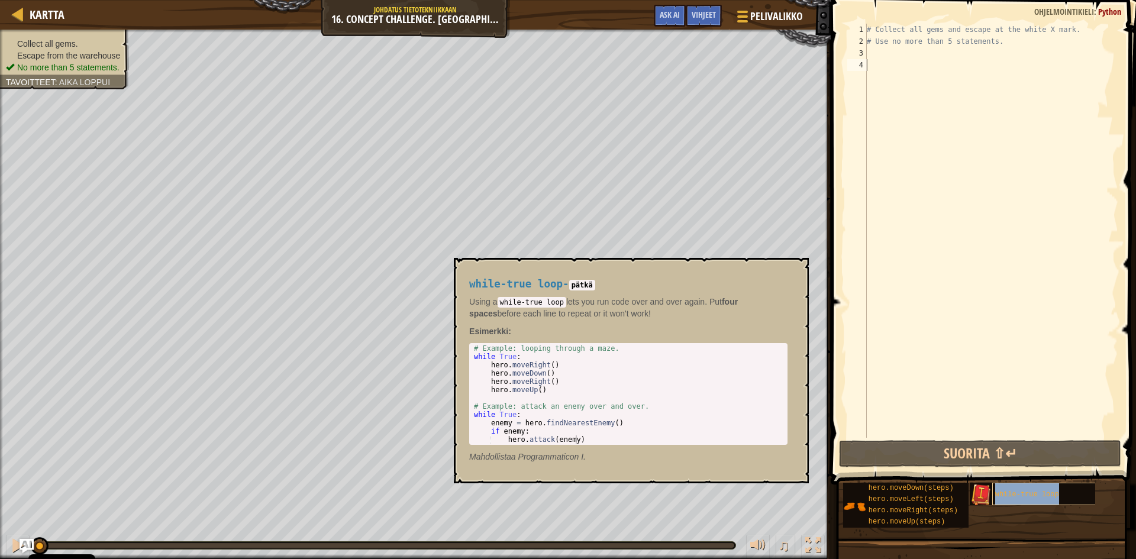
click at [998, 495] on span "while-true loop" at bounding box center [1028, 495] width 64 height 8
type textarea "while-true loop"
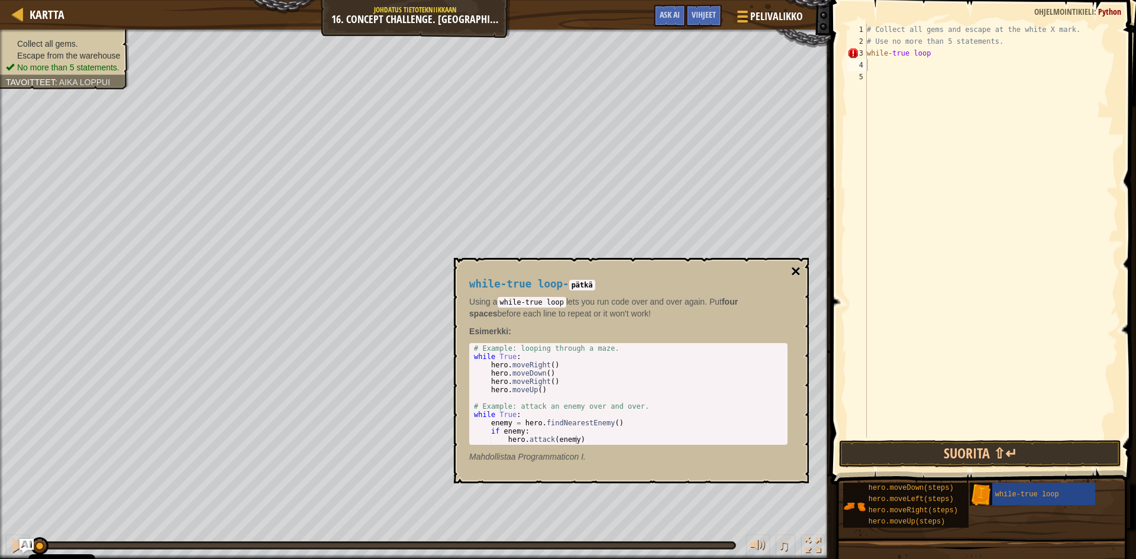
click at [797, 271] on button "×" at bounding box center [795, 271] width 9 height 17
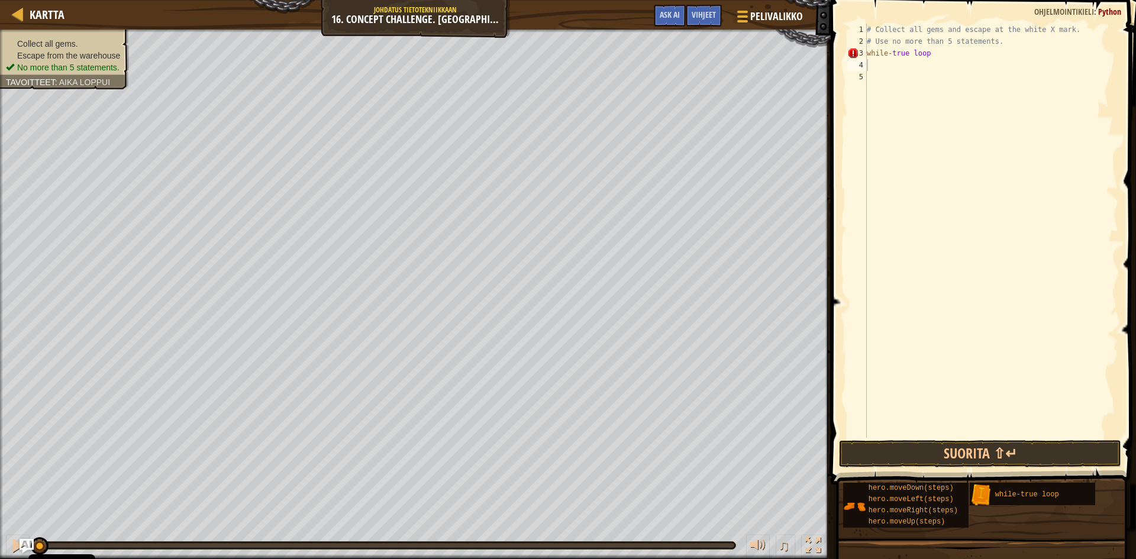
click at [871, 67] on div "# Collect all gems and escape at the white X mark. # Use no more than 5 stateme…" at bounding box center [992, 243] width 254 height 438
type textarea "u"
click at [906, 79] on div "hero.move U p paina Enter while-tr u e loop paina Enter" at bounding box center [977, 107] width 224 height 71
click at [940, 451] on button "Suorita ⇧↵" at bounding box center [980, 453] width 282 height 27
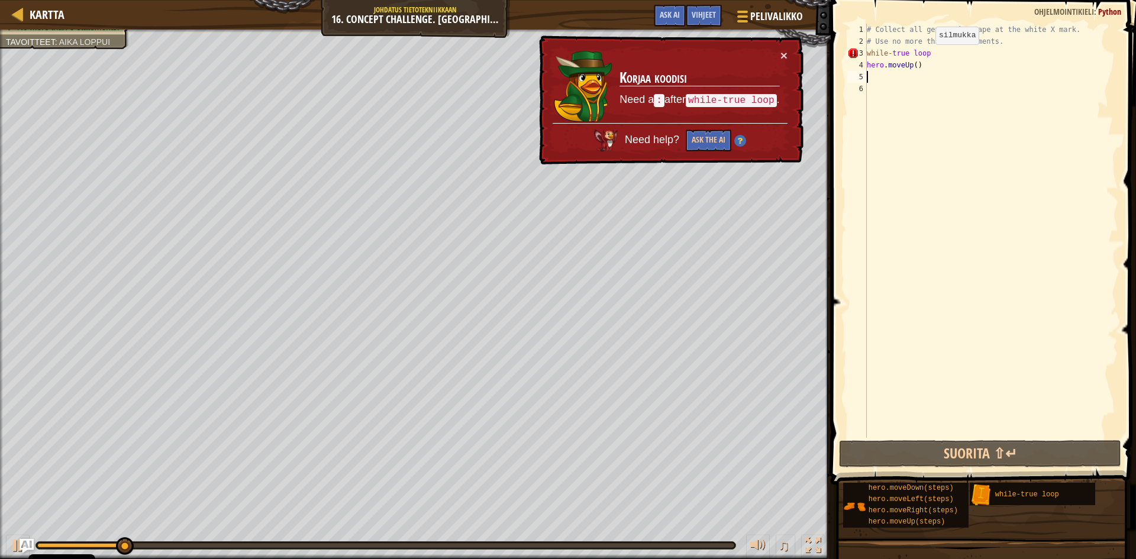
click at [926, 56] on div "# Collect all gems and escape at the white X mark. # Use no more than 5 stateme…" at bounding box center [992, 243] width 254 height 438
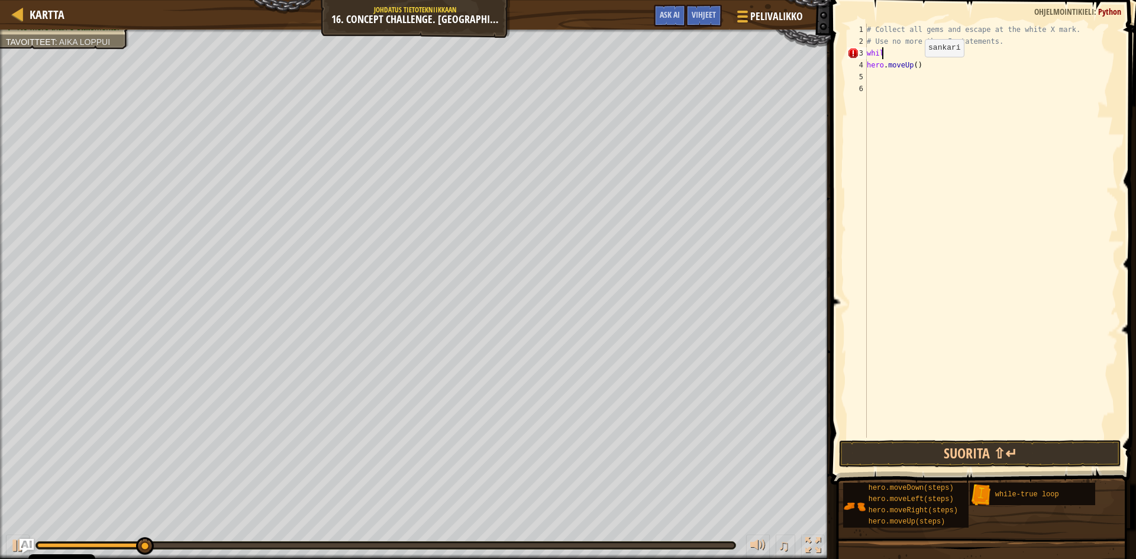
type textarea "w"
type textarea "#"
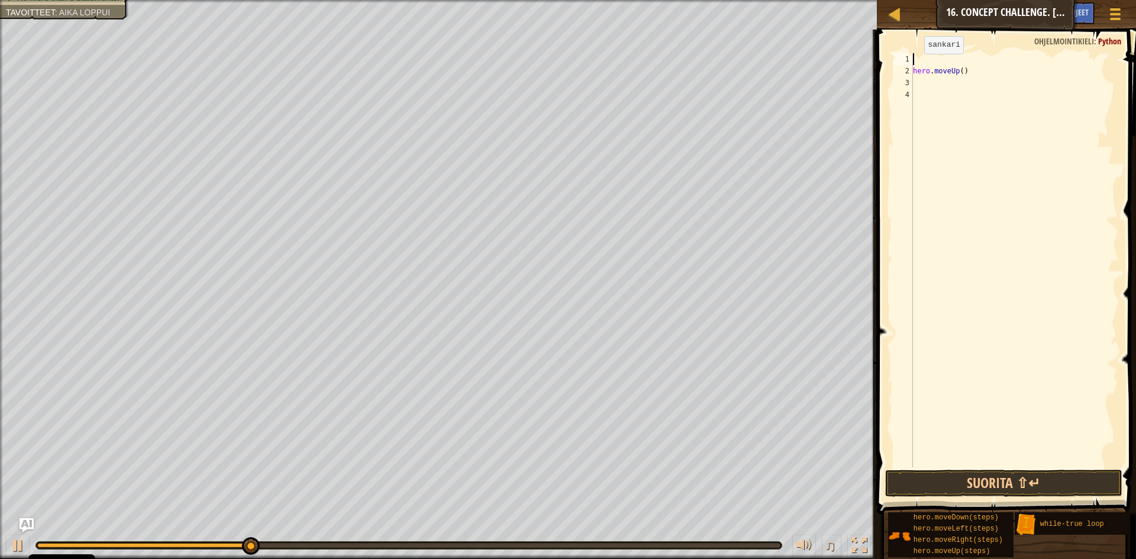
click at [914, 66] on div "hero . moveUp ( )" at bounding box center [1015, 272] width 208 height 438
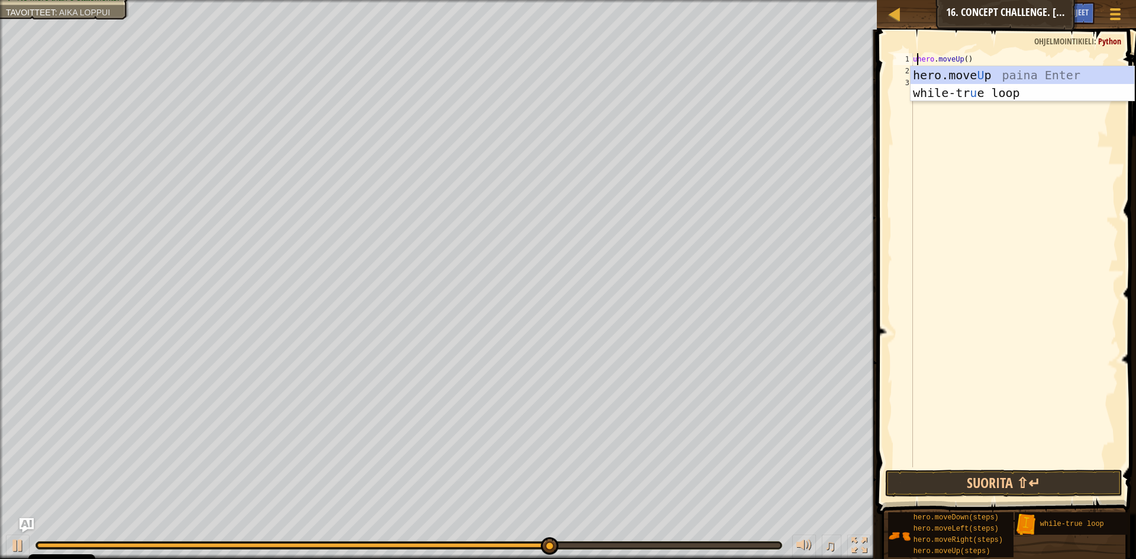
scroll to position [5, 1]
click at [946, 76] on div "hero.move U p paina Enter while-tr u e loop paina Enter" at bounding box center [1023, 101] width 224 height 71
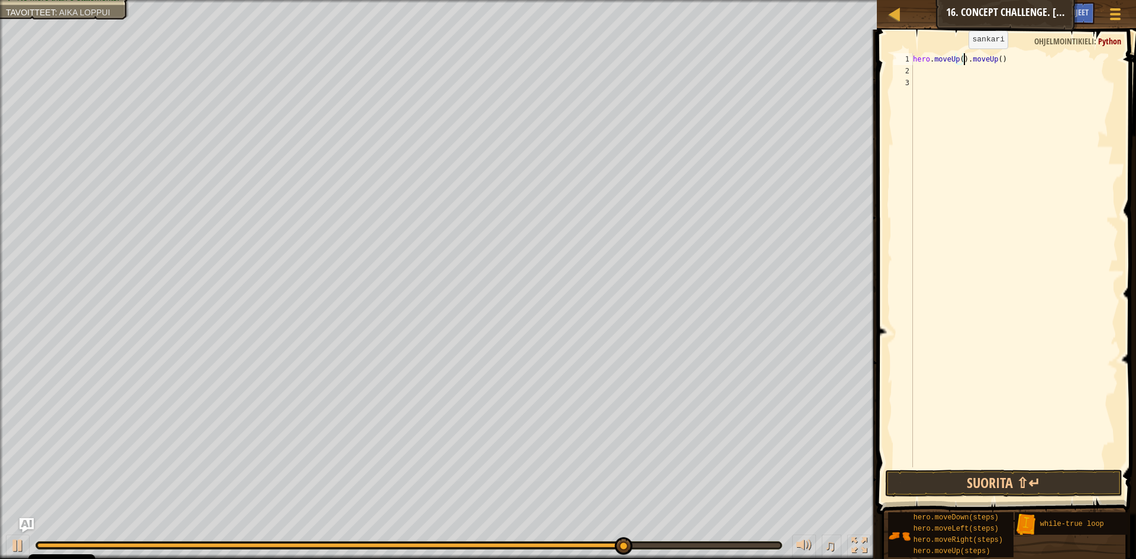
click at [959, 60] on div "hero . moveUp ( ) . moveUp ( )" at bounding box center [1015, 272] width 208 height 438
click at [1006, 57] on div "hero . moveUp ( 2 ) . moveUp ( )" at bounding box center [1015, 272] width 208 height 438
type textarea "hero.moveUp(2)"
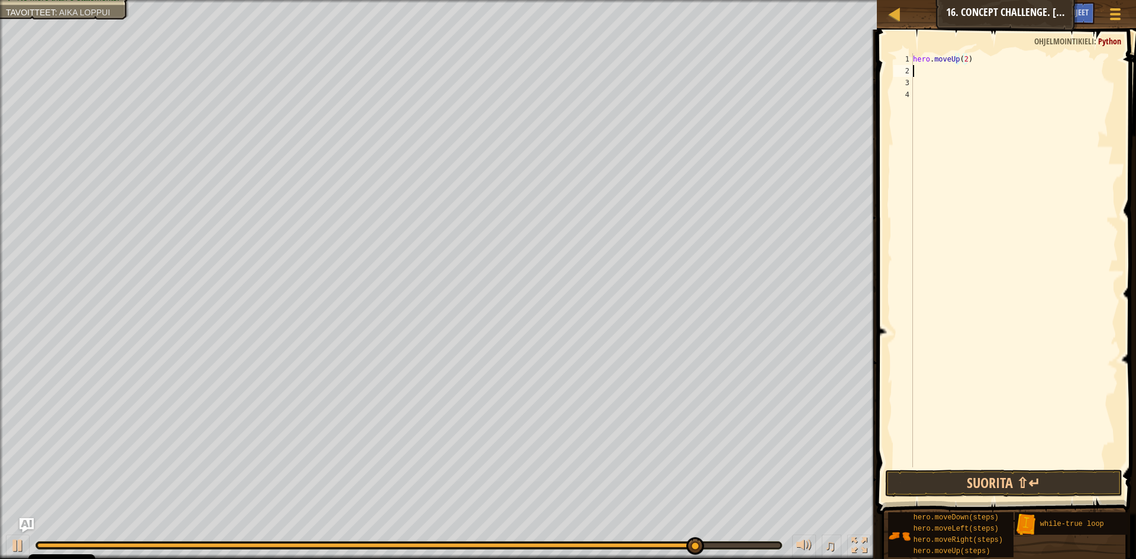
scroll to position [5, 0]
click at [1019, 476] on button "Suorita ⇧↵" at bounding box center [1003, 483] width 237 height 27
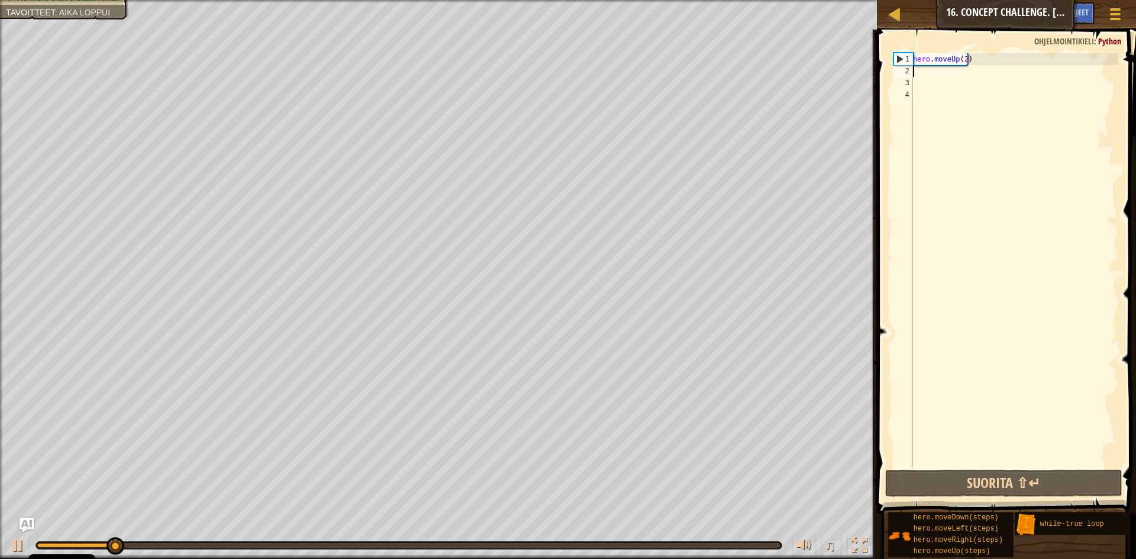
type textarea "g"
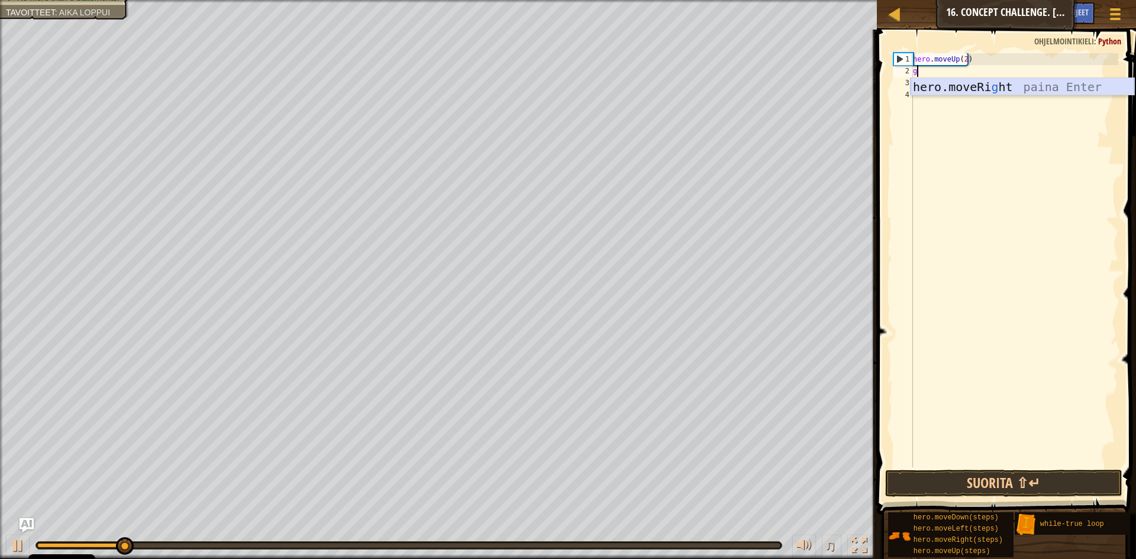
click at [978, 87] on div "hero.moveRi g ht paina Enter" at bounding box center [1023, 104] width 224 height 53
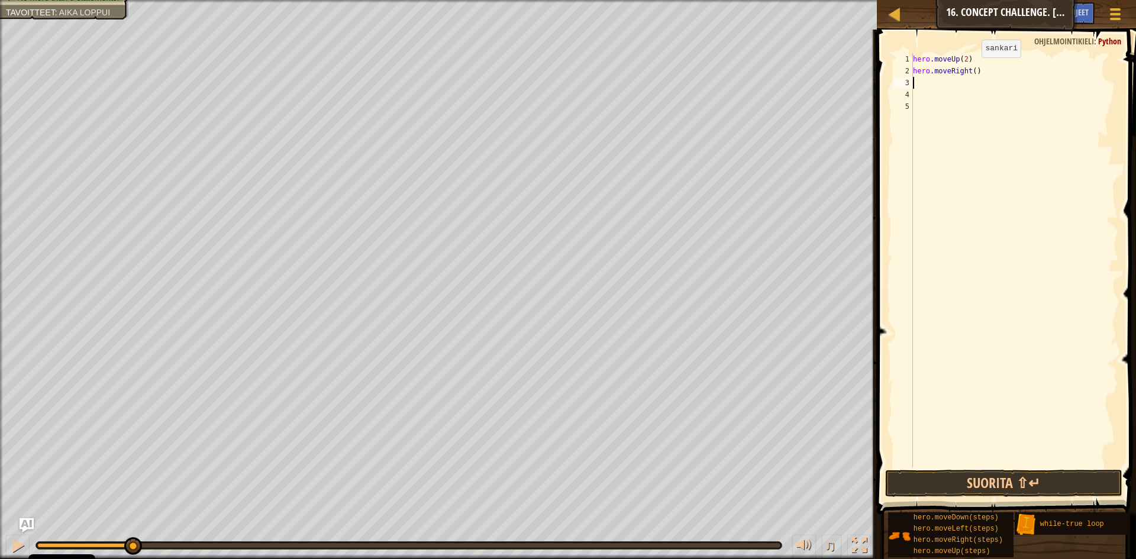
click at [972, 69] on div "hero . moveUp ( 2 ) hero . moveRight ( )" at bounding box center [1015, 272] width 208 height 438
click at [1029, 481] on button "Suorita ⇧↵" at bounding box center [1003, 483] width 237 height 27
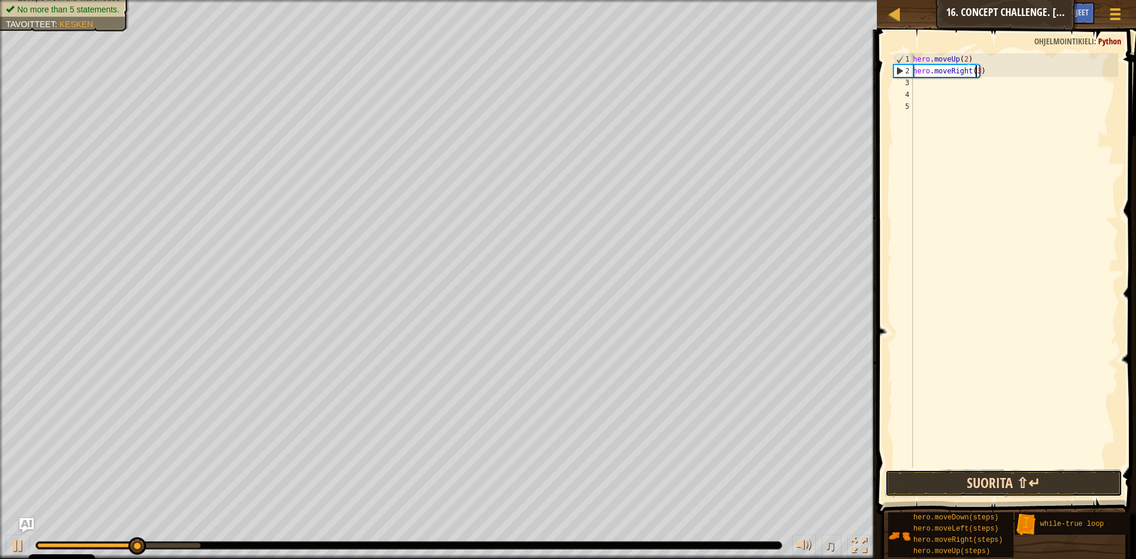
click at [1025, 482] on button "Suorita ⇧↵" at bounding box center [1003, 483] width 237 height 27
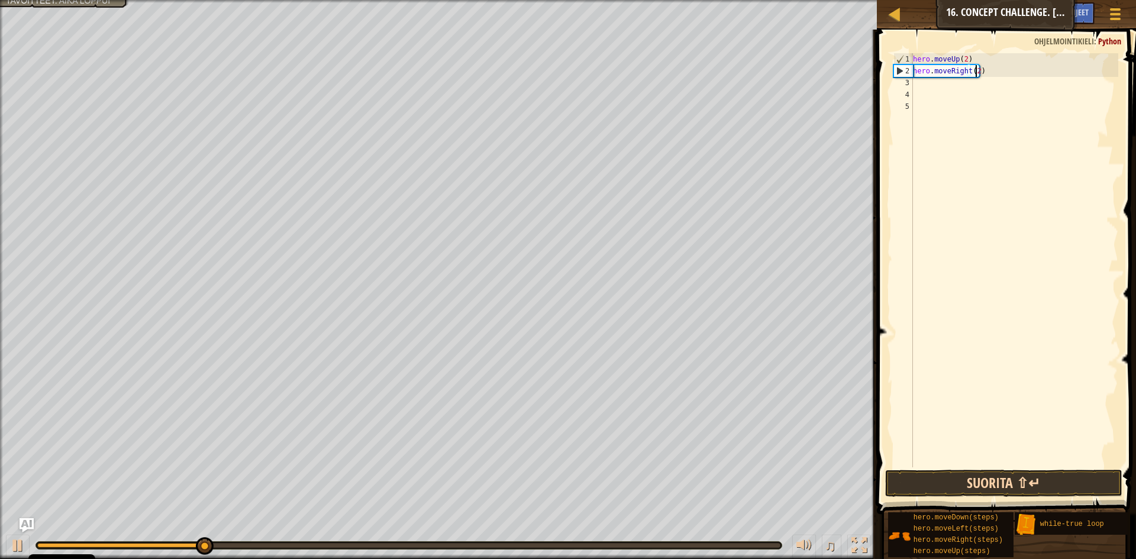
type textarea "hero.moveRight(2)"
drag, startPoint x: 996, startPoint y: 482, endPoint x: 936, endPoint y: 341, distance: 152.8
click at [997, 479] on button "Suorita ⇧↵" at bounding box center [1003, 483] width 237 height 27
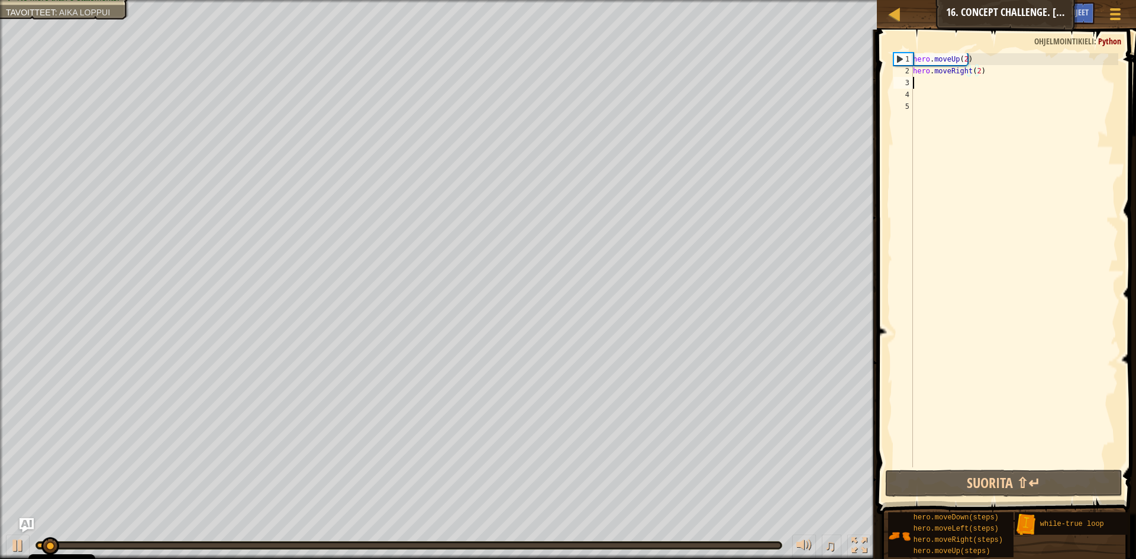
click at [930, 88] on div "hero . moveUp ( 2 ) hero . moveRight ( 2 )" at bounding box center [1015, 272] width 208 height 438
type textarea "d"
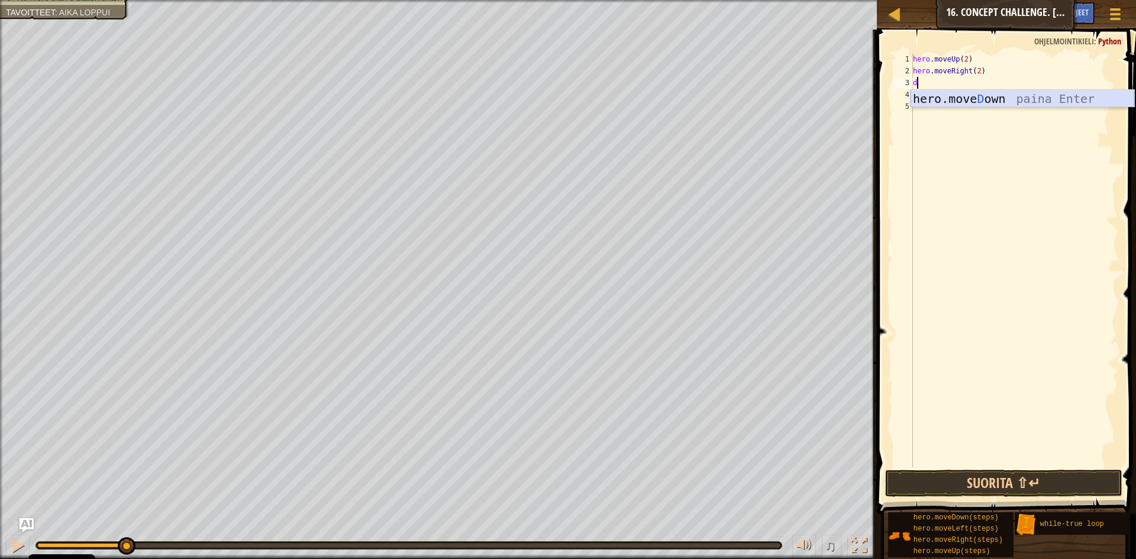
click at [942, 95] on div "hero.move D own paina Enter" at bounding box center [1023, 116] width 224 height 53
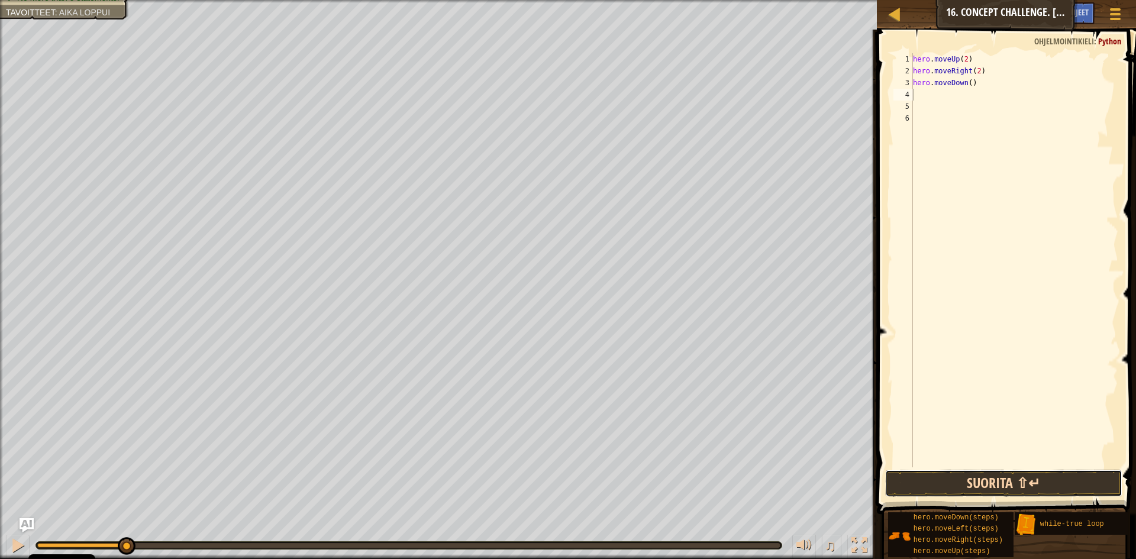
click at [943, 492] on button "Suorita ⇧↵" at bounding box center [1003, 483] width 237 height 27
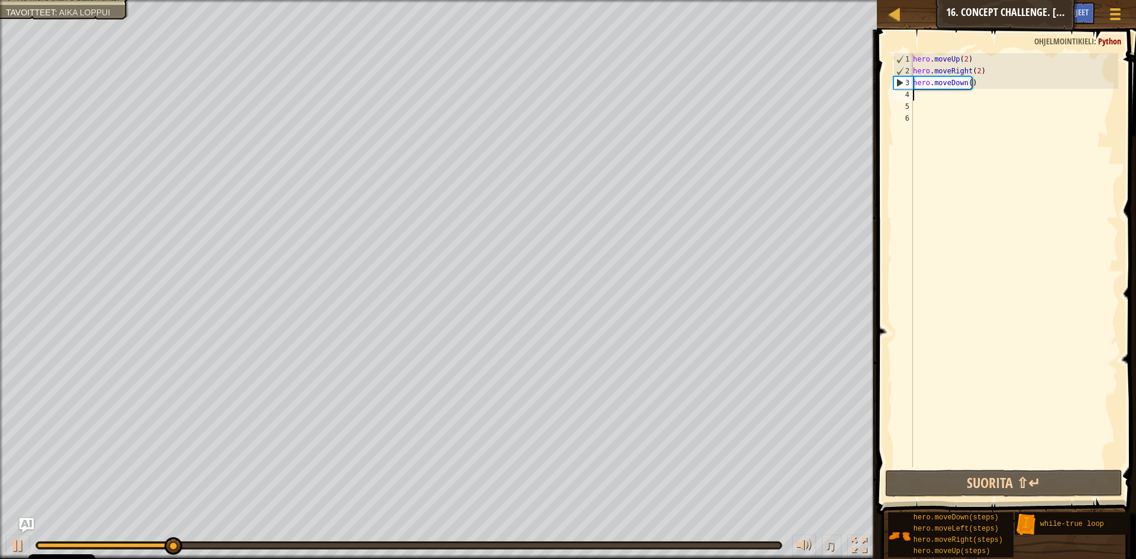
type textarea "l"
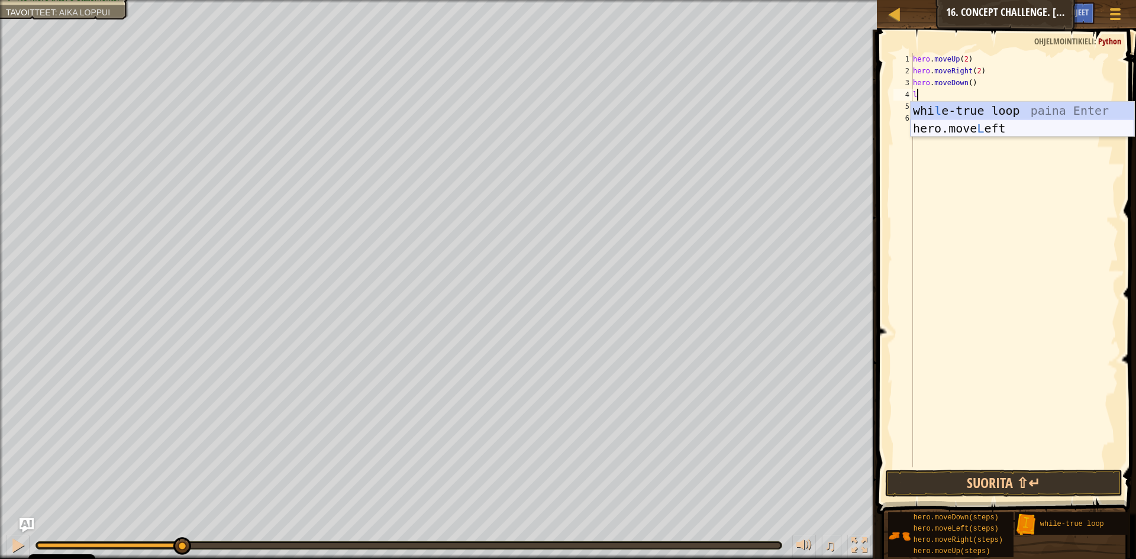
click at [965, 130] on div "whi l e-true loop paina Enter hero.move L eft paina Enter" at bounding box center [1023, 137] width 224 height 71
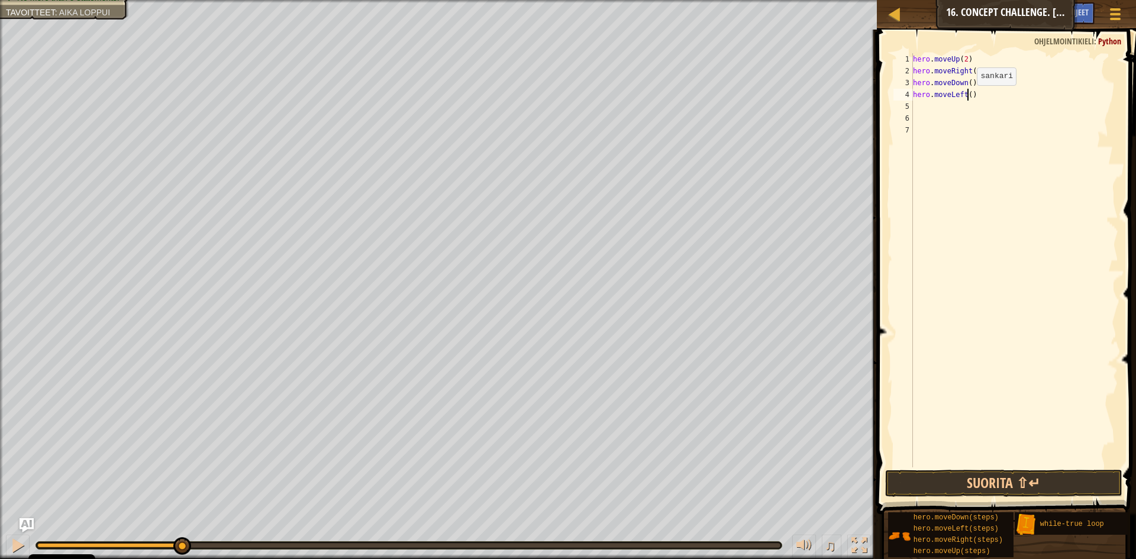
click at [967, 97] on div "hero . moveUp ( 2 ) hero . moveRight ( 2 ) hero . moveDown ( ) hero . moveLeft …" at bounding box center [1015, 272] width 208 height 438
type textarea "hero.moveLeft(2)"
click at [931, 110] on div "hero . moveUp ( 2 ) hero . moveRight ( 2 ) hero . moveDown ( ) hero . moveLeft …" at bounding box center [1015, 272] width 208 height 438
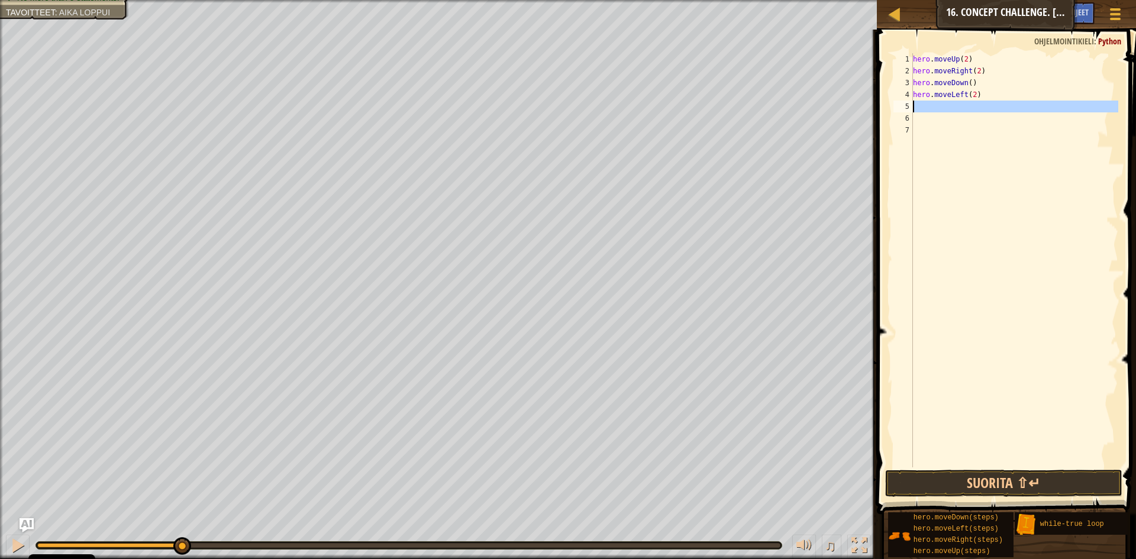
type textarea "u"
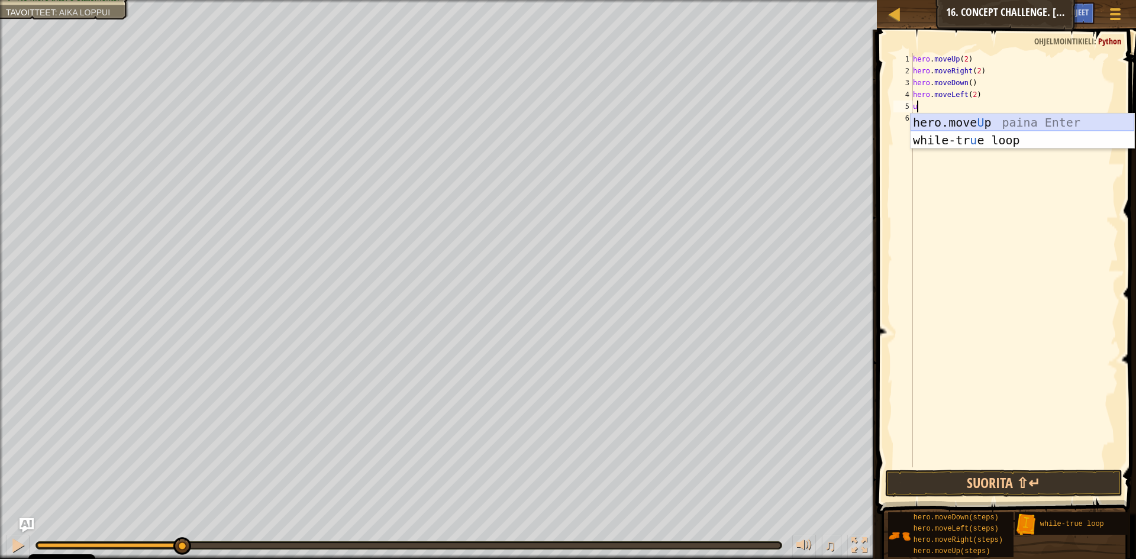
click at [1025, 118] on div "hero.move U p paina Enter while-tr u e loop paina Enter" at bounding box center [1023, 149] width 224 height 71
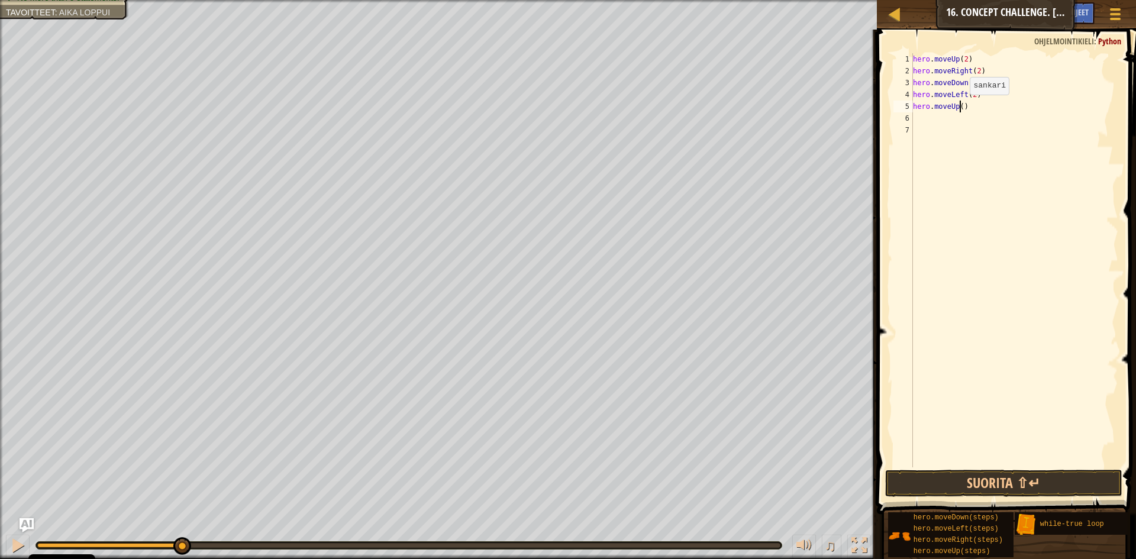
click at [960, 107] on div "hero . moveUp ( 2 ) hero . moveRight ( 2 ) hero . moveDown ( ) hero . moveLeft …" at bounding box center [1015, 272] width 208 height 438
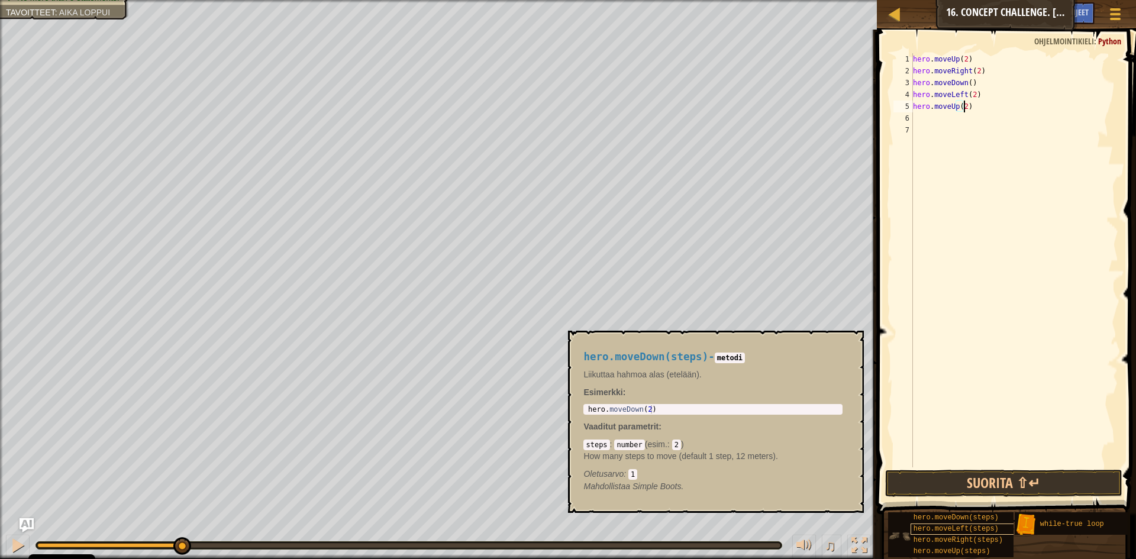
scroll to position [5, 4]
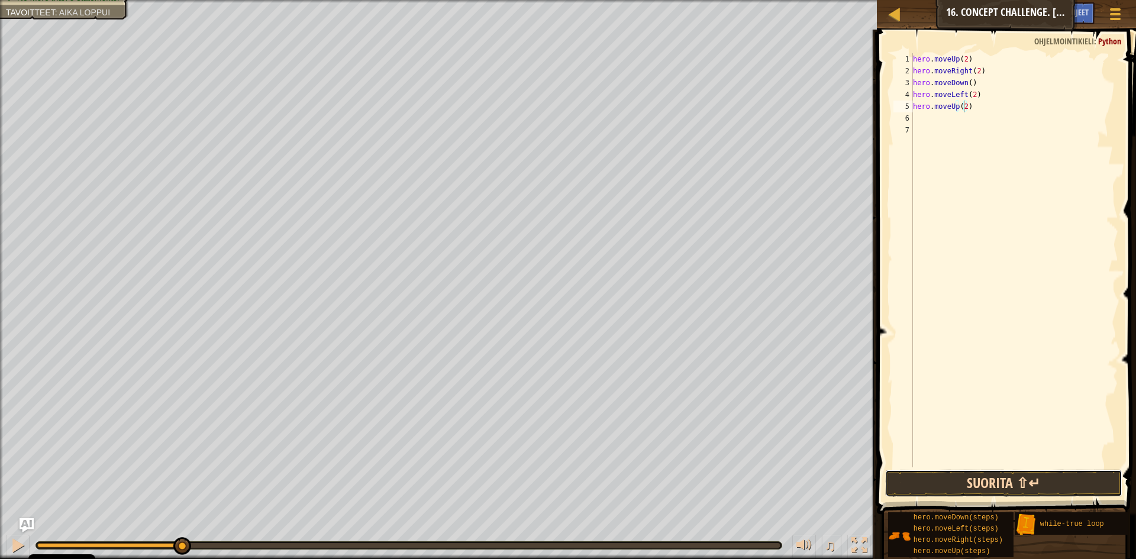
click at [949, 478] on button "Suorita ⇧↵" at bounding box center [1003, 483] width 237 height 27
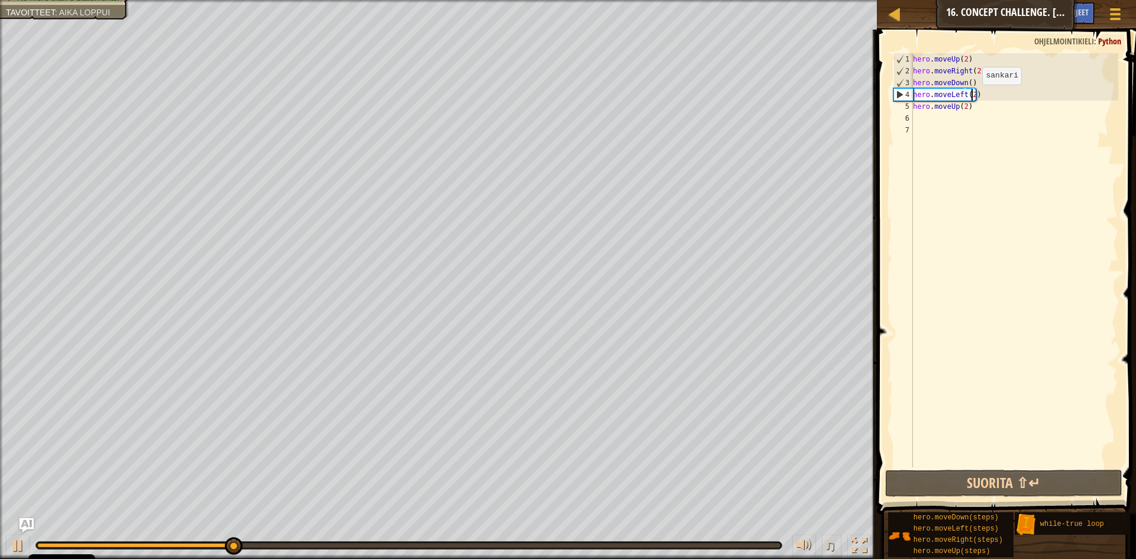
click at [972, 96] on div "hero . moveUp ( 2 ) hero . moveRight ( 2 ) hero . moveDown ( ) hero . moveLeft …" at bounding box center [1015, 272] width 208 height 438
type textarea "hero.moveLeft()"
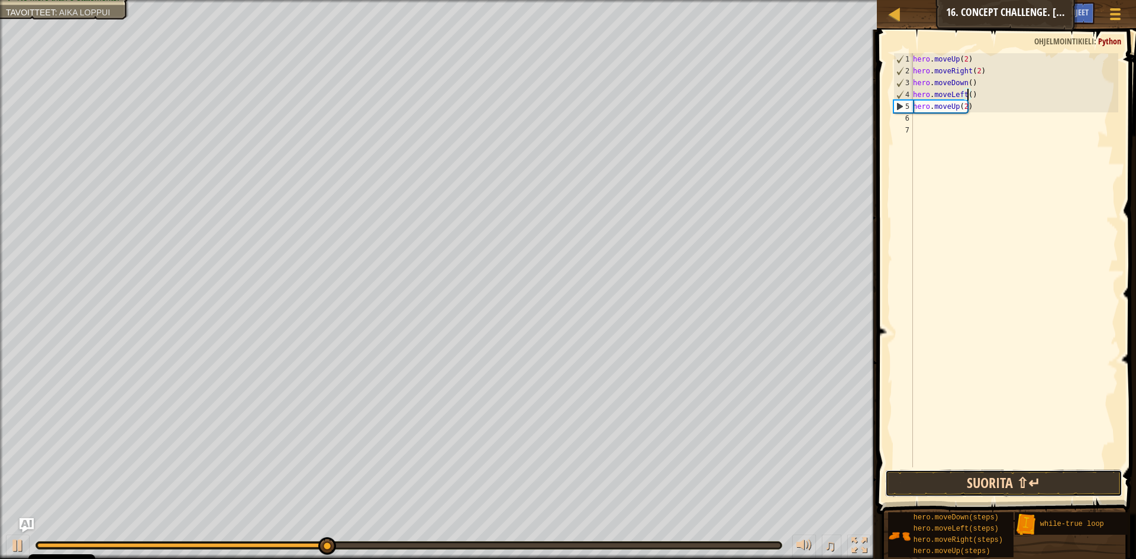
click at [951, 482] on button "Suorita ⇧↵" at bounding box center [1003, 483] width 237 height 27
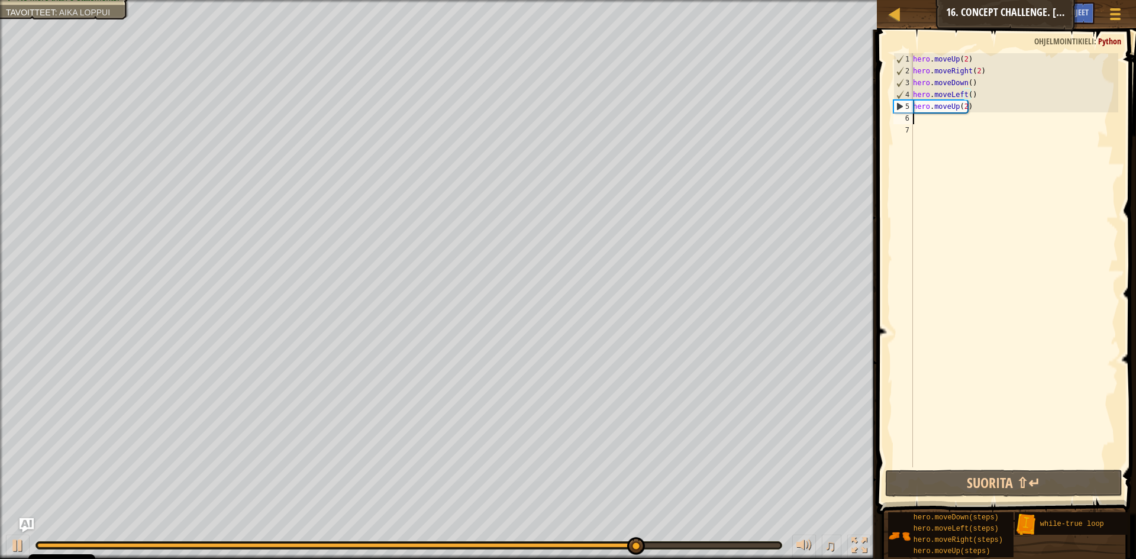
click at [971, 113] on div "hero . moveUp ( 2 ) hero . moveRight ( 2 ) hero . moveDown ( ) hero . moveLeft …" at bounding box center [1015, 272] width 208 height 438
click at [971, 111] on div "hero . moveUp ( 2 ) hero . moveRight ( 2 ) hero . moveDown ( ) hero . moveLeft …" at bounding box center [1015, 272] width 208 height 438
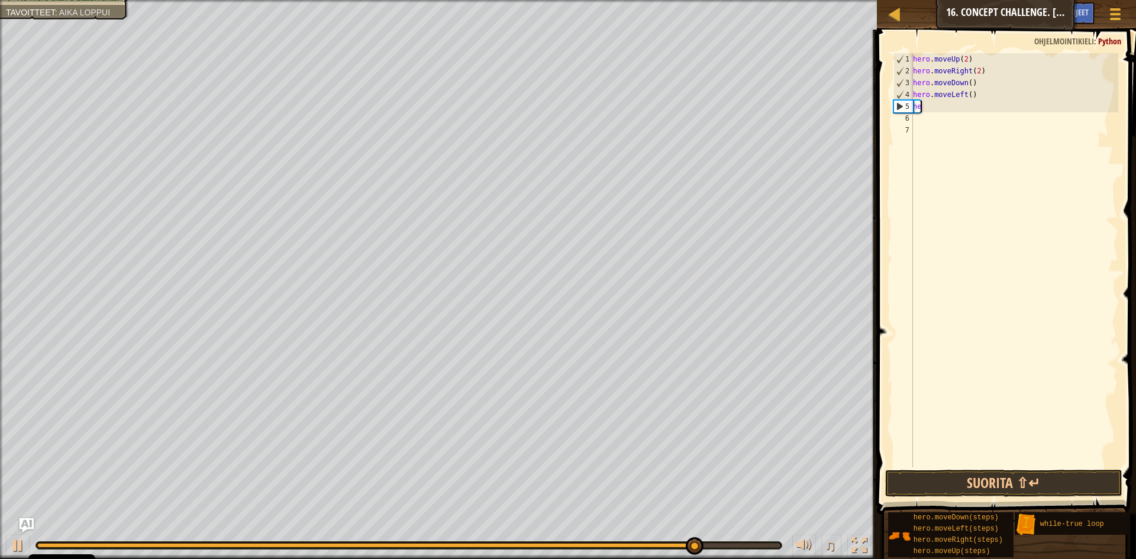
type textarea "h"
click at [913, 57] on div "hero . moveUp ( 2 ) hero . moveRight ( 2 ) hero . moveDown ( ) hero . moveLeft …" at bounding box center [1015, 272] width 208 height 438
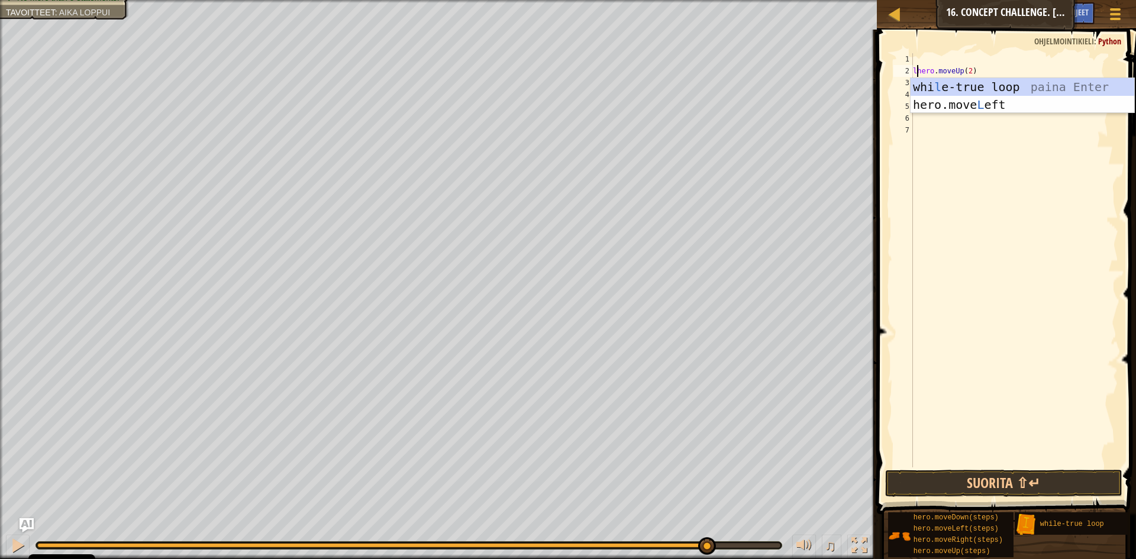
scroll to position [5, 1]
click at [1013, 86] on div "whi l e-true loop paina Enter hero.move L eft paina Enter" at bounding box center [1023, 113] width 224 height 71
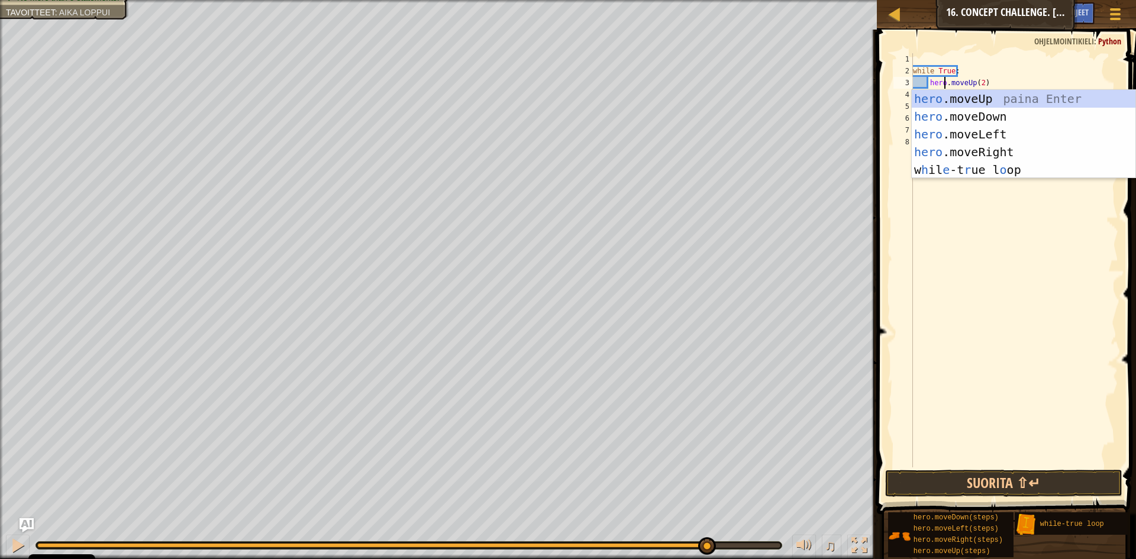
scroll to position [5, 3]
click at [994, 85] on div "while True : hero . moveUp ( 2 ) hero . moveRight ( 2 ) hero . moveDown ( ) her…" at bounding box center [1015, 272] width 208 height 438
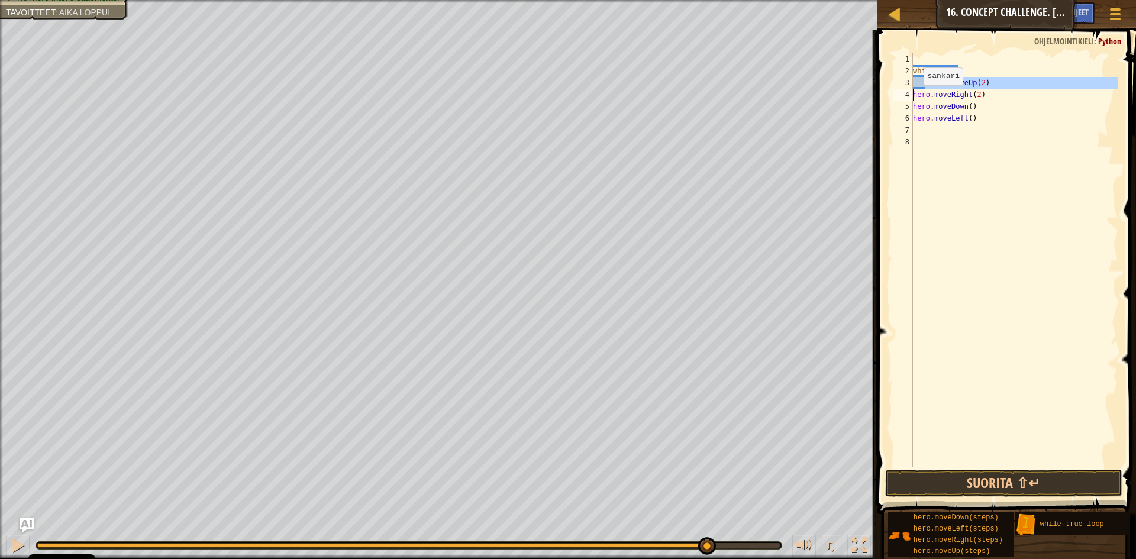
drag, startPoint x: 927, startPoint y: 85, endPoint x: 913, endPoint y: 98, distance: 19.3
click at [913, 98] on div "hero.moveUp(2) 1 2 3 4 5 6 7 8 while True : hero . moveUp ( 2 ) hero . moveRigh…" at bounding box center [1004, 260] width 227 height 414
click at [972, 119] on div "while True : hero . moveUp ( 2 ) hero . moveRight ( 2 ) hero . moveDown ( ) her…" at bounding box center [1015, 272] width 208 height 438
type textarea "h"
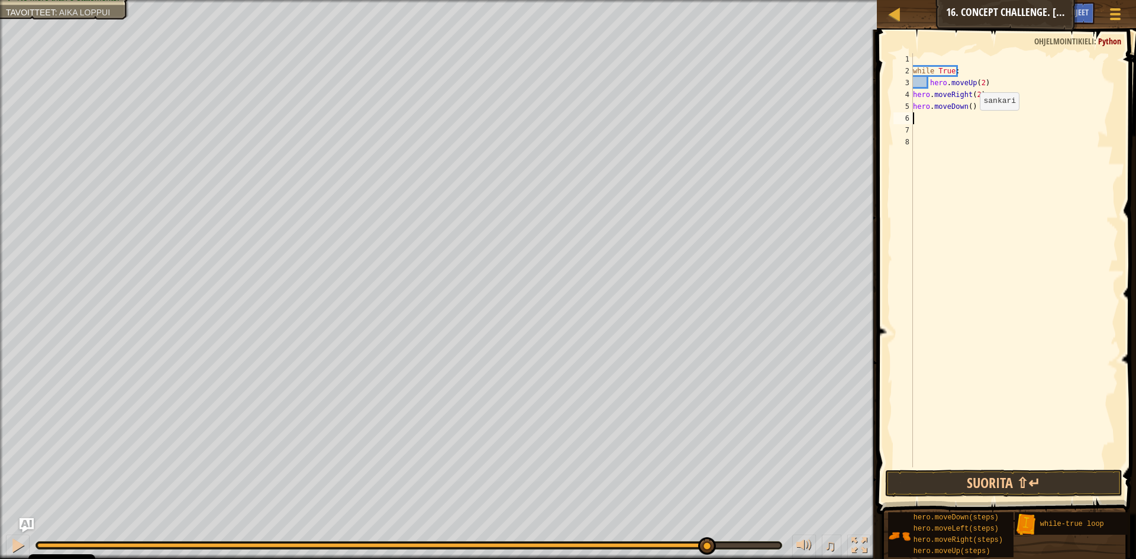
scroll to position [5, 0]
type textarea "h"
type textarea "hero.moveUp(2)"
type textarea "g"
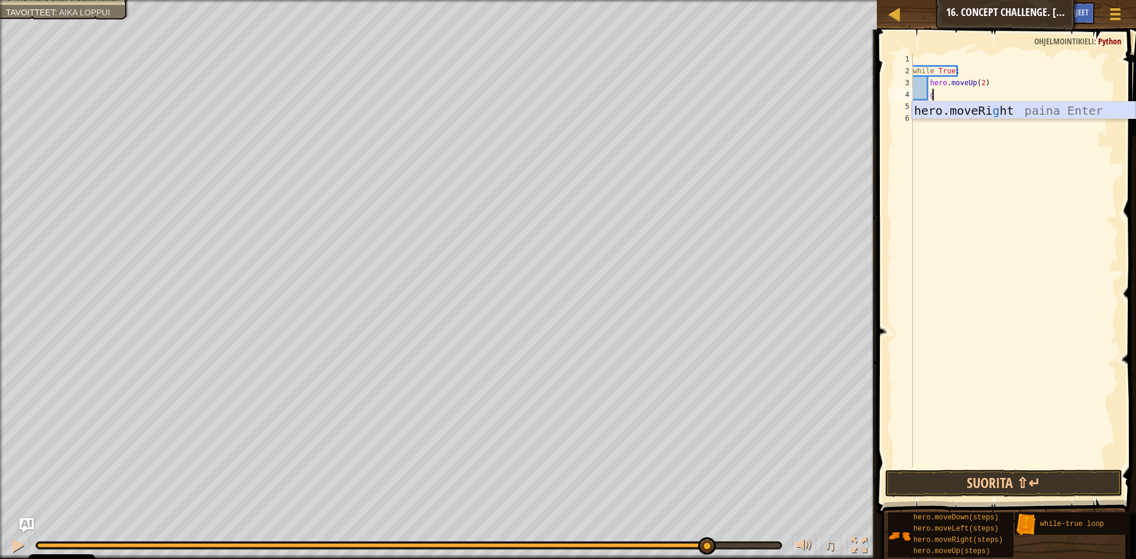
drag, startPoint x: 983, startPoint y: 111, endPoint x: 982, endPoint y: 101, distance: 10.7
click at [982, 105] on div "hero.moveRi g ht paina Enter" at bounding box center [1024, 128] width 224 height 53
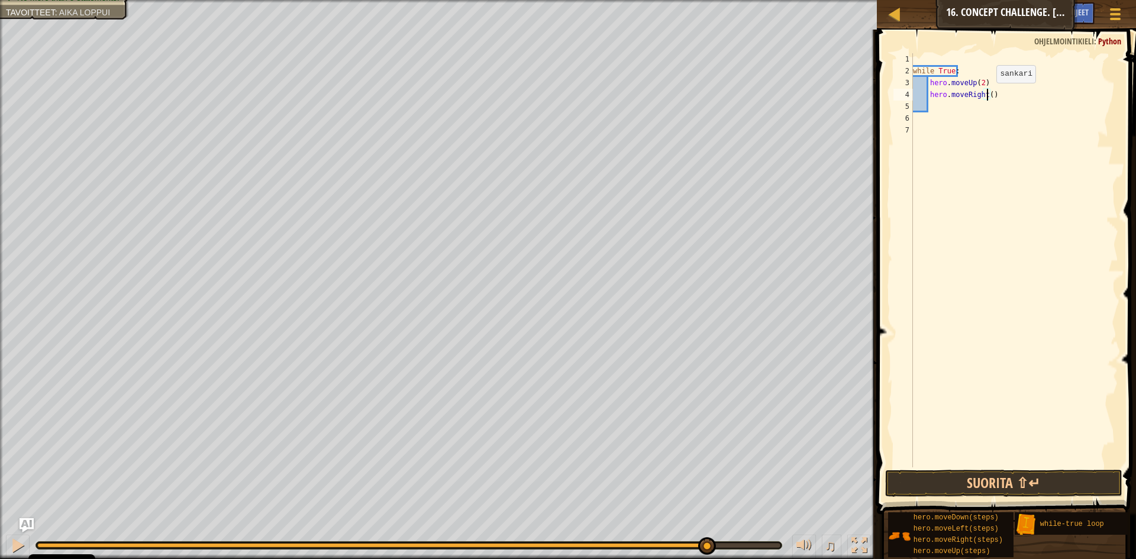
click at [987, 95] on div "while True : hero . moveUp ( 2 ) hero . moveRight ( )" at bounding box center [1015, 272] width 208 height 438
type textarea "hero.moveRight(2)"
type textarea "d"
click at [977, 124] on div "hero.move D own paina Enter" at bounding box center [1024, 140] width 224 height 53
type textarea "l"
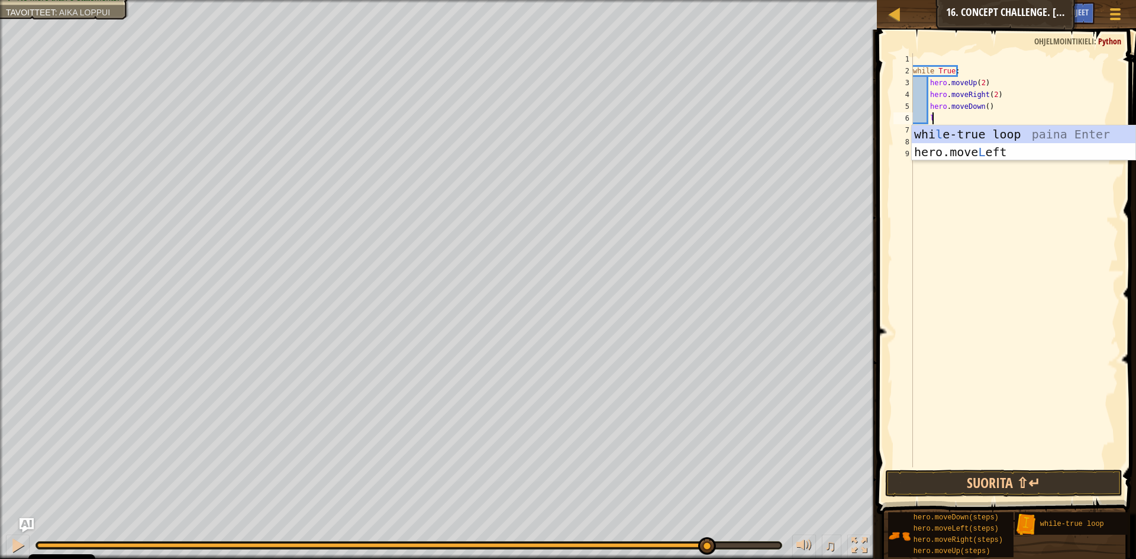
scroll to position [5, 1]
click at [975, 146] on div "whi l e-true loop paina Enter hero.move L eft paina Enter" at bounding box center [1024, 160] width 224 height 71
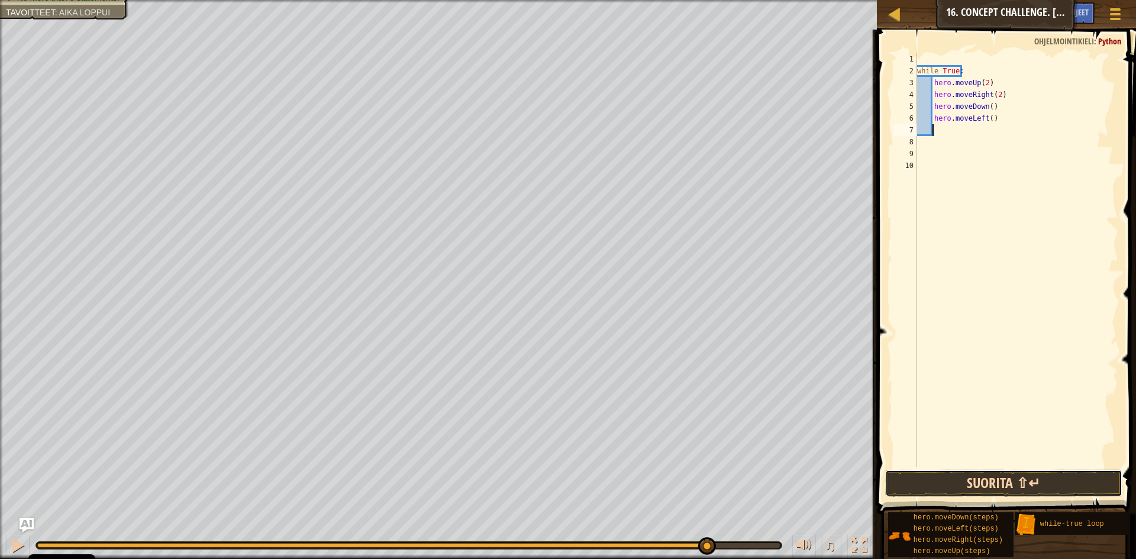
click at [1085, 476] on button "Suorita ⇧↵" at bounding box center [1003, 483] width 237 height 27
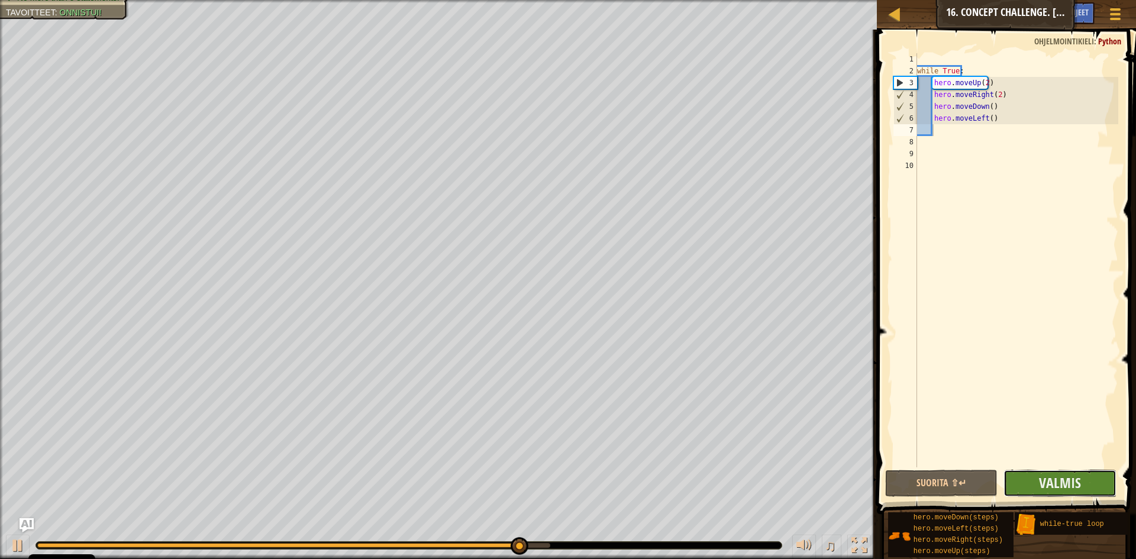
click at [1085, 488] on button "Valmis" at bounding box center [1060, 483] width 113 height 27
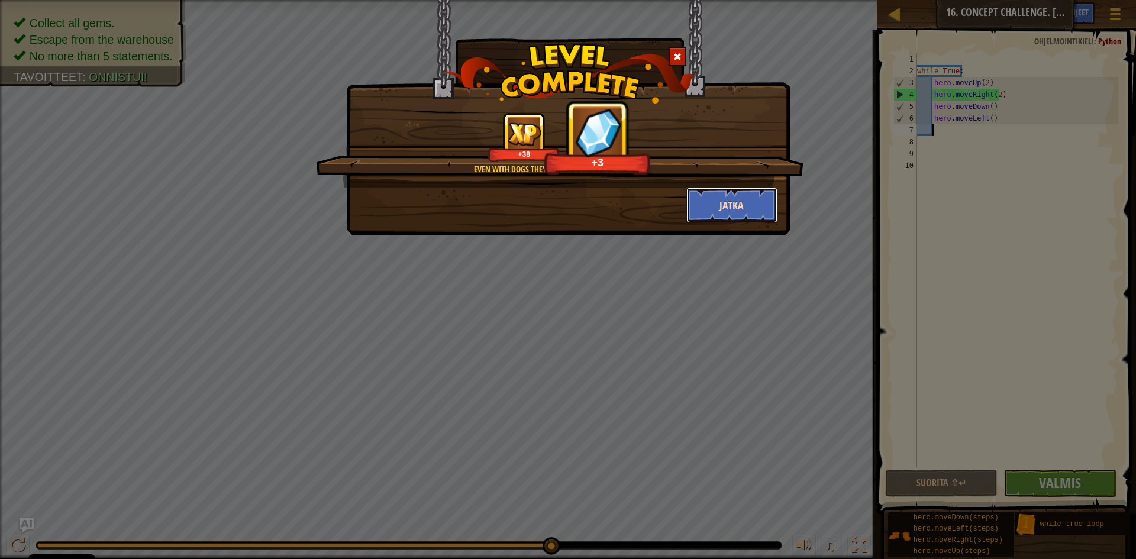
click at [721, 198] on button "Jatka" at bounding box center [733, 206] width 92 height 36
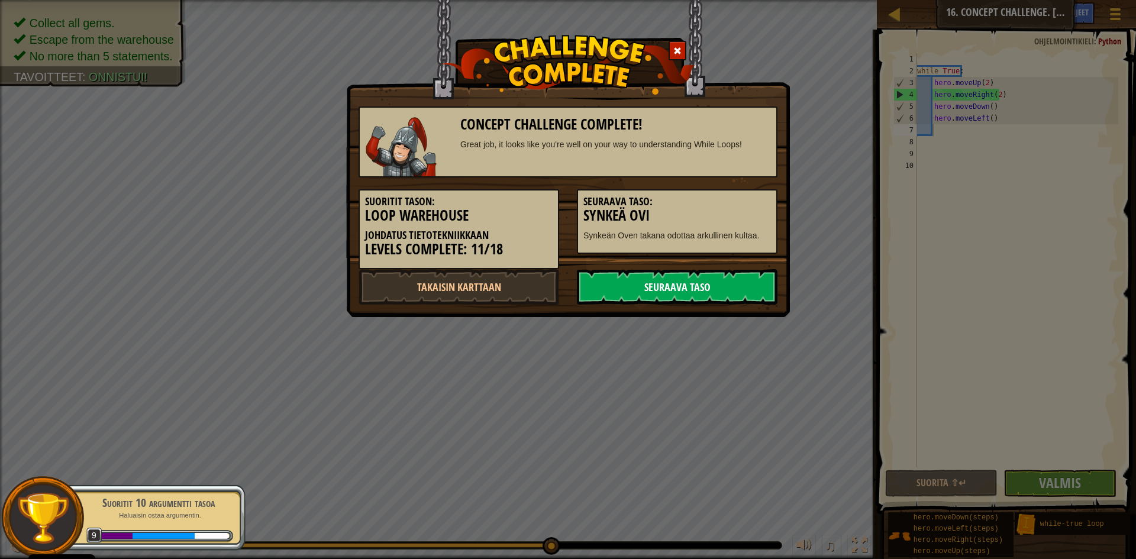
drag, startPoint x: 679, startPoint y: 289, endPoint x: 685, endPoint y: 286, distance: 6.4
click at [681, 288] on link "Seuraava taso" at bounding box center [677, 287] width 201 height 36
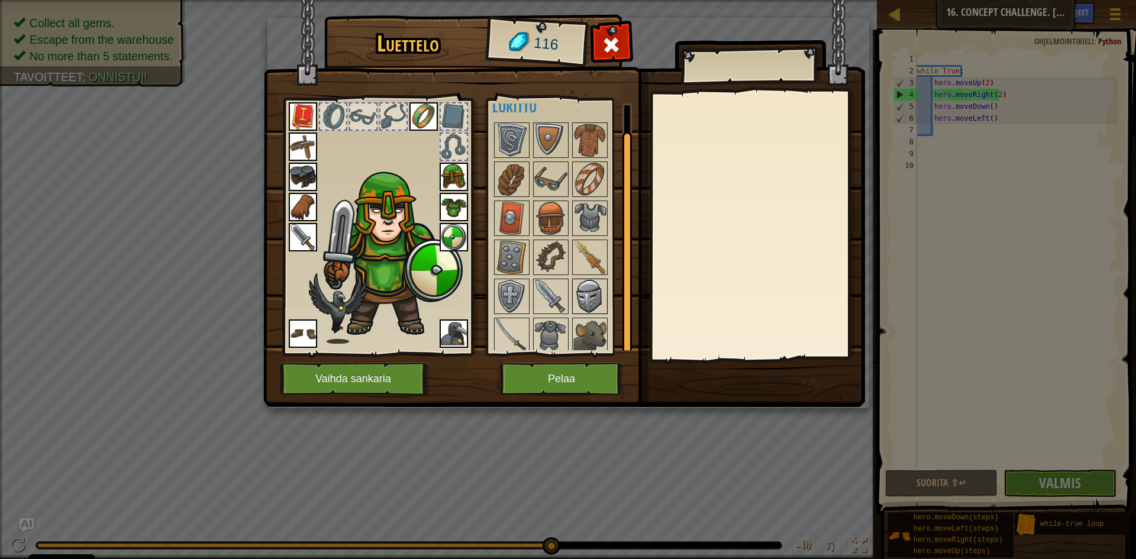
scroll to position [21, 0]
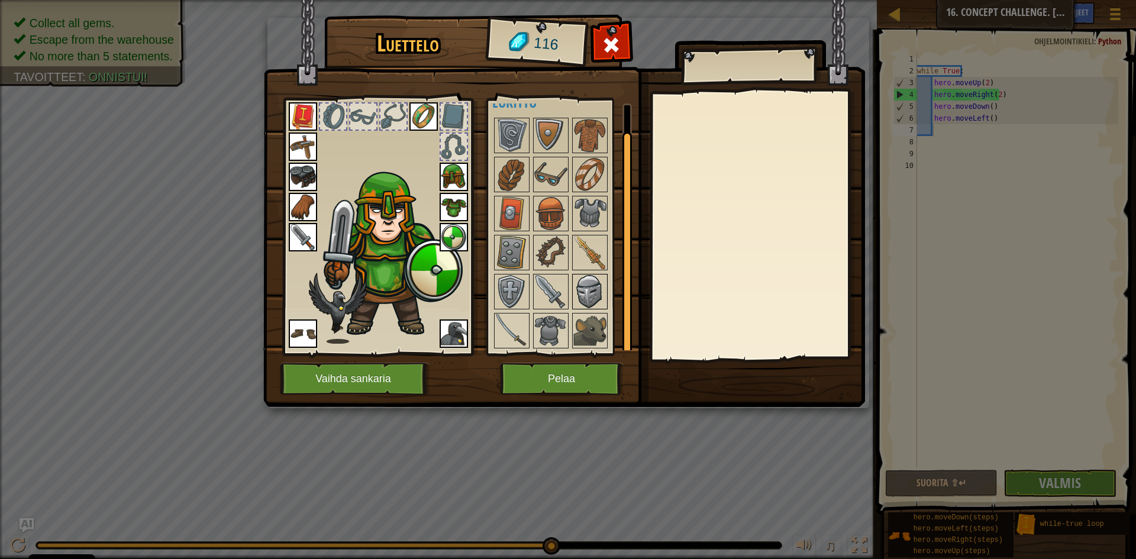
click at [597, 289] on img at bounding box center [590, 291] width 33 height 33
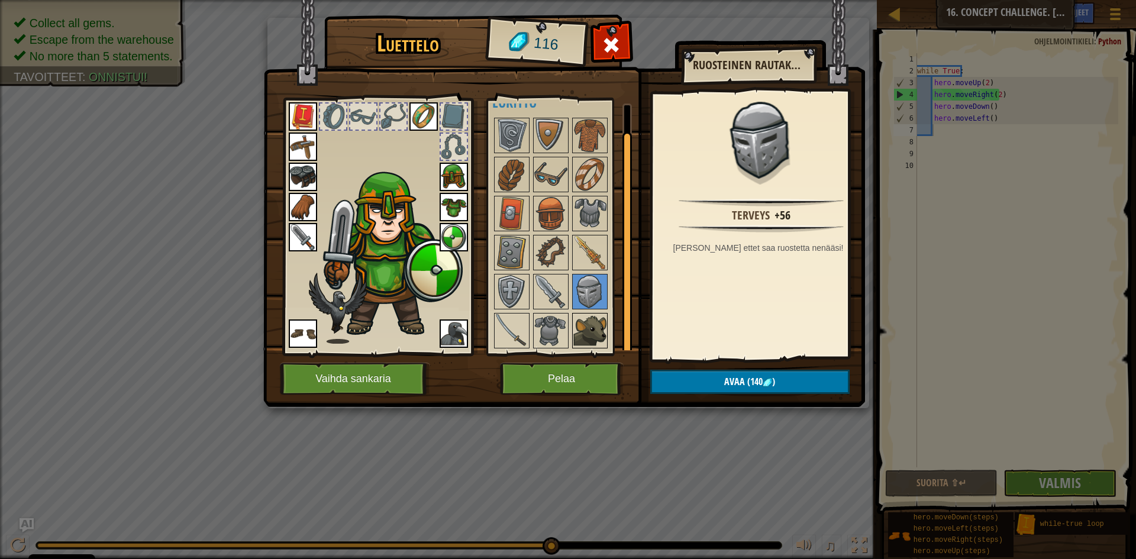
click at [580, 332] on img at bounding box center [590, 330] width 33 height 33
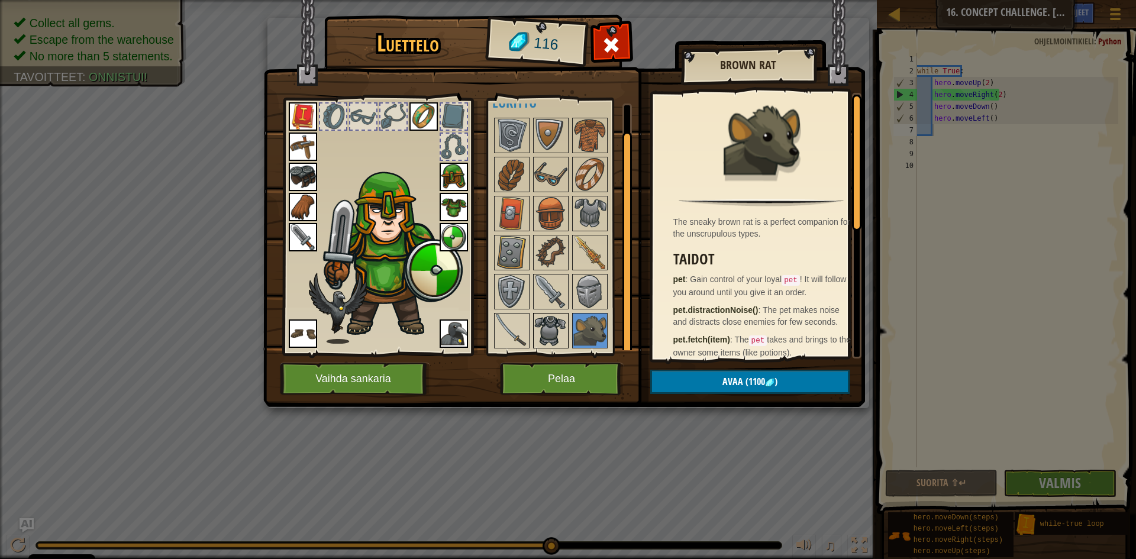
click at [559, 332] on img at bounding box center [550, 330] width 33 height 33
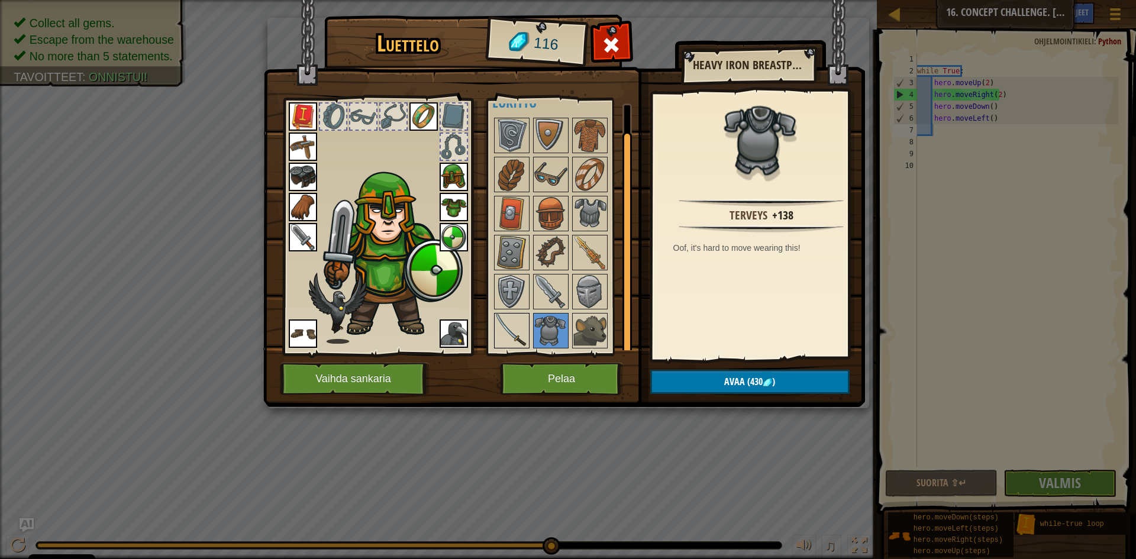
click at [513, 326] on img at bounding box center [511, 330] width 33 height 33
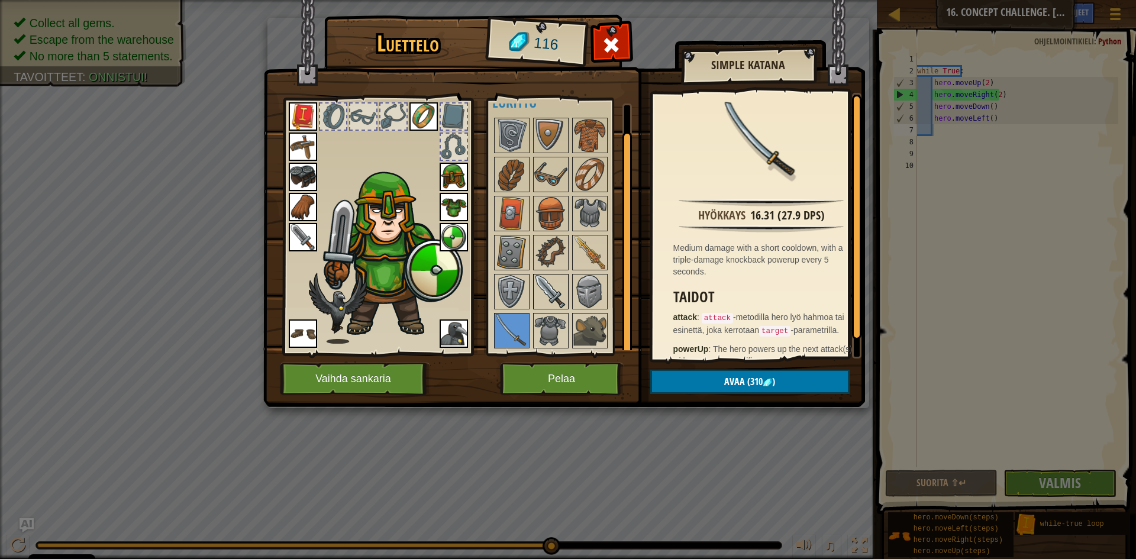
click at [550, 298] on img at bounding box center [550, 291] width 33 height 33
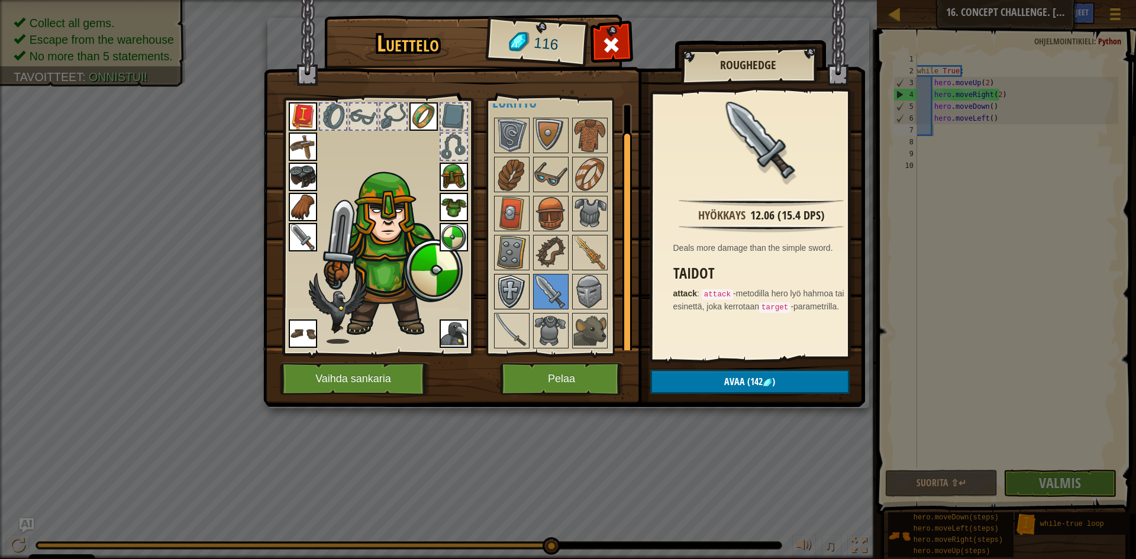
click at [518, 289] on img at bounding box center [511, 291] width 33 height 33
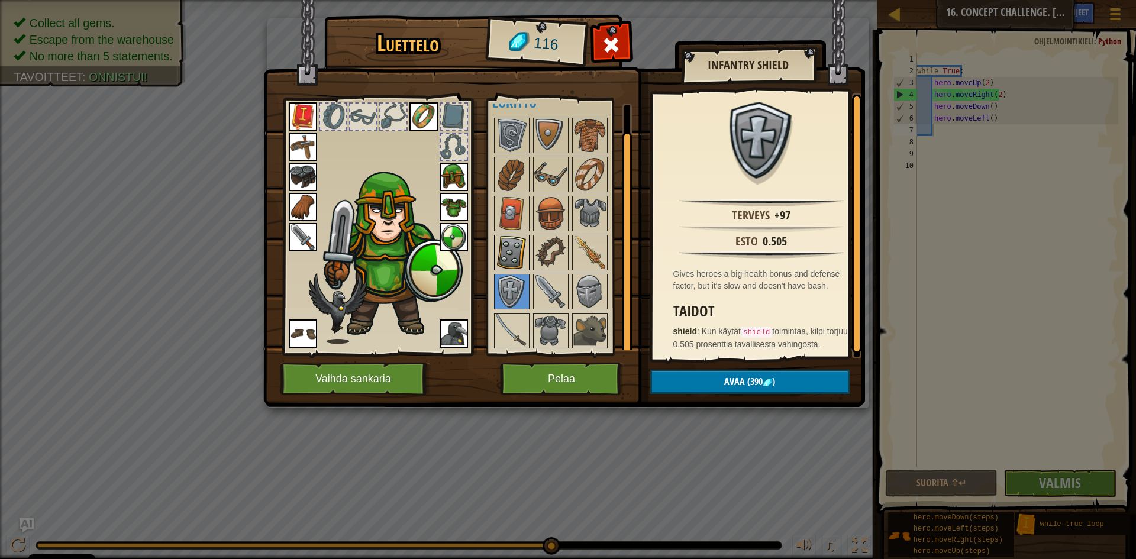
drag, startPoint x: 511, startPoint y: 252, endPoint x: 520, endPoint y: 256, distance: 9.0
click at [512, 253] on img at bounding box center [511, 252] width 33 height 33
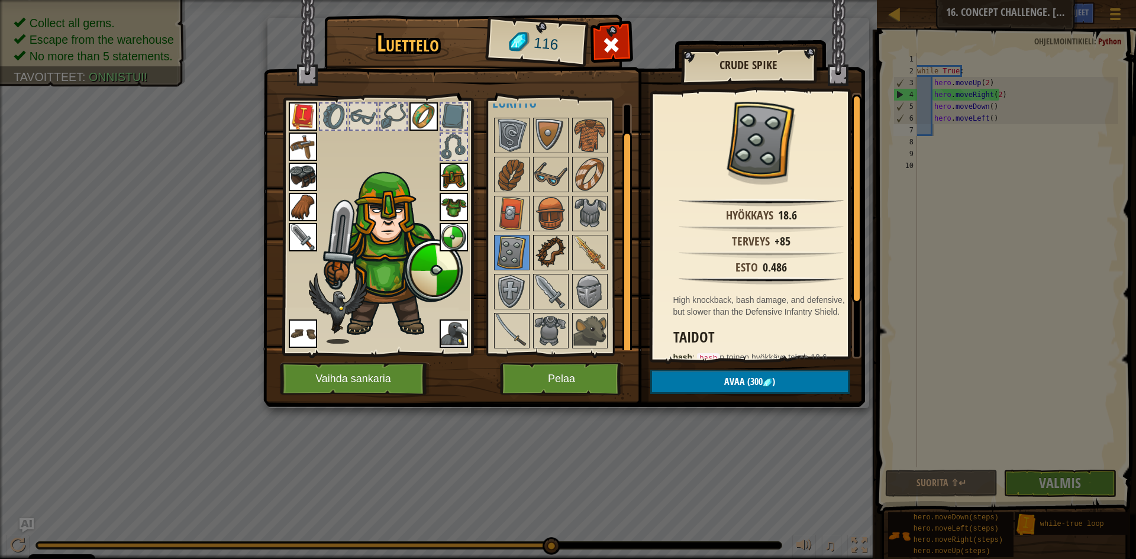
drag, startPoint x: 550, startPoint y: 257, endPoint x: 574, endPoint y: 256, distance: 23.7
click at [553, 257] on img at bounding box center [550, 252] width 33 height 33
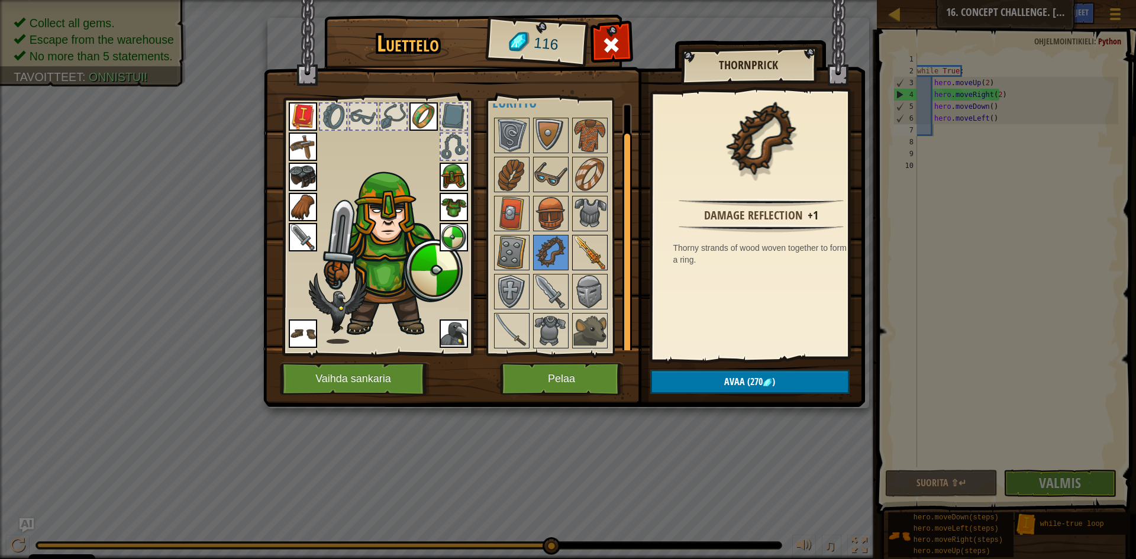
click at [584, 253] on img at bounding box center [590, 252] width 33 height 33
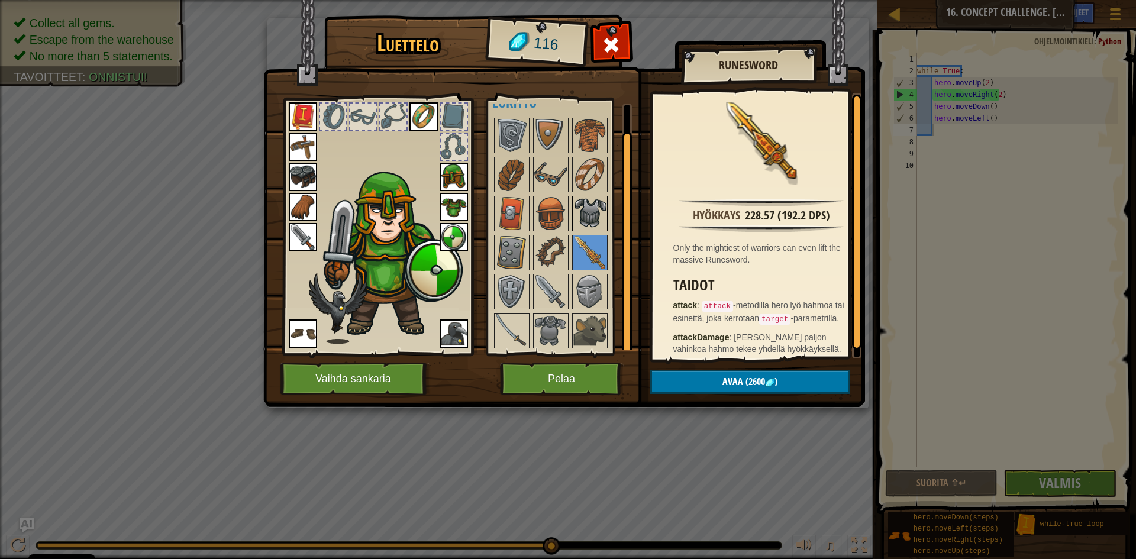
click at [588, 223] on img at bounding box center [590, 213] width 33 height 33
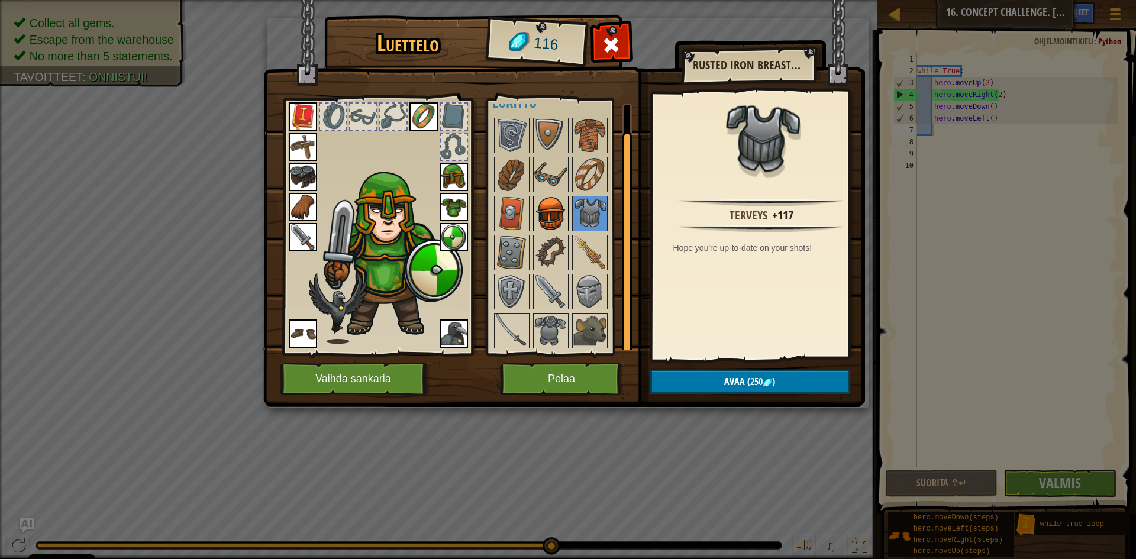
drag, startPoint x: 566, startPoint y: 208, endPoint x: 553, endPoint y: 205, distance: 12.8
click at [560, 206] on img at bounding box center [550, 213] width 33 height 33
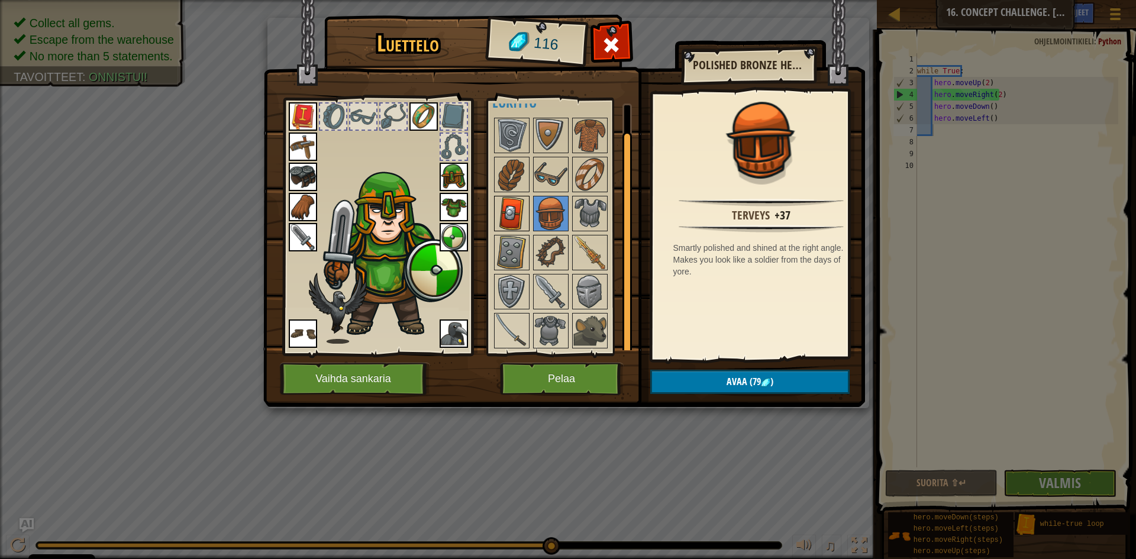
click at [516, 208] on img at bounding box center [511, 213] width 33 height 33
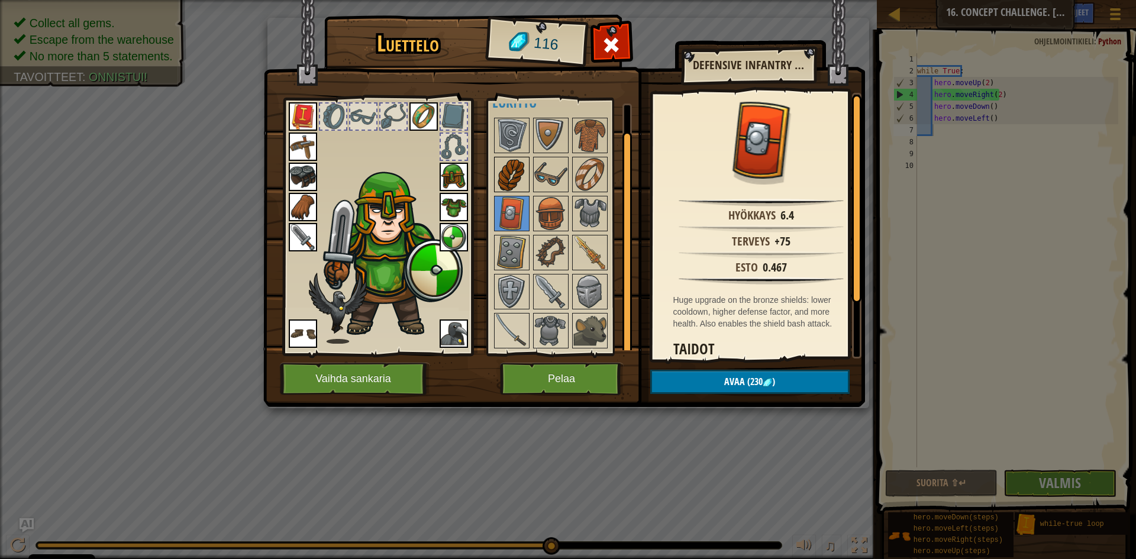
click at [520, 169] on img at bounding box center [511, 174] width 33 height 33
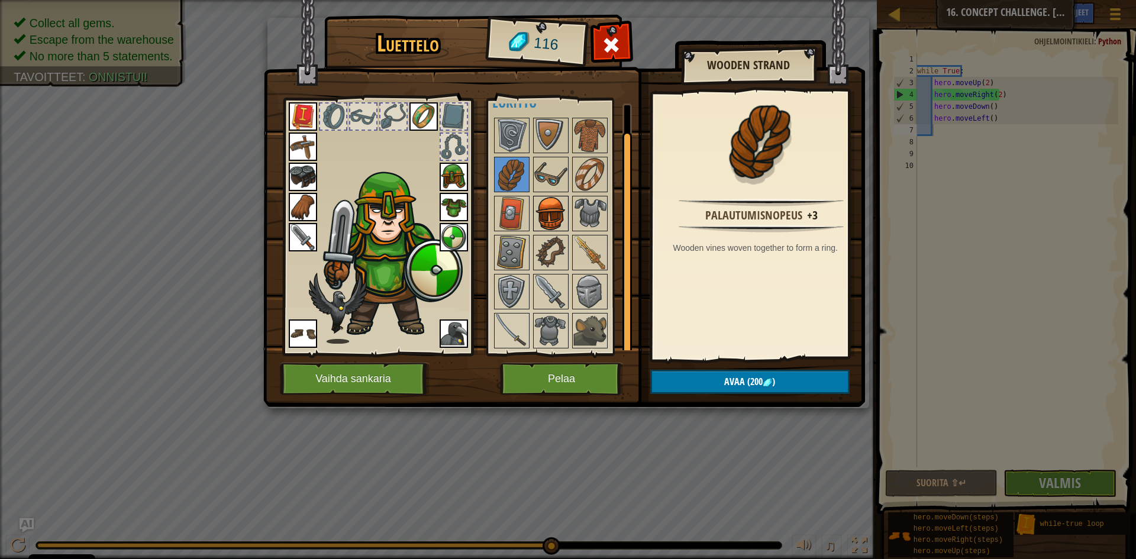
click at [550, 197] on img at bounding box center [550, 213] width 33 height 33
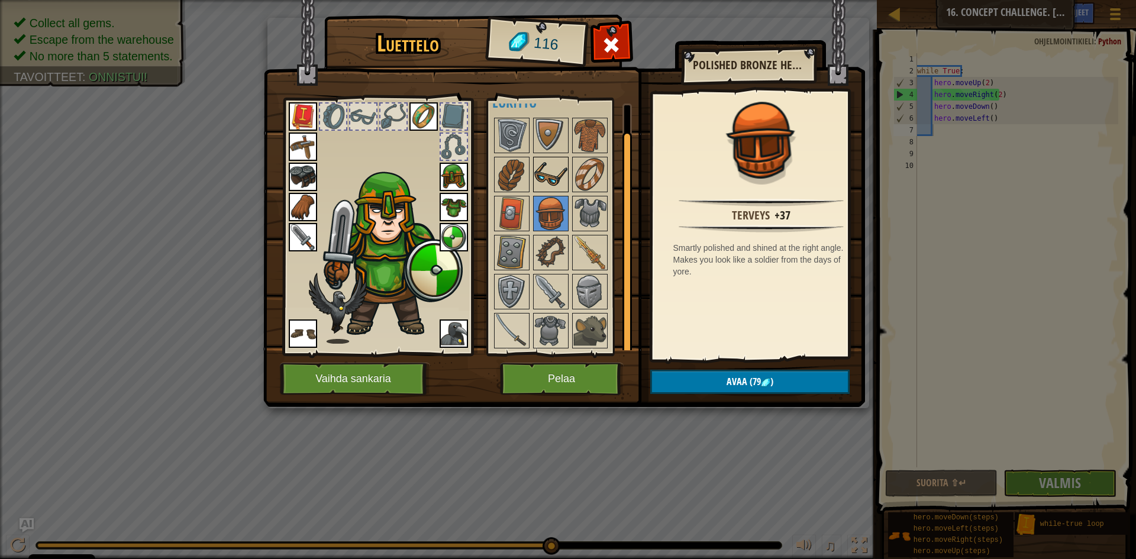
click at [547, 165] on img at bounding box center [550, 174] width 33 height 33
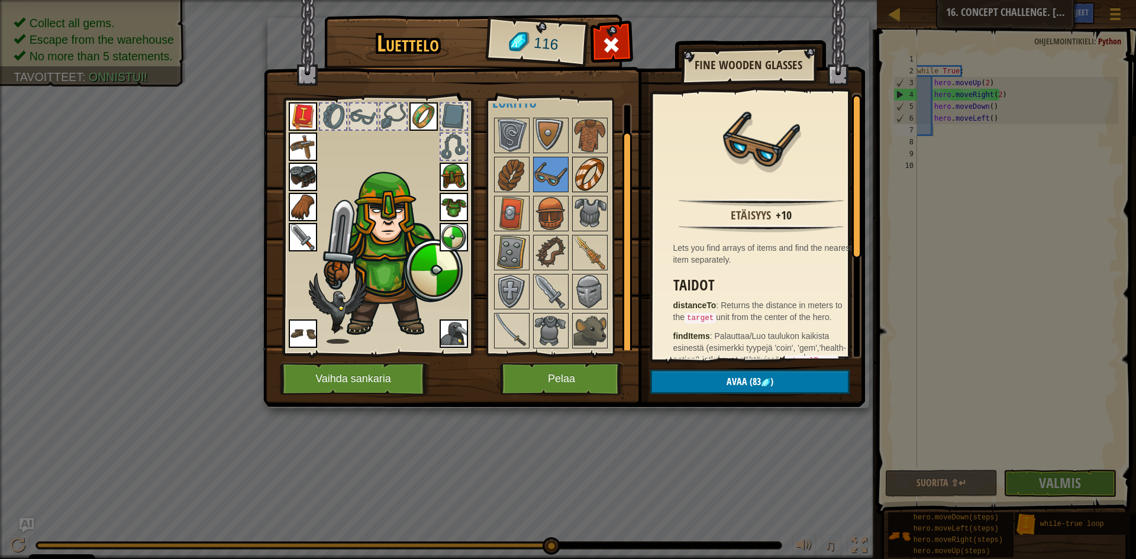
click at [584, 168] on img at bounding box center [590, 174] width 33 height 33
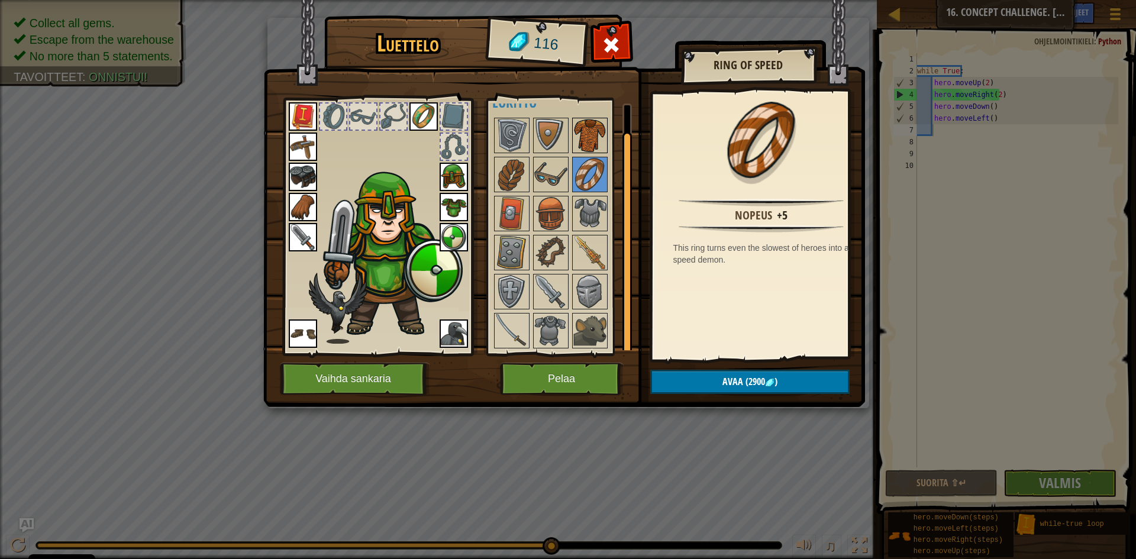
click at [583, 144] on img at bounding box center [590, 135] width 33 height 33
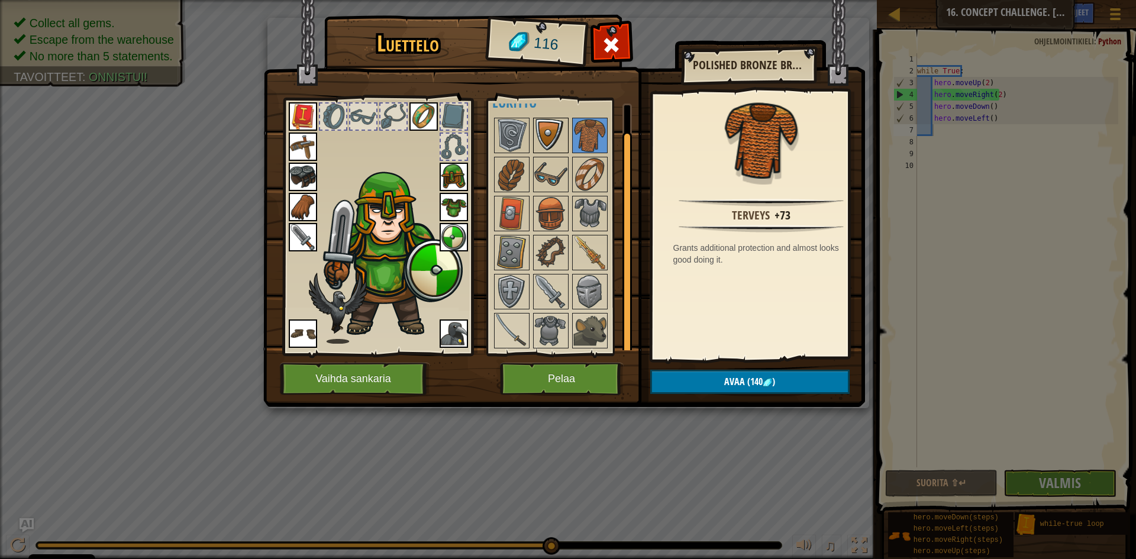
click at [553, 131] on img at bounding box center [550, 135] width 33 height 33
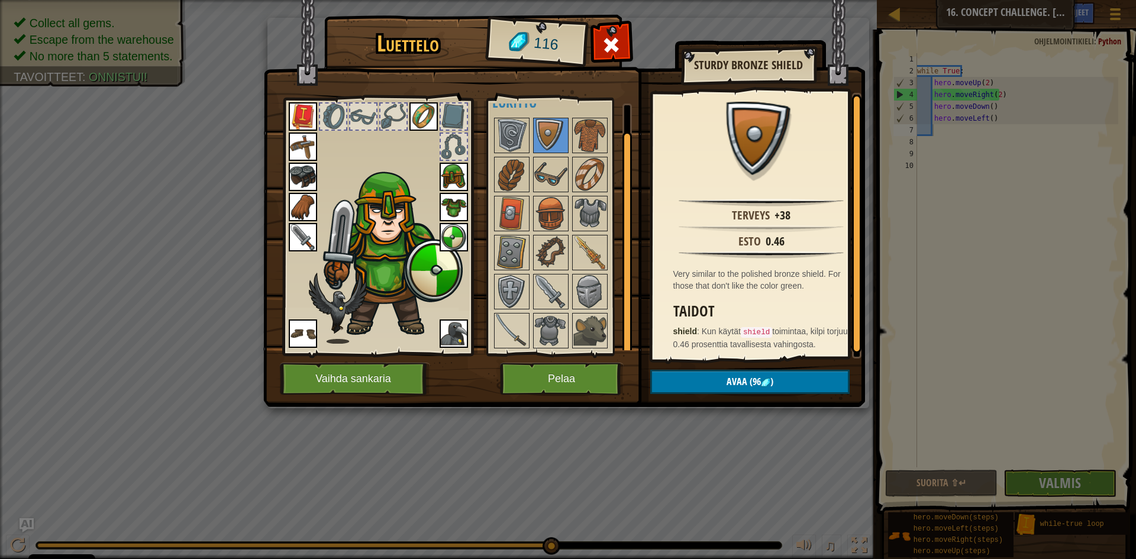
click at [526, 135] on img at bounding box center [511, 135] width 33 height 33
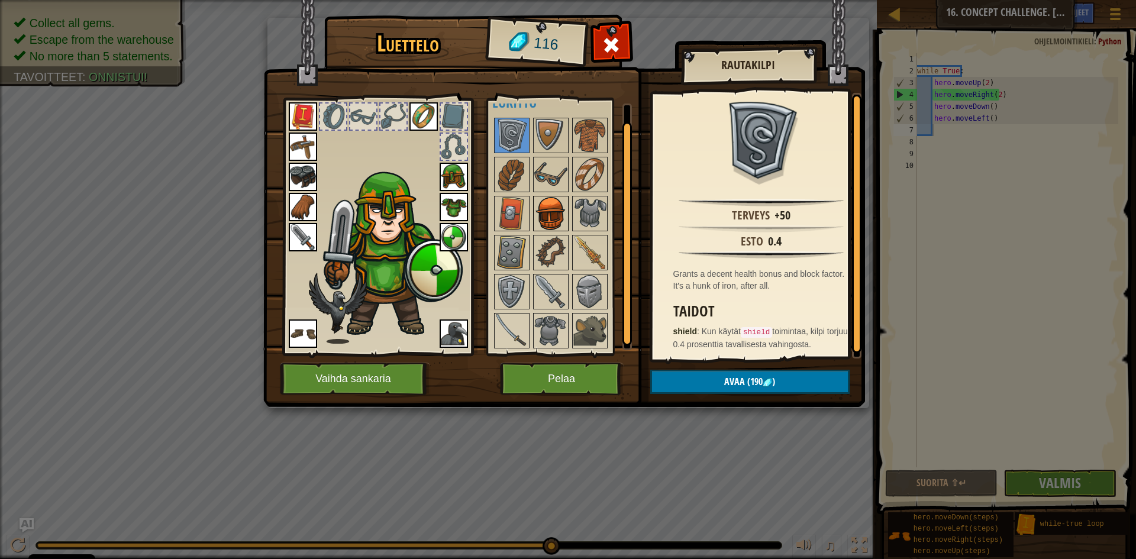
scroll to position [0, 0]
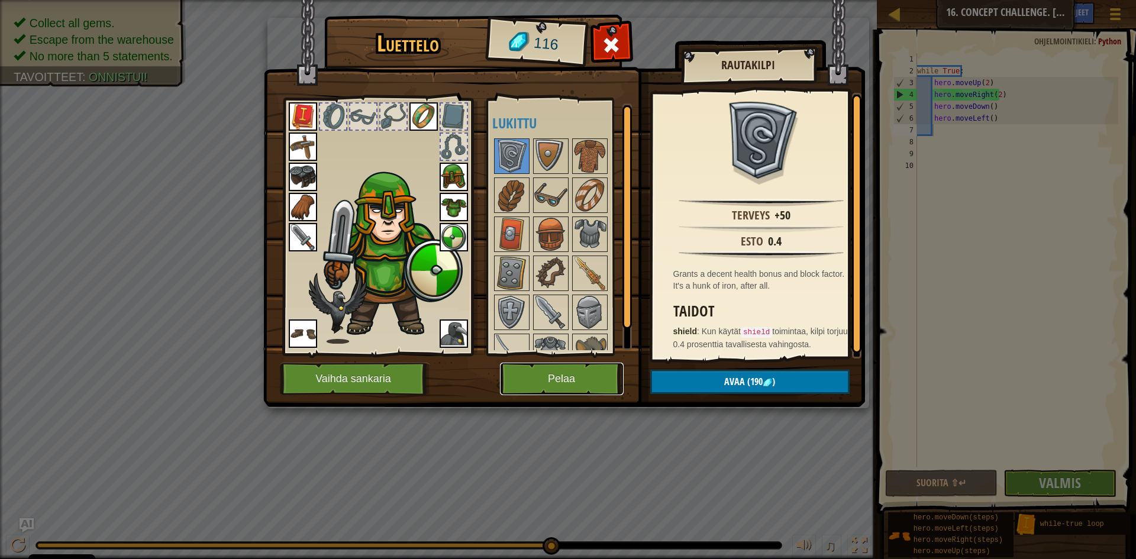
click at [588, 369] on button "Pelaa" at bounding box center [562, 379] width 124 height 33
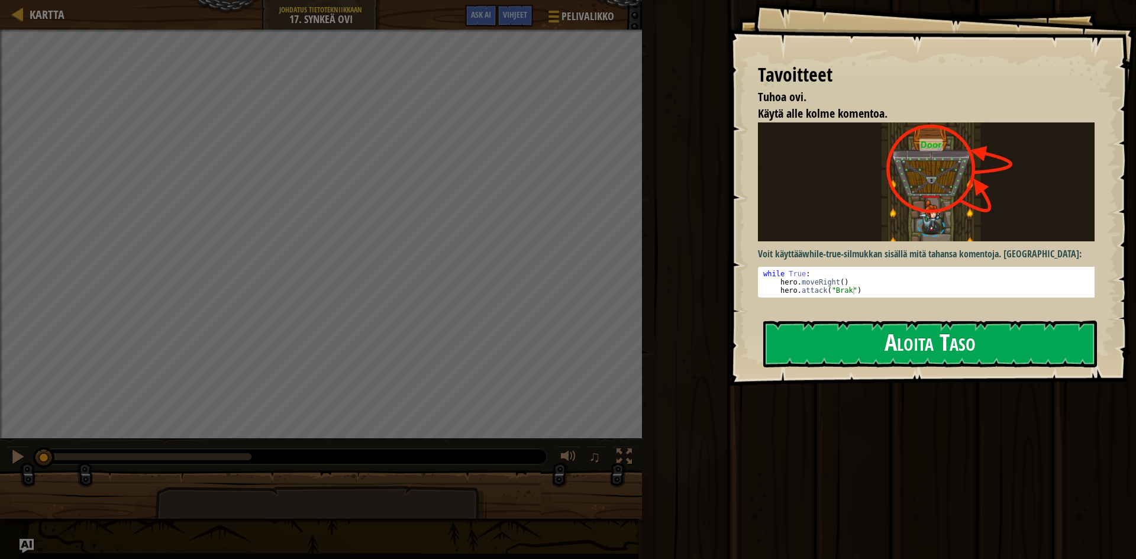
click at [871, 357] on button "Aloita Taso" at bounding box center [931, 344] width 334 height 47
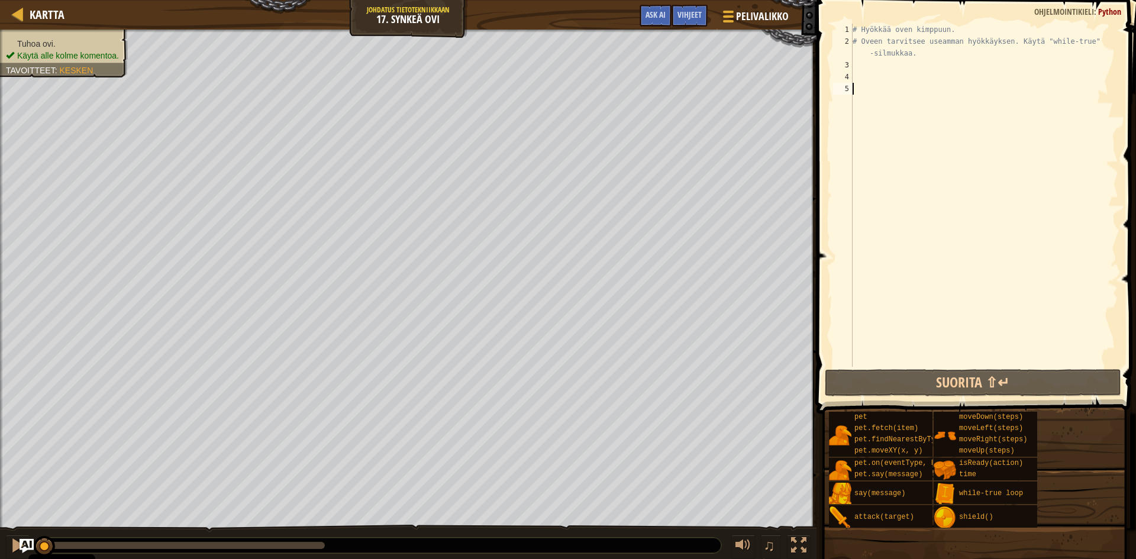
click at [876, 63] on div "# Hyökkää oven kimppuun. # Oveen tarvitsee useamman hyökkäyksen. Käytä "while-t…" at bounding box center [985, 207] width 268 height 367
click at [702, 19] on div "Vihjeet" at bounding box center [690, 16] width 36 height 22
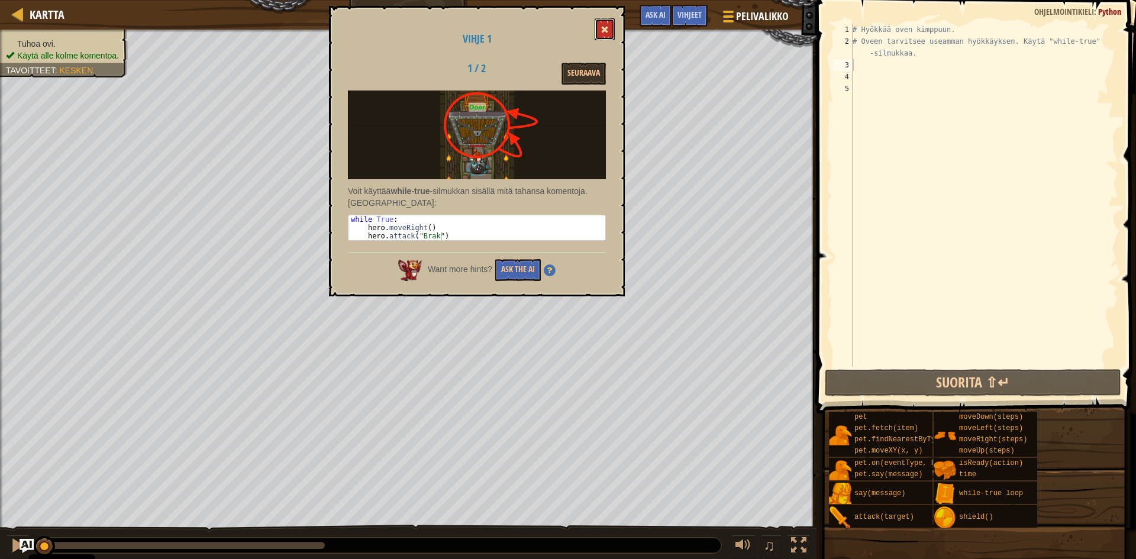
drag, startPoint x: 600, startPoint y: 22, endPoint x: 607, endPoint y: 20, distance: 7.3
click at [600, 21] on button at bounding box center [605, 29] width 20 height 22
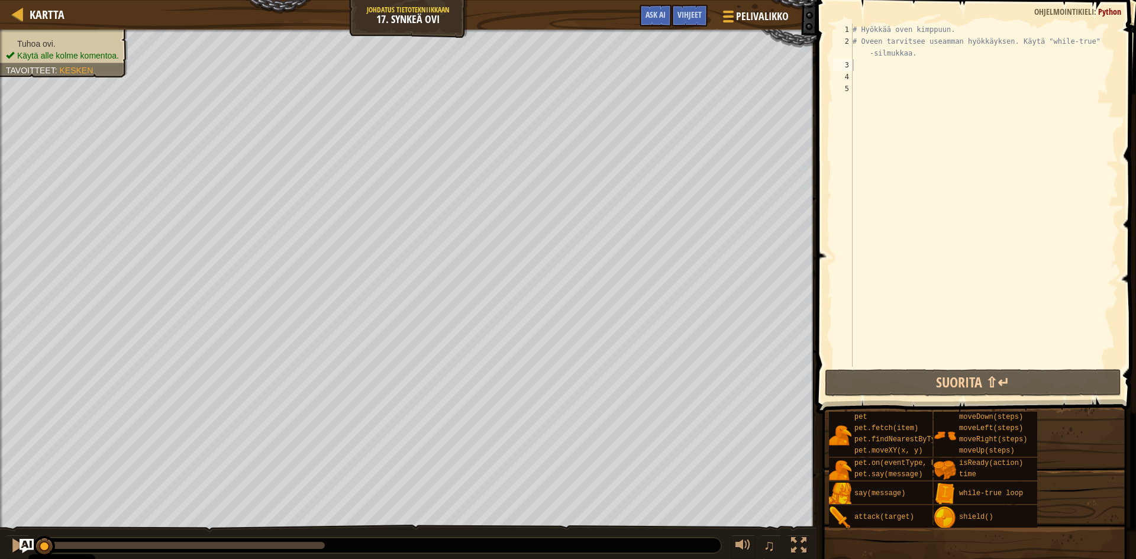
click at [858, 62] on div "# Hyökkää oven kimppuun. # Oveen tarvitsee useamman hyökkäyksen. Käytä "while-t…" at bounding box center [985, 207] width 268 height 367
type textarea "l"
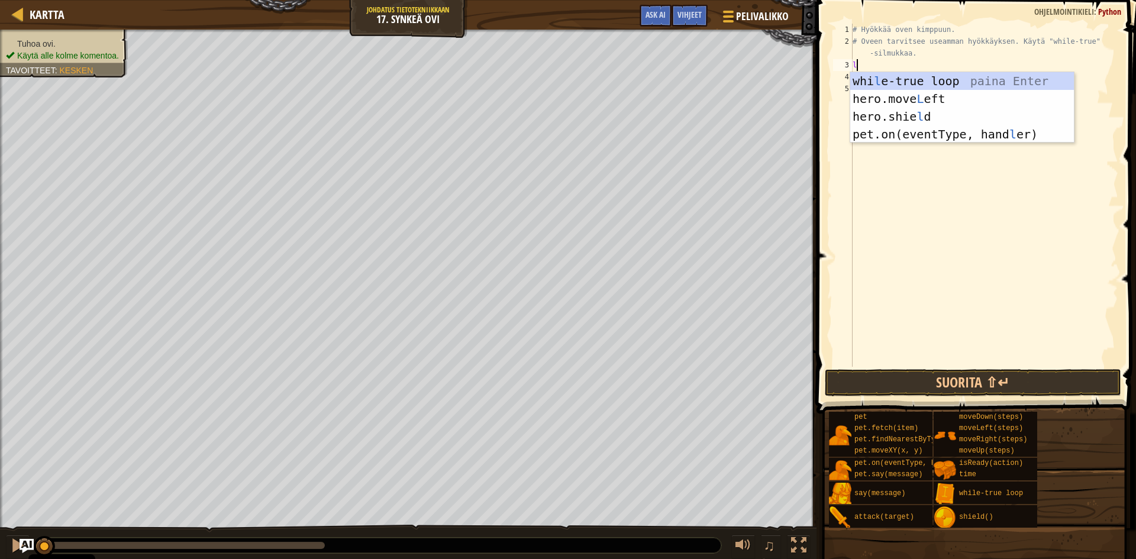
scroll to position [5, 0]
click at [919, 76] on div "whi l e-true loop paina Enter hero.move L eft paina Enter hero.shie l d paina E…" at bounding box center [963, 125] width 224 height 107
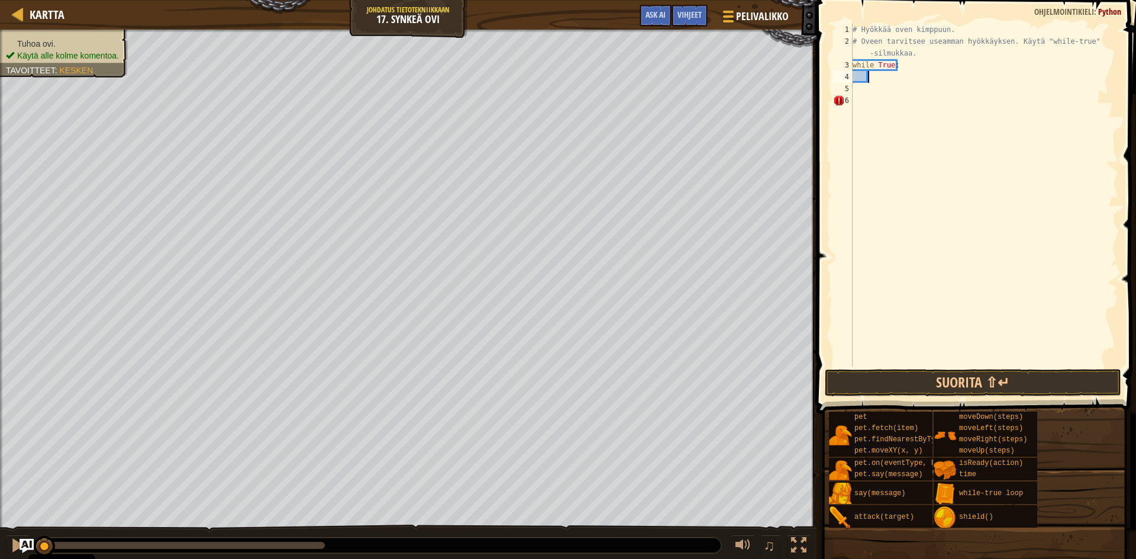
scroll to position [5, 1]
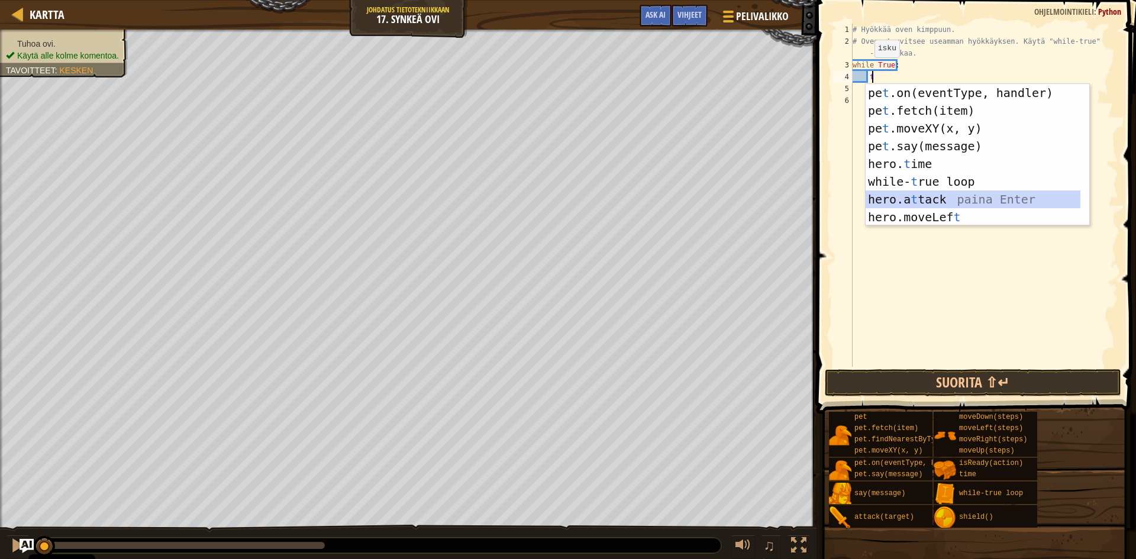
click at [969, 198] on div "pe t .on(eventType, handler) paina Enter pe t .fetch(item) paina Enter pe t .mo…" at bounding box center [973, 173] width 215 height 178
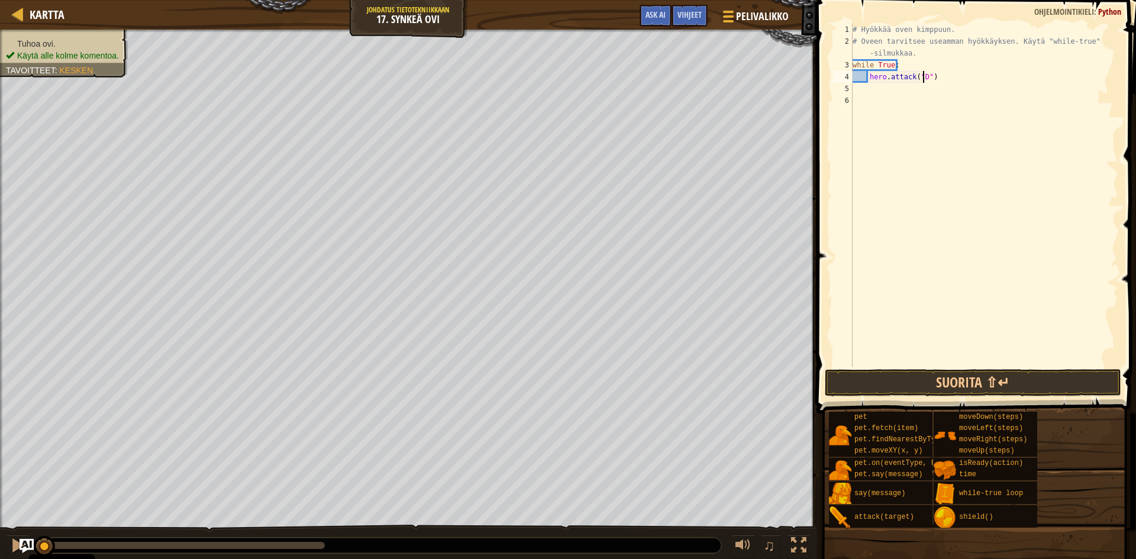
scroll to position [5, 5]
type textarea "hero.attack("Door")"
drag, startPoint x: 959, startPoint y: 216, endPoint x: 985, endPoint y: 270, distance: 60.1
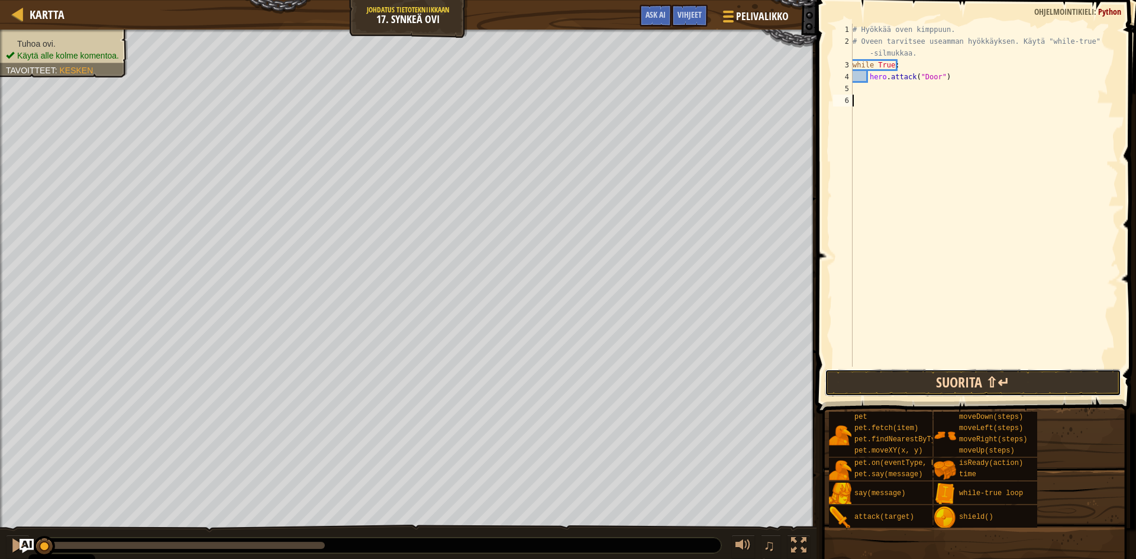
drag, startPoint x: 985, startPoint y: 270, endPoint x: 949, endPoint y: 384, distance: 119.2
click at [949, 385] on button "Suorita ⇧↵" at bounding box center [973, 382] width 297 height 27
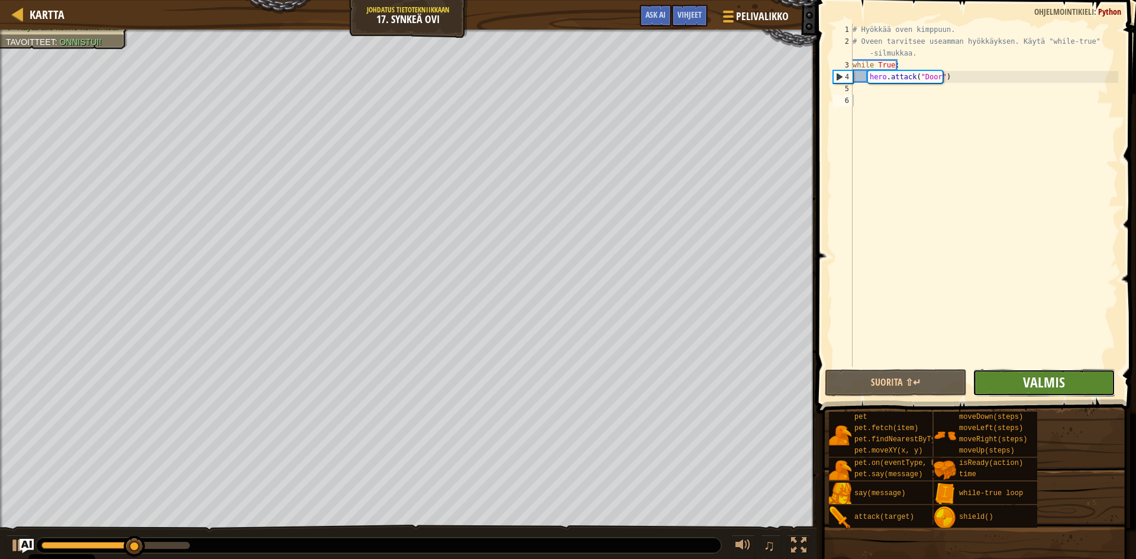
click at [1055, 391] on span "Valmis" at bounding box center [1044, 382] width 42 height 19
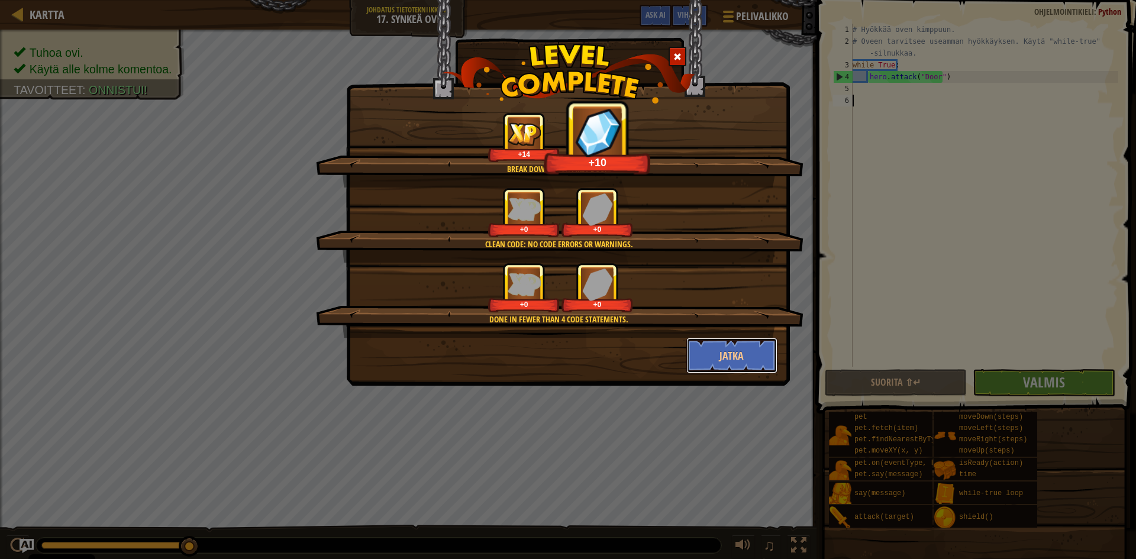
click at [747, 355] on button "Jatka" at bounding box center [733, 356] width 92 height 36
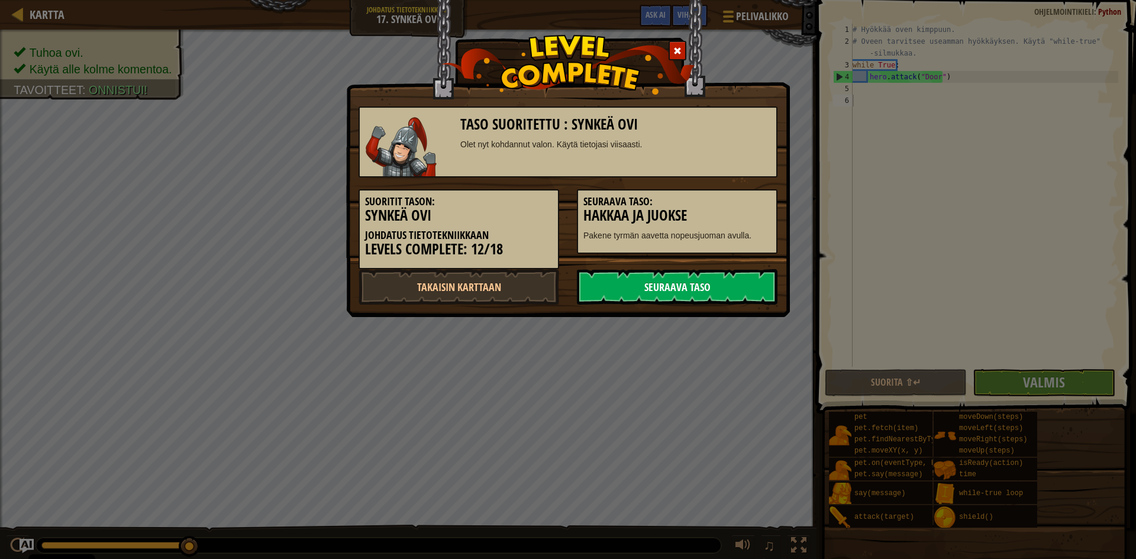
click at [726, 284] on link "Seuraava taso" at bounding box center [677, 287] width 201 height 36
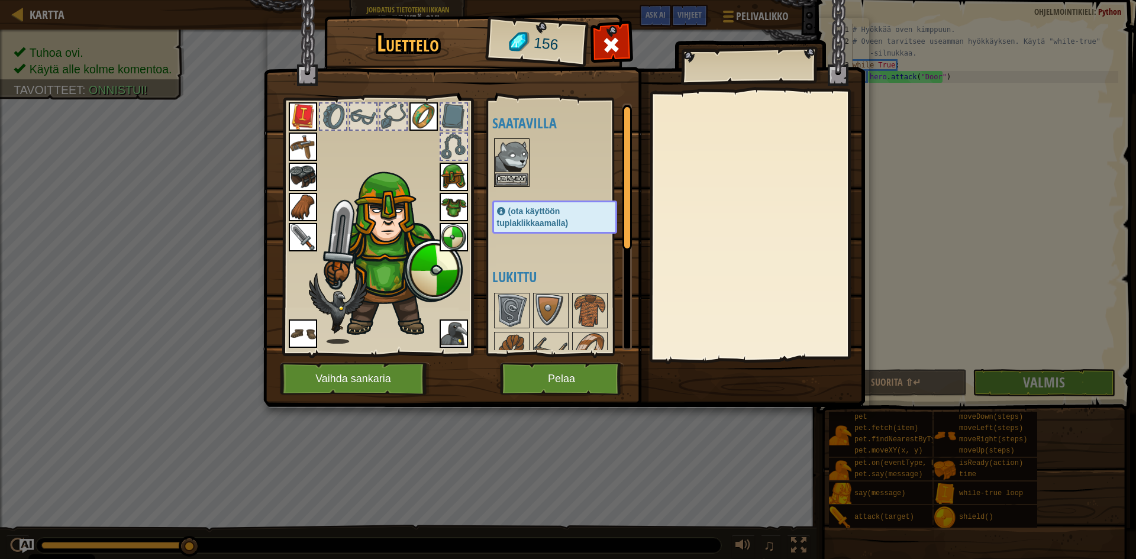
scroll to position [59, 0]
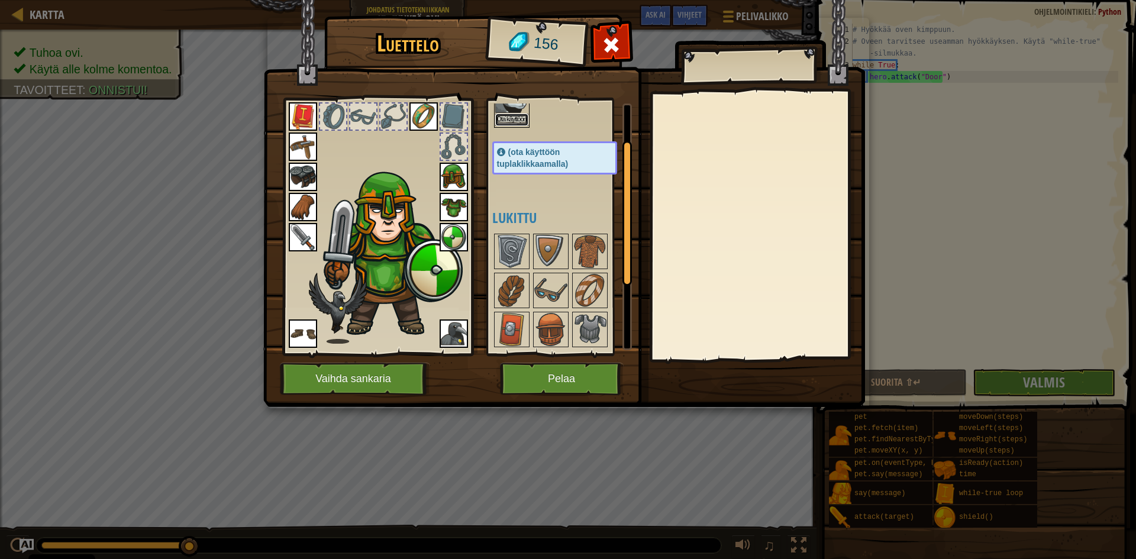
click at [501, 115] on button "Ota käyttöön" at bounding box center [511, 120] width 33 height 12
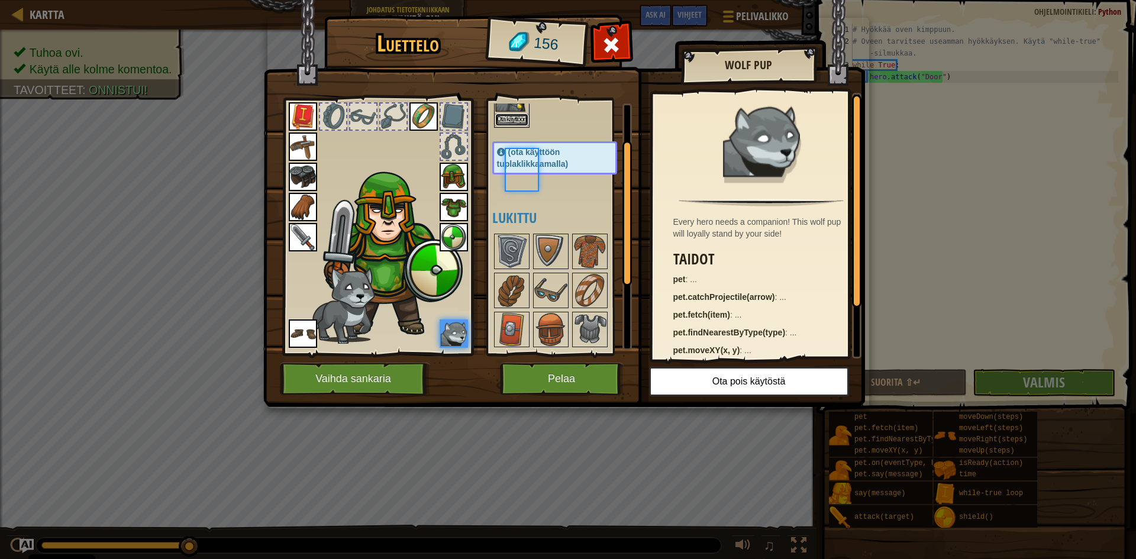
click at [502, 115] on button "Ota käyttöön" at bounding box center [511, 120] width 33 height 12
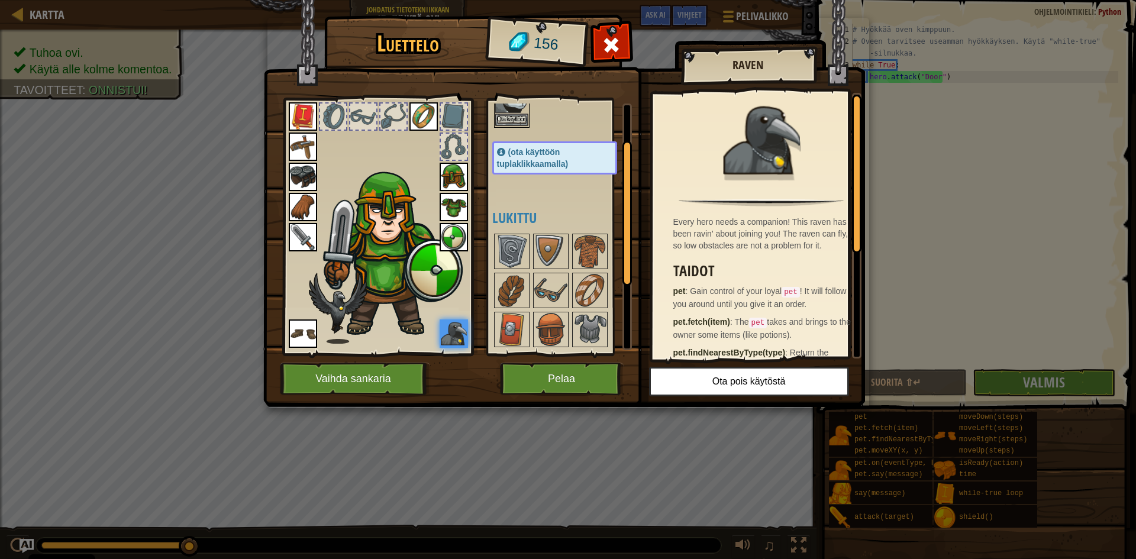
click at [512, 109] on img at bounding box center [511, 96] width 33 height 33
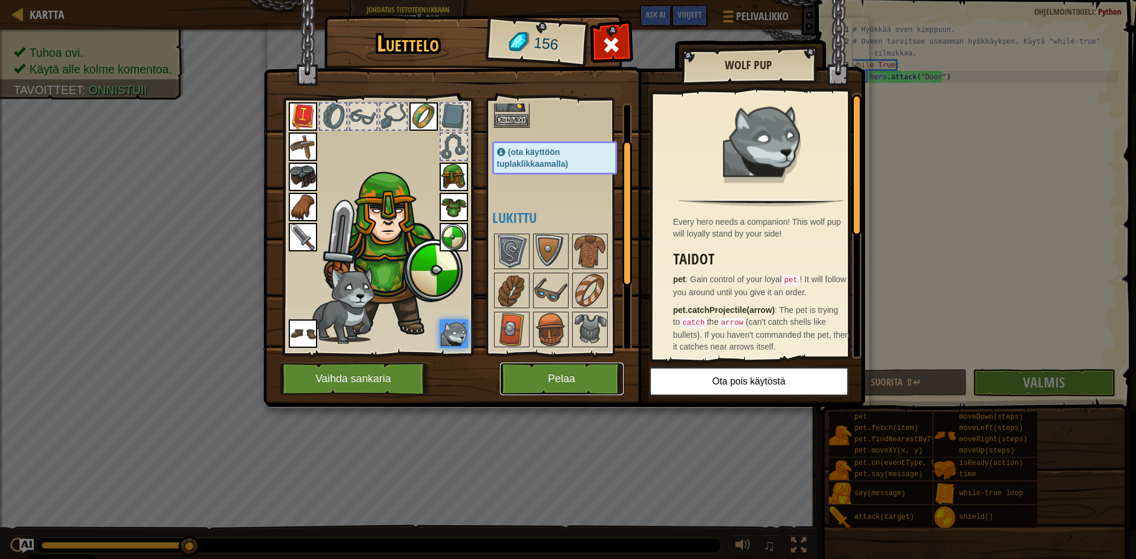
click at [562, 377] on button "Pelaa" at bounding box center [562, 379] width 124 height 33
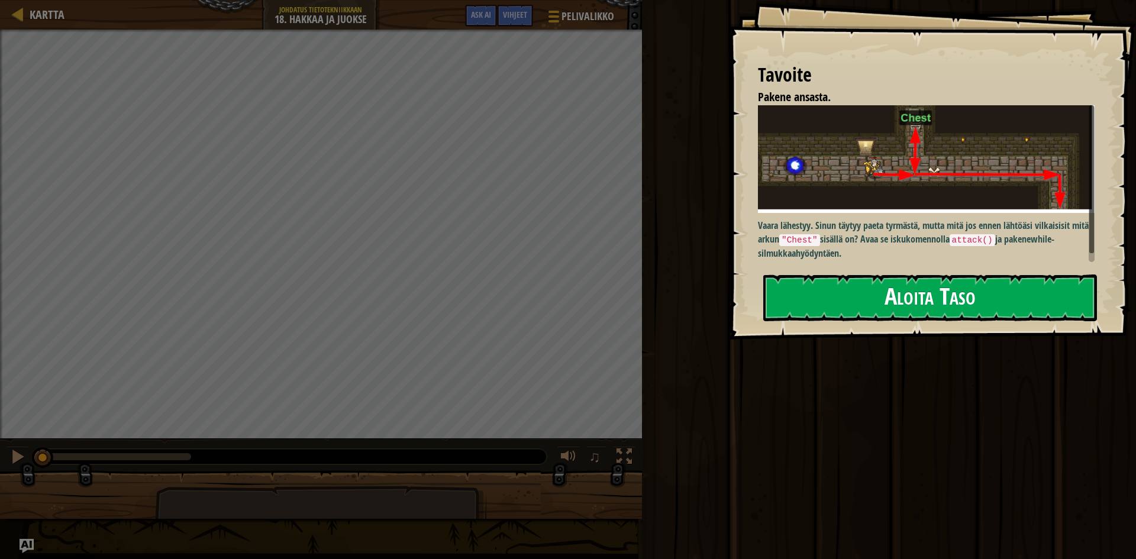
click at [982, 295] on button "Aloita Taso" at bounding box center [931, 298] width 334 height 47
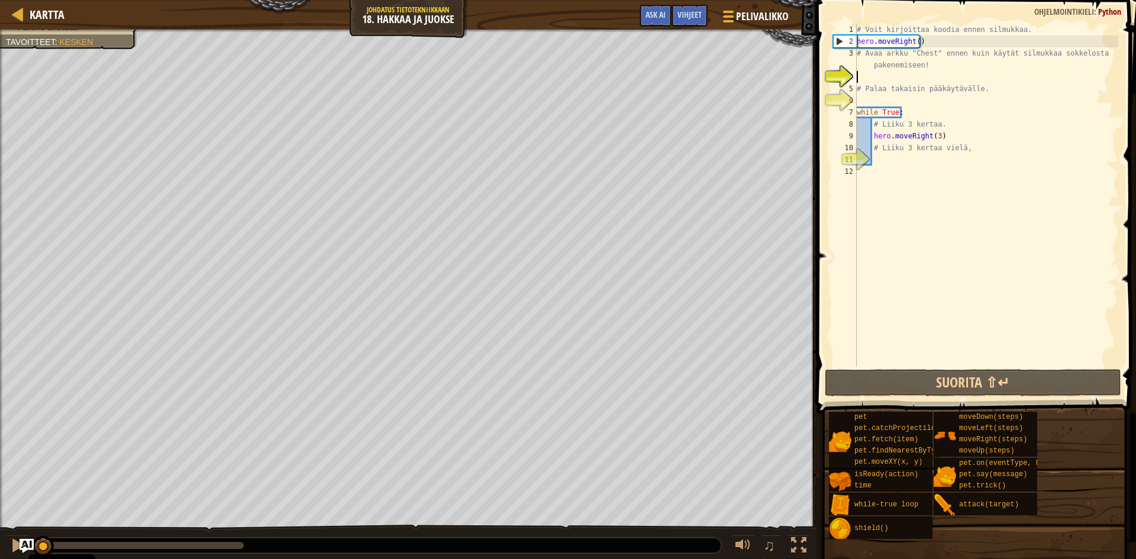
type textarea "t"
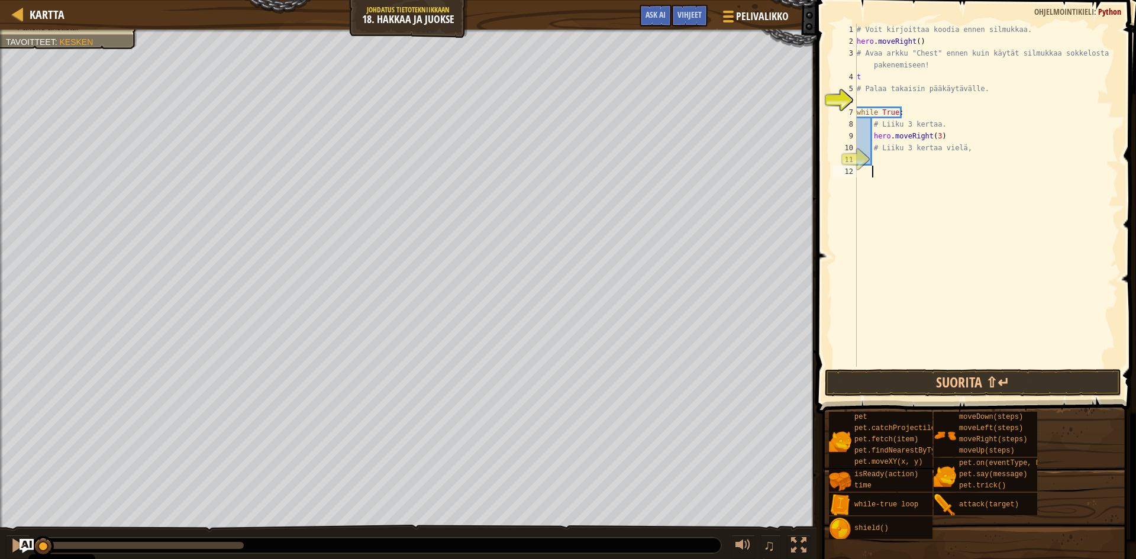
click at [933, 255] on div "# Voit kirjoittaa koodia ennen silmukkaa. hero . moveRight ( ) # Avaa arkku "Ch…" at bounding box center [987, 207] width 264 height 367
click at [861, 73] on div "# Voit kirjoittaa koodia ennen silmukkaa. hero . moveRight ( ) # Avaa arkku "Ch…" at bounding box center [987, 207] width 264 height 367
type textarea "t"
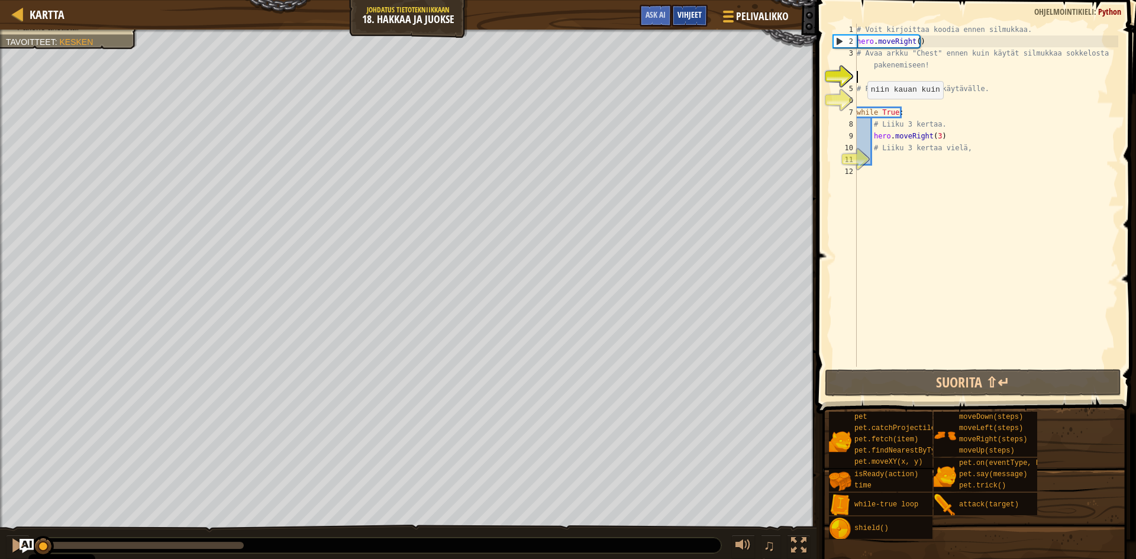
click at [692, 5] on div "Vihjeet" at bounding box center [690, 16] width 36 height 22
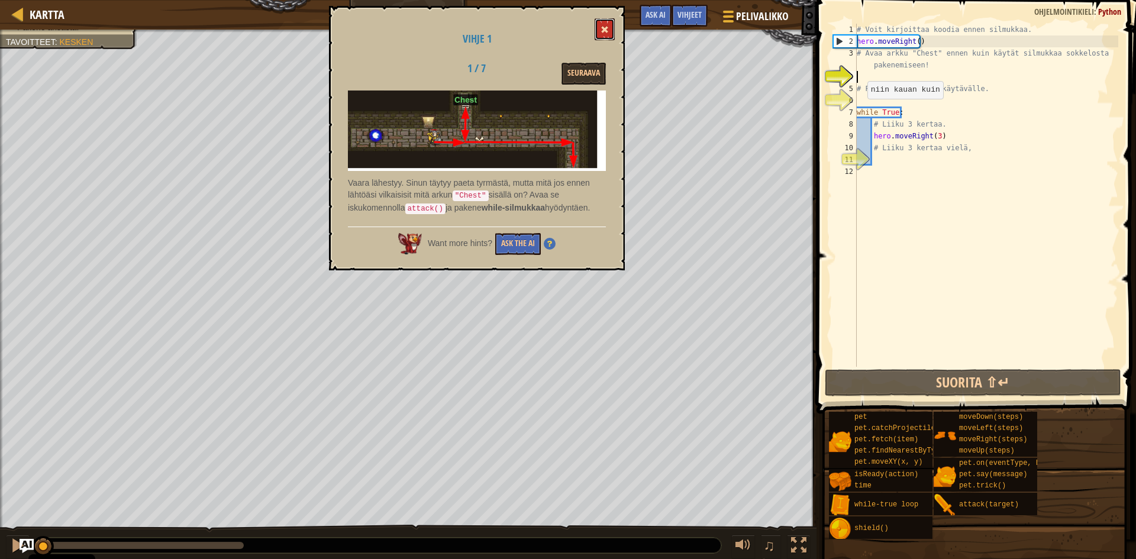
click at [601, 28] on button at bounding box center [605, 29] width 20 height 22
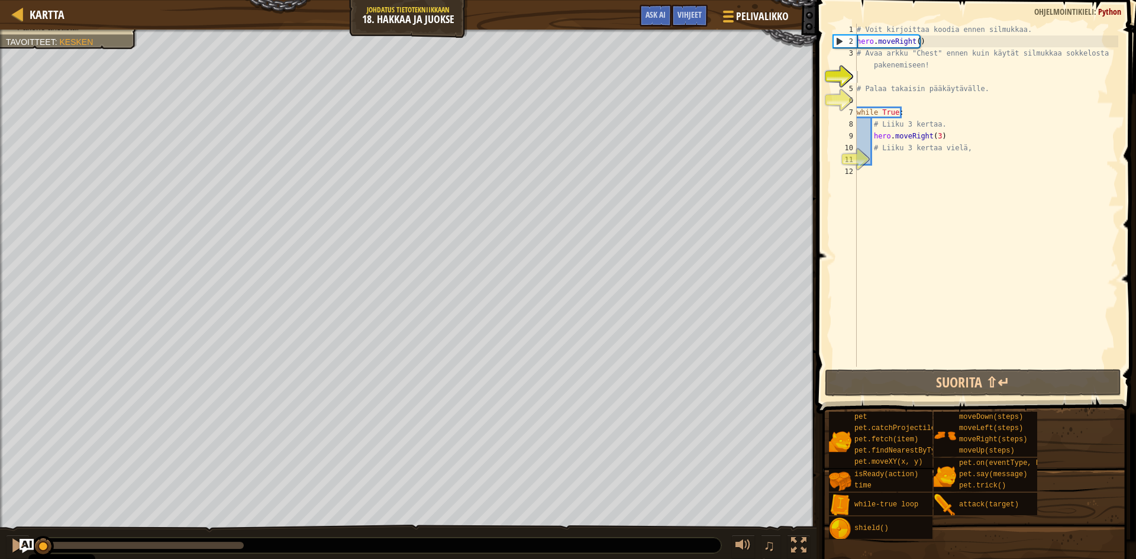
click at [871, 77] on div "# Voit kirjoittaa koodia ennen silmukkaa. hero . moveRight ( ) # Avaa arkku "Ch…" at bounding box center [987, 207] width 264 height 367
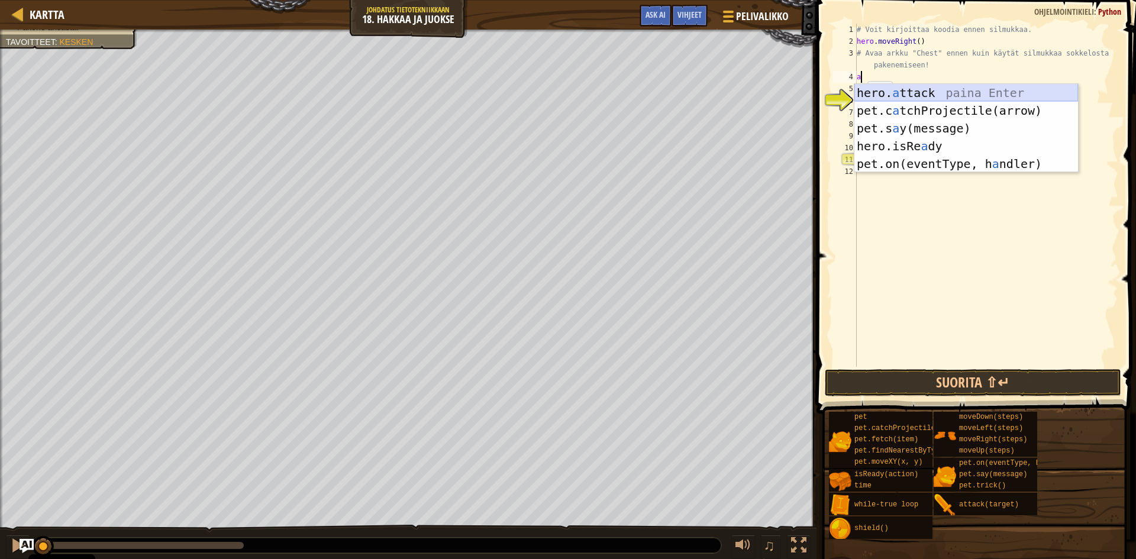
click at [883, 87] on div "hero. a ttack paina Enter pet.c a tchProjectile(arrow) paina Enter pet.s a y(me…" at bounding box center [967, 146] width 224 height 124
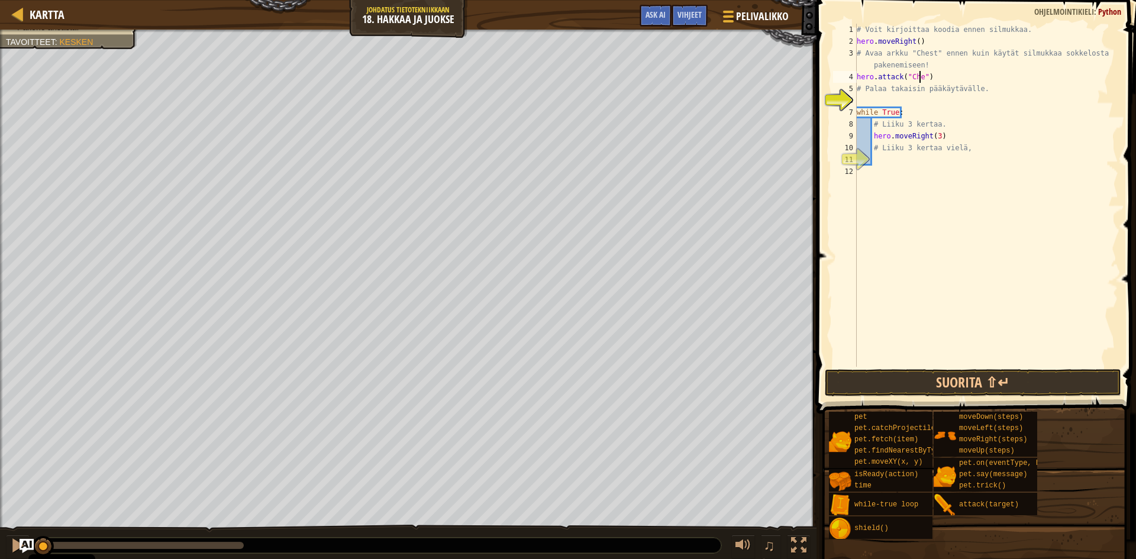
scroll to position [5, 5]
type textarea "hero.attack("Chest")"
click at [905, 99] on div "# Voit kirjoittaa koodia ennen silmukkaa. hero . moveRight ( ) # Avaa arkku "Ch…" at bounding box center [987, 207] width 264 height 367
type textarea "d"
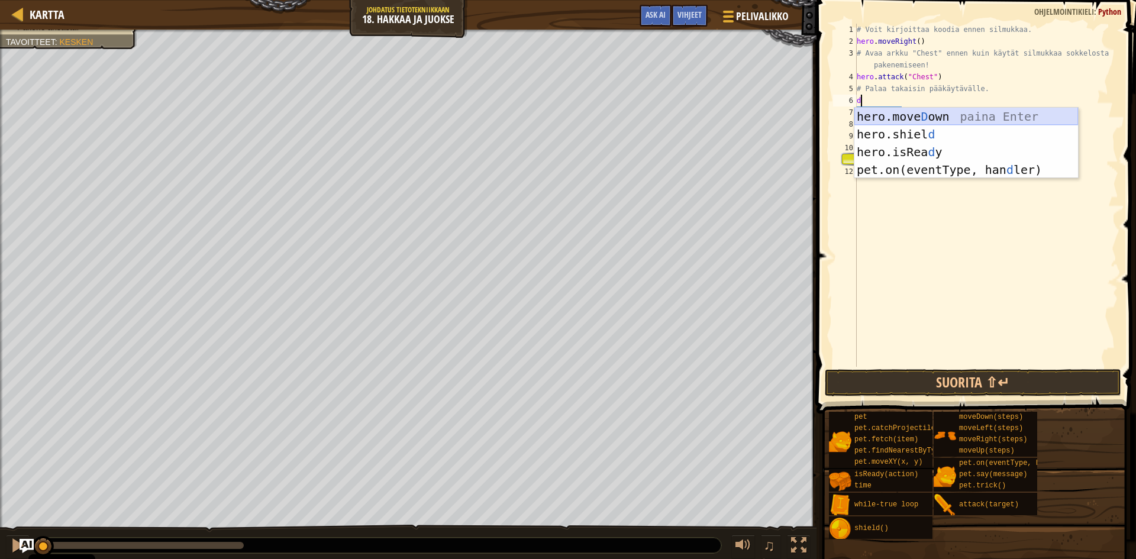
click at [909, 111] on div "hero.move D own paina Enter hero.shiel d paina Enter hero.isRea d y paina Enter…" at bounding box center [967, 161] width 224 height 107
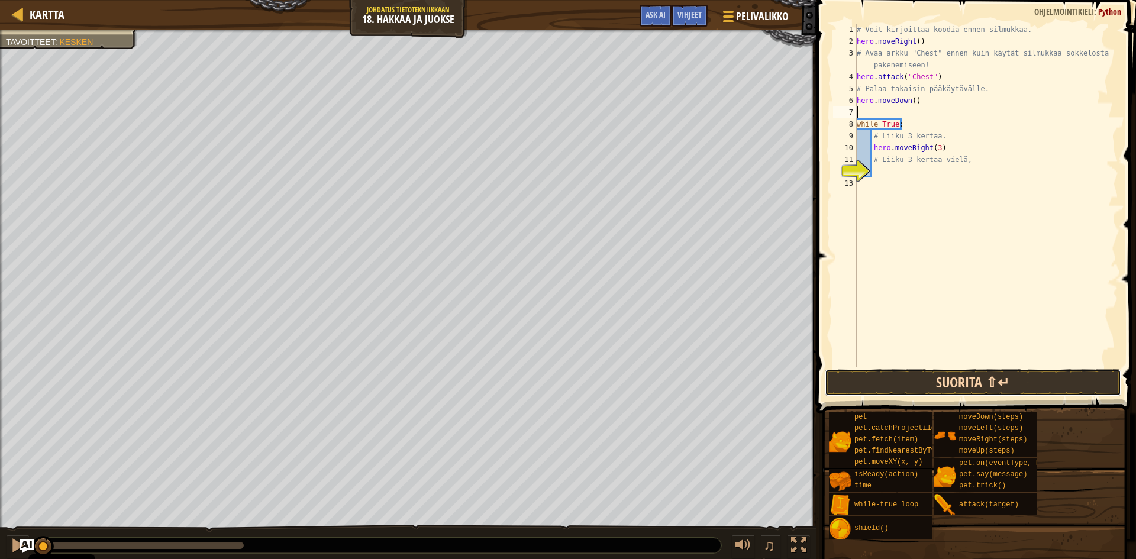
click at [1024, 386] on button "Suorita ⇧↵" at bounding box center [973, 382] width 297 height 27
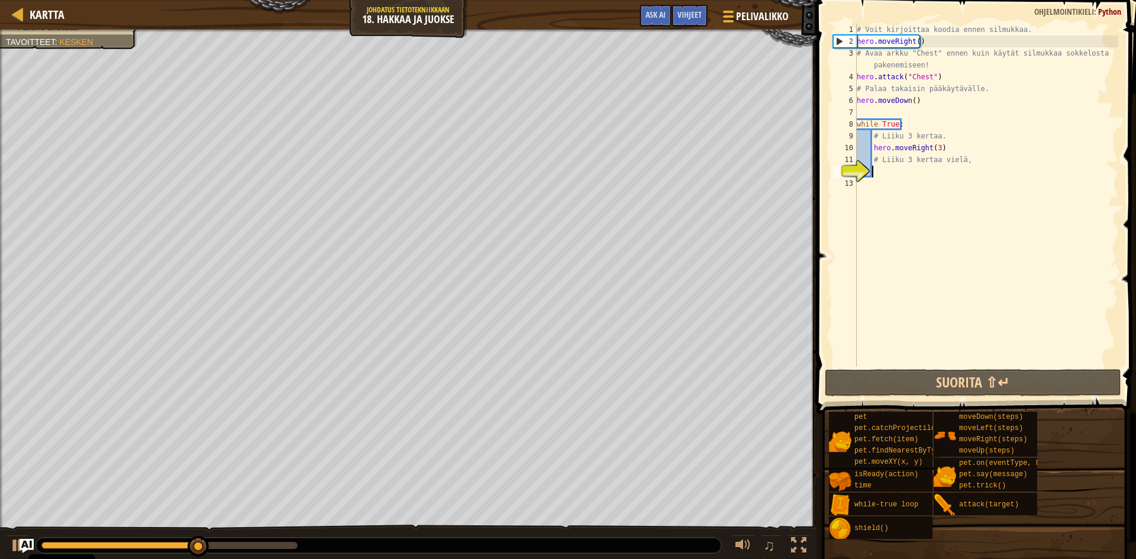
click at [884, 171] on div "# Voit kirjoittaa koodia ennen silmukkaa. hero . moveRight ( ) # Avaa arkku "Ch…" at bounding box center [987, 207] width 264 height 367
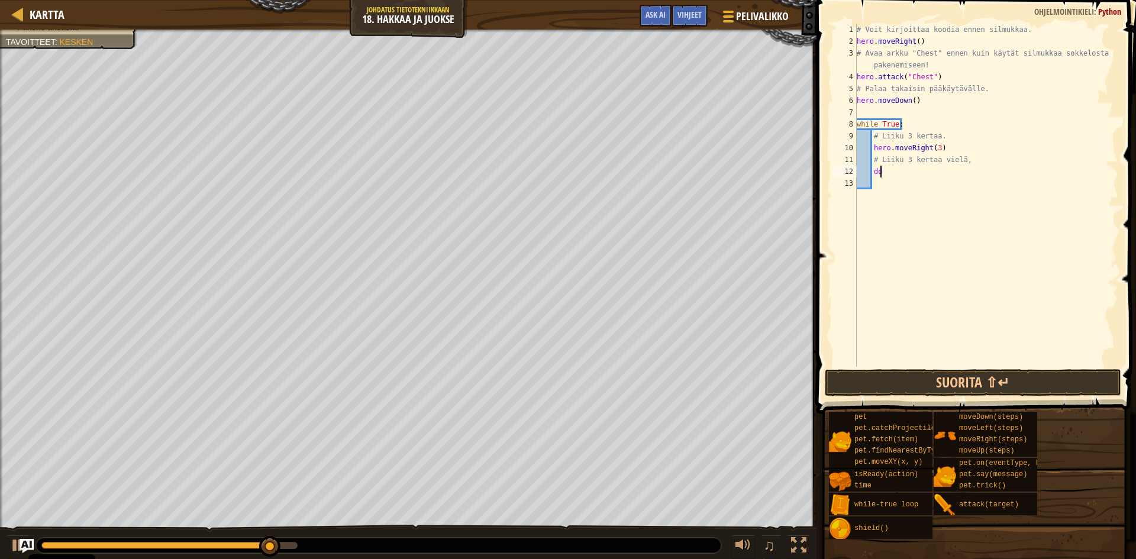
type textarea "d"
click at [887, 175] on div "# Voit kirjoittaa koodia ennen silmukkaa. hero . moveRight ( ) # Avaa arkku "Ch…" at bounding box center [987, 207] width 264 height 367
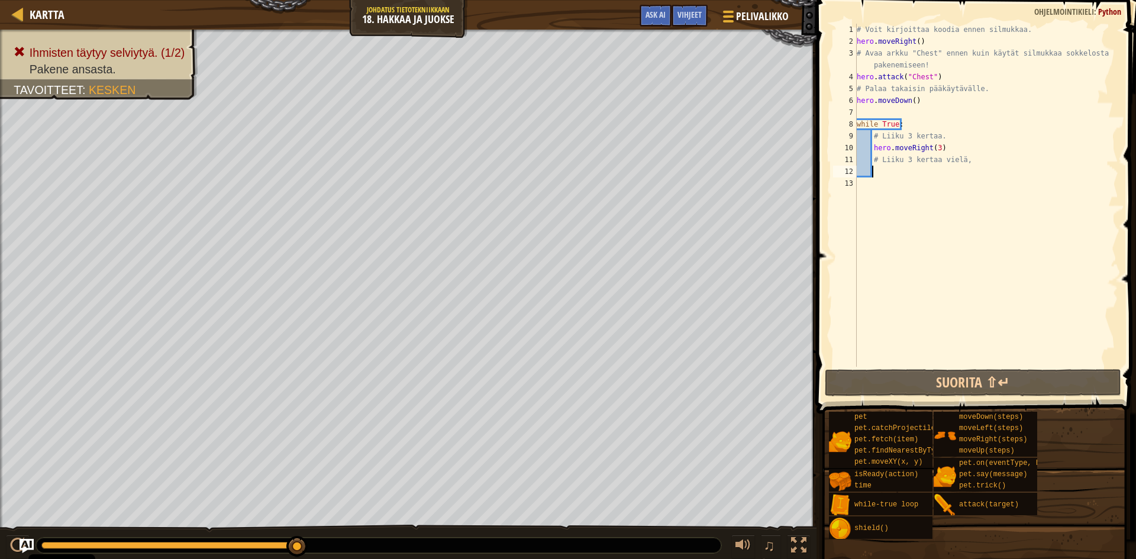
scroll to position [5, 1]
type textarea "d"
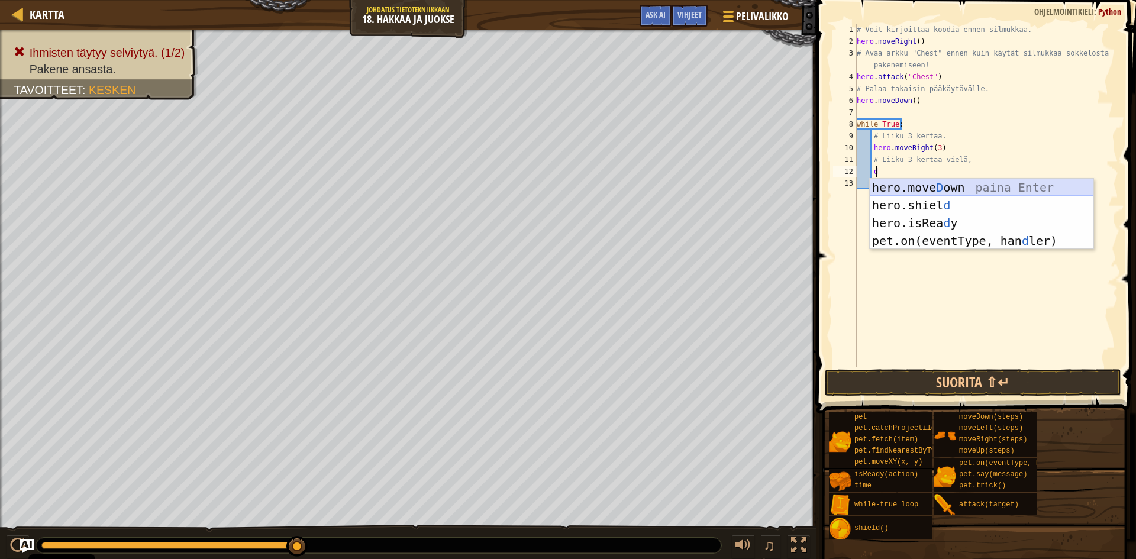
click at [911, 184] on div "hero.move D own paina Enter hero.shiel d paina Enter hero.isRea d y paina Enter…" at bounding box center [982, 232] width 224 height 107
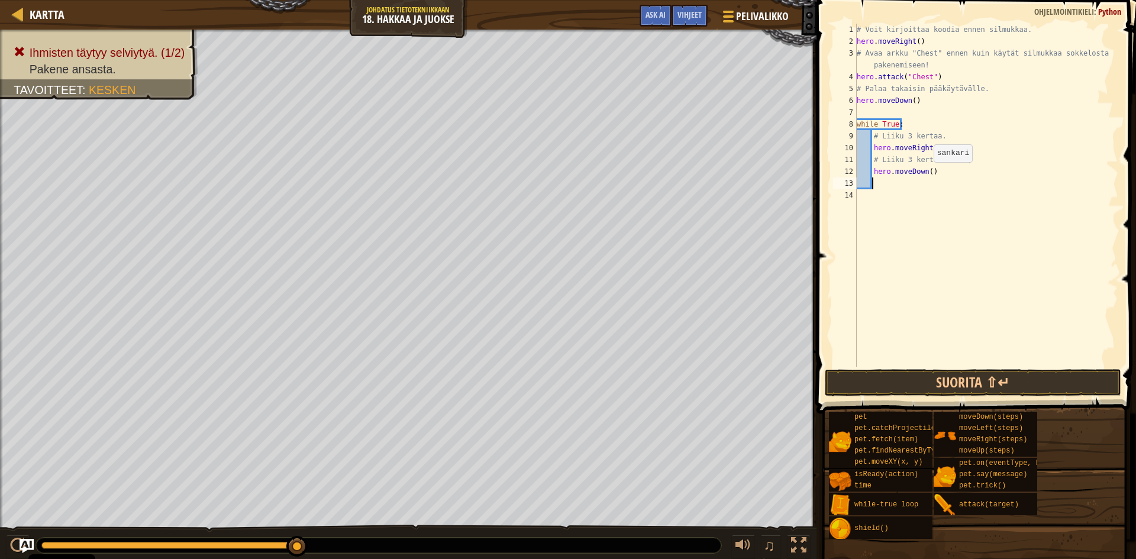
click at [928, 174] on div "# Voit kirjoittaa koodia ennen silmukkaa. hero . moveRight ( ) # Avaa arkku "Ch…" at bounding box center [987, 207] width 264 height 367
type textarea "hero.moveDown(3)"
click at [1021, 382] on button "Suorita ⇧↵" at bounding box center [973, 382] width 297 height 27
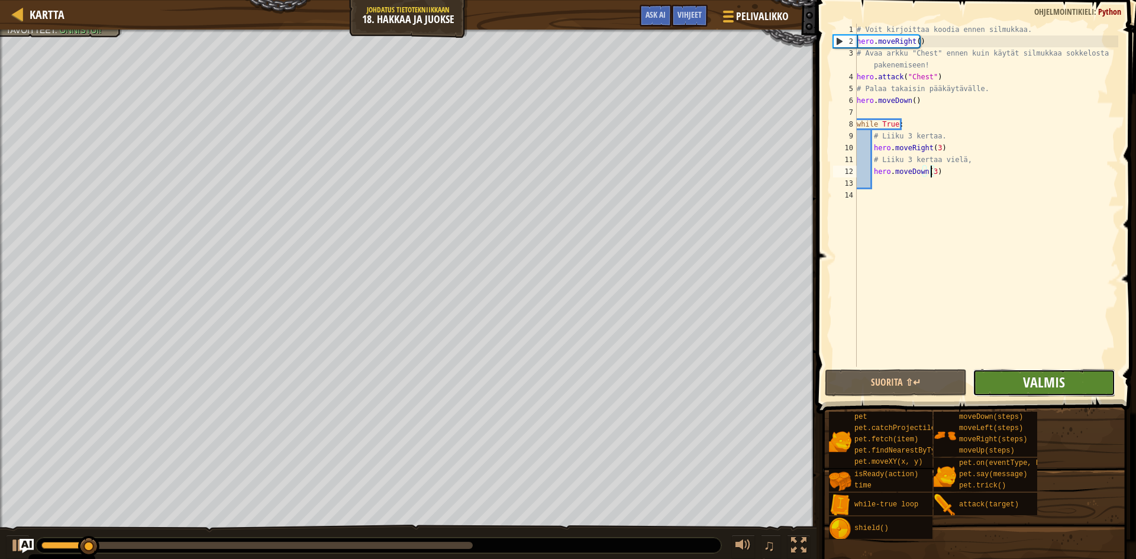
click at [1037, 379] on span "Valmis" at bounding box center [1044, 382] width 42 height 19
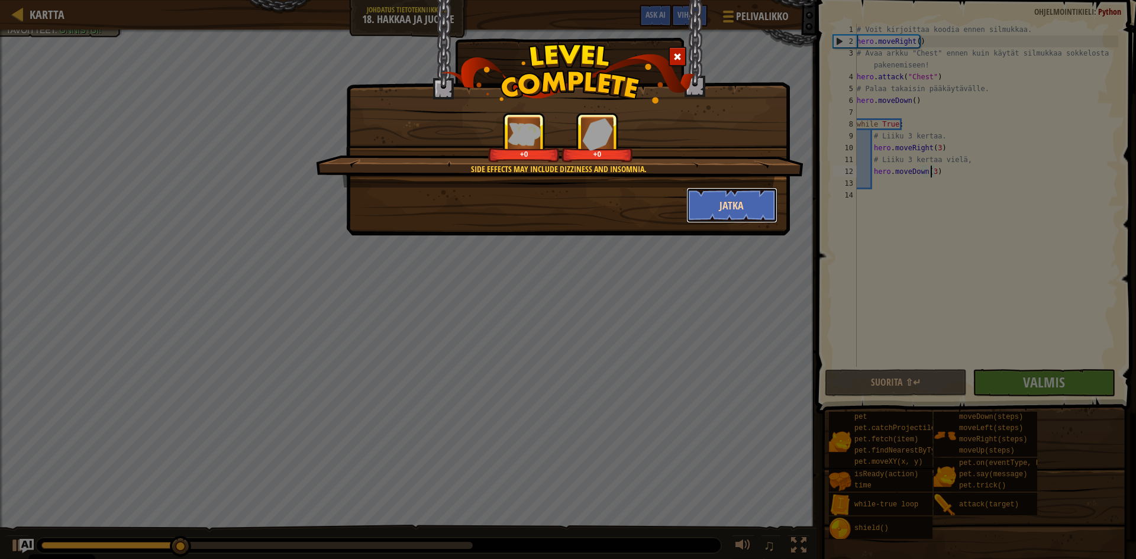
click at [725, 196] on button "Jatka" at bounding box center [733, 206] width 92 height 36
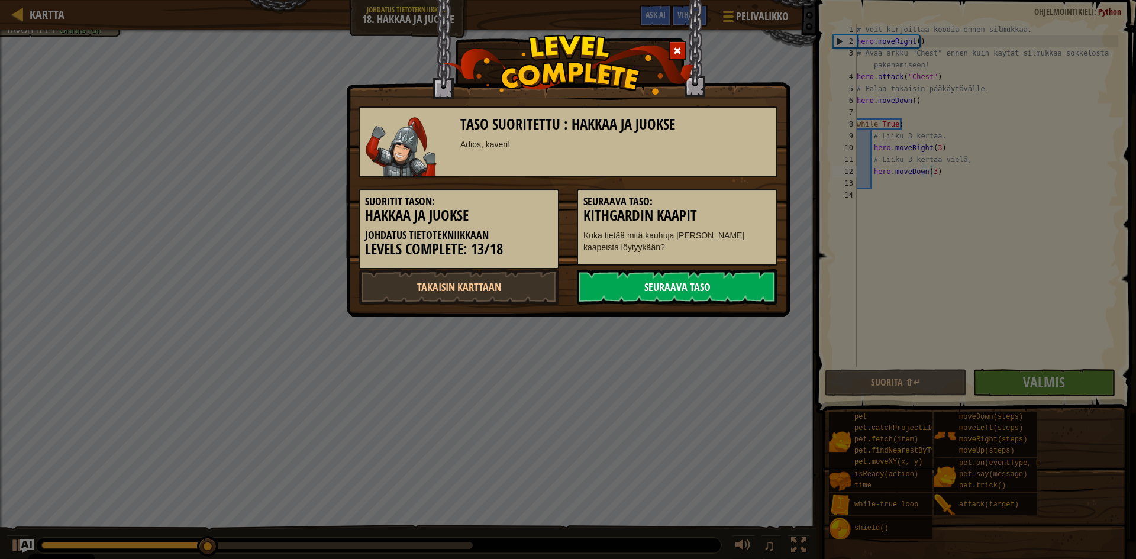
click at [634, 291] on link "Seuraava taso" at bounding box center [677, 287] width 201 height 36
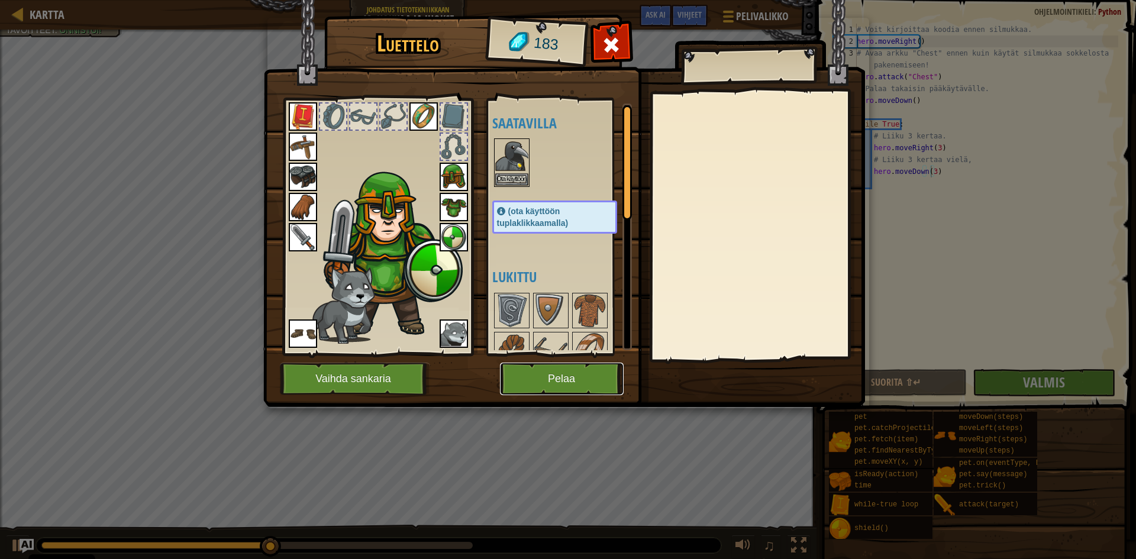
click at [565, 378] on button "Pelaa" at bounding box center [562, 379] width 124 height 33
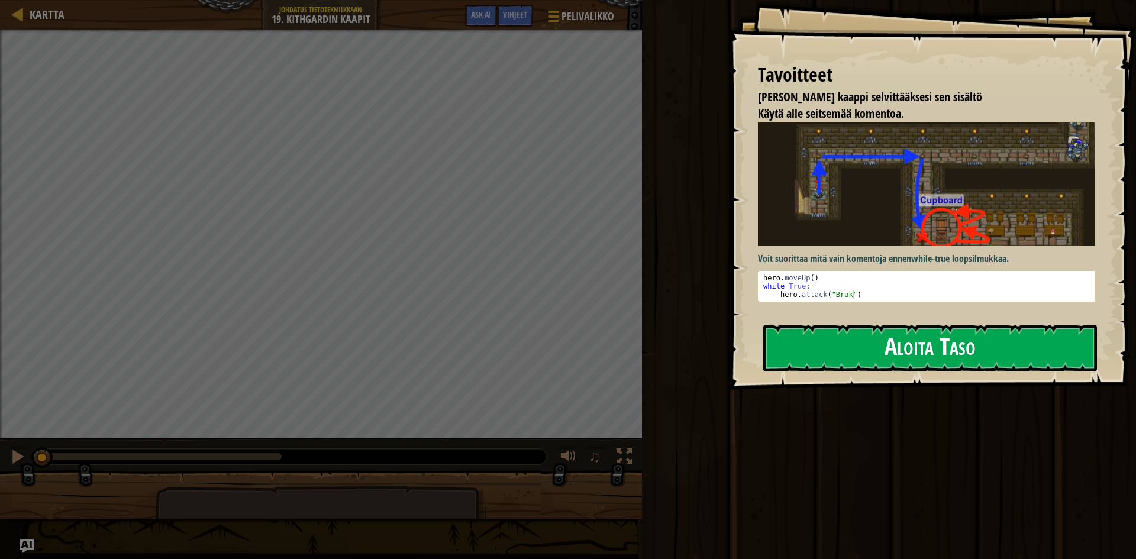
click at [833, 345] on button "Aloita Taso" at bounding box center [931, 348] width 334 height 47
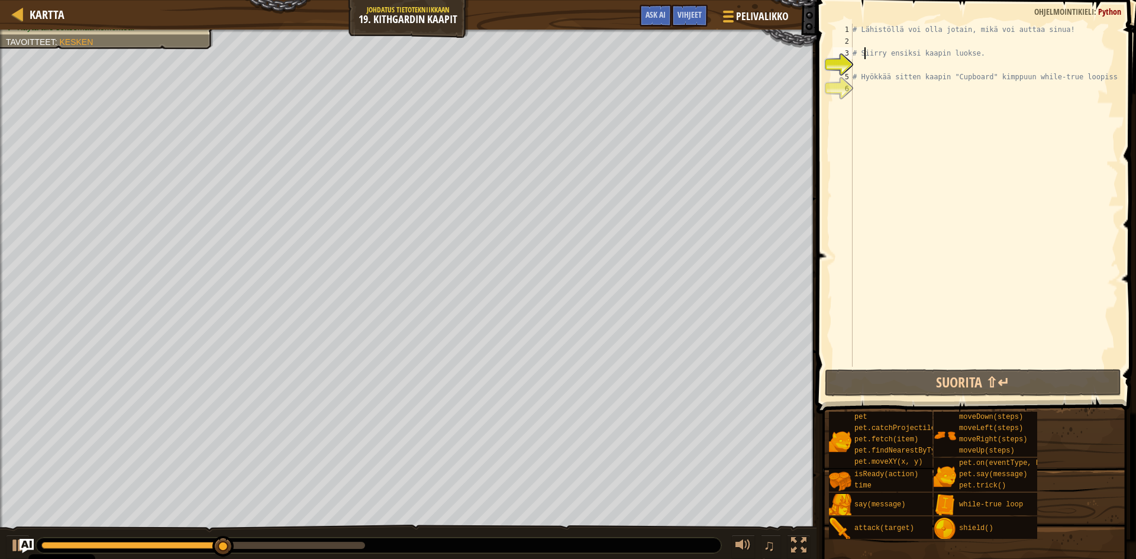
click at [865, 50] on div "# Lähistöllä voi olla jotain, mikä voi auttaa sinua! # Siirry ensiksi kaapin lu…" at bounding box center [985, 207] width 268 height 367
type textarea "# Siirry ensiksi kaapin luokse."
click at [865, 43] on div "# Lähistöllä voi olla jotain, mikä voi auttaa sinua! # Siirry ensiksi kaapin lu…" at bounding box center [985, 207] width 268 height 367
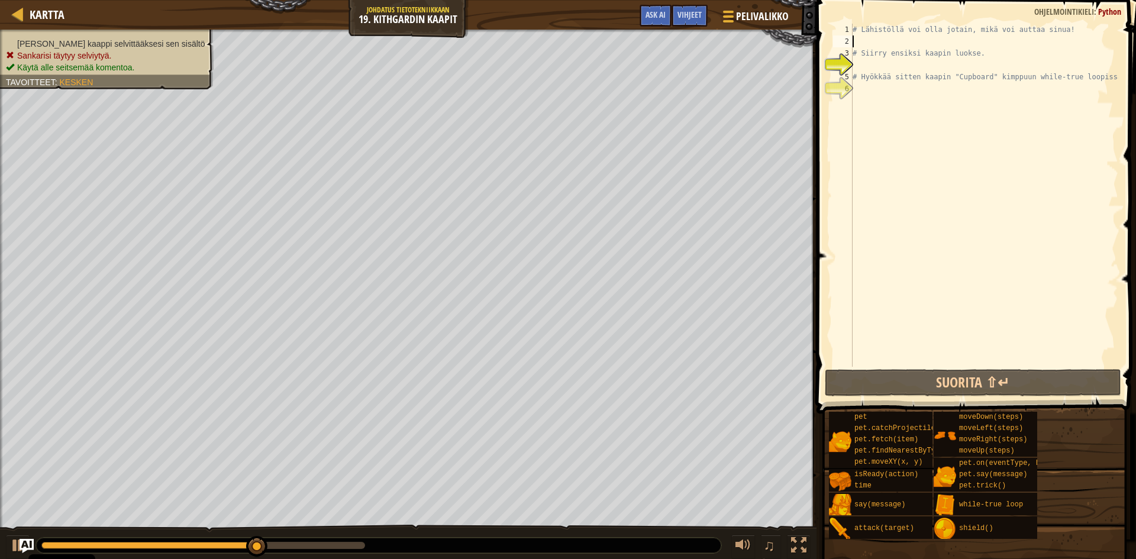
click at [112, 41] on ul "Riko kaappi selvittääksesi sen sisältö Sankarisi täytyy selviytyä. Käytä alle s…" at bounding box center [107, 56] width 202 height 36
click at [117, 40] on ul "Riko kaappi selvittääksesi sen sisältö Sankarisi täytyy selviytyä. Käytä alle s…" at bounding box center [107, 56] width 202 height 36
click at [112, 48] on div "Riko kaappi selvittääksesi sen sisältö Sankarisi täytyy selviytyä. Käytä alle s…" at bounding box center [99, 55] width 227 height 67
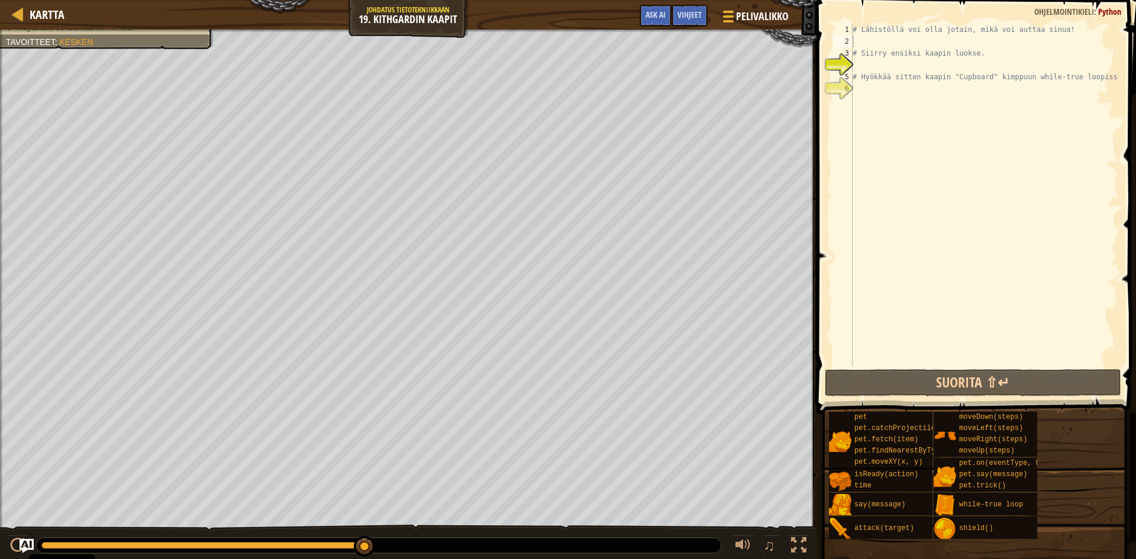
type textarea "# Siirry ensiksi kaapin luokse."
click at [880, 48] on div "# Lähistöllä voi olla jotain, mikä voi auttaa sinua! # Siirry ensiksi kaapin lu…" at bounding box center [985, 207] width 268 height 367
click at [872, 38] on div "# Lähistöllä voi olla jotain, mikä voi auttaa sinua! # Siirry ensiksi kaapin lu…" at bounding box center [985, 207] width 268 height 367
type textarea "t"
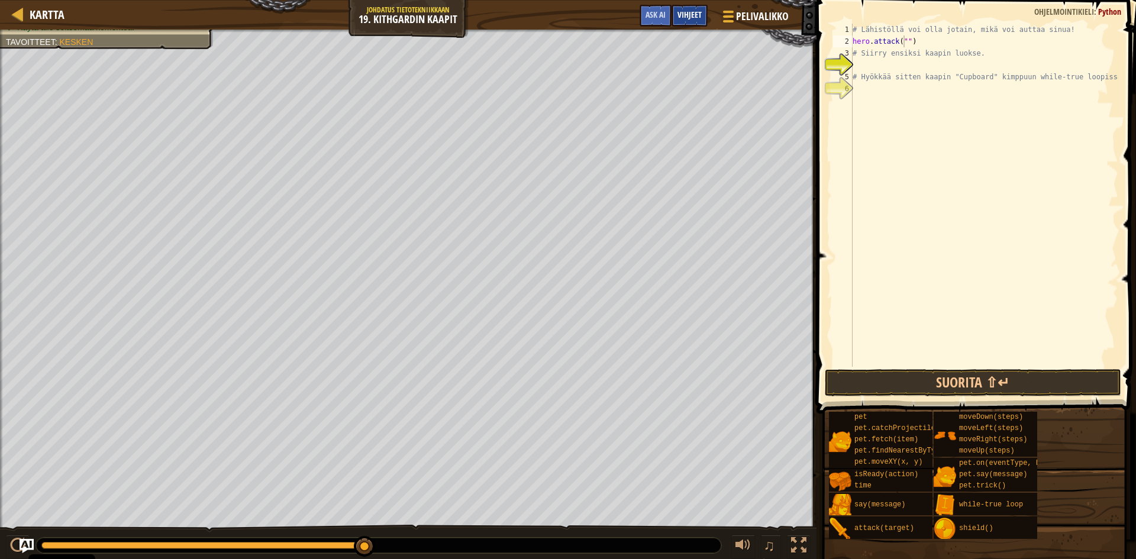
click at [679, 15] on span "Vihjeet" at bounding box center [690, 14] width 24 height 11
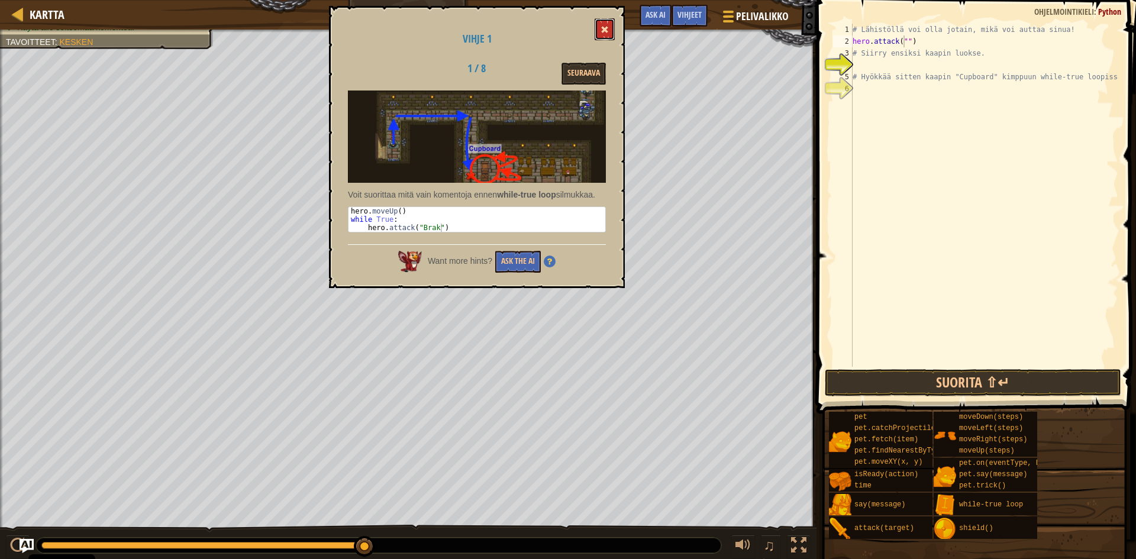
click at [614, 25] on button at bounding box center [605, 29] width 20 height 22
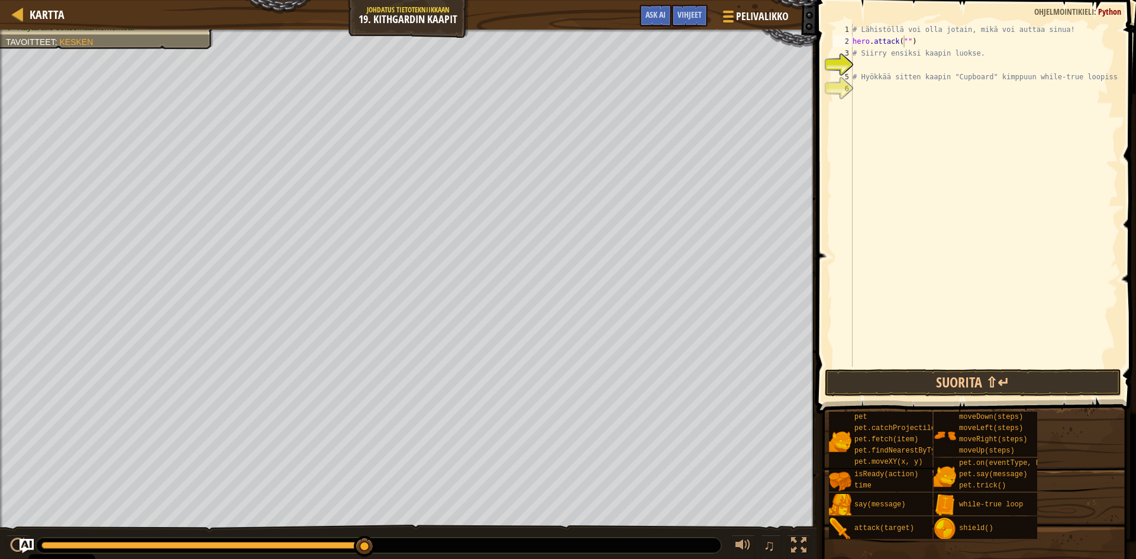
click at [1110, 79] on div "# Lähistöllä voi olla jotain, mikä voi auttaa sinua! hero . attack ( "" ) # Sii…" at bounding box center [985, 207] width 268 height 367
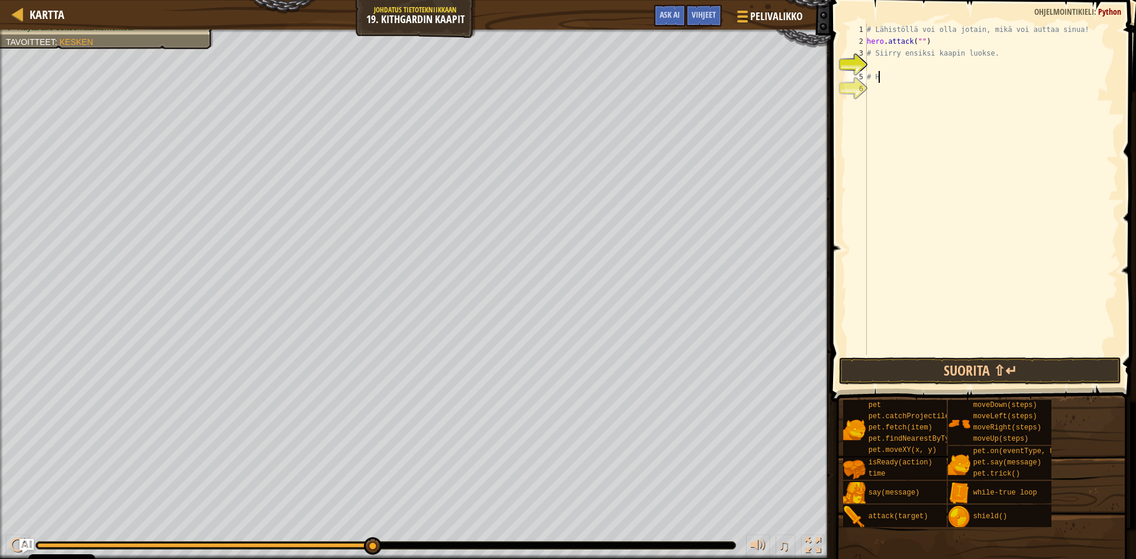
type textarea "#"
type textarea "h"
type textarea "#"
type textarea "l"
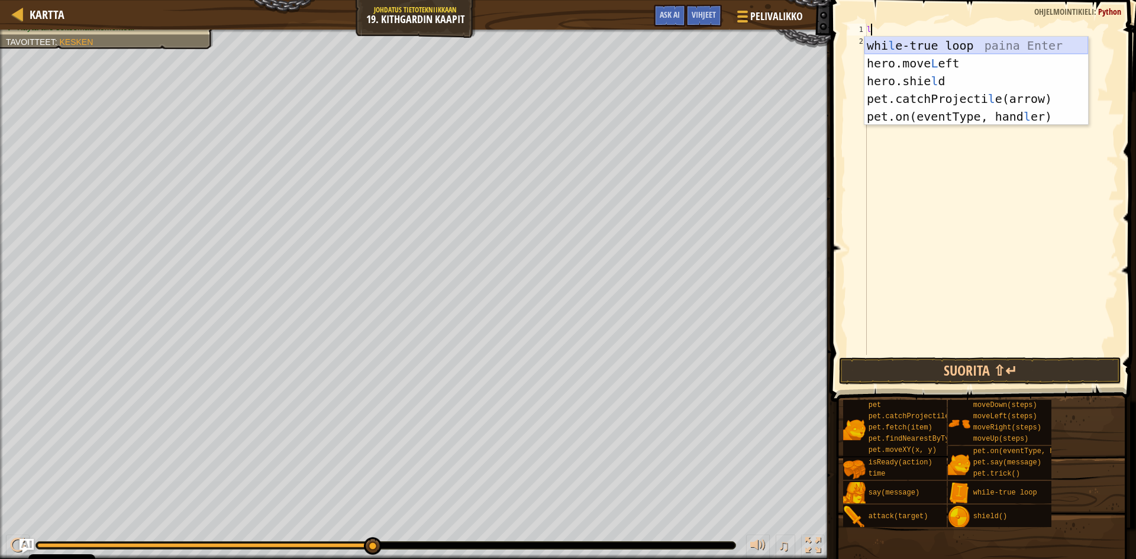
click at [980, 41] on div "whi l e-true loop paina Enter hero.move L eft paina Enter hero.shie l d paina E…" at bounding box center [977, 99] width 224 height 124
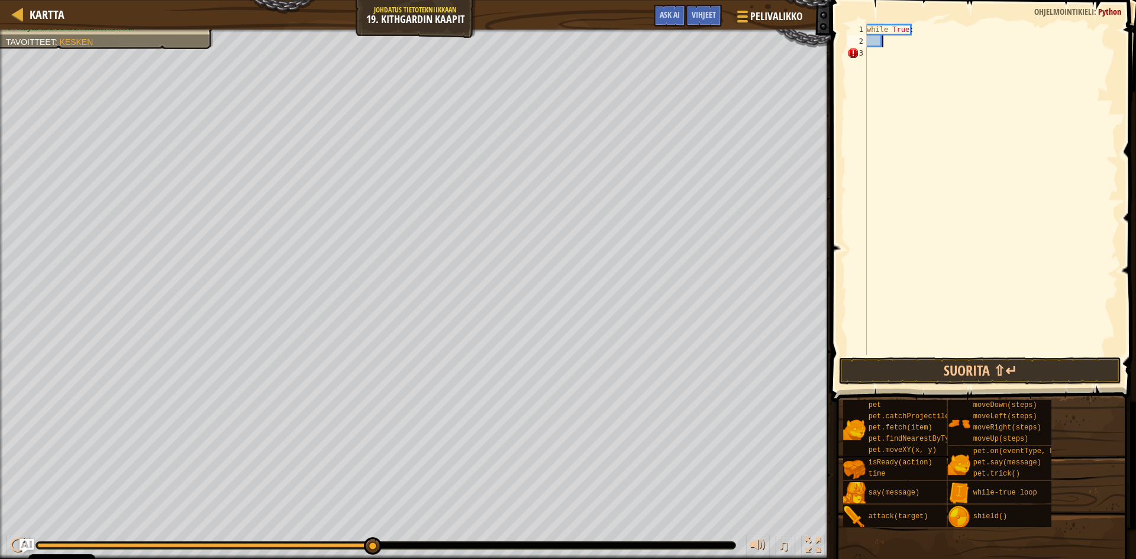
type textarea "t"
click at [1032, 366] on button "Suorita ⇧↵" at bounding box center [980, 370] width 282 height 27
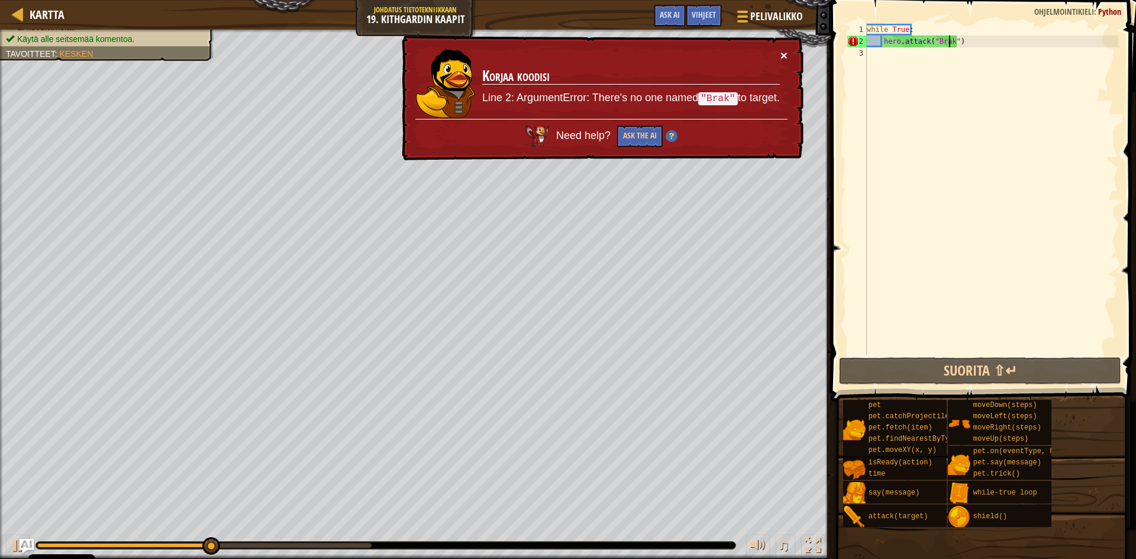
click at [784, 52] on button "×" at bounding box center [784, 55] width 7 height 12
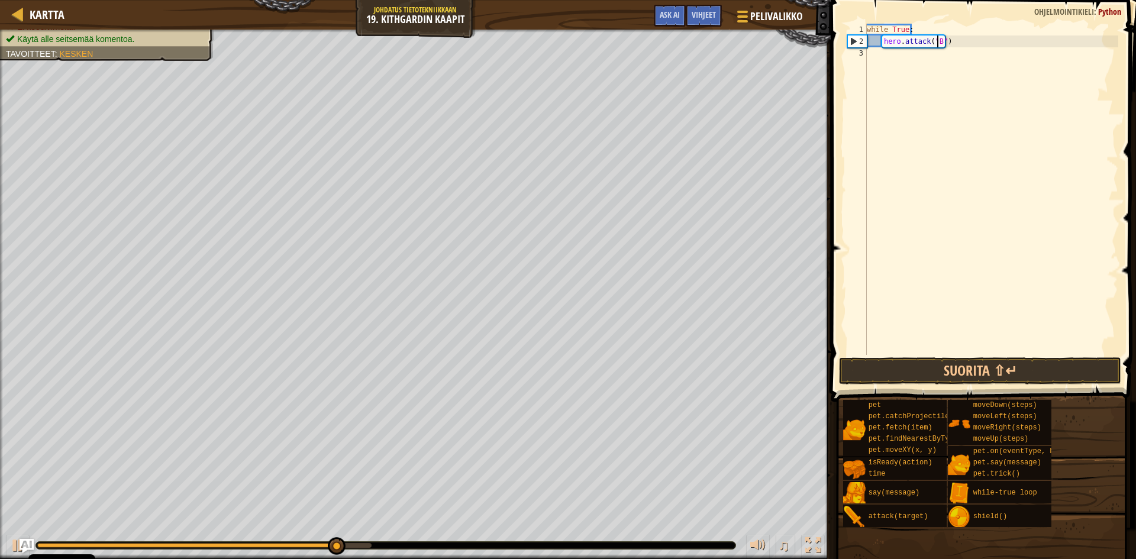
type textarea "hero.attack("")"
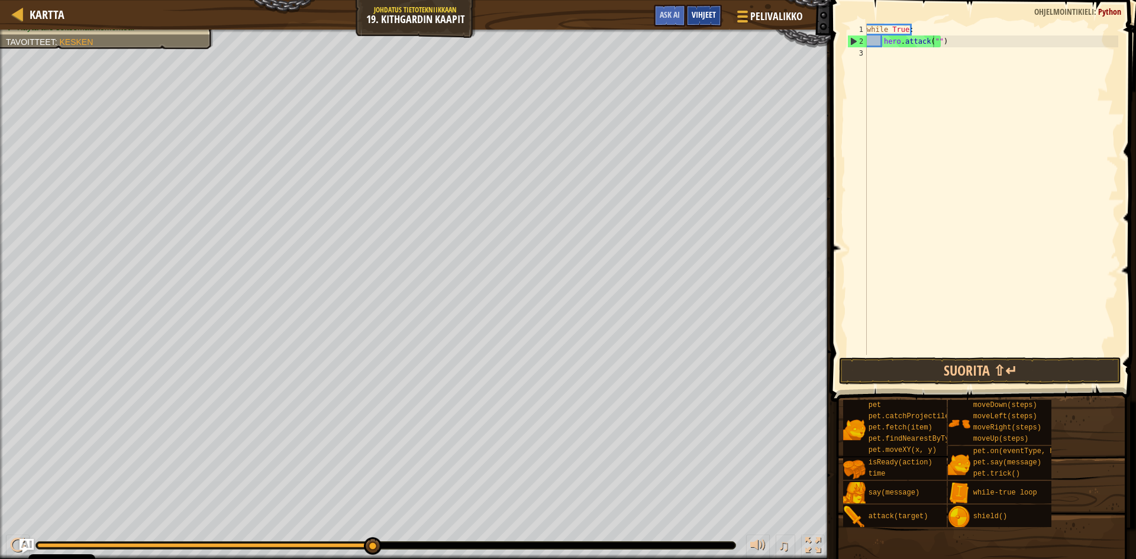
drag, startPoint x: 703, startPoint y: 11, endPoint x: 698, endPoint y: 18, distance: 7.7
click at [704, 11] on span "Vihjeet" at bounding box center [704, 14] width 24 height 11
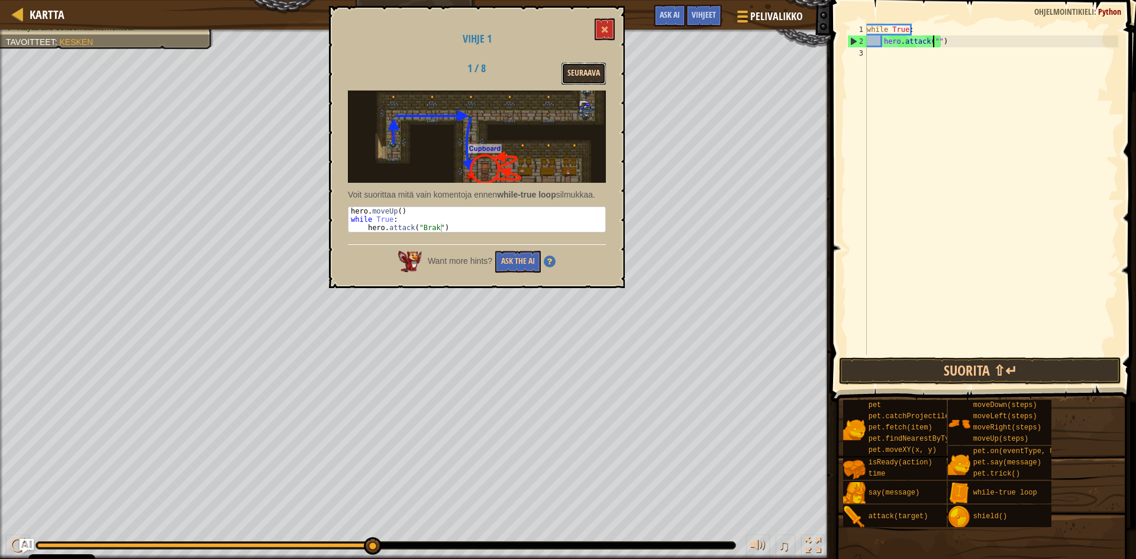
click at [591, 72] on button "Seuraava" at bounding box center [584, 74] width 44 height 22
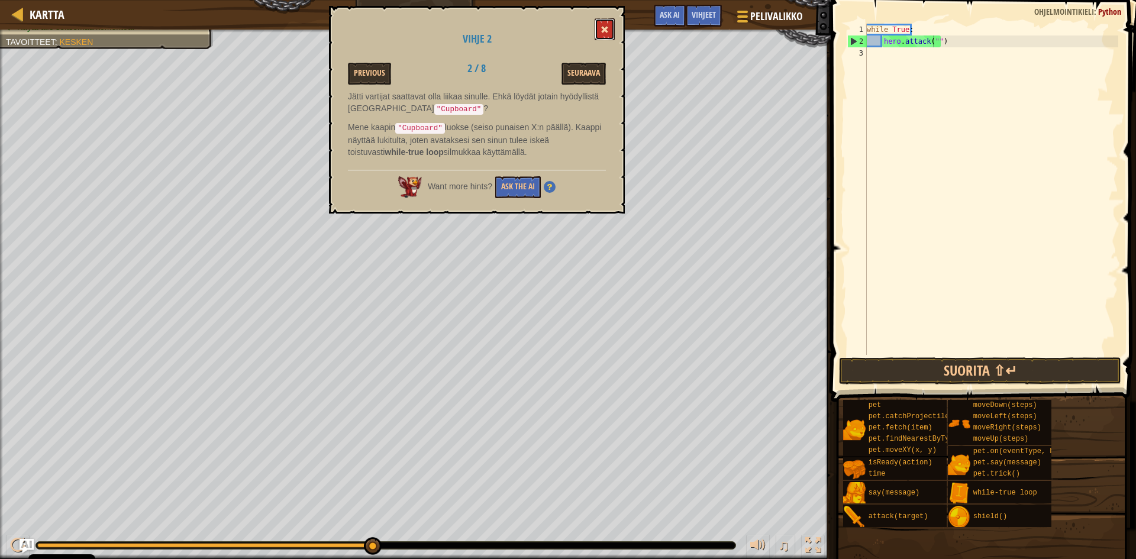
click at [608, 20] on button at bounding box center [605, 29] width 20 height 22
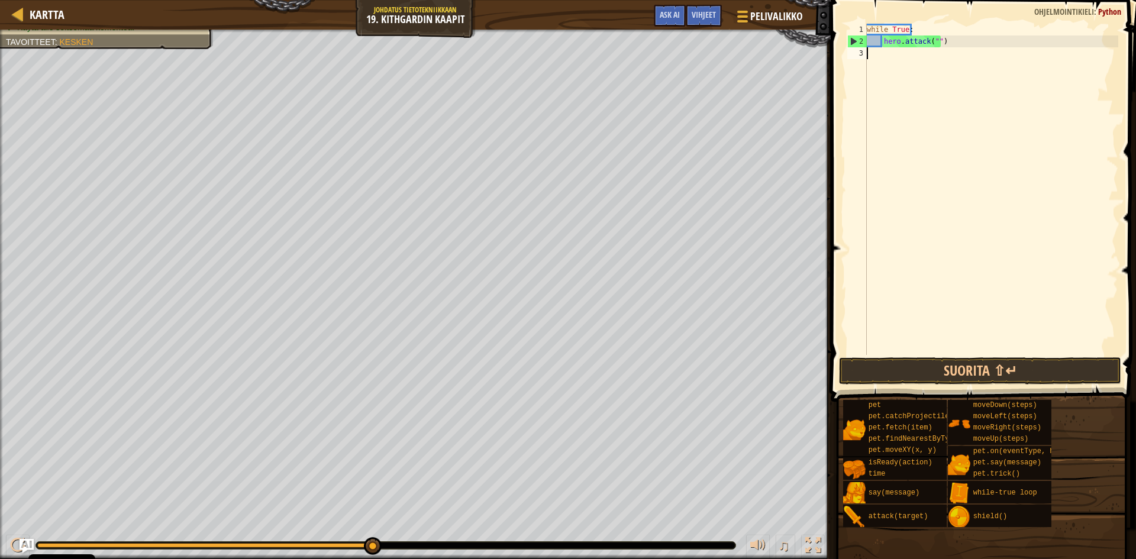
click at [960, 50] on div "while True : hero . attack ( "" )" at bounding box center [992, 201] width 254 height 355
click at [957, 44] on div "while True : hero . attack ( "" )" at bounding box center [992, 201] width 254 height 355
type textarea "h"
type textarea "w"
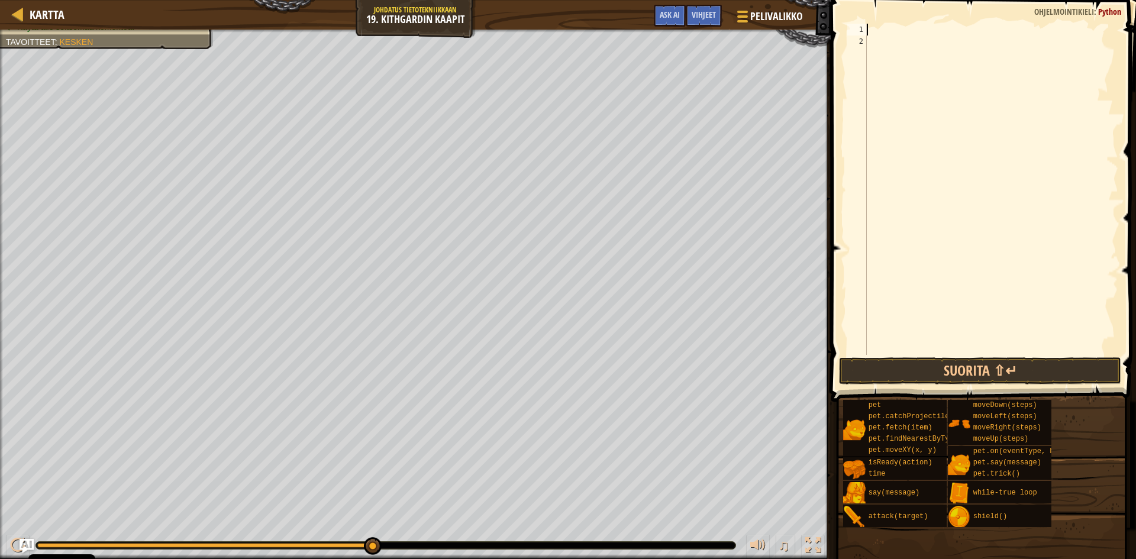
type textarea "u"
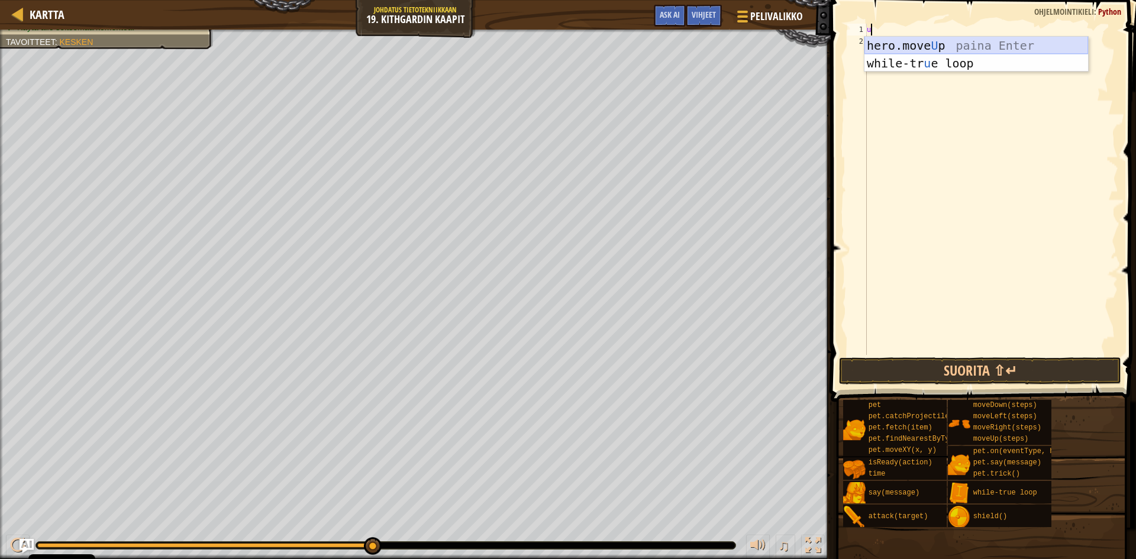
click at [947, 44] on div "hero.move U p paina Enter while-tr u e loop paina Enter" at bounding box center [977, 72] width 224 height 71
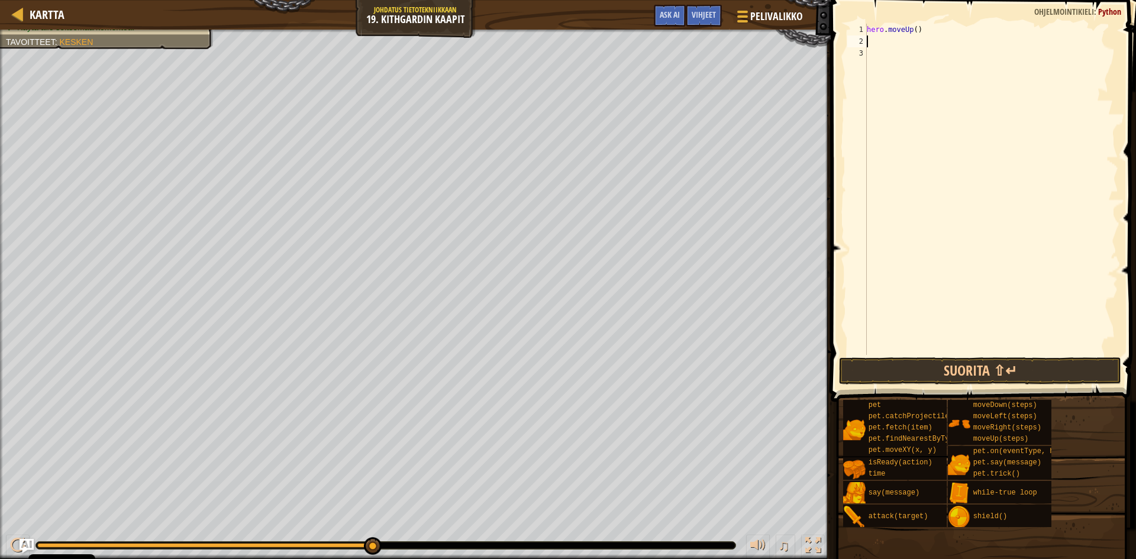
type textarea "g"
click at [923, 44] on div "hero . moveUp ( ) hero . moveRight ( )" at bounding box center [992, 201] width 254 height 355
click at [925, 42] on div "hero . moveUp ( ) hero . moveRight ( )" at bounding box center [992, 201] width 254 height 355
type textarea "hero.moveRight(2)"
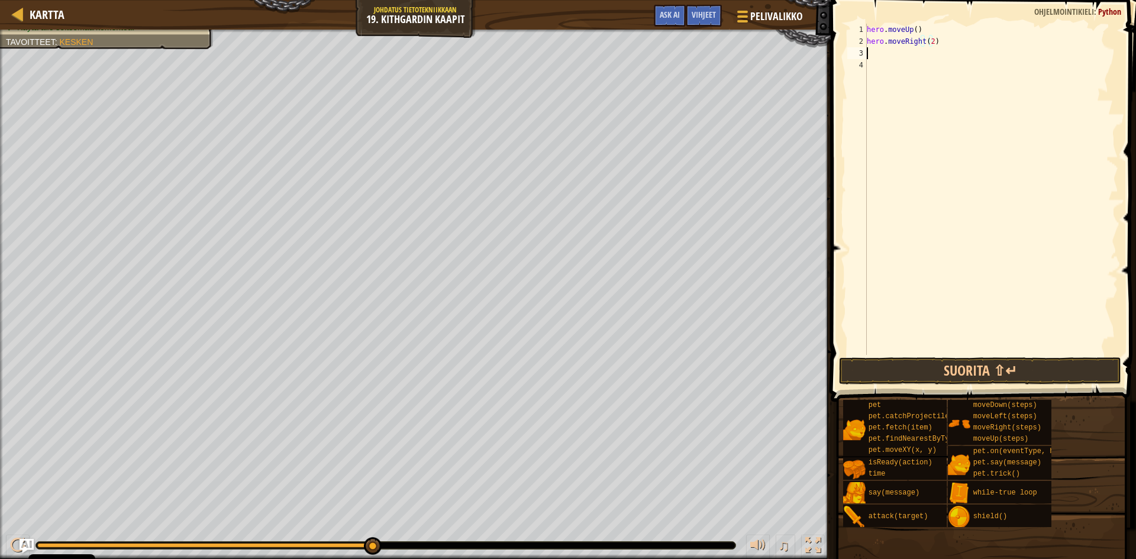
click at [910, 50] on div "hero . moveUp ( ) hero . moveRight ( 2 )" at bounding box center [992, 201] width 254 height 355
type textarea "d"
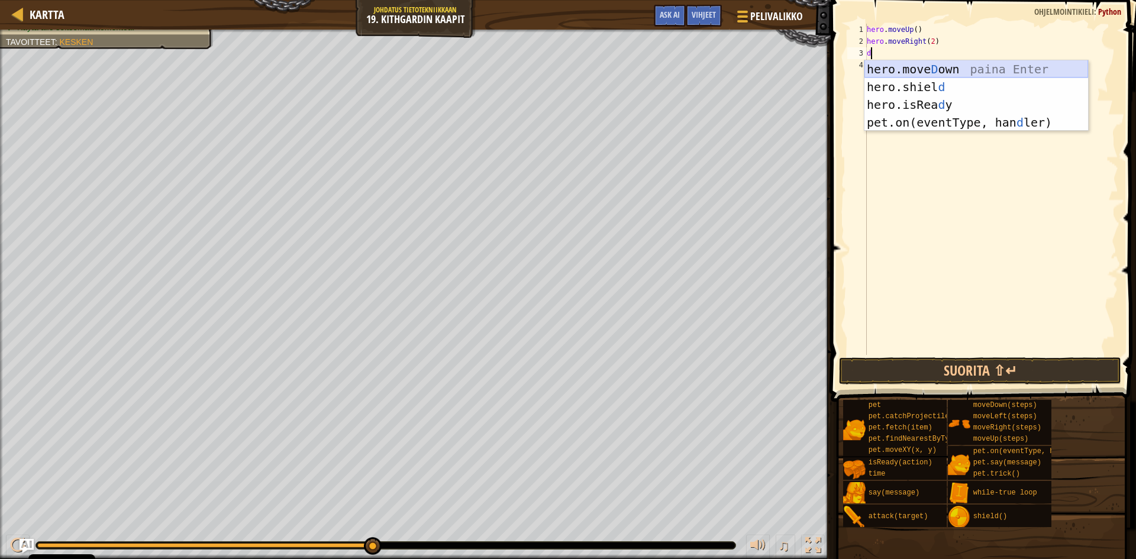
click at [959, 62] on div "hero.move D own paina Enter hero.shiel d paina Enter hero.isRea d y paina Enter…" at bounding box center [977, 113] width 224 height 107
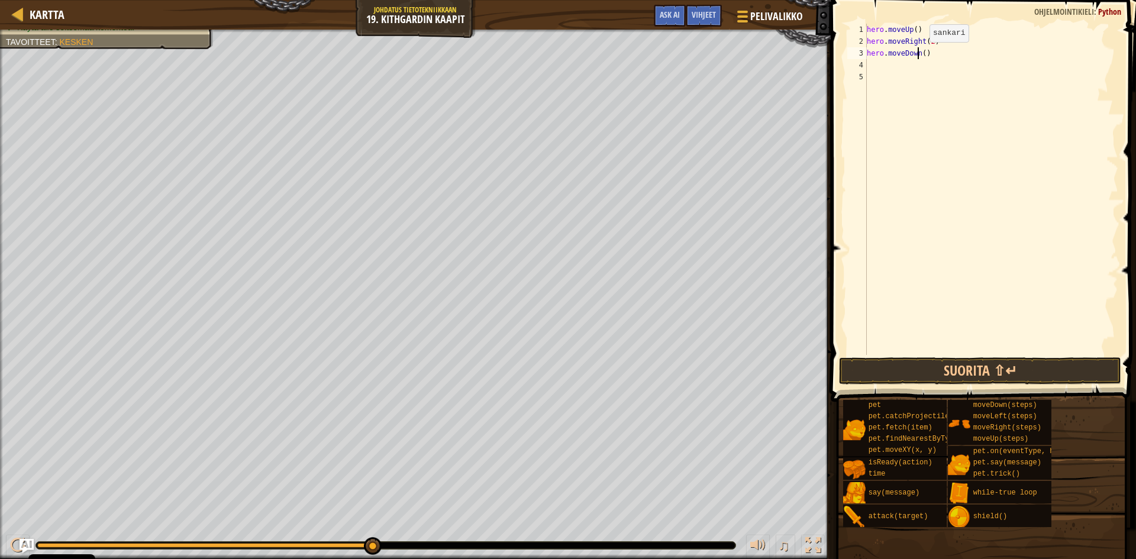
click at [920, 54] on div "hero . moveUp ( ) hero . moveRight ( 2 ) hero . moveDown ( )" at bounding box center [992, 201] width 254 height 355
click at [921, 54] on div "hero . moveUp ( ) hero . moveRight ( 2 ) hero . moveDown ( )" at bounding box center [992, 201] width 254 height 355
click at [920, 50] on div "hero . moveUp ( ) hero . moveRight ( 2 ) hero . moveDown ( )" at bounding box center [992, 189] width 254 height 331
type textarea "hero.moveDown(2)"
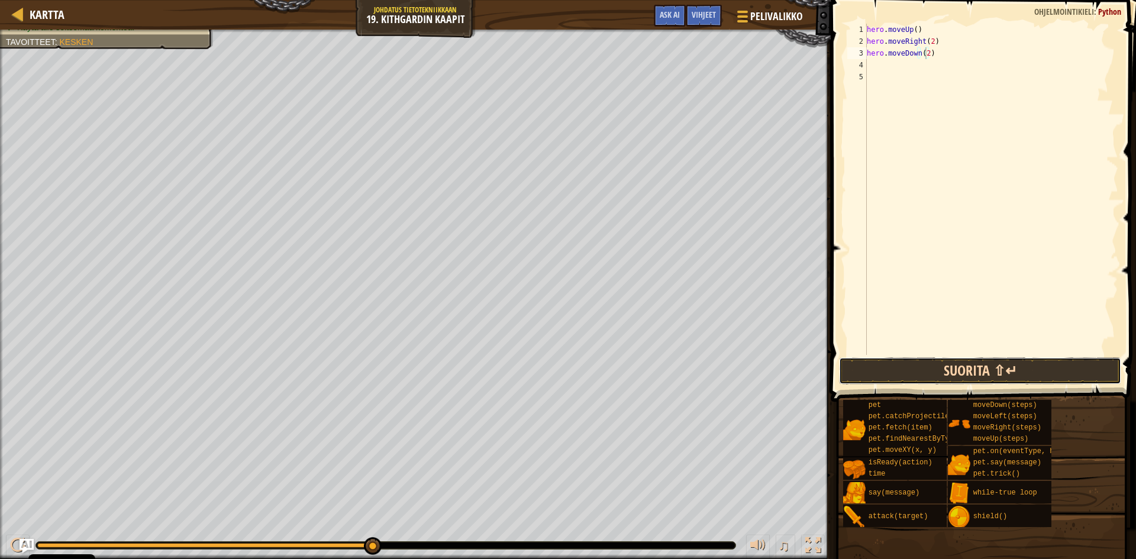
click at [962, 360] on button "Suorita ⇧↵" at bounding box center [980, 370] width 282 height 27
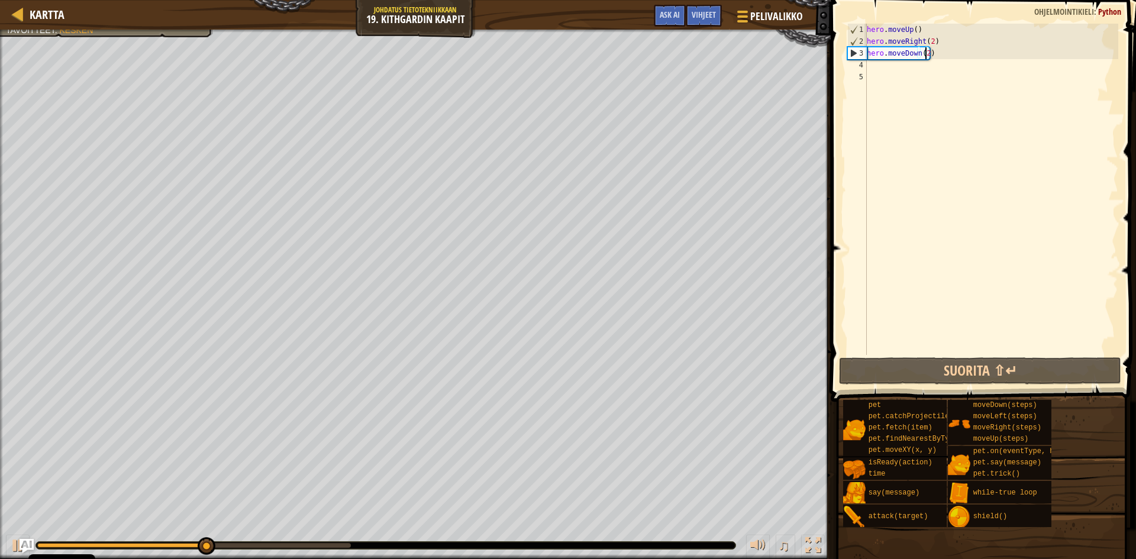
click at [887, 65] on div "hero . moveUp ( ) hero . moveRight ( 2 ) hero . moveDown ( 2 )" at bounding box center [992, 201] width 254 height 355
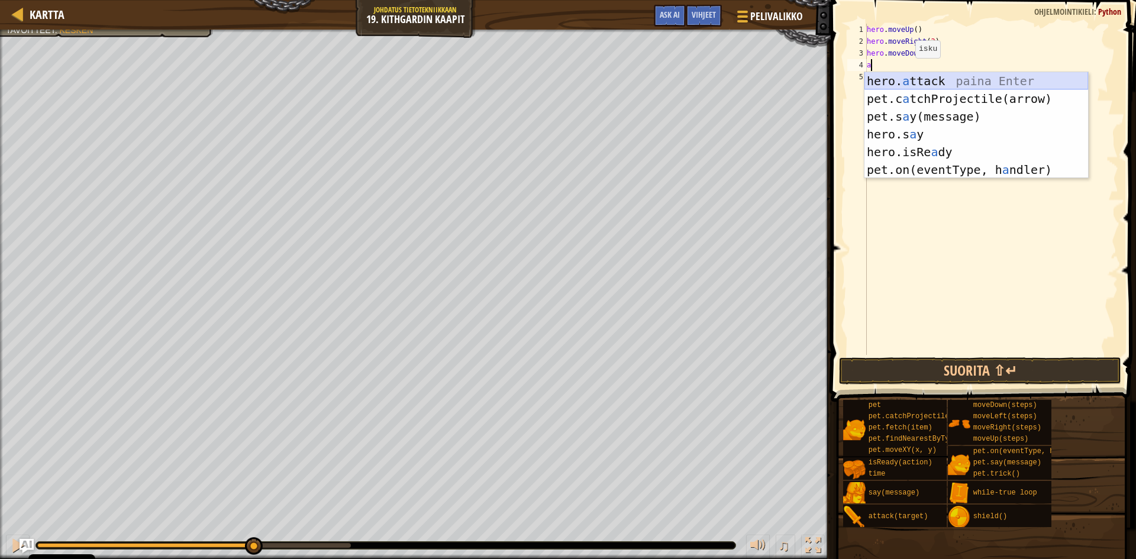
click at [906, 75] on div "hero. a ttack paina Enter pet.c a tchProjectile(arrow) paina Enter pet.s a y(me…" at bounding box center [977, 143] width 224 height 142
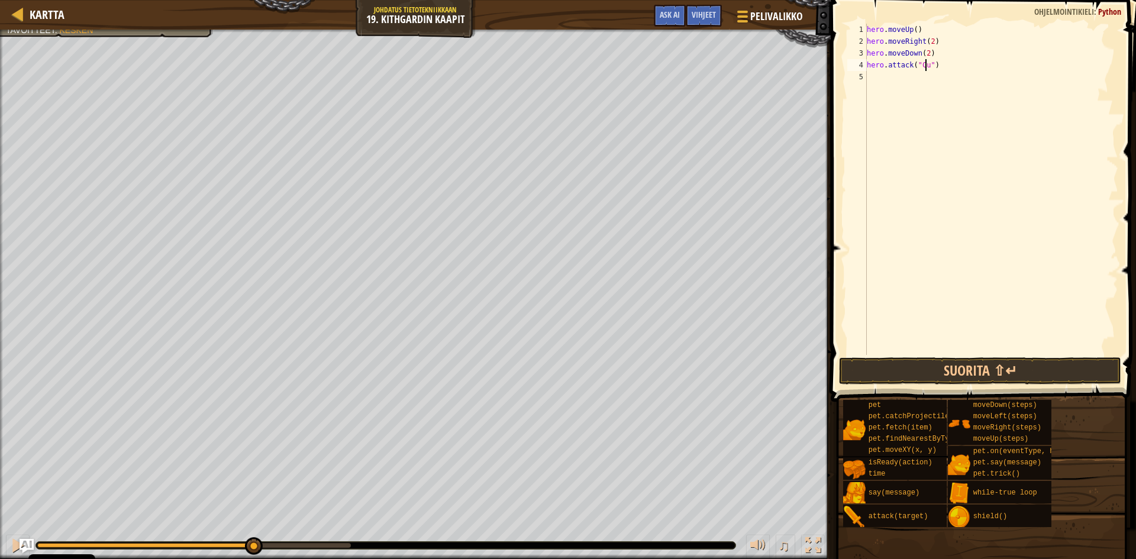
scroll to position [5, 5]
type textarea "hero.attack("Cupboard")"
click at [1011, 360] on button "Suorita ⇧↵" at bounding box center [980, 370] width 282 height 27
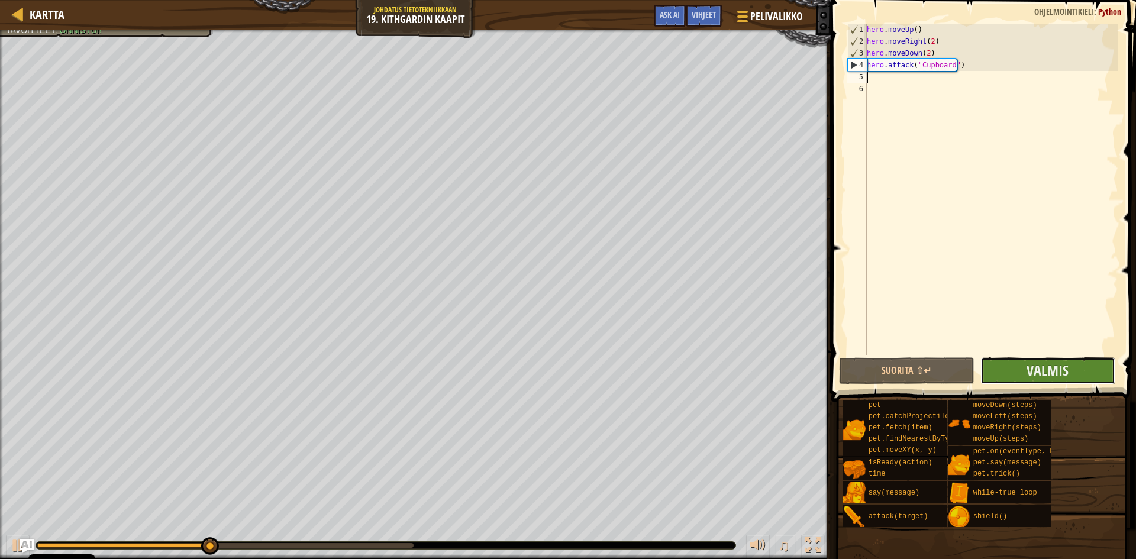
click at [1020, 366] on button "Valmis" at bounding box center [1049, 370] width 136 height 27
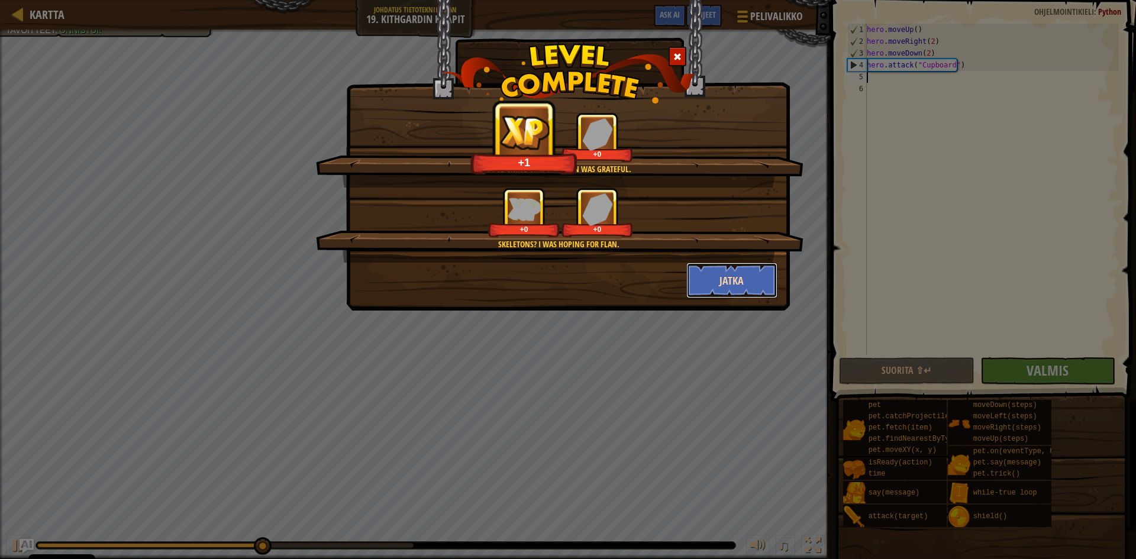
click at [713, 274] on button "Jatka" at bounding box center [733, 281] width 92 height 36
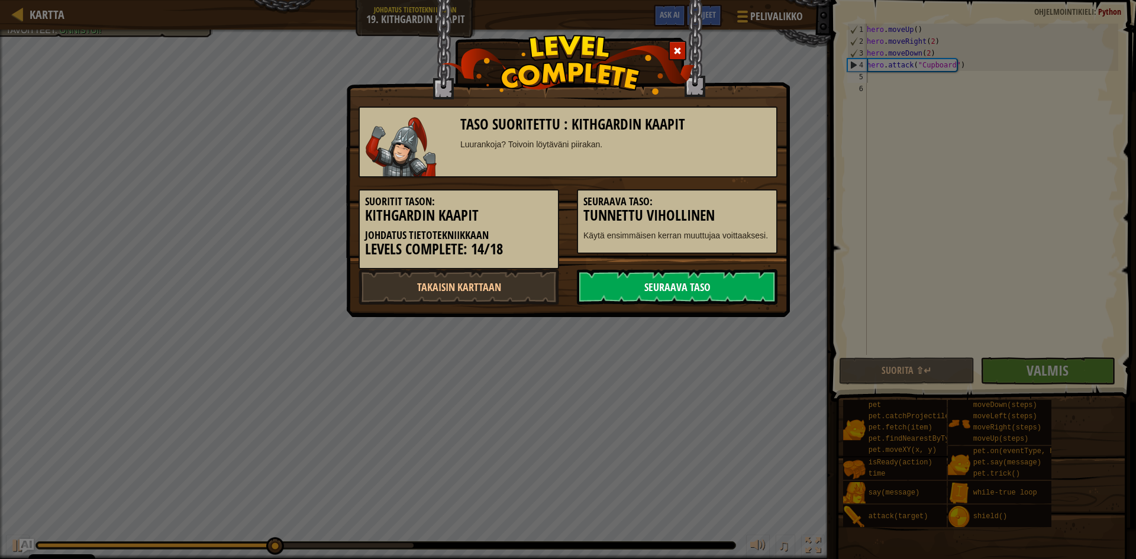
click at [713, 276] on link "Seuraava taso" at bounding box center [677, 287] width 201 height 36
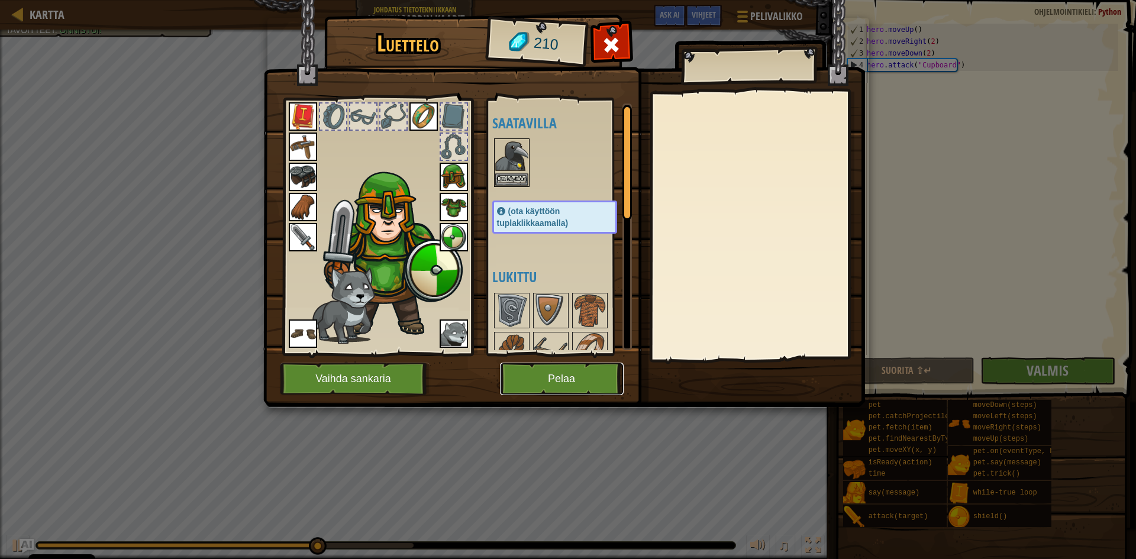
click at [584, 375] on button "Pelaa" at bounding box center [562, 379] width 124 height 33
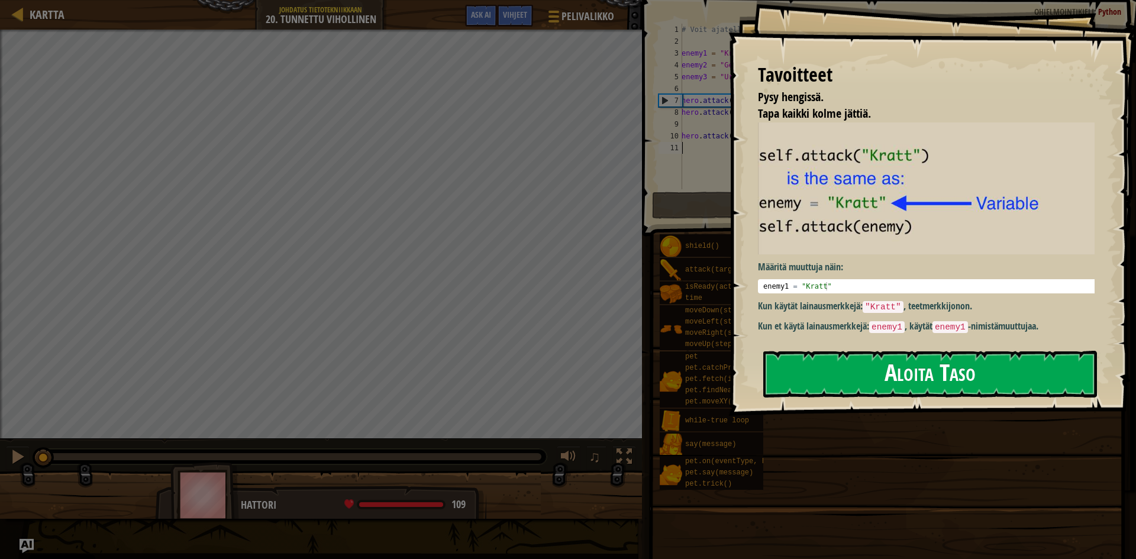
click at [889, 366] on button "Aloita Taso" at bounding box center [931, 374] width 334 height 47
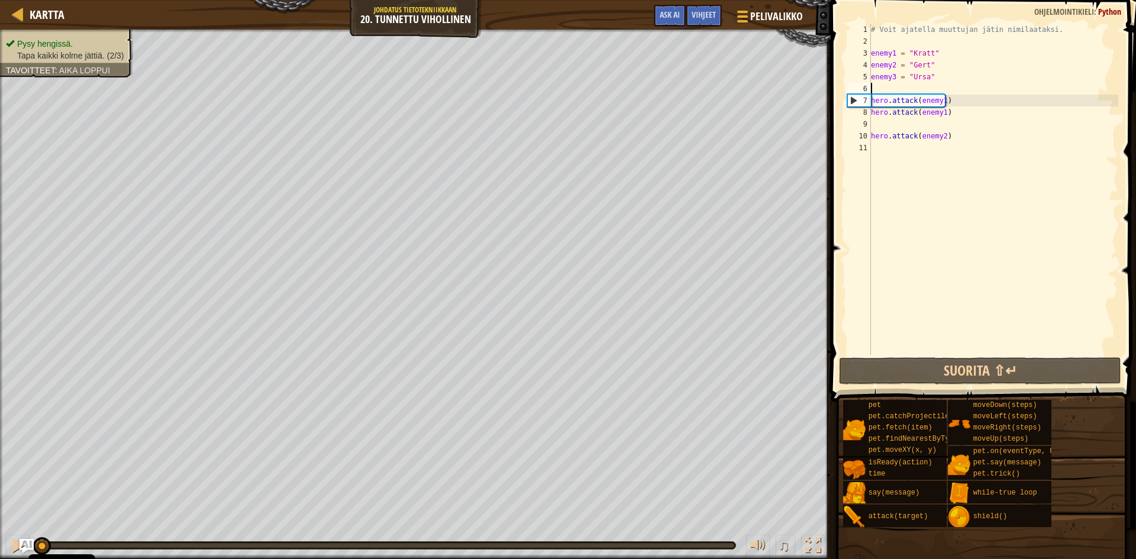
click at [871, 89] on div "# Voit ajatella muuttujan jätin nimilaataksi. enemy1 = "Kratt" enemy2 = "Gert" …" at bounding box center [994, 201] width 250 height 355
type textarea "l"
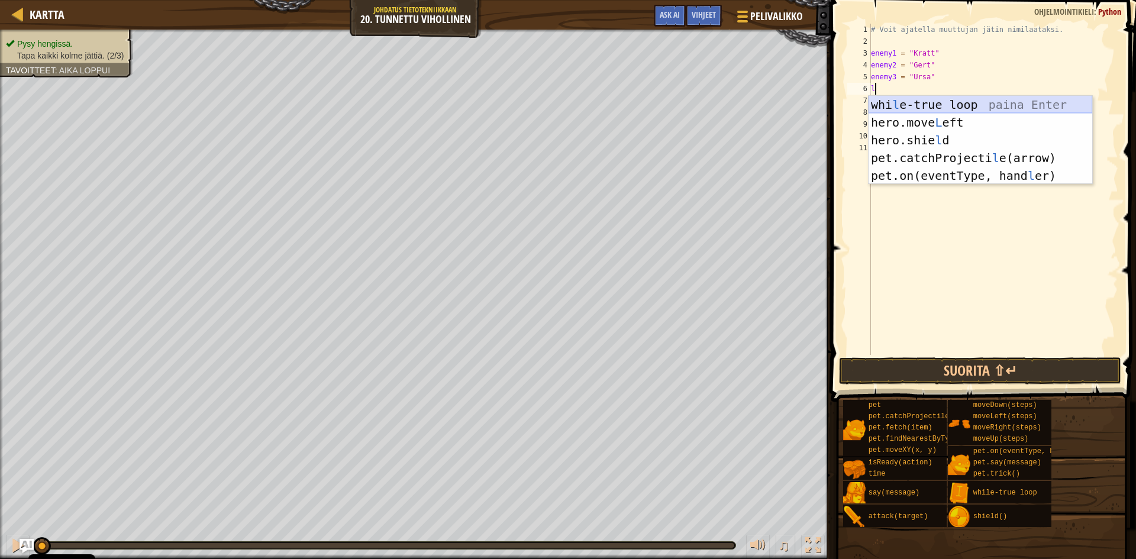
click at [920, 101] on div "whi l e-true loop paina Enter hero.move L eft paina Enter hero.shie l d paina E…" at bounding box center [981, 158] width 224 height 124
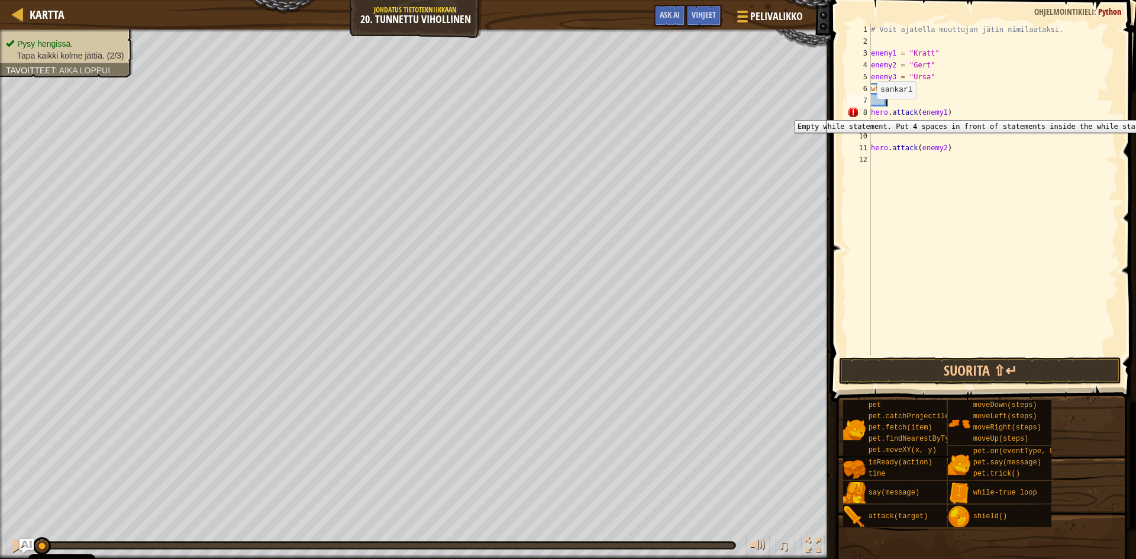
click at [871, 111] on div "8" at bounding box center [860, 113] width 24 height 12
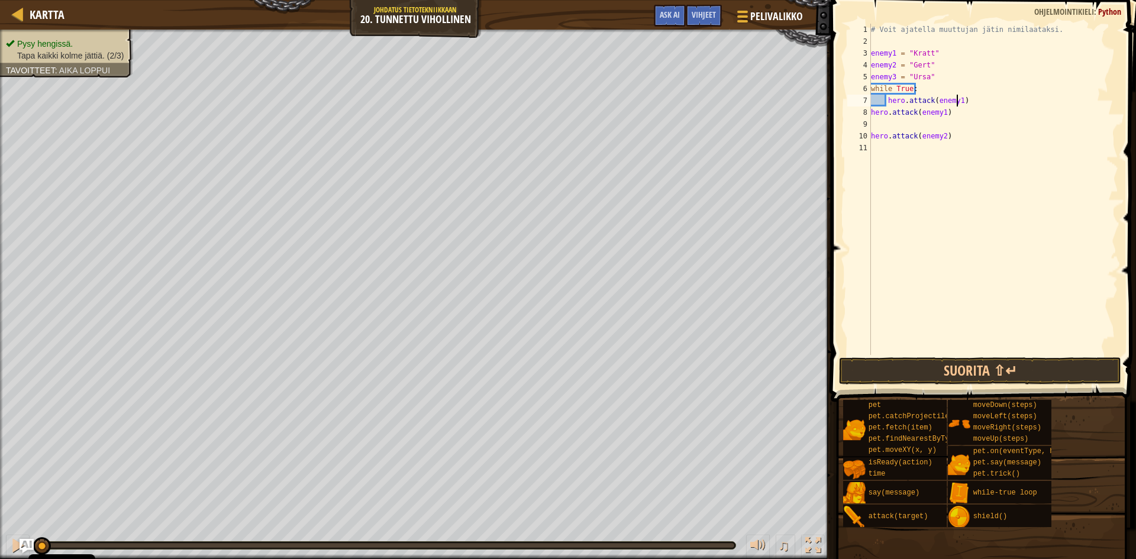
click at [958, 102] on div "# Voit ajatella muuttujan jätin nimilaataksi. enemy1 = "Kratt" enemy2 = "Gert" …" at bounding box center [994, 201] width 250 height 355
click at [981, 367] on button "Suorita ⇧↵" at bounding box center [980, 370] width 282 height 27
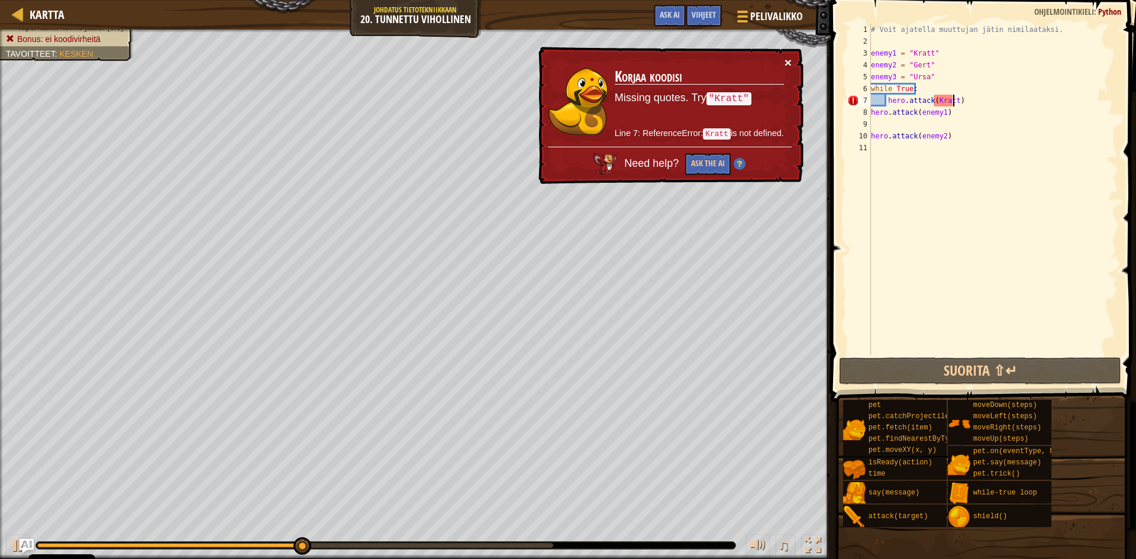
click at [789, 61] on button "×" at bounding box center [788, 62] width 7 height 12
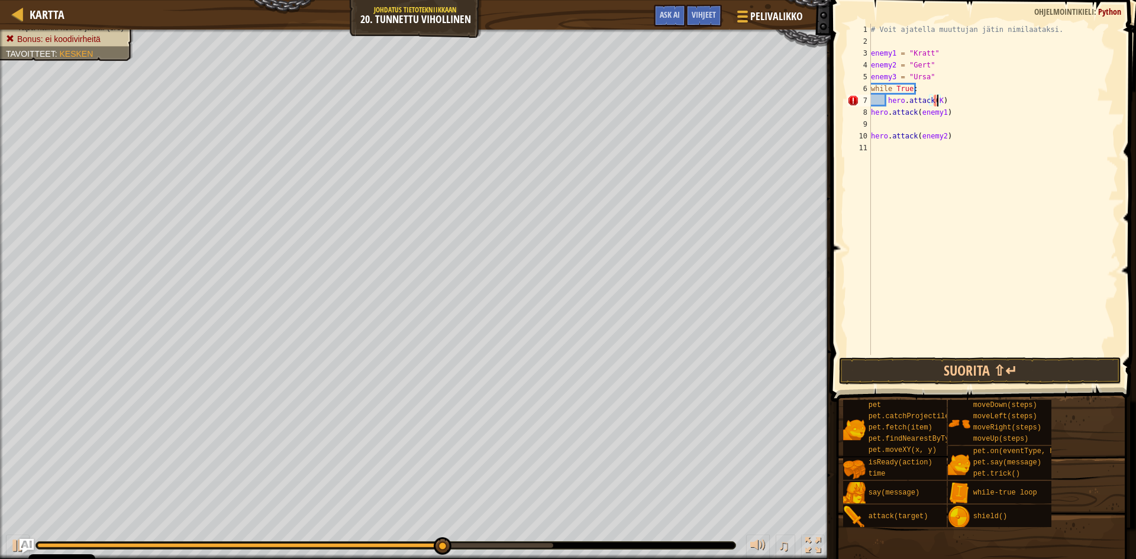
scroll to position [5, 5]
click at [1075, 367] on button "Suorita ⇧↵" at bounding box center [980, 370] width 282 height 27
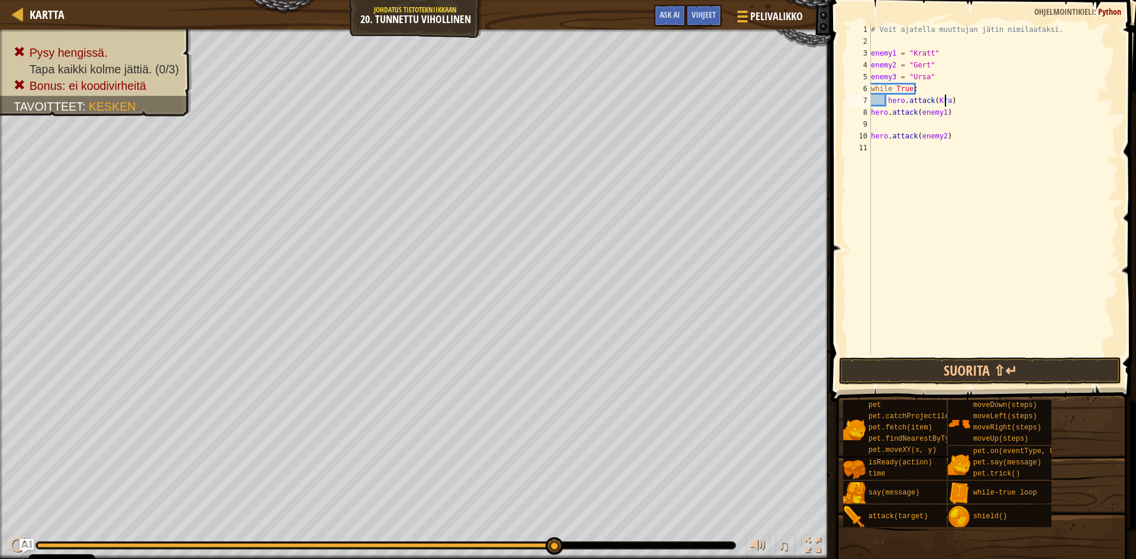
scroll to position [5, 7]
click at [999, 367] on button "Suorita ⇧↵" at bounding box center [980, 370] width 282 height 27
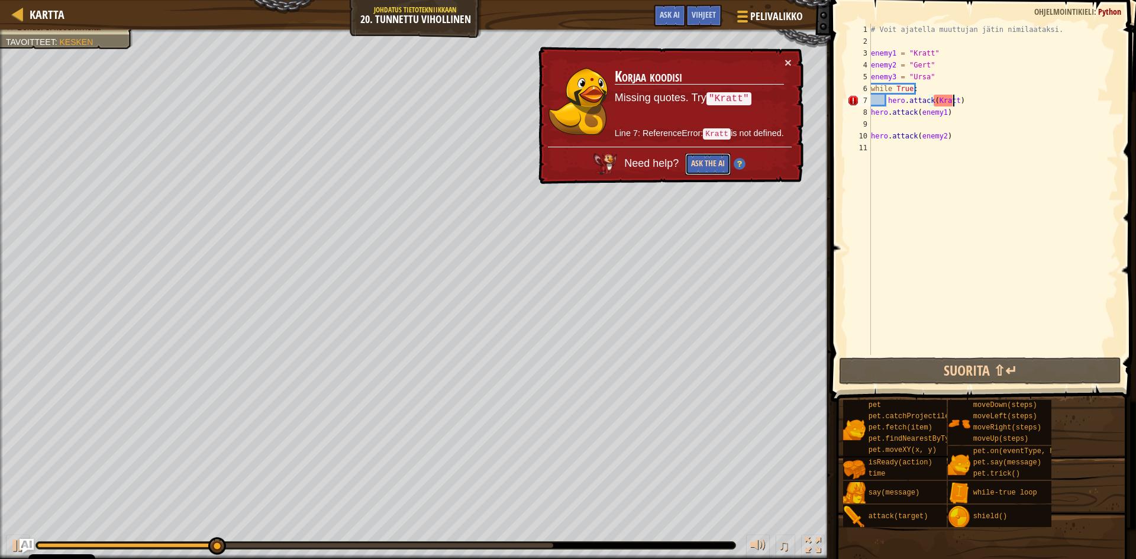
click at [709, 158] on button "Ask the AI" at bounding box center [708, 164] width 46 height 22
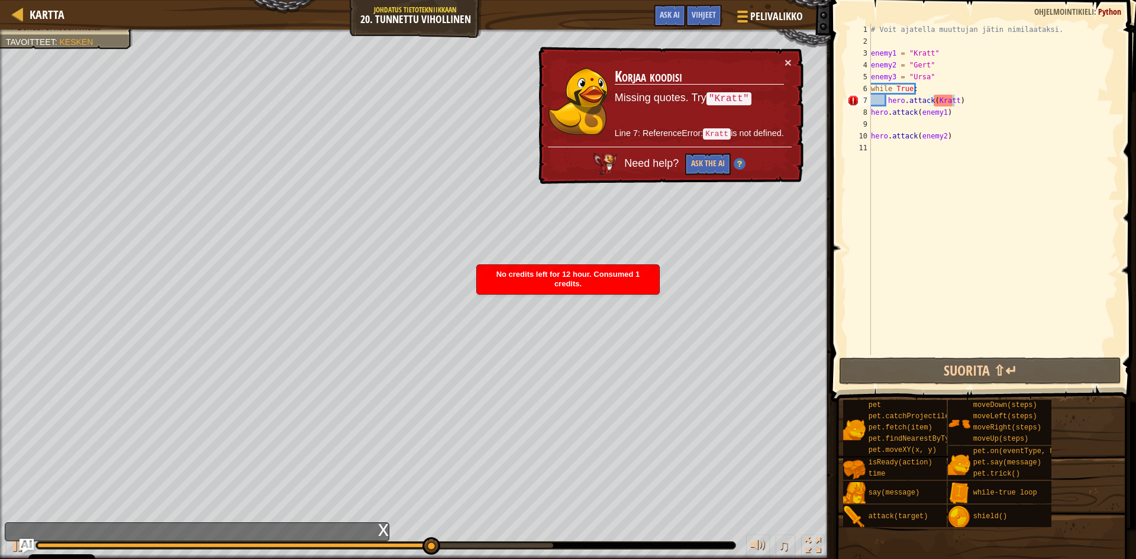
click at [647, 272] on div "No credits left for 12 hour. Consumed 1 credits." at bounding box center [568, 279] width 182 height 29
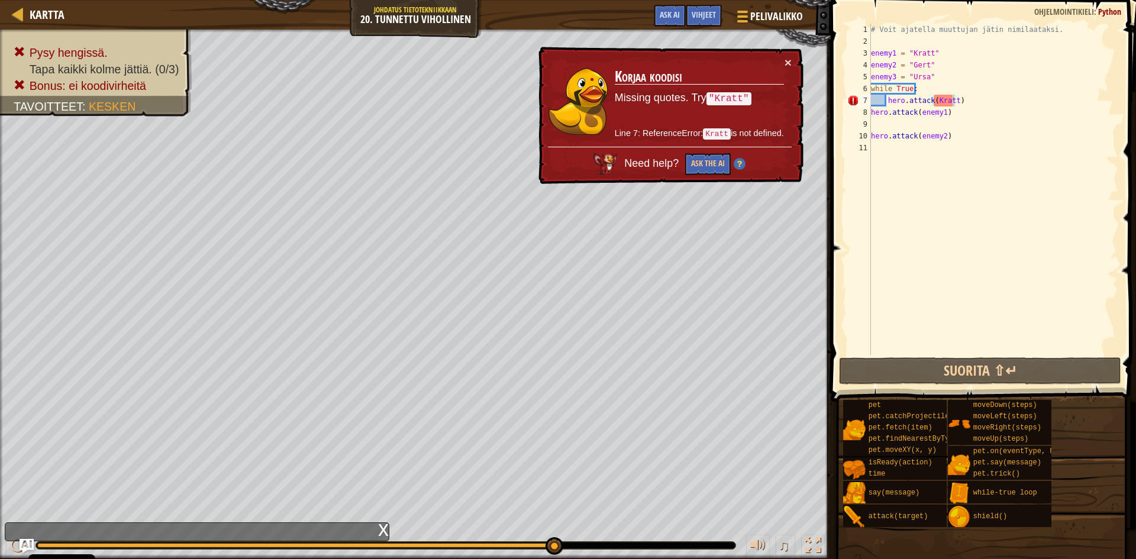
click at [784, 65] on td "Korjaa koodisi Missing quotes. Try "Kratt" Line 7: ReferenceError: Kratt is not…" at bounding box center [699, 101] width 170 height 91
click at [788, 62] on button "×" at bounding box center [788, 62] width 7 height 12
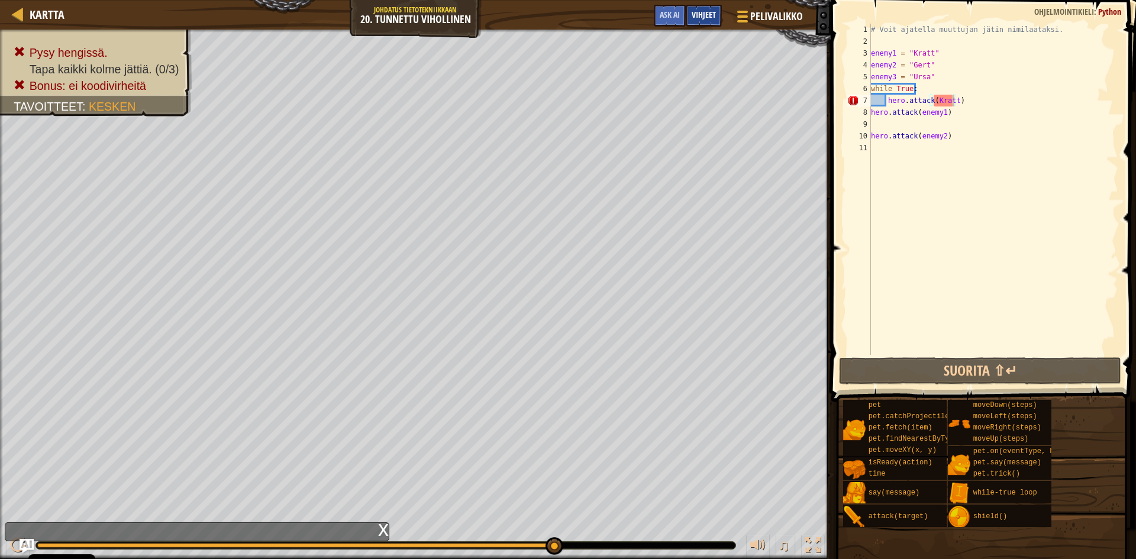
drag, startPoint x: 704, startPoint y: 12, endPoint x: 712, endPoint y: 18, distance: 10.1
click at [706, 13] on span "Vihjeet" at bounding box center [704, 14] width 24 height 11
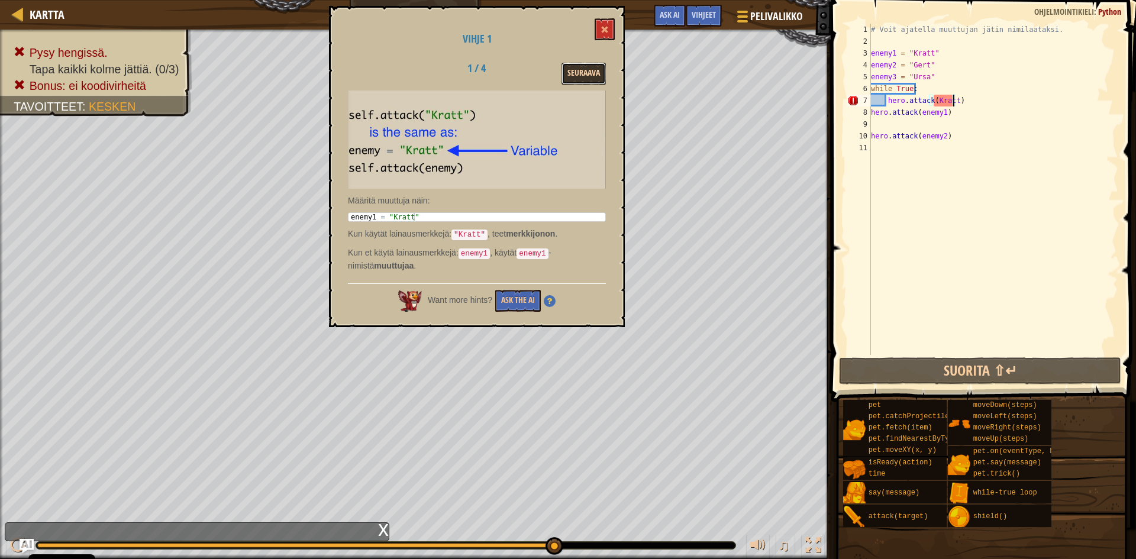
click at [585, 68] on button "Seuraava" at bounding box center [584, 74] width 44 height 22
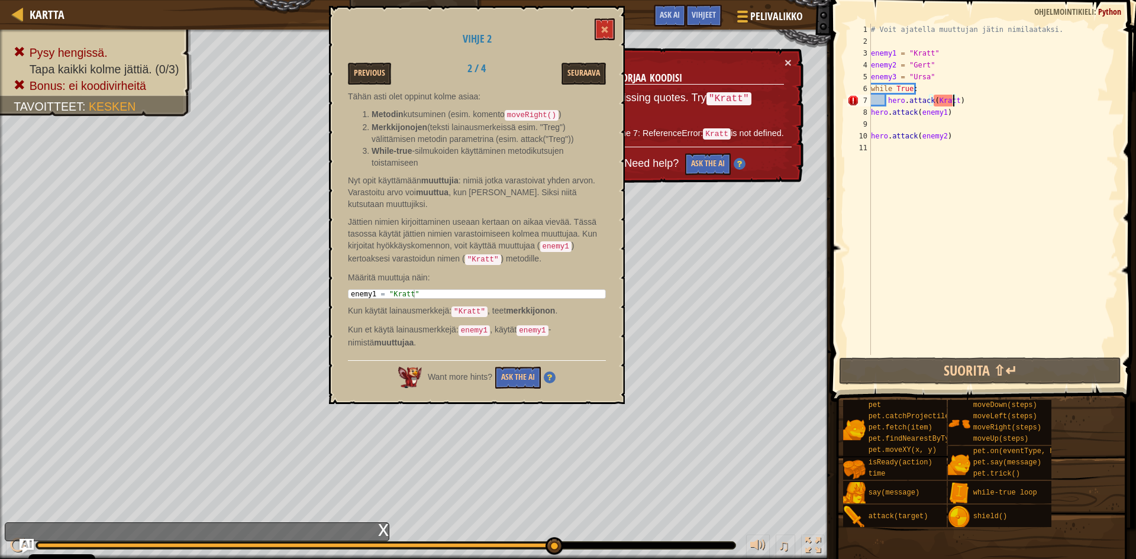
click at [953, 99] on div "# Voit ajatella muuttujan jätin nimilaataksi. enemy1 = "Kratt" enemy2 = "Gert" …" at bounding box center [994, 201] width 250 height 355
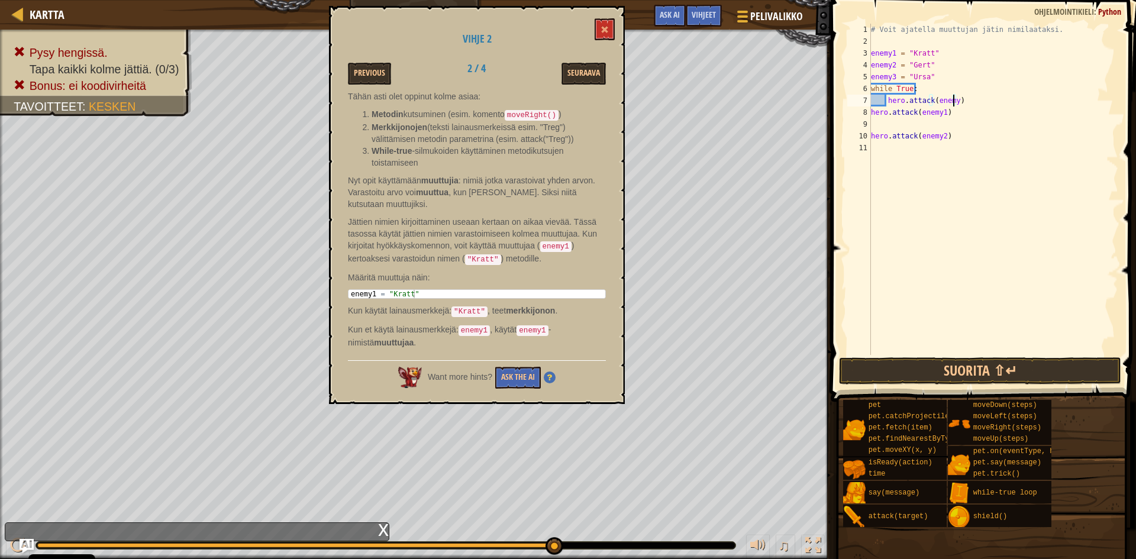
scroll to position [5, 7]
click at [955, 369] on button "Suorita ⇧↵" at bounding box center [980, 370] width 282 height 27
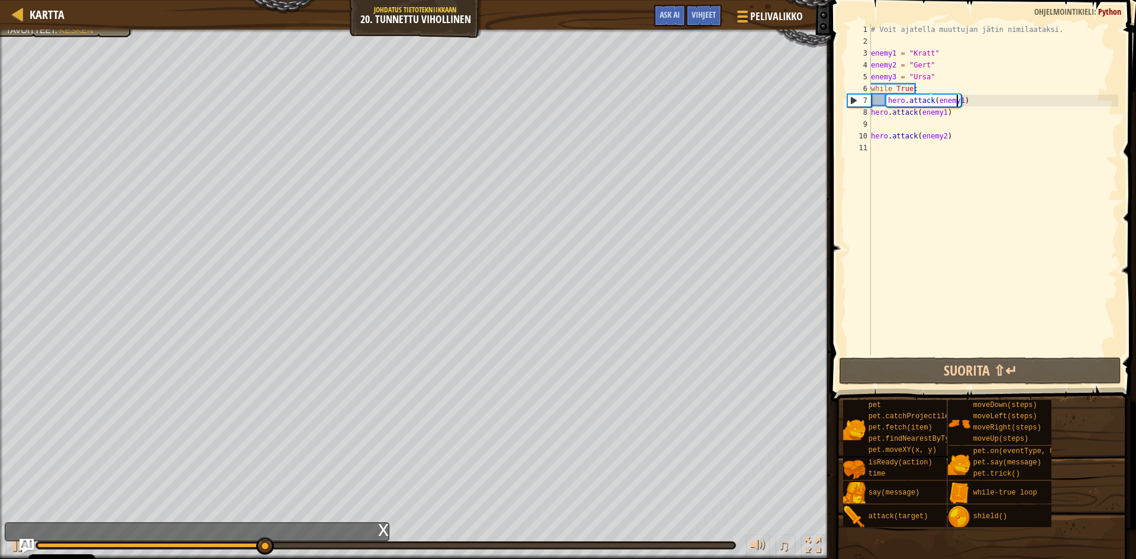
click at [945, 115] on div "# Voit ajatella muuttujan jätin nimilaataksi. enemy1 = "Kratt" enemy2 = "Gert" …" at bounding box center [994, 201] width 250 height 355
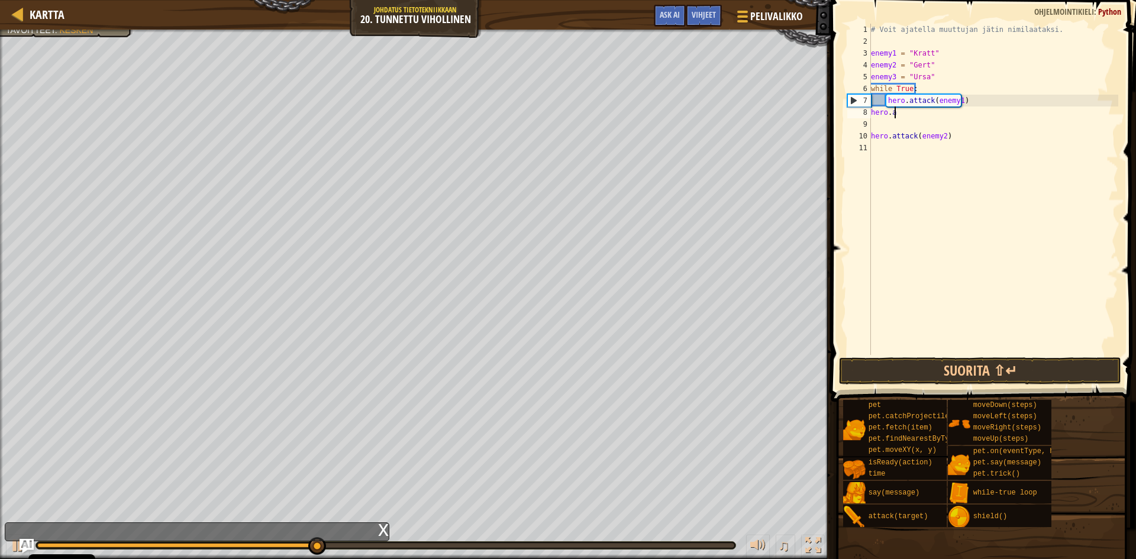
scroll to position [5, 1]
type textarea "h"
click at [973, 103] on div "# Voit ajatella muuttujan jätin nimilaataksi. enemy1 = "Kratt" enemy2 = "Gert" …" at bounding box center [994, 201] width 250 height 355
type textarea "hero.attack(enemy1)"
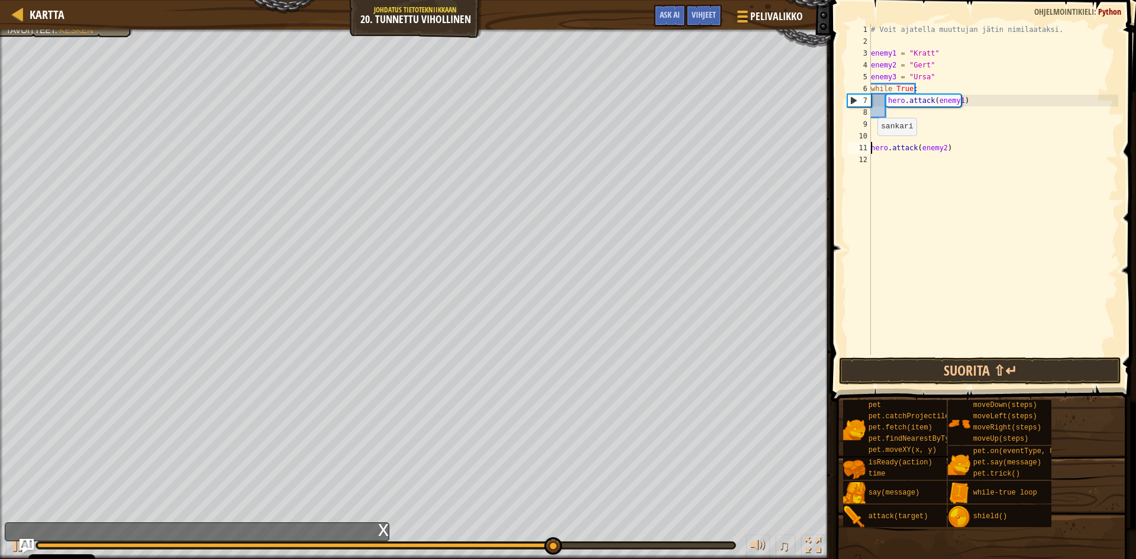
click at [872, 147] on div "# Voit ajatella muuttujan jätin nimilaataksi. enemy1 = "Kratt" enemy2 = "Gert" …" at bounding box center [994, 201] width 250 height 355
type textarea "hero.attack(enemy2)"
click at [996, 369] on button "Suorita ⇧↵" at bounding box center [980, 370] width 282 height 27
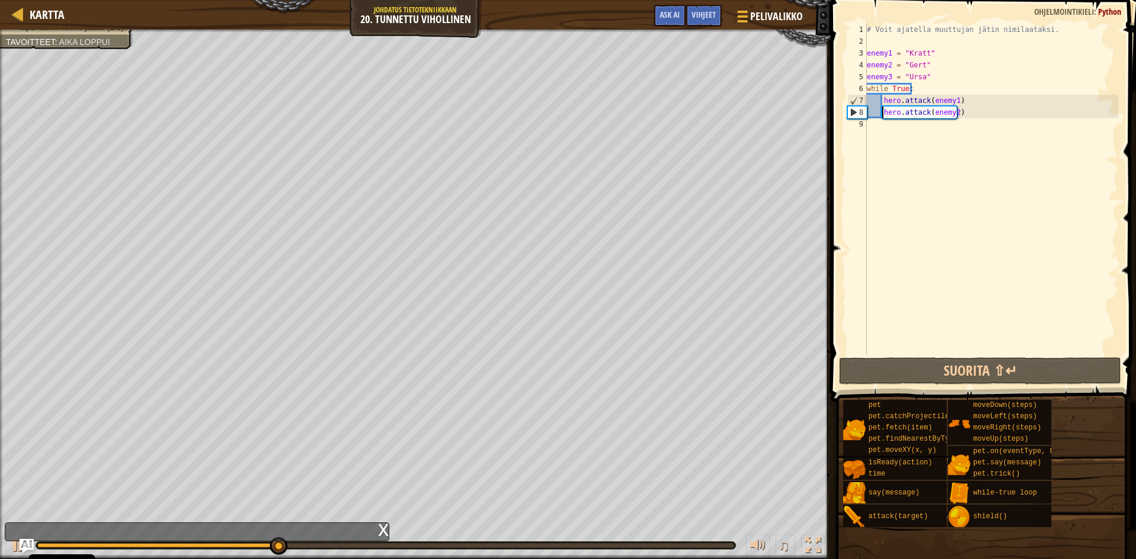
click at [966, 114] on div "# Voit ajatella muuttujan jätin nimilaataksi. enemy1 = "Kratt" enemy2 = "Gert" …" at bounding box center [992, 201] width 254 height 355
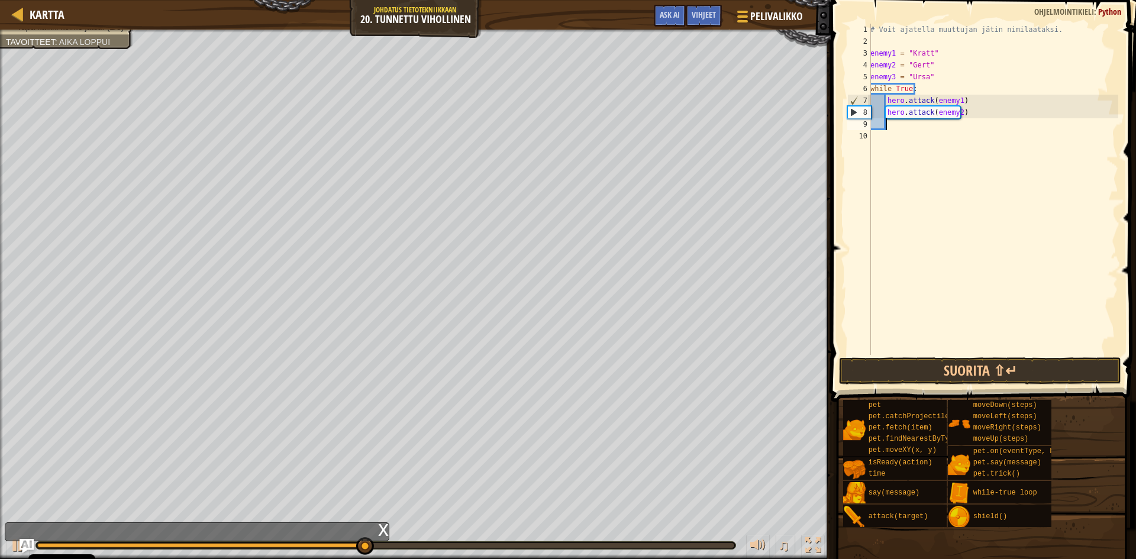
scroll to position [5, 1]
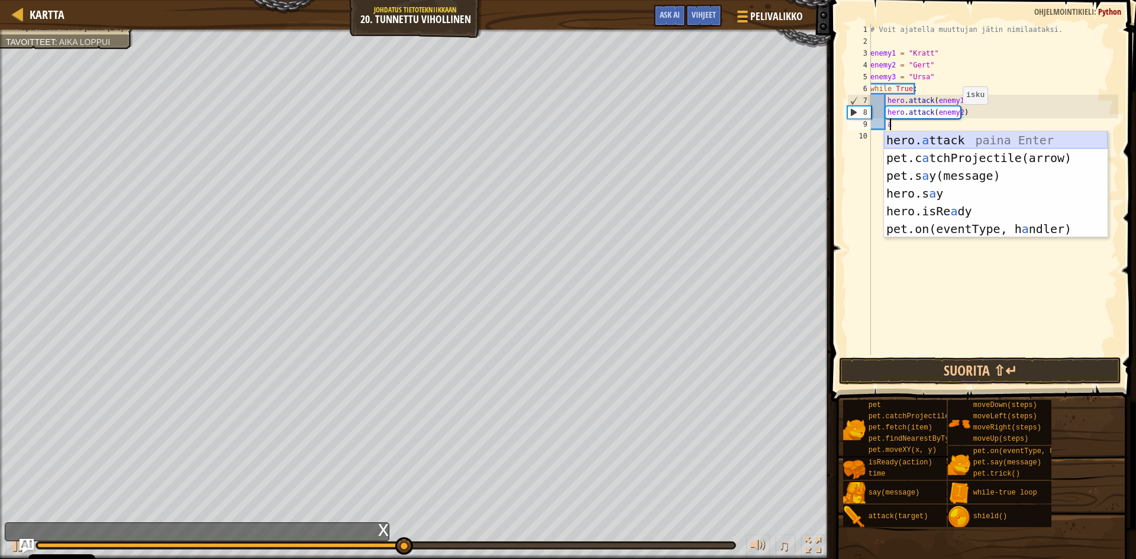
click at [926, 138] on div "hero. a ttack paina Enter pet.c a tchProjectile(arrow) paina Enter pet.s a y(me…" at bounding box center [996, 202] width 224 height 142
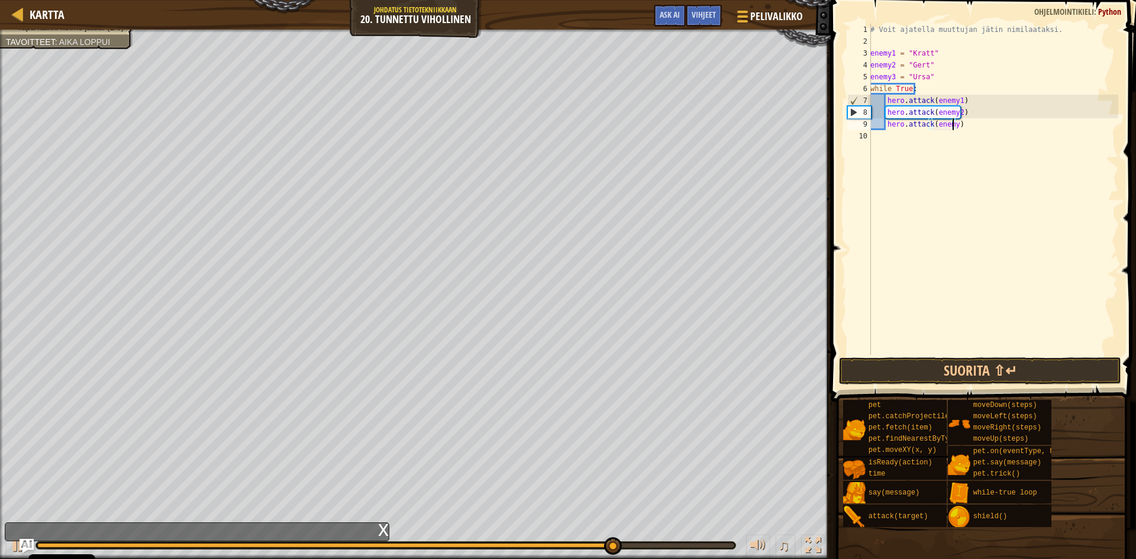
scroll to position [5, 7]
type textarea "hero.attack(enemy3)"
click at [1030, 374] on button "Suorita ⇧↵" at bounding box center [980, 370] width 282 height 27
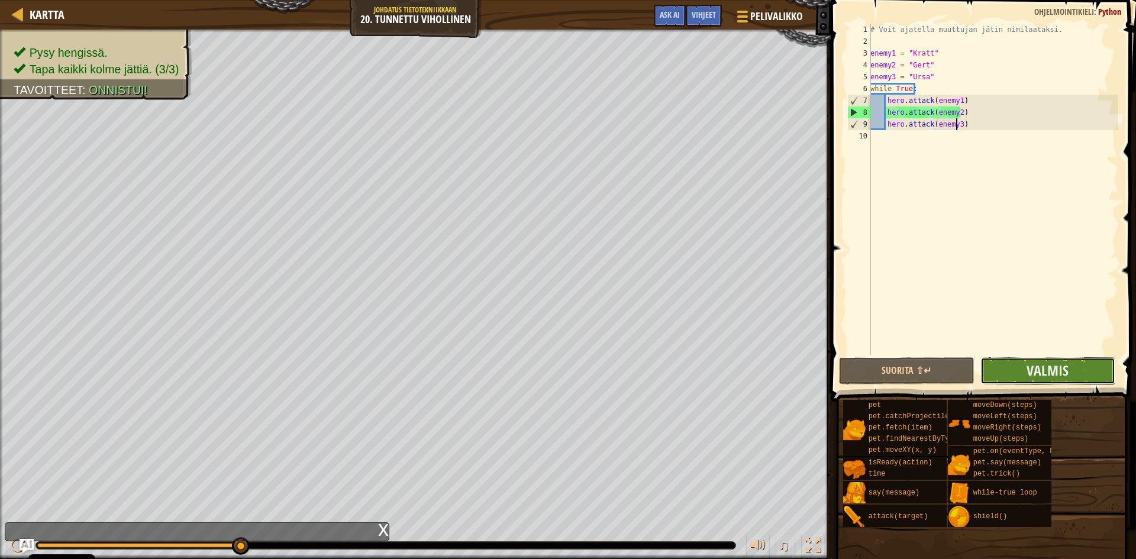
click at [1026, 369] on button "Valmis" at bounding box center [1049, 370] width 136 height 27
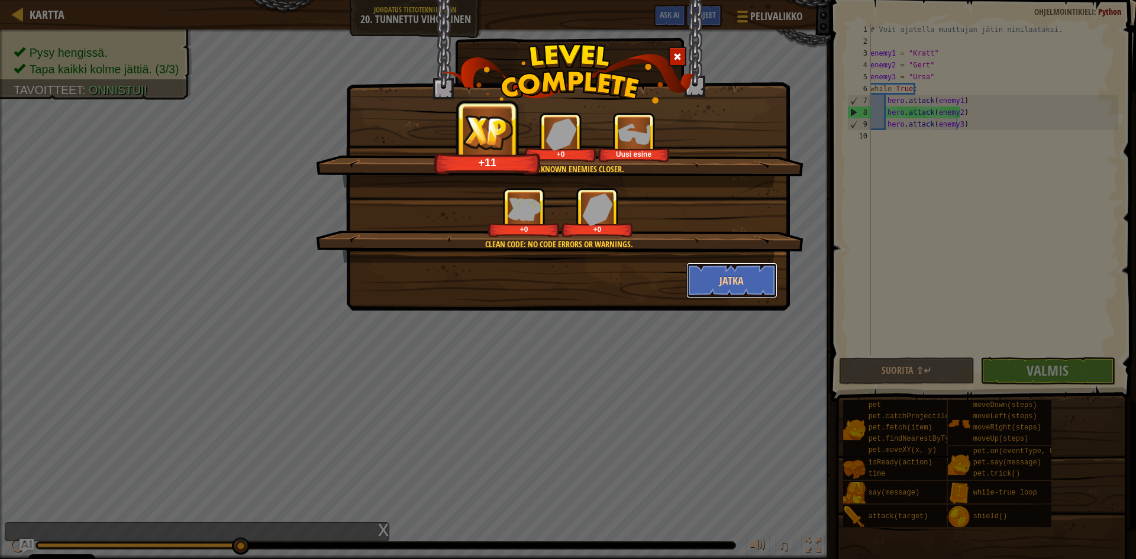
drag, startPoint x: 740, startPoint y: 288, endPoint x: 739, endPoint y: 317, distance: 29.6
click at [739, 292] on button "Jatka" at bounding box center [733, 281] width 92 height 36
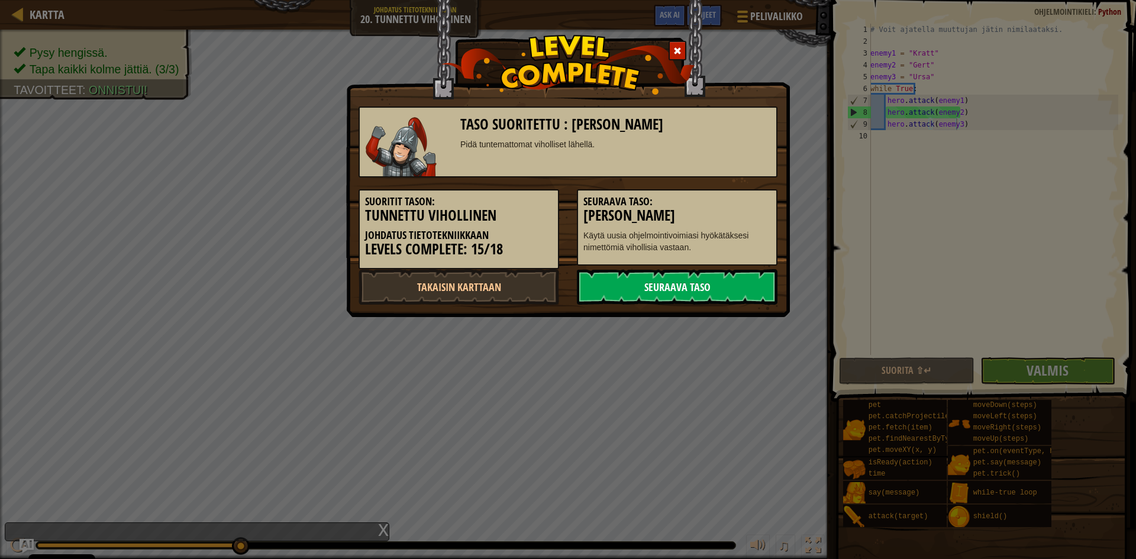
click at [650, 291] on link "Seuraava taso" at bounding box center [677, 287] width 201 height 36
